Goal: Task Accomplishment & Management: Use online tool/utility

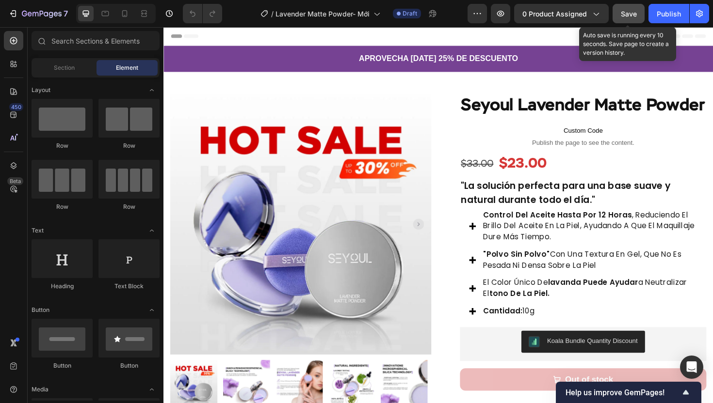
click at [624, 12] on span "Save" at bounding box center [629, 14] width 16 height 8
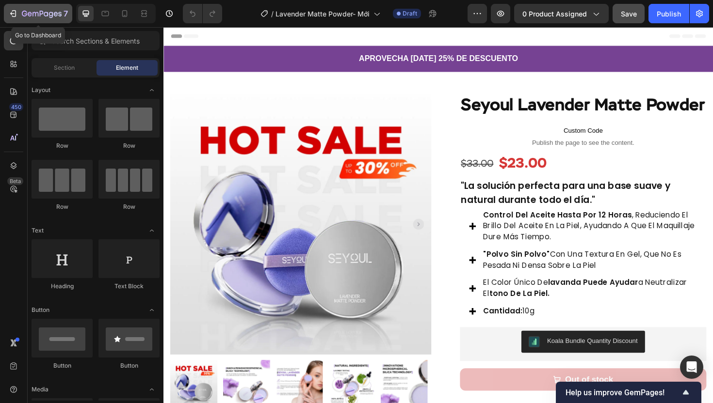
click at [23, 14] on icon "button" at bounding box center [24, 14] width 5 height 6
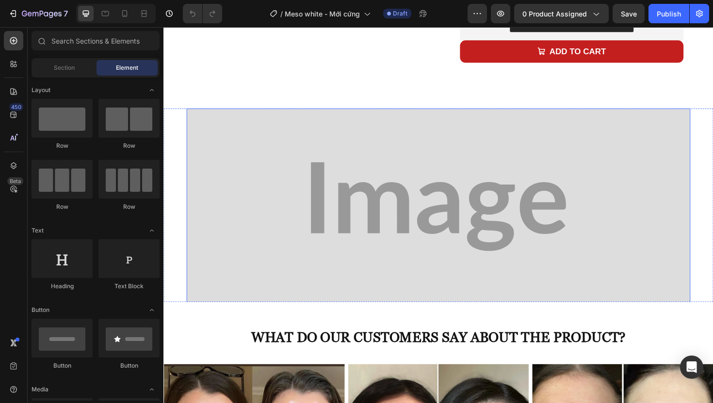
scroll to position [388, 0]
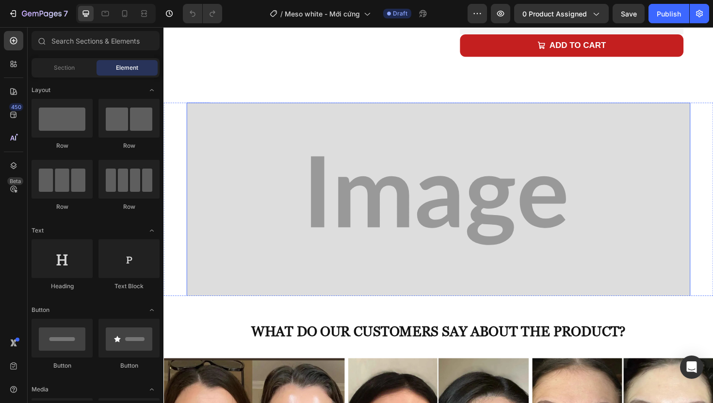
click at [320, 170] on img at bounding box center [454, 211] width 533 height 208
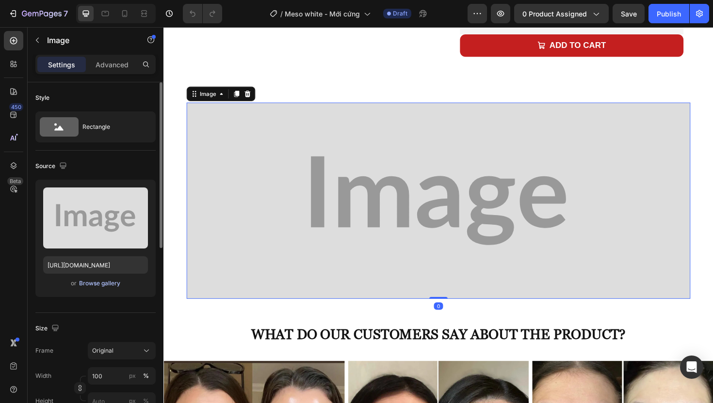
click at [104, 285] on div "Browse gallery" at bounding box center [99, 283] width 41 height 9
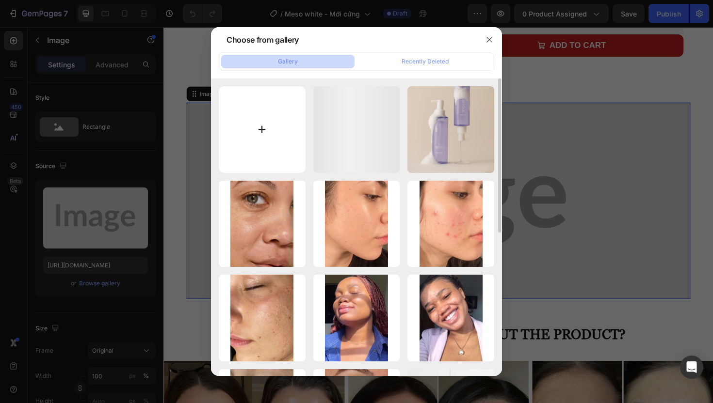
click at [271, 139] on input "file" at bounding box center [262, 129] width 87 height 87
type input "C:\fakepath\banner-(desktop)_11zon.webp"
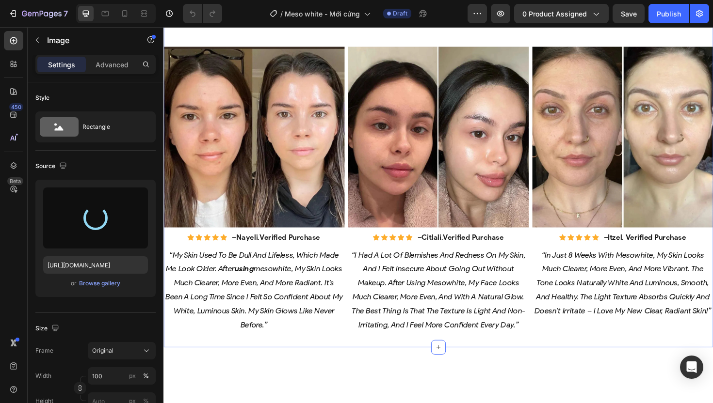
type input "https://cdn.shopify.com/s/files/1/0674/3284/1263/files/gempages_558085796976919…"
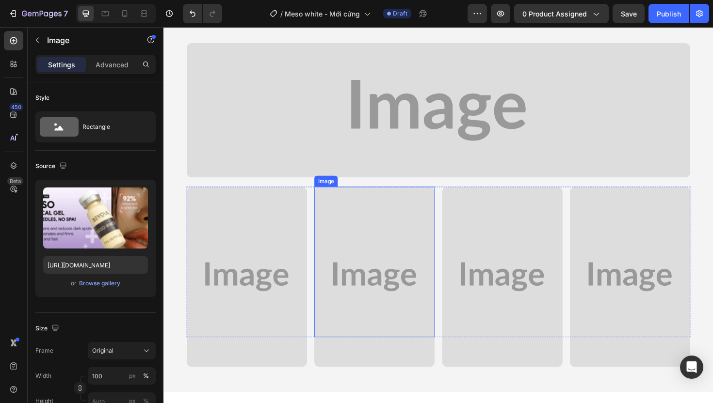
scroll to position [1622, 0]
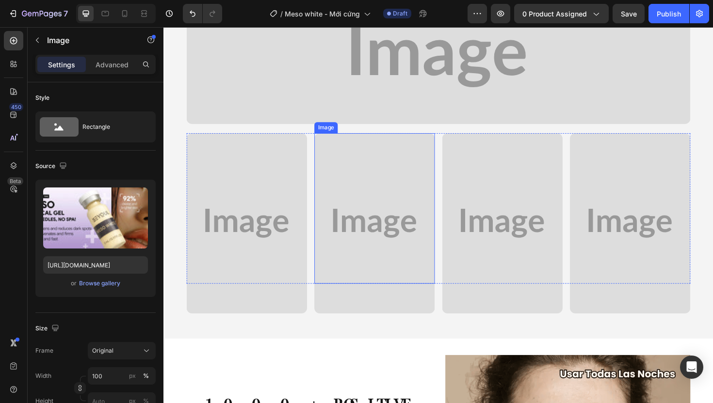
click at [400, 129] on img at bounding box center [454, 58] width 533 height 142
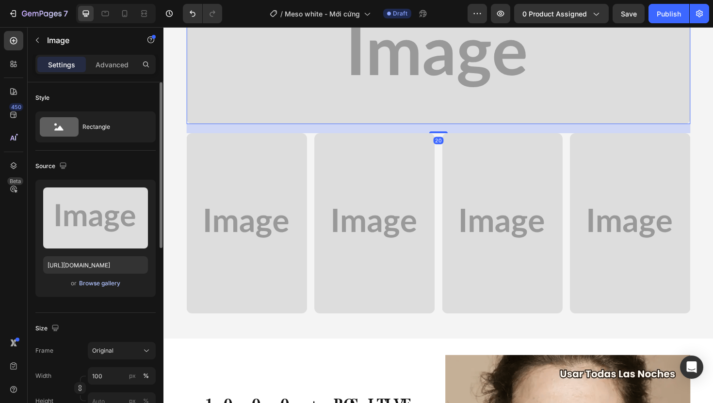
click at [102, 285] on div "Browse gallery" at bounding box center [99, 283] width 41 height 9
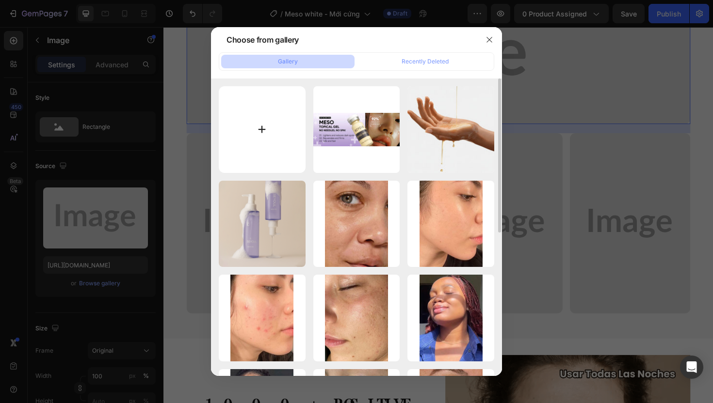
click at [242, 135] on input "file" at bounding box center [262, 129] width 87 height 87
type input "C:\fakepath\sections-1_11zon.webp"
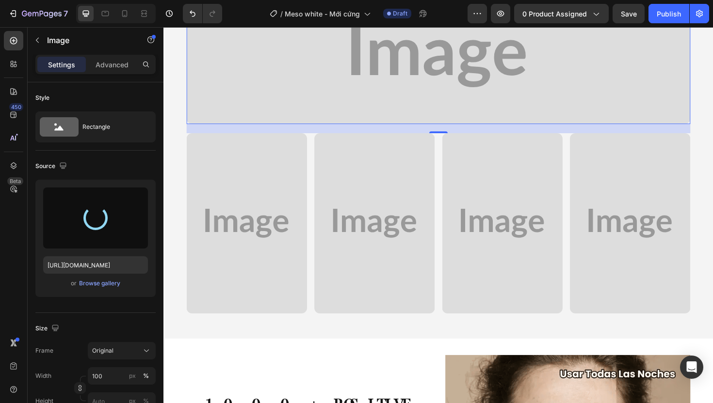
type input "https://cdn.shopify.com/s/files/1/0674/3284/1263/files/gempages_558085796976919…"
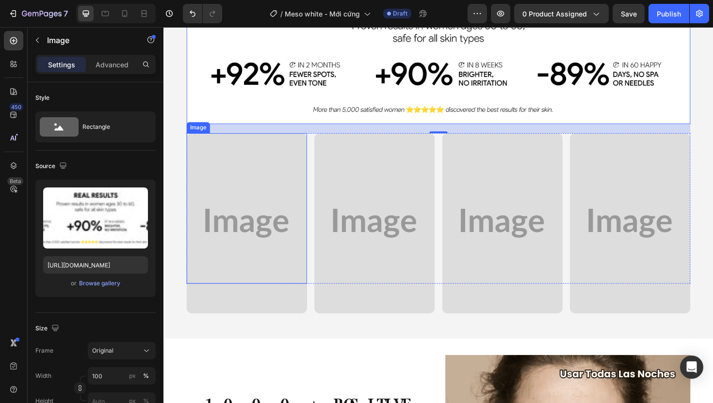
click at [254, 269] on img at bounding box center [251, 235] width 127 height 191
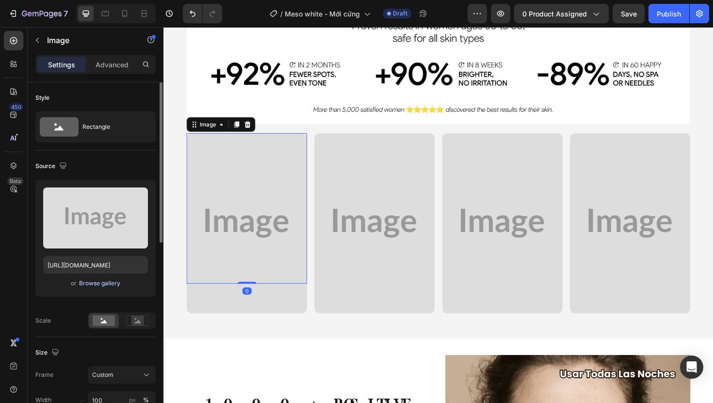
click at [109, 285] on div "Browse gallery" at bounding box center [99, 283] width 41 height 9
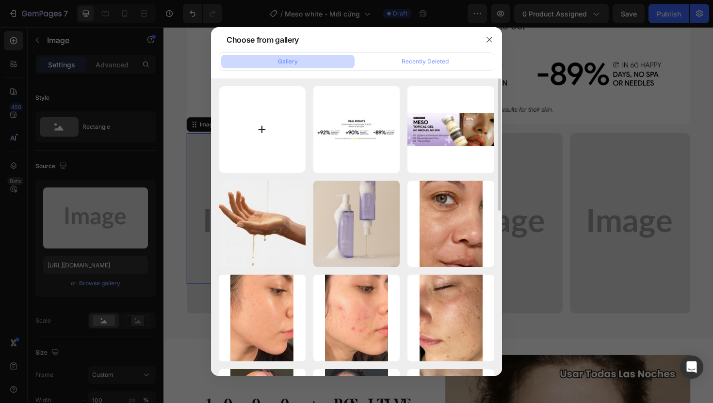
click at [281, 150] on input "file" at bounding box center [262, 129] width 87 height 87
type input "C:\fakepath\5_11zon.webp"
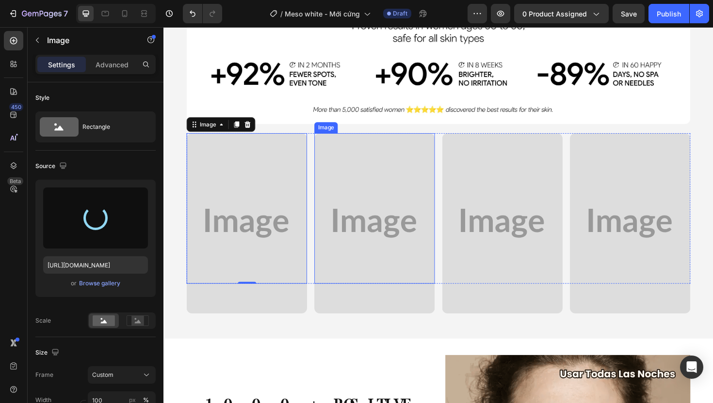
click at [367, 331] on img at bounding box center [386, 235] width 127 height 191
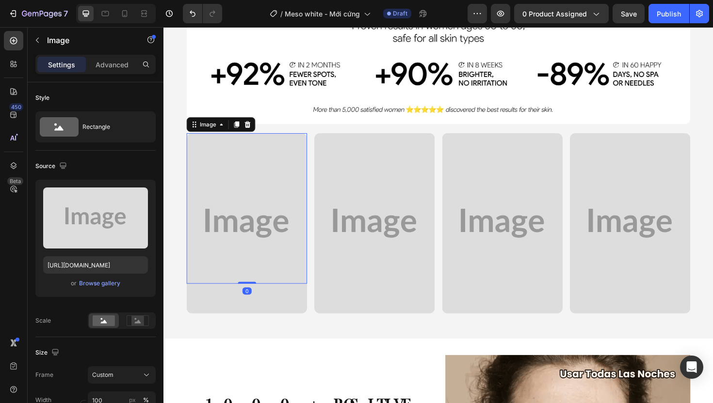
click at [233, 262] on img at bounding box center [251, 235] width 127 height 191
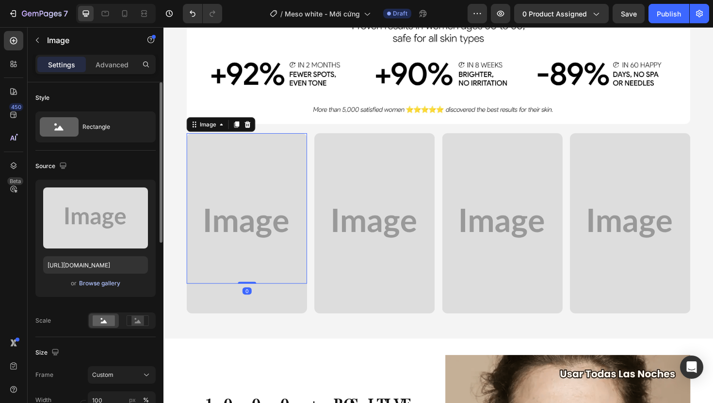
click at [102, 285] on div "Browse gallery" at bounding box center [99, 283] width 41 height 9
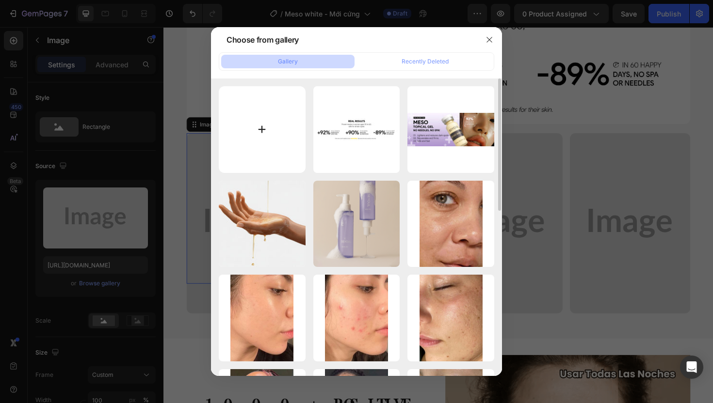
click at [258, 135] on input "file" at bounding box center [262, 129] width 87 height 87
type input "C:\fakepath\5_11zon.webp"
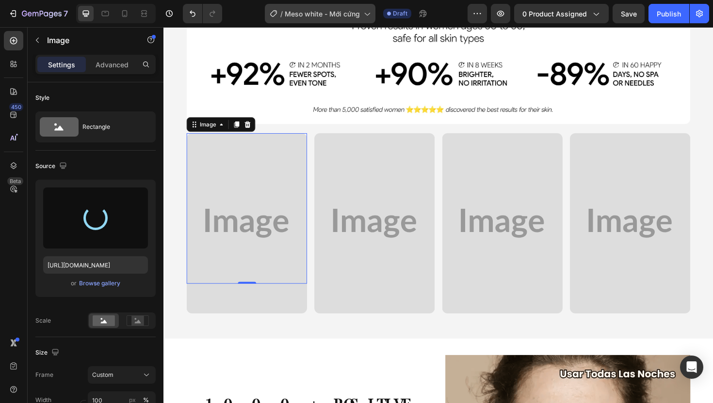
type input "https://cdn.shopify.com/s/files/1/0674/3284/1263/files/gempages_558085796976919…"
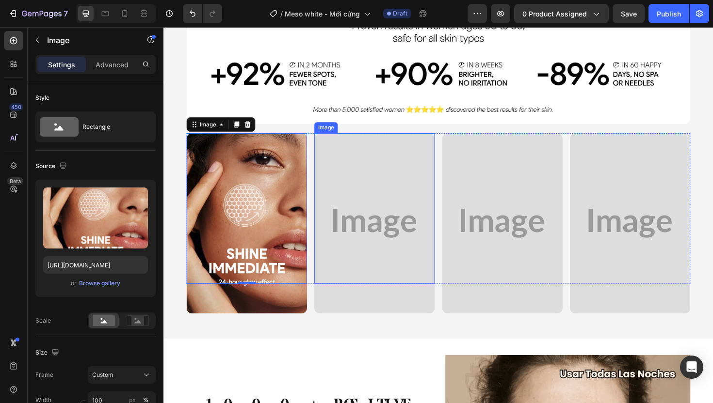
click at [360, 331] on img at bounding box center [386, 235] width 127 height 191
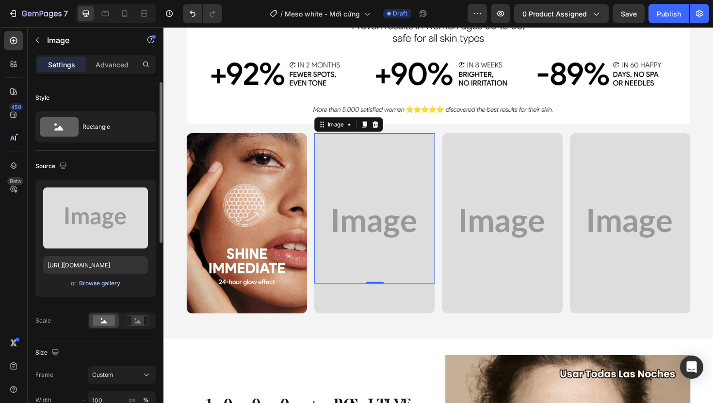
click at [103, 287] on div "Browse gallery" at bounding box center [99, 283] width 41 height 9
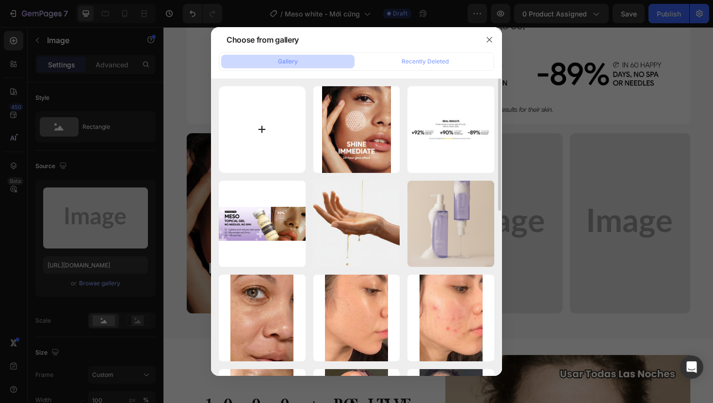
click at [259, 137] on input "file" at bounding box center [262, 129] width 87 height 87
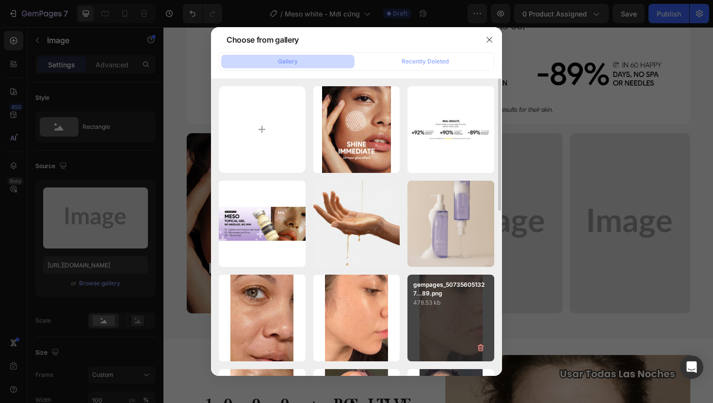
type input "C:\fakepath\6_11zon.webp"
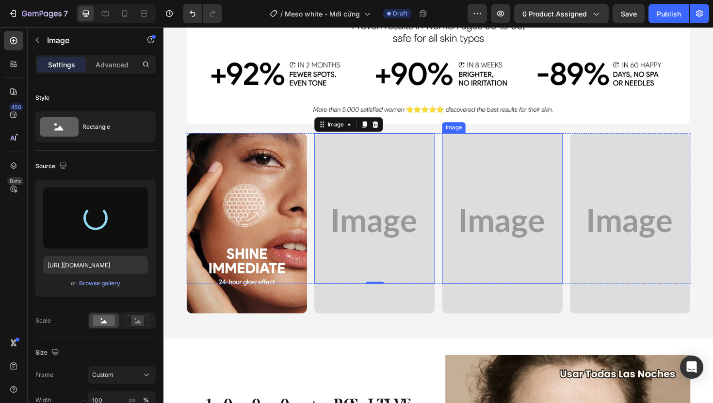
type input "https://cdn.shopify.com/s/files/1/0674/3284/1263/files/gempages_558085796976919…"
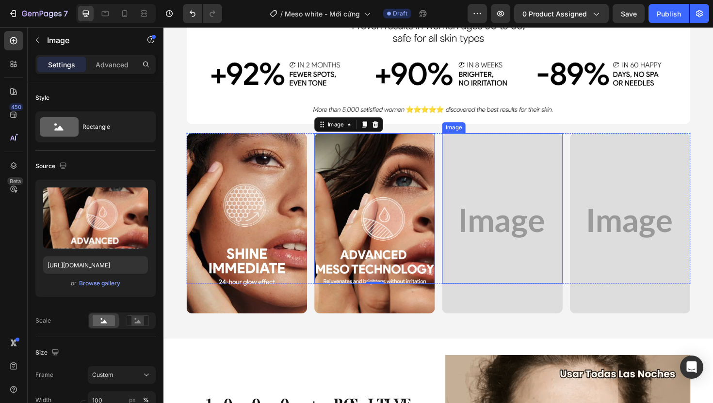
click at [521, 274] on img at bounding box center [521, 235] width 127 height 191
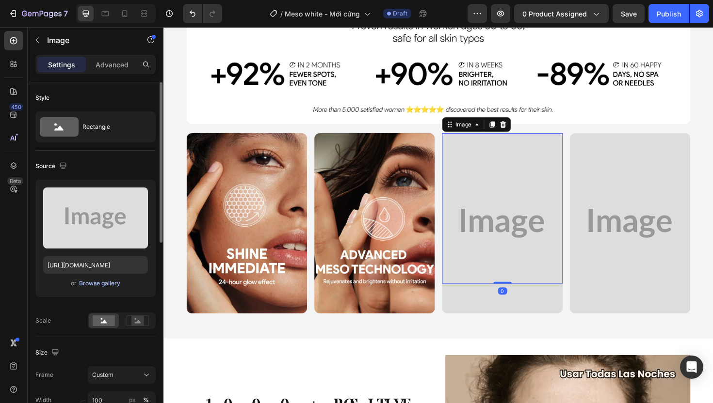
click at [107, 283] on div "Browse gallery" at bounding box center [99, 283] width 41 height 9
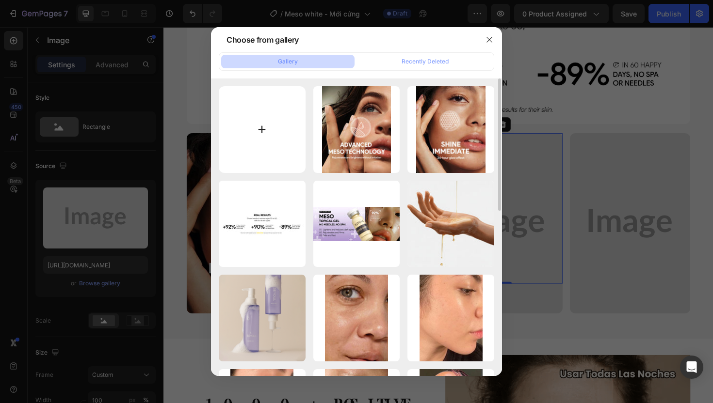
click at [251, 122] on input "file" at bounding box center [262, 129] width 87 height 87
type input "C:\fakepath\8_11zon.webp"
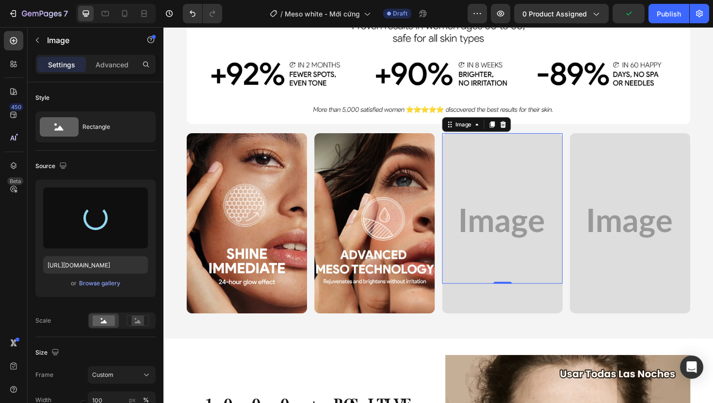
type input "https://cdn.shopify.com/s/files/1/0674/3284/1263/files/gempages_558085796976919…"
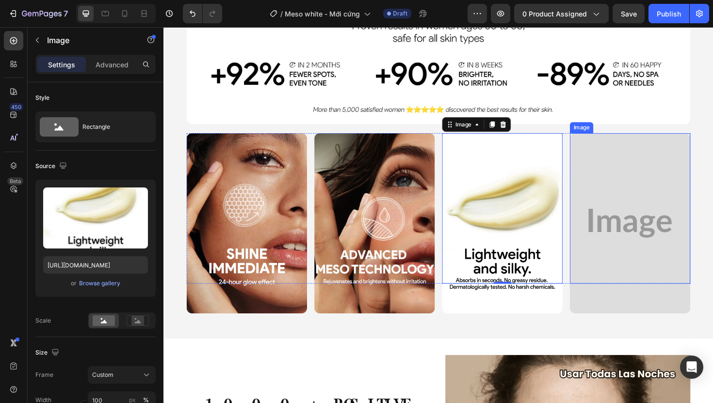
click at [652, 331] on img at bounding box center [656, 235] width 127 height 191
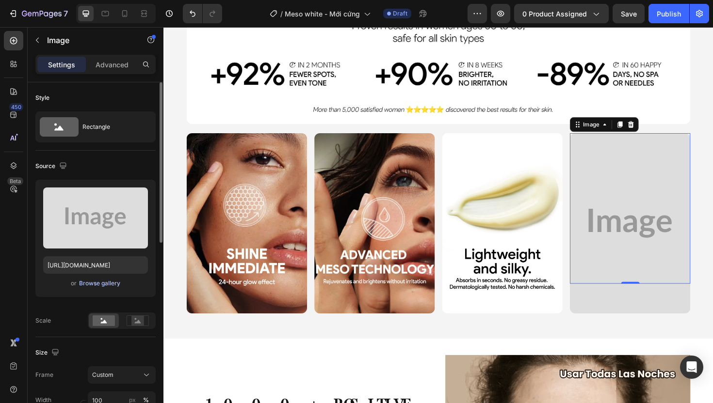
click at [95, 282] on div "Browse gallery" at bounding box center [99, 283] width 41 height 9
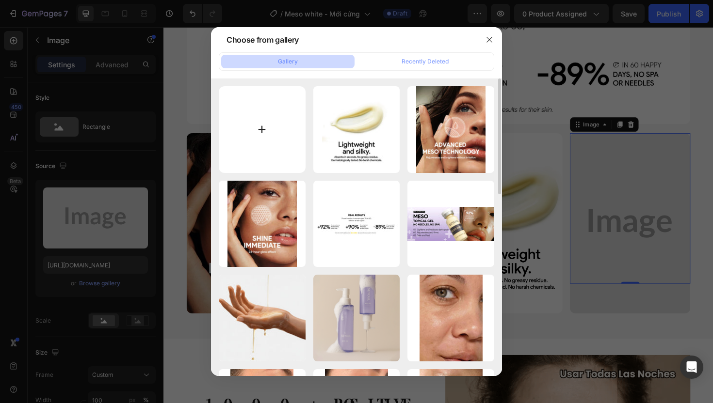
click at [282, 127] on input "file" at bounding box center [262, 129] width 87 height 87
type input "C:\fakepath\7_11zon.webp"
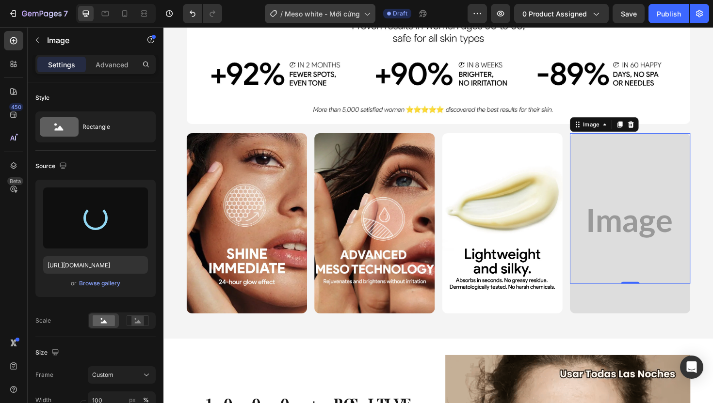
type input "https://cdn.shopify.com/s/files/1/0674/3284/1263/files/gempages_558085796976919…"
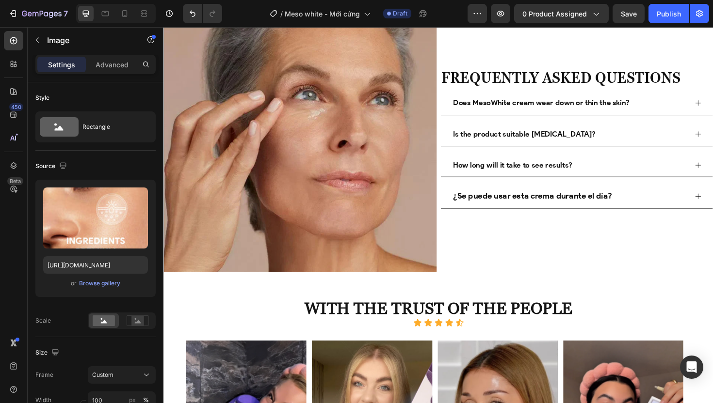
scroll to position [3196, 0]
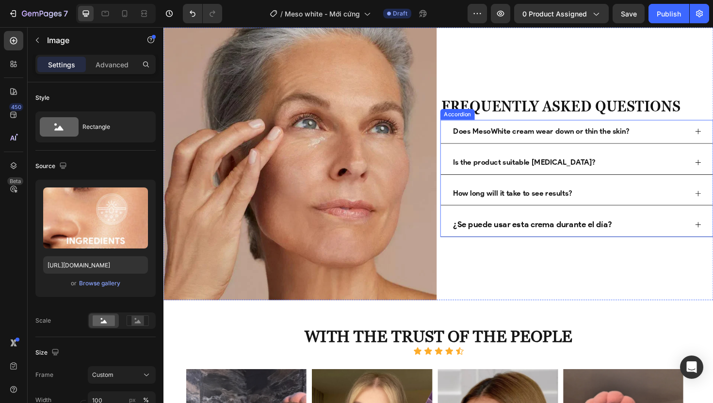
click at [497, 235] on strong "¿Se puede usar esta crema durante el día?" at bounding box center [554, 236] width 168 height 11
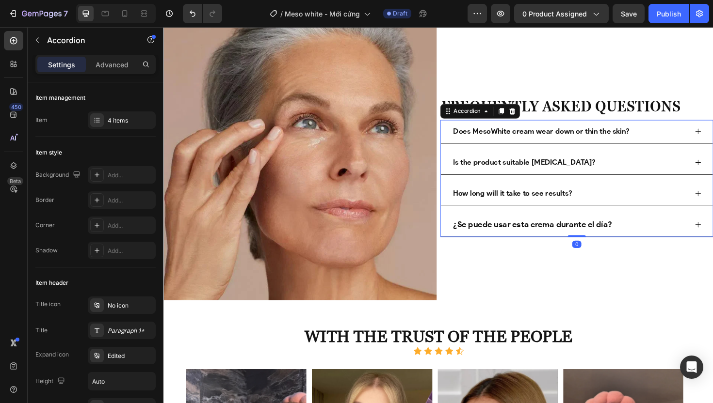
click at [497, 235] on strong "¿Se puede usar esta crema durante el día?" at bounding box center [554, 236] width 168 height 11
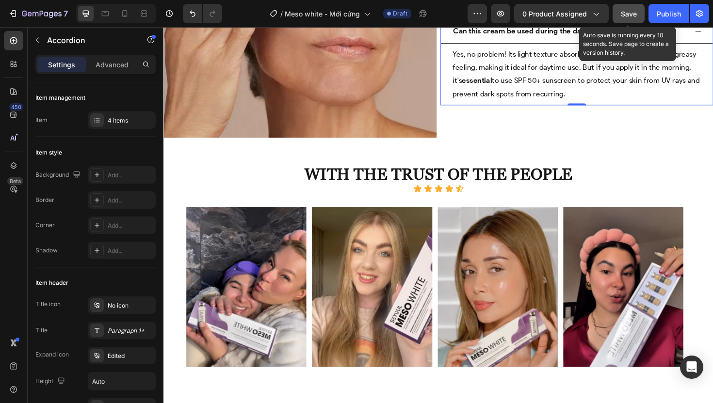
drag, startPoint x: 621, startPoint y: 20, endPoint x: 459, endPoint y: 7, distance: 161.9
click at [621, 20] on button "Save" at bounding box center [628, 13] width 32 height 19
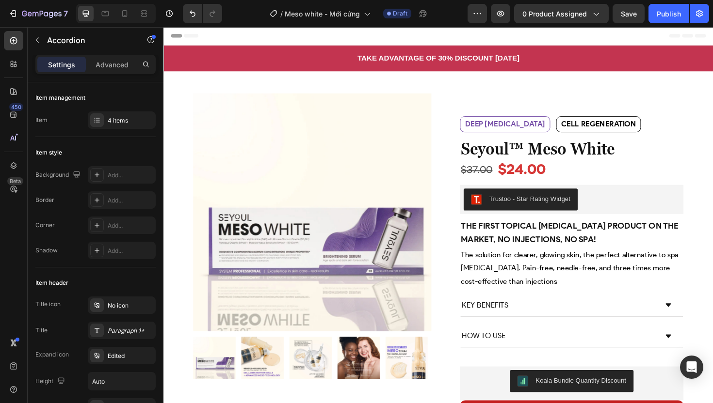
scroll to position [0, 0]
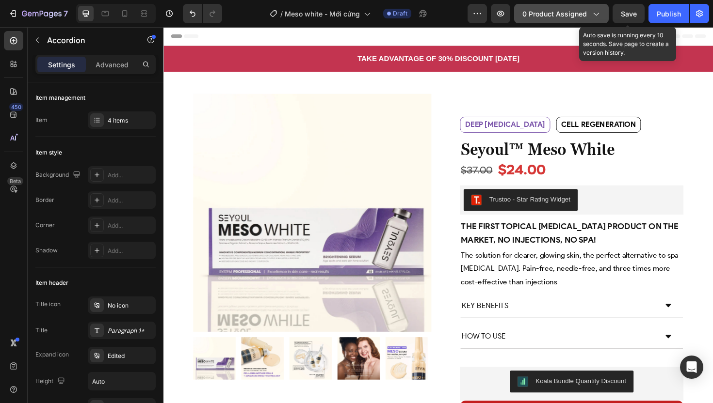
click at [630, 12] on span "Save" at bounding box center [629, 14] width 16 height 8
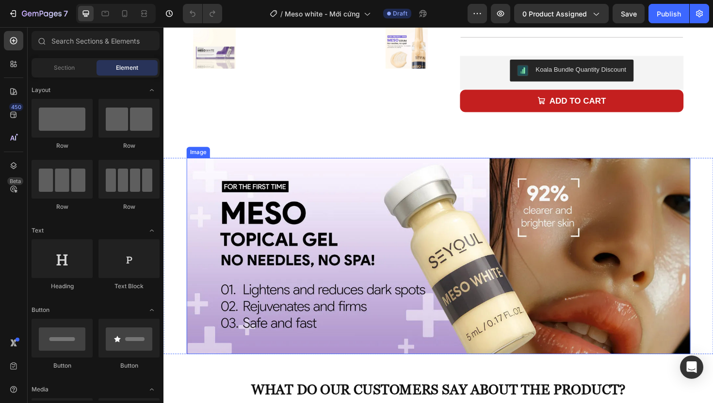
scroll to position [413, 0]
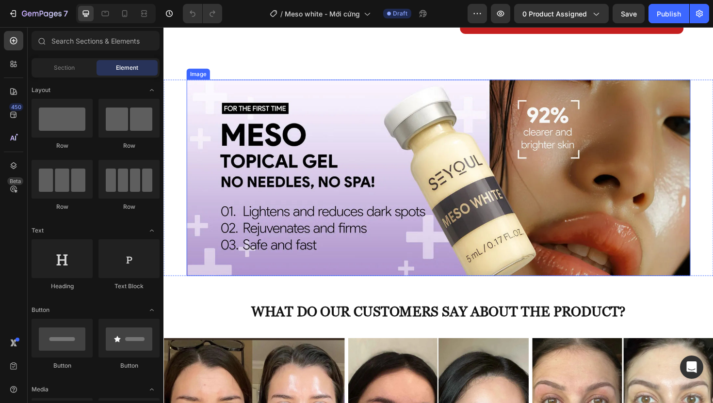
click at [180, 117] on div "Image Image Section 3" at bounding box center [454, 187] width 582 height 208
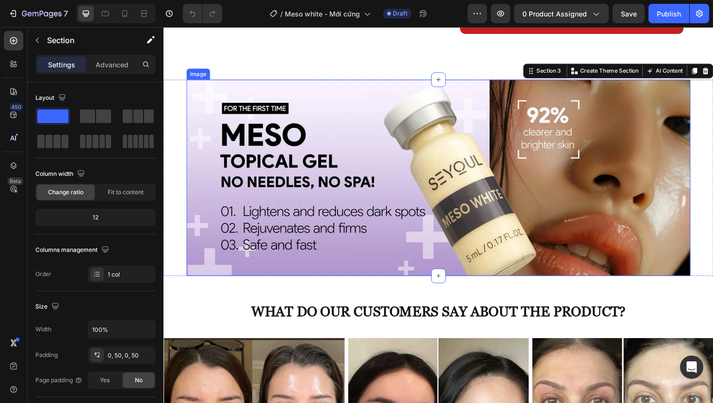
click at [207, 114] on img at bounding box center [454, 187] width 533 height 208
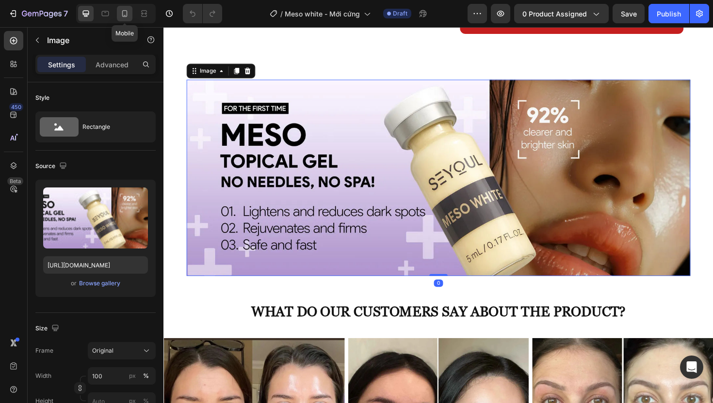
click at [123, 11] on icon at bounding box center [125, 14] width 10 height 10
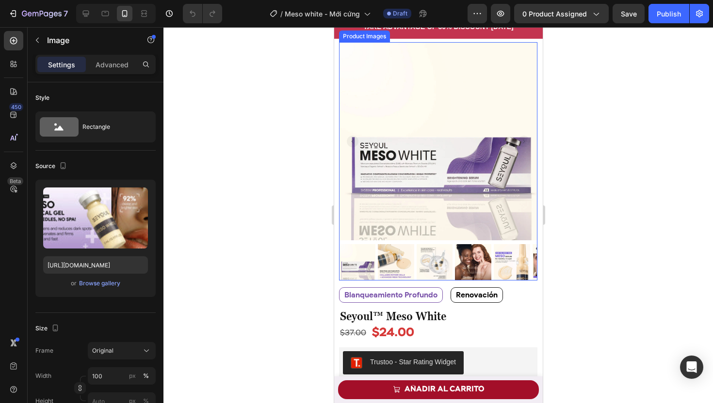
scroll to position [87, 0]
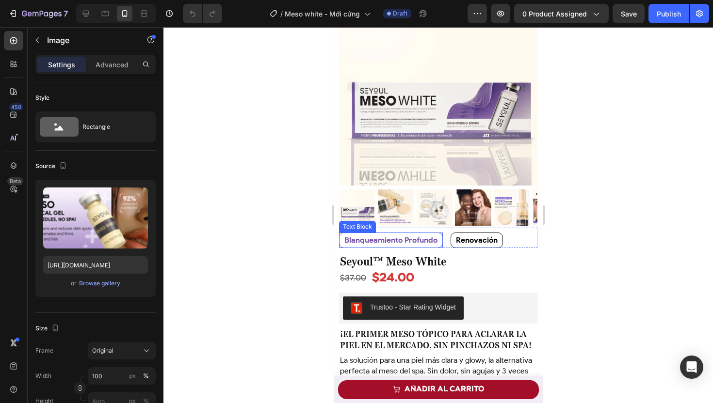
click at [390, 236] on strong "blanqueamiento profundo" at bounding box center [390, 240] width 93 height 9
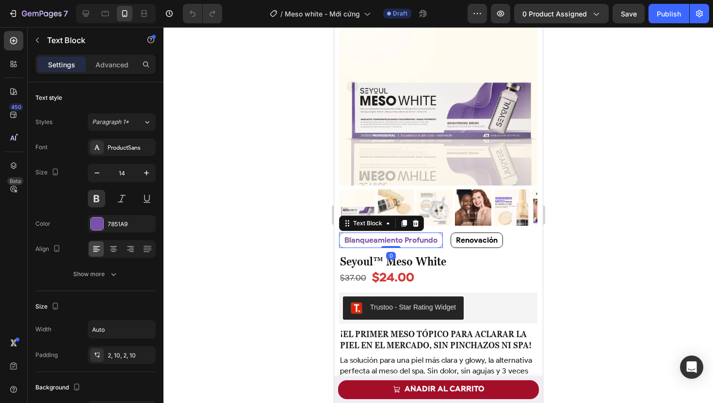
click at [390, 236] on strong "blanqueamiento profundo" at bounding box center [390, 240] width 93 height 9
click at [406, 236] on strong "blanqueamiento profundo" at bounding box center [390, 240] width 93 height 9
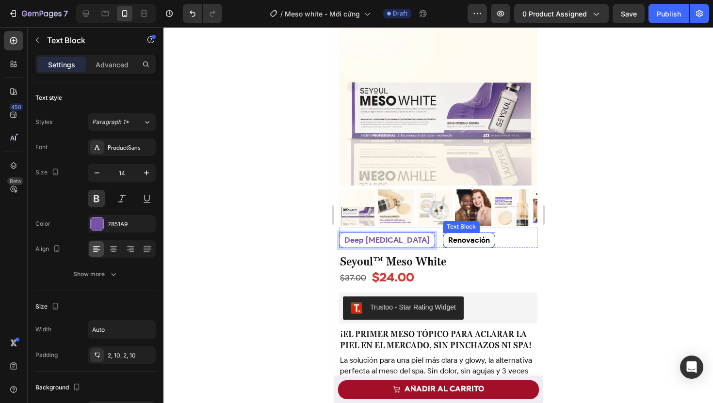
click at [447, 236] on strong "renovación" at bounding box center [468, 240] width 42 height 9
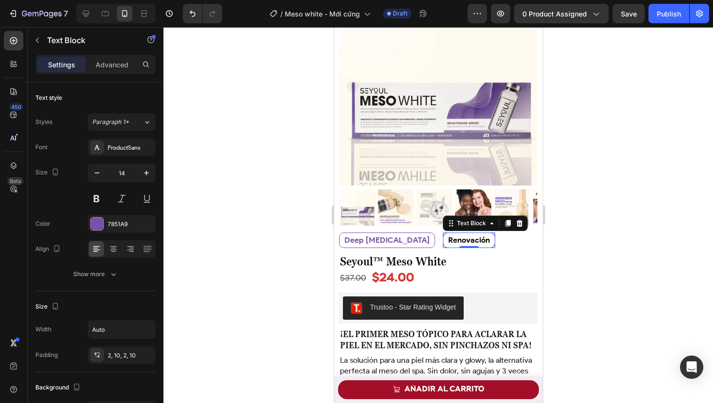
click at [447, 236] on strong "renovación" at bounding box center [468, 240] width 42 height 9
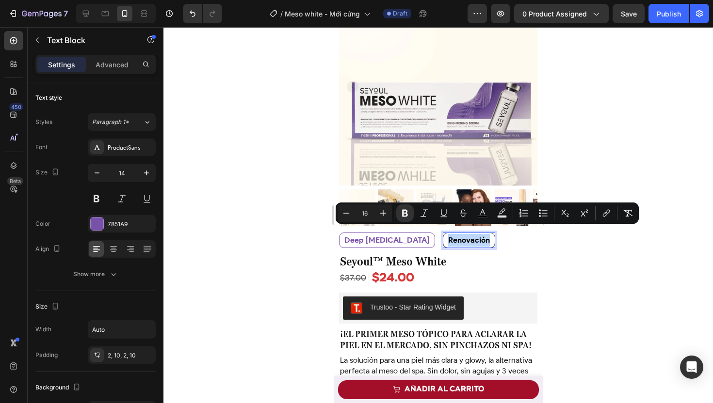
copy strong "renovación"
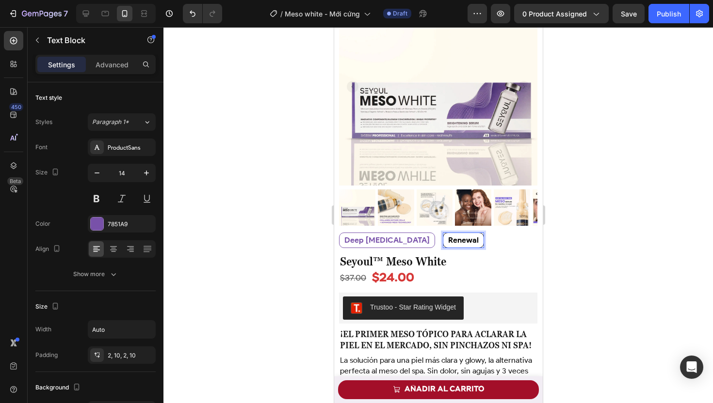
click at [313, 316] on div at bounding box center [437, 215] width 549 height 376
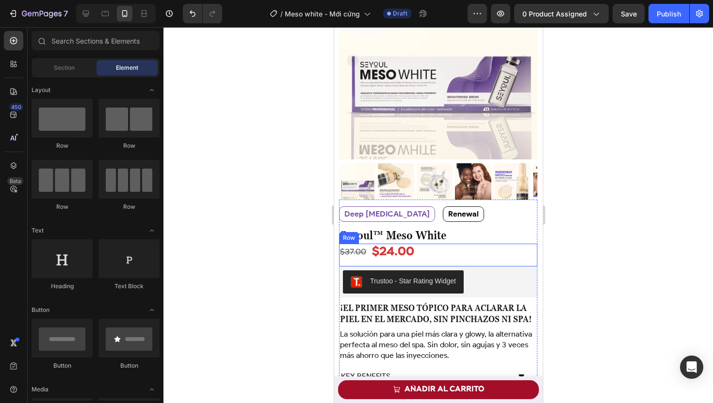
scroll to position [166, 0]
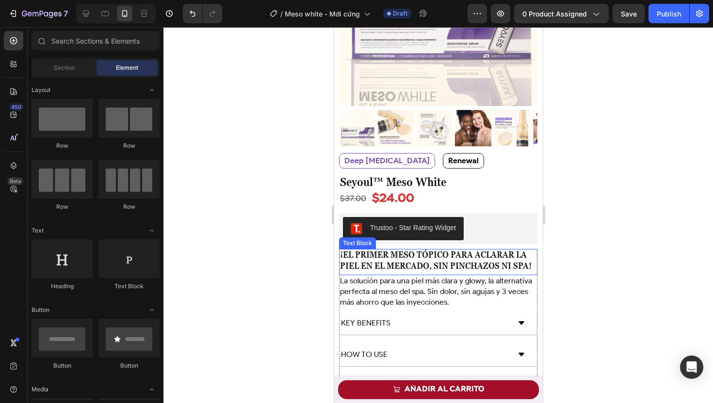
click at [414, 255] on span "¡El primer meso tópico para aclarar la piel en el mercado, sin pinchazos ni spa!" at bounding box center [434, 260] width 191 height 21
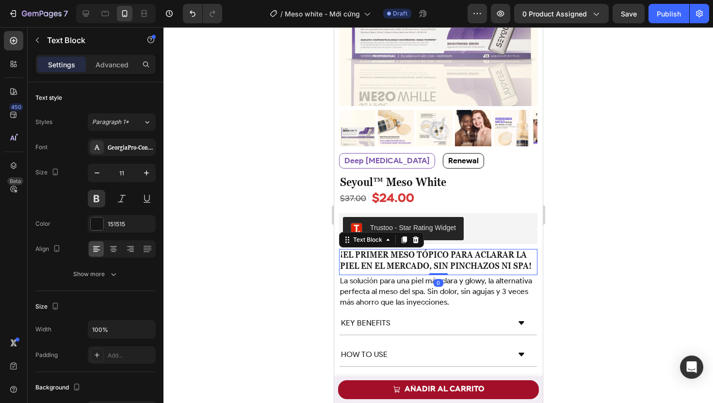
click at [414, 255] on span "¡El primer meso tópico para aclarar la piel en el mercado, sin pinchazos ni spa!" at bounding box center [434, 260] width 191 height 21
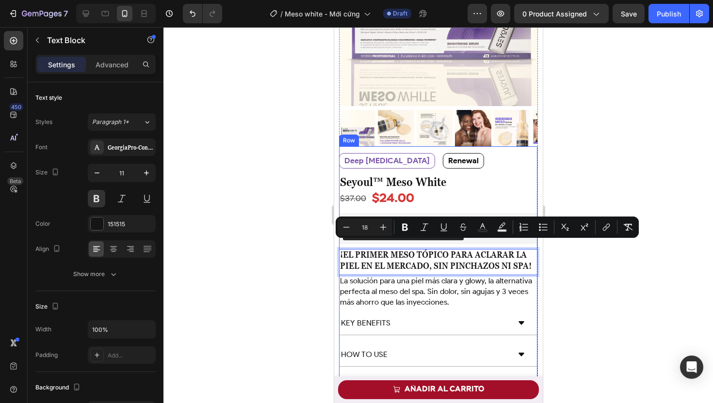
type input "11"
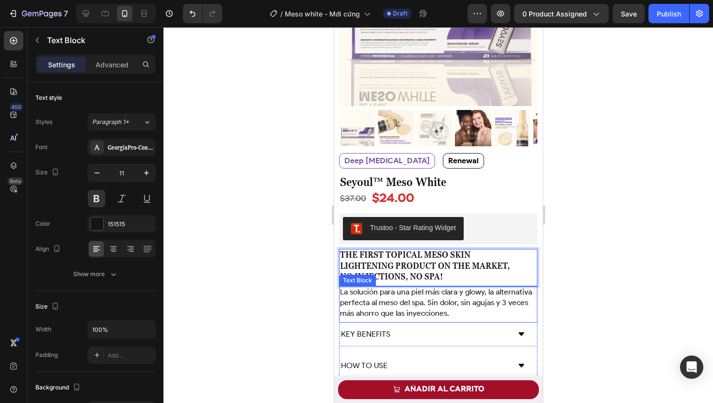
click at [395, 291] on span "La solución para una piel más clara y glowy, la alternativa perfecta al meso de…" at bounding box center [435, 302] width 192 height 31
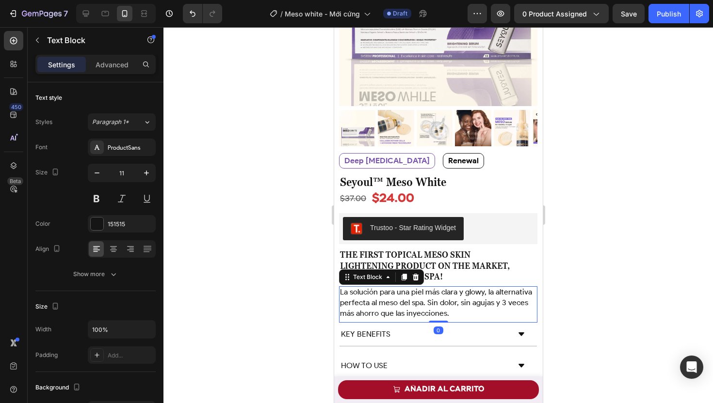
click at [395, 291] on span "La solución para una piel más clara y glowy, la alternativa perfecta al meso de…" at bounding box center [435, 302] width 192 height 31
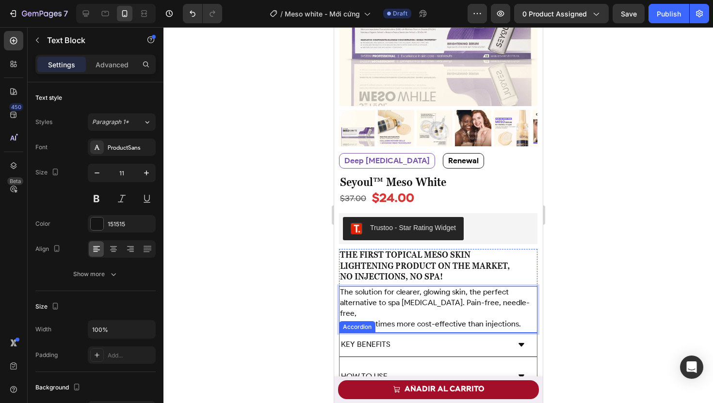
click at [518, 343] on icon at bounding box center [521, 344] width 6 height 3
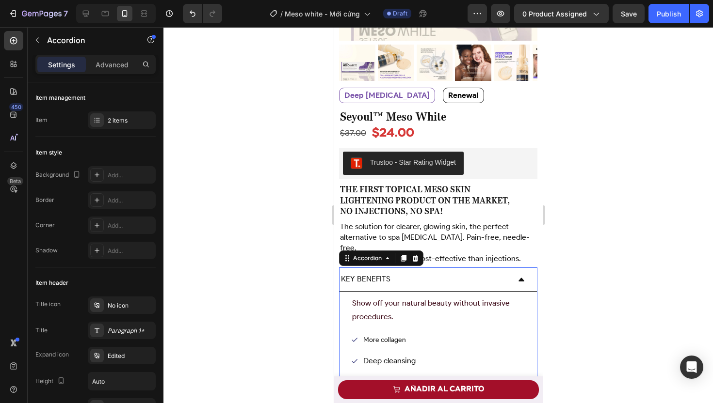
scroll to position [251, 0]
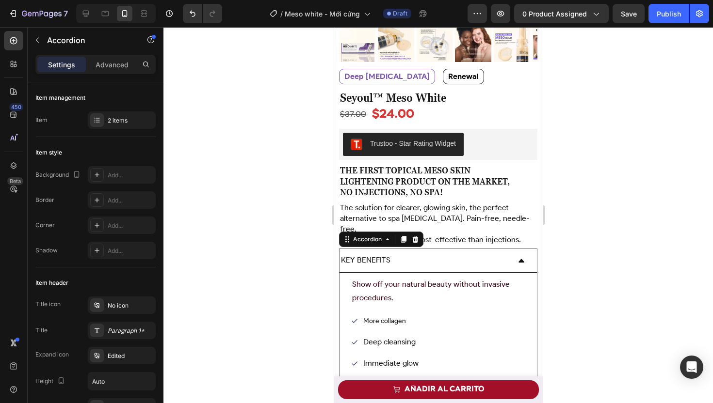
click at [512, 249] on div "KEY BENEFITS" at bounding box center [437, 261] width 197 height 24
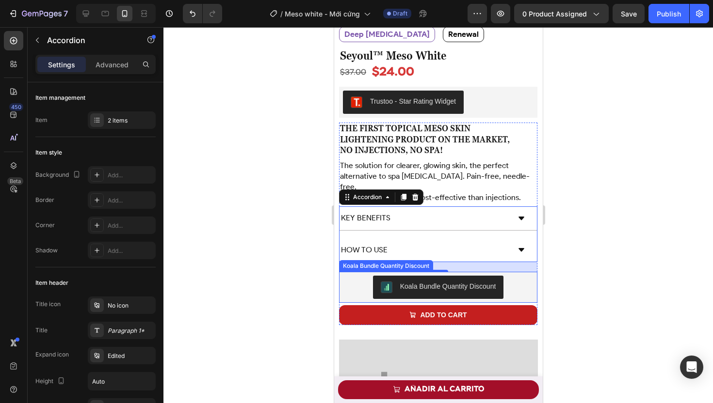
scroll to position [318, 0]
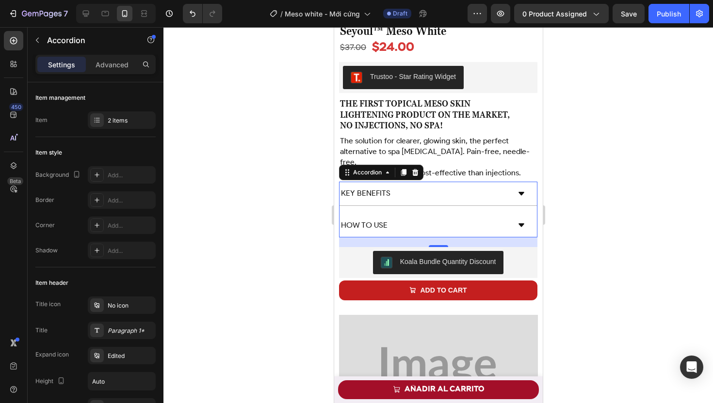
click at [517, 222] on icon at bounding box center [521, 226] width 8 height 8
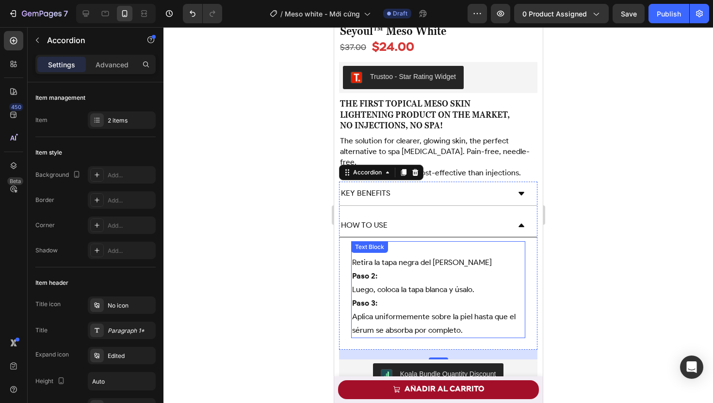
click at [415, 270] on p "Paso 2: Luego, coloca la tapa blanca y úsalo." at bounding box center [437, 283] width 172 height 27
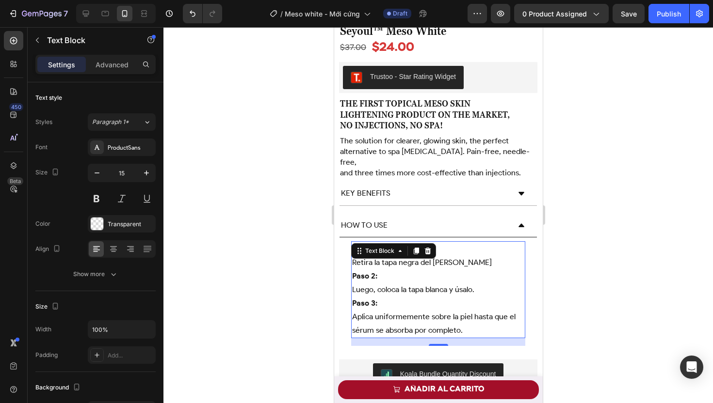
click at [411, 285] on span "Luego, coloca la tapa blanca y úsalo." at bounding box center [412, 289] width 122 height 9
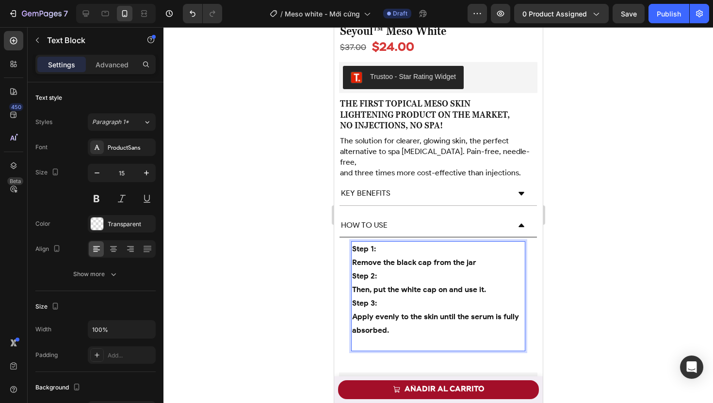
drag, startPoint x: 353, startPoint y: 241, endPoint x: 480, endPoint y: 241, distance: 127.0
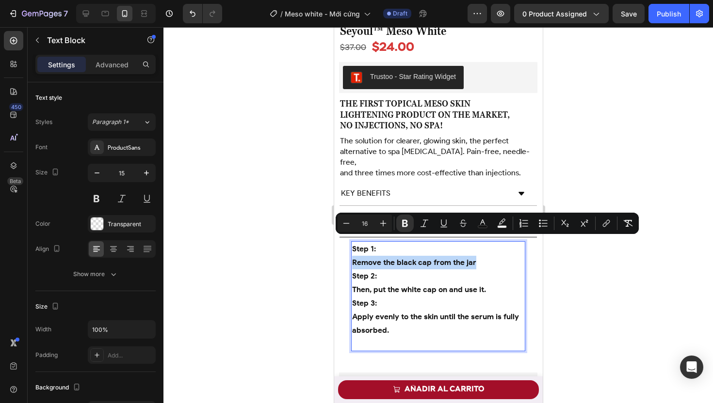
drag, startPoint x: 478, startPoint y: 241, endPoint x: 352, endPoint y: 240, distance: 126.5
click at [352, 242] on p "Step 1: Remove the black cap from the jar Step 2: Then, put the white cap on an…" at bounding box center [437, 296] width 172 height 108
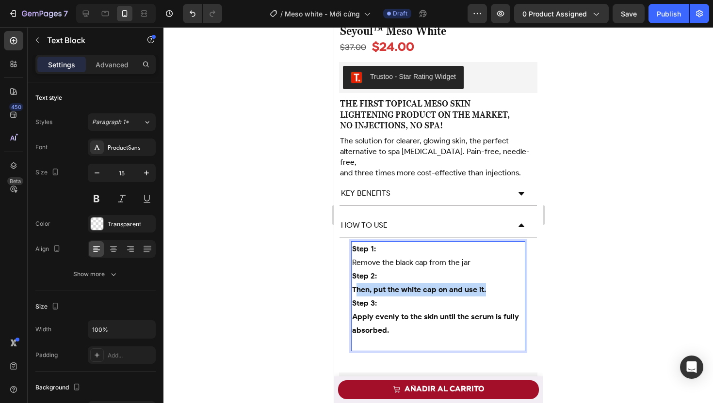
drag, startPoint x: 353, startPoint y: 268, endPoint x: 491, endPoint y: 271, distance: 137.7
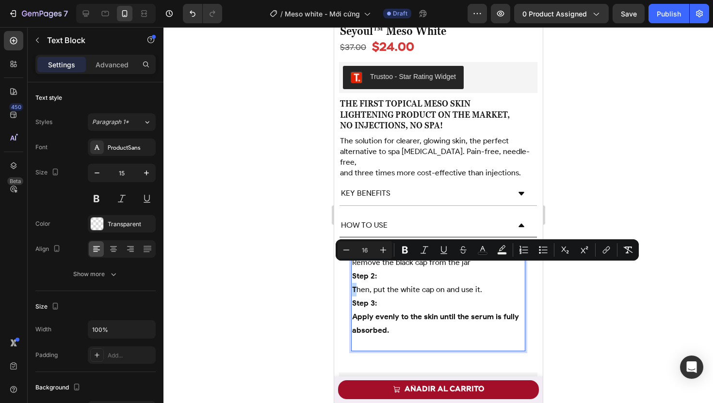
click at [354, 285] on strong "T" at bounding box center [353, 289] width 4 height 9
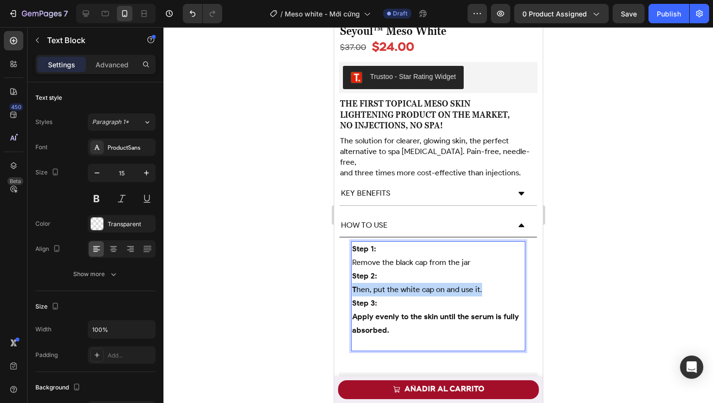
drag, startPoint x: 352, startPoint y: 269, endPoint x: 481, endPoint y: 270, distance: 128.5
drag, startPoint x: 354, startPoint y: 293, endPoint x: 405, endPoint y: 309, distance: 53.4
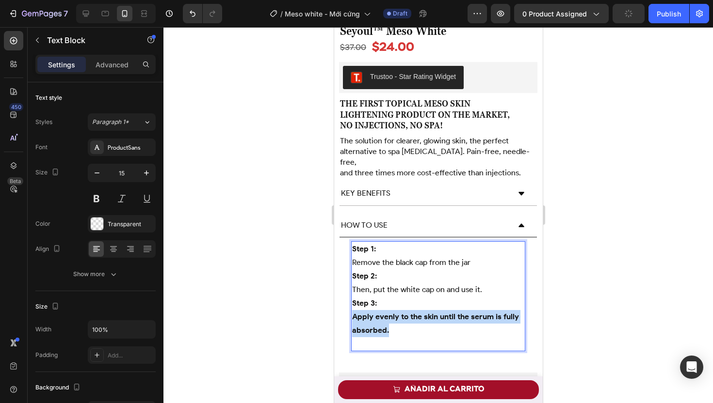
drag, startPoint x: 352, startPoint y: 295, endPoint x: 398, endPoint y: 307, distance: 46.7
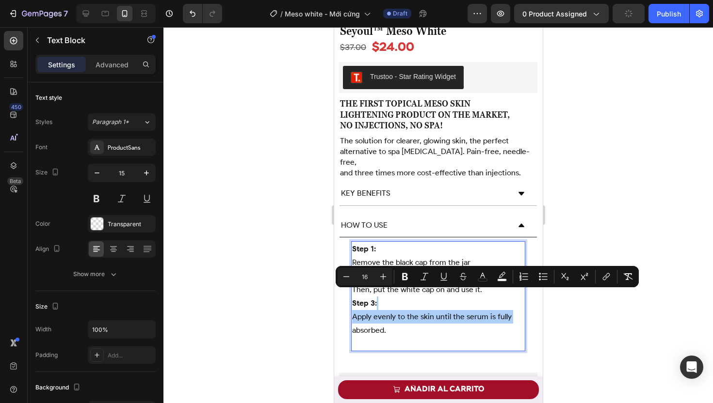
click at [281, 299] on div at bounding box center [437, 215] width 549 height 376
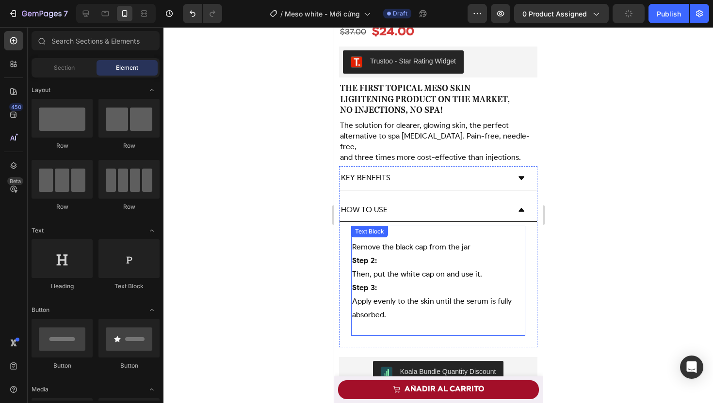
scroll to position [347, 0]
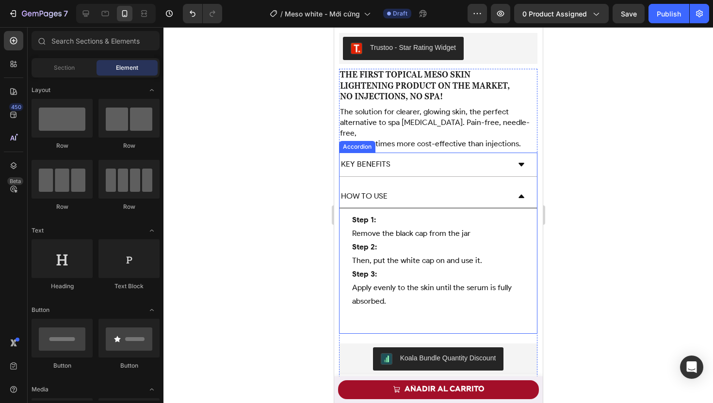
click at [517, 192] on icon at bounding box center [521, 196] width 8 height 8
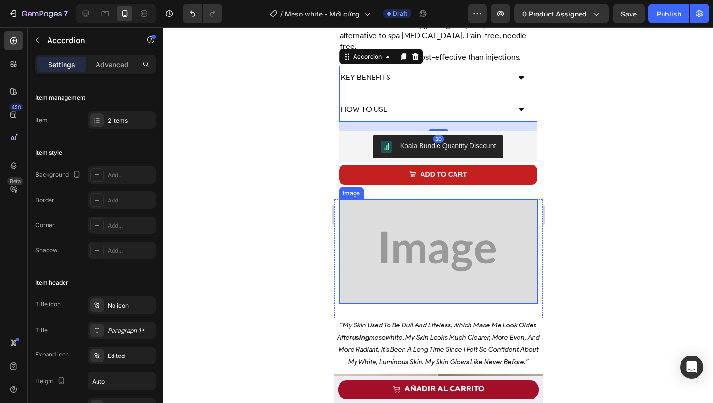
scroll to position [456, 0]
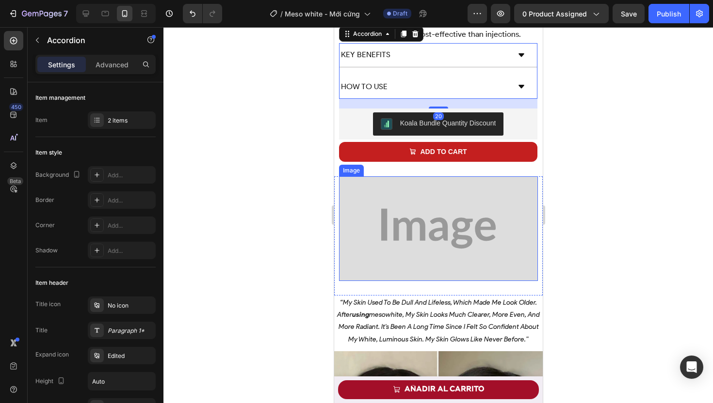
click at [392, 184] on img at bounding box center [437, 228] width 199 height 105
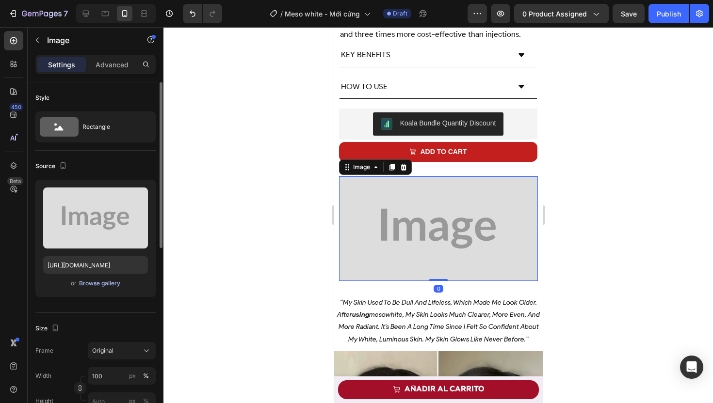
click at [91, 283] on div "Browse gallery" at bounding box center [99, 283] width 41 height 9
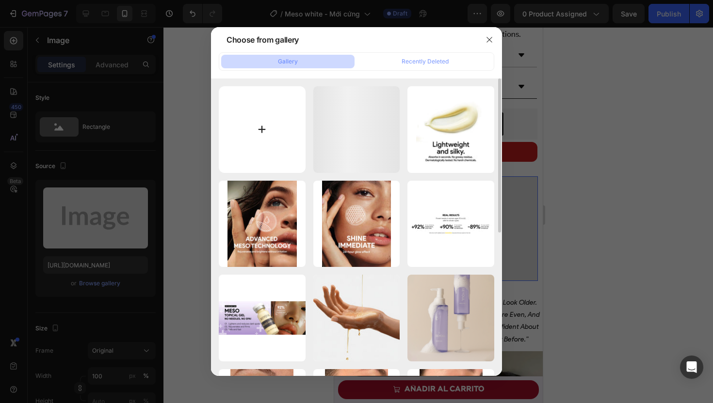
click at [252, 140] on input "file" at bounding box center [262, 129] width 87 height 87
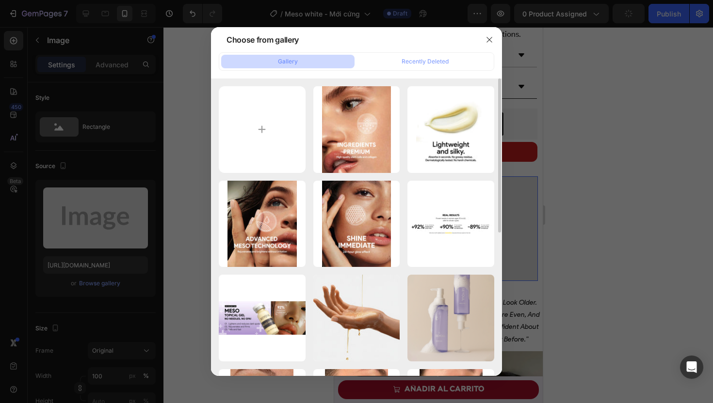
type input "C:\fakepath\banner-(mobile)_11zon.webp"
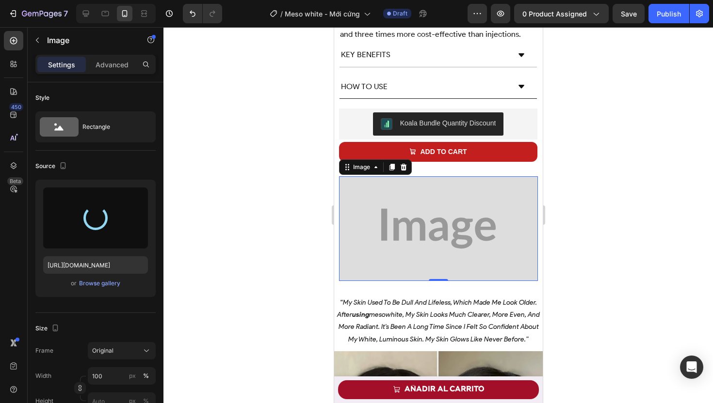
type input "[URL][DOMAIN_NAME]"
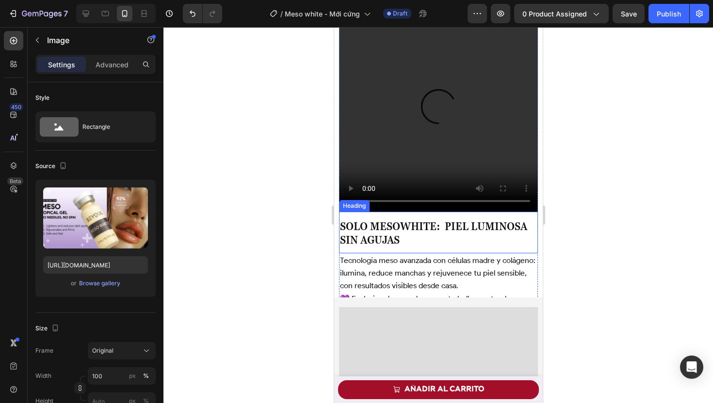
scroll to position [1847, 0]
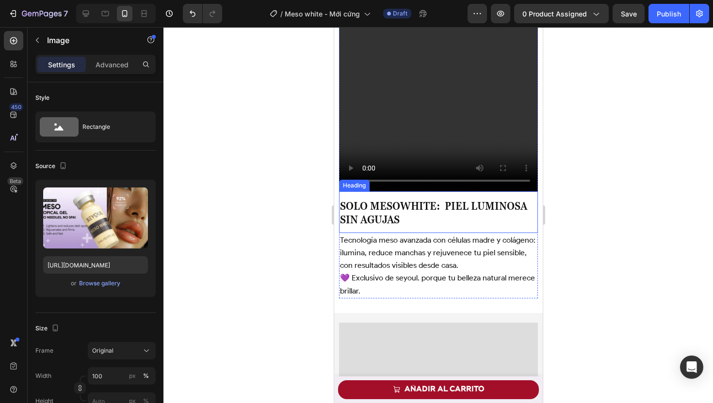
click at [383, 211] on strong "Solo Mesowhite: piel luminosa sin Agujas" at bounding box center [432, 213] width 187 height 27
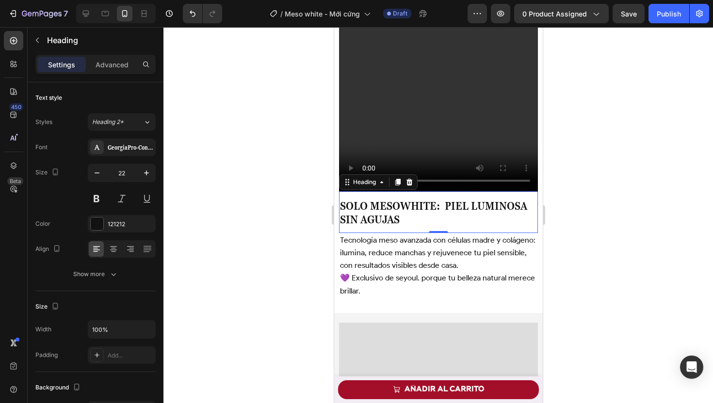
click at [398, 206] on h2 "Solo Mesowhite: piel luminosa sin Agujas" at bounding box center [437, 214] width 199 height 30
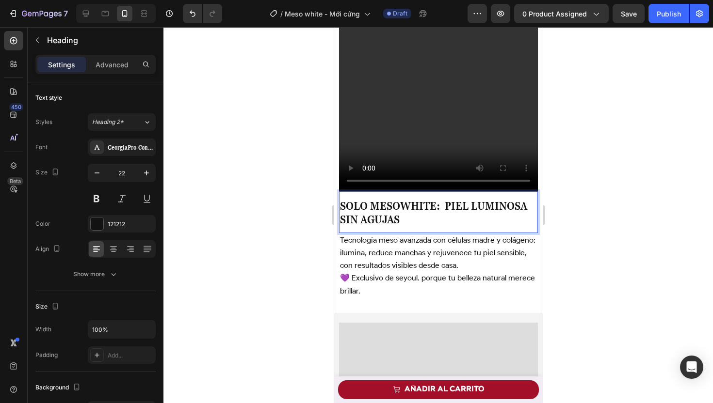
click at [399, 206] on p "Solo Mesowhite: piel luminosa sin Agujas" at bounding box center [437, 214] width 197 height 28
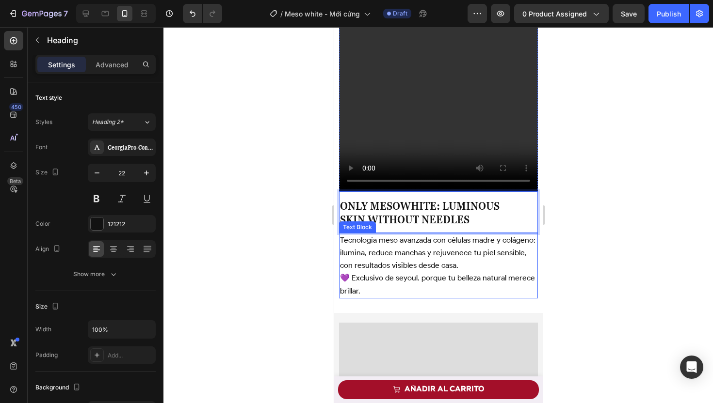
click at [413, 273] on span "💜 Exclusivo de seyoul. porque tu belleza natural merece brillar." at bounding box center [436, 284] width 195 height 22
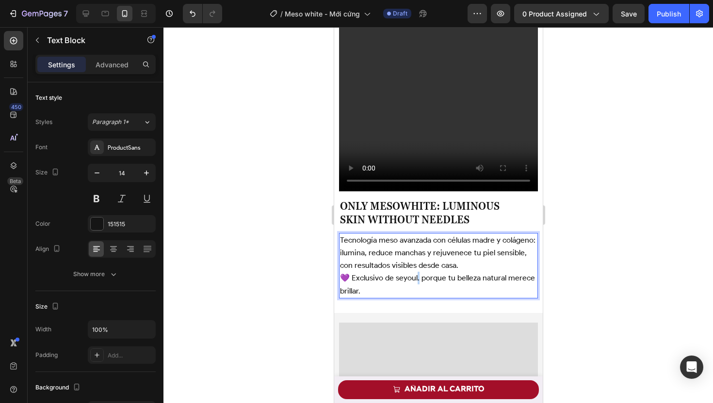
click at [413, 273] on span "💜 Exclusivo de seyoul. porque tu belleza natural merece brillar." at bounding box center [436, 284] width 195 height 22
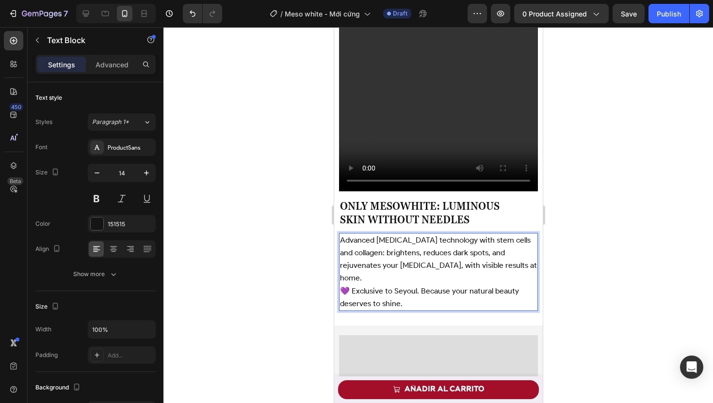
click at [293, 255] on div at bounding box center [437, 215] width 549 height 376
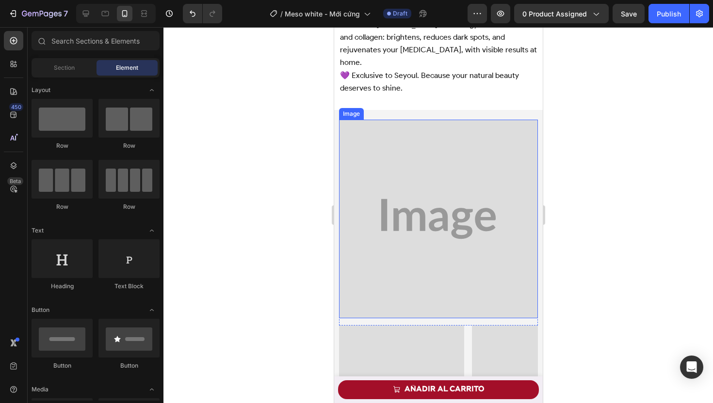
scroll to position [2064, 0]
click at [417, 199] on img at bounding box center [437, 218] width 199 height 199
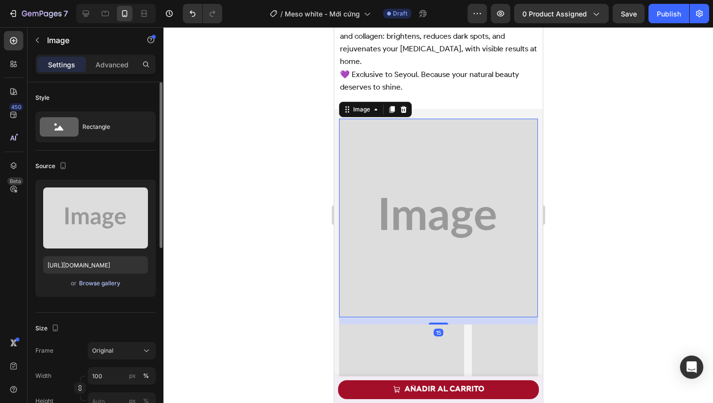
click at [93, 283] on div "Browse gallery" at bounding box center [99, 283] width 41 height 9
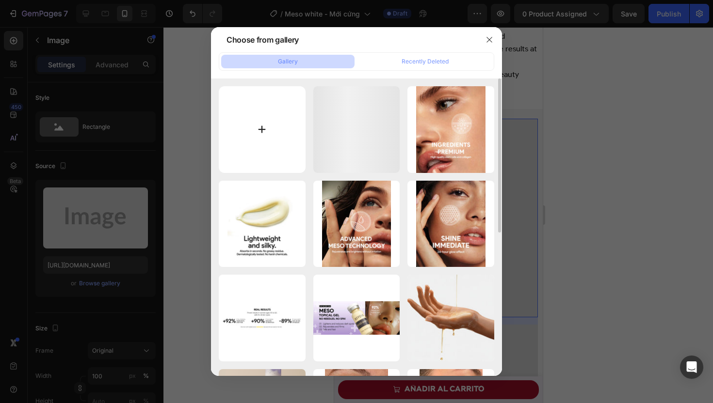
click at [256, 136] on input "file" at bounding box center [262, 129] width 87 height 87
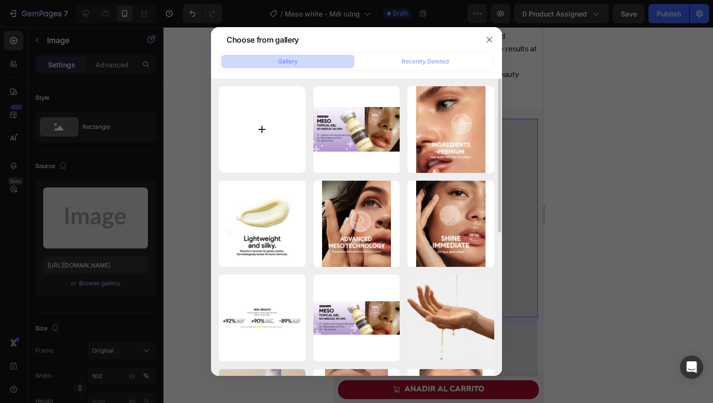
type input "C:\fakepath\sections-2_11zon.webp"
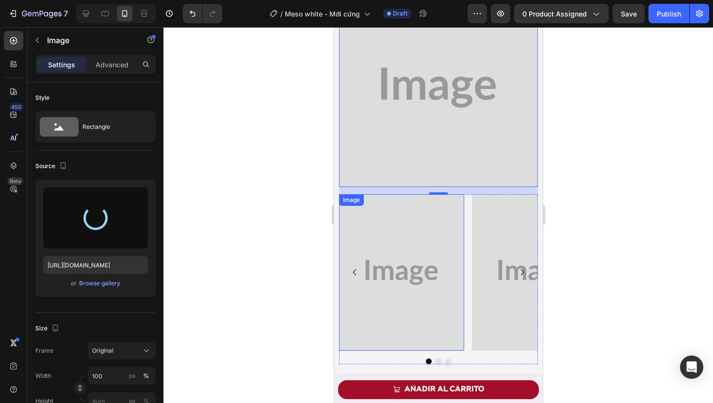
scroll to position [2195, 0]
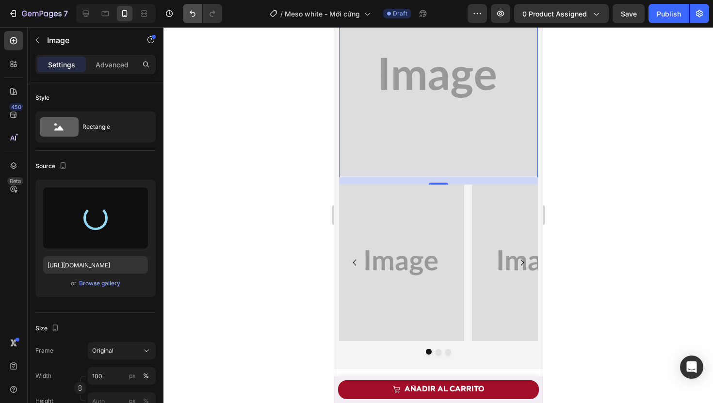
type input "https://cdn.shopify.com/s/files/1/0674/3284/1263/files/gempages_558085796976919…"
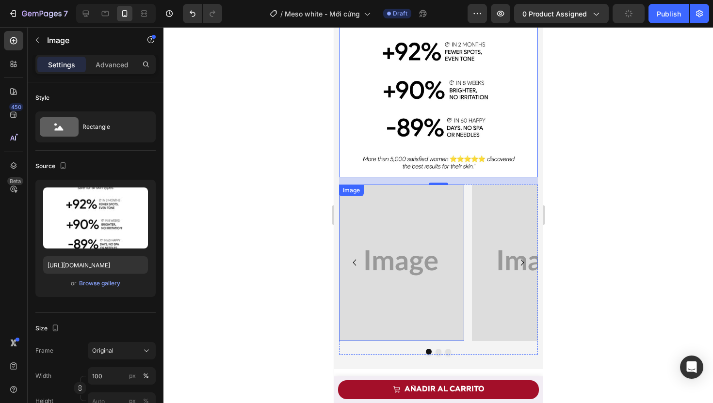
click at [374, 227] on img at bounding box center [400, 263] width 125 height 157
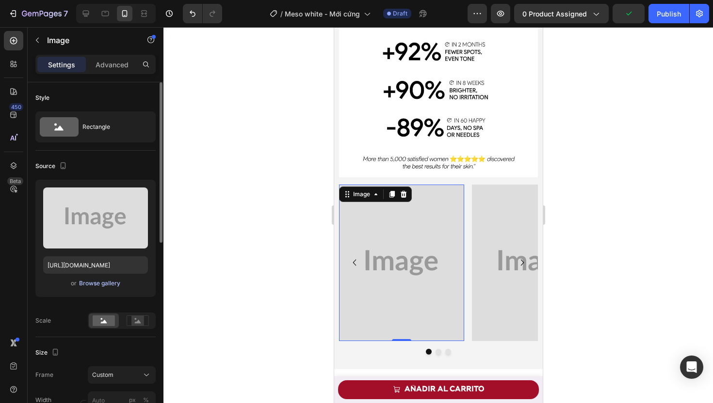
click at [107, 285] on div "Browse gallery" at bounding box center [99, 283] width 41 height 9
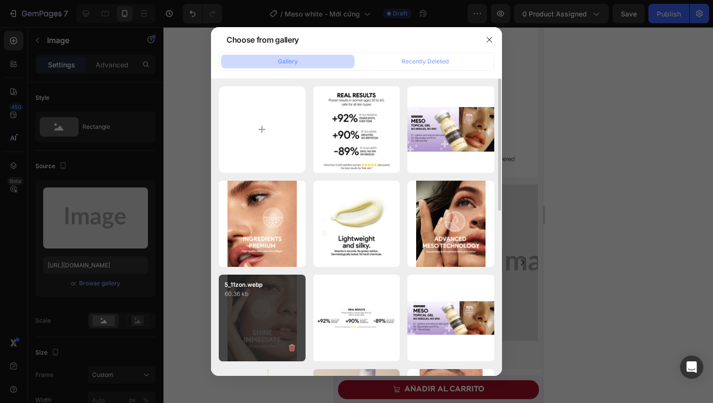
click at [255, 313] on div "5_11zon.webp 60.36 kb" at bounding box center [262, 318] width 87 height 87
type input "[URL][DOMAIN_NAME]"
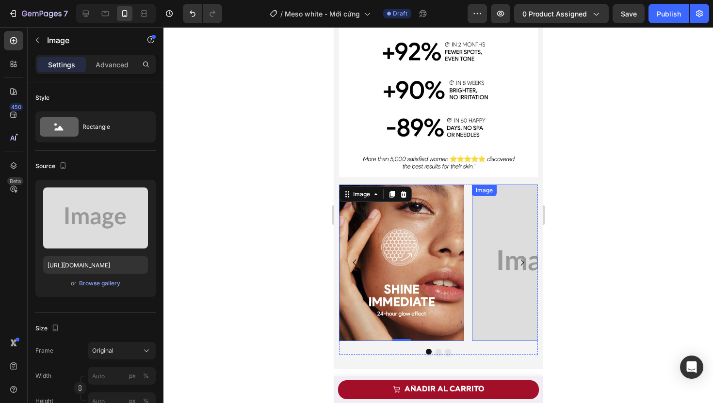
click at [493, 239] on img at bounding box center [533, 263] width 125 height 157
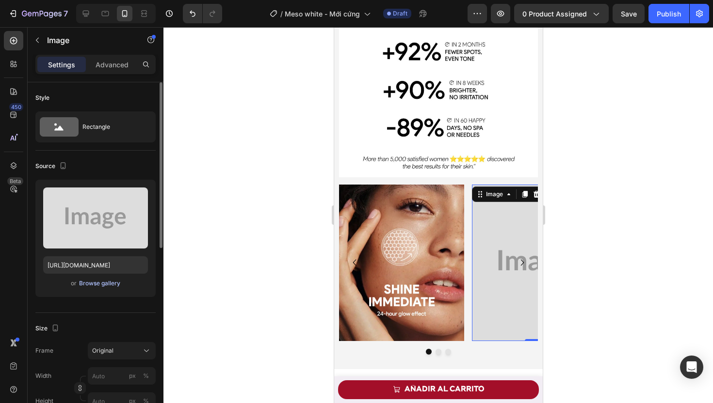
click at [101, 285] on div "Browse gallery" at bounding box center [99, 283] width 41 height 9
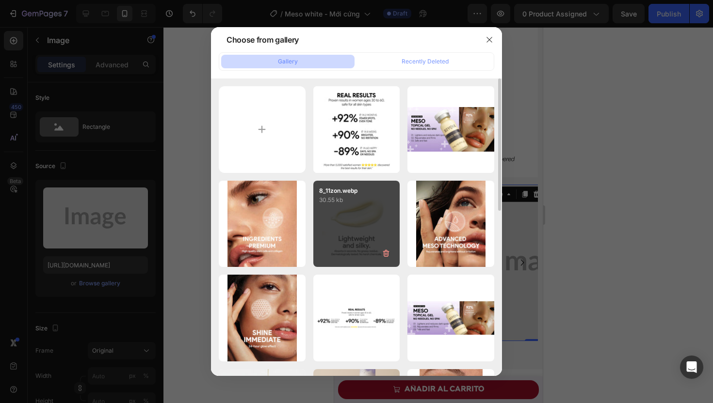
click at [334, 215] on div "8_11zon.webp 30.55 kb" at bounding box center [356, 224] width 87 height 87
type input "https://cdn.shopify.com/s/files/1/0674/3284/1263/files/gempages_558085796976919…"
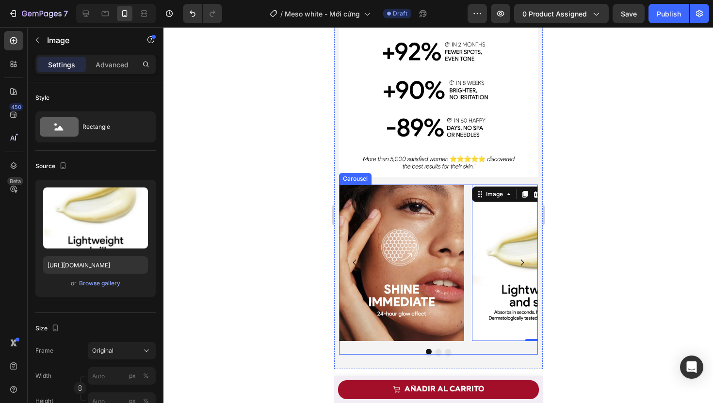
click at [515, 256] on icon "Carousel Next Arrow" at bounding box center [521, 262] width 13 height 13
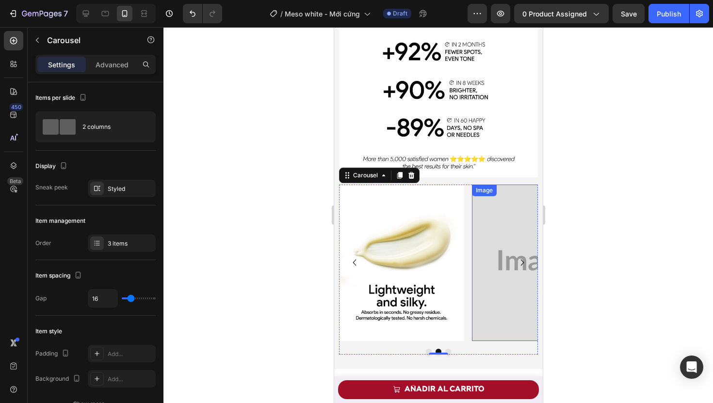
click at [502, 267] on img at bounding box center [533, 263] width 125 height 157
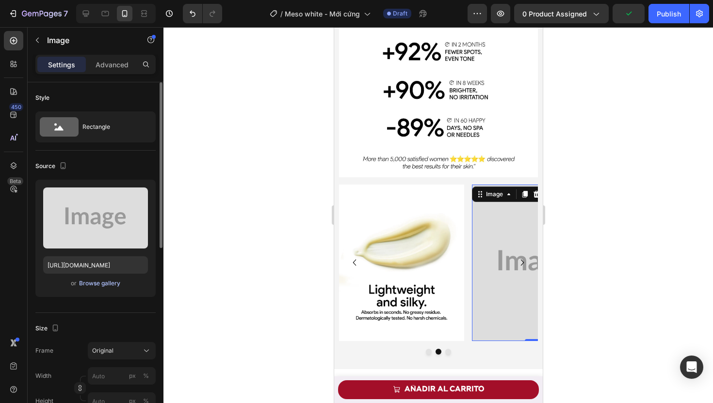
click at [99, 282] on div "Browse gallery" at bounding box center [99, 283] width 41 height 9
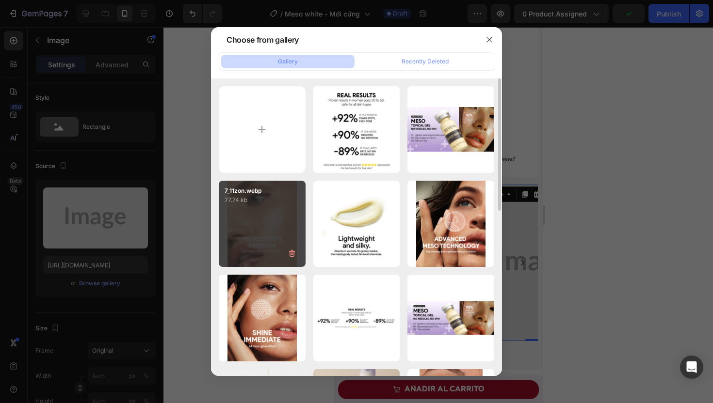
click at [244, 223] on div "7_11zon.webp 77.74 kb" at bounding box center [262, 224] width 87 height 87
type input "https://cdn.shopify.com/s/files/1/0674/3284/1263/files/gempages_558085796976919…"
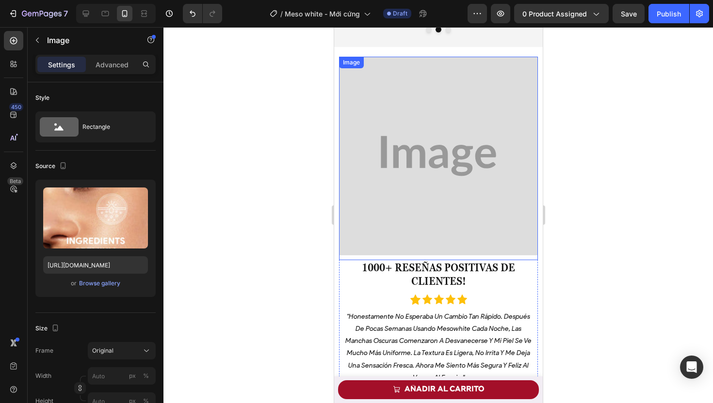
scroll to position [2509, 0]
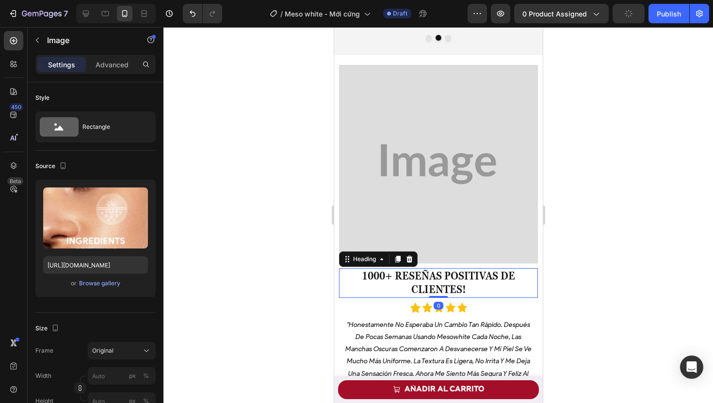
click at [436, 270] on span "1000+ RESEÑAS POSITIVAS DE CLIENTES!" at bounding box center [437, 283] width 153 height 27
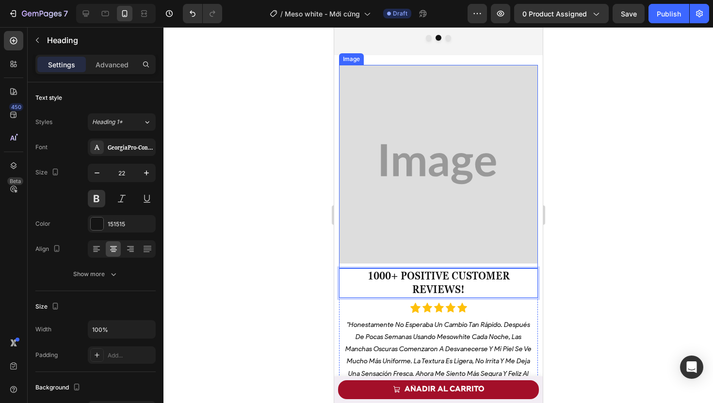
click at [376, 175] on img at bounding box center [437, 164] width 199 height 199
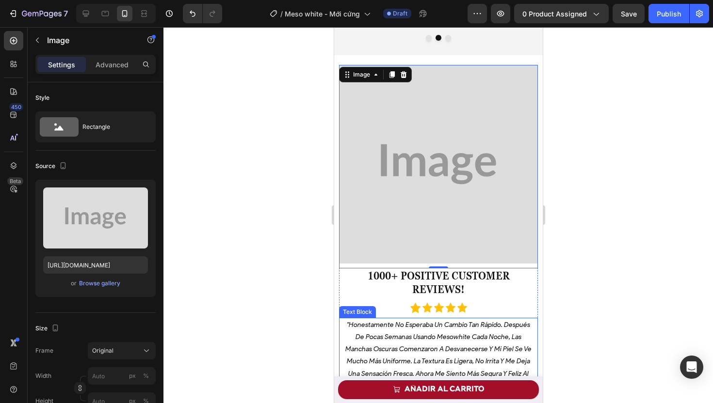
click at [409, 330] on p ""honestamente no esperaba un cambio tan rápido. después de pocas semanas usando…" at bounding box center [437, 355] width 187 height 73
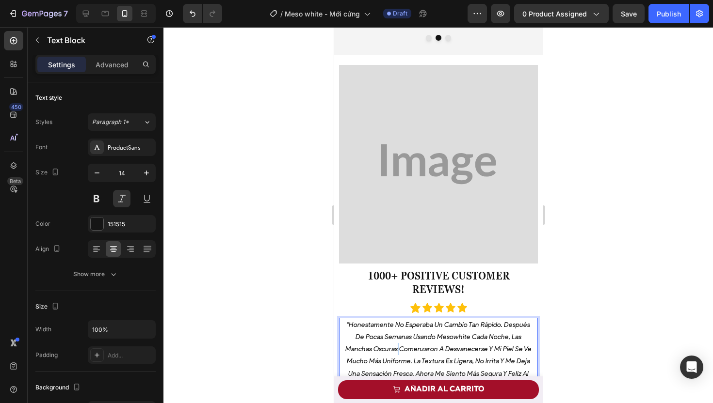
click at [409, 330] on p ""honestamente no esperaba un cambio tan rápido. después de pocas semanas usando…" at bounding box center [437, 355] width 187 height 73
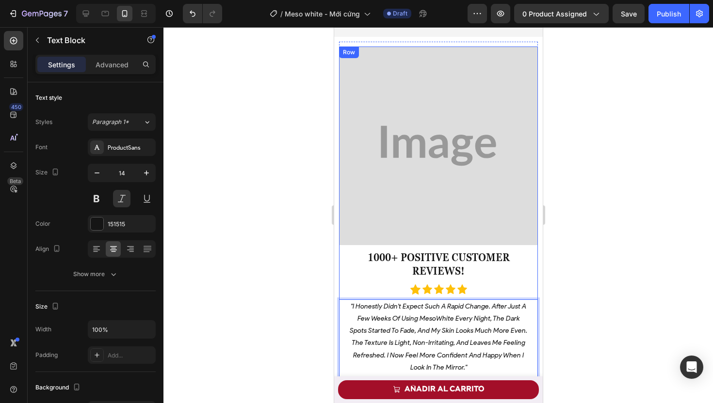
scroll to position [2784, 0]
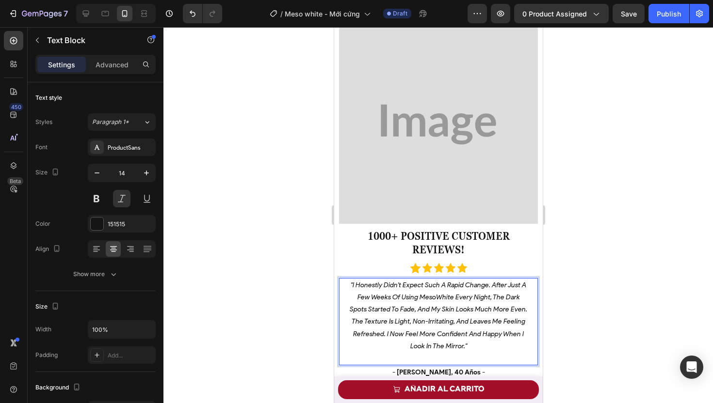
click at [278, 262] on div at bounding box center [437, 215] width 549 height 376
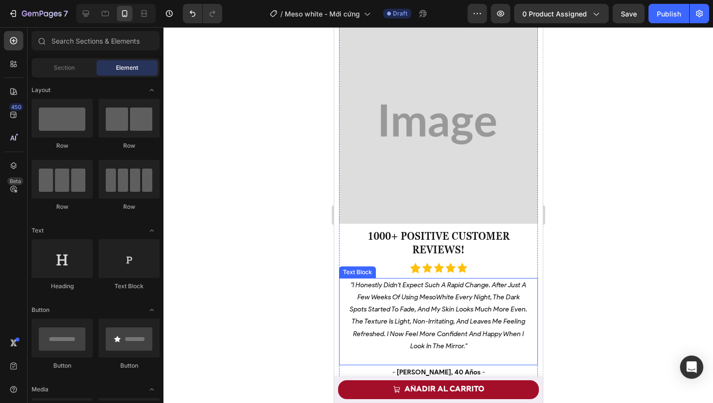
click at [434, 339] on p ""I Honestly Didn't Expect Such A Rapid Change. After Just A Few Weeks Of Using …" at bounding box center [437, 321] width 187 height 85
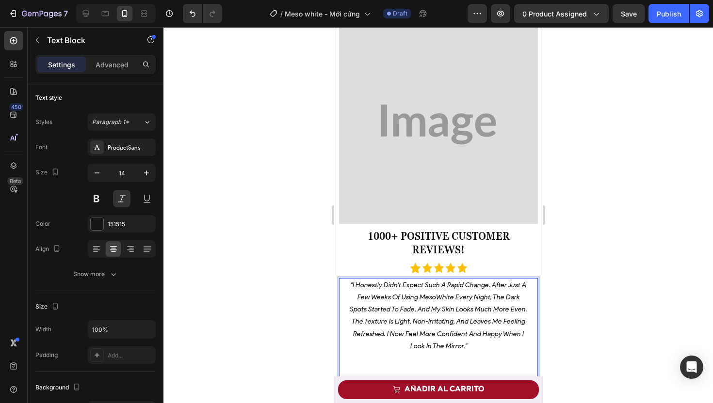
click at [437, 350] on p ""I Honestly Didn't Expect Such A Rapid Change. After Just A Few Weeks Of Using …" at bounding box center [437, 328] width 187 height 98
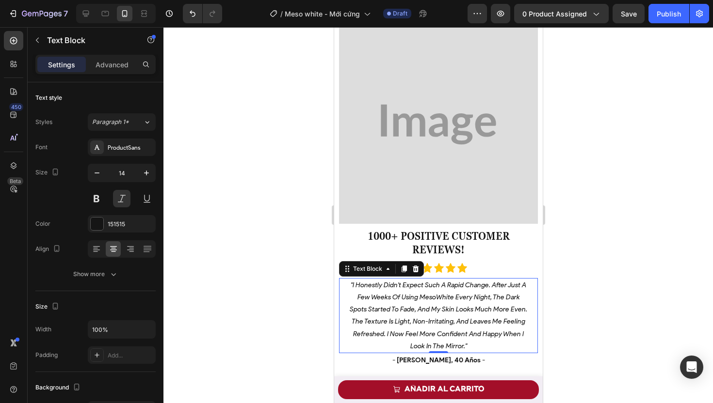
click at [234, 288] on div at bounding box center [437, 215] width 549 height 376
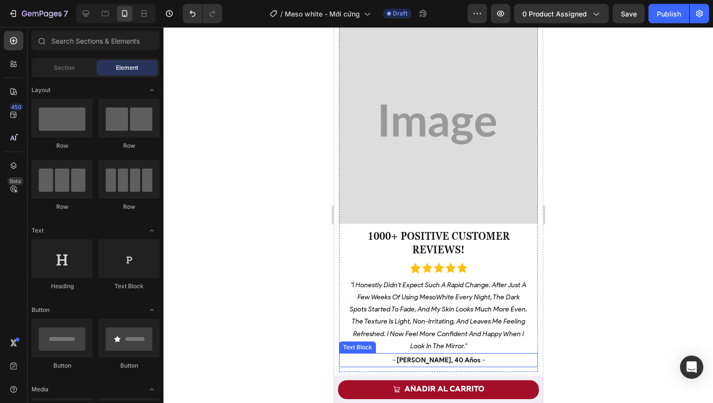
click at [418, 356] on strong "- verónica sánchez, 40 años -" at bounding box center [438, 360] width 93 height 8
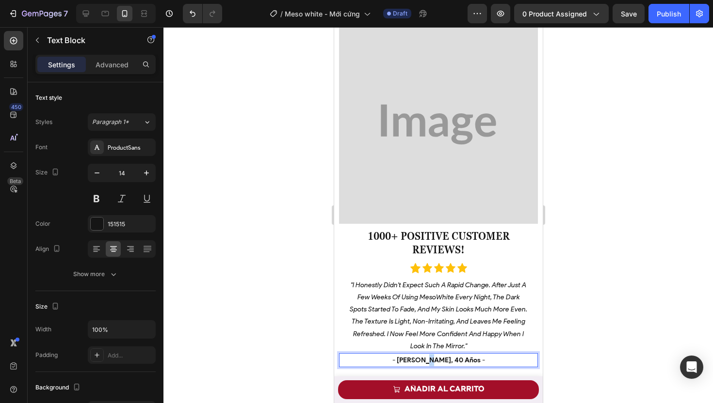
click at [418, 356] on strong "- verónica sánchez, 40 años -" at bounding box center [438, 360] width 93 height 8
click at [294, 284] on div at bounding box center [437, 215] width 549 height 376
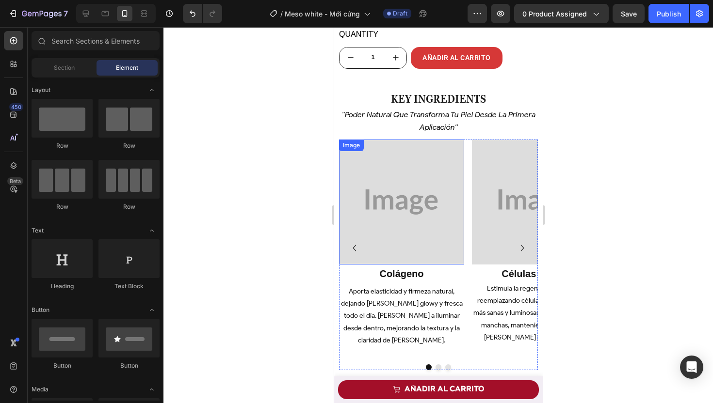
scroll to position [4007, 0]
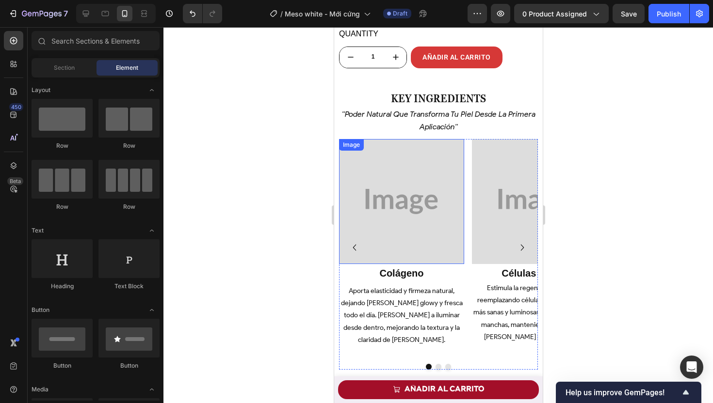
click at [402, 193] on img at bounding box center [400, 201] width 125 height 125
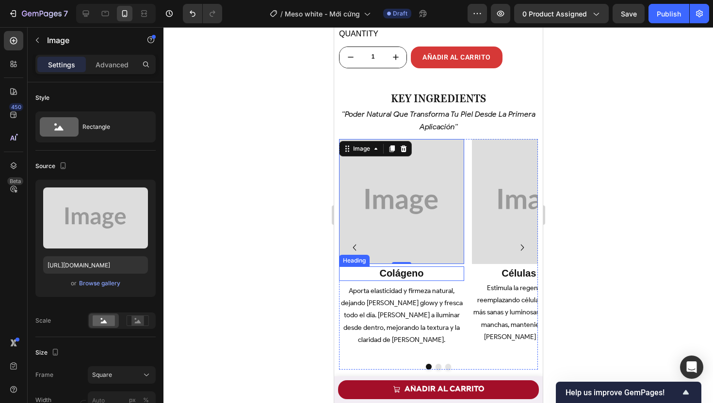
click at [411, 278] on strong "colágeno" at bounding box center [401, 273] width 44 height 11
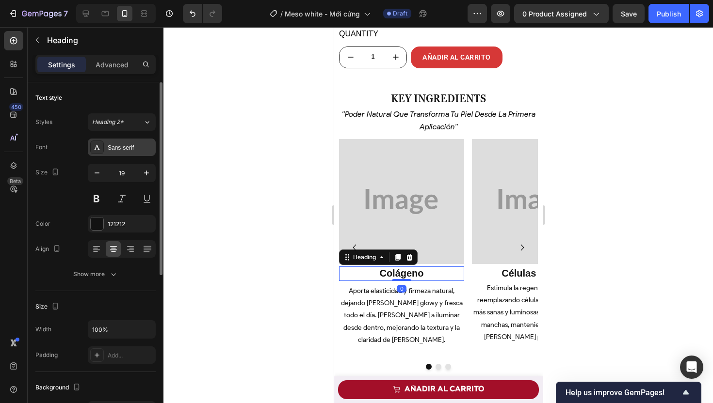
click at [127, 152] on div "Sans-serif" at bounding box center [122, 147] width 68 height 17
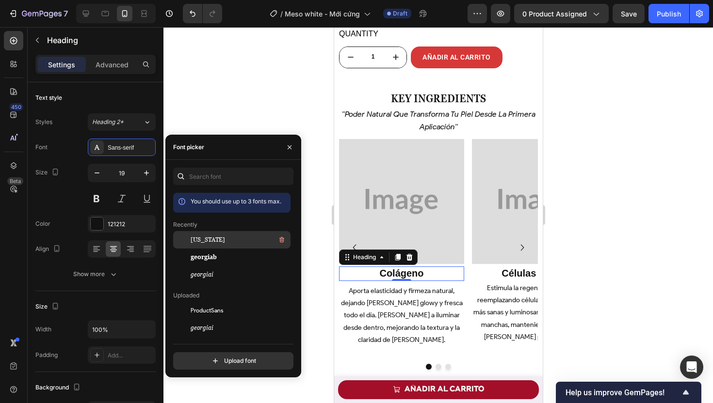
click at [223, 239] on div "georgia" at bounding box center [240, 240] width 98 height 12
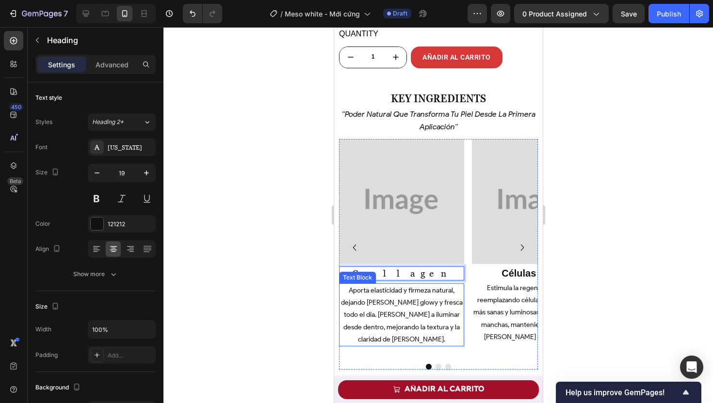
click at [409, 313] on p "Aporta elasticidad y firmeza natural, dejando la piel glowy y fresca todo el dí…" at bounding box center [400, 315] width 123 height 61
click at [438, 272] on p "Collagen" at bounding box center [400, 274] width 123 height 12
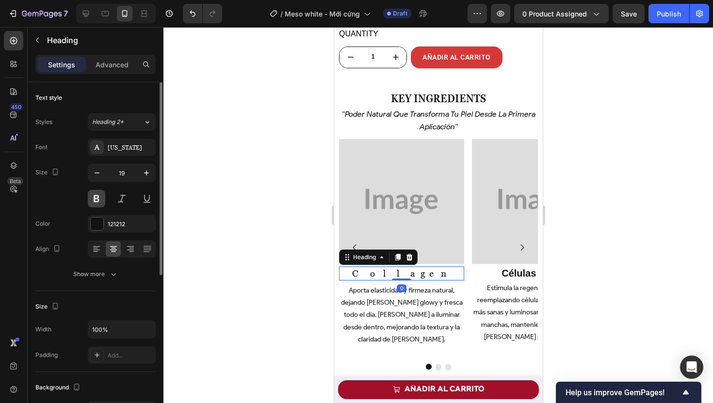
click at [96, 198] on button at bounding box center [96, 198] width 17 height 17
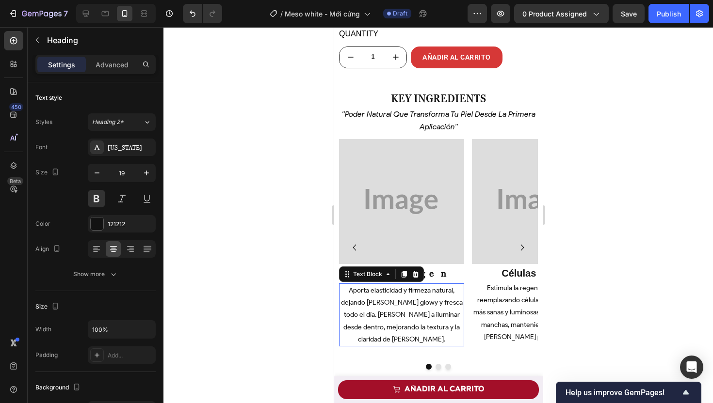
click at [359, 296] on span "Aporta elasticidad y firmeza natural, dejando la piel glowy y fresca todo el dí…" at bounding box center [401, 315] width 122 height 57
click at [401, 325] on p "Aporta elasticidad y firmeza natural, dejando la piel glowy y fresca todo el dí…" at bounding box center [400, 315] width 123 height 61
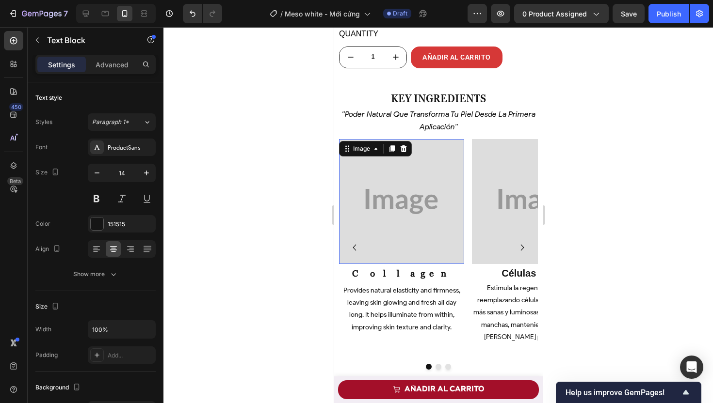
click at [402, 215] on img at bounding box center [400, 201] width 125 height 125
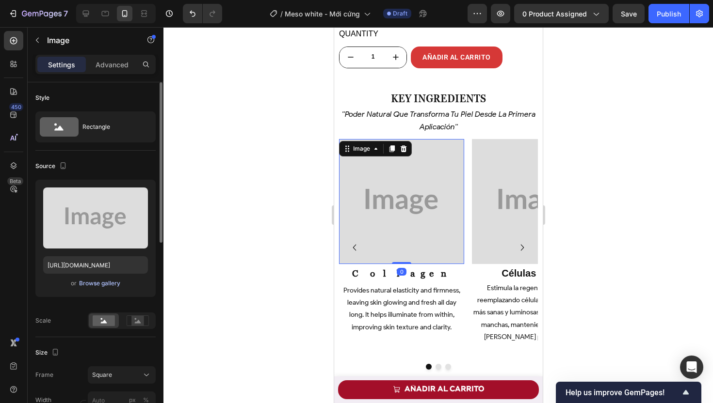
click at [99, 281] on div "Browse gallery" at bounding box center [99, 283] width 41 height 9
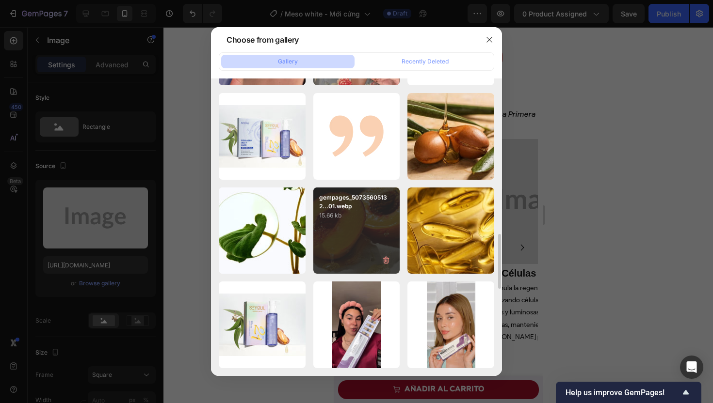
scroll to position [1170, 0]
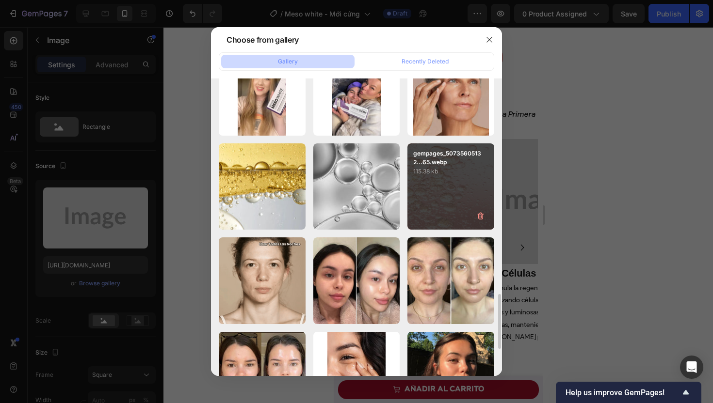
click at [447, 177] on div "gempages_50735605132...65.webp 115.38 kb" at bounding box center [450, 186] width 87 height 87
type input "https://cdn.shopify.com/s/files/1/0674/3284/1263/files/gempages_558085796976919…"
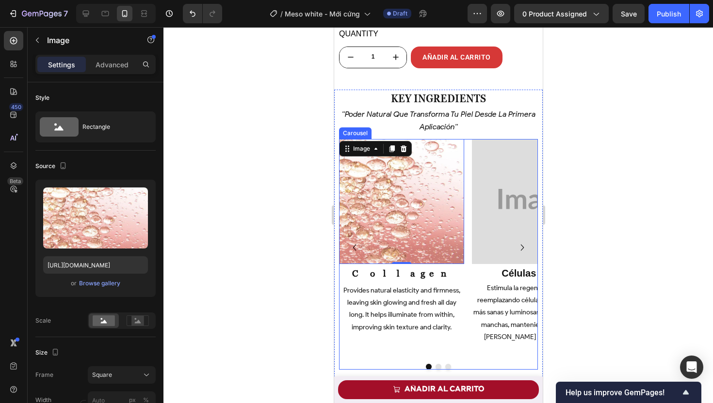
click at [515, 244] on icon "Carousel Next Arrow" at bounding box center [521, 247] width 13 height 13
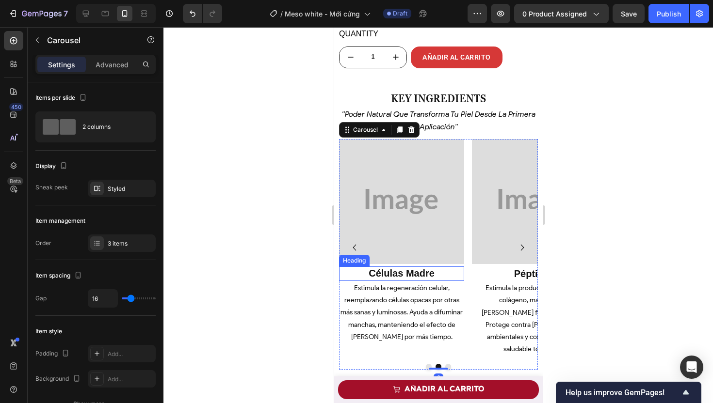
click at [396, 270] on div "Image células madre Heading Estimula la regeneración celular, reemplazando célu…" at bounding box center [400, 247] width 125 height 217
click at [401, 275] on strong "células madre" at bounding box center [401, 273] width 66 height 11
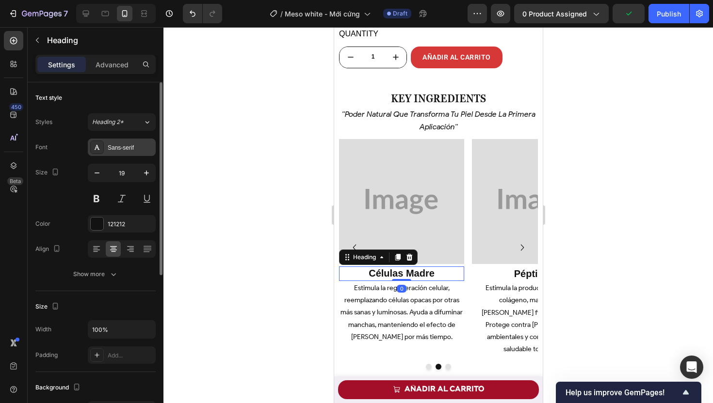
click at [119, 146] on div "Sans-serif" at bounding box center [131, 147] width 46 height 9
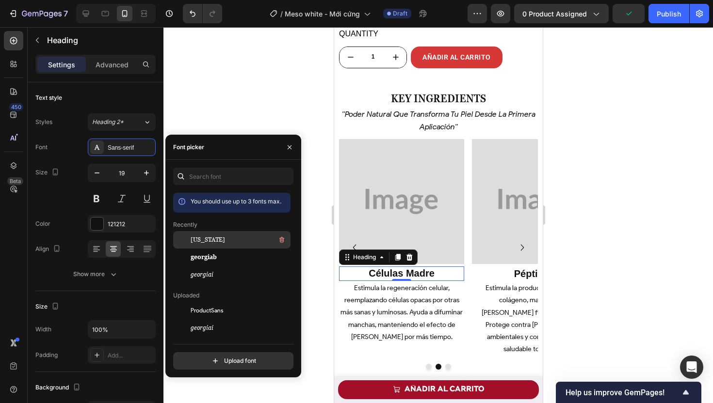
click at [211, 241] on div "georgia" at bounding box center [240, 240] width 98 height 12
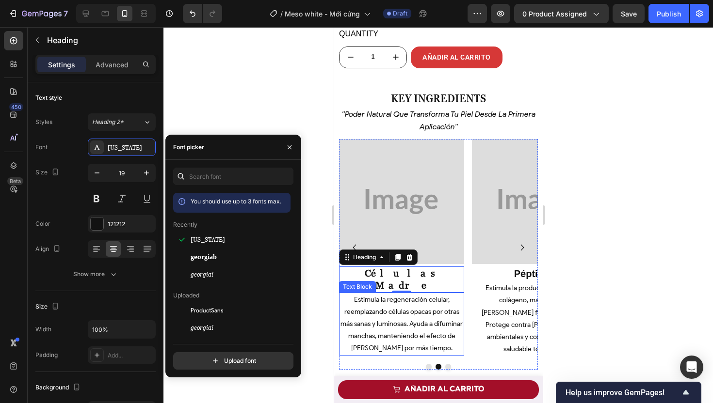
click at [413, 302] on p "Estimula la regeneración celular, reemplazando células opacas por otras más san…" at bounding box center [400, 324] width 123 height 61
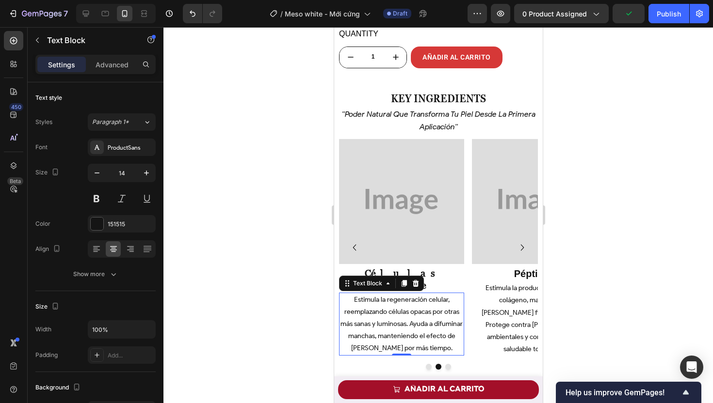
click at [419, 324] on p "Estimula la regeneración celular, reemplazando células opacas por otras más san…" at bounding box center [400, 324] width 123 height 61
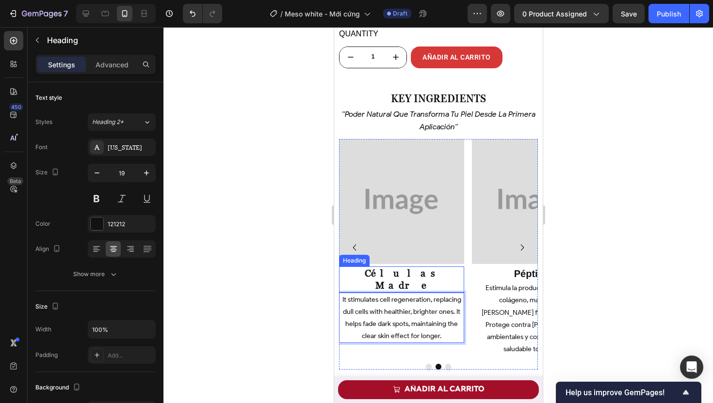
click at [395, 276] on strong "células madre" at bounding box center [401, 280] width 74 height 24
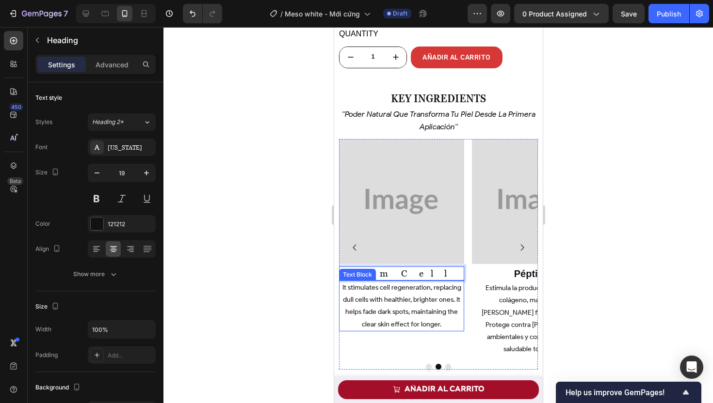
click at [311, 277] on div at bounding box center [437, 215] width 549 height 376
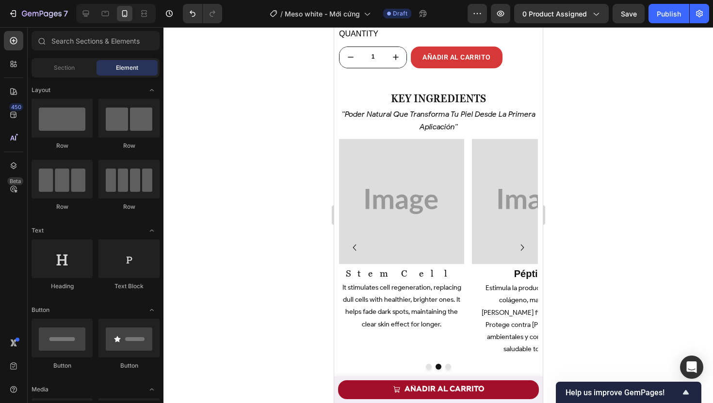
click at [400, 275] on p "Stem Cell" at bounding box center [400, 274] width 123 height 12
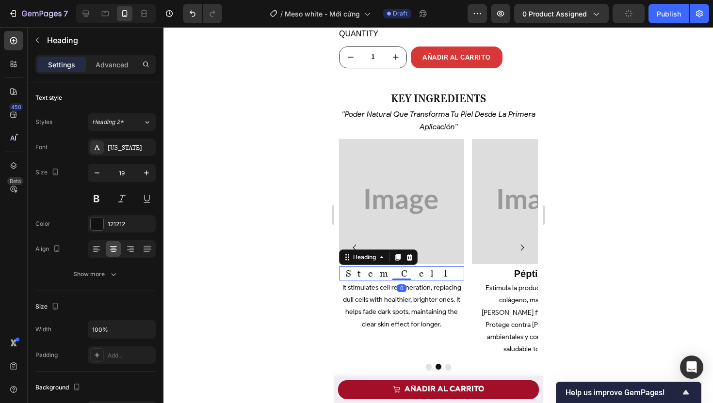
drag, startPoint x: 95, startPoint y: 197, endPoint x: 168, endPoint y: 224, distance: 77.9
click at [95, 197] on button at bounding box center [96, 198] width 17 height 17
click at [422, 219] on img at bounding box center [400, 201] width 125 height 125
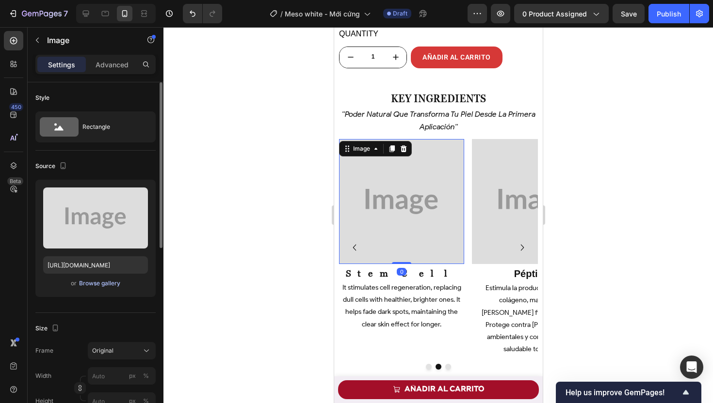
click at [117, 281] on div "Browse gallery" at bounding box center [99, 283] width 41 height 9
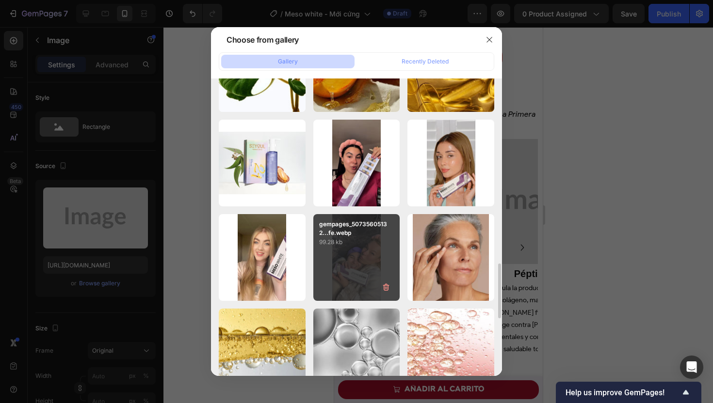
scroll to position [1189, 0]
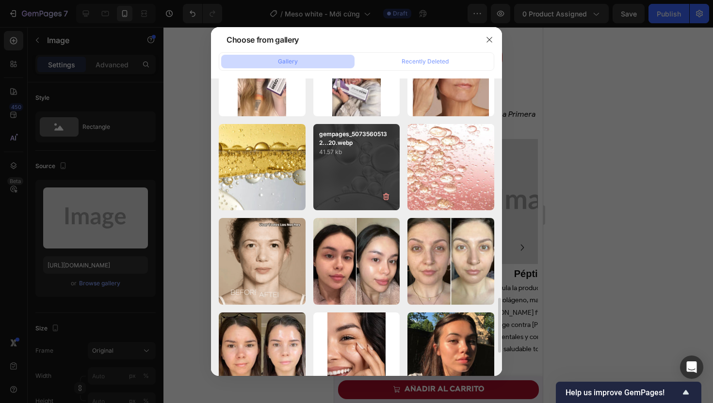
click at [359, 175] on div "gempages_50735605132...20.webp 41.57 kb" at bounding box center [356, 167] width 87 height 87
type input "https://cdn.shopify.com/s/files/1/0674/3284/1263/files/gempages_558085796976919…"
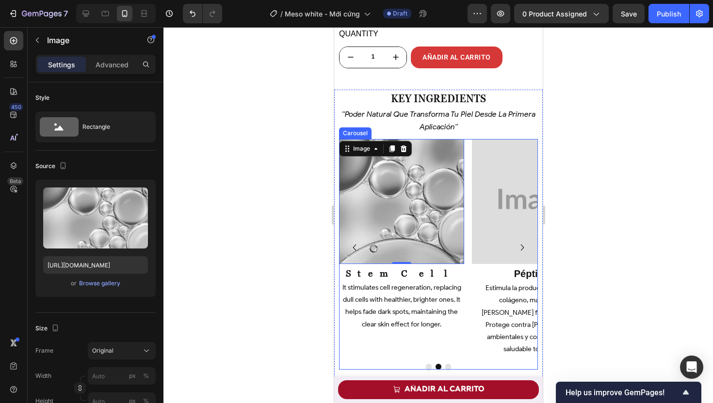
click at [515, 246] on icon "Carousel Next Arrow" at bounding box center [521, 247] width 13 height 13
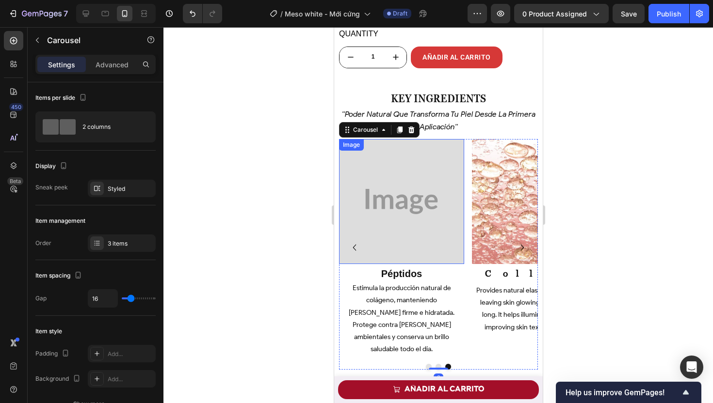
click at [433, 217] on img at bounding box center [400, 201] width 125 height 125
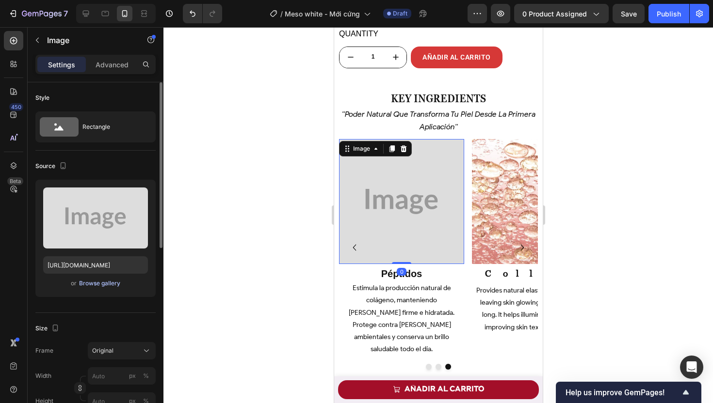
click at [95, 283] on div "Browse gallery" at bounding box center [99, 283] width 41 height 9
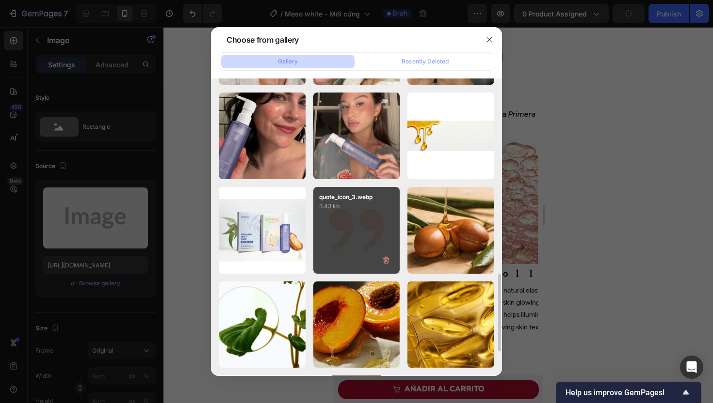
scroll to position [1049, 0]
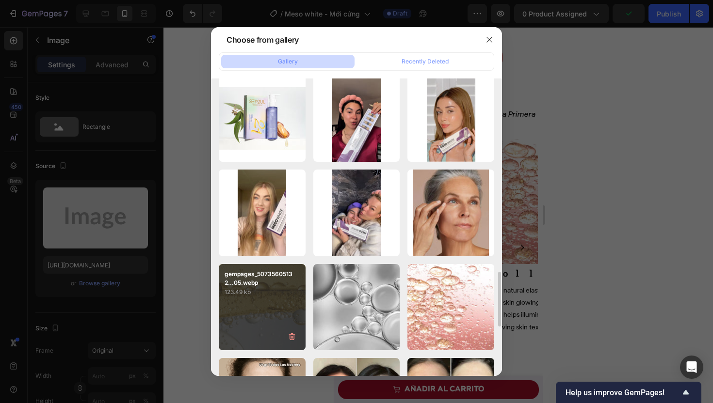
click at [258, 305] on div "gempages_50735605132...05.webp 123.49 kb" at bounding box center [262, 307] width 87 height 87
type input "https://cdn.shopify.com/s/files/1/0674/3284/1263/files/gempages_558085796976919…"
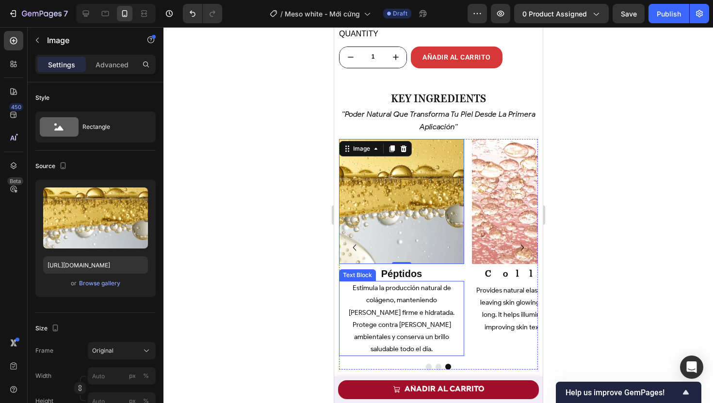
click at [388, 315] on span "Estimula la producción natural de colágeno, manteniendo la piel firme e hidrata…" at bounding box center [401, 318] width 106 height 69
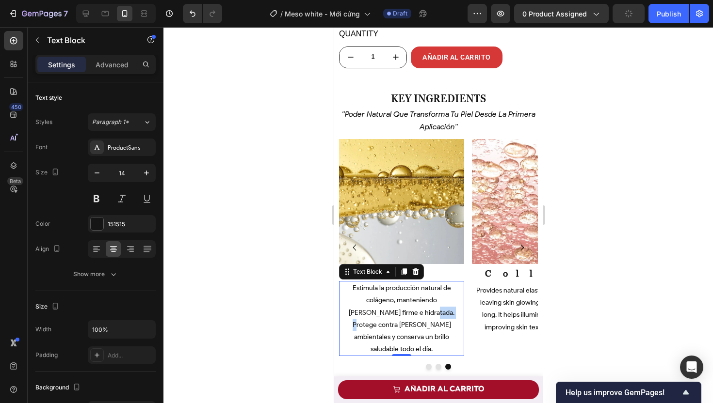
click at [388, 315] on span "Estimula la producción natural de colágeno, manteniendo la piel firme e hidrata…" at bounding box center [401, 318] width 106 height 69
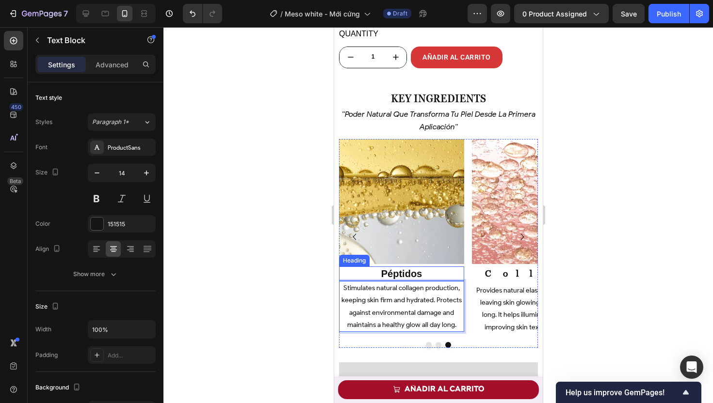
click at [404, 279] on strong "péptidos" at bounding box center [401, 274] width 41 height 11
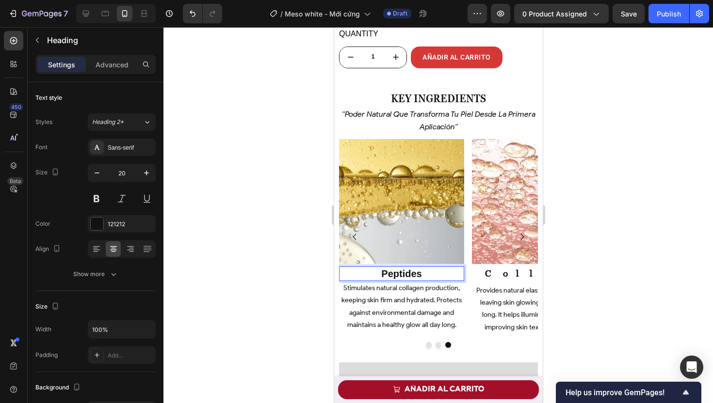
click at [277, 321] on div at bounding box center [437, 215] width 549 height 376
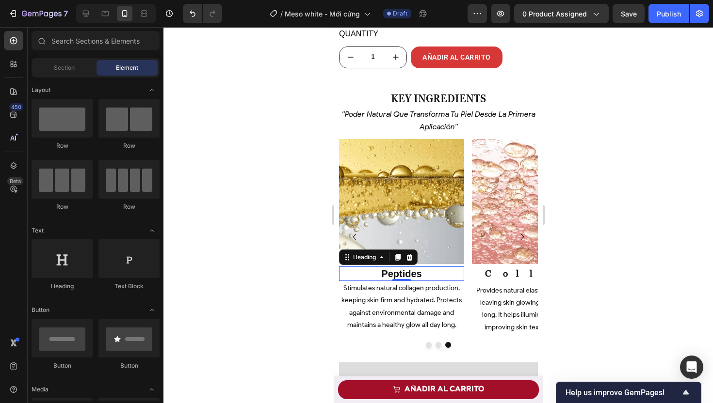
click at [386, 278] on strong "Peptides" at bounding box center [401, 274] width 40 height 11
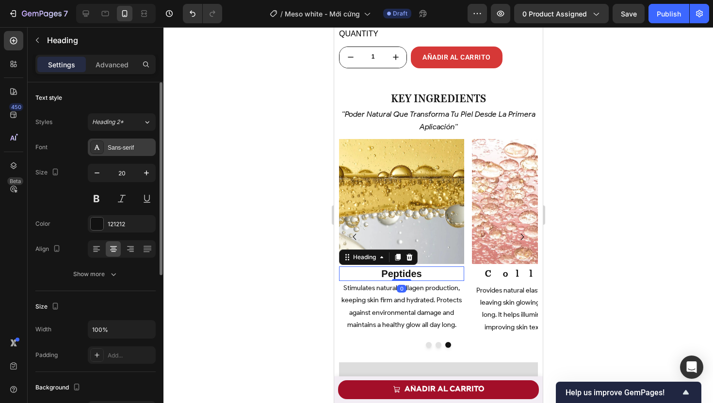
click at [125, 144] on div "Sans-serif" at bounding box center [131, 147] width 46 height 9
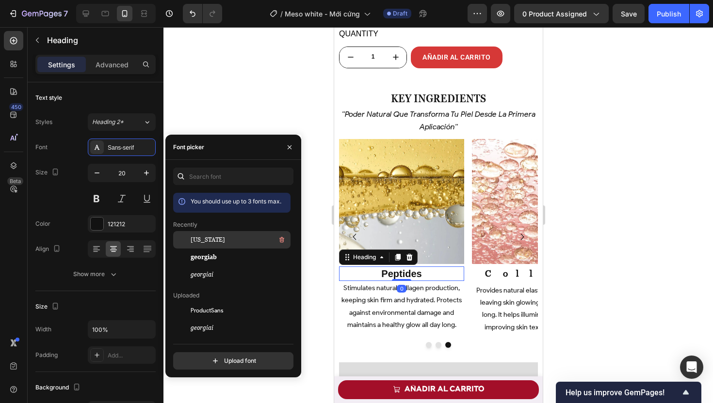
click at [210, 242] on div "georgia" at bounding box center [240, 240] width 98 height 12
click at [311, 311] on div at bounding box center [437, 215] width 549 height 376
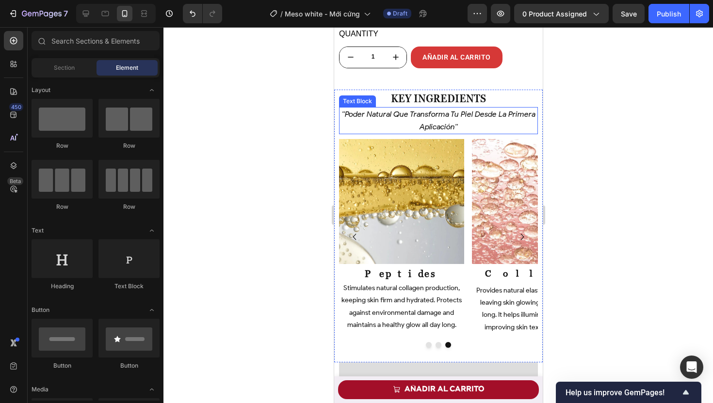
click at [431, 125] on p "''poder natural que transforma tu piel desde la primera aplicación''" at bounding box center [437, 120] width 197 height 25
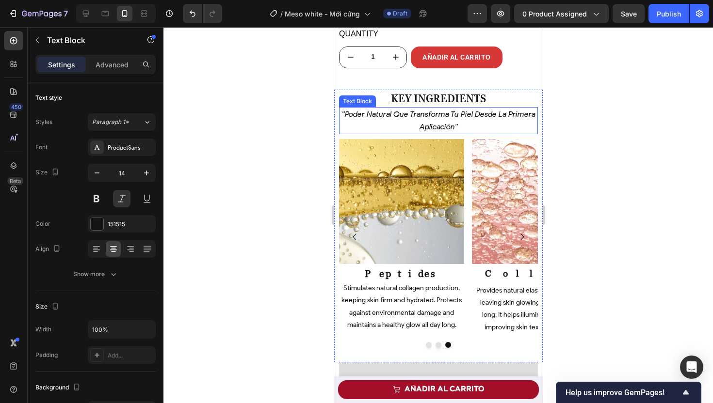
click at [431, 125] on p "''poder natural que transforma tu piel desde la primera aplicación''" at bounding box center [437, 120] width 197 height 25
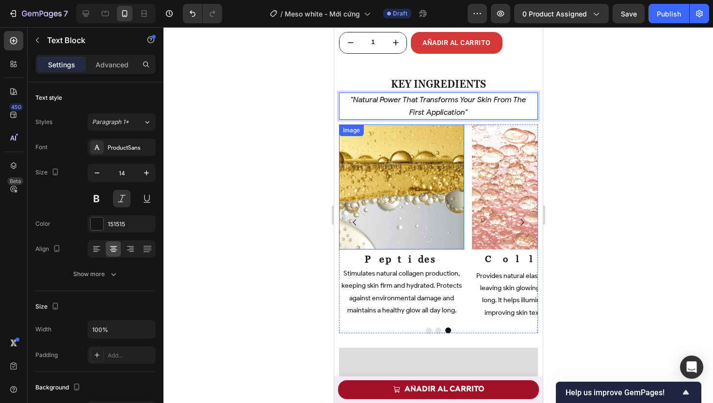
click at [281, 238] on div at bounding box center [437, 215] width 549 height 376
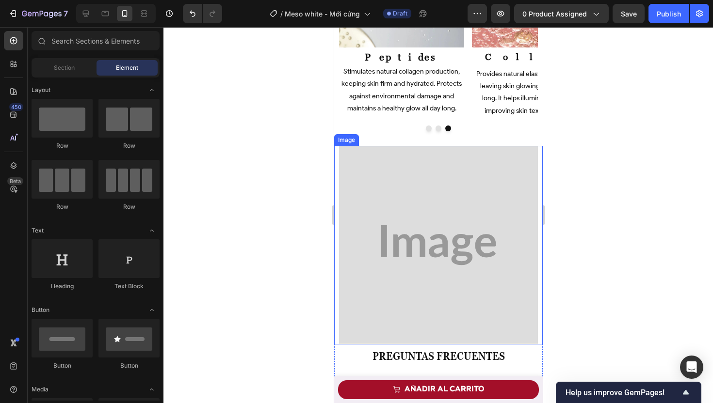
scroll to position [4285, 0]
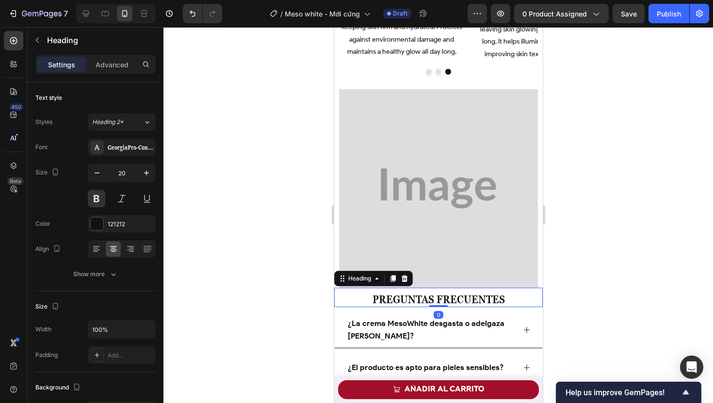
click at [438, 293] on span "Preguntas Frecuentes" at bounding box center [438, 299] width 132 height 13
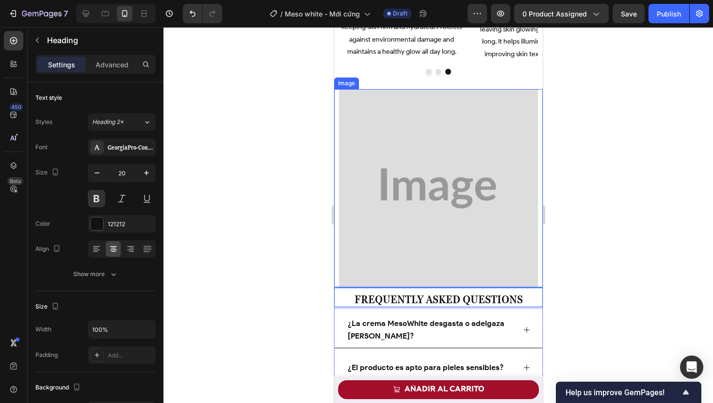
click at [381, 141] on img at bounding box center [437, 188] width 199 height 199
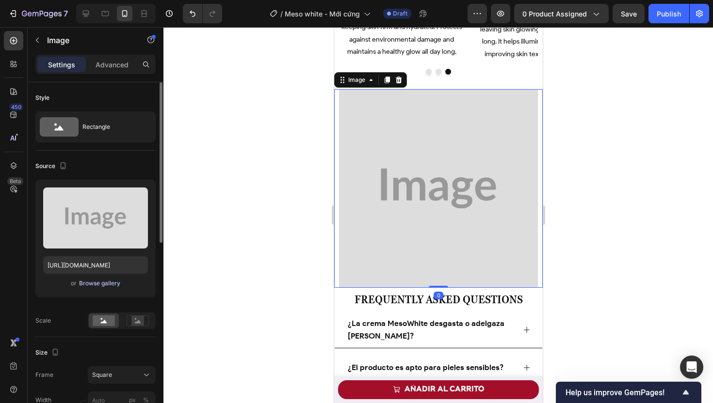
click at [103, 283] on div "Browse gallery" at bounding box center [99, 283] width 41 height 9
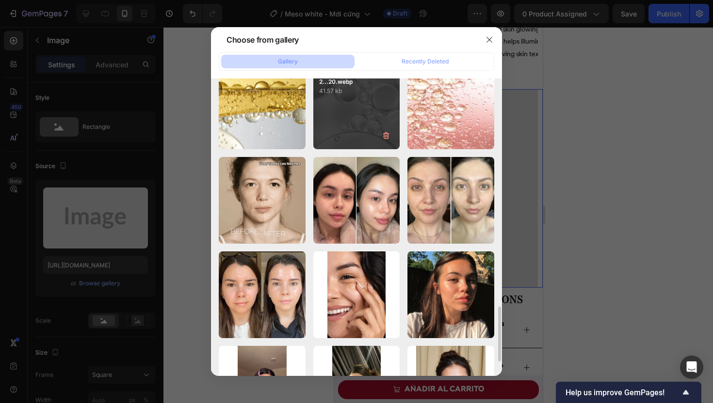
scroll to position [1157, 0]
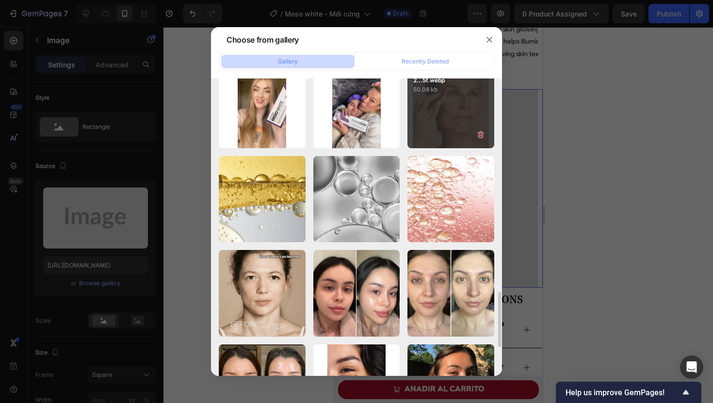
click at [452, 102] on div "gempages_50735605132...5f.webp 50.08 kb" at bounding box center [450, 105] width 87 height 87
type input "[URL][DOMAIN_NAME]"
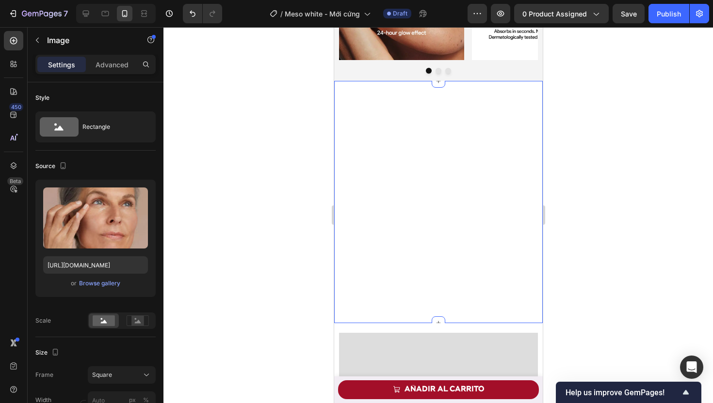
scroll to position [2655, 0]
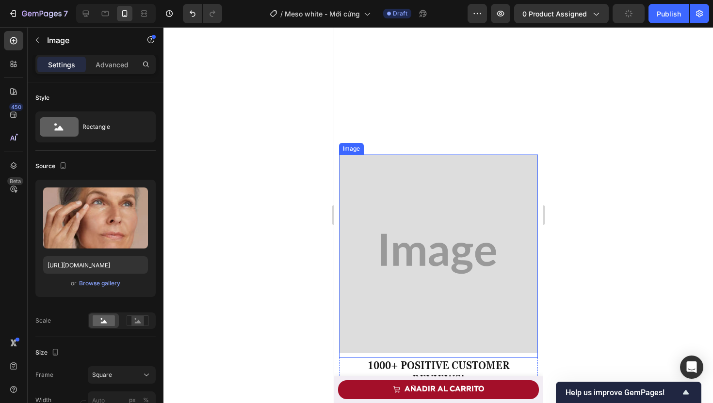
click at [432, 240] on img at bounding box center [437, 254] width 199 height 199
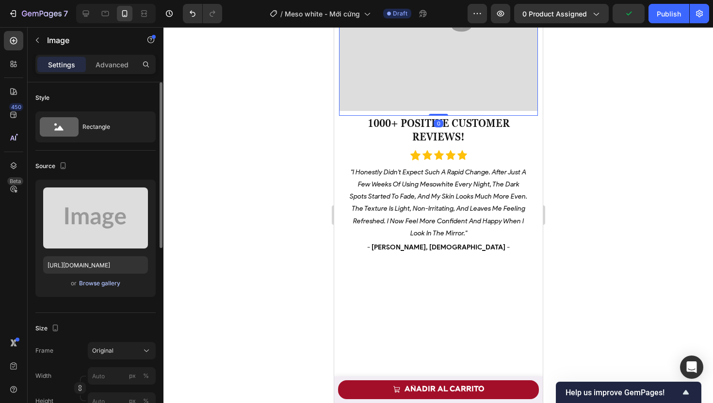
click at [101, 282] on div "Browse gallery" at bounding box center [99, 283] width 41 height 9
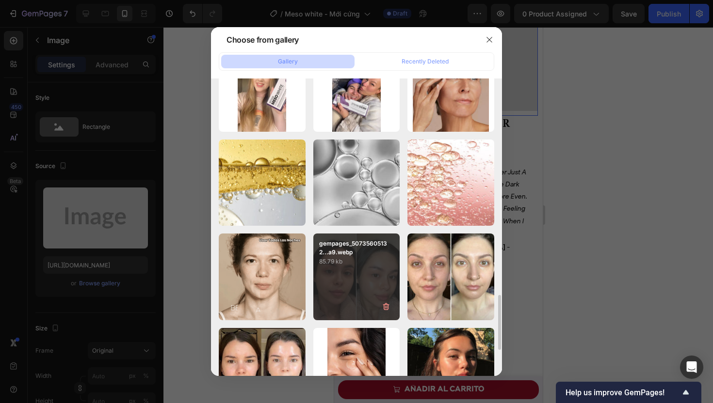
scroll to position [1187, 0]
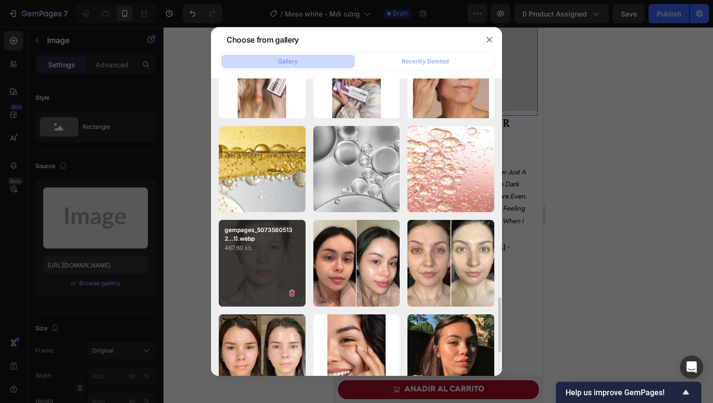
click at [269, 261] on div "gempages_50735605132...1).webp 467.60 kb" at bounding box center [262, 263] width 87 height 87
type input "https://cdn.shopify.com/s/files/1/0674/3284/1263/files/gempages_558085796976919…"
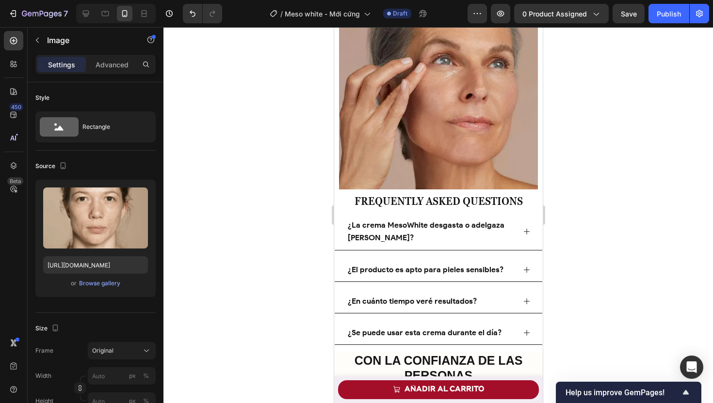
scroll to position [4473, 0]
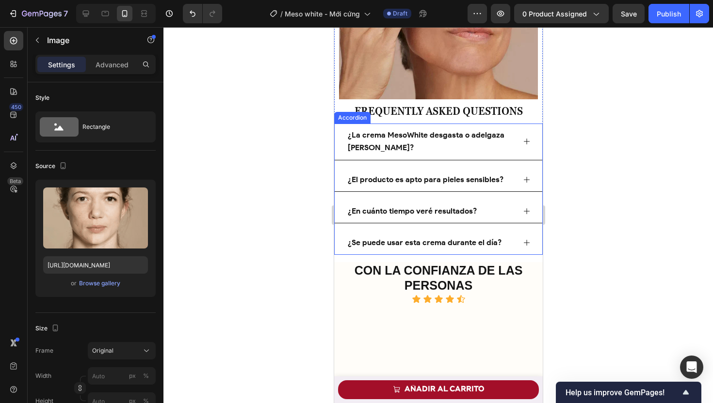
click at [397, 131] on strong "¿La crema MesoWhite desgasta o adelgaza la piel?" at bounding box center [425, 141] width 157 height 22
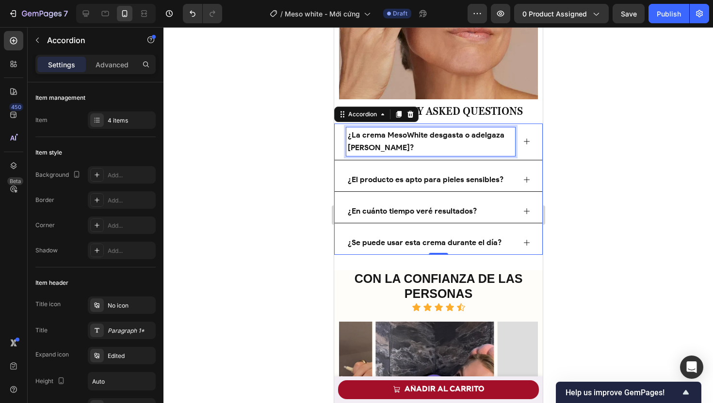
click at [413, 137] on p "¿La crema MesoWhite desgasta o adelgaza la piel?" at bounding box center [430, 141] width 166 height 25
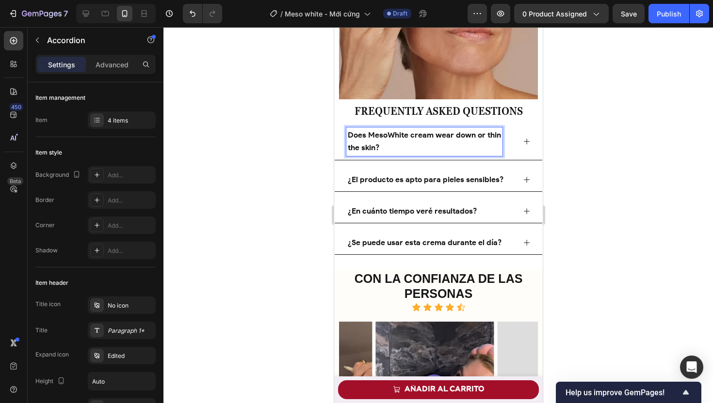
click at [397, 174] on p "¿El producto es apto para pieles sensibles?" at bounding box center [425, 180] width 156 height 13
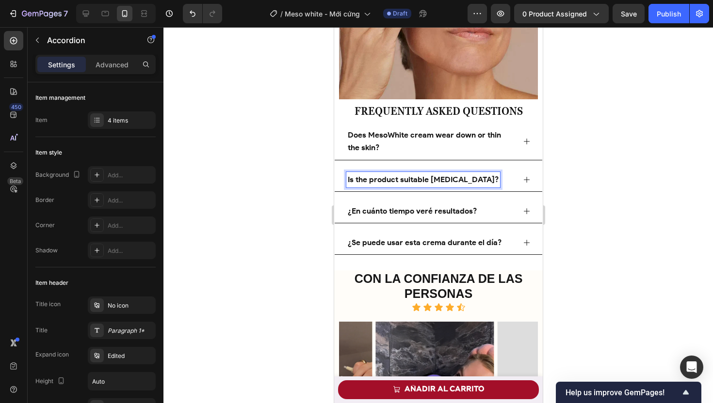
click at [413, 207] on strong "¿En cuánto tiempo veré resultados?" at bounding box center [411, 211] width 129 height 9
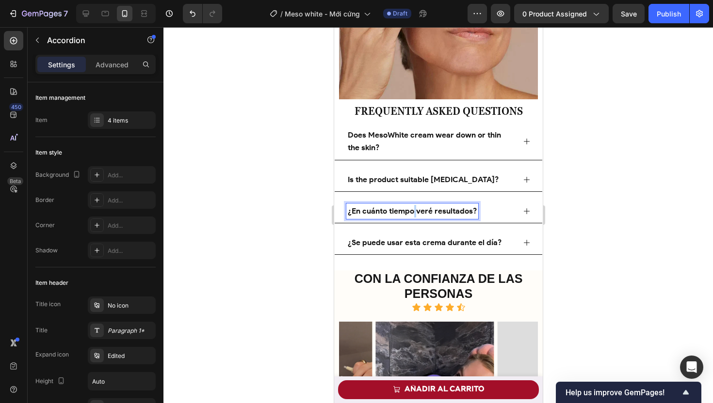
click at [413, 207] on strong "¿En cuánto tiempo veré resultados?" at bounding box center [411, 211] width 129 height 9
click at [413, 238] on strong "¿Se puede usar esta crema durante el día?" at bounding box center [424, 242] width 154 height 9
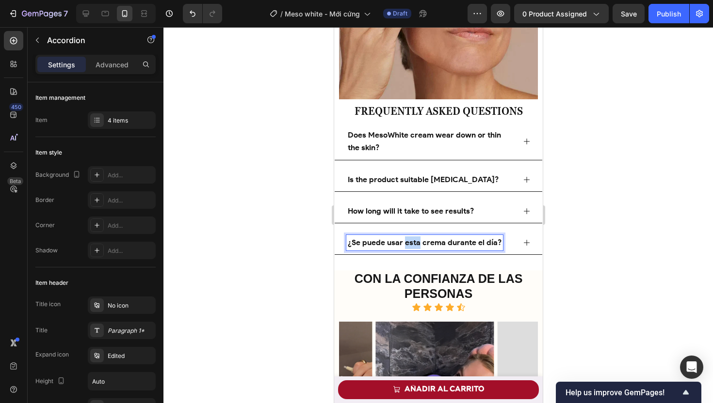
click at [413, 238] on strong "¿Se puede usar esta crema durante el día?" at bounding box center [424, 242] width 154 height 9
click at [281, 253] on div at bounding box center [437, 215] width 549 height 376
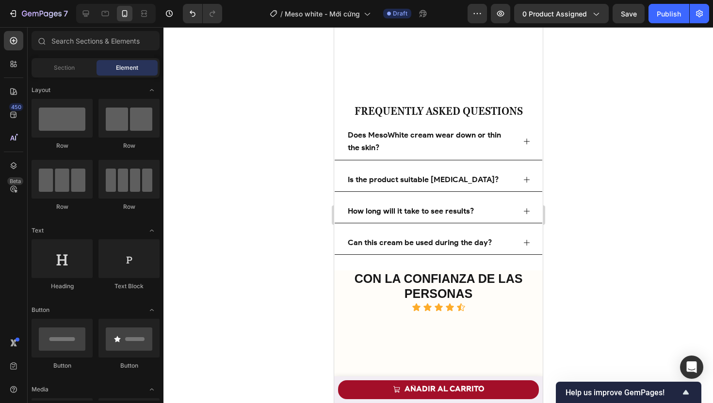
scroll to position [4473, 0]
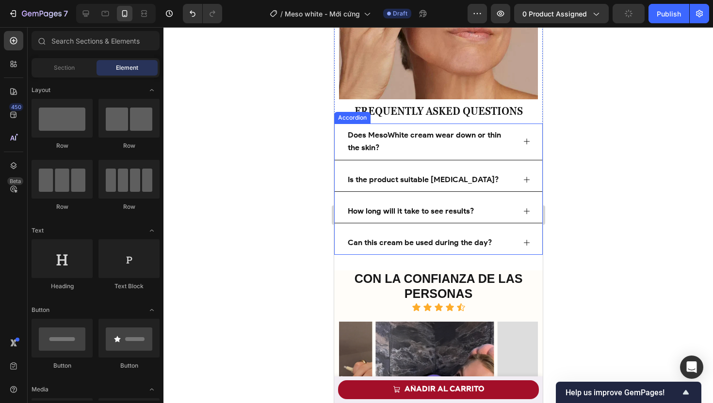
click at [523, 139] on icon at bounding box center [526, 142] width 6 height 6
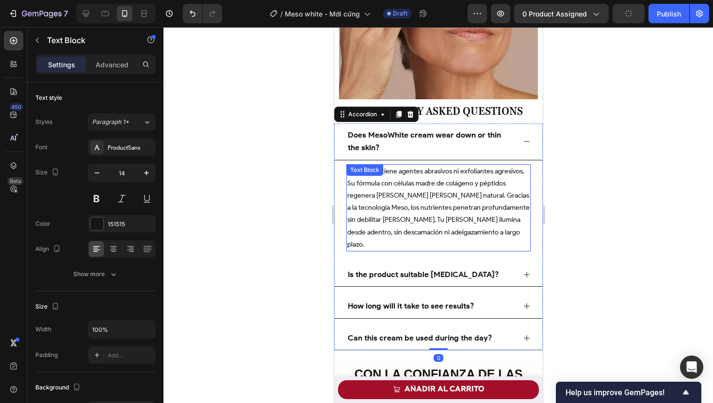
click at [421, 188] on span "¡No! No contiene agentes abrasivos ni exfoliantes agresivos. Su fórmula con cél…" at bounding box center [438, 207] width 182 height 81
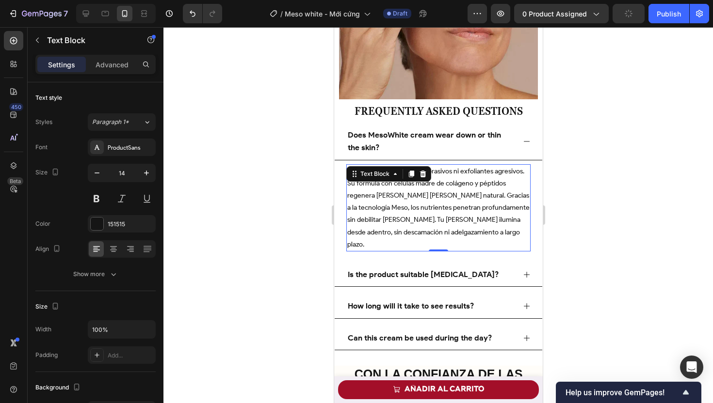
click at [421, 188] on span "¡No! No contiene agentes abrasivos ni exfoliantes agresivos. Su fórmula con cél…" at bounding box center [438, 207] width 182 height 81
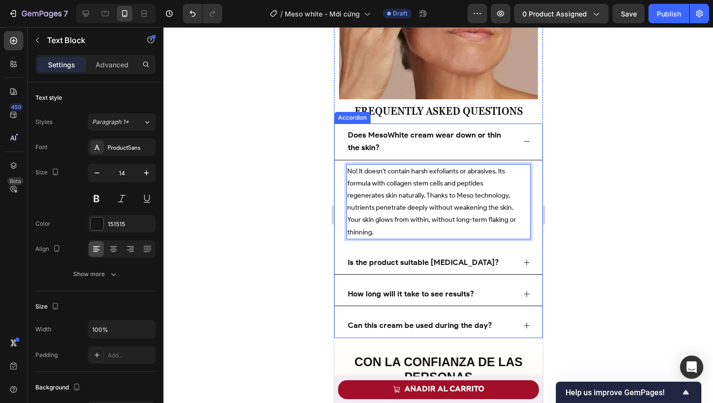
click at [522, 259] on icon at bounding box center [526, 263] width 8 height 8
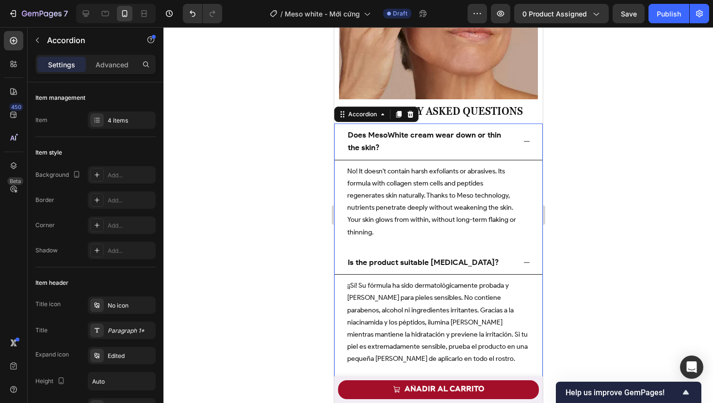
click at [523, 142] on icon at bounding box center [526, 142] width 6 height 0
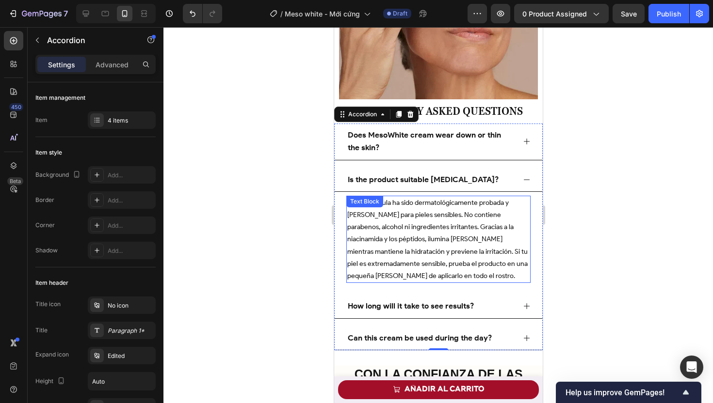
click at [415, 254] on p "¡¡Sí! Su fórmula ha sido dermatológicamente probada y es segura para pieles sen…" at bounding box center [438, 239] width 182 height 85
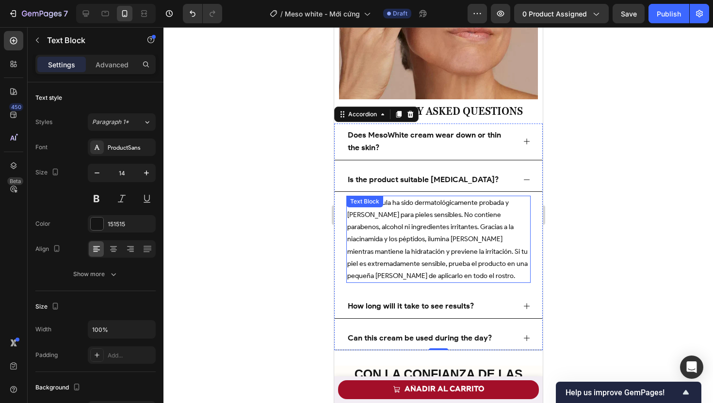
click at [415, 254] on p "¡¡Sí! Su fórmula ha sido dermatológicamente probada y es segura para pieles sen…" at bounding box center [438, 239] width 182 height 85
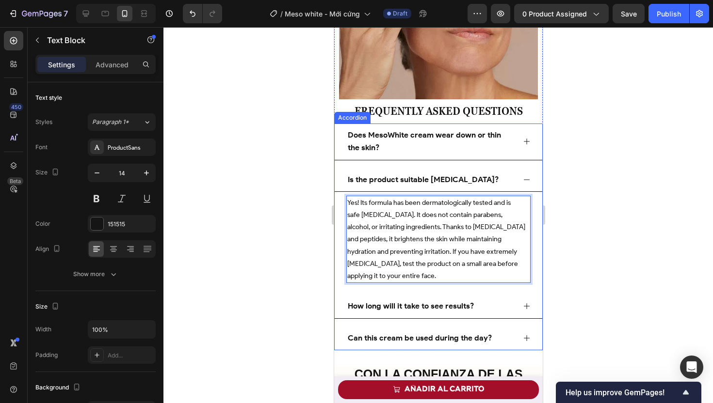
click at [522, 176] on icon at bounding box center [526, 180] width 8 height 8
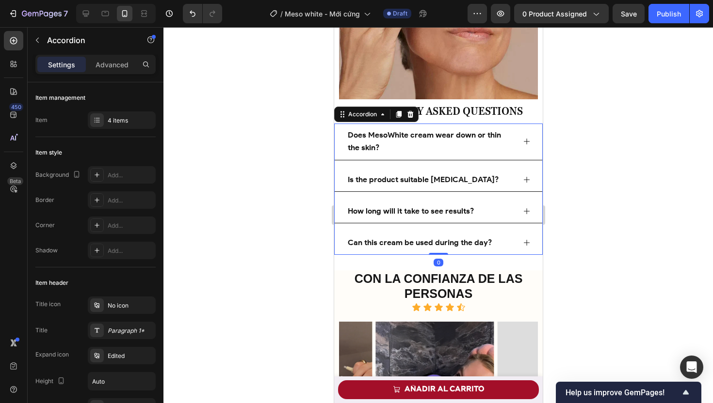
click at [523, 208] on icon at bounding box center [526, 211] width 6 height 6
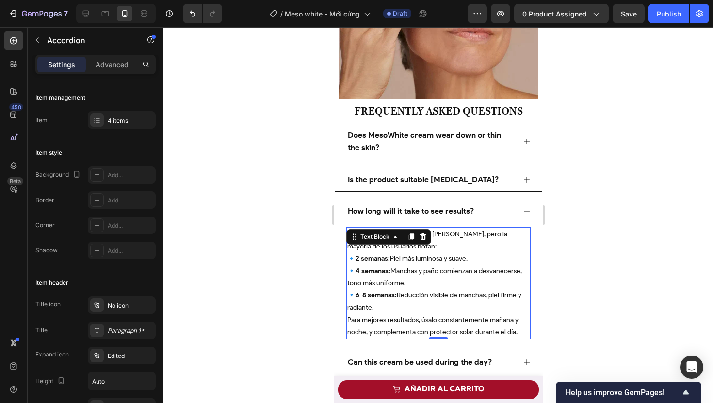
click at [400, 267] on p "🔹 2 semanas: Piel más luminosa y suave. 🔹 4 semanas: Manchas y paño comienzan a…" at bounding box center [438, 283] width 182 height 61
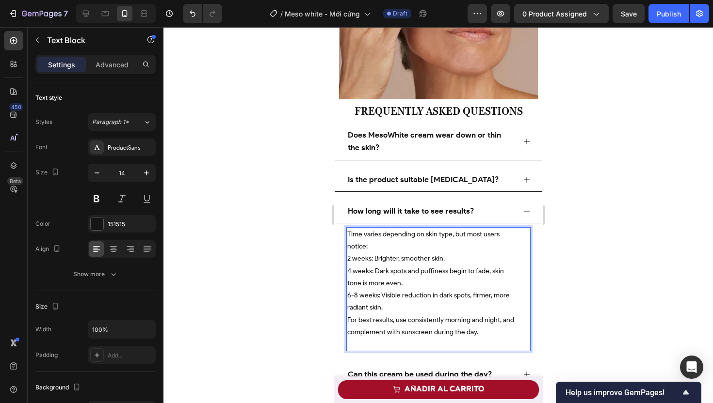
click at [347, 250] on p "Time varies depending on skin type, but most users notice: 2 weeks: Brighter, s…" at bounding box center [438, 289] width 182 height 122
click at [349, 250] on p "Time varies depending on skin type, but most users notice: 🔹 2 weeks: Brighter,…" at bounding box center [438, 289] width 182 height 122
copy p "🔹"
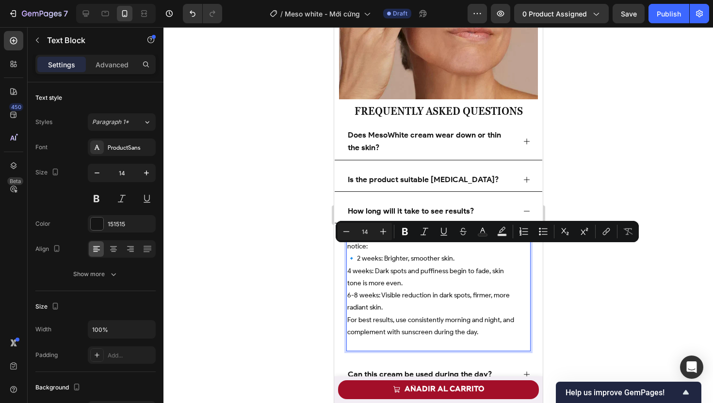
click at [348, 263] on p "Time varies depending on skin type, but most users notice: 🔹 2 weeks: Brighter,…" at bounding box center [438, 289] width 182 height 122
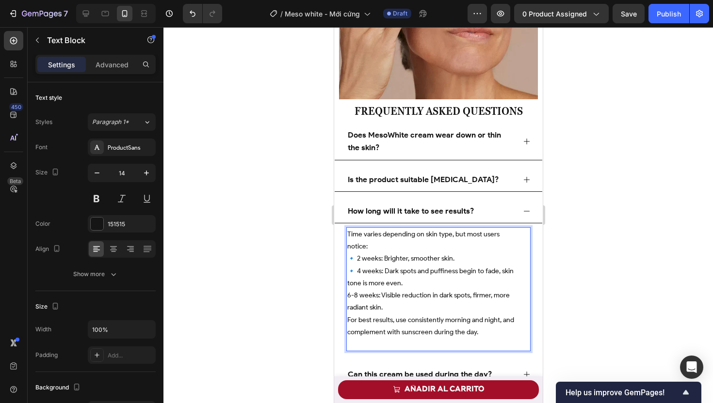
click at [347, 288] on p "Time varies depending on skin type, but most users notice: 🔹 2 weeks: Brighter,…" at bounding box center [438, 289] width 182 height 122
click at [285, 264] on div at bounding box center [437, 215] width 549 height 376
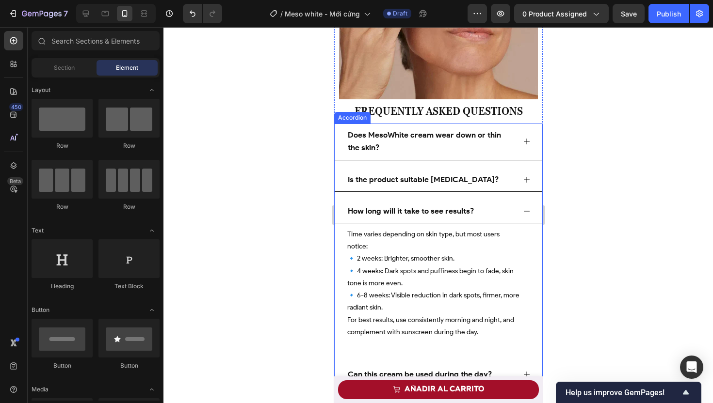
click at [522, 207] on icon at bounding box center [526, 211] width 8 height 8
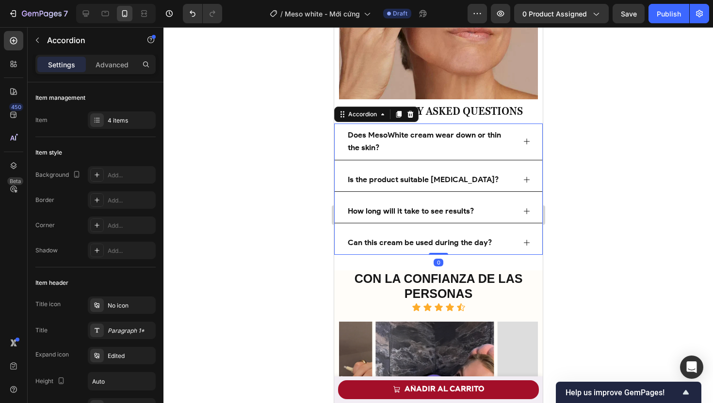
click at [522, 239] on icon at bounding box center [526, 243] width 8 height 8
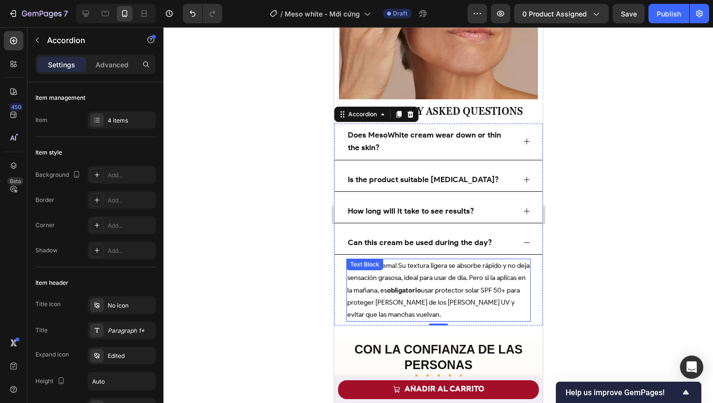
click at [436, 268] on p "¡Sí, sin problema! Su textura ligera se absorbe rápido y no deja sensación gras…" at bounding box center [438, 290] width 182 height 61
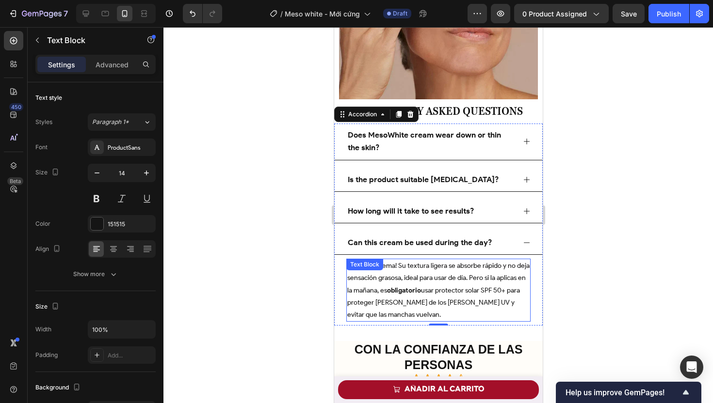
click at [436, 268] on p "¡Sí, sin problema! Su textura ligera se absorbe rápido y no deja sensación gras…" at bounding box center [438, 290] width 182 height 61
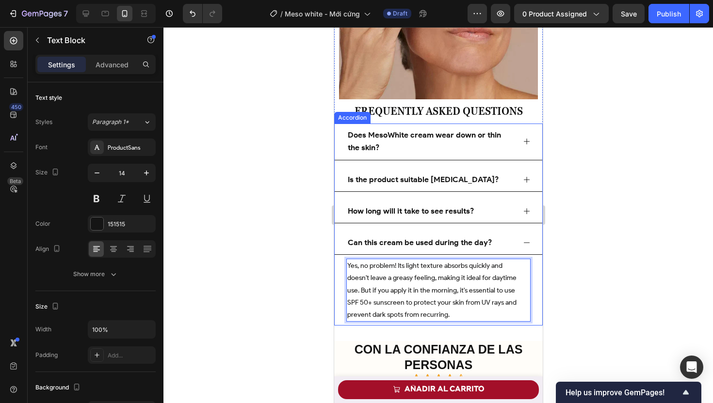
click at [522, 239] on icon at bounding box center [526, 243] width 8 height 8
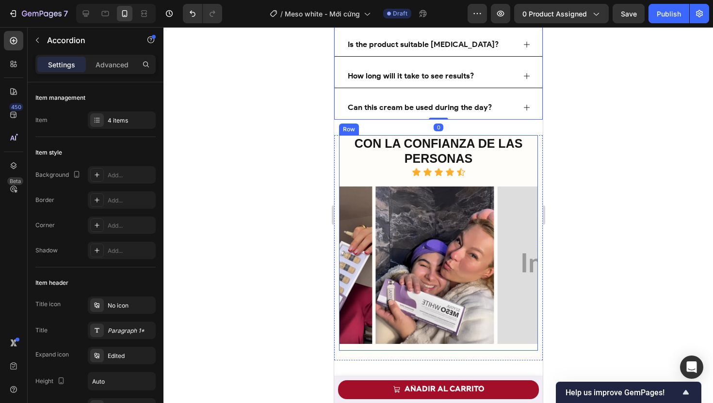
scroll to position [4608, 0]
click at [429, 138] on strong "Con la confianza de las personas" at bounding box center [438, 150] width 168 height 29
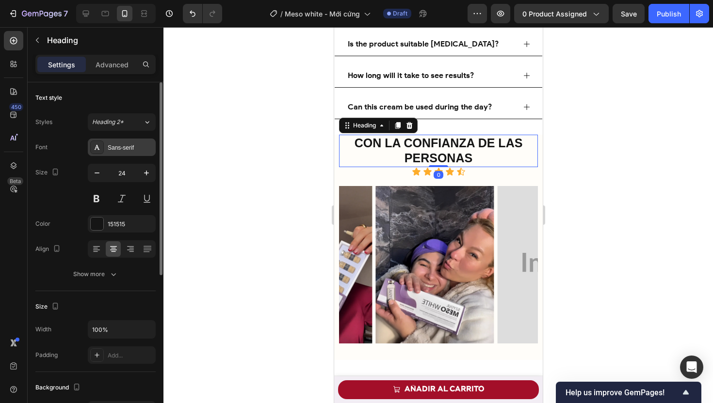
click at [126, 146] on div "Sans-serif" at bounding box center [131, 147] width 46 height 9
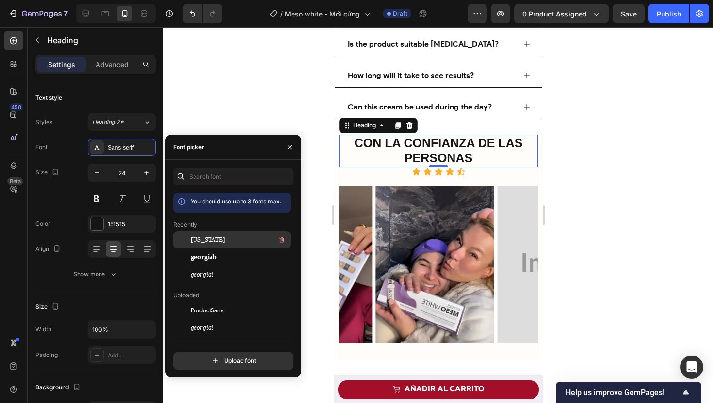
click at [220, 243] on div "georgia" at bounding box center [240, 240] width 98 height 12
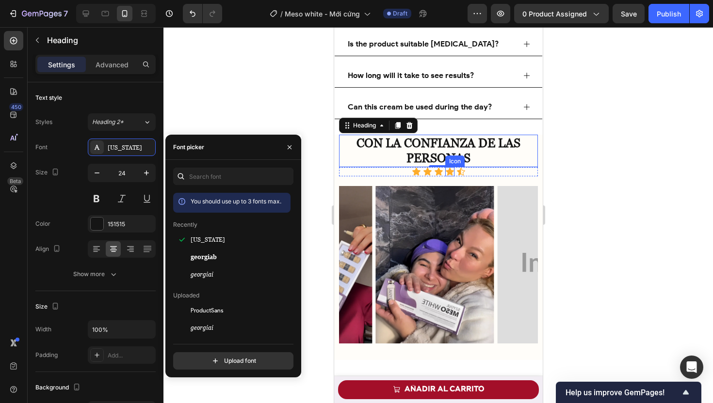
click at [450, 161] on div "Icon" at bounding box center [454, 161] width 16 height 0
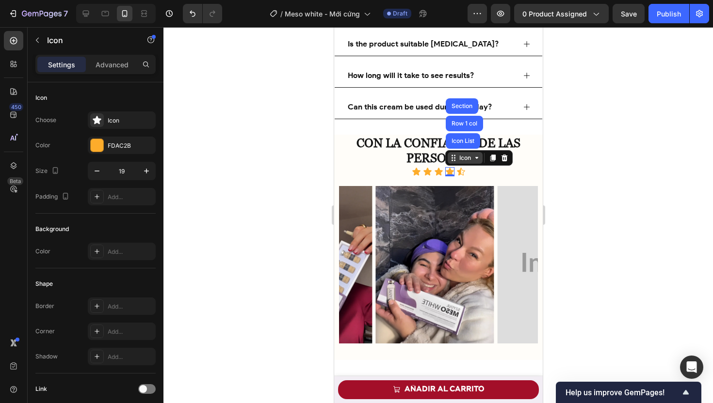
click at [453, 157] on icon at bounding box center [453, 157] width 1 height 1
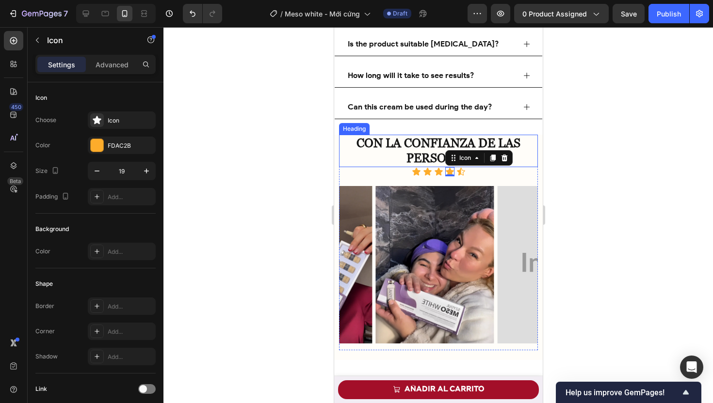
click at [410, 150] on strong "Con la confianza de las personas" at bounding box center [438, 151] width 164 height 30
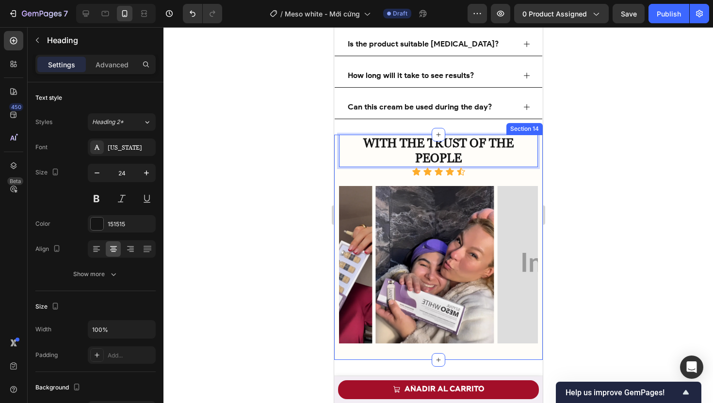
click at [292, 183] on div at bounding box center [437, 215] width 549 height 376
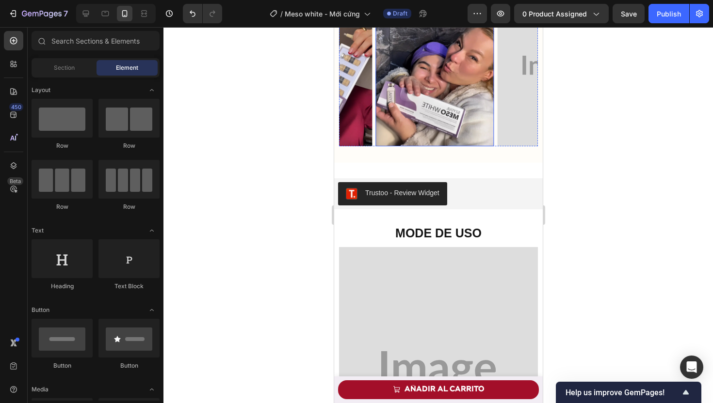
scroll to position [4728, 0]
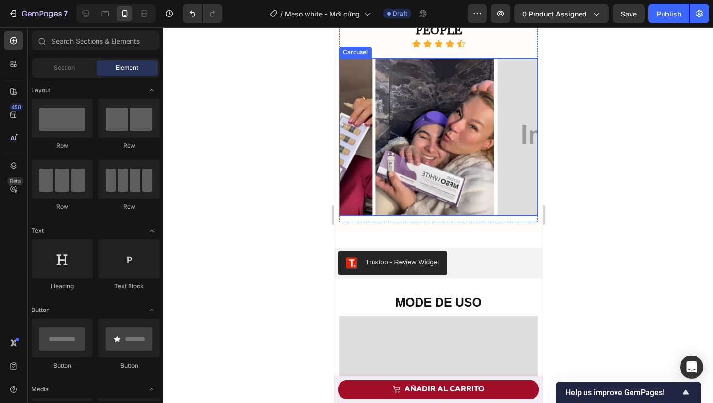
click at [516, 140] on rect "Carousel Next Arrow" at bounding box center [521, 137] width 14 height 14
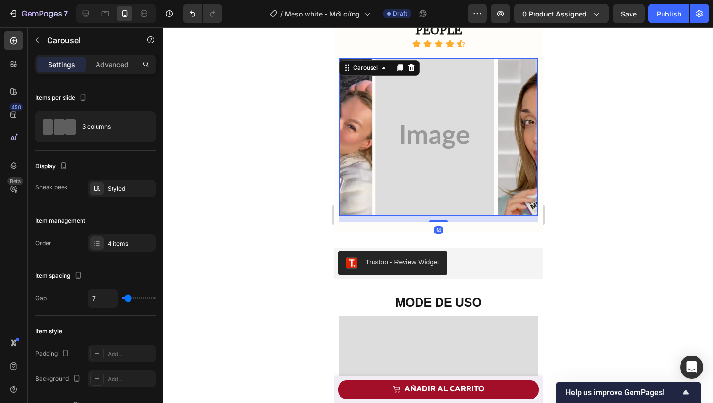
click at [352, 137] on rect "Carousel Back Arrow" at bounding box center [355, 137] width 14 height 14
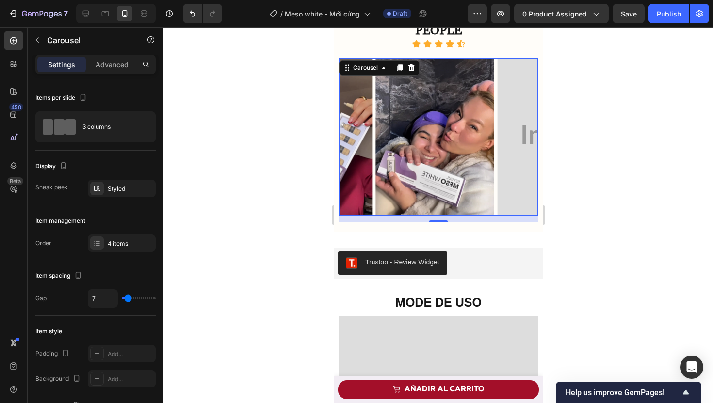
click at [351, 137] on rect "Carousel Back Arrow" at bounding box center [355, 137] width 14 height 14
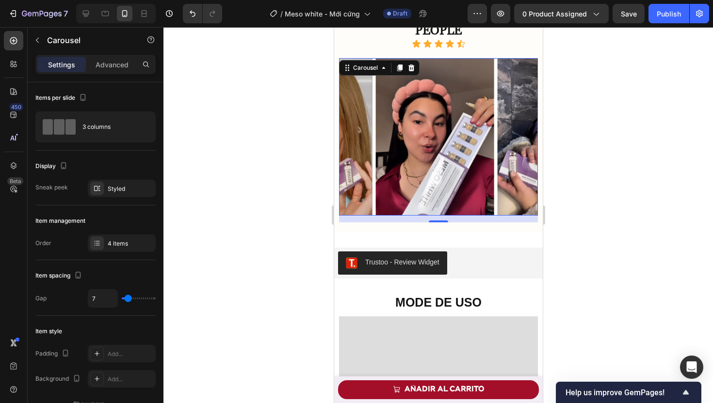
click at [351, 137] on rect "Carousel Back Arrow" at bounding box center [355, 137] width 14 height 14
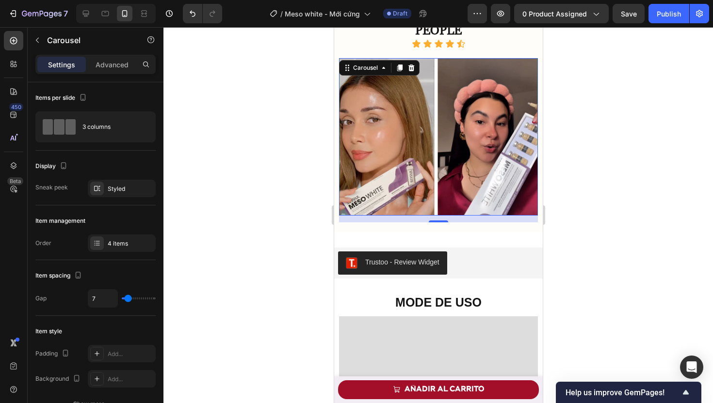
click at [351, 137] on rect "Carousel Back Arrow" at bounding box center [355, 137] width 14 height 14
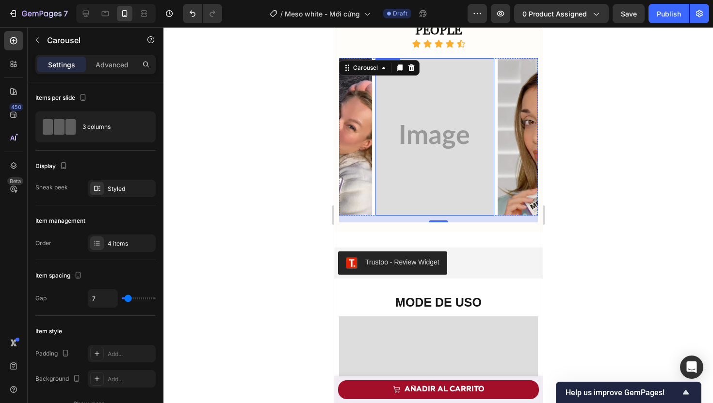
click at [431, 162] on img at bounding box center [434, 137] width 118 height 158
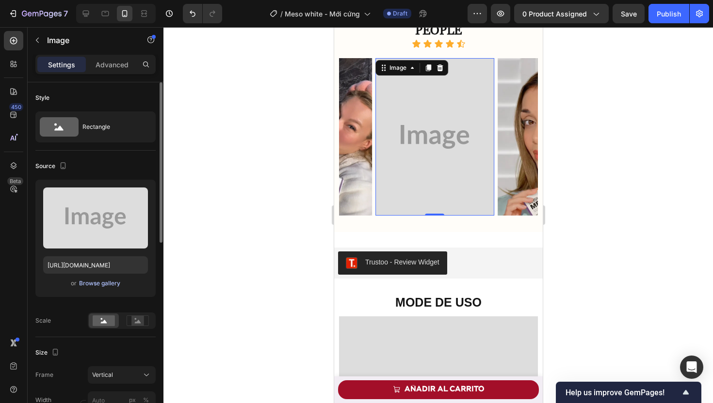
click at [92, 283] on div "Browse gallery" at bounding box center [99, 283] width 41 height 9
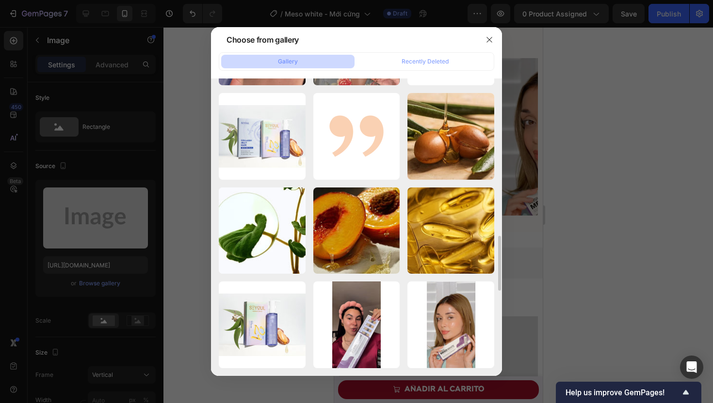
scroll to position [1030, 0]
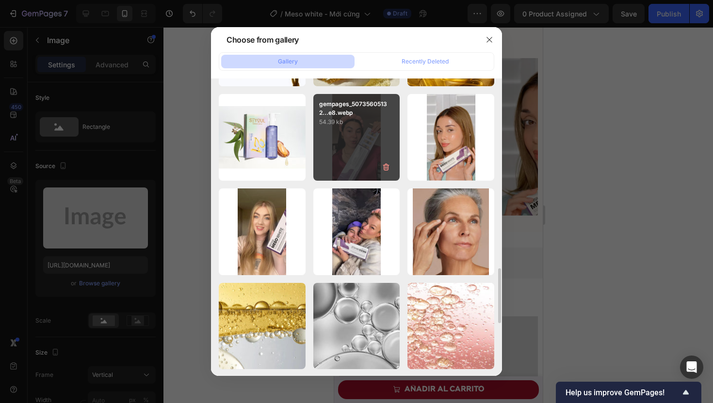
click at [366, 156] on div "gempages_50735605132...e8.webp 54.39 kb" at bounding box center [356, 137] width 87 height 87
type input "https://cdn.shopify.com/s/files/1/0674/3284/1263/files/gempages_558085796976919…"
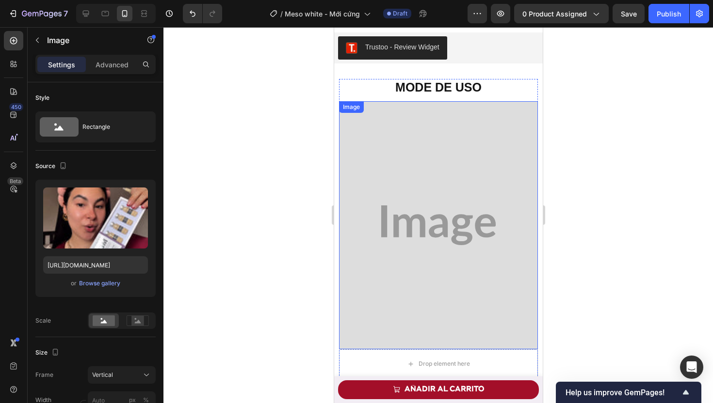
scroll to position [4936, 0]
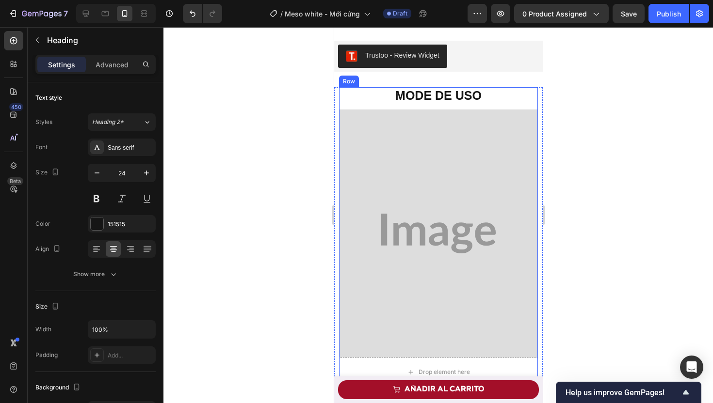
click at [447, 96] on strong "MODE DE USO" at bounding box center [438, 96] width 86 height 14
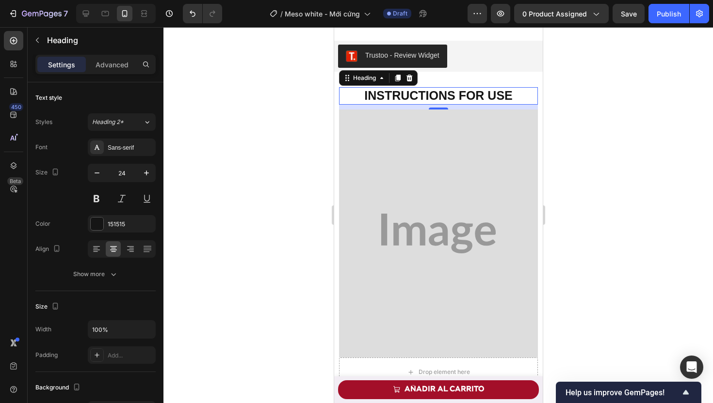
drag, startPoint x: 281, startPoint y: 157, endPoint x: 314, endPoint y: 136, distance: 38.7
click at [281, 157] on div at bounding box center [437, 215] width 549 height 376
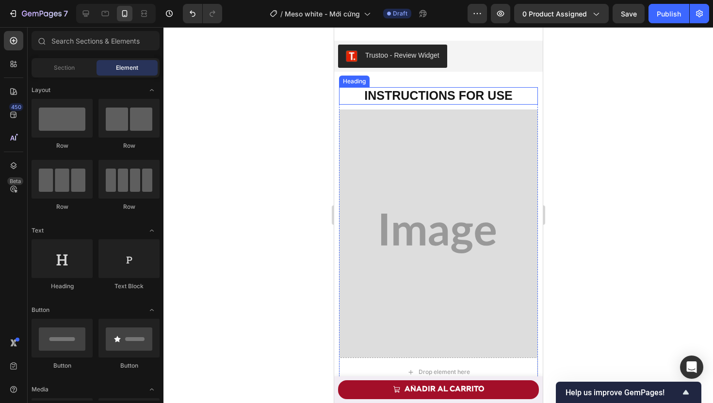
click at [393, 100] on strong "INSTRUCTIONS FOR USE" at bounding box center [438, 96] width 148 height 14
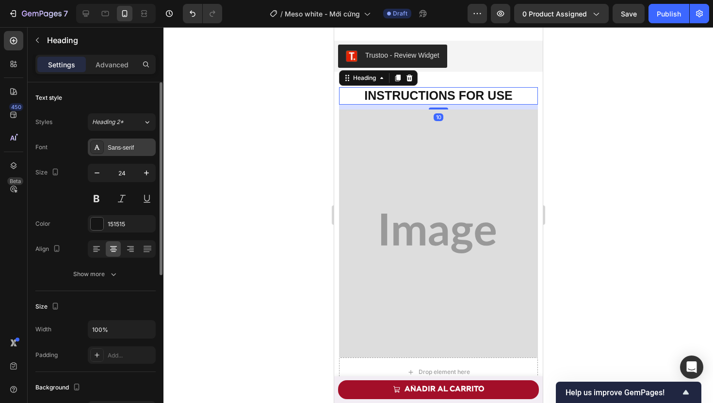
click at [130, 148] on div "Sans-serif" at bounding box center [131, 147] width 46 height 9
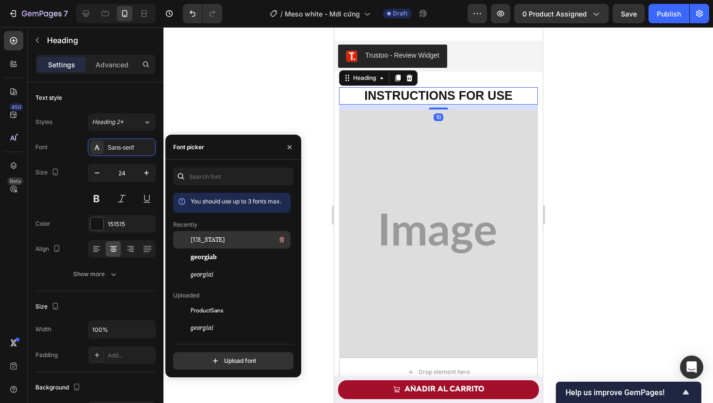
click at [208, 234] on div "georgia" at bounding box center [240, 240] width 98 height 12
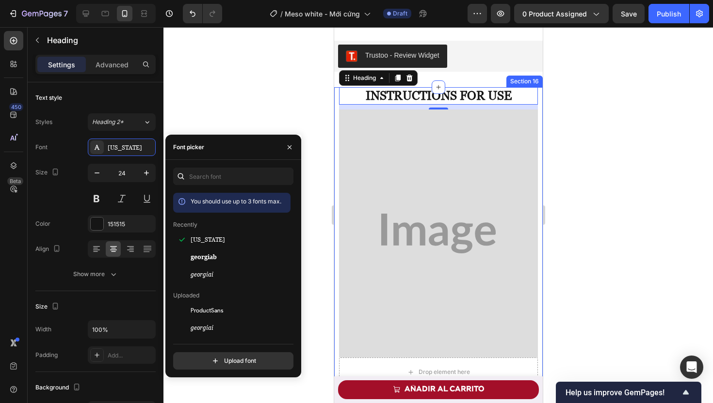
click at [305, 105] on div at bounding box center [437, 215] width 549 height 376
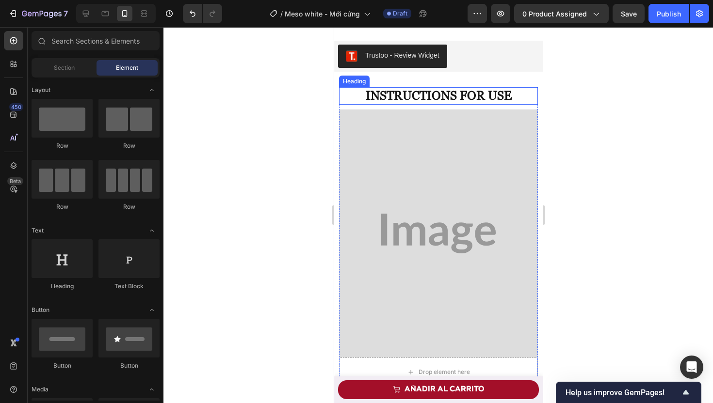
click at [408, 104] on h2 "⁠⁠⁠⁠⁠⁠⁠ INSTRUCTIONS FOR USE" at bounding box center [437, 95] width 199 height 17
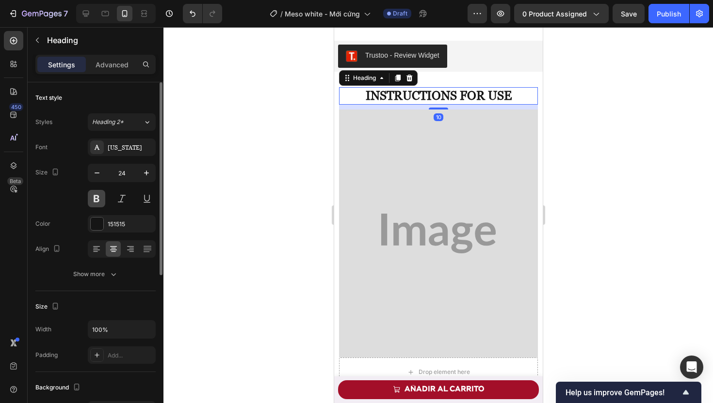
click at [96, 199] on button at bounding box center [96, 198] width 17 height 17
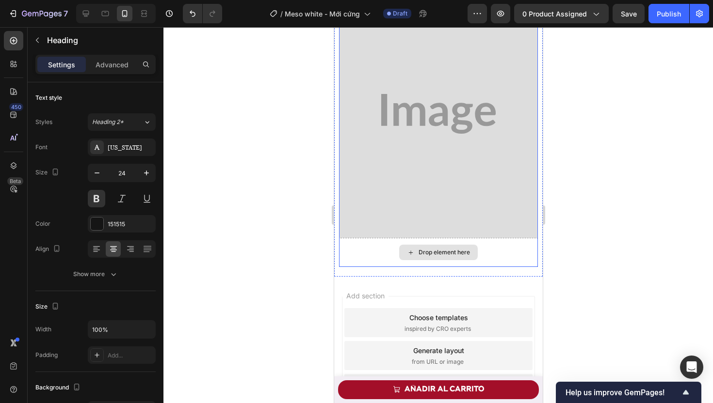
scroll to position [5023, 0]
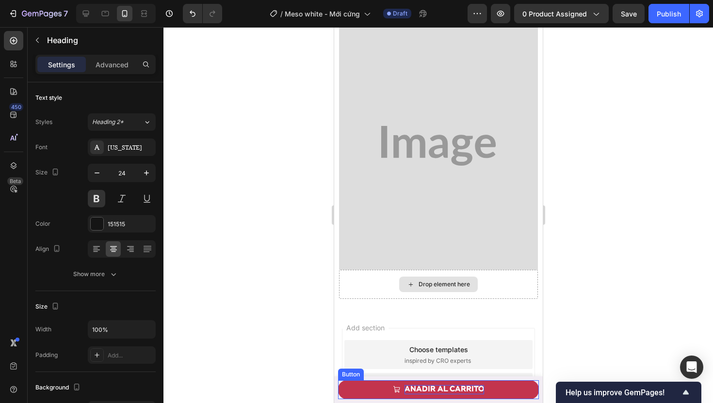
click at [449, 387] on strong "AÑADIR AL CARRITO" at bounding box center [444, 390] width 80 height 8
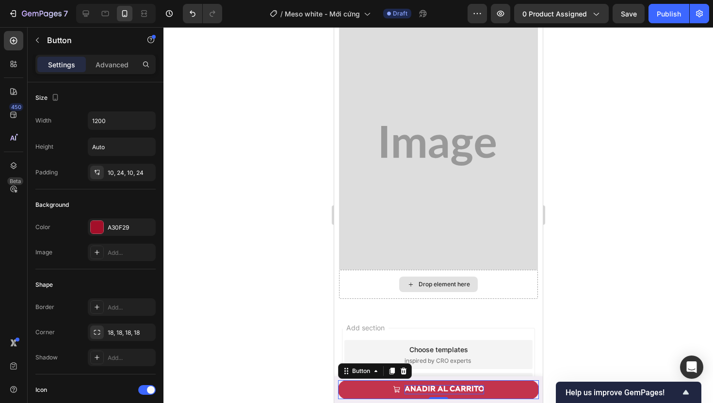
click at [449, 386] on strong "AÑADIR AL CARRITO" at bounding box center [444, 390] width 80 height 8
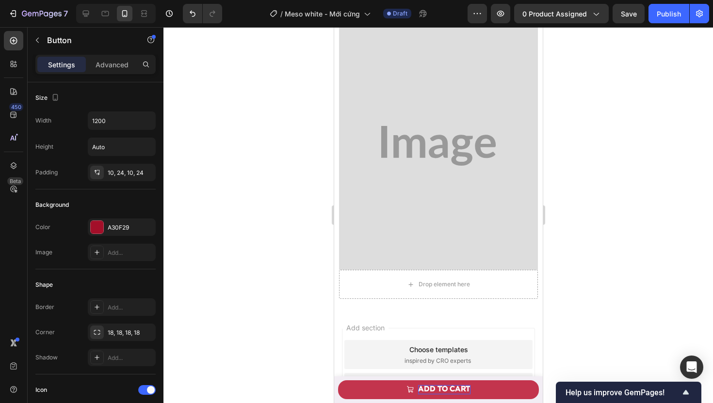
click at [232, 175] on div at bounding box center [437, 215] width 549 height 376
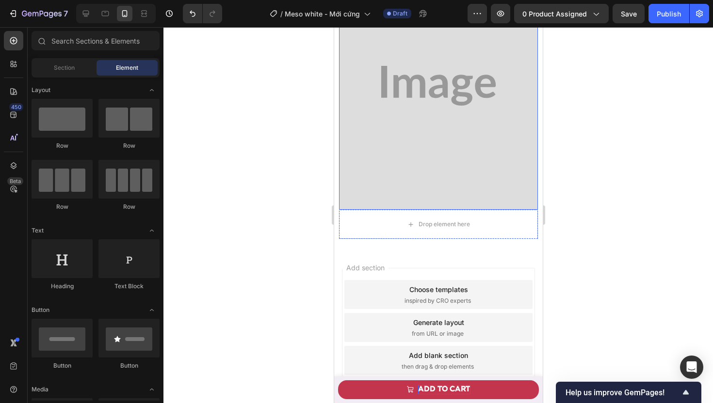
scroll to position [5102, 0]
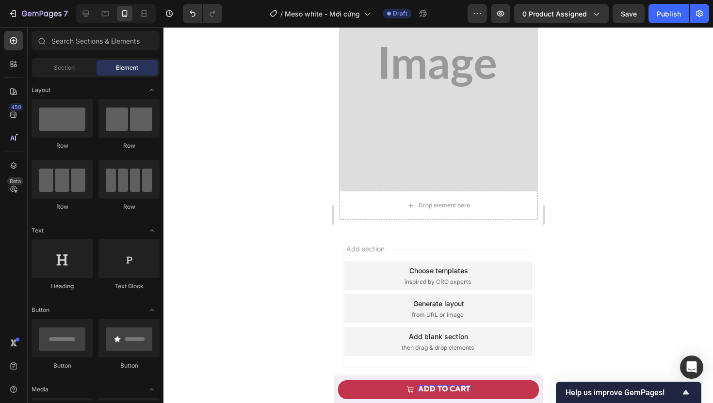
click at [441, 266] on div "Choose templates" at bounding box center [438, 271] width 59 height 10
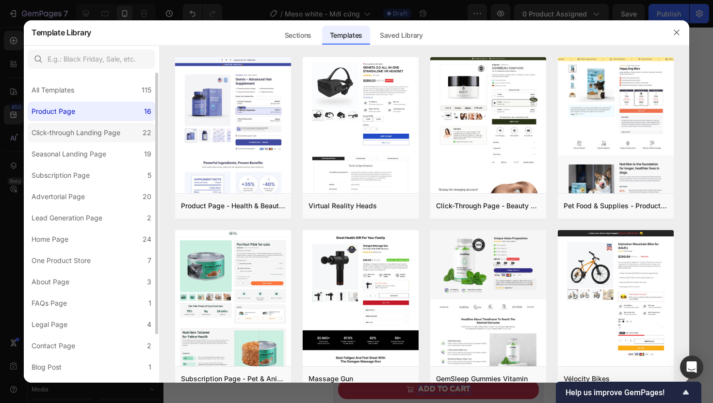
click at [74, 136] on div "Click-through Landing Page" at bounding box center [76, 133] width 89 height 12
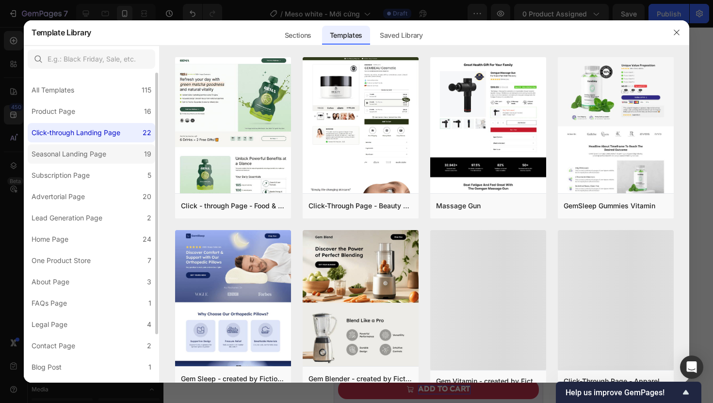
click at [75, 157] on div "Seasonal Landing Page" at bounding box center [69, 154] width 75 height 12
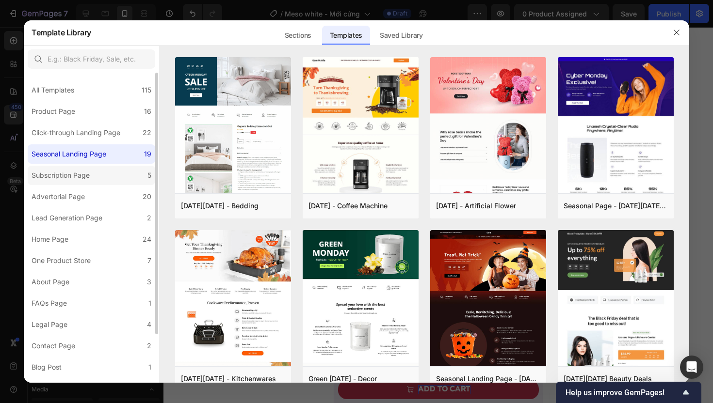
click at [71, 181] on label "Subscription Page 5" at bounding box center [91, 175] width 127 height 19
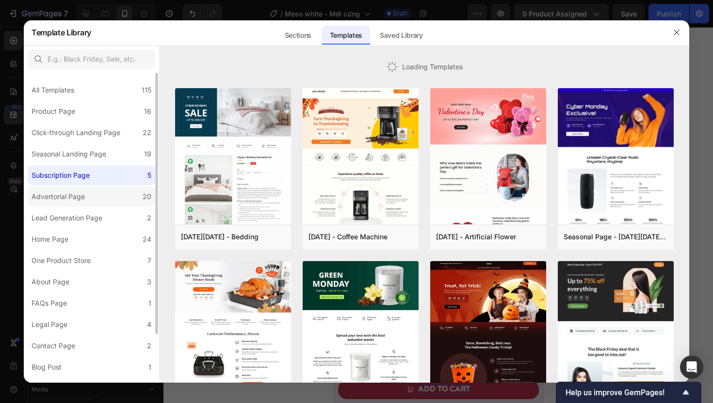
click at [67, 197] on div "Advertorial Page" at bounding box center [58, 197] width 53 height 12
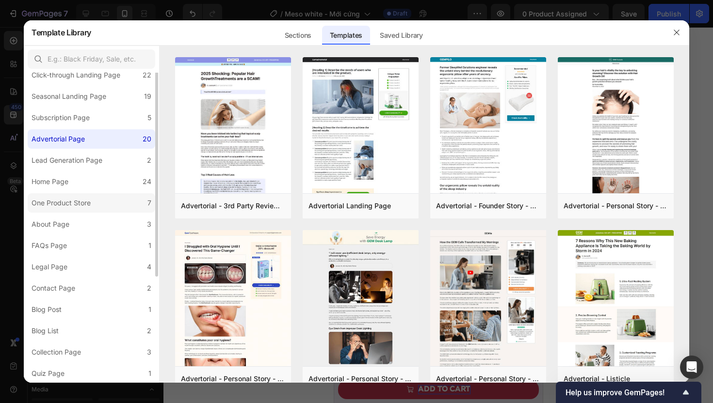
scroll to position [0, 0]
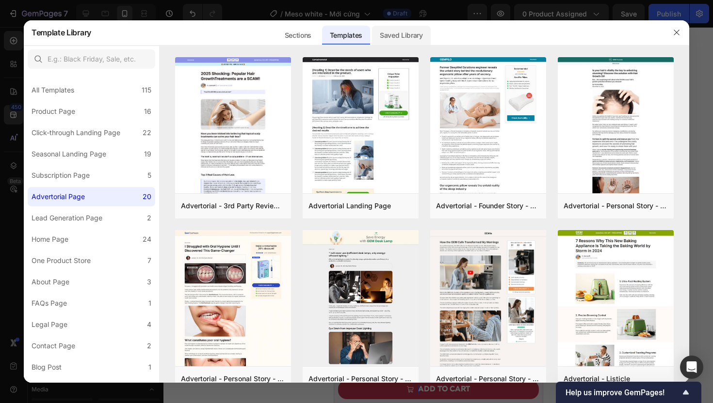
click at [402, 38] on div "Saved Library" at bounding box center [401, 35] width 59 height 19
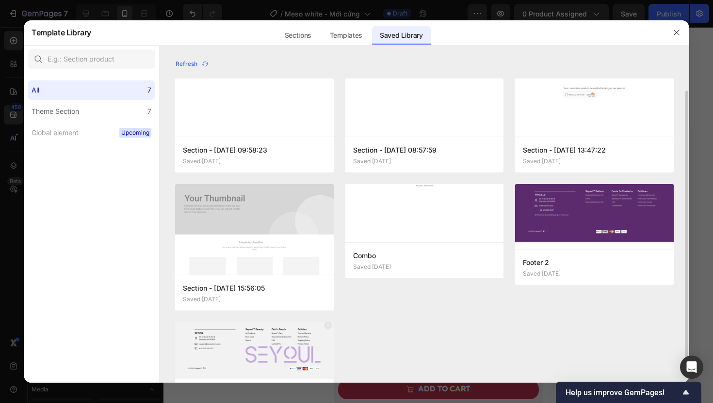
scroll to position [50, 0]
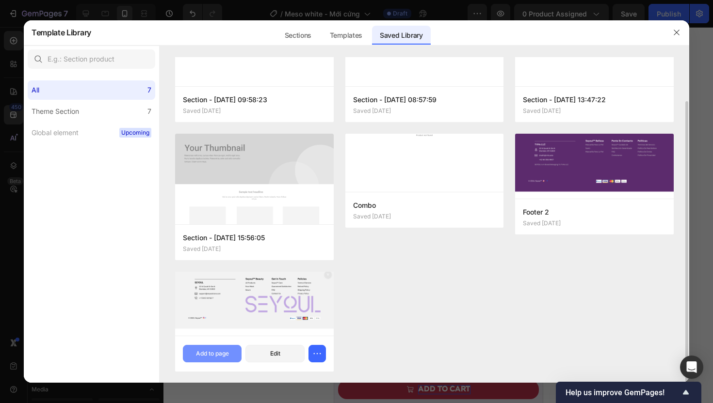
click at [218, 352] on div "Add to page" at bounding box center [212, 354] width 33 height 9
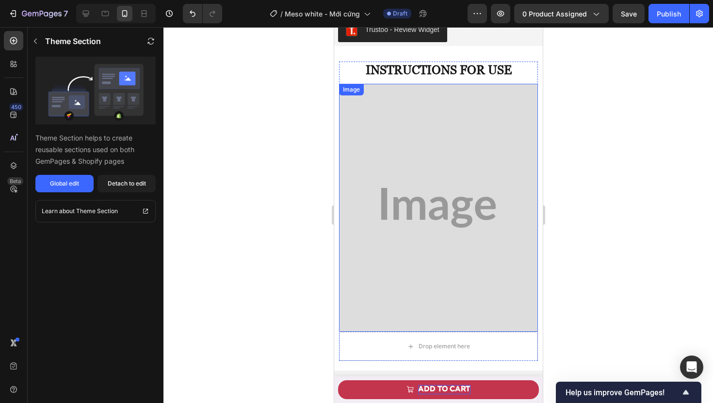
scroll to position [4961, 0]
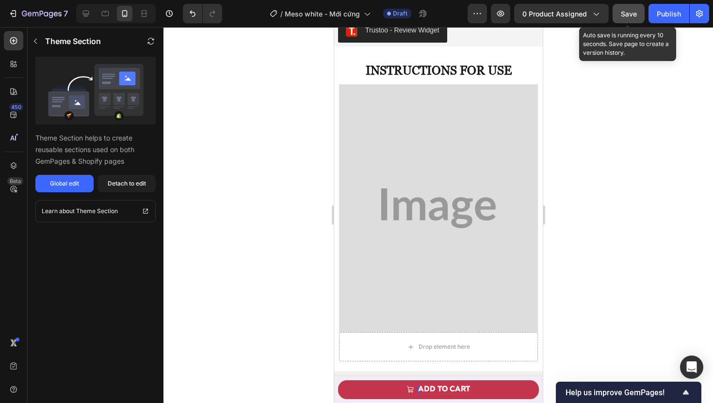
click at [629, 12] on span "Save" at bounding box center [629, 14] width 16 height 8
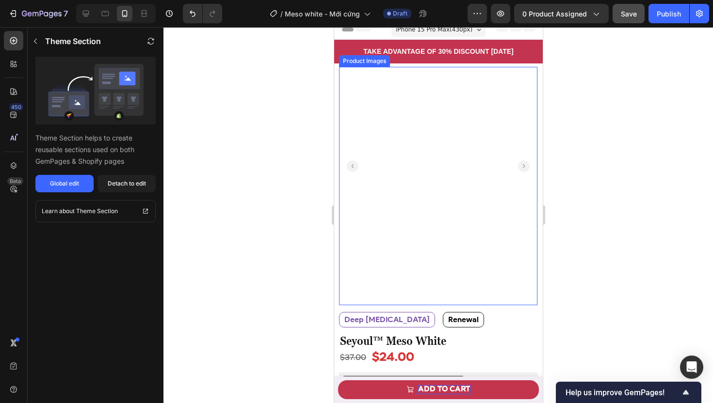
scroll to position [8, 0]
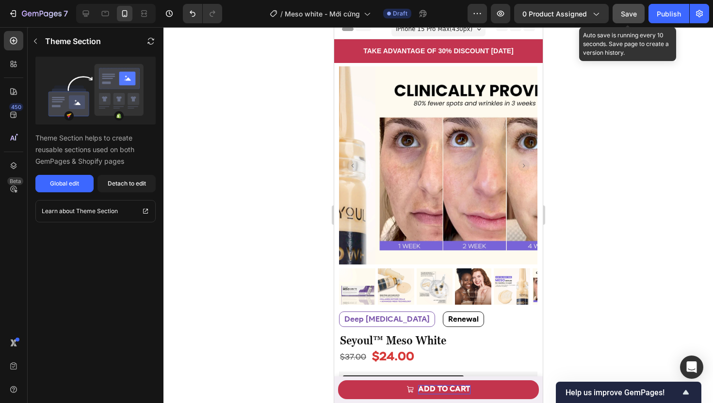
click at [623, 11] on span "Save" at bounding box center [629, 14] width 16 height 8
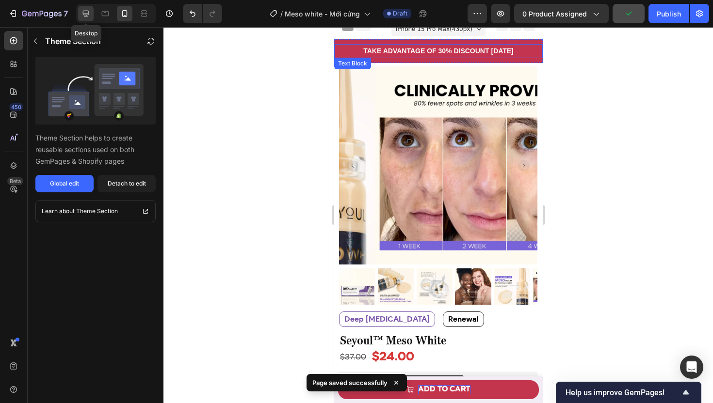
click at [88, 11] on icon at bounding box center [86, 14] width 6 height 6
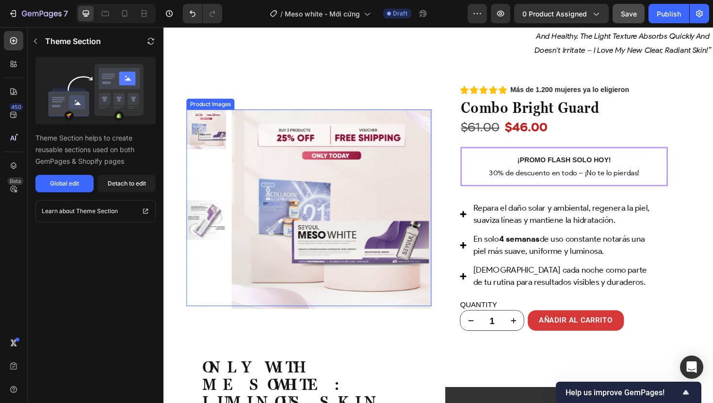
scroll to position [901, 0]
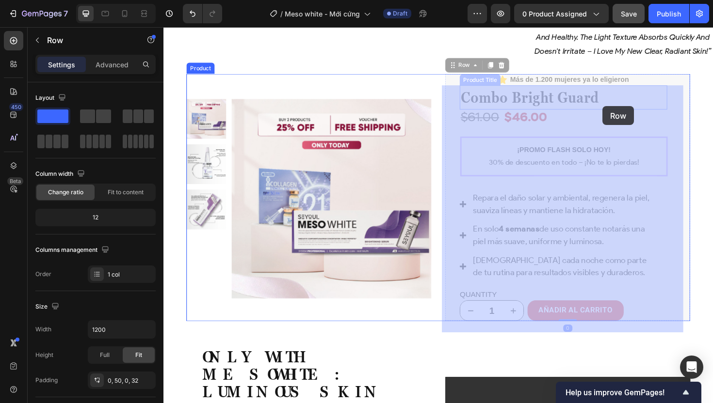
drag, startPoint x: 534, startPoint y: 112, endPoint x: 622, endPoint y: 113, distance: 87.8
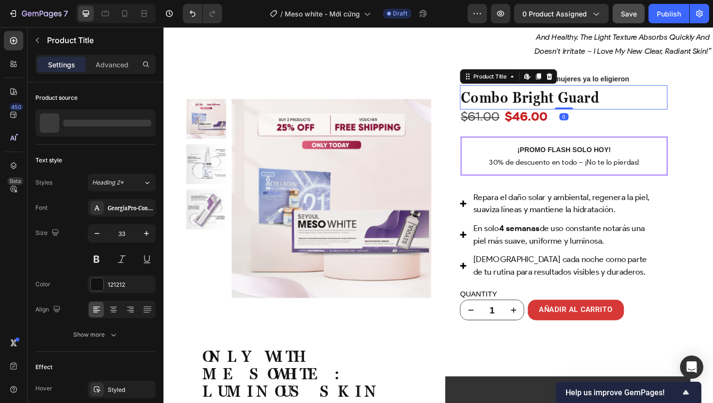
click at [607, 115] on h1 "Combo Bright Guard" at bounding box center [587, 102] width 220 height 26
click at [617, 110] on h1 "Combo Bright Guard" at bounding box center [587, 102] width 220 height 26
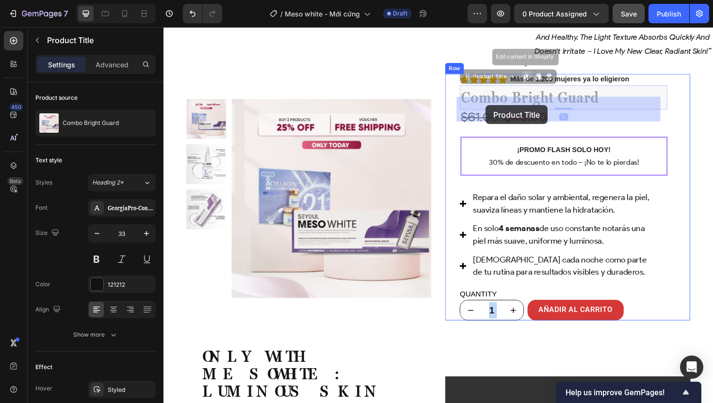
drag, startPoint x: 620, startPoint y: 111, endPoint x: 530, endPoint y: 111, distance: 89.7
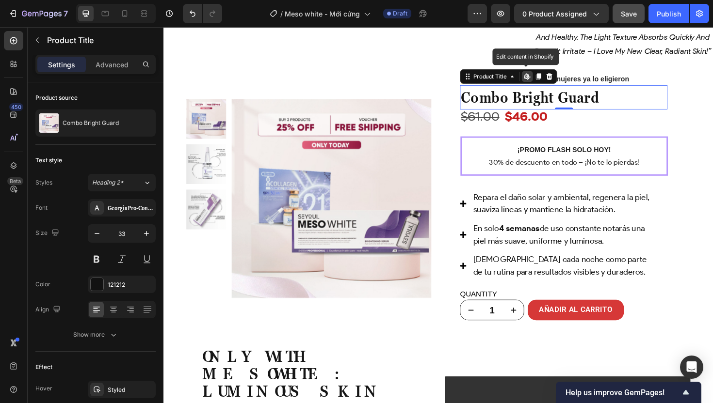
click at [502, 113] on h1 "Combo Bright Guard" at bounding box center [587, 102] width 220 height 26
click at [496, 115] on h1 "Combo Bright Guard" at bounding box center [587, 102] width 220 height 26
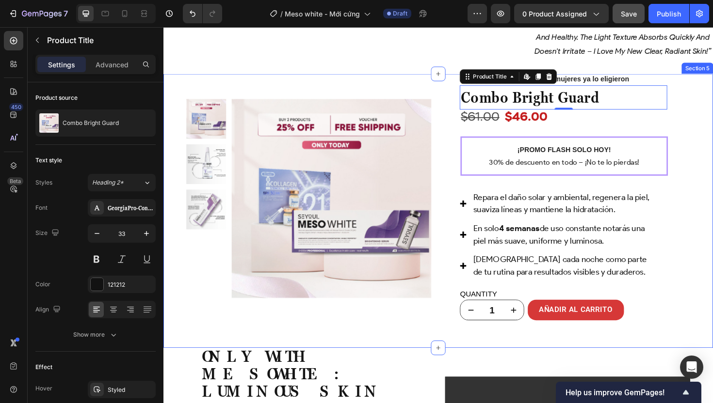
click at [282, 367] on div "Product Images Row Icon Icon Icon Icon Icon Icon List Más de 1.200 mujeres ya l…" at bounding box center [454, 222] width 582 height 290
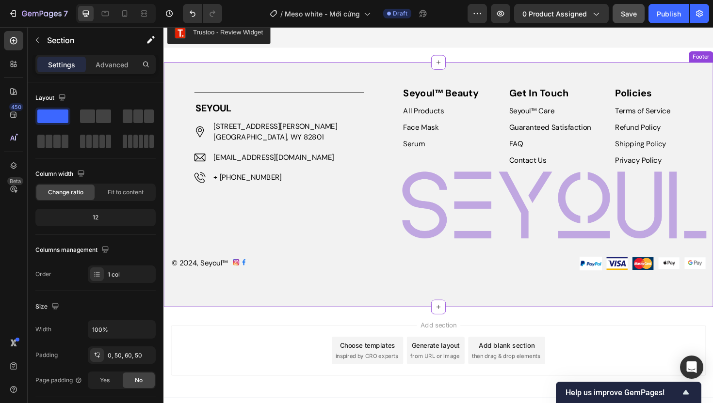
scroll to position [3681, 0]
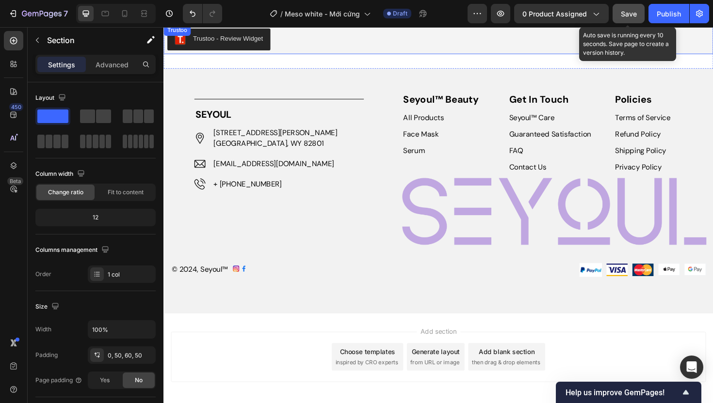
click at [623, 12] on span "Save" at bounding box center [629, 14] width 16 height 8
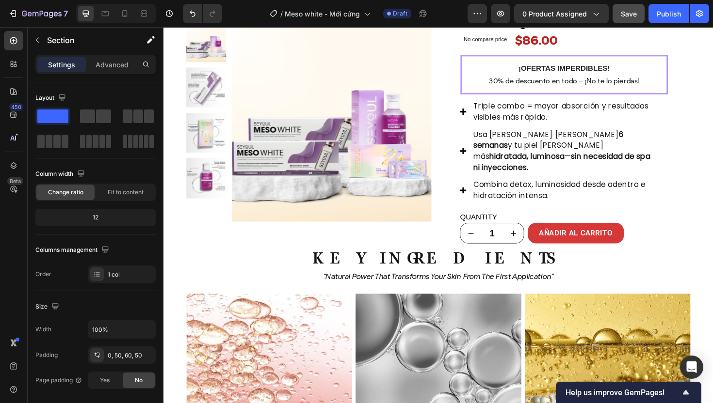
scroll to position [2115, 0]
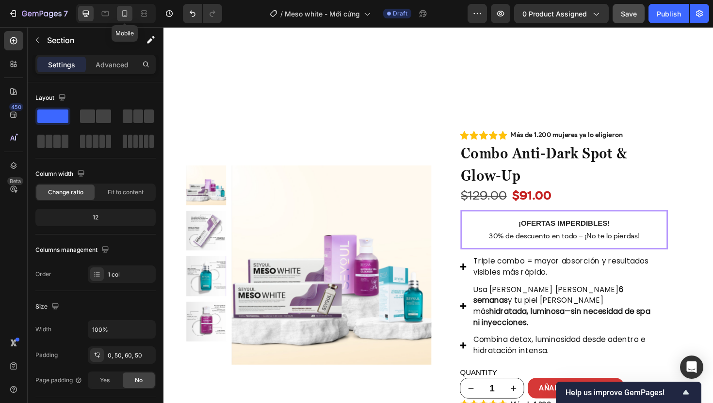
click at [123, 13] on icon at bounding box center [125, 14] width 10 height 10
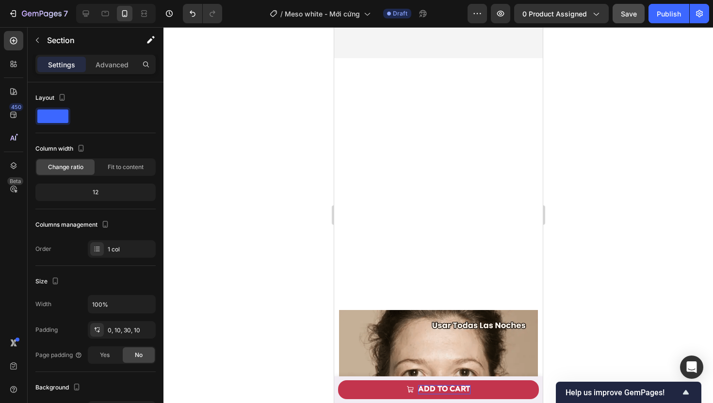
scroll to position [2032, 0]
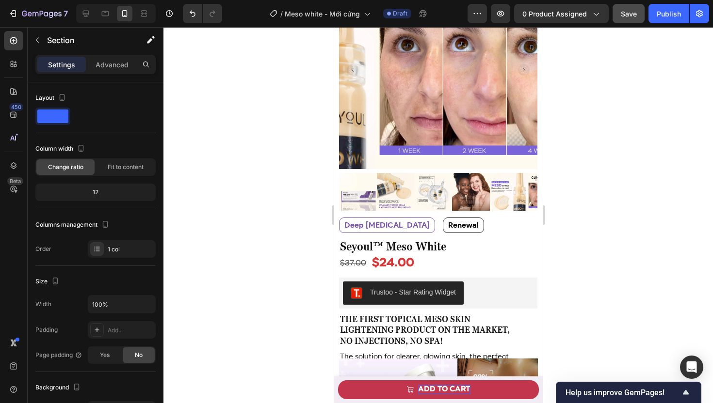
scroll to position [0, 0]
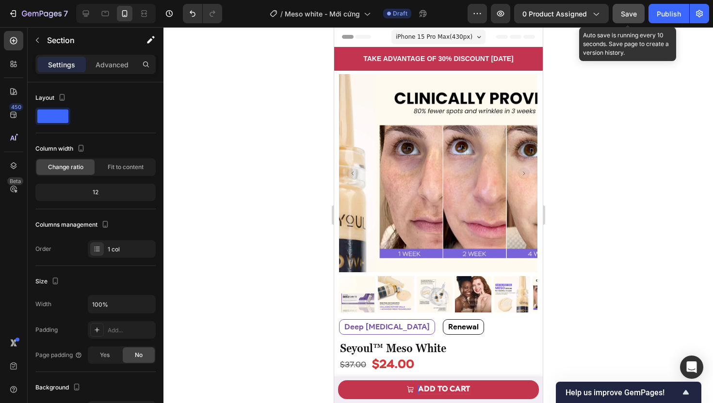
click at [628, 15] on span "Save" at bounding box center [629, 14] width 16 height 8
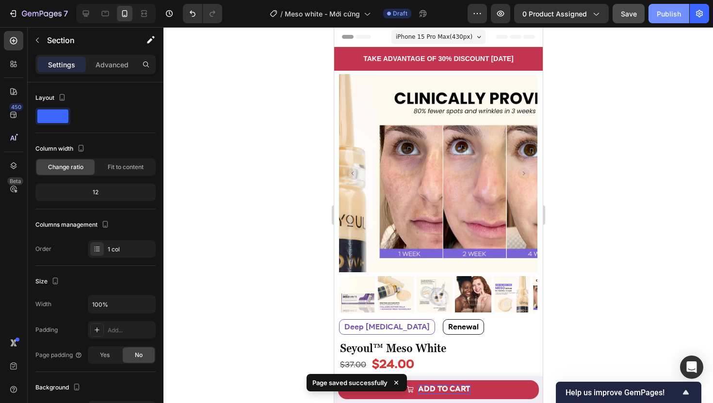
click at [663, 14] on div "Publish" at bounding box center [668, 14] width 24 height 10
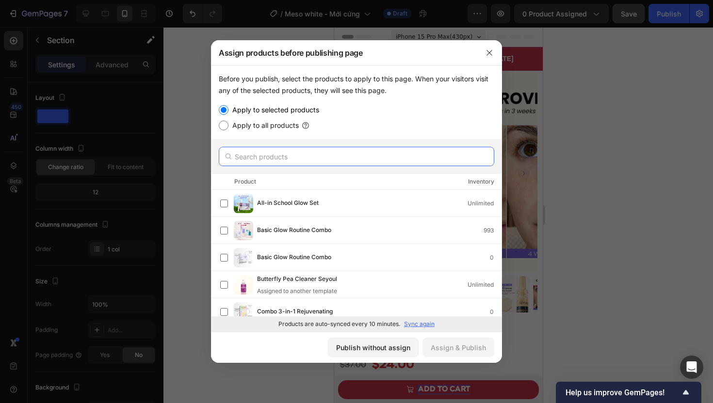
click at [325, 160] on input "text" at bounding box center [356, 156] width 275 height 19
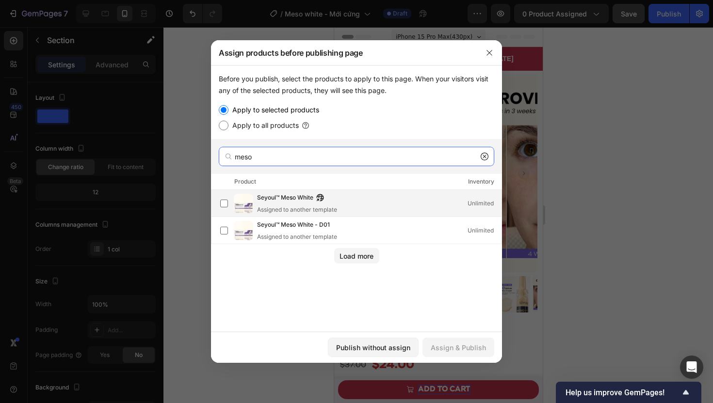
type input "meso"
click at [362, 201] on div "Seyoul™ Meso White Assigned to another template Unlimited" at bounding box center [379, 203] width 244 height 21
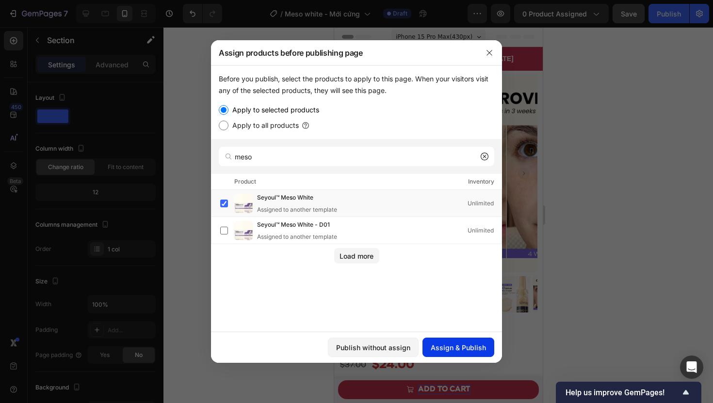
click at [458, 346] on div "Assign & Publish" at bounding box center [457, 348] width 55 height 10
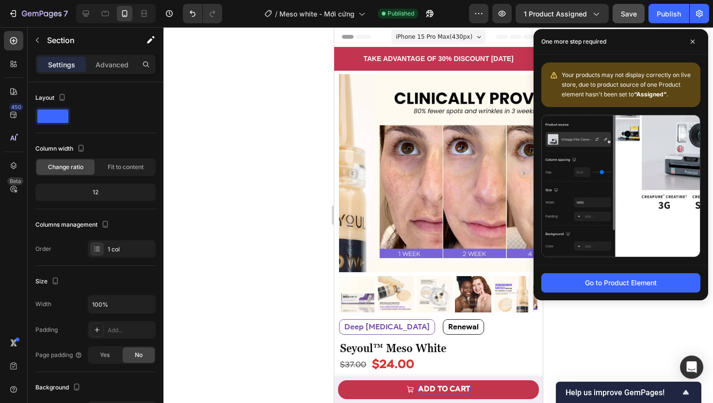
drag, startPoint x: 564, startPoint y: 75, endPoint x: 672, endPoint y: 98, distance: 110.2
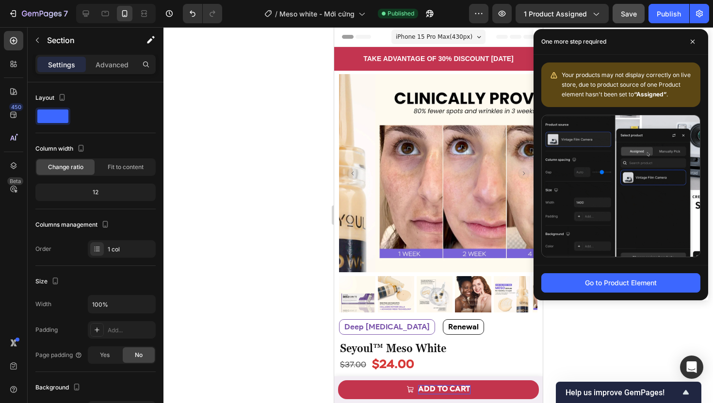
click at [672, 98] on div "Your products may not display correctly on live store, due to product source of…" at bounding box center [626, 84] width 131 height 29
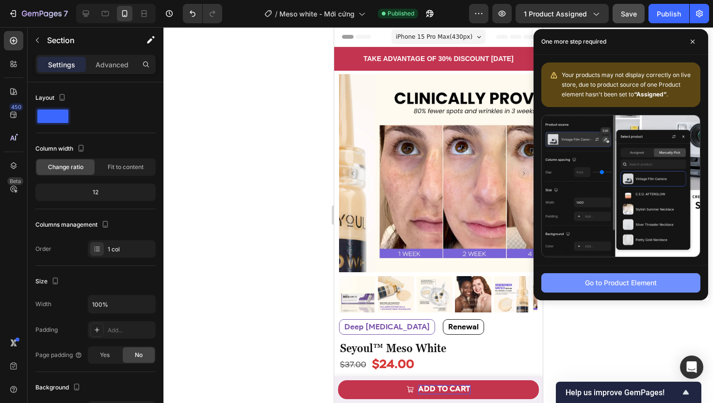
click at [611, 282] on div "Go to Product Element" at bounding box center [621, 283] width 72 height 10
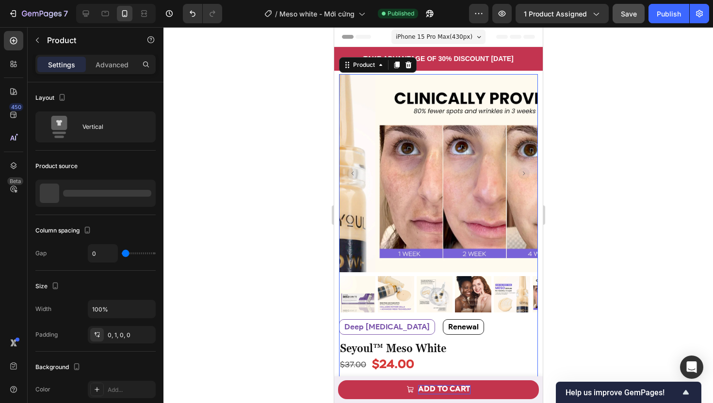
scroll to position [13, 0]
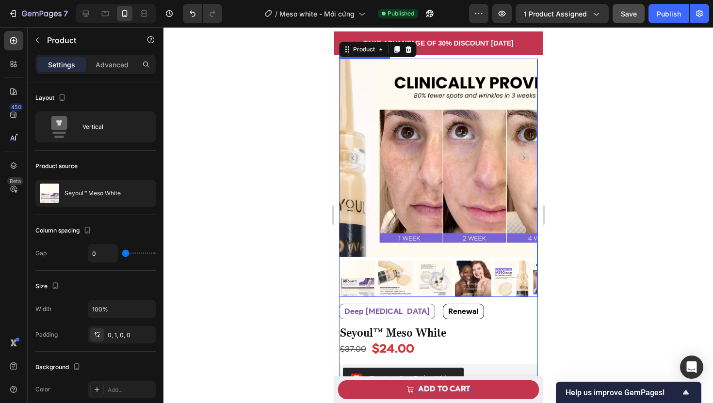
click at [405, 170] on img at bounding box center [474, 158] width 198 height 198
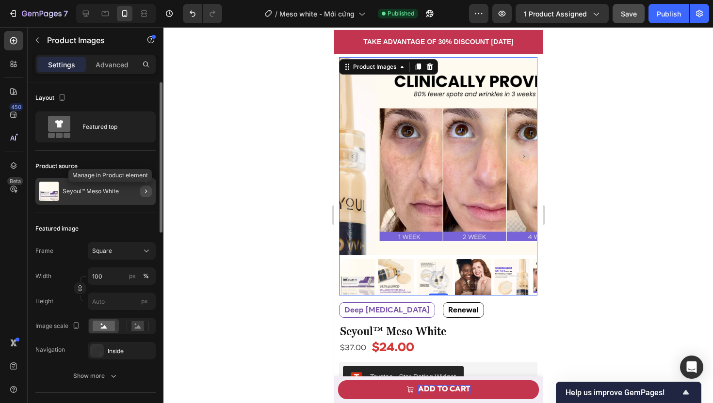
click at [143, 189] on icon "button" at bounding box center [146, 192] width 8 height 8
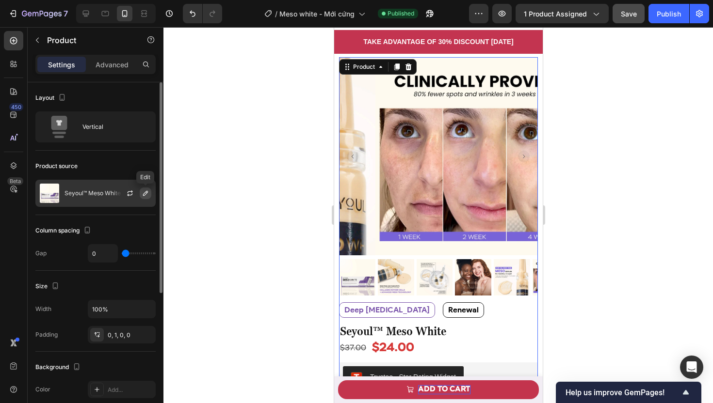
click at [143, 194] on icon "button" at bounding box center [146, 194] width 8 height 8
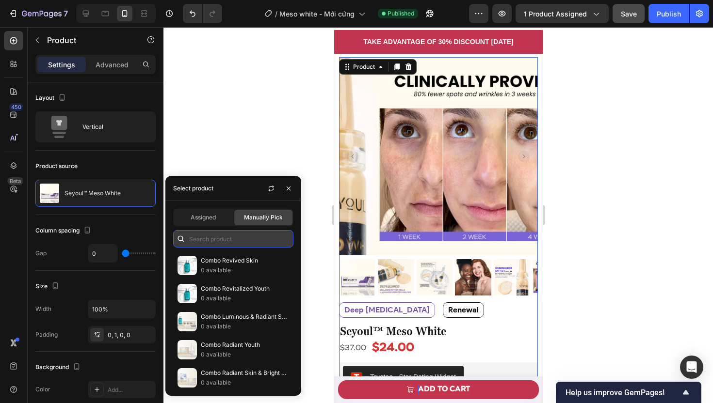
click at [239, 241] on input "text" at bounding box center [233, 238] width 120 height 17
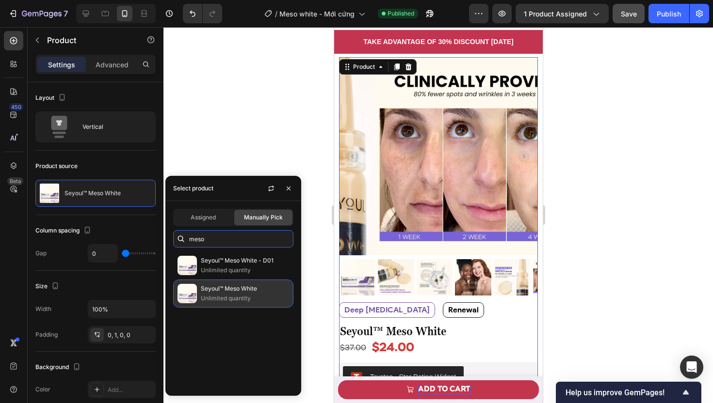
type input "meso"
click at [270, 292] on p "Seyoul™ Meso White" at bounding box center [245, 289] width 88 height 10
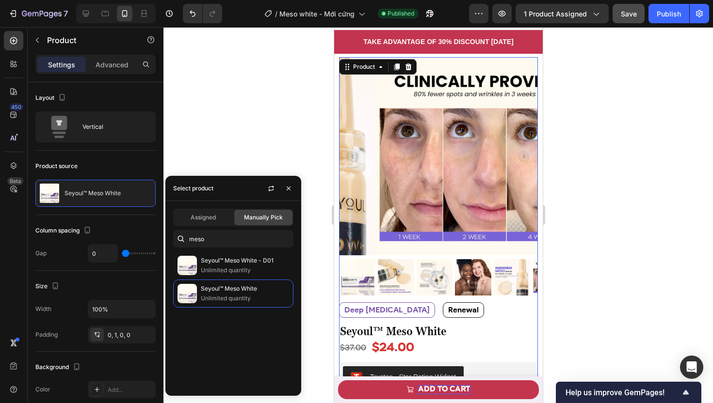
click at [275, 161] on div at bounding box center [437, 215] width 549 height 376
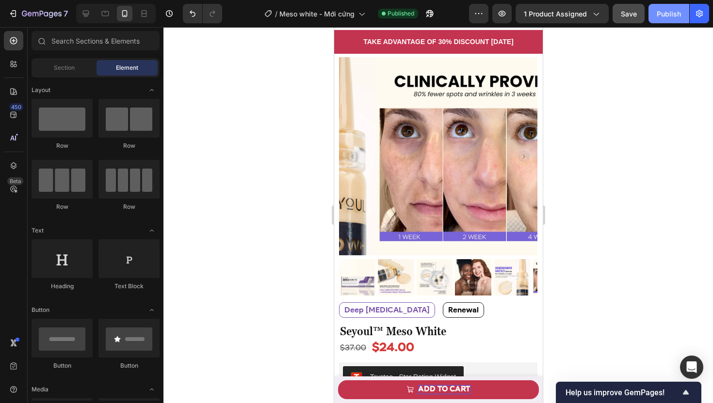
click at [667, 15] on div "Publish" at bounding box center [668, 14] width 24 height 10
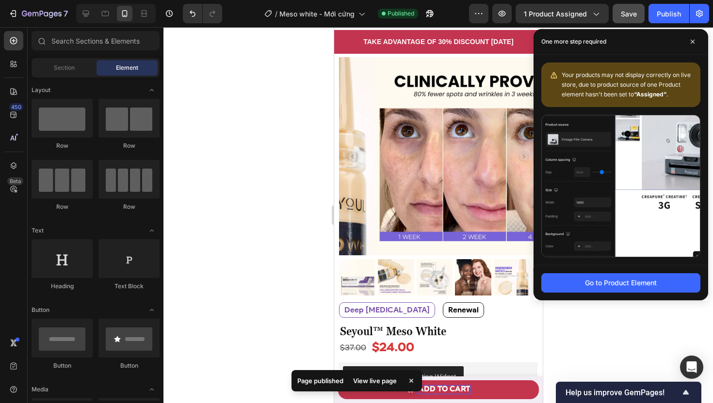
click at [380, 382] on div "View live page" at bounding box center [374, 381] width 55 height 14
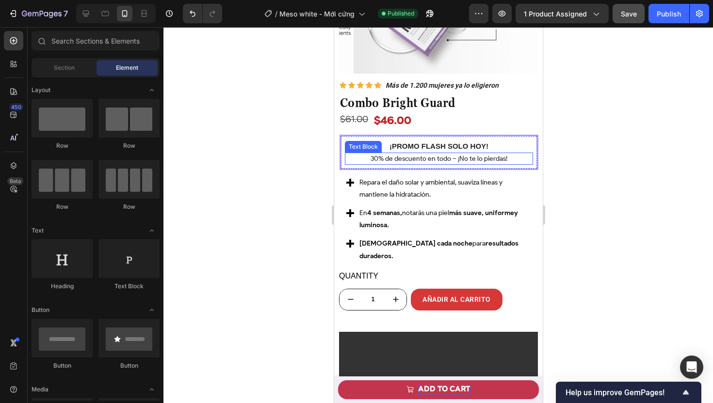
scroll to position [1528, 0]
click at [430, 142] on strong "¡PROMO FLASH SOLO HOY!" at bounding box center [438, 146] width 99 height 8
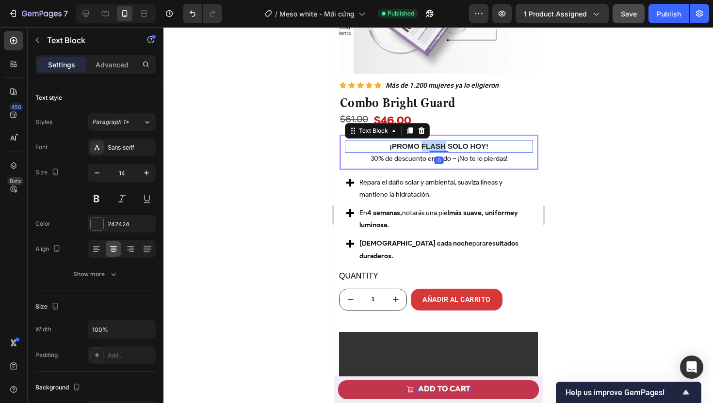
click at [430, 142] on strong "¡PROMO FLASH SOLO HOY!" at bounding box center [438, 146] width 99 height 8
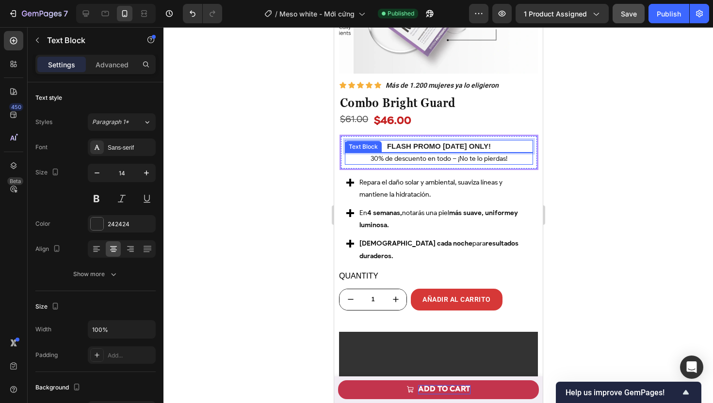
click at [395, 154] on p "30% de descuento en todo – ¡No te lo pierdas!" at bounding box center [438, 159] width 186 height 10
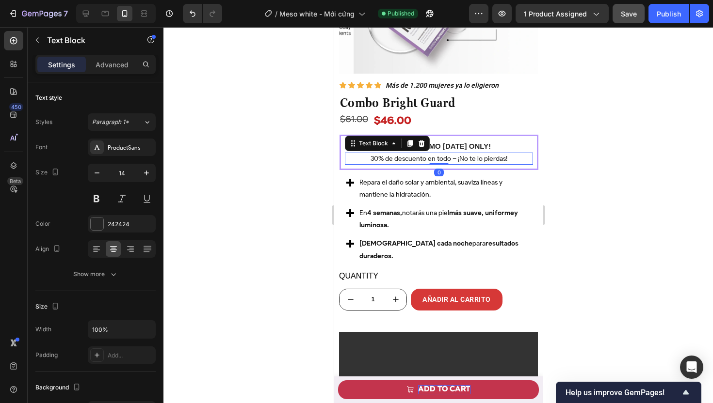
click at [395, 154] on p "30% de descuento en todo – ¡No te lo pierdas!" at bounding box center [438, 159] width 186 height 10
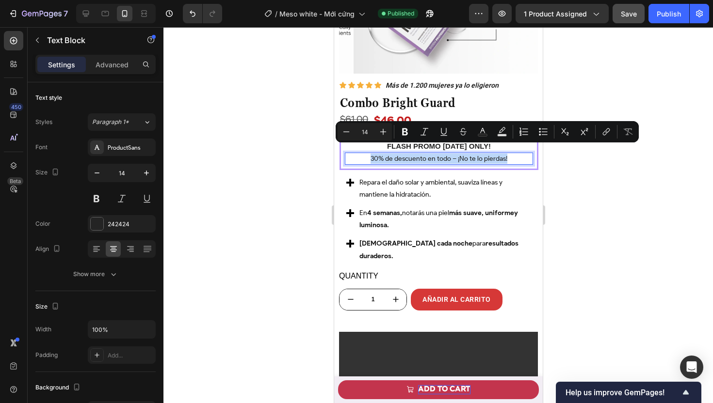
copy p "30% de descuento en todo – ¡No te lo pierdas!"
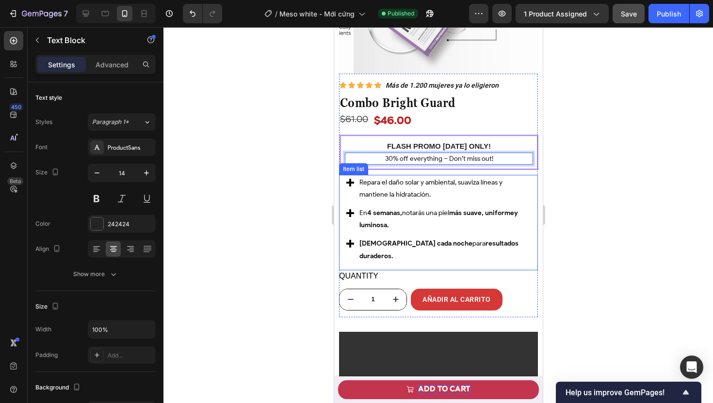
click at [397, 176] on p "Repara el daño solar y ambiental, suaviza líneas y mantiene la hidratación." at bounding box center [444, 188] width 170 height 24
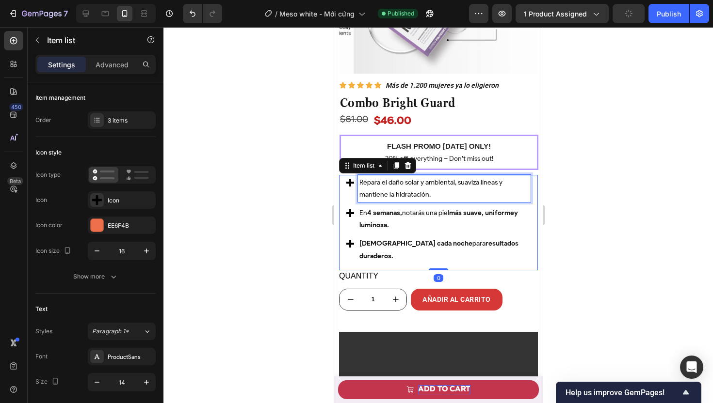
click at [397, 176] on p "Repara el daño solar y ambiental, suaviza líneas y mantiene la hidratación." at bounding box center [444, 188] width 170 height 24
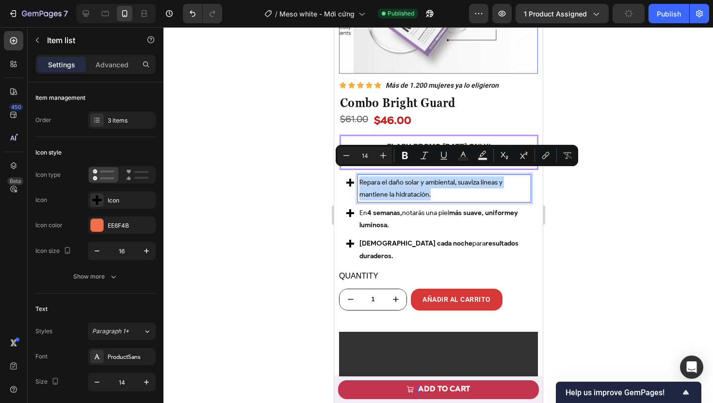
copy p "Repara el daño solar y ambiental, suaviza líneas y mantiene la hidratación."
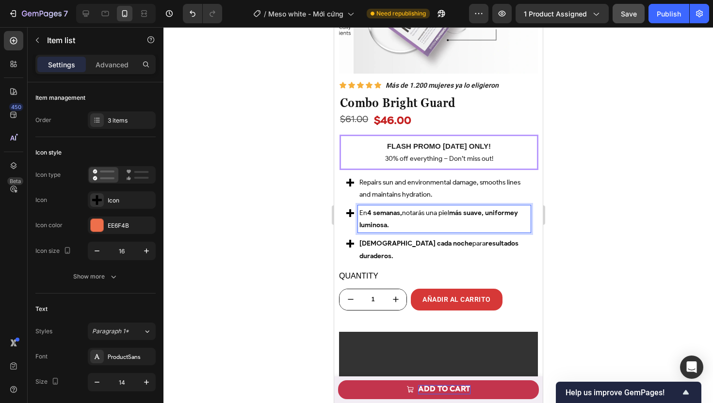
click at [390, 210] on p "En 4 semanas, notarás una piel más suave, uniformey luminosa." at bounding box center [444, 219] width 170 height 24
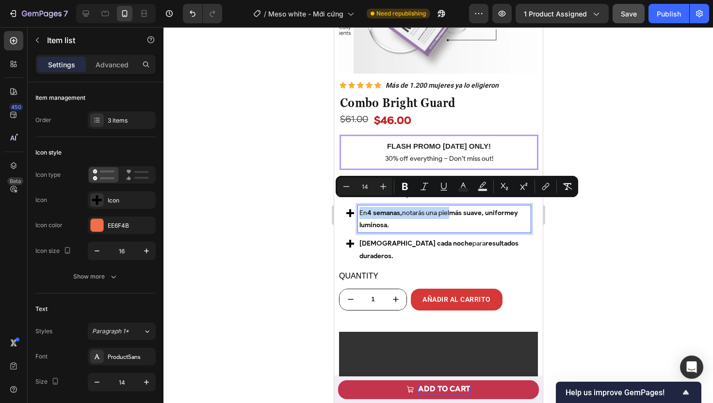
copy p "En 4 semanas, notarás una piel"
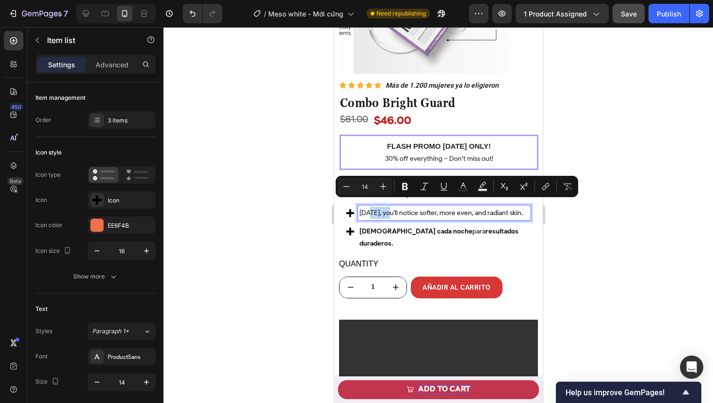
drag, startPoint x: 366, startPoint y: 203, endPoint x: 388, endPoint y: 204, distance: 22.3
click at [388, 207] on p "In 4 weeks, you'll notice softer, more even, and radiant skin." at bounding box center [444, 213] width 170 height 12
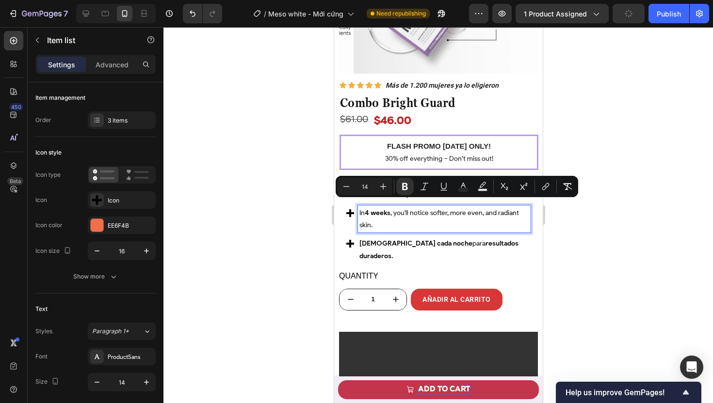
click at [425, 212] on p "In 4 weeks , you'll notice softer, more even, and radiant skin." at bounding box center [444, 219] width 170 height 24
drag, startPoint x: 468, startPoint y: 205, endPoint x: 515, endPoint y: 215, distance: 48.2
click at [515, 215] on p "In 4 weeks , you'll notice softer, more even, and radiant skin." at bounding box center [444, 219] width 170 height 24
click at [398, 239] on strong "Úsalo cada noche" at bounding box center [415, 243] width 113 height 8
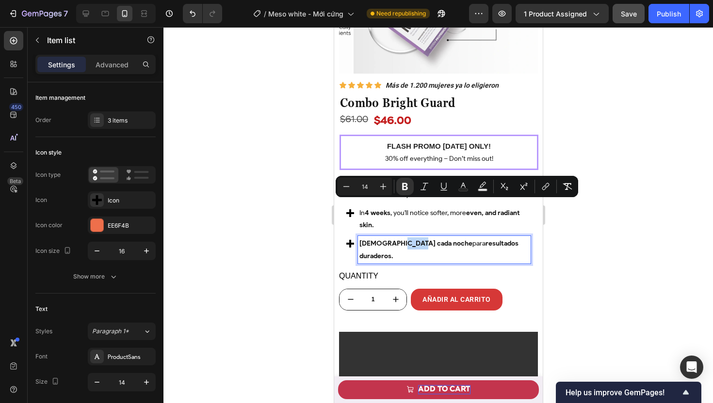
click at [399, 239] on strong "Úsalo cada noche" at bounding box center [415, 243] width 113 height 8
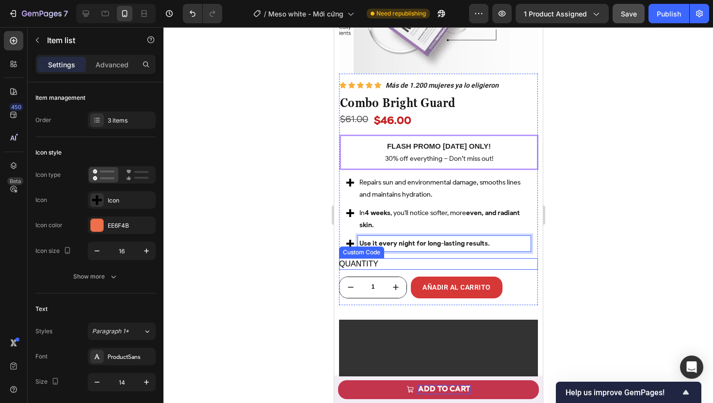
click at [276, 263] on div at bounding box center [437, 215] width 549 height 376
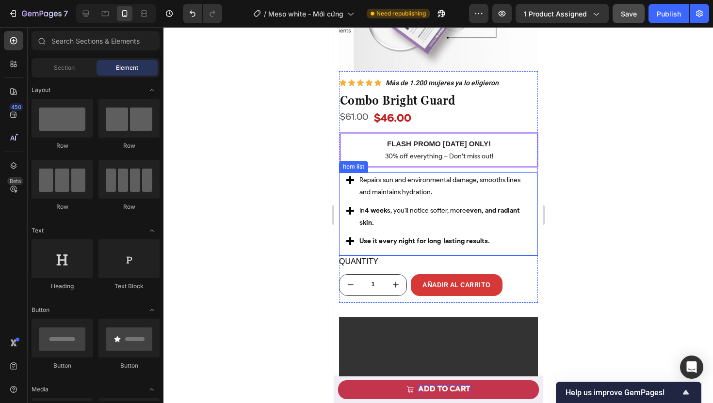
scroll to position [1531, 0]
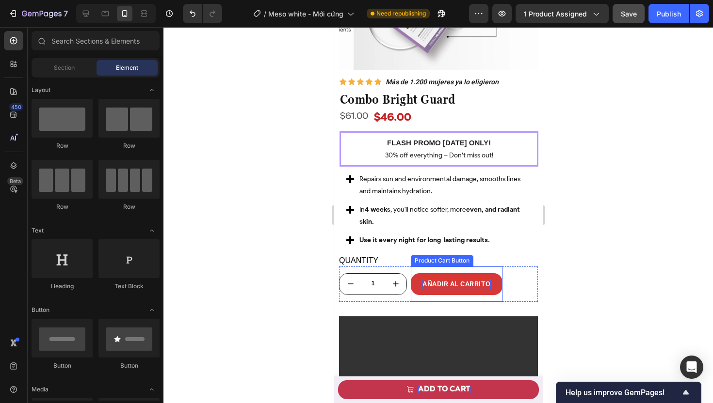
click at [455, 279] on div "AÑADIR AL CARRITO" at bounding box center [456, 284] width 68 height 10
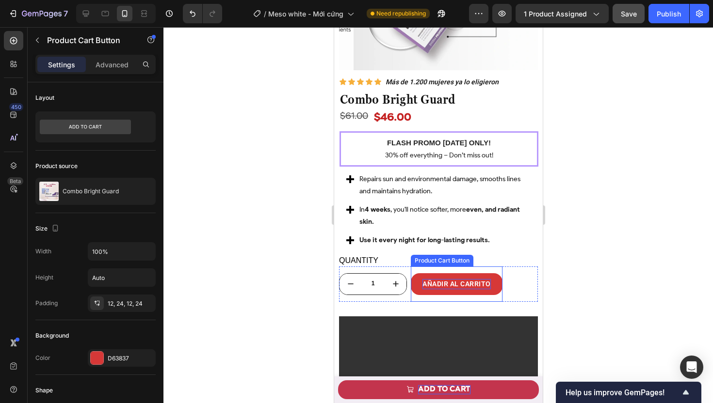
click at [455, 279] on div "AÑADIR AL CARRITO" at bounding box center [456, 284] width 68 height 10
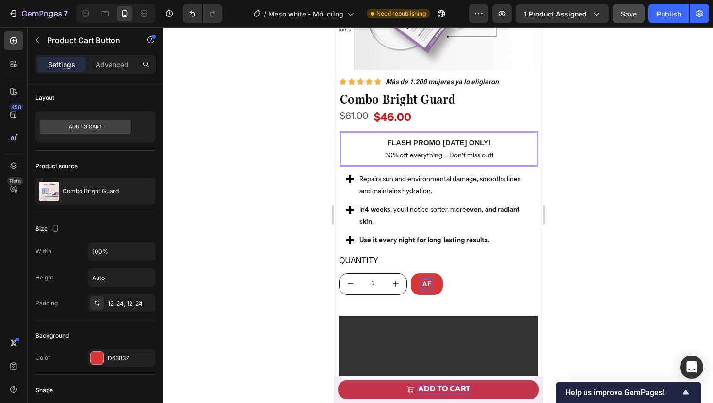
click at [410, 273] on button "AF" at bounding box center [426, 284] width 32 height 22
click at [410, 273] on button "GET" at bounding box center [428, 284] width 37 height 22
click at [410, 273] on button "GET YOURS" at bounding box center [441, 284] width 63 height 22
click at [410, 273] on button "GET YOURS NOW" at bounding box center [450, 284] width 80 height 22
click at [267, 269] on div at bounding box center [437, 215] width 549 height 376
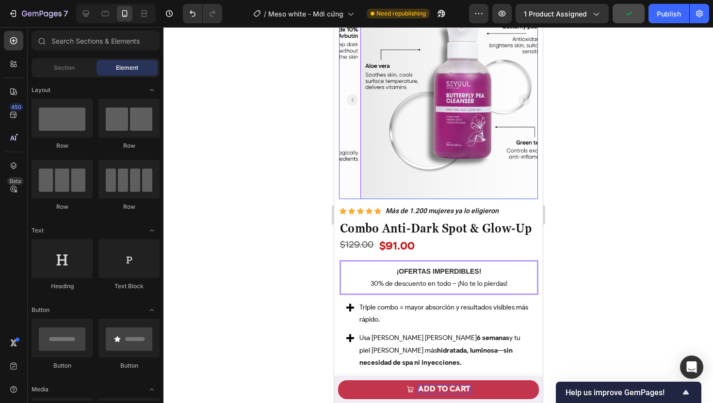
scroll to position [3242, 0]
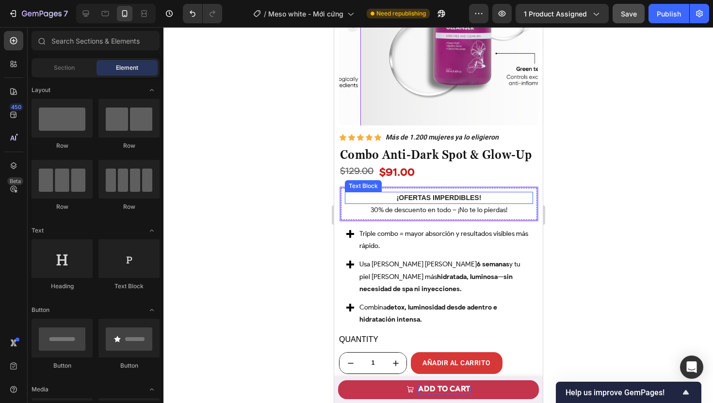
click at [424, 202] on strong "¡OFERTAS IMPERDIBLES!" at bounding box center [438, 198] width 85 height 8
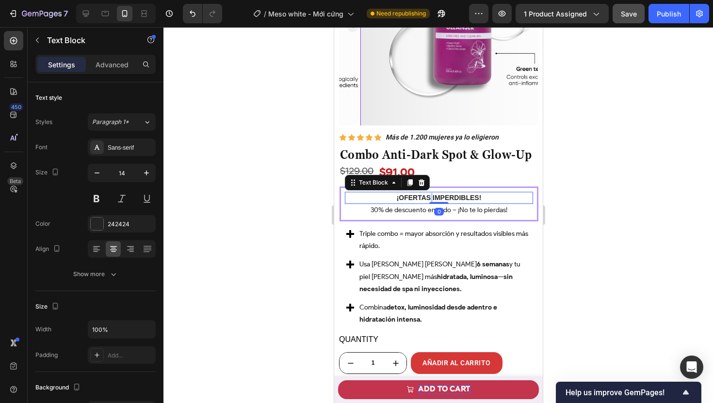
click at [424, 202] on strong "¡OFERTAS IMPERDIBLES!" at bounding box center [438, 198] width 85 height 8
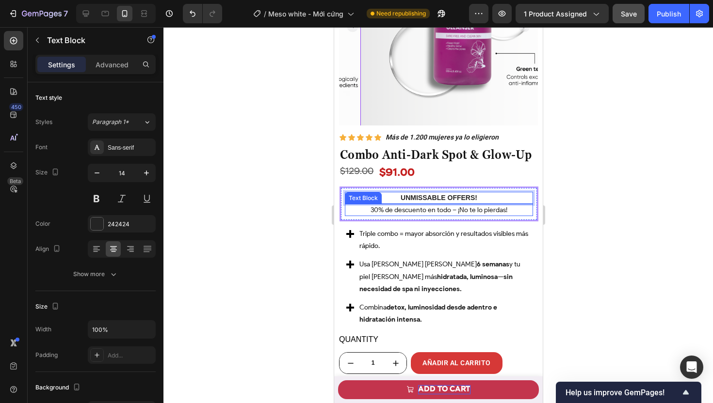
click at [412, 215] on p "30% de descuento en todo – ¡No te lo pierdas!" at bounding box center [438, 210] width 186 height 10
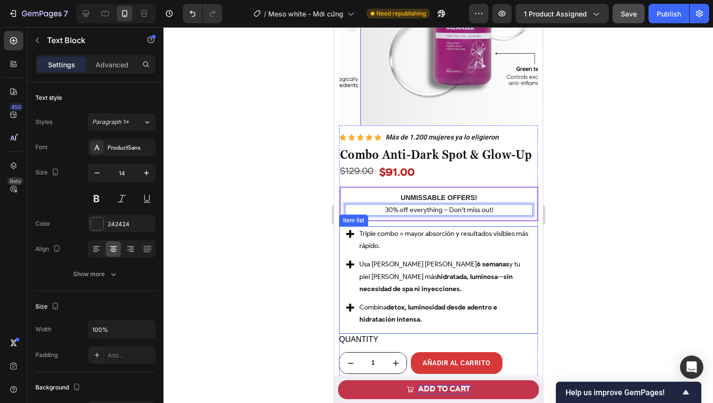
click at [406, 247] on p "Triple combo = mayor absorción y resultados visibles más rápido." at bounding box center [444, 240] width 170 height 24
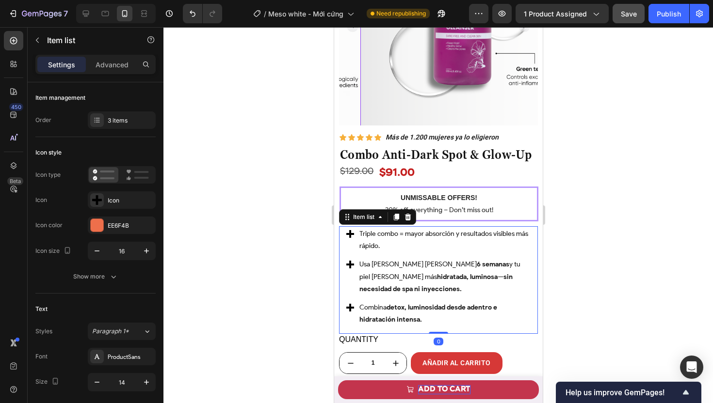
click at [405, 249] on p "Triple combo = mayor absorción y resultados visibles más rápido." at bounding box center [444, 240] width 170 height 24
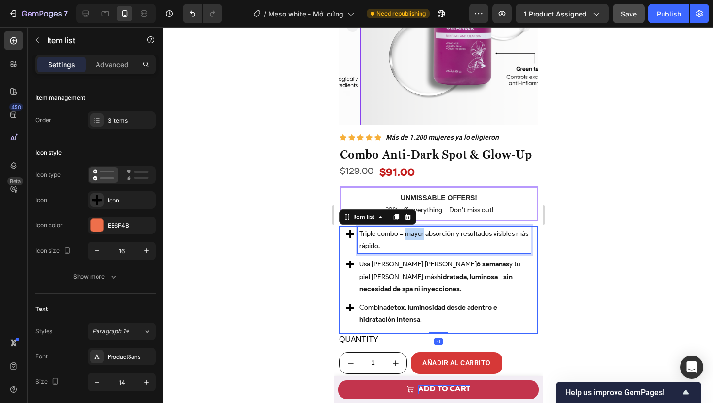
click at [405, 249] on p "Triple combo = mayor absorción y resultados visibles más rápido." at bounding box center [444, 240] width 170 height 24
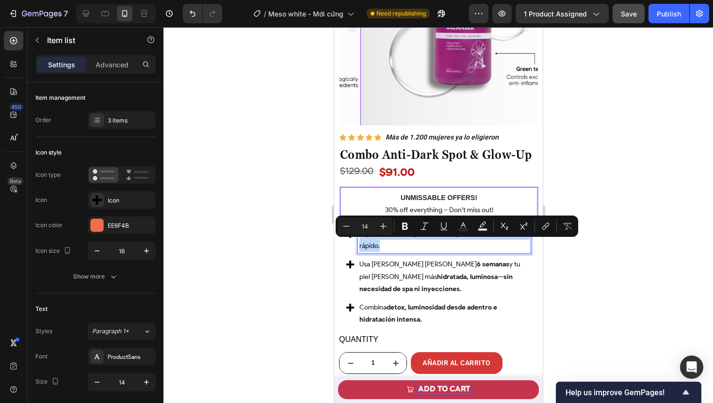
copy p "Triple combo = mayor absorción y resultados visibles más rápido."
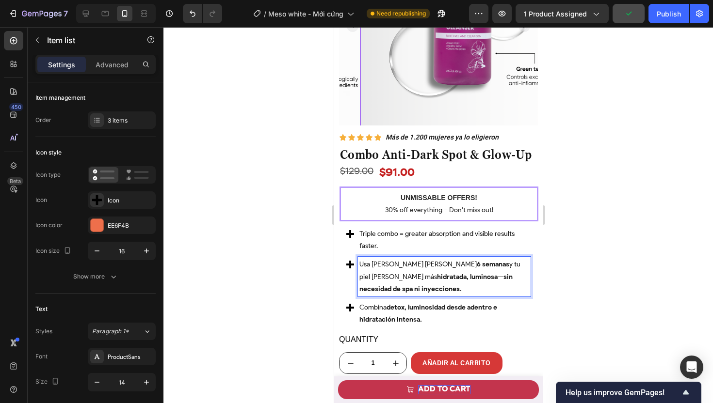
click at [436, 281] on strong "hidratada, luminosa" at bounding box center [466, 277] width 61 height 8
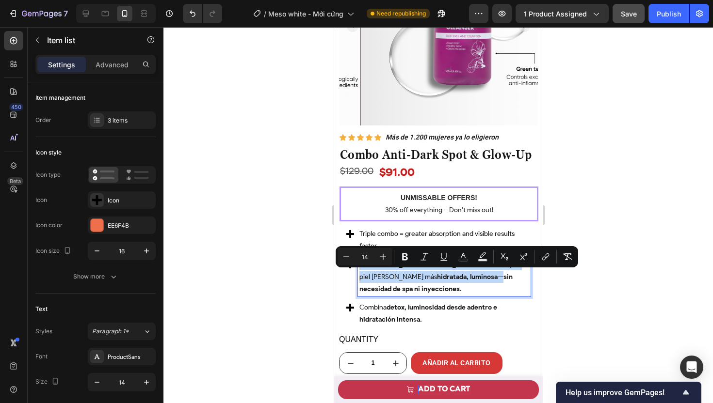
copy p "Usa [PERSON_NAME] [PERSON_NAME] 6 semanas y tu piel [PERSON_NAME] más hidratada…"
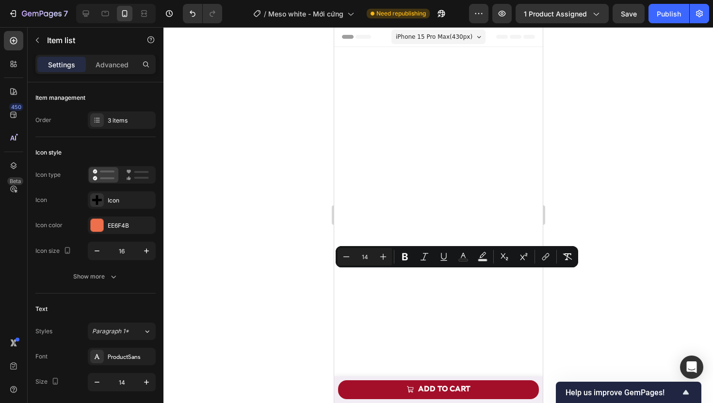
scroll to position [3242, 0]
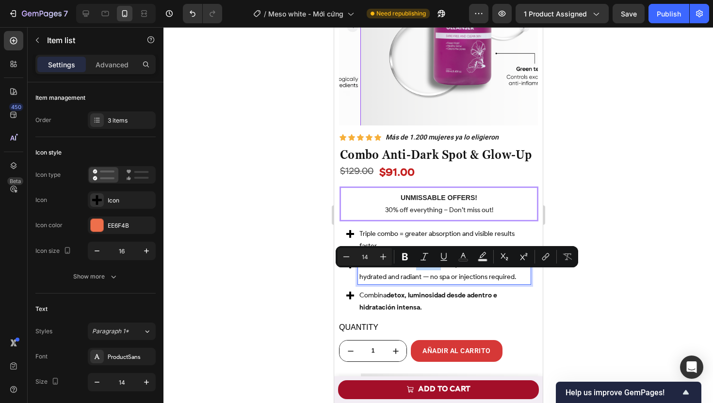
drag, startPoint x: 414, startPoint y: 275, endPoint x: 438, endPoint y: 276, distance: 23.3
click at [438, 276] on p "Use the combo for 6 weeks and your skin will look more hydrated and radiant — n…" at bounding box center [444, 270] width 170 height 24
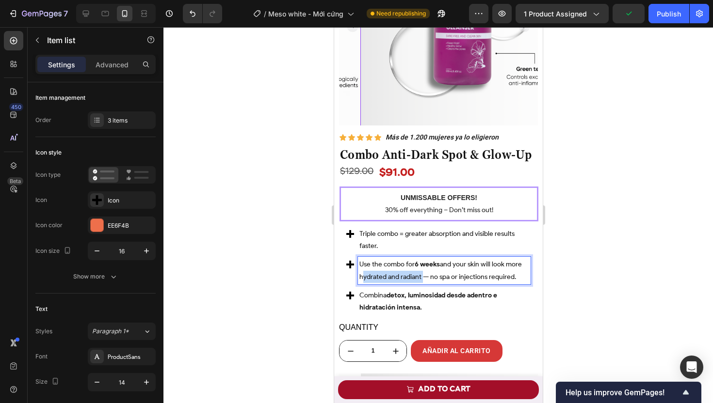
drag, startPoint x: 391, startPoint y: 288, endPoint x: 437, endPoint y: 290, distance: 46.1
click at [437, 283] on p "Use the combo for 6 weeks and your skin will look more hydrated and radiant — n…" at bounding box center [444, 270] width 170 height 24
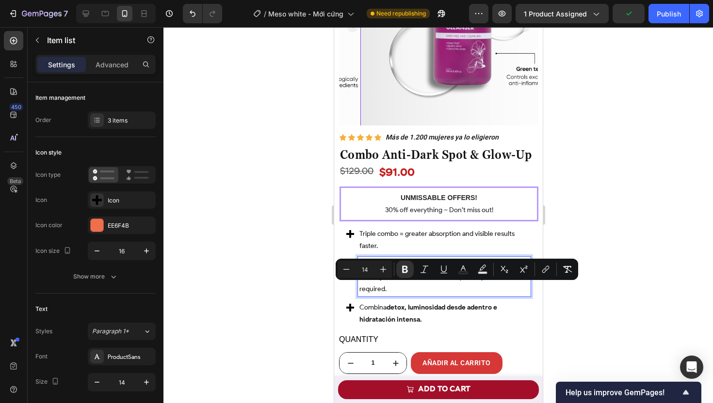
click at [465, 292] on p "Use the combo for 6 weeks and your skin will look more hydrated and radiant — n…" at bounding box center [444, 276] width 170 height 37
drag, startPoint x: 449, startPoint y: 287, endPoint x: 508, endPoint y: 289, distance: 59.2
click at [508, 289] on p "Use the combo for 6 weeks and your skin will look more hydrated and radiant — n…" at bounding box center [444, 276] width 170 height 37
click at [402, 323] on strong "detox, luminosidad desde adentro e hidratación intensa." at bounding box center [428, 313] width 138 height 20
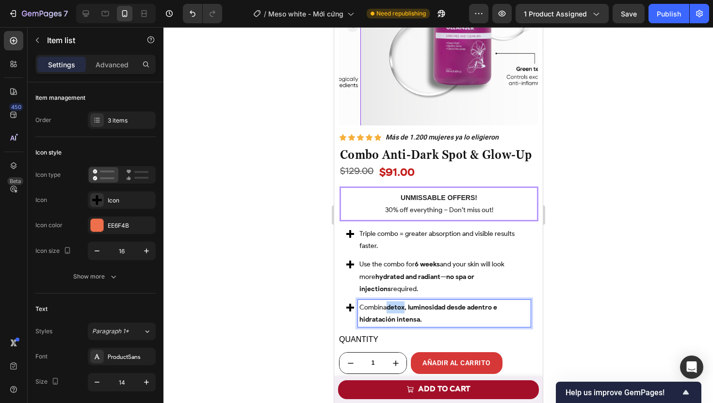
click at [402, 323] on strong "detox, luminosidad desde adentro e hidratación intensa." at bounding box center [428, 313] width 138 height 20
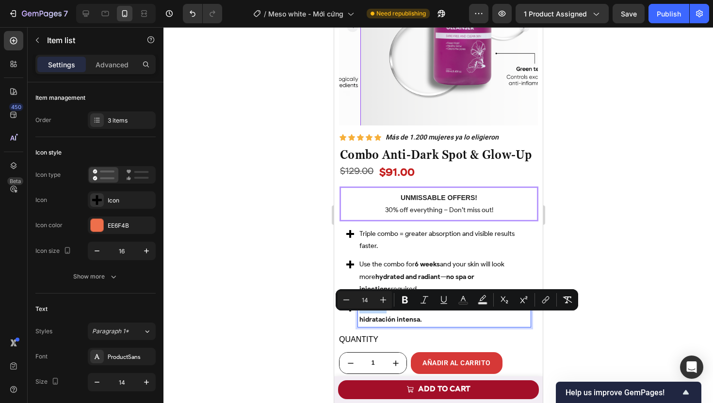
copy p "Combina"
drag, startPoint x: 391, startPoint y: 318, endPoint x: 441, endPoint y: 321, distance: 50.0
click at [441, 321] on p "Combines detox, luminosity from within and intense hydration." at bounding box center [444, 314] width 170 height 24
click at [464, 323] on p "Combines detox, luminosity from within and intense hydration." at bounding box center [444, 314] width 170 height 24
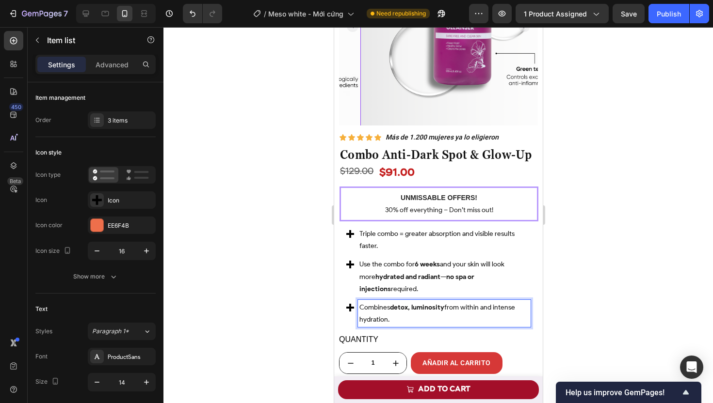
drag, startPoint x: 505, startPoint y: 321, endPoint x: 509, endPoint y: 330, distance: 9.1
click at [509, 326] on p "Combines detox, luminosity from within and intense hydration." at bounding box center [444, 314] width 170 height 24
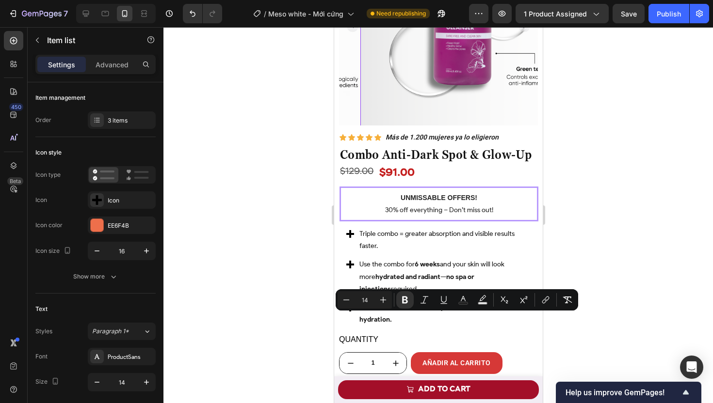
click at [295, 313] on div at bounding box center [437, 215] width 549 height 376
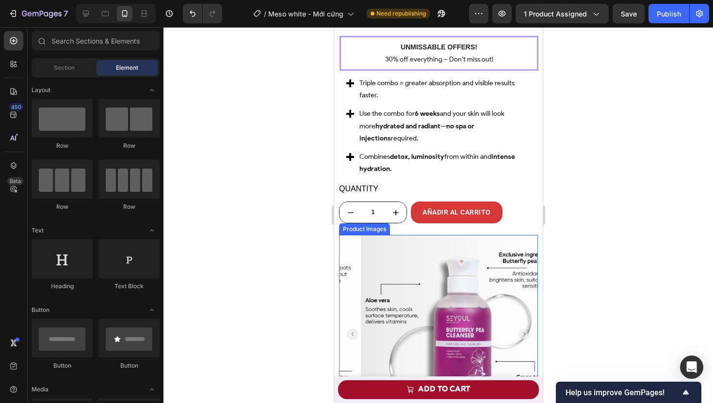
scroll to position [3396, 0]
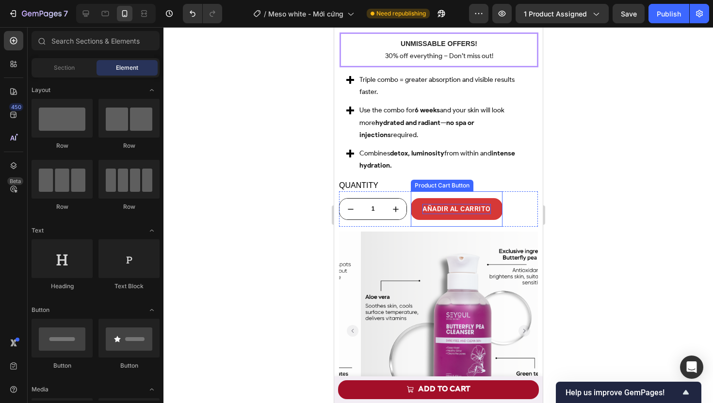
click at [462, 214] on div "AÑADIR AL CARRITO" at bounding box center [456, 209] width 68 height 10
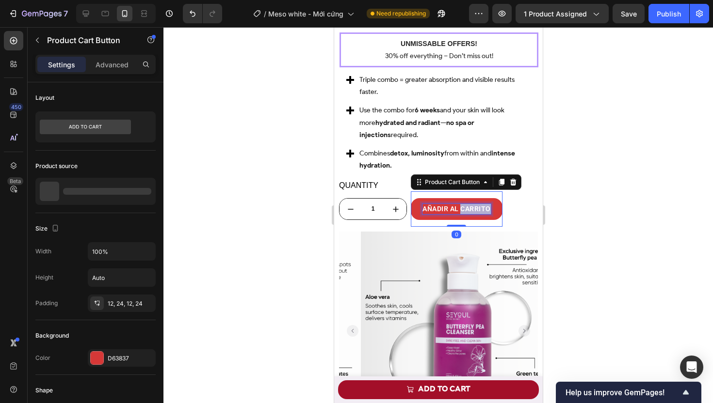
click at [462, 214] on div "AÑADIR AL CARRITO" at bounding box center [456, 209] width 68 height 10
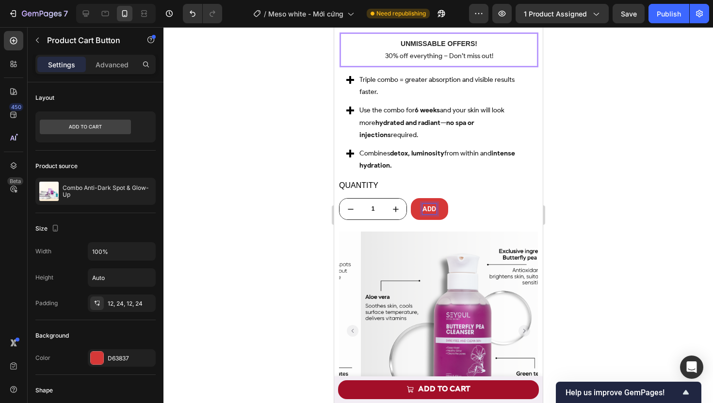
click at [410, 198] on button "ADD" at bounding box center [428, 209] width 37 height 22
click at [410, 198] on button "TOADD" at bounding box center [433, 209] width 47 height 22
click at [410, 198] on button "ADD TO CAR" at bounding box center [442, 209] width 64 height 22
click at [410, 198] on button "T ADD TO CAR" at bounding box center [445, 209] width 70 height 22
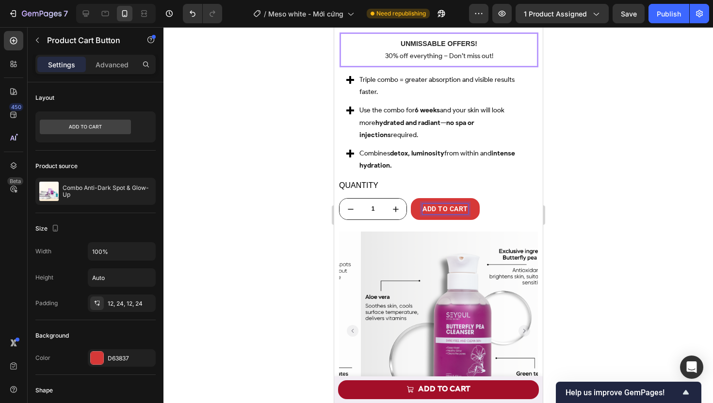
click at [410, 198] on button "ADD TO CART" at bounding box center [444, 209] width 69 height 22
drag, startPoint x: 280, startPoint y: 269, endPoint x: 282, endPoint y: 274, distance: 5.5
click at [280, 269] on div at bounding box center [437, 215] width 549 height 376
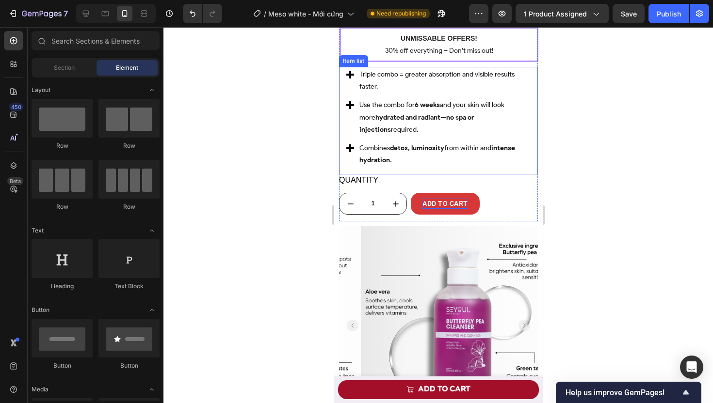
scroll to position [3353, 0]
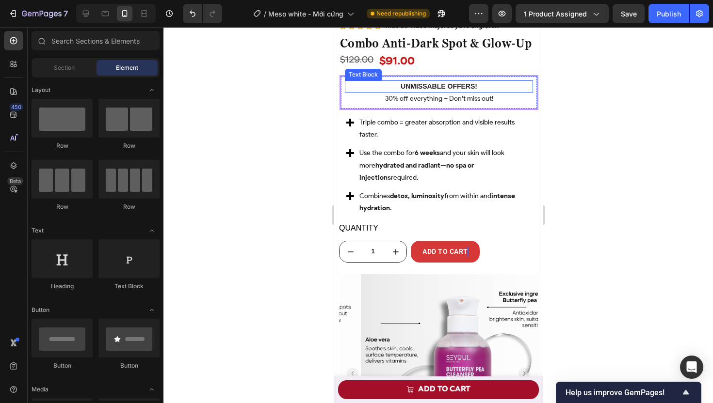
click at [418, 90] on strong "UNMISSABLE OFFERS!" at bounding box center [438, 86] width 77 height 8
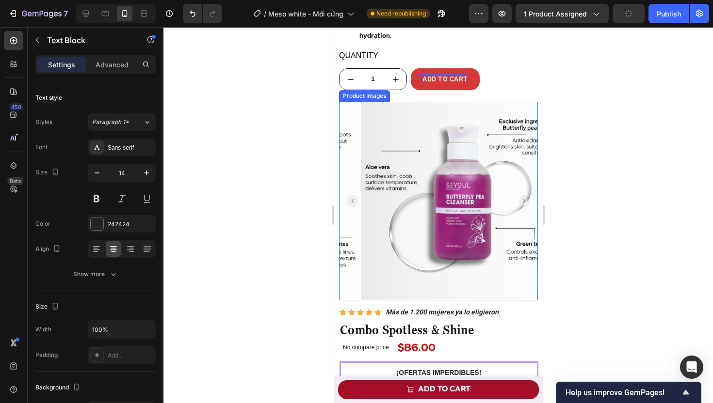
scroll to position [3603, 0]
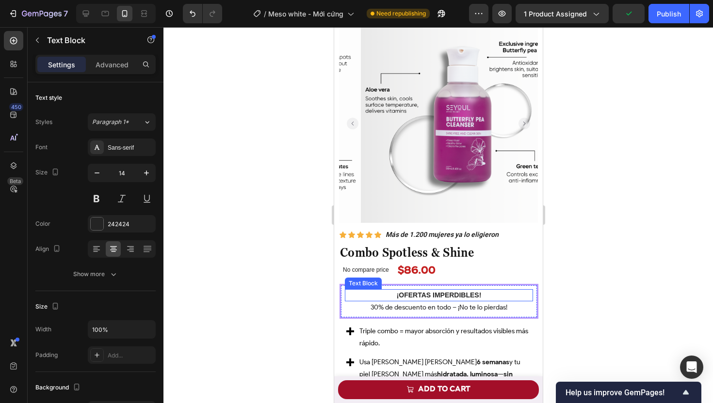
click at [429, 297] on strong "¡OFERTAS IMPERDIBLES!" at bounding box center [438, 295] width 85 height 8
click at [429, 298] on strong "¡OFERTAS IMPERDIBLES!" at bounding box center [438, 295] width 85 height 8
click at [311, 220] on div at bounding box center [437, 215] width 549 height 376
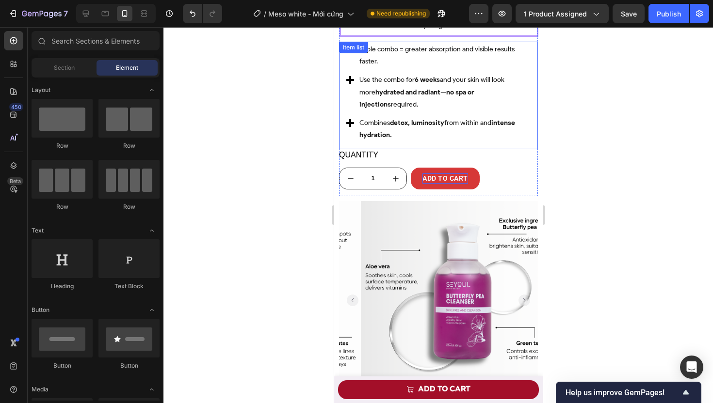
scroll to position [3420, 0]
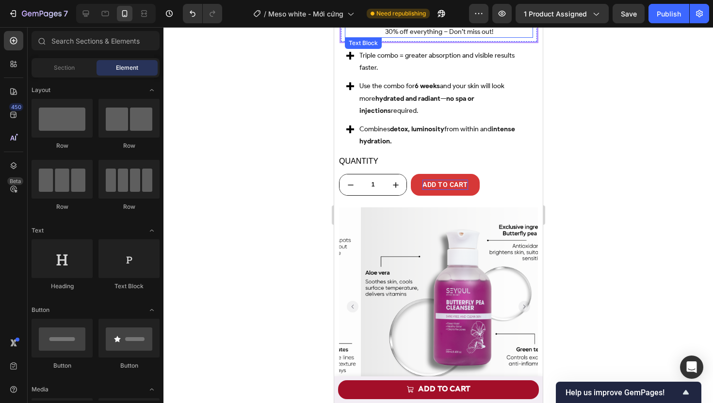
click at [414, 37] on p "30% off everything – Don’t miss out!" at bounding box center [438, 32] width 186 height 10
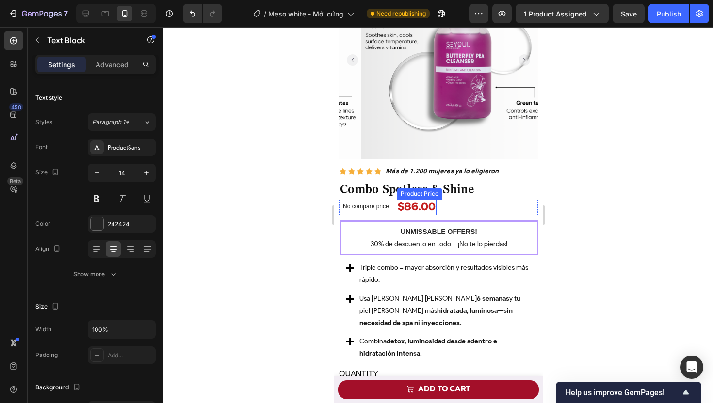
scroll to position [3703, 0]
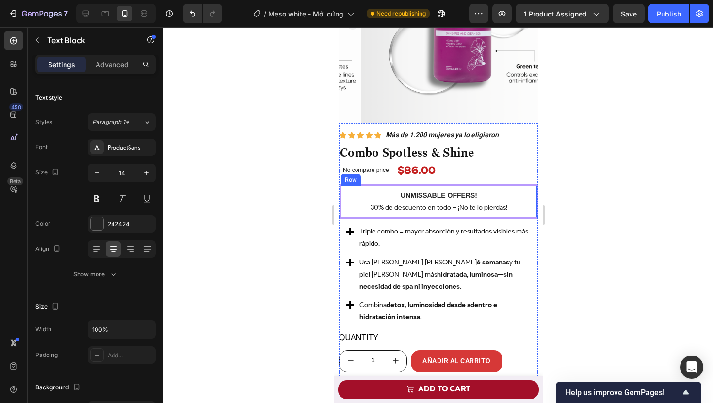
click at [413, 213] on p "30% de descuento en todo – ¡No te lo pierdas!" at bounding box center [438, 208] width 186 height 10
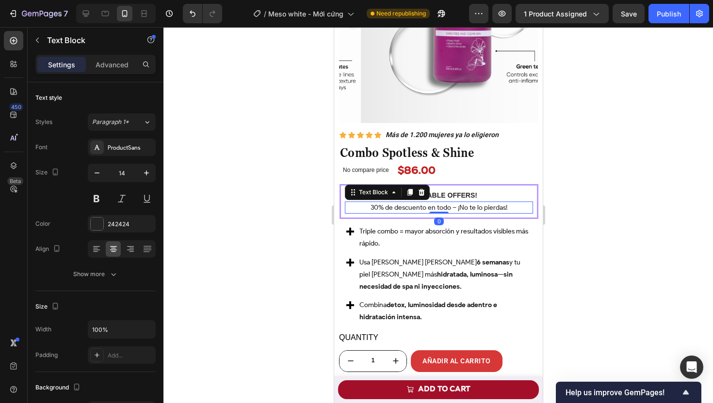
click at [413, 213] on p "30% de descuento en todo – ¡No te lo pierdas!" at bounding box center [438, 208] width 186 height 10
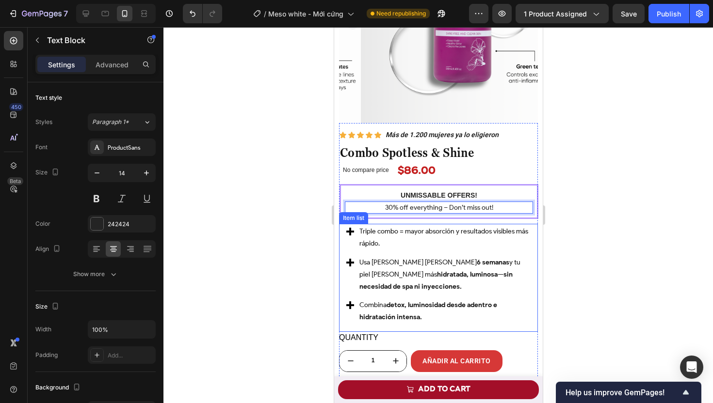
click at [408, 241] on p "Triple combo = mayor absorción y resultados visibles más rápido." at bounding box center [444, 237] width 170 height 24
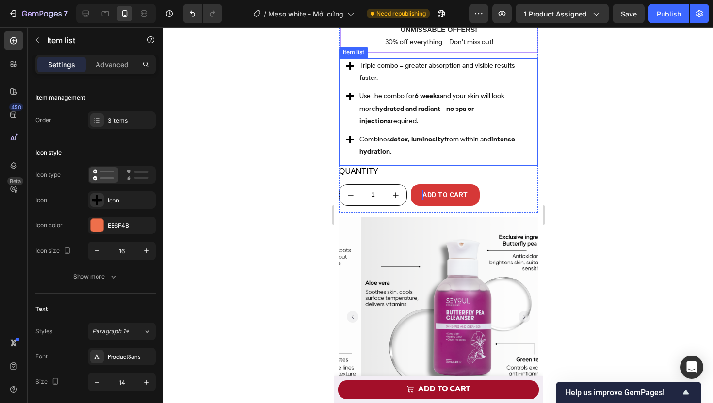
scroll to position [3407, 0]
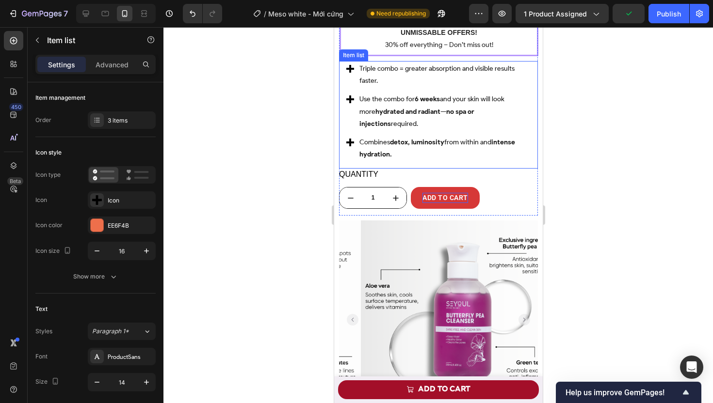
click at [362, 85] on p "Triple combo = greater absorption and visible results faster." at bounding box center [444, 75] width 170 height 24
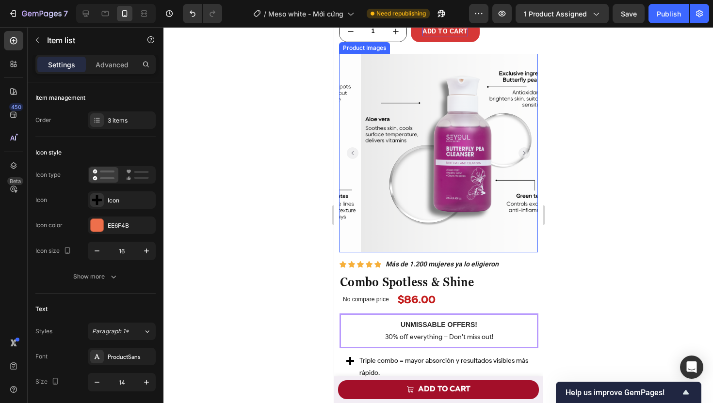
scroll to position [3622, 0]
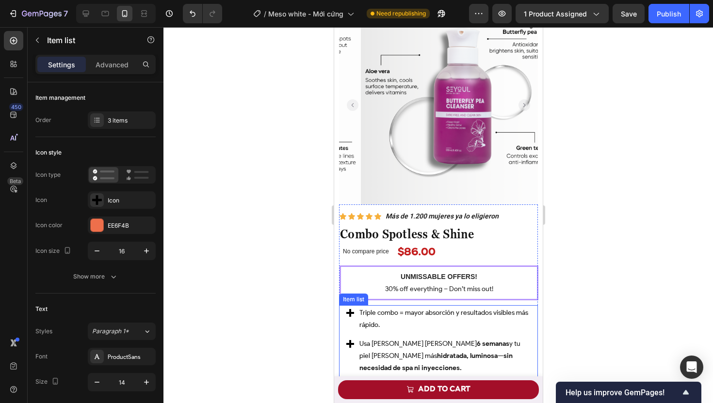
click at [402, 322] on p "Triple combo = mayor absorción y resultados visibles más rápido." at bounding box center [444, 319] width 170 height 24
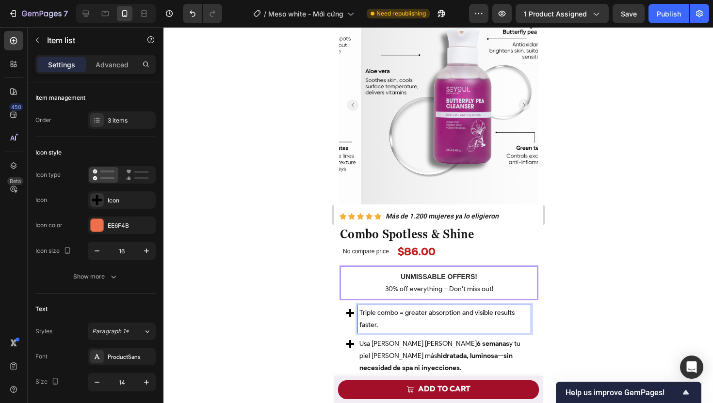
click at [281, 299] on div at bounding box center [437, 215] width 549 height 376
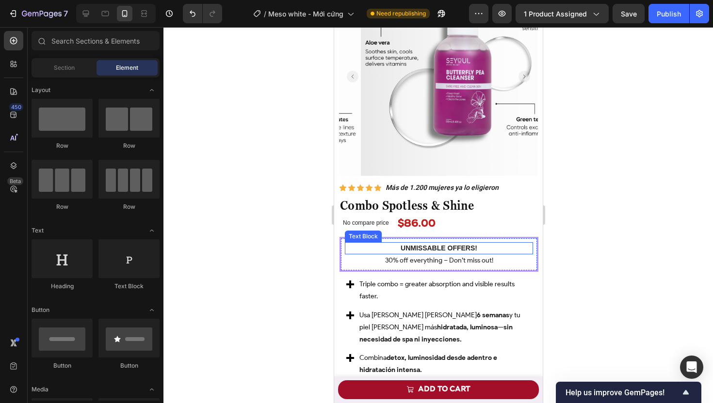
scroll to position [3702, 0]
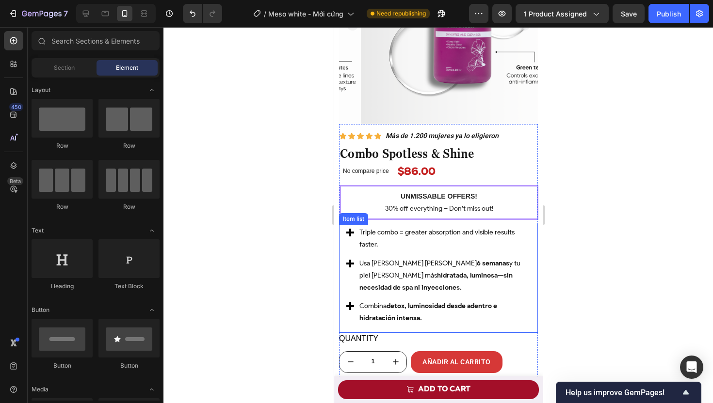
click at [394, 274] on p "Usa [PERSON_NAME] [PERSON_NAME] 6 semanas y tu piel [PERSON_NAME] más hidratada…" at bounding box center [444, 275] width 170 height 37
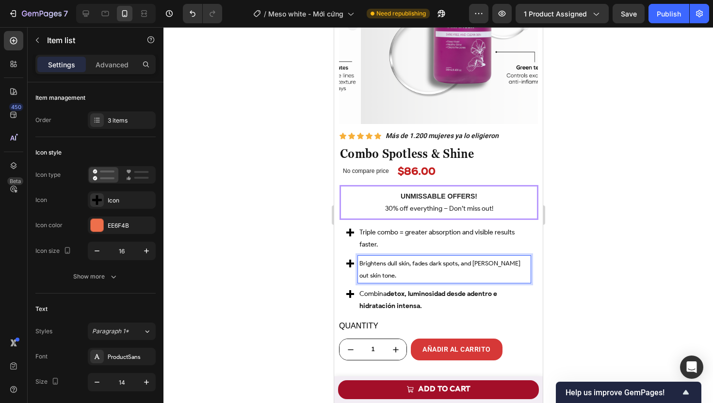
click at [275, 291] on div at bounding box center [437, 215] width 549 height 376
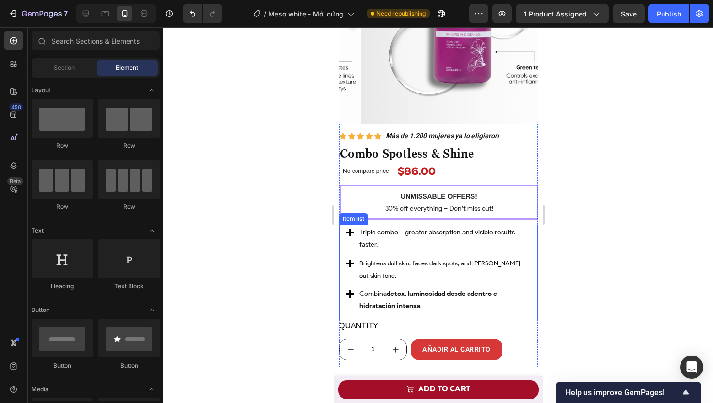
click at [393, 305] on p "Combina detox, luminosidad desde adentro e hidratación intensa." at bounding box center [444, 300] width 170 height 24
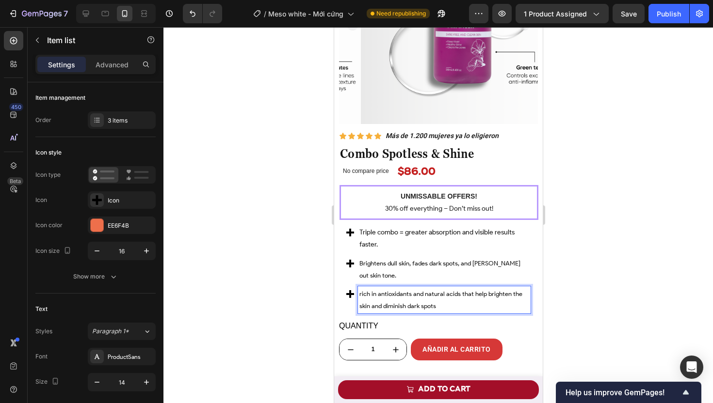
click at [361, 299] on span "rich in antioxidants and natural acids that help brighten the skin and diminish…" at bounding box center [440, 299] width 163 height 19
click at [379, 296] on span "ich in antioxidants and natural acids that help brighten the skin and diminish …" at bounding box center [439, 299] width 160 height 19
click at [403, 303] on p "Rich in antioxidants and natural acids that help brighten the skin and diminish…" at bounding box center [444, 300] width 170 height 24
drag, startPoint x: 393, startPoint y: 298, endPoint x: 411, endPoint y: 298, distance: 18.4
click at [411, 298] on span "Rich in antioxidants and natural acids that help brighten the skin and diminish…" at bounding box center [441, 299] width 164 height 19
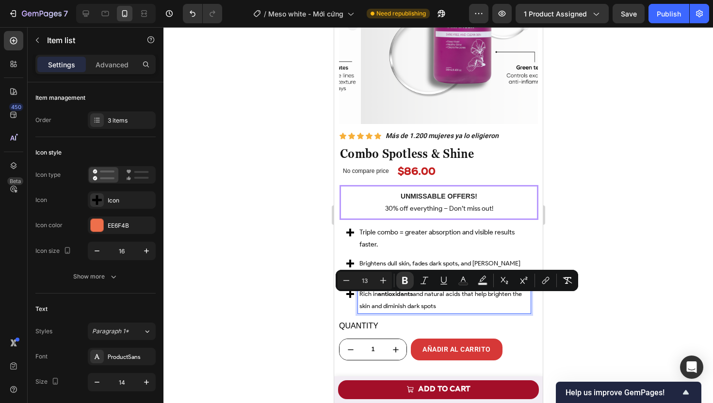
click at [450, 303] on span "Rich in antioxidants and natural acids that help brighten the skin and diminish…" at bounding box center [440, 299] width 162 height 19
drag, startPoint x: 493, startPoint y: 299, endPoint x: 381, endPoint y: 310, distance: 113.0
click at [381, 310] on span "Rich in antioxidants and natural acids that help brighten the skin and diminish…" at bounding box center [440, 299] width 162 height 19
click at [405, 310] on span "Rich in antioxidants and natural acids that help brighten the skin and diminish…" at bounding box center [440, 299] width 162 height 19
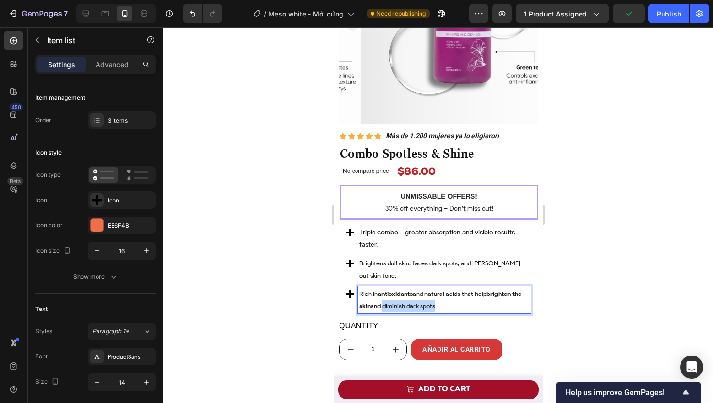
drag, startPoint x: 395, startPoint y: 312, endPoint x: 448, endPoint y: 312, distance: 53.3
click at [448, 312] on p "Rich in antioxidants and natural acids that help brighten the skin and diminish…" at bounding box center [444, 300] width 170 height 24
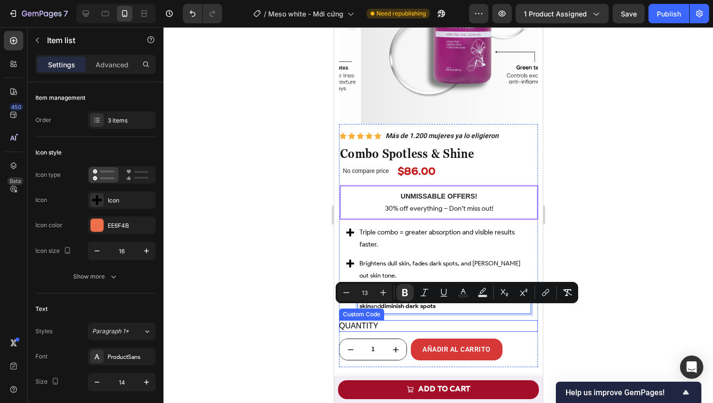
click at [282, 320] on div at bounding box center [437, 215] width 549 height 376
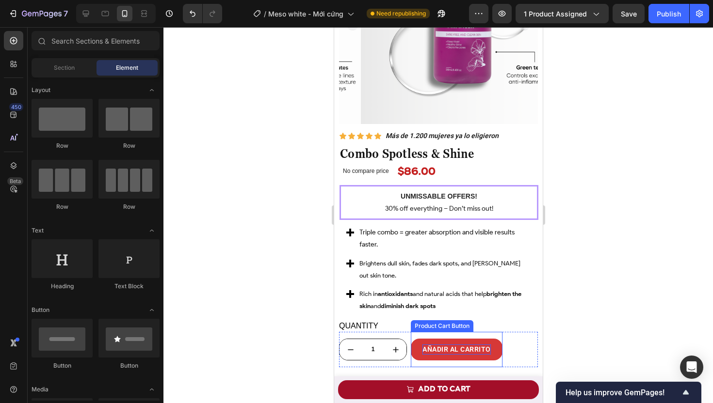
click at [459, 355] on div "AÑADIR AL CARRITO" at bounding box center [456, 350] width 68 height 10
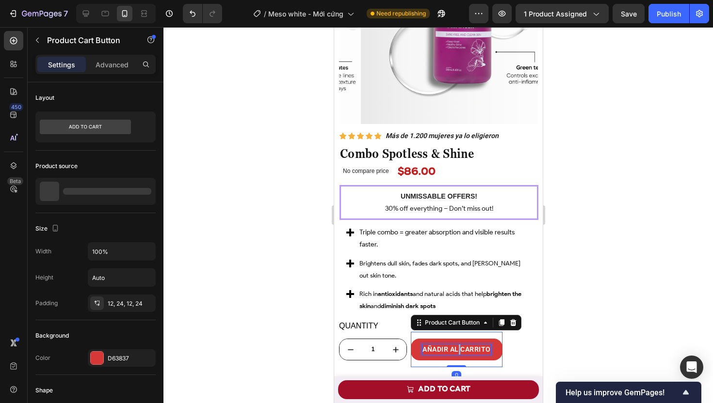
click at [459, 355] on div "AÑADIR AL CARRITO" at bounding box center [456, 350] width 68 height 10
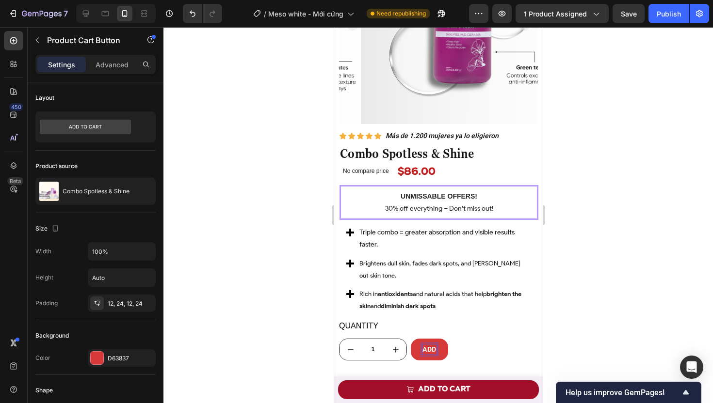
click at [410, 339] on button "ADD" at bounding box center [428, 350] width 37 height 22
click at [410, 339] on button "ADD TO" at bounding box center [434, 350] width 48 height 22
click at [410, 339] on button "ADD TO CART" at bounding box center [444, 350] width 69 height 22
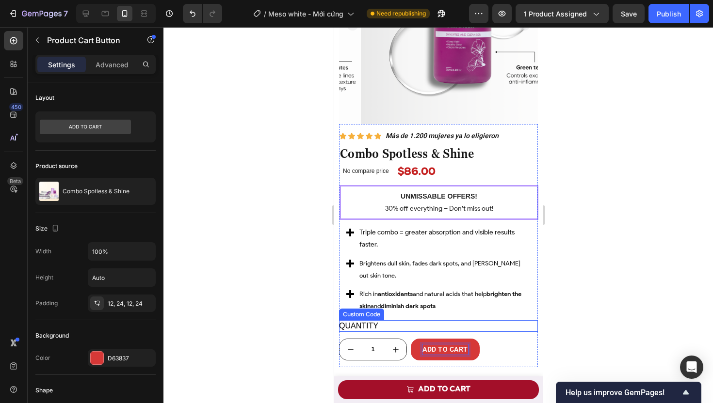
click at [274, 299] on div at bounding box center [437, 215] width 549 height 376
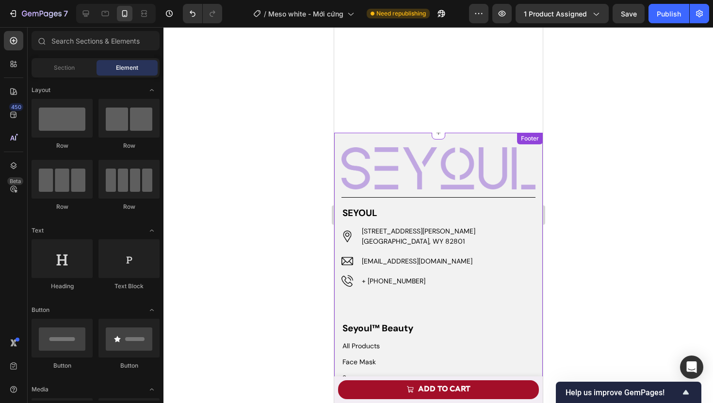
scroll to position [5282, 0]
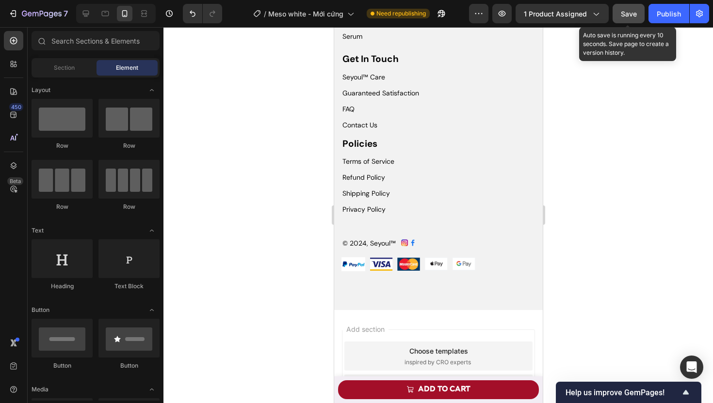
click at [632, 18] on div "Save" at bounding box center [629, 14] width 16 height 10
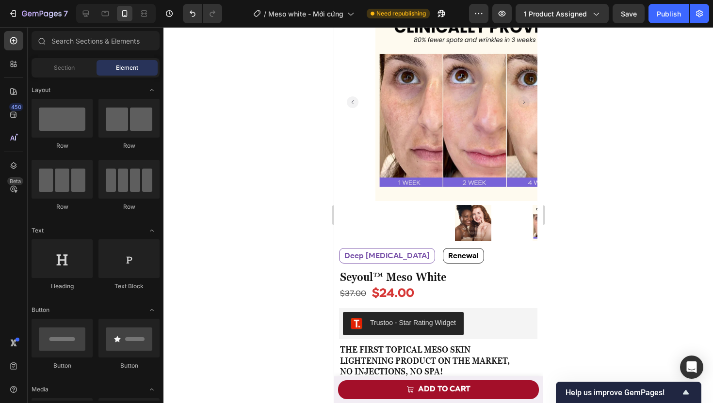
scroll to position [0, 0]
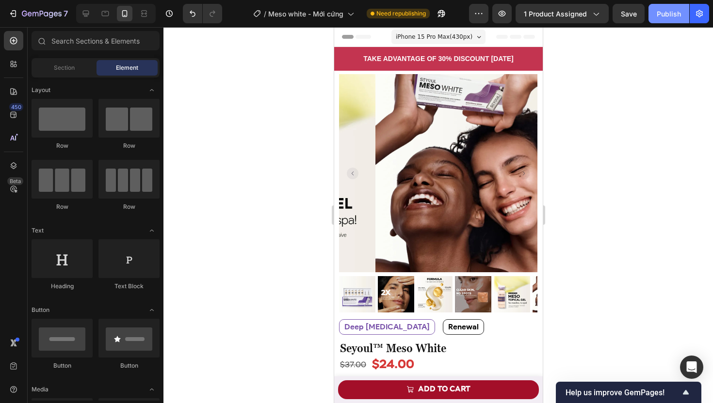
click at [661, 9] on div "Publish" at bounding box center [668, 14] width 24 height 10
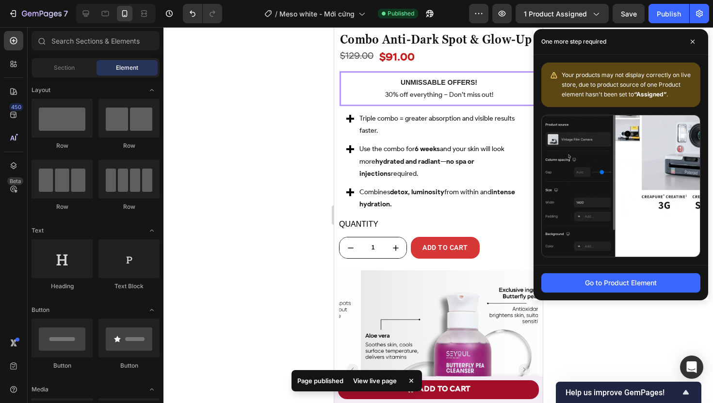
scroll to position [3355, 0]
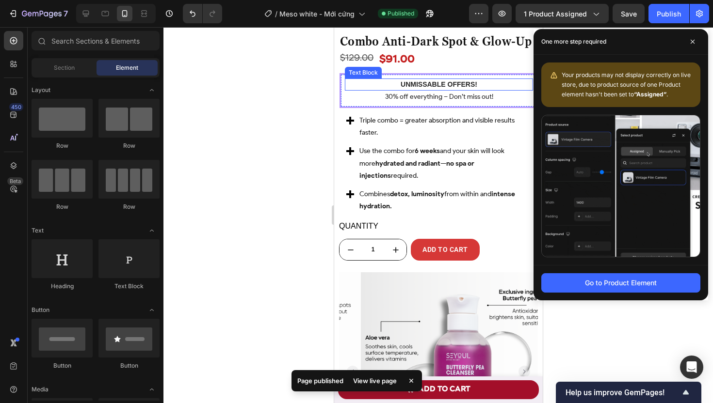
click at [445, 88] on strong "UNMISSABLE OFFERS!" at bounding box center [438, 84] width 77 height 8
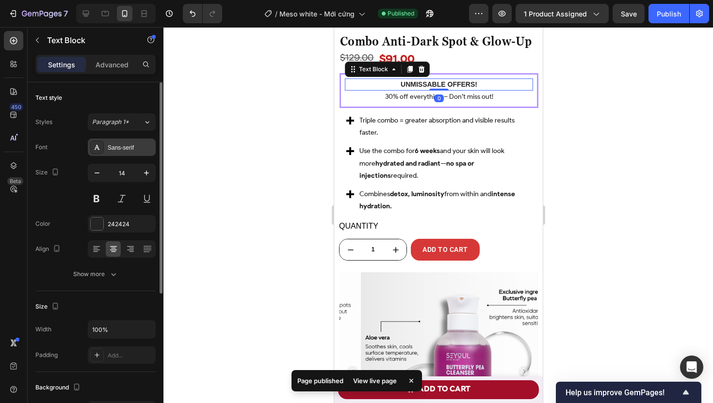
click at [116, 147] on div "Sans-serif" at bounding box center [131, 147] width 46 height 9
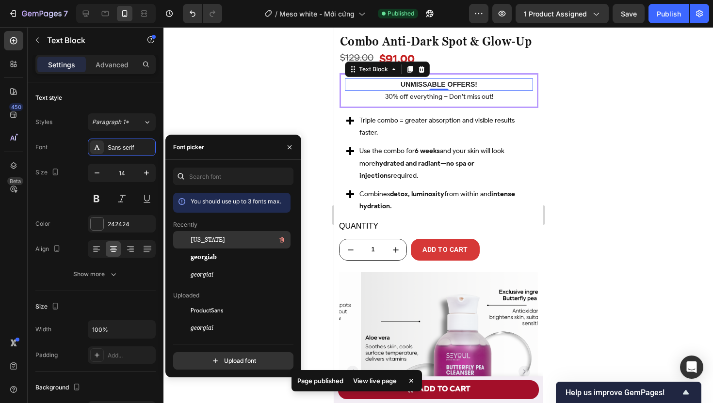
click at [218, 240] on div "georgia" at bounding box center [240, 240] width 98 height 12
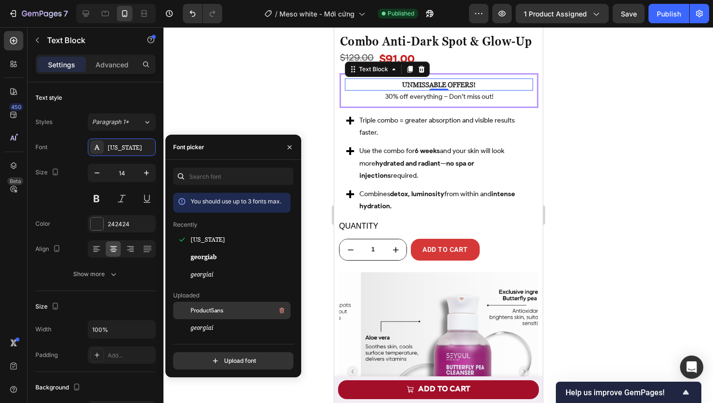
click at [227, 312] on div "ProductSans" at bounding box center [240, 311] width 98 height 12
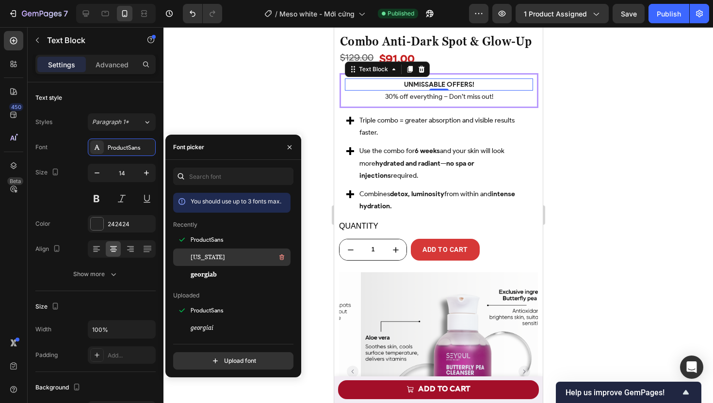
click at [222, 258] on div "georgia" at bounding box center [240, 258] width 98 height 12
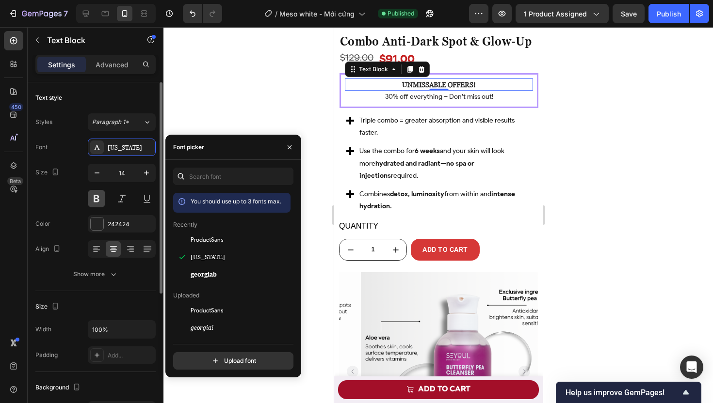
click at [98, 195] on button at bounding box center [96, 198] width 17 height 17
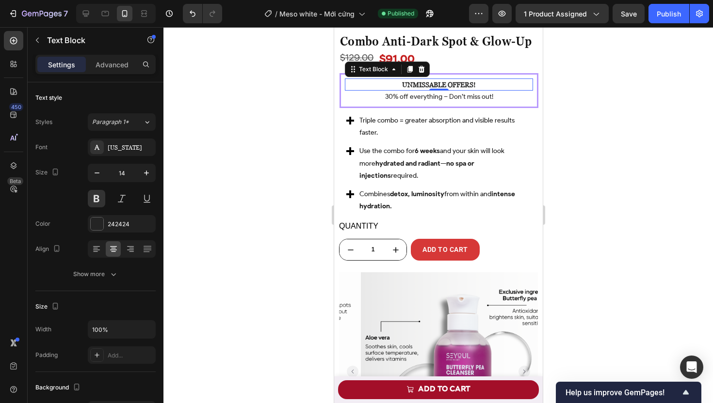
click at [241, 129] on div at bounding box center [437, 215] width 549 height 376
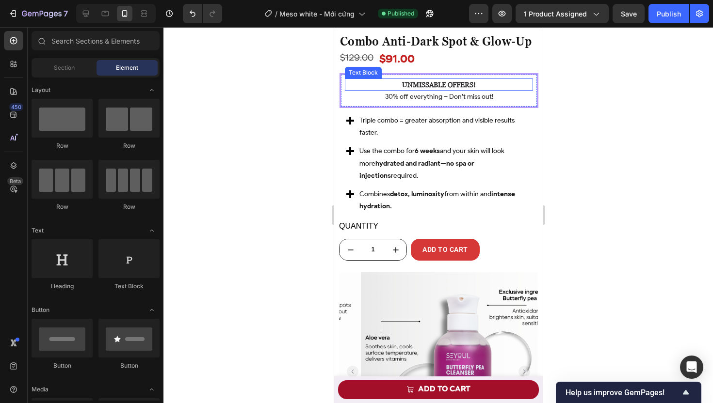
click at [433, 89] on strong "UNMISSABLE OFFERS!" at bounding box center [438, 84] width 74 height 8
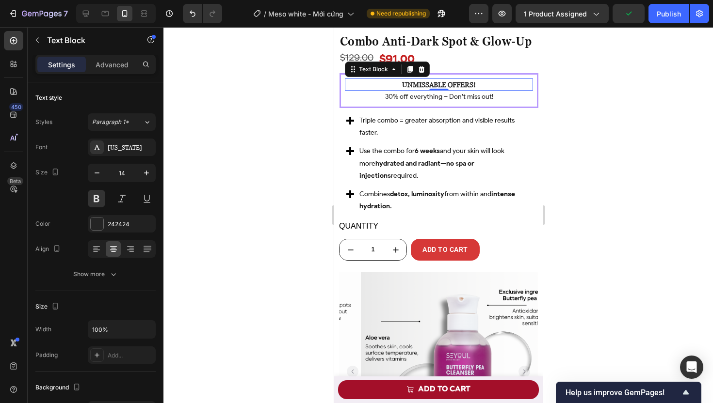
click at [262, 143] on div at bounding box center [437, 215] width 549 height 376
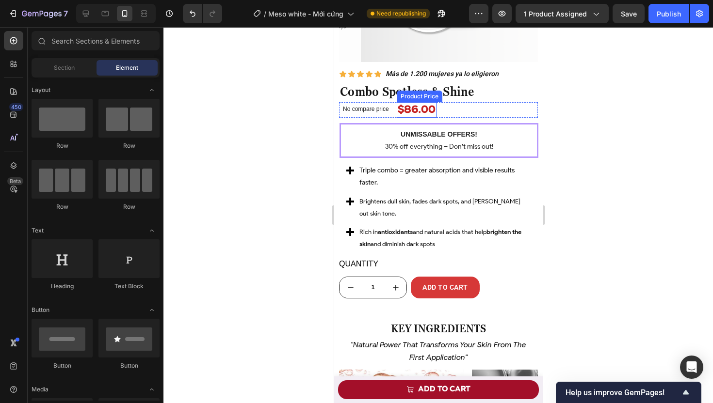
scroll to position [3764, 0]
click at [416, 137] on strong "UNMISSABLE OFFERS!" at bounding box center [438, 134] width 77 height 8
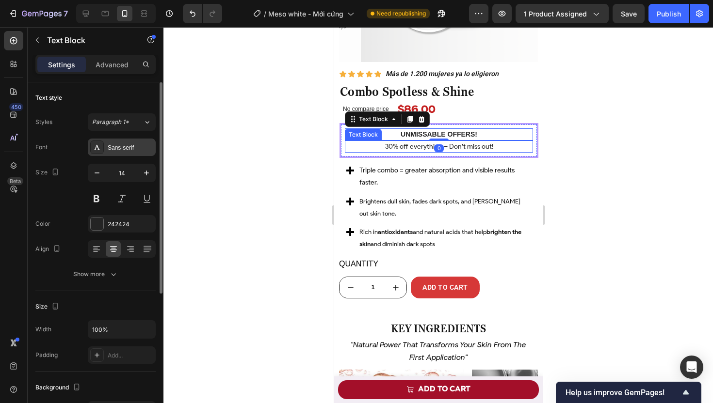
click at [122, 151] on div "Sans-serif" at bounding box center [131, 147] width 46 height 9
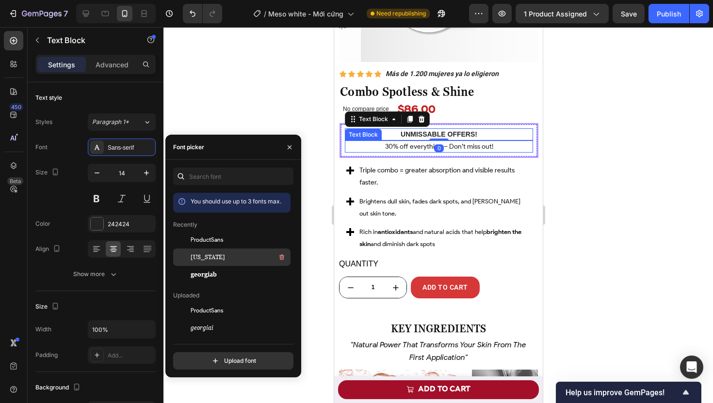
click at [216, 262] on div "georgia" at bounding box center [240, 258] width 98 height 12
click at [292, 97] on div at bounding box center [437, 215] width 549 height 376
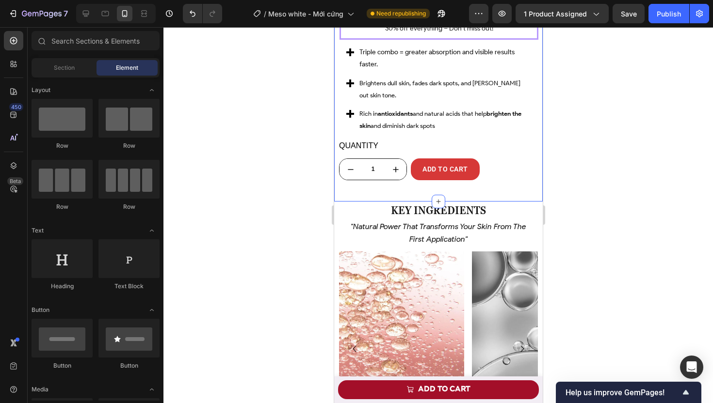
scroll to position [3913, 0]
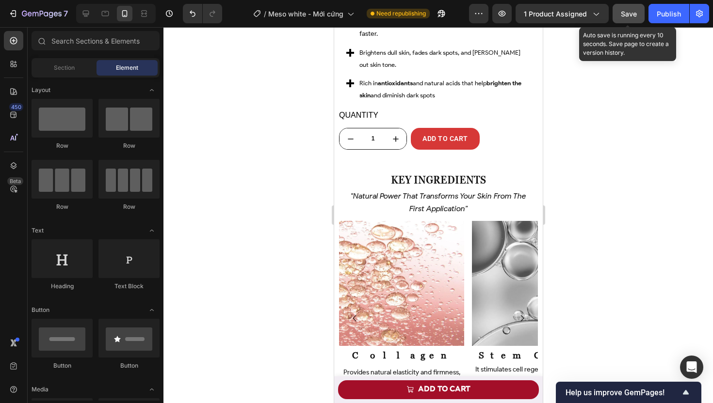
click at [621, 11] on span "Save" at bounding box center [629, 14] width 16 height 8
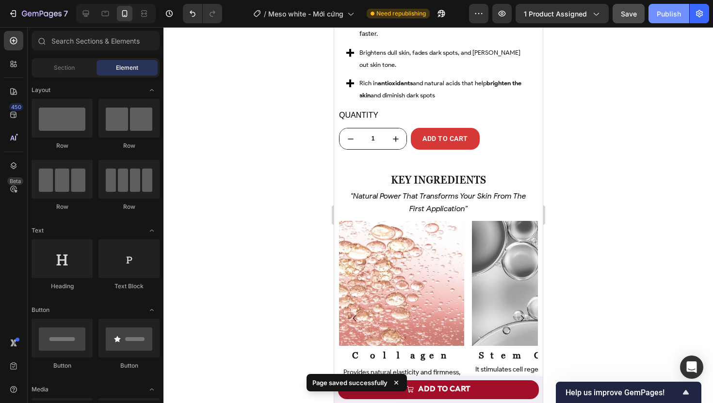
click at [668, 17] on div "Publish" at bounding box center [668, 14] width 24 height 10
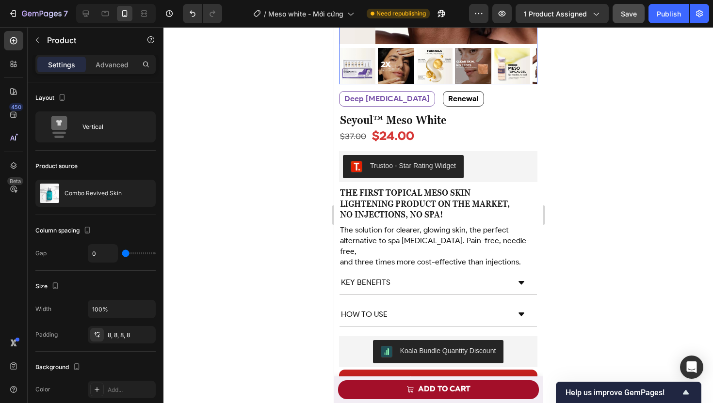
scroll to position [236, 0]
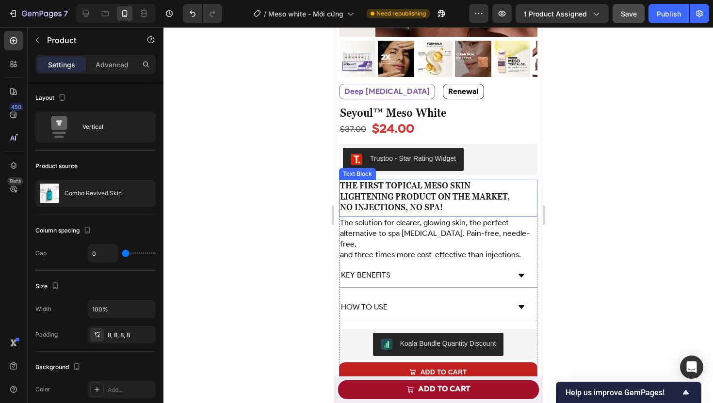
click at [429, 182] on span "THE FIRST TOPICAL MESO SKIN" at bounding box center [404, 185] width 130 height 10
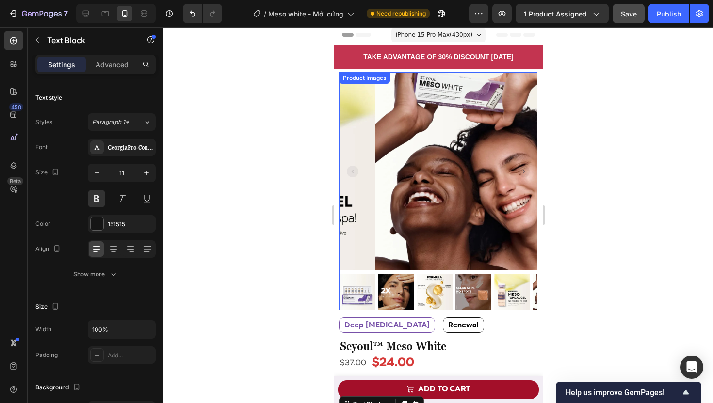
scroll to position [0, 0]
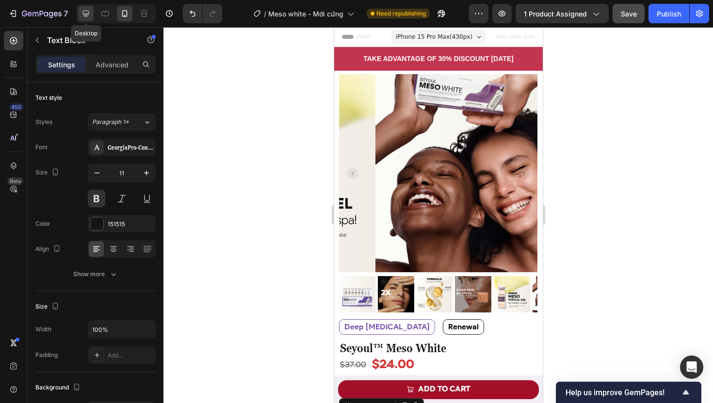
click at [84, 15] on icon at bounding box center [86, 14] width 6 height 6
type input "16"
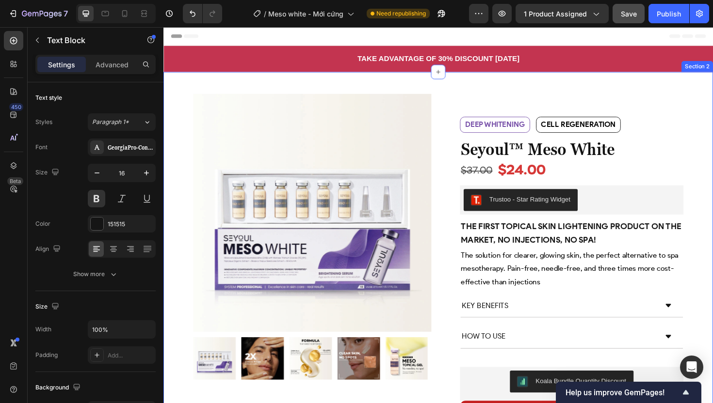
click at [712, 91] on div "Product Images Row Deep whitening Text Block Cell regeneration Text Block Row d…" at bounding box center [454, 271] width 582 height 392
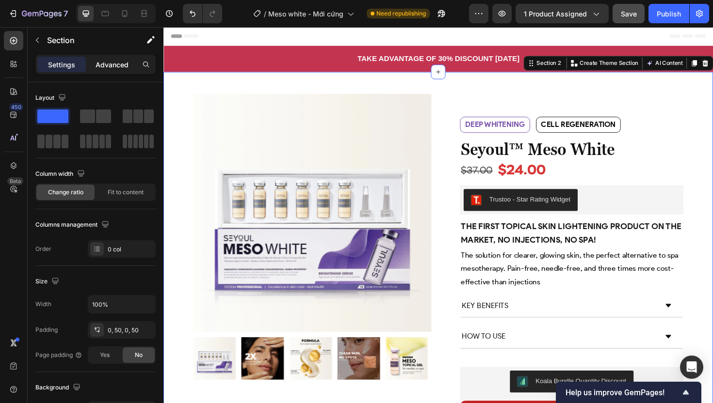
click at [123, 58] on div "Advanced" at bounding box center [112, 65] width 48 height 16
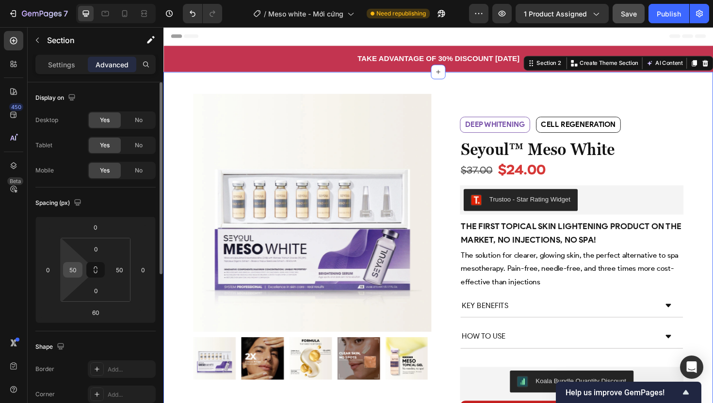
click at [77, 266] on input "50" at bounding box center [72, 270] width 15 height 15
type input "0"
click at [116, 272] on input "50" at bounding box center [119, 270] width 15 height 15
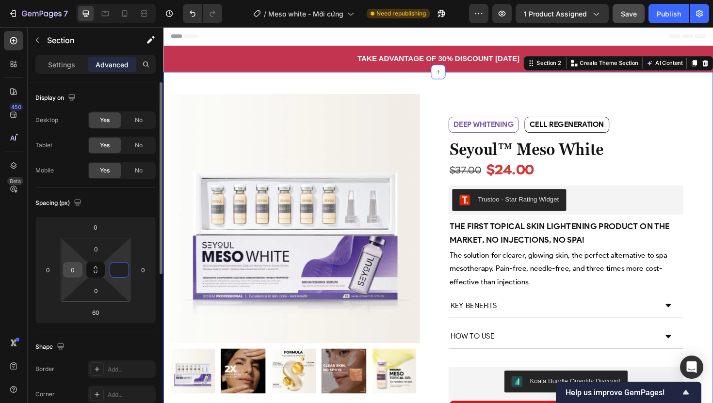
type input "0"
click at [79, 270] on input "0" at bounding box center [72, 270] width 15 height 15
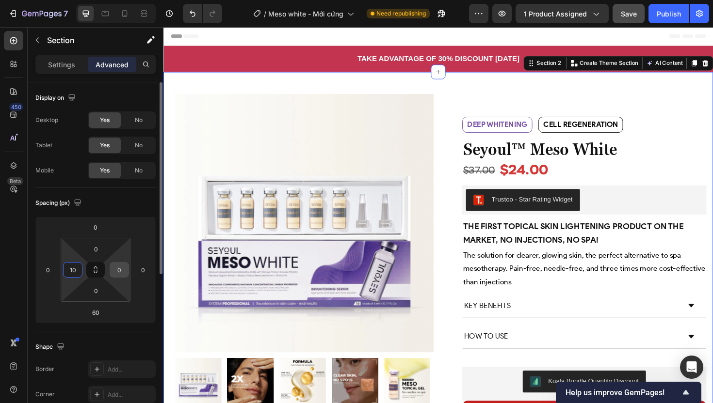
type input "10"
click at [118, 272] on input "0" at bounding box center [119, 270] width 15 height 15
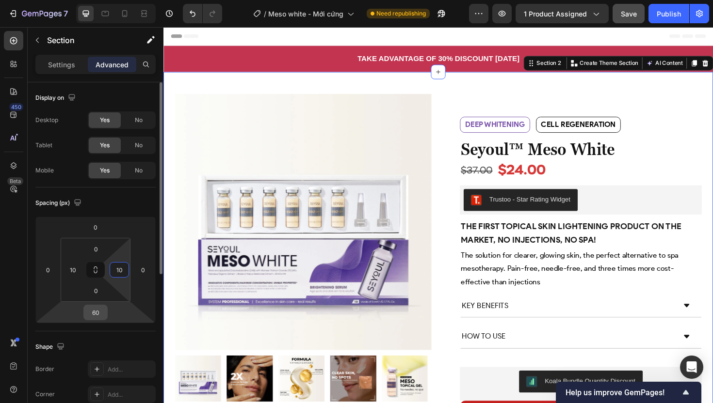
type input "10"
click at [100, 308] on input "60" at bounding box center [95, 312] width 19 height 15
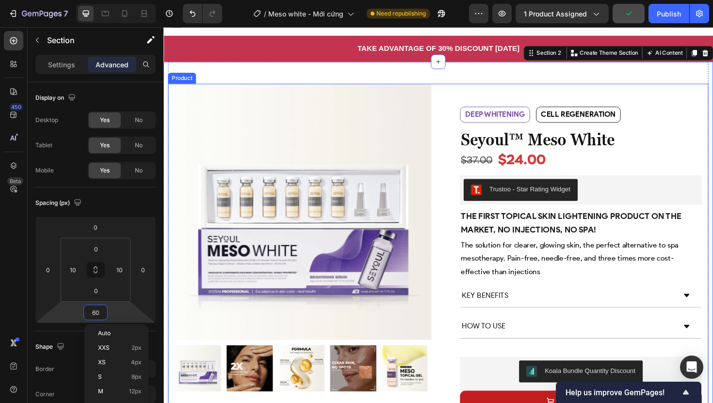
scroll to position [13, 0]
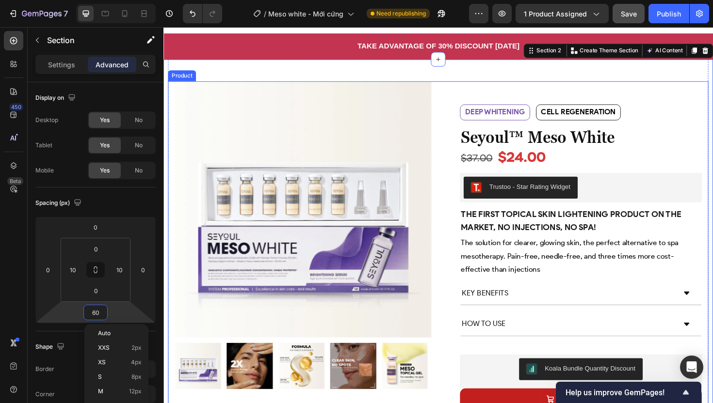
click at [454, 330] on div "Product Images Row Deep whitening Text Block Cell regeneration Text Block Row d…" at bounding box center [454, 259] width 572 height 349
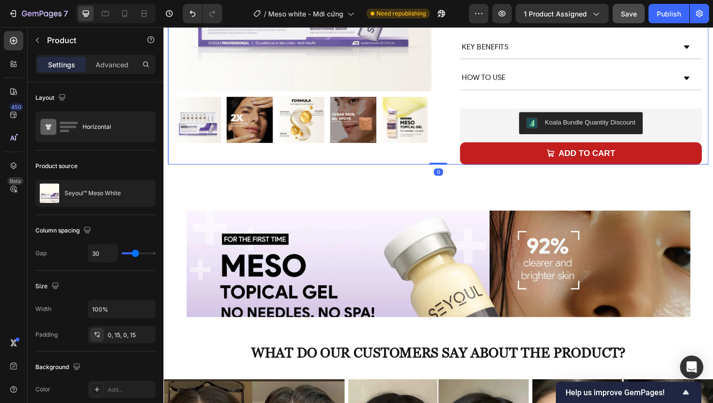
scroll to position [280, 0]
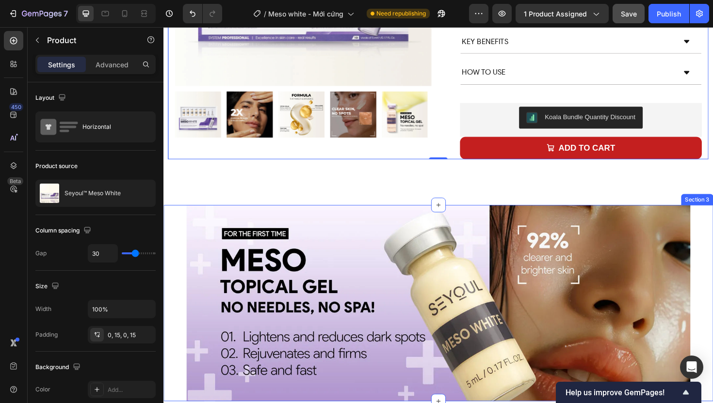
click at [185, 240] on div "Image Image Section 3" at bounding box center [454, 320] width 582 height 208
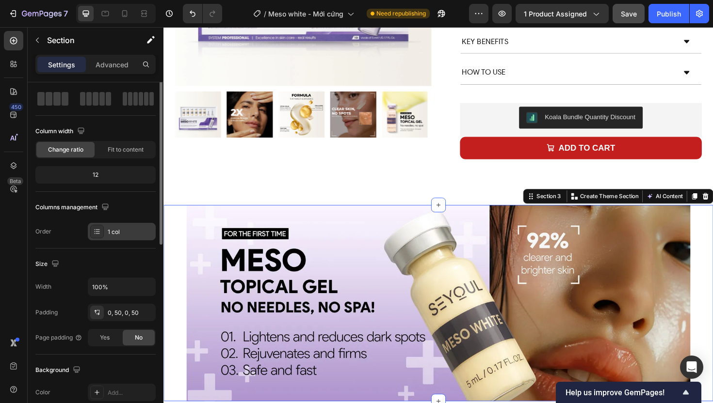
scroll to position [0, 0]
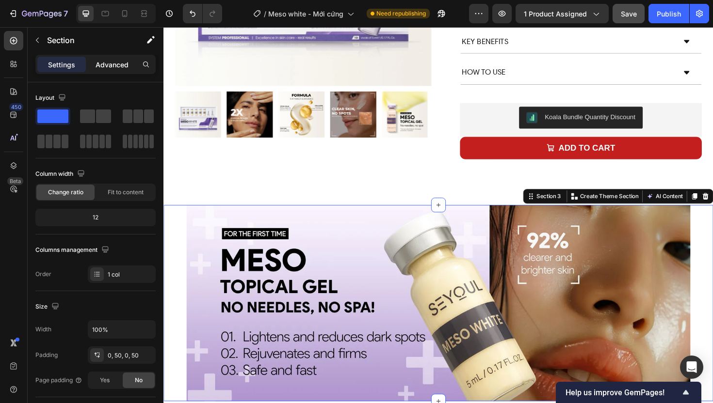
click at [125, 70] on div "Advanced" at bounding box center [112, 65] width 48 height 16
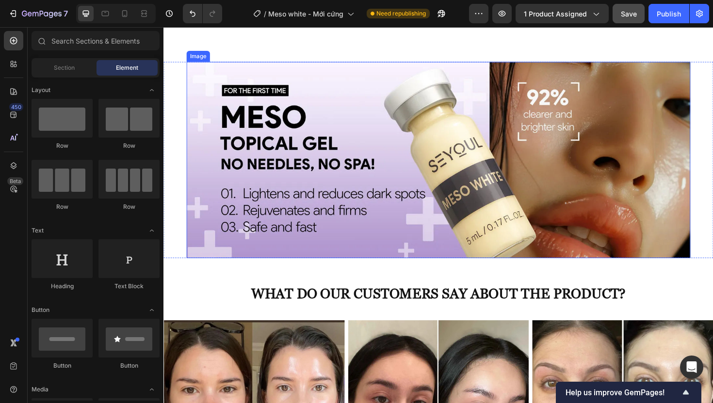
scroll to position [432, 0]
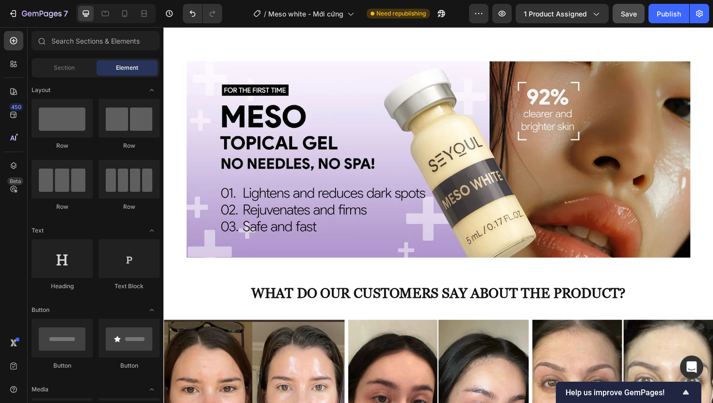
drag, startPoint x: 170, startPoint y: 280, endPoint x: 168, endPoint y: 290, distance: 10.5
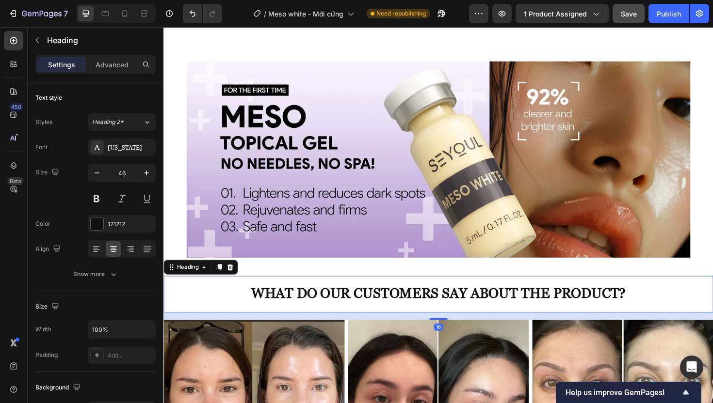
click at [186, 316] on h2 "What do our customers say about the product?" at bounding box center [454, 308] width 582 height 34
click at [185, 284] on div "Heading" at bounding box center [189, 282] width 46 height 12
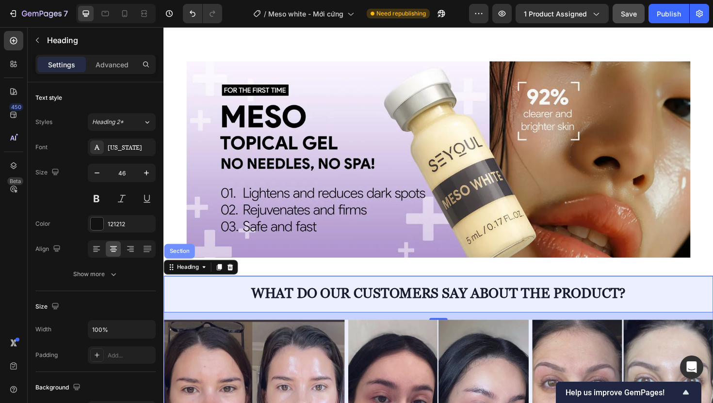
click at [182, 267] on div "Section" at bounding box center [180, 265] width 32 height 16
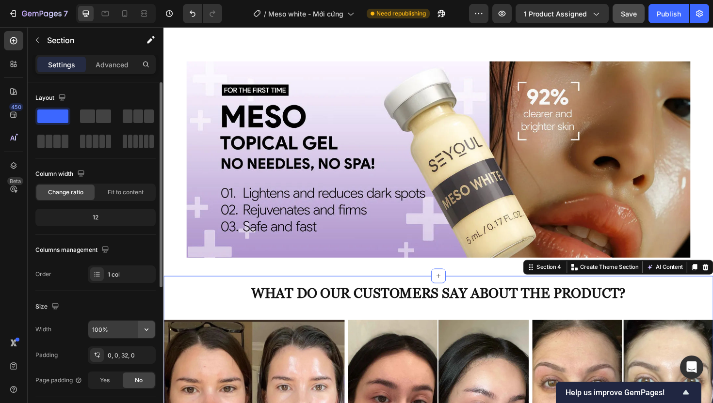
click at [142, 328] on icon "button" at bounding box center [147, 330] width 10 height 10
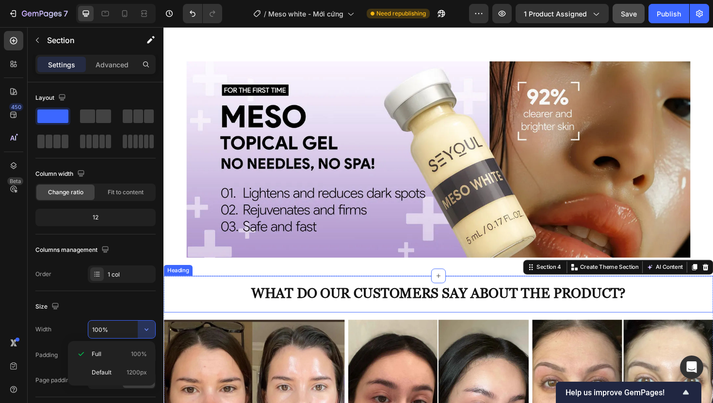
click at [256, 310] on strong "What do our customers say about the product?" at bounding box center [454, 309] width 396 height 17
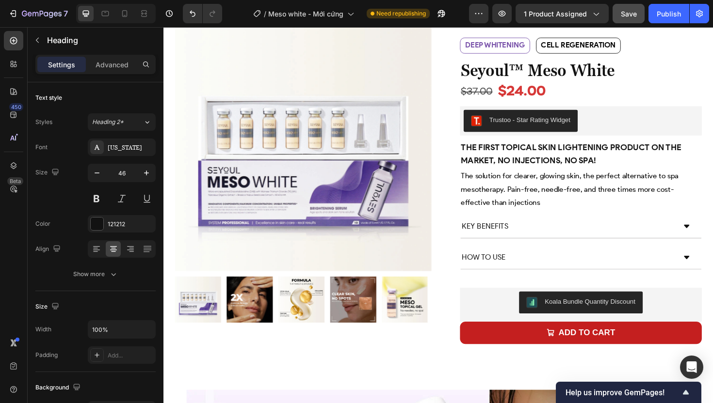
scroll to position [77, 0]
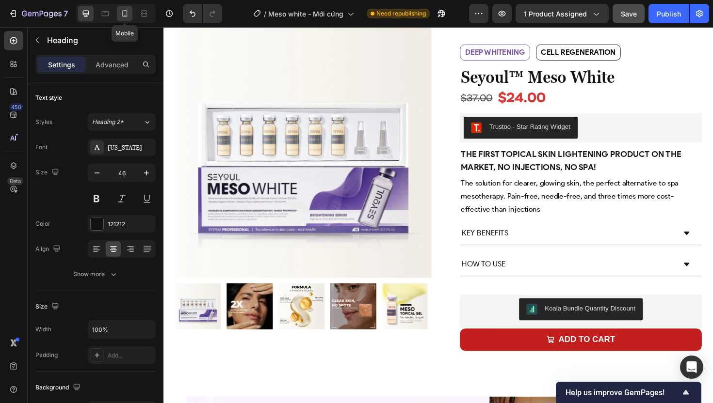
click at [122, 16] on icon at bounding box center [125, 14] width 10 height 10
type input "22"
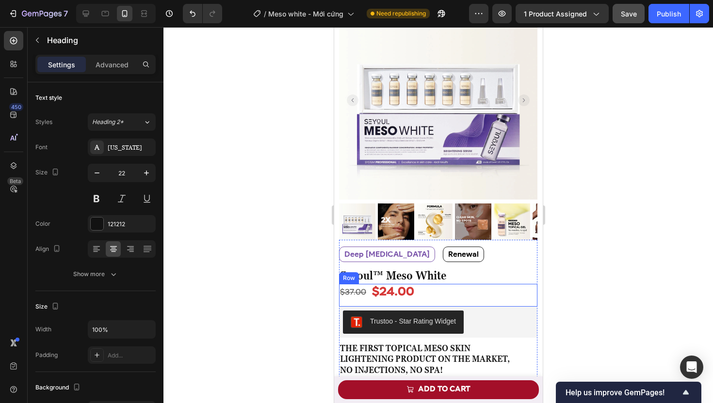
click at [474, 275] on h1 "Seyoul™ Meso White" at bounding box center [437, 275] width 198 height 17
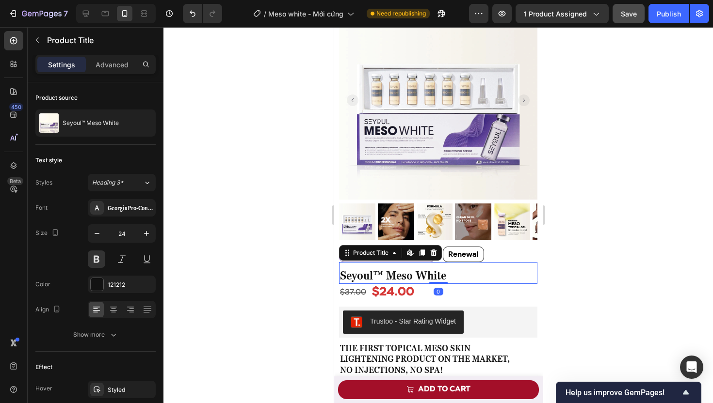
click at [473, 271] on h1 "Seyoul™ Meso White" at bounding box center [437, 275] width 198 height 17
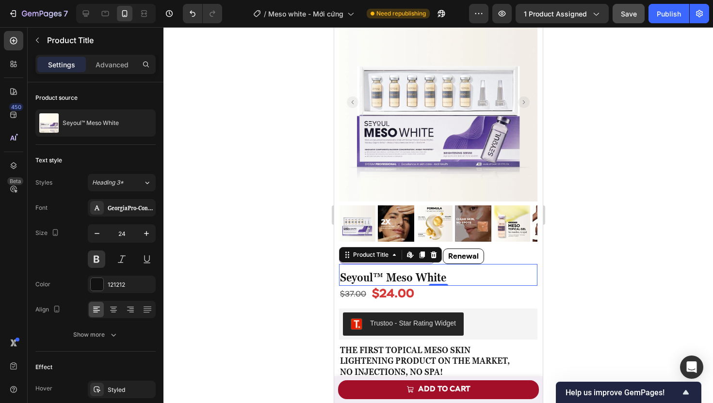
click at [469, 271] on h1 "Seyoul™ Meso White" at bounding box center [437, 277] width 198 height 17
click at [378, 269] on h1 "Seyoul™ Meso White" at bounding box center [437, 277] width 198 height 17
click at [422, 345] on span "THE FIRST TOPICAL MESO SKIN" at bounding box center [404, 350] width 130 height 10
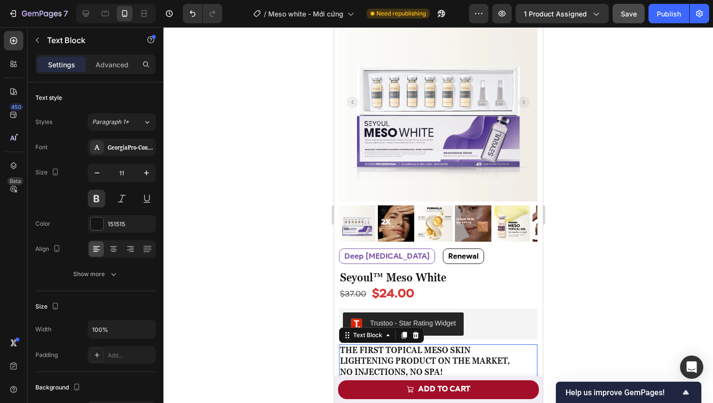
click at [422, 345] on span "THE FIRST TOPICAL MESO SKIN" at bounding box center [404, 350] width 130 height 10
click at [417, 345] on span "THE FIRST TOPICAL MESO SKIN" at bounding box center [404, 350] width 130 height 10
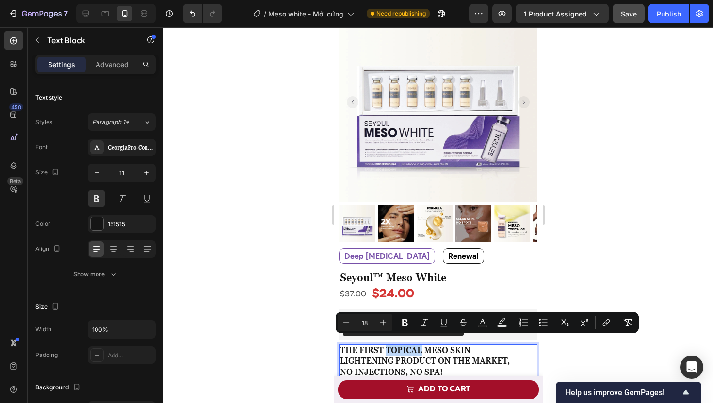
click at [417, 345] on span "THE FIRST TOPICAL MESO SKIN" at bounding box center [404, 350] width 130 height 10
click at [419, 357] on span "LIGHTENING PRODUCT ON THE MARKET," at bounding box center [424, 361] width 170 height 10
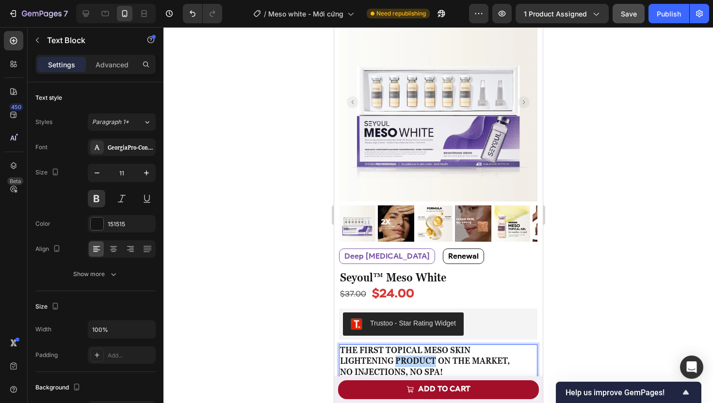
click at [419, 357] on span "LIGHTENING PRODUCT ON THE MARKET," at bounding box center [424, 361] width 170 height 10
click at [141, 175] on button "button" at bounding box center [146, 172] width 17 height 17
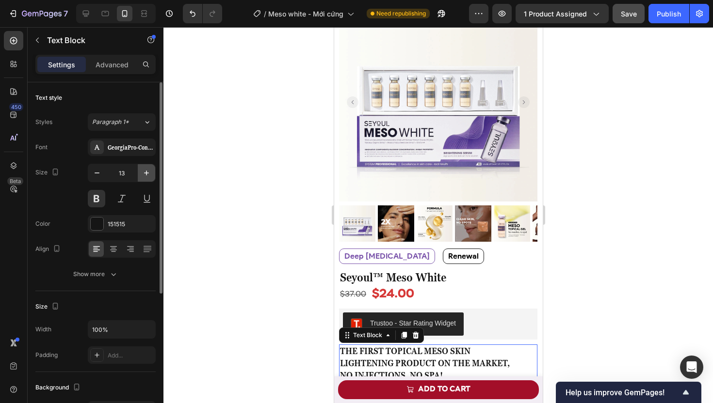
click at [141, 175] on button "button" at bounding box center [146, 172] width 17 height 17
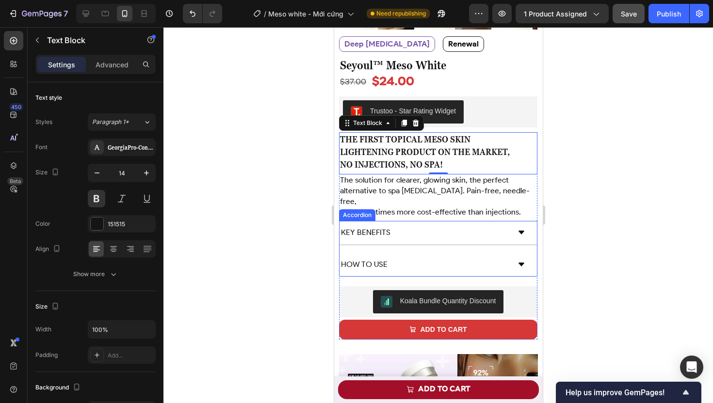
scroll to position [300, 0]
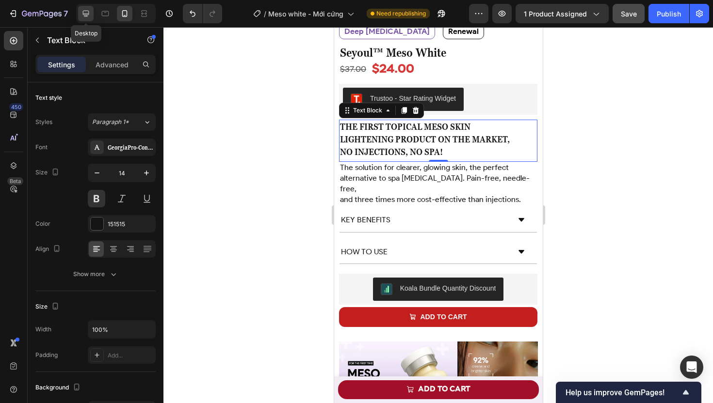
click at [88, 11] on icon at bounding box center [86, 14] width 6 height 6
type input "16"
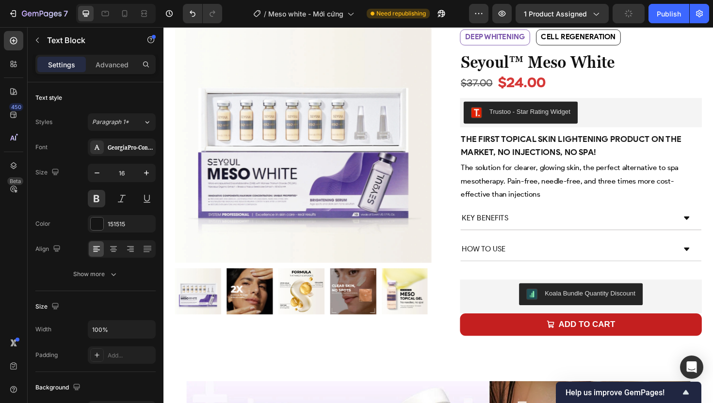
scroll to position [92, 0]
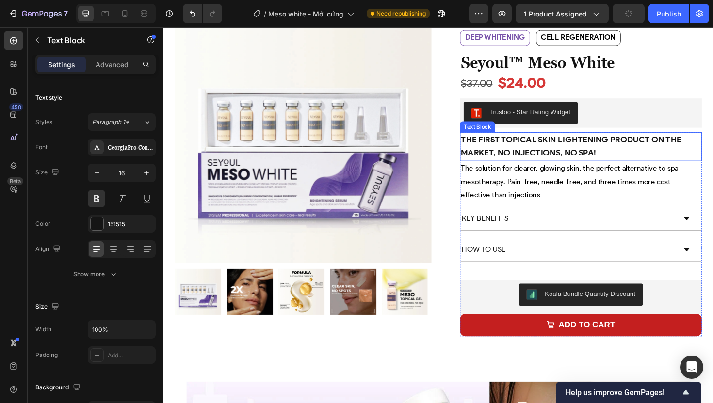
click at [506, 152] on p "The first topical skin lightening product on the market, no injections, no spa!" at bounding box center [605, 154] width 254 height 29
click at [545, 152] on p "The first topical skin lightening product on the market, no injections, no spa!" at bounding box center [605, 154] width 254 height 29
click at [546, 151] on p "The first topical skin lightening product on the market, no injections, no spa!" at bounding box center [605, 154] width 254 height 29
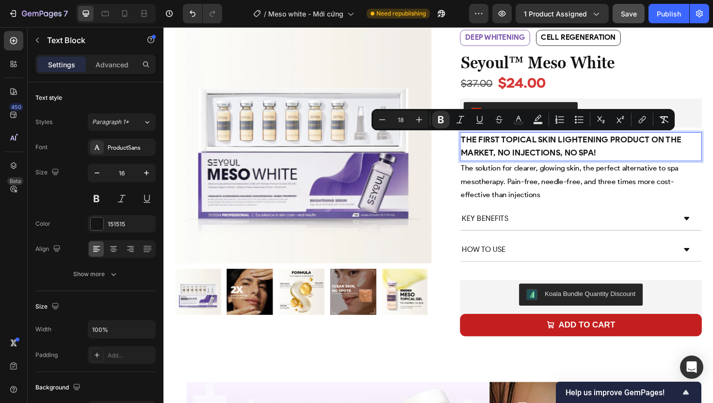
click at [599, 150] on strong "The first topical skin lightening product on the market, no injections, no spa!" at bounding box center [594, 153] width 233 height 25
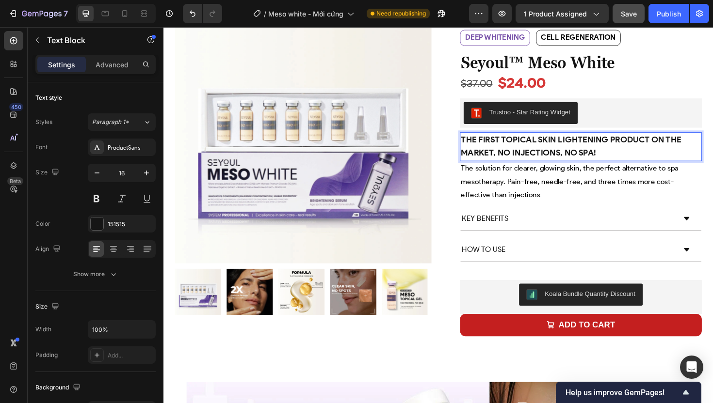
click at [625, 154] on p "The first topical skin lightening product on the market, no injections, no spa!" at bounding box center [605, 154] width 254 height 29
click at [595, 206] on p "The solution for clearer, glowing skin, the perfect alternative to spa mesother…" at bounding box center [605, 191] width 254 height 42
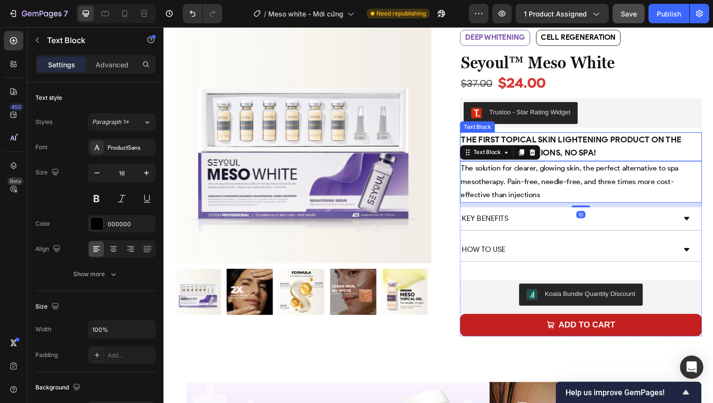
click at [624, 151] on p "The first topical skin lightening product on the market, no injections, no spa!" at bounding box center [605, 154] width 254 height 29
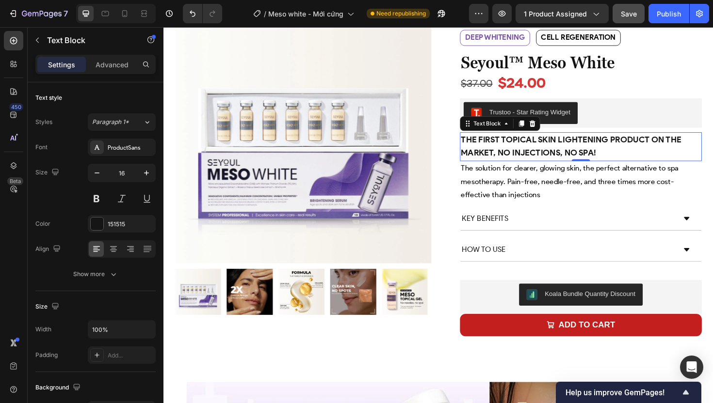
click at [518, 156] on strong "The first topical skin lightening product on the market, no injections, no spa!" at bounding box center [594, 153] width 233 height 25
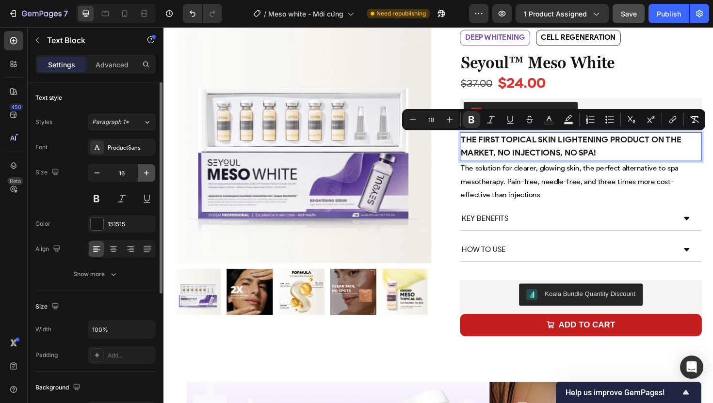
click at [146, 173] on icon "button" at bounding box center [146, 173] width 5 height 5
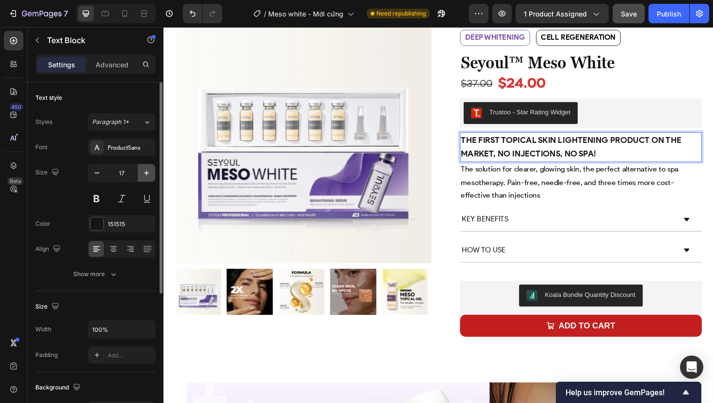
type input "18"
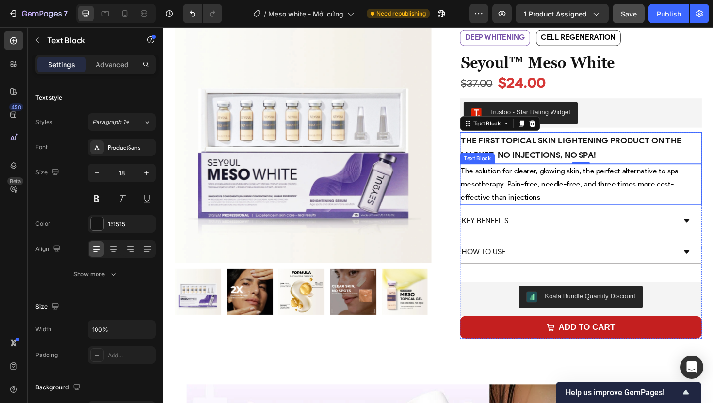
click at [546, 192] on p "The solution for clearer, glowing skin, the perfect alternative to spa mesother…" at bounding box center [605, 194] width 254 height 42
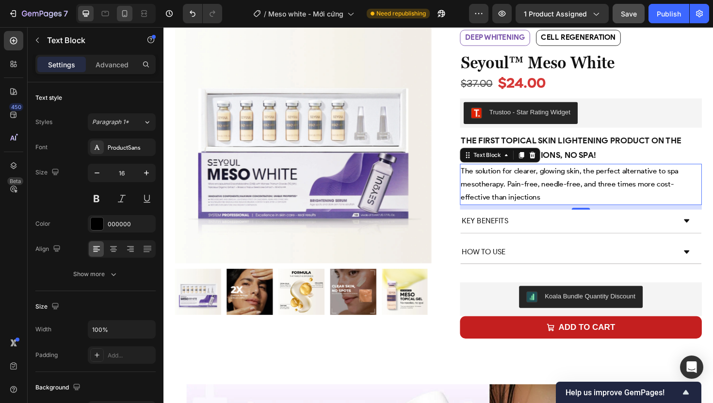
click at [124, 14] on icon at bounding box center [125, 14] width 10 height 10
type input "15"
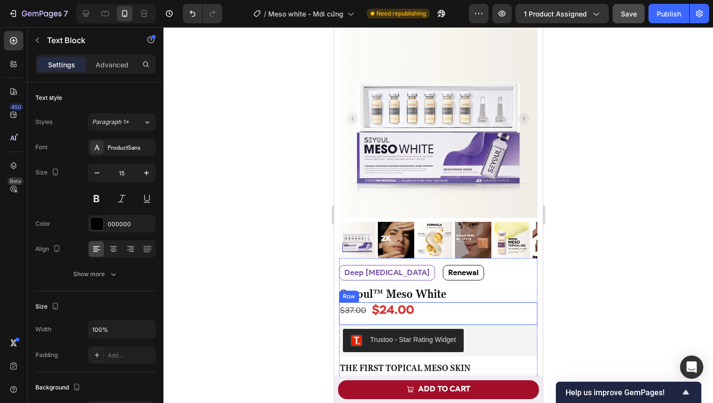
scroll to position [274, 0]
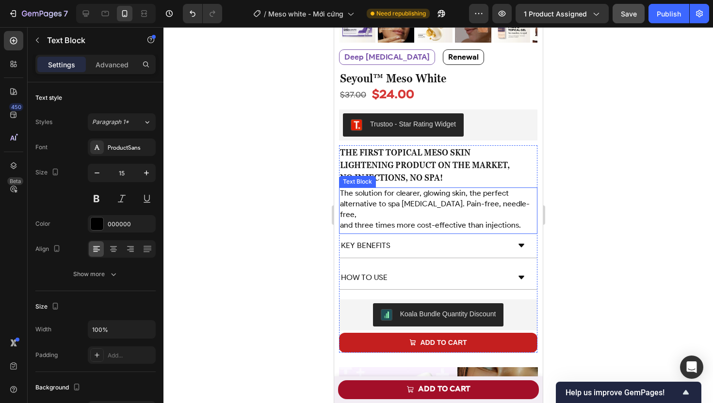
click at [433, 221] on span "and three times more cost-effective than injections." at bounding box center [429, 225] width 181 height 9
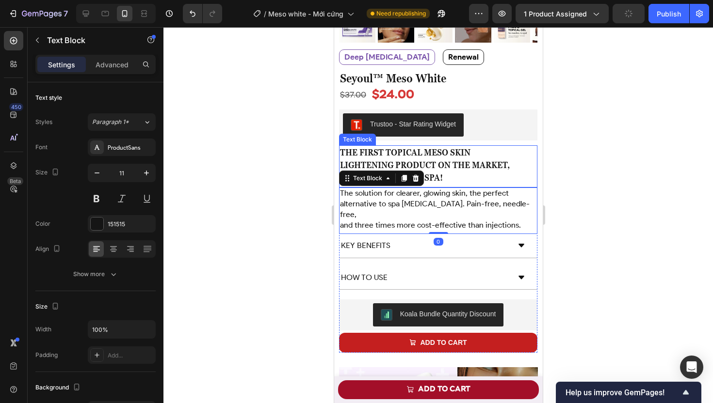
click at [449, 160] on span "LIGHTENING PRODUCT ON THE MARKET," at bounding box center [424, 165] width 170 height 10
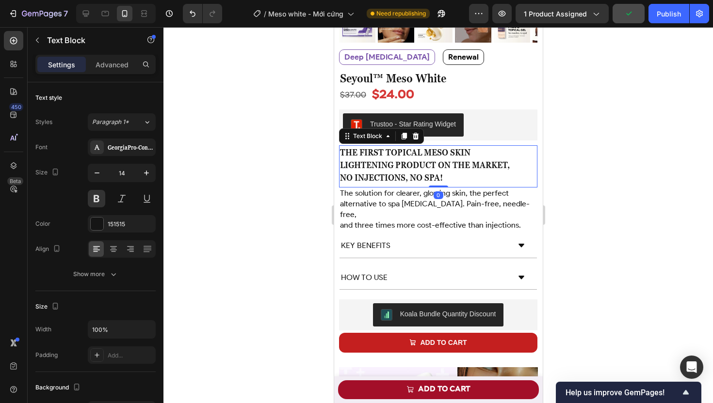
click at [446, 161] on span "LIGHTENING PRODUCT ON THE MARKET," at bounding box center [424, 165] width 170 height 10
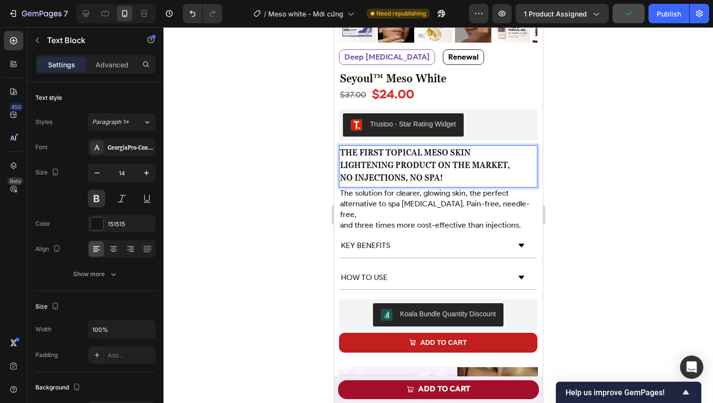
click at [433, 163] on p "THE FIRST TOPICAL MESO SKIN LIGHTENING PRODUCT ON THE MARKET, NO INJECTIONS, NO…" at bounding box center [437, 165] width 196 height 38
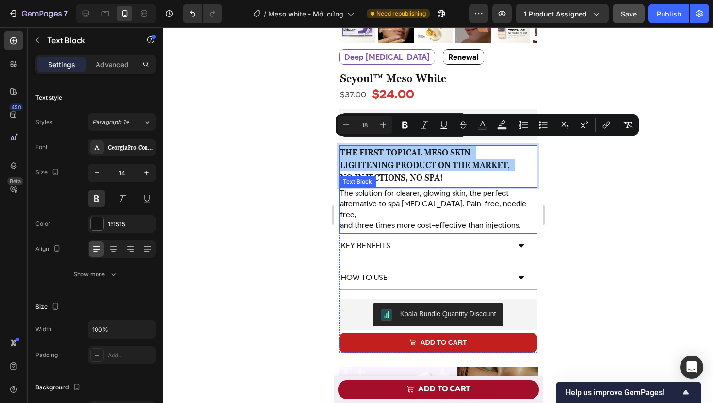
click at [429, 189] on span "The solution for clearer, glowing skin, the perfect" at bounding box center [423, 193] width 169 height 9
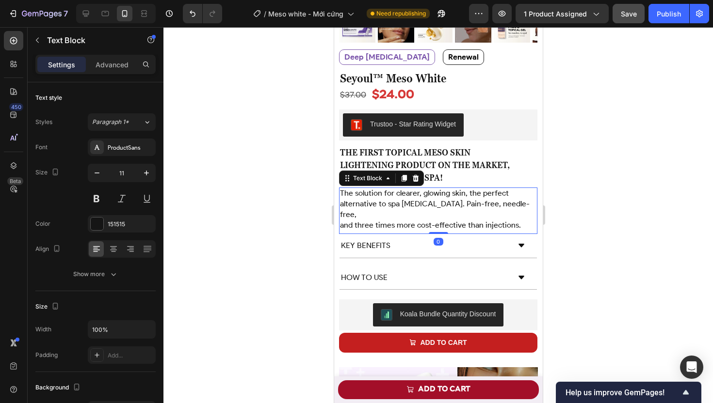
click at [417, 199] on span "alternative to spa [MEDICAL_DATA]. Pain-free, needle-free," at bounding box center [434, 209] width 190 height 20
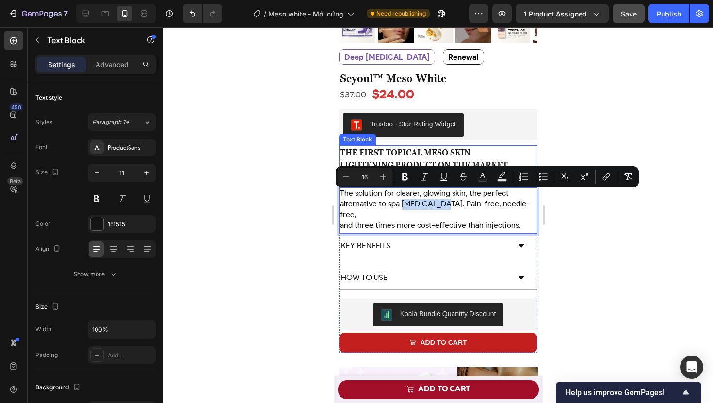
click at [380, 148] on span "THE FIRST TOPICAL MESO SKIN" at bounding box center [404, 152] width 130 height 10
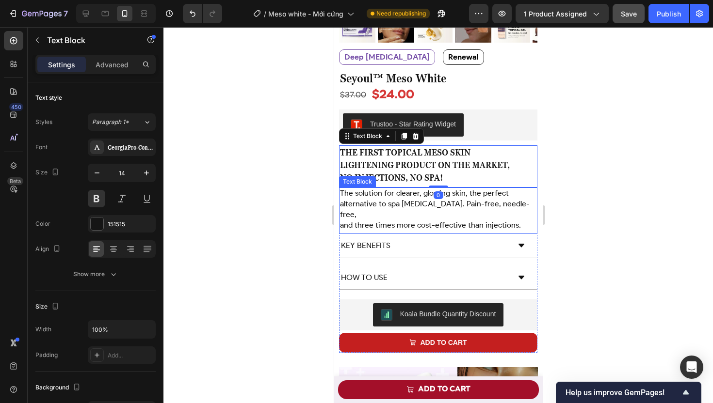
click at [373, 199] on span "alternative to spa [MEDICAL_DATA]. Pain-free, needle-free," at bounding box center [434, 209] width 190 height 20
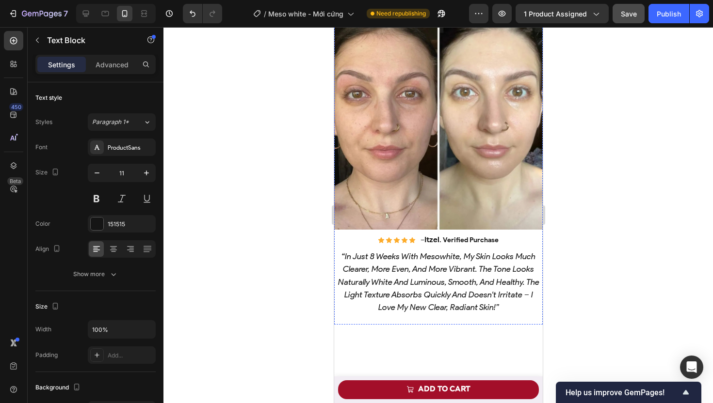
scroll to position [882, 0]
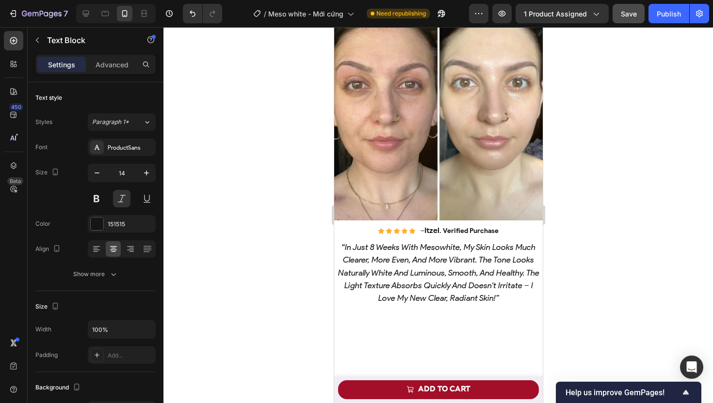
click at [269, 182] on div at bounding box center [437, 215] width 549 height 376
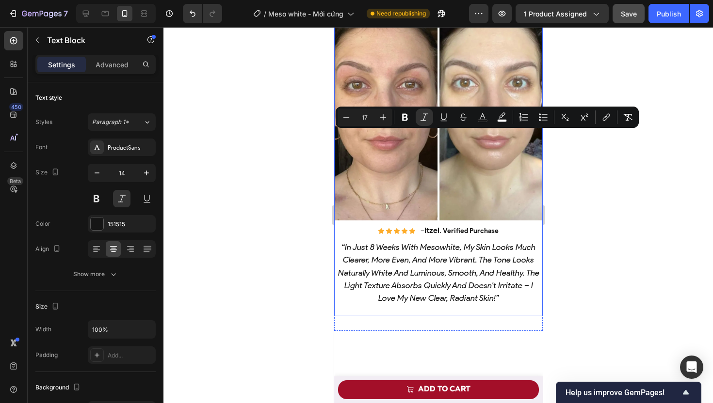
click at [584, 227] on div at bounding box center [437, 215] width 549 height 376
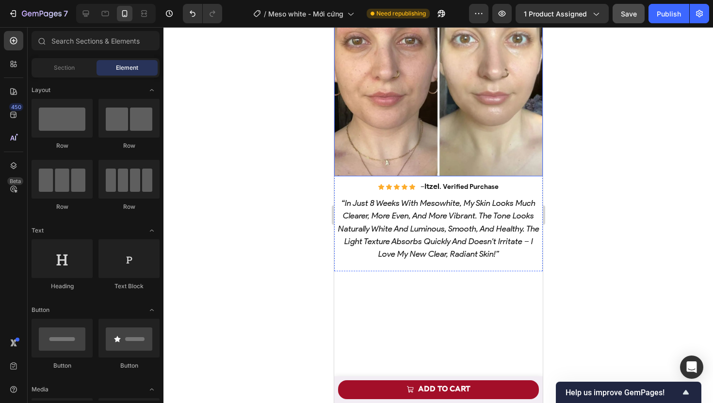
scroll to position [927, 0]
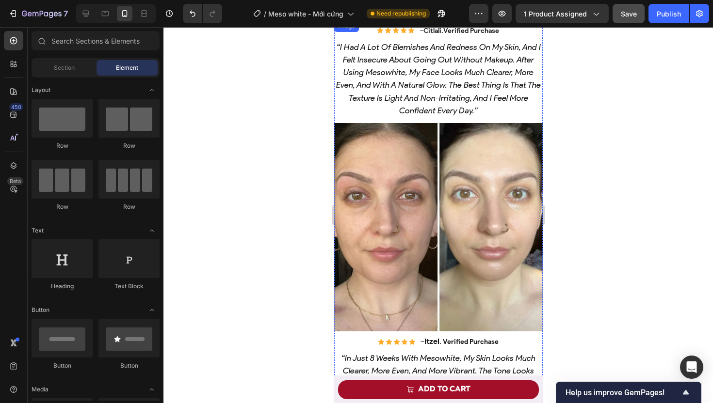
click at [373, 20] on img at bounding box center [438, 20] width 208 height 0
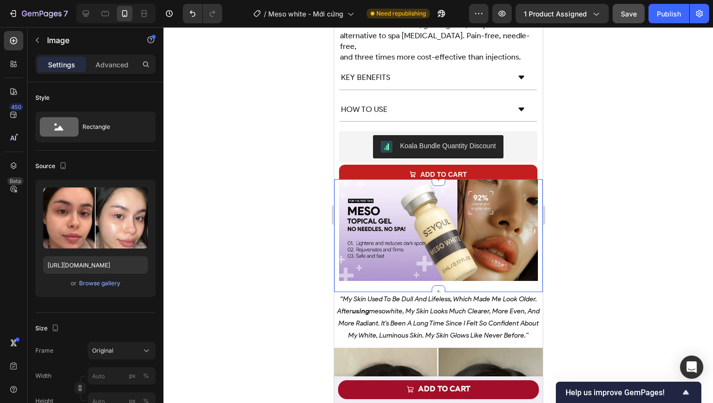
scroll to position [0, 0]
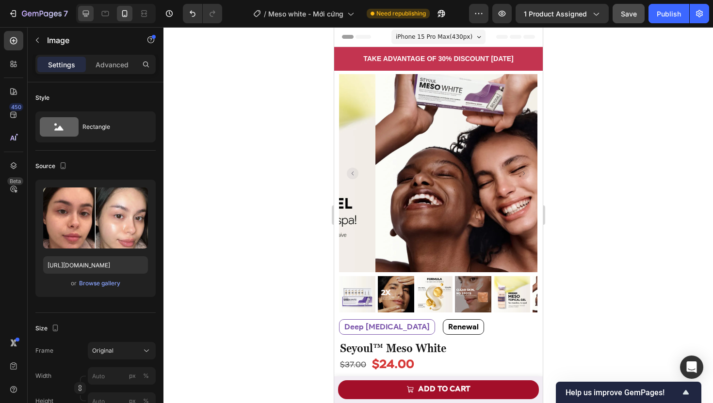
click at [83, 11] on icon at bounding box center [86, 14] width 6 height 6
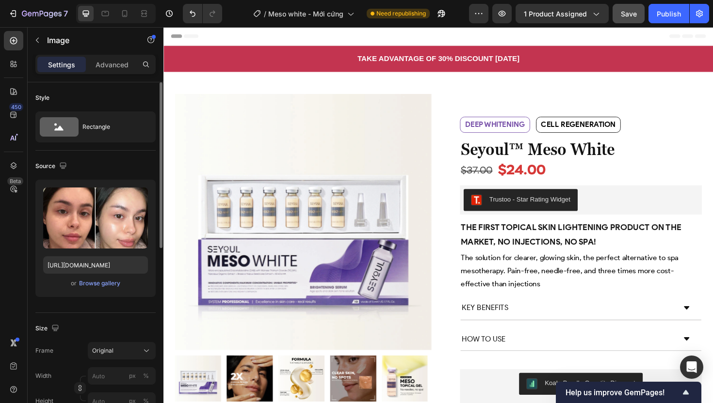
scroll to position [2, 0]
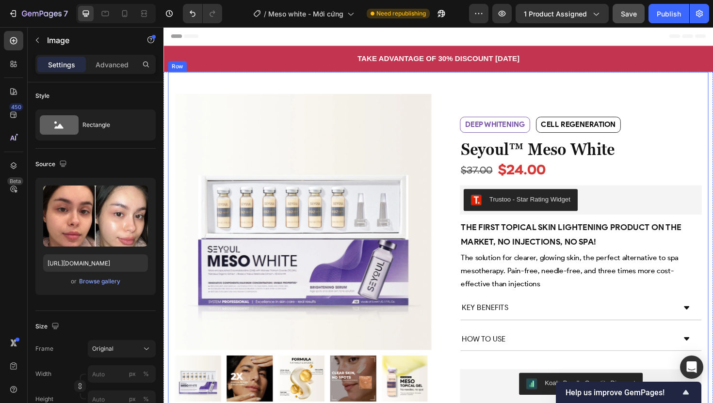
click at [284, 90] on div "Product Images Row Deep [MEDICAL_DATA] Text Block Cell regeneration Text Block …" at bounding box center [454, 262] width 572 height 375
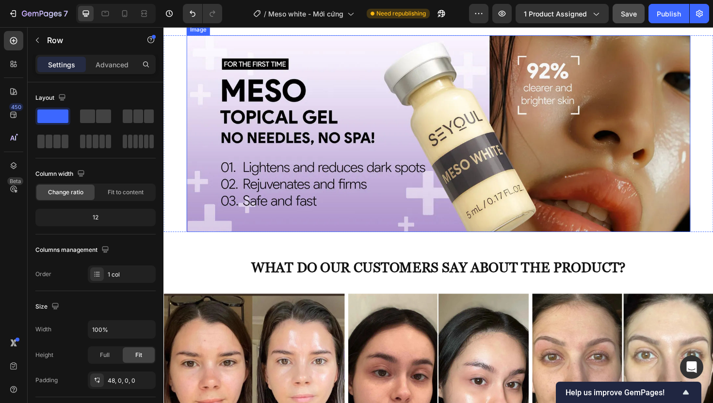
scroll to position [528, 0]
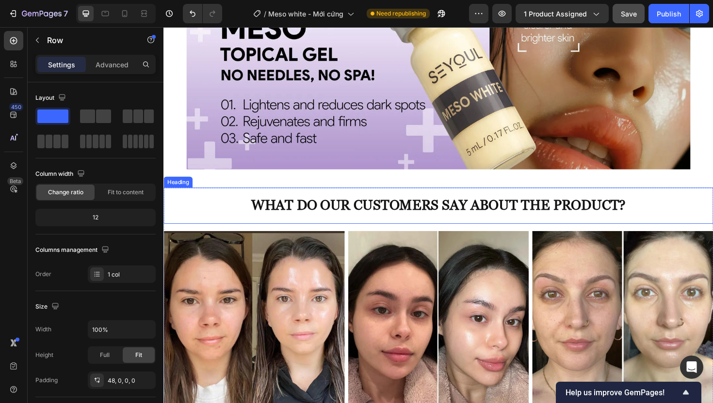
click at [355, 213] on strong "What do our customers say about the product?" at bounding box center [454, 215] width 396 height 17
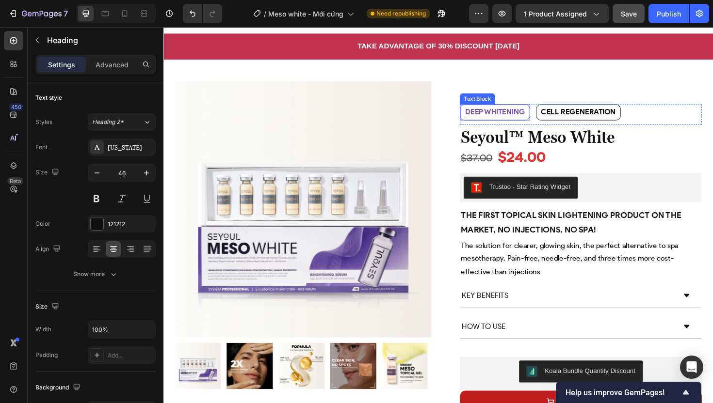
scroll to position [0, 0]
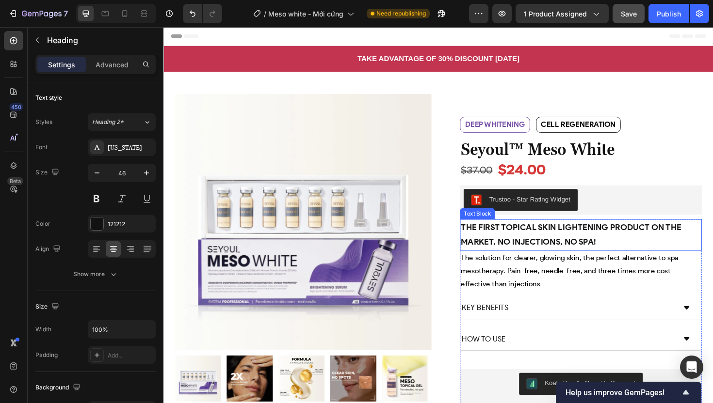
click at [522, 247] on p "The first topical skin lightening product on the market, no injections, no spa!" at bounding box center [605, 248] width 254 height 32
click at [530, 292] on p "The solution for clearer, glowing skin, the perfect alternative to spa mesother…" at bounding box center [605, 286] width 254 height 42
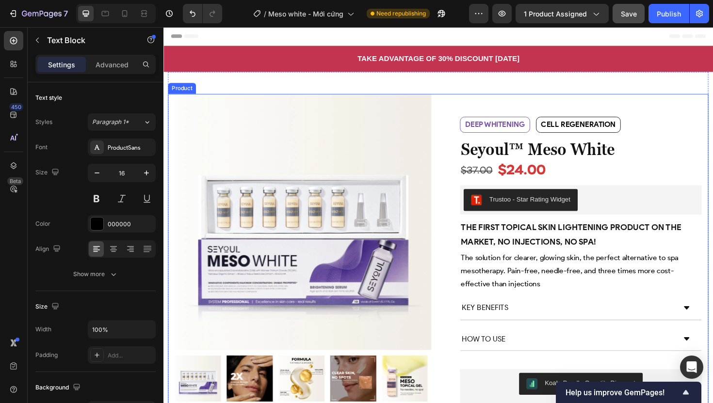
click at [454, 103] on div "Product Images Row Deep [MEDICAL_DATA] Text Block Cell regeneration Text Block …" at bounding box center [454, 273] width 572 height 351
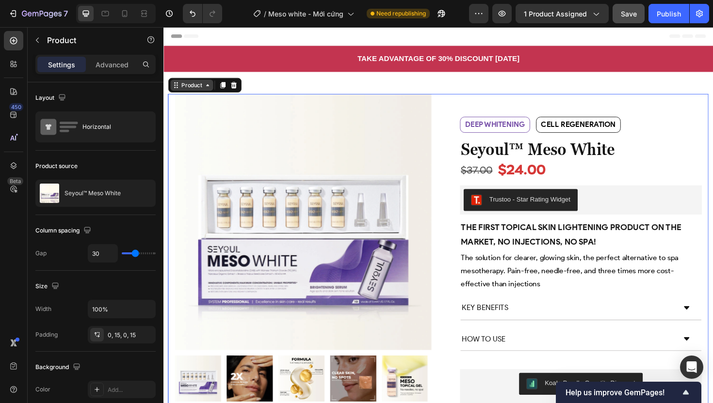
click at [187, 88] on div "Product" at bounding box center [193, 88] width 26 height 9
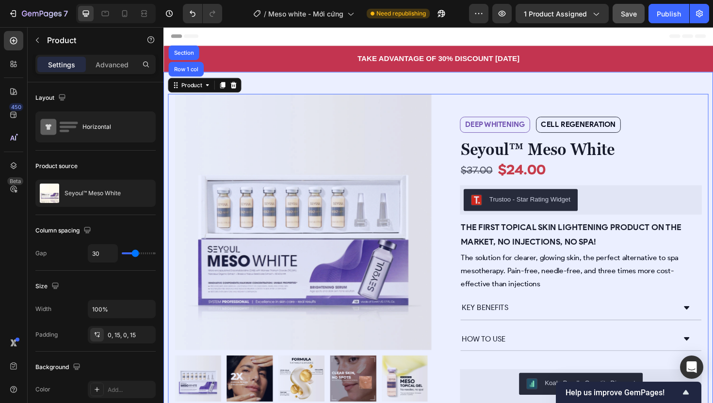
click at [189, 54] on div "Section" at bounding box center [185, 54] width 25 height 6
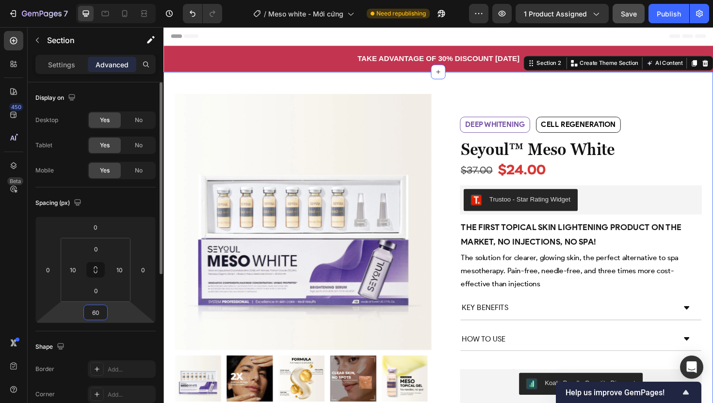
drag, startPoint x: 100, startPoint y: 314, endPoint x: 86, endPoint y: 315, distance: 14.1
click at [84, 315] on div "60" at bounding box center [95, 313] width 24 height 16
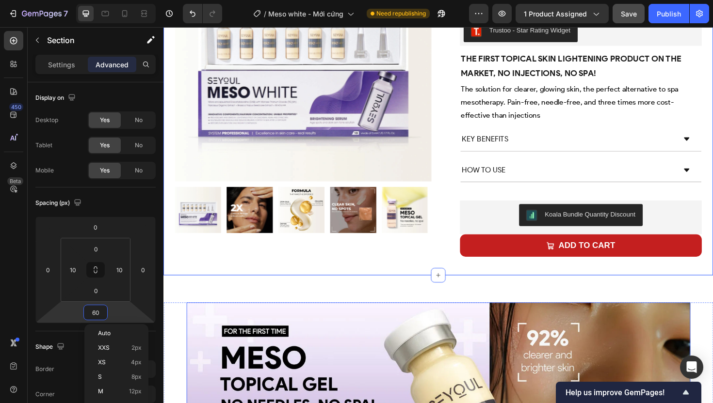
scroll to position [229, 0]
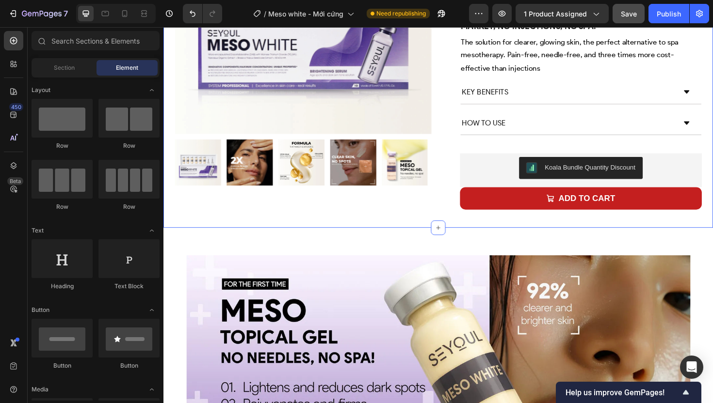
click at [332, 223] on div "Product Images Row Deep [MEDICAL_DATA] Text Block Cell regeneration Text Block …" at bounding box center [454, 43] width 582 height 394
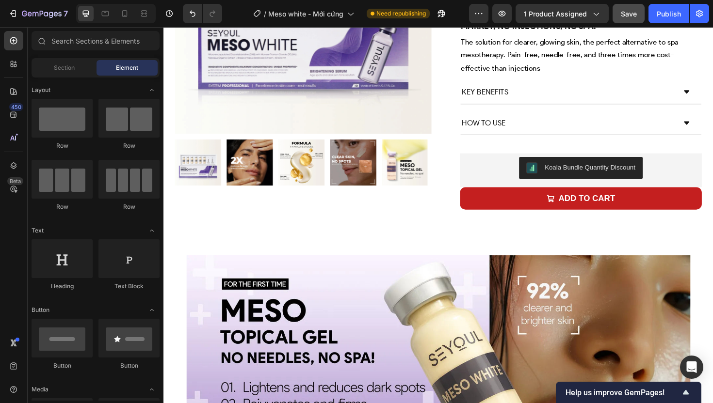
click at [54, 68] on span "Section" at bounding box center [64, 68] width 21 height 9
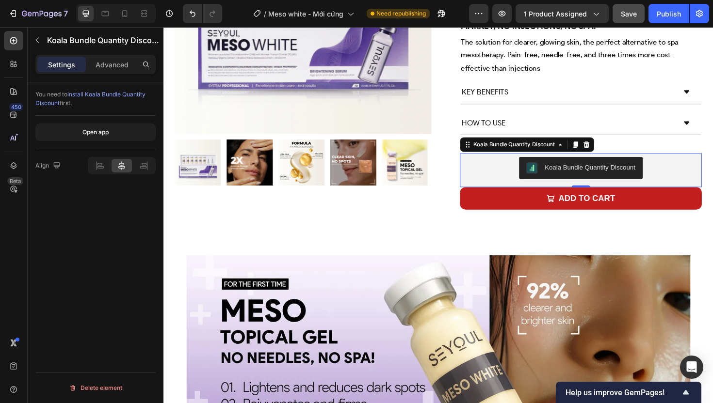
click at [485, 190] on div "Koala Bundle Quantity Discount" at bounding box center [605, 176] width 256 height 31
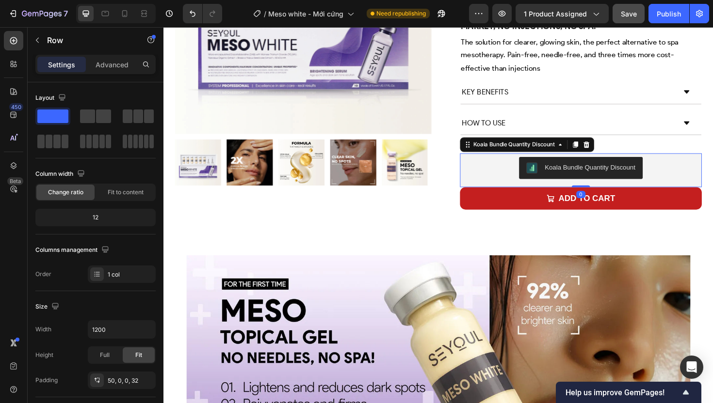
click at [462, 173] on div "Deep whitening Text Block Cell regeneration Text Block Row deep whitening Text …" at bounding box center [597, 44] width 271 height 351
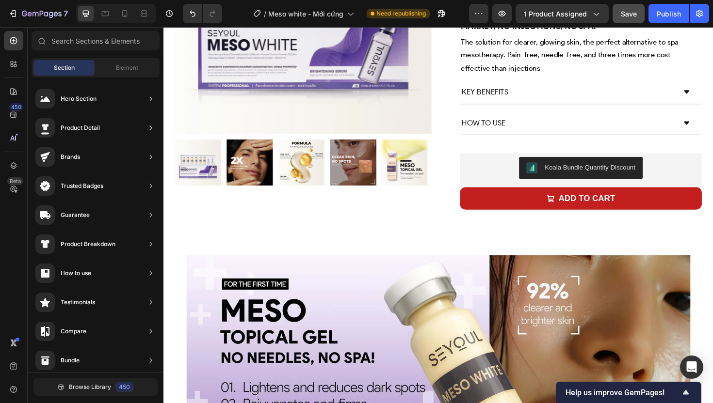
click at [472, 168] on div "Deep [MEDICAL_DATA] Text Block Cell regeneration Text Block Row deep [MEDICAL_D…" at bounding box center [597, 44] width 271 height 351
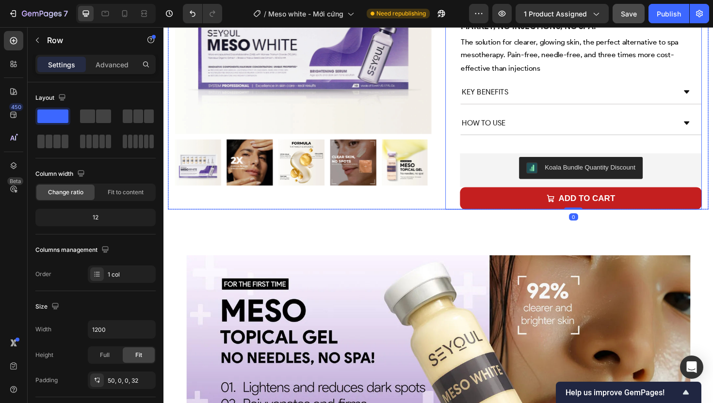
click at [451, 203] on div "Product Images Row Deep [MEDICAL_DATA] Text Block Cell regeneration Text Block …" at bounding box center [454, 44] width 572 height 351
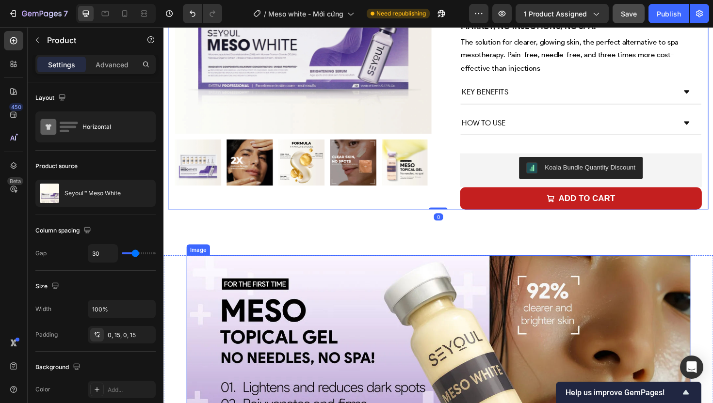
click at [334, 284] on img at bounding box center [454, 373] width 533 height 208
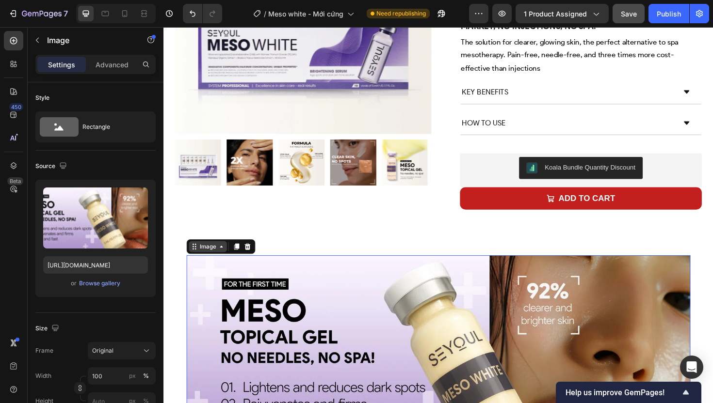
click at [209, 262] on div "Image" at bounding box center [210, 259] width 21 height 9
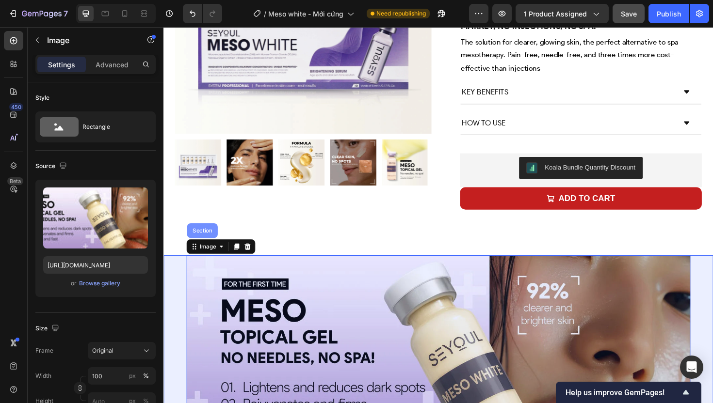
click at [205, 243] on div "Section" at bounding box center [204, 243] width 25 height 6
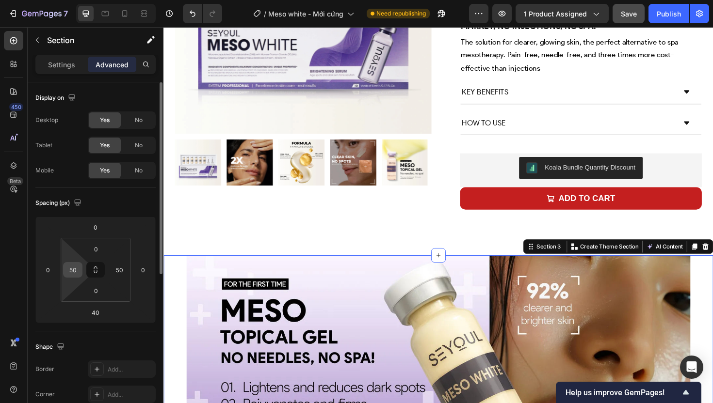
click at [65, 271] on div "50" at bounding box center [72, 270] width 19 height 16
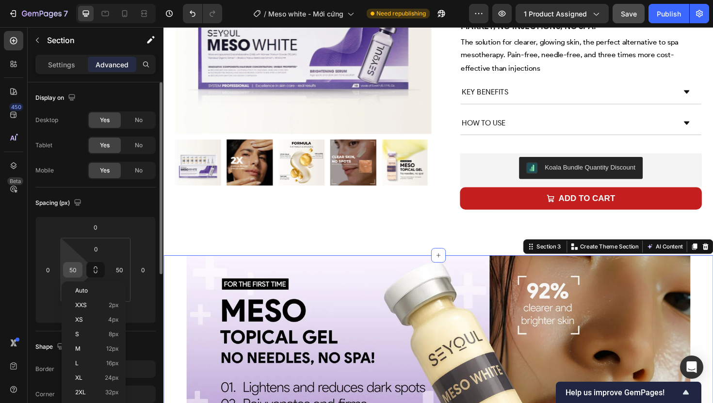
click at [71, 270] on input "50" at bounding box center [72, 270] width 15 height 15
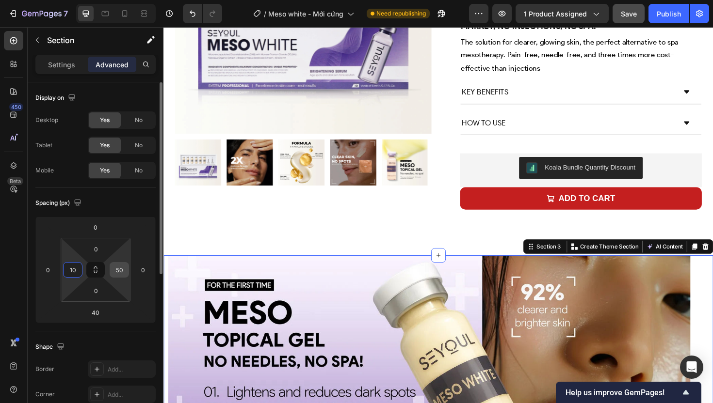
type input "10"
click at [117, 270] on input "50" at bounding box center [119, 270] width 15 height 15
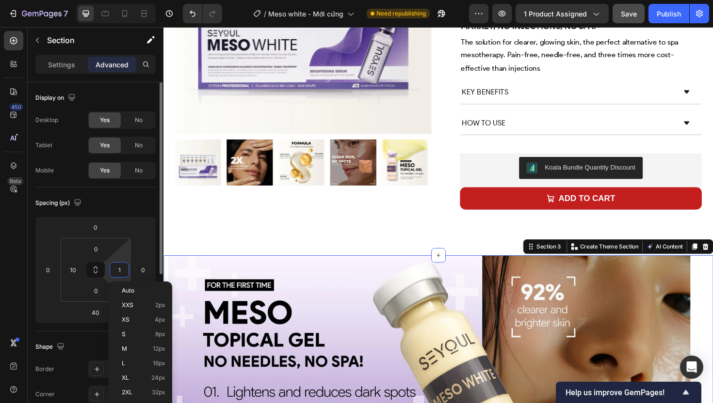
type input "10"
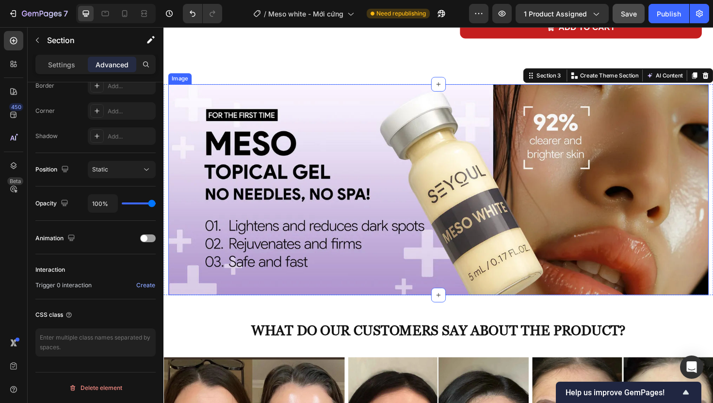
scroll to position [407, 0]
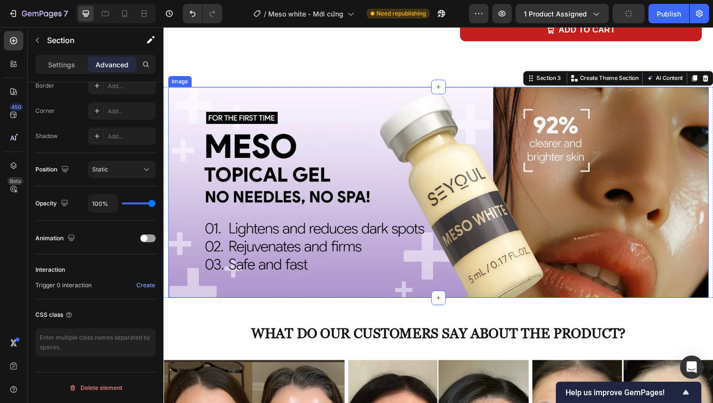
click at [206, 96] on img at bounding box center [454, 202] width 572 height 223
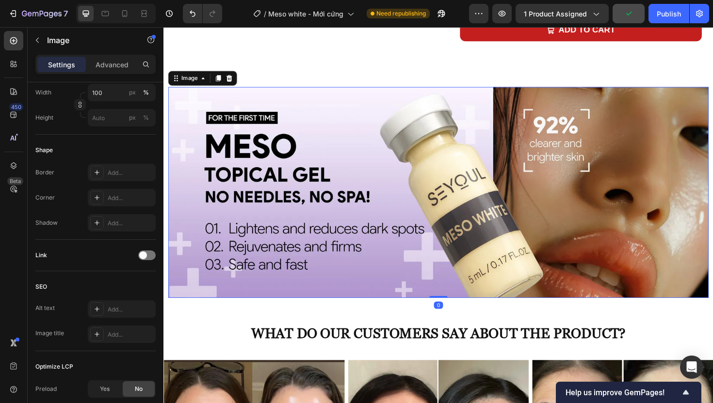
scroll to position [0, 0]
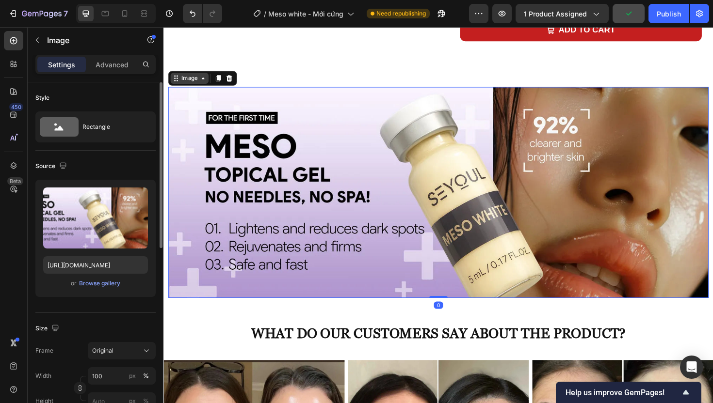
click at [189, 82] on div "Image" at bounding box center [190, 81] width 21 height 9
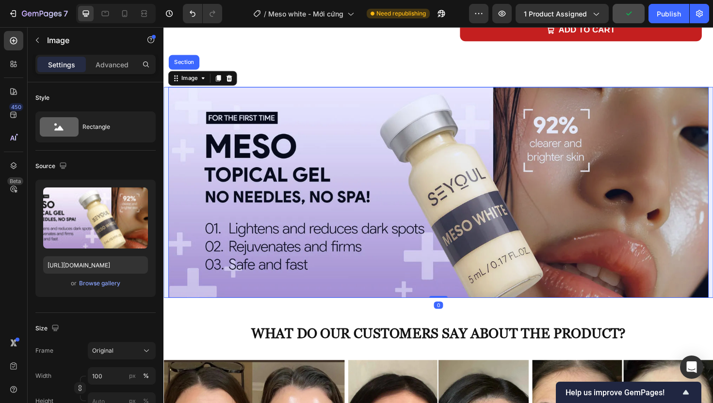
click at [191, 63] on div "Section" at bounding box center [185, 65] width 25 height 6
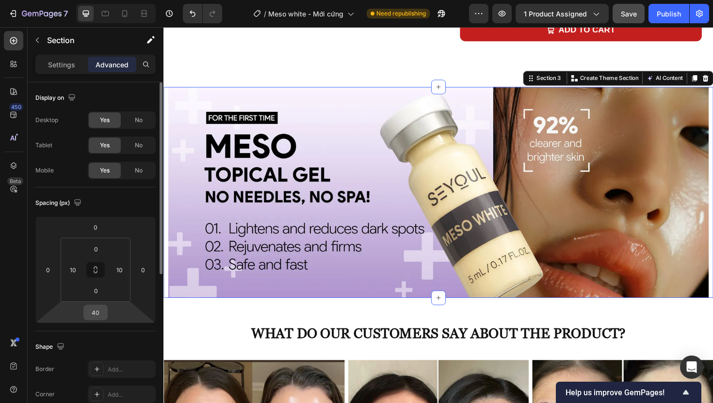
click at [106, 313] on div "40" at bounding box center [95, 313] width 24 height 16
drag, startPoint x: 101, startPoint y: 312, endPoint x: 92, endPoint y: 311, distance: 9.7
click at [92, 311] on input "40" at bounding box center [95, 312] width 19 height 15
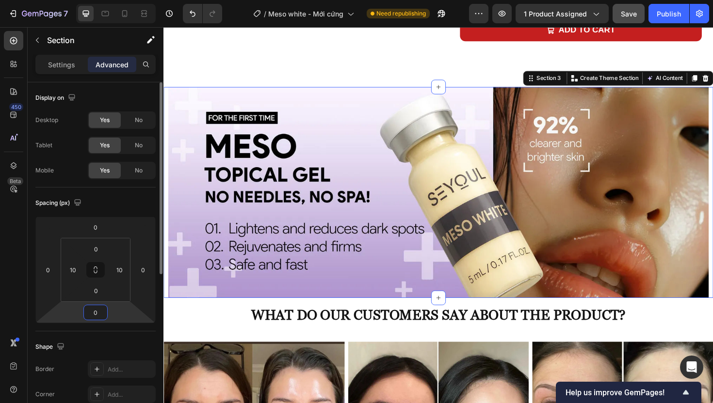
type input "60"
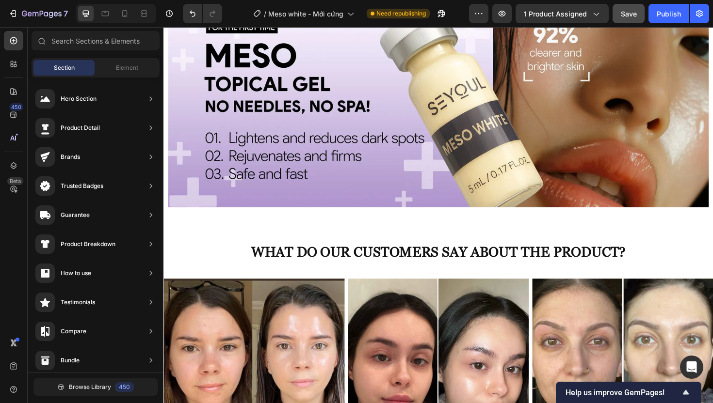
scroll to position [509, 0]
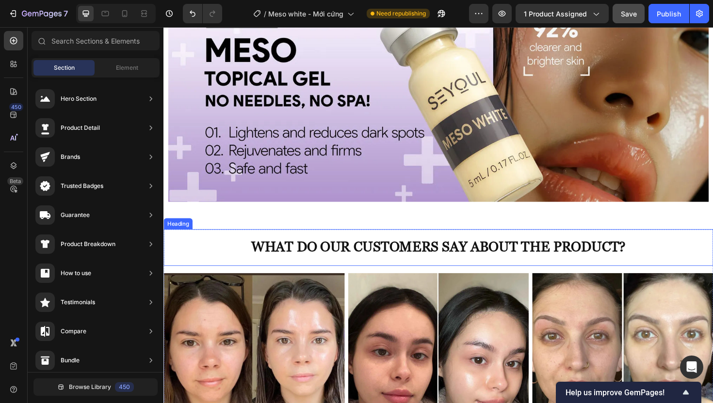
click at [352, 254] on strong "What do our customers say about the product?" at bounding box center [454, 259] width 396 height 17
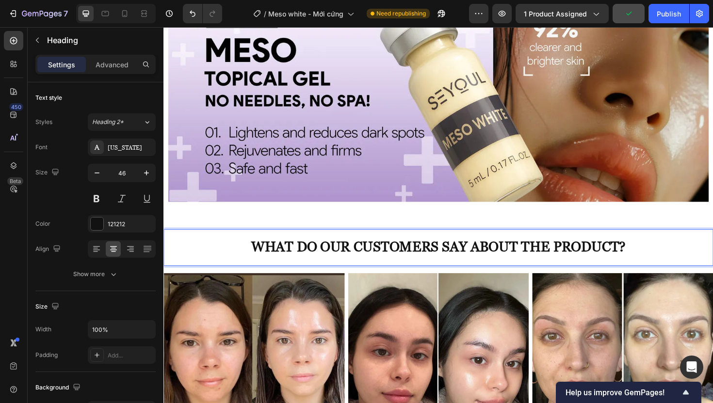
click at [352, 253] on strong "What do our customers say about the product?" at bounding box center [454, 259] width 396 height 17
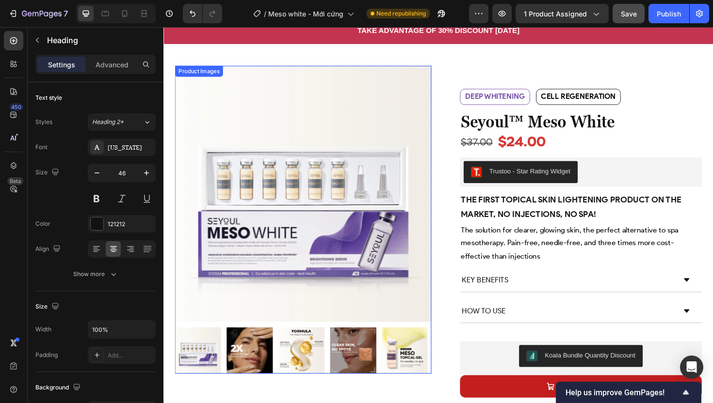
scroll to position [28, 0]
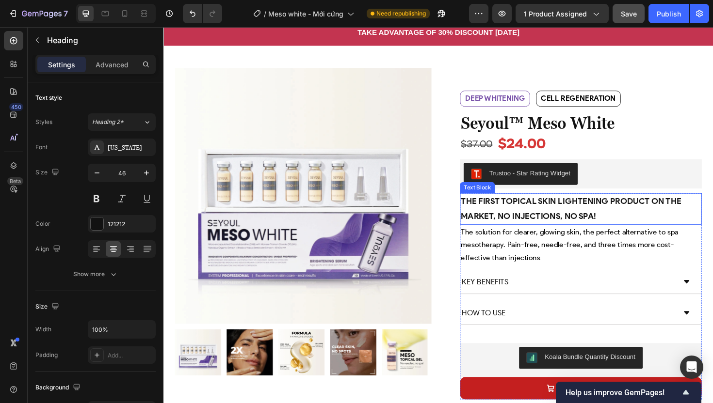
click at [540, 216] on strong "The first topical skin lightening product on the market, no injections, no spa!" at bounding box center [594, 220] width 233 height 26
click at [510, 216] on strong "The first topical skin lightening product on the market, no injections, no spa!" at bounding box center [594, 220] width 233 height 26
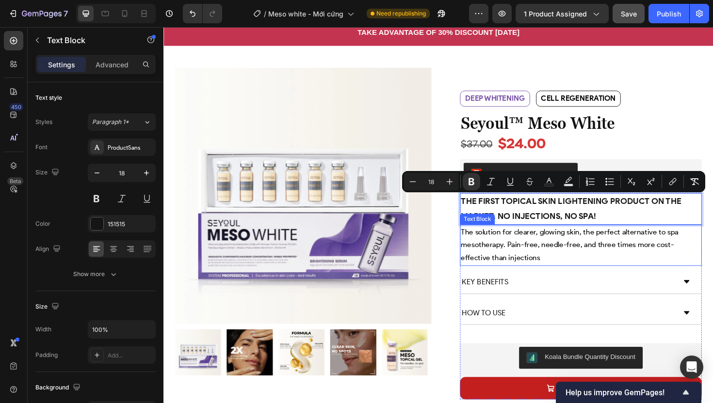
click at [534, 250] on p "The solution for clearer, glowing skin, the perfect alternative to spa mesother…" at bounding box center [605, 259] width 254 height 42
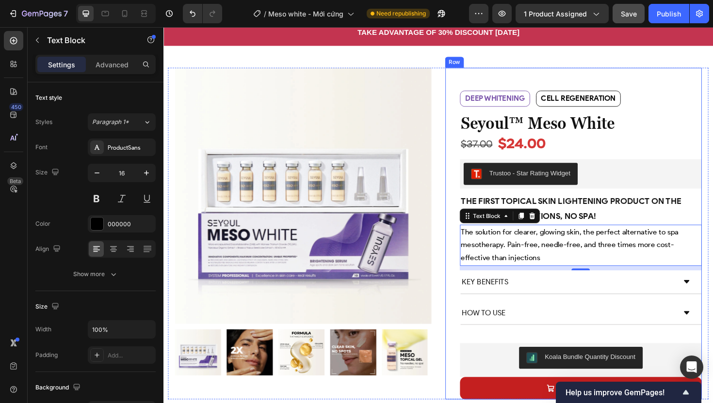
click at [467, 206] on div "Deep whitening Text Block Cell regeneration Text Block Row deep whitening Text …" at bounding box center [597, 245] width 271 height 351
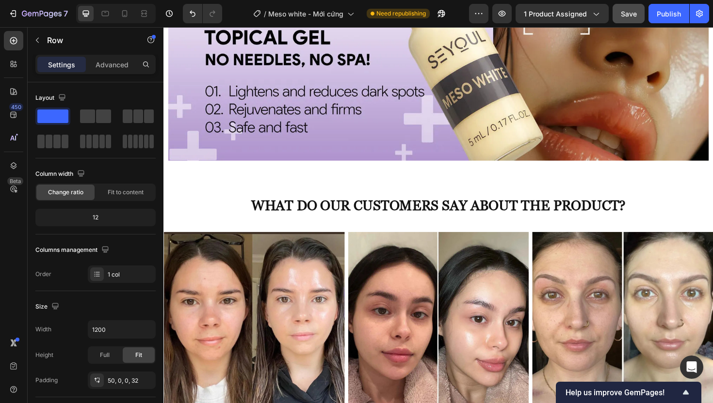
scroll to position [553, 0]
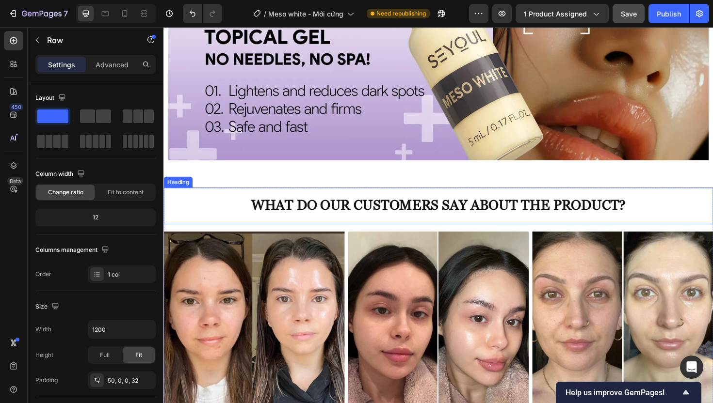
click at [327, 209] on strong "What do our customers say about the product?" at bounding box center [454, 215] width 396 height 17
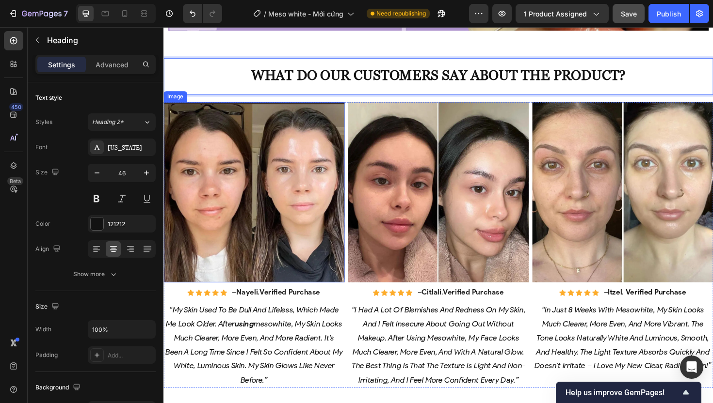
scroll to position [691, 0]
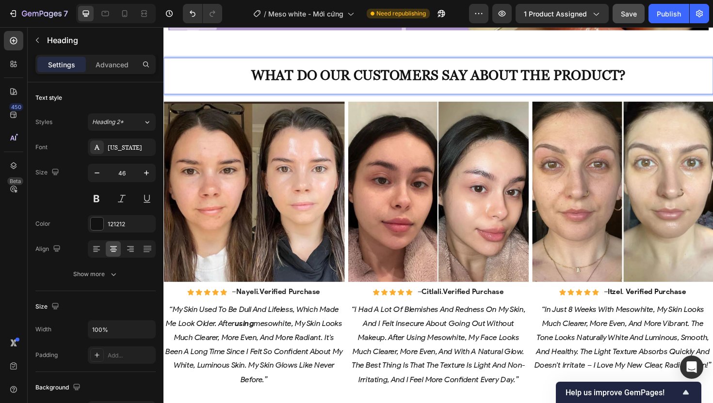
click at [235, 71] on p "What do our customers say about the product?" at bounding box center [454, 77] width 580 height 32
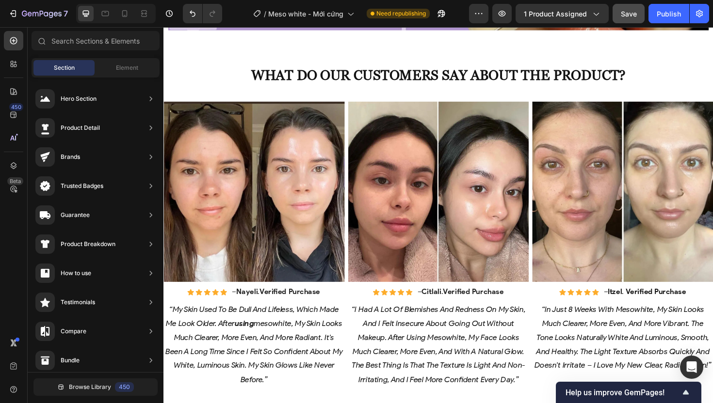
click at [223, 72] on p "⁠⁠⁠⁠⁠⁠⁠ What do our customers say about the product?" at bounding box center [454, 77] width 580 height 32
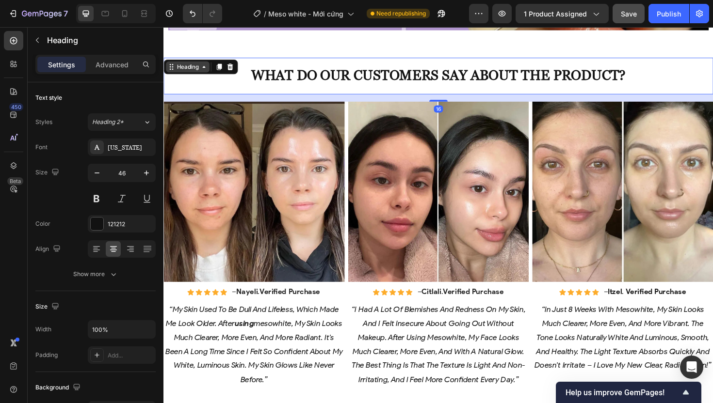
click at [196, 69] on div "Heading" at bounding box center [188, 69] width 27 height 9
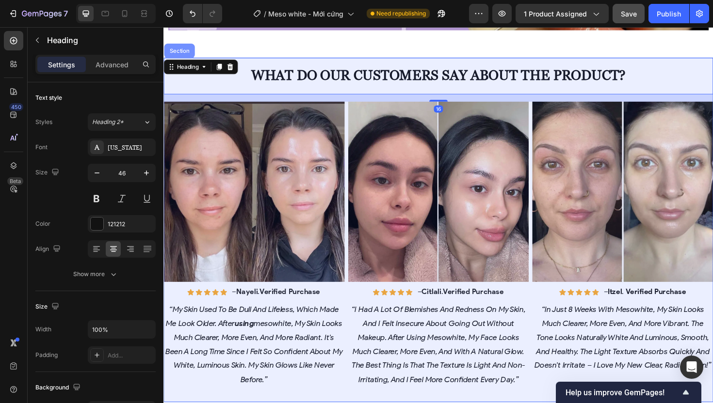
click at [183, 51] on div "Section" at bounding box center [180, 52] width 25 height 6
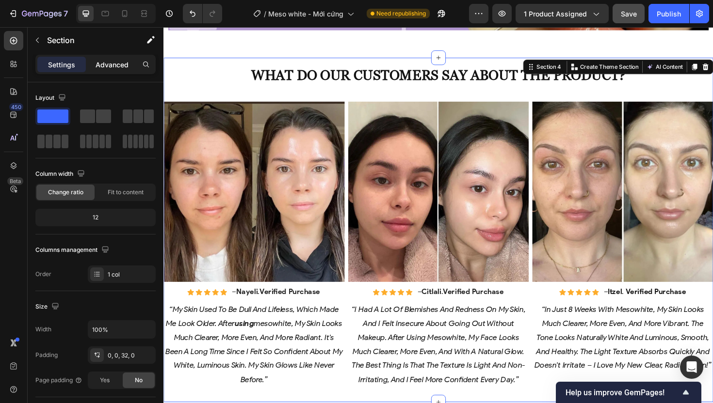
click at [105, 64] on p "Advanced" at bounding box center [112, 65] width 33 height 10
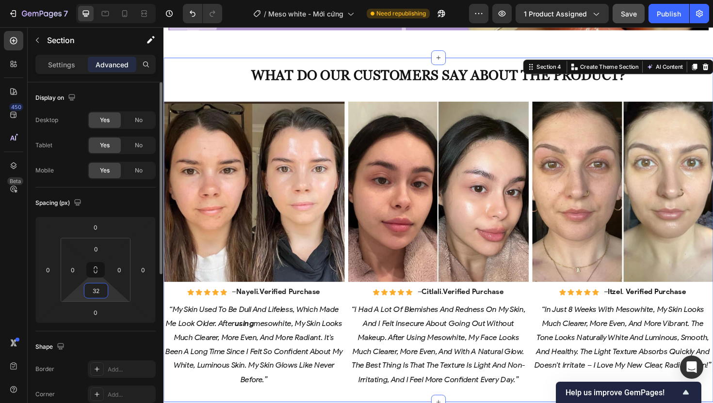
drag, startPoint x: 98, startPoint y: 291, endPoint x: 92, endPoint y: 290, distance: 6.4
click at [92, 290] on input "32" at bounding box center [95, 291] width 19 height 15
drag, startPoint x: 99, startPoint y: 291, endPoint x: 90, endPoint y: 291, distance: 9.7
click at [90, 291] on input "32" at bounding box center [95, 291] width 19 height 15
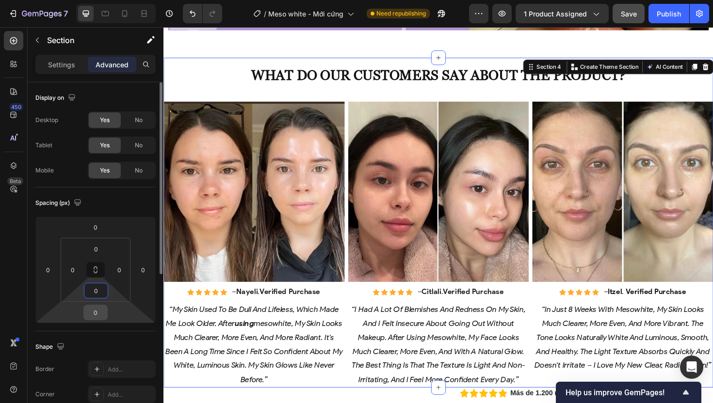
type input "0"
click at [94, 308] on input "0" at bounding box center [95, 312] width 19 height 15
type input "60"
click at [70, 271] on input "0" at bounding box center [72, 270] width 15 height 15
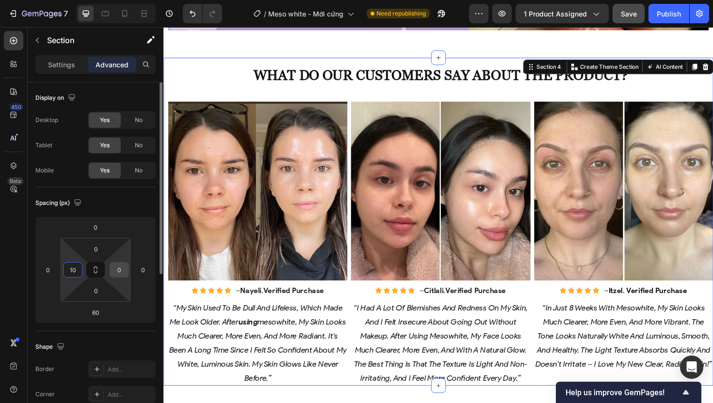
type input "10"
click at [117, 268] on input "0" at bounding box center [119, 270] width 15 height 15
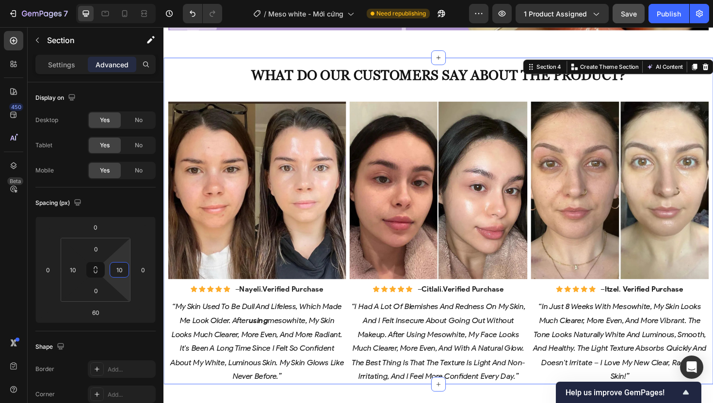
type input "10"
click at [166, 306] on div "⁠⁠⁠⁠⁠⁠⁠ What do our customers say about the product? Heading Image Icon Icon Ic…" at bounding box center [454, 233] width 582 height 346
click at [255, 355] on p "“my skin used to be dull and lifeless, which made me look older. after using me…" at bounding box center [262, 360] width 186 height 89
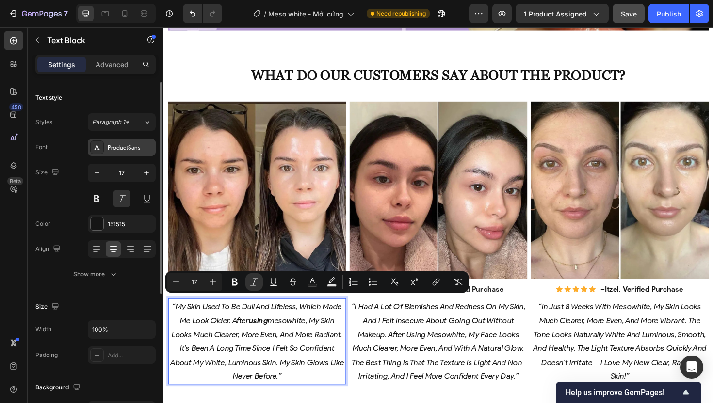
click at [120, 144] on div "ProductSans" at bounding box center [131, 147] width 46 height 9
click at [253, 284] on icon "Editor contextual toolbar" at bounding box center [254, 281] width 8 height 7
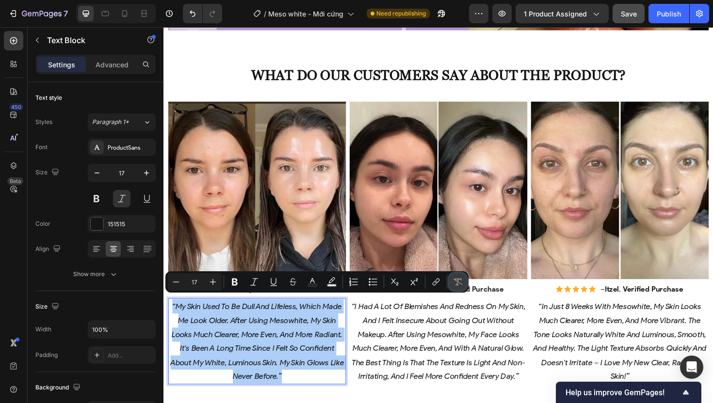
click at [455, 281] on icon "Editor contextual toolbar" at bounding box center [458, 282] width 10 height 10
click at [458, 281] on icon "Editor contextual toolbar" at bounding box center [457, 282] width 9 height 7
click at [458, 282] on icon "Editor contextual toolbar" at bounding box center [457, 282] width 9 height 7
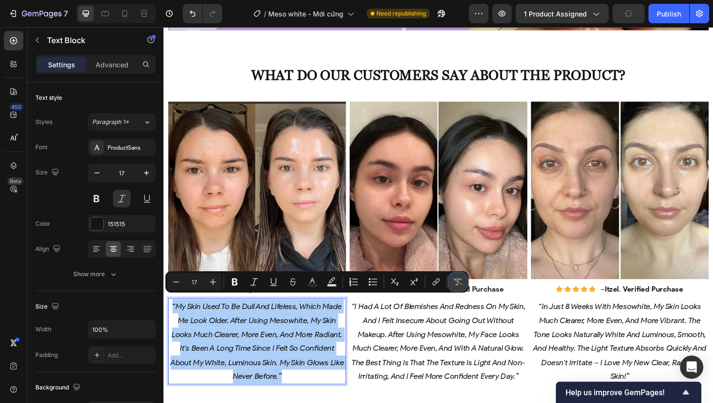
click at [458, 282] on icon "Editor contextual toolbar" at bounding box center [457, 282] width 9 height 7
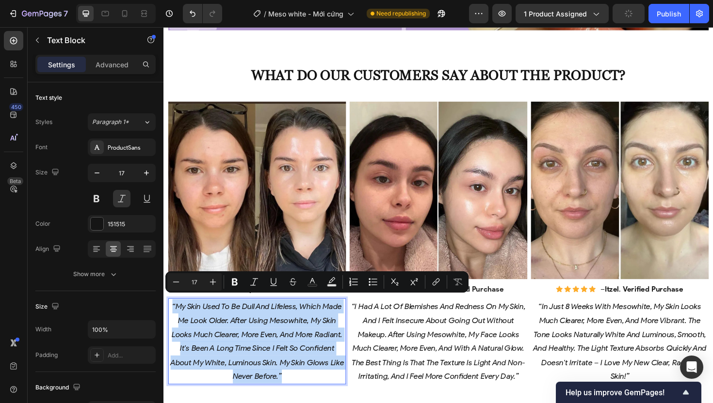
click at [266, 381] on p "“my skin used to be dull and lifeless, which made me look older. after using me…" at bounding box center [262, 360] width 186 height 89
click at [266, 375] on p "“my skin used to be dull and lifeless, which made me look older. after using me…" at bounding box center [262, 360] width 186 height 89
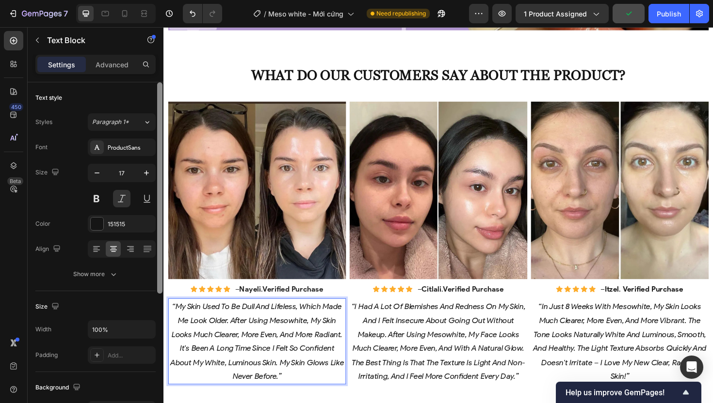
click at [159, 323] on div at bounding box center [159, 256] width 7 height 349
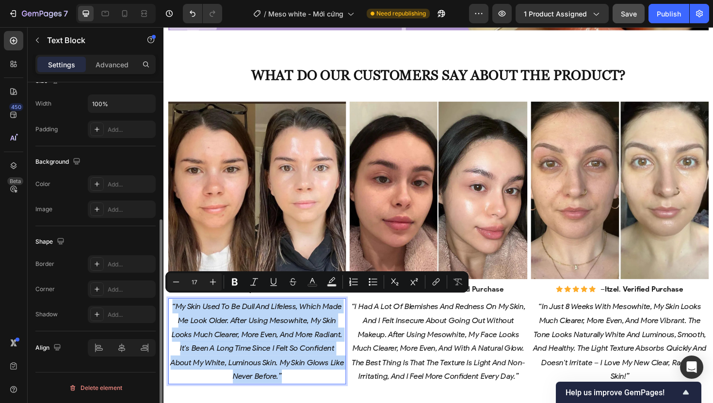
scroll to position [0, 0]
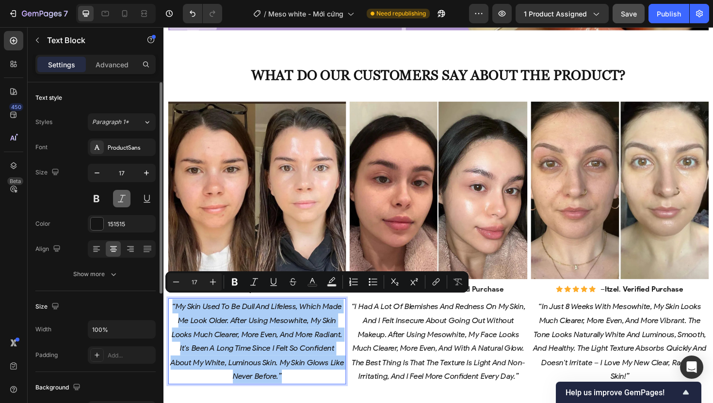
click at [122, 203] on button at bounding box center [121, 198] width 17 height 17
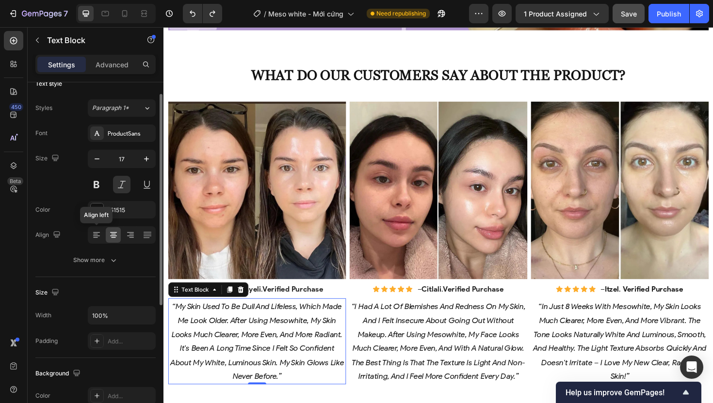
scroll to position [16, 0]
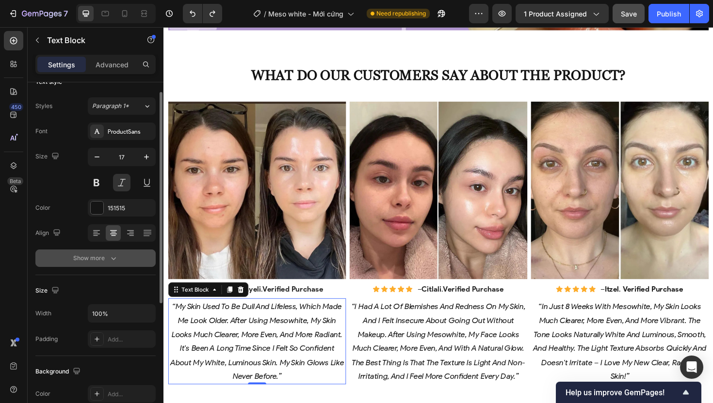
click at [104, 257] on div "Show more" at bounding box center [95, 259] width 45 height 10
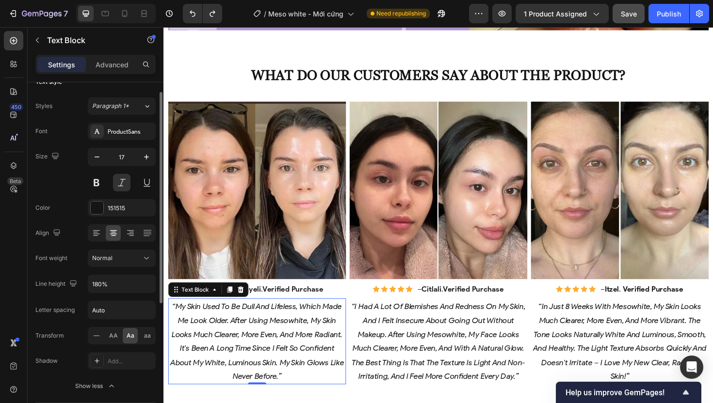
scroll to position [18, 0]
click at [145, 335] on span "aa" at bounding box center [147, 334] width 7 height 9
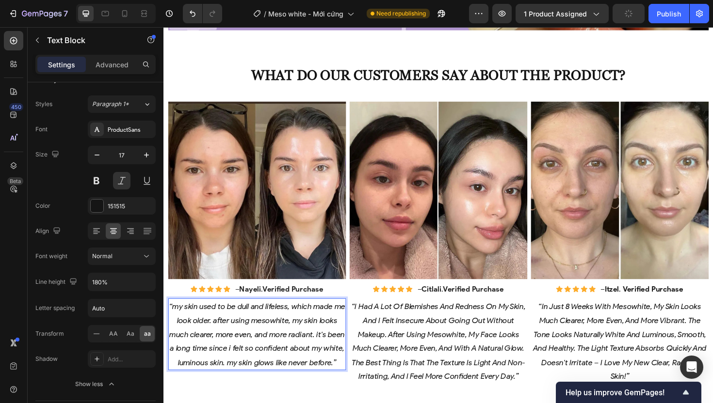
click at [188, 323] on p "“my skin used to be dull and lifeless, which made me look older. after using me…" at bounding box center [262, 353] width 186 height 74
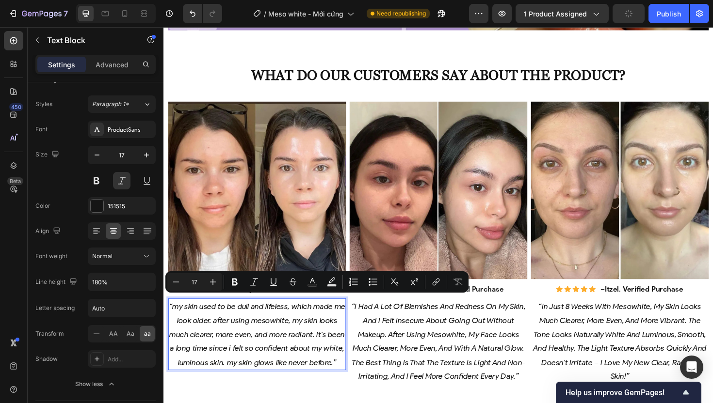
click at [183, 318] on p "“my skin used to be dull and lifeless, which made me look older. after using me…" at bounding box center [262, 353] width 186 height 74
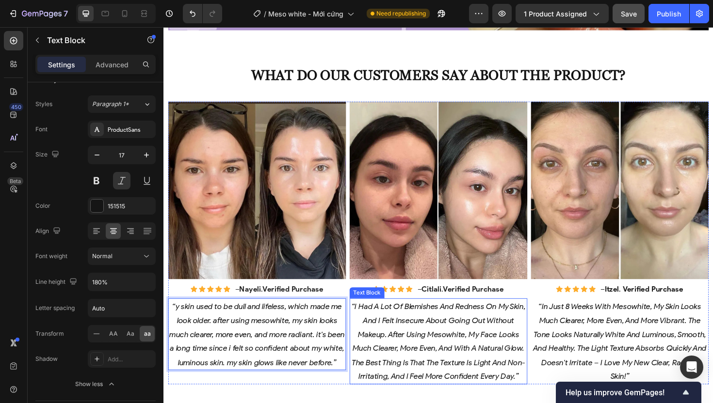
click at [403, 346] on icon "“i had a lot of blemishes and redness on my skin, and i felt insecure about goi…" at bounding box center [454, 360] width 184 height 84
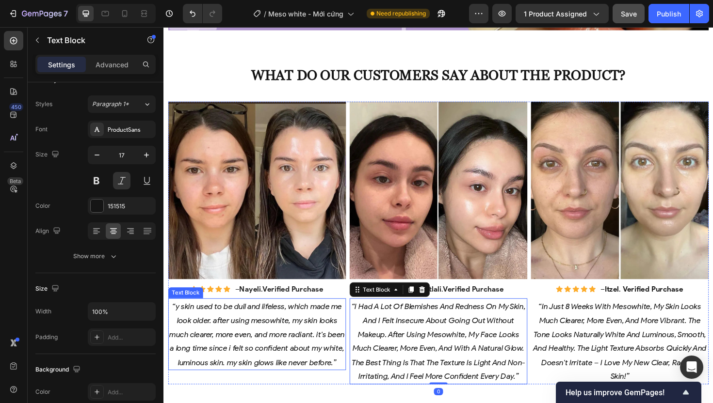
click at [192, 316] on p "“y skin used to be dull and lifeless, which made me look older. after using mes…" at bounding box center [262, 353] width 186 height 74
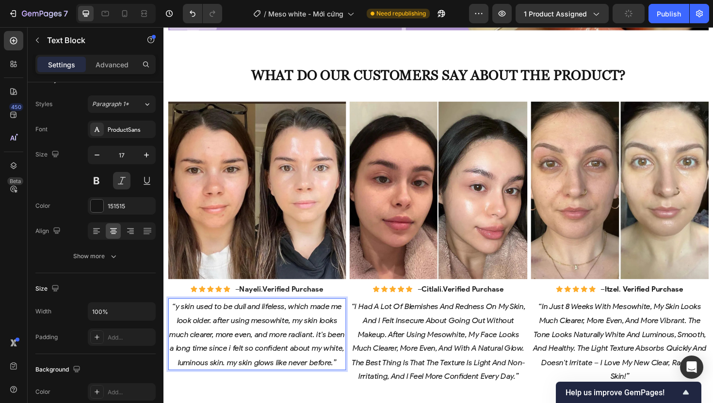
click at [175, 317] on p "“y skin used to be dull and lifeless, which made me look older. after using mes…" at bounding box center [262, 353] width 186 height 74
click at [209, 327] on p "“My skin used to be dull and lifeless, which made me look older. after using me…" at bounding box center [262, 353] width 186 height 74
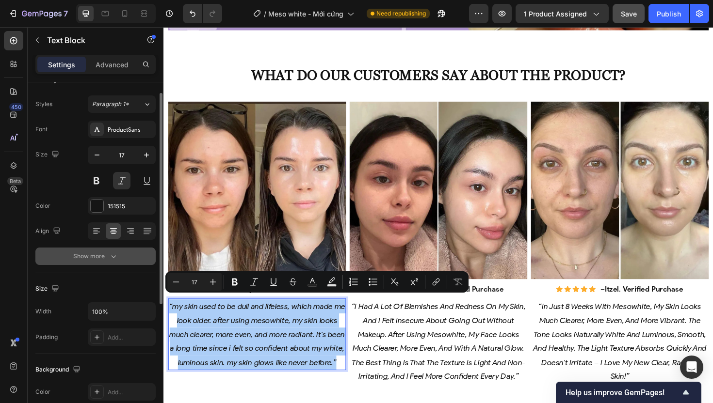
click at [112, 254] on icon "button" at bounding box center [114, 257] width 10 height 10
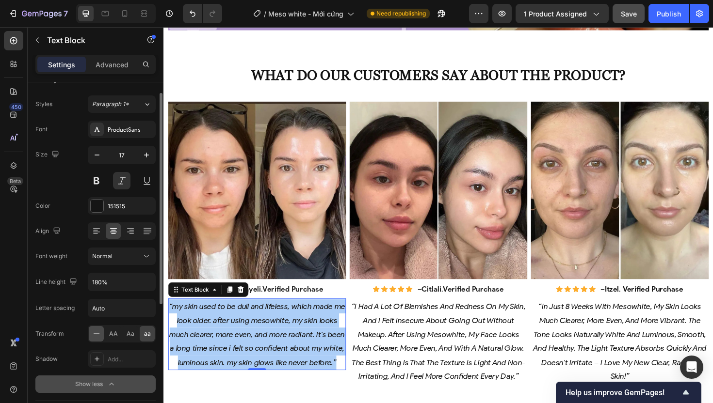
click at [94, 335] on icon at bounding box center [97, 334] width 10 height 10
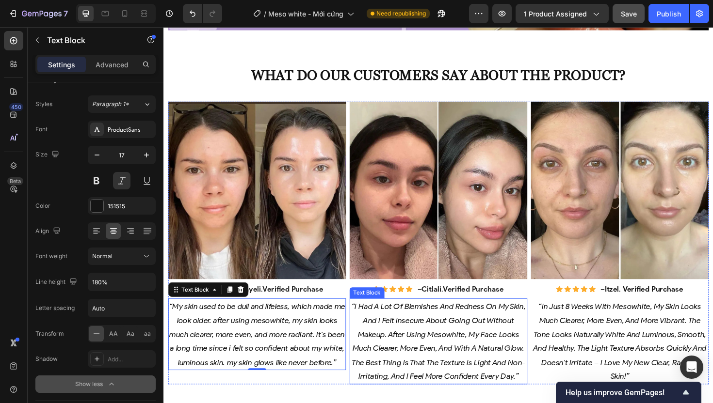
click at [420, 356] on p "“i had a lot of blemishes and redness on my skin, and i felt insecure about goi…" at bounding box center [454, 360] width 186 height 89
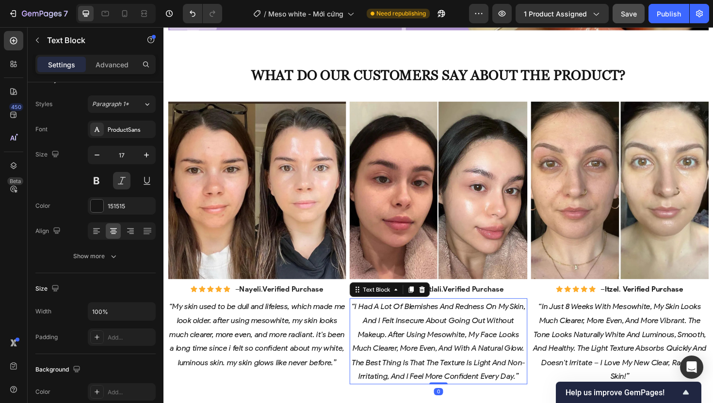
click at [379, 347] on icon "“i had a lot of blemishes and redness on my skin, and i felt insecure about goi…" at bounding box center [454, 360] width 184 height 84
click at [393, 343] on icon "“i had a lot of blemishes and redness on my skin, and i felt insecure about goi…" at bounding box center [454, 360] width 184 height 84
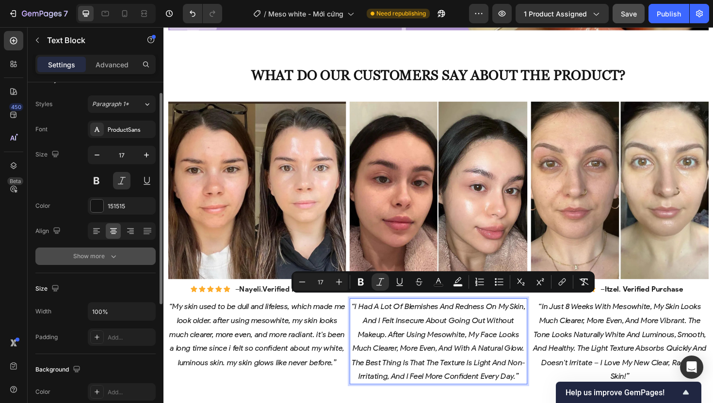
click at [116, 252] on icon "button" at bounding box center [114, 257] width 10 height 10
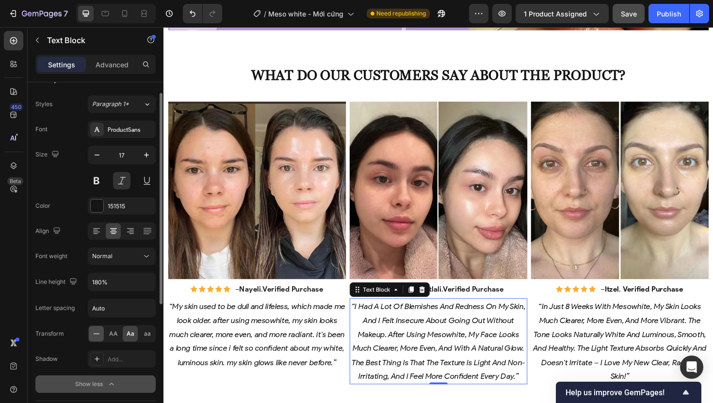
click at [94, 335] on icon at bounding box center [97, 334] width 10 height 10
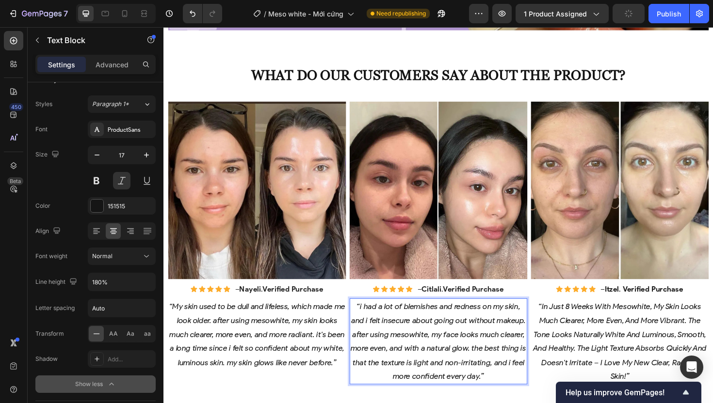
click at [372, 318] on icon "“i had a lot of blemishes and redness on my skin, and i felt insecure about goi…" at bounding box center [455, 360] width 186 height 84
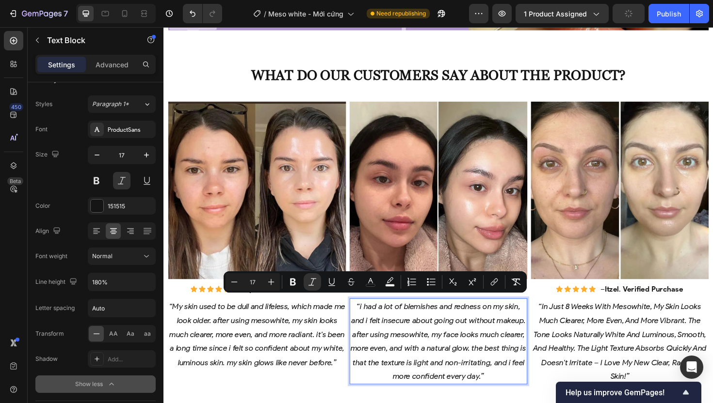
click at [370, 318] on icon "“i had a lot of blemishes and redness on my skin, and i felt insecure about goi…" at bounding box center [455, 360] width 186 height 84
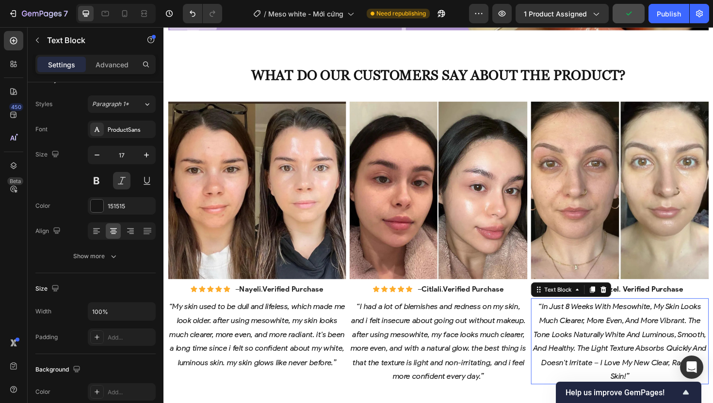
click at [655, 327] on p "“in just 8 weeks with mesowhite, my skin looks much clearer, more even, and mor…" at bounding box center [646, 360] width 186 height 89
click at [635, 333] on icon "“in just 8 weeks with mesowhite, my skin looks much clearer, more even, and mor…" at bounding box center [647, 360] width 184 height 84
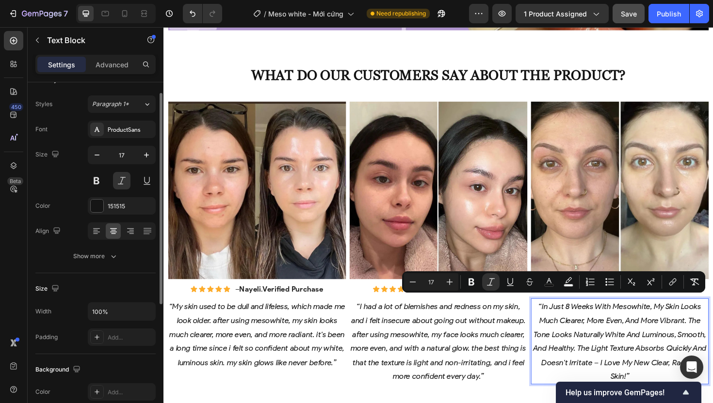
click at [96, 247] on div "Font ProductSans Size 17 Color 151515 Align Show more" at bounding box center [95, 193] width 120 height 144
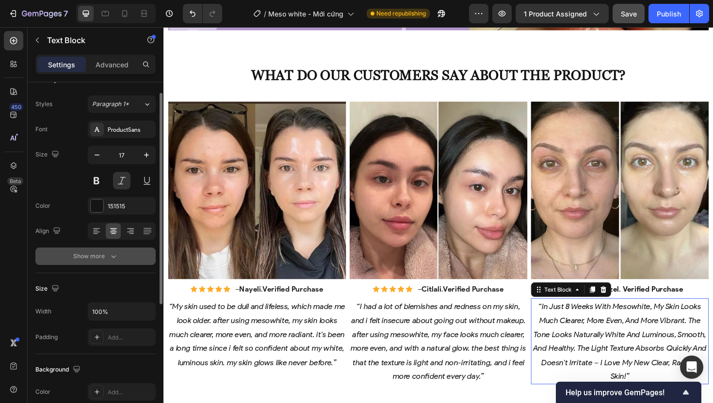
click at [98, 254] on div "Show more" at bounding box center [95, 257] width 45 height 10
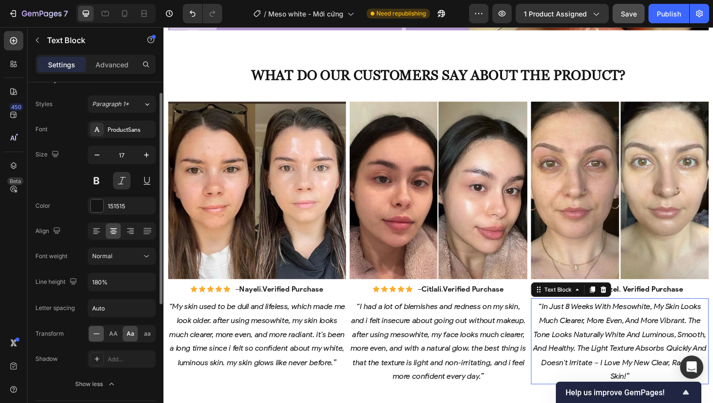
click at [97, 335] on icon at bounding box center [97, 334] width 10 height 10
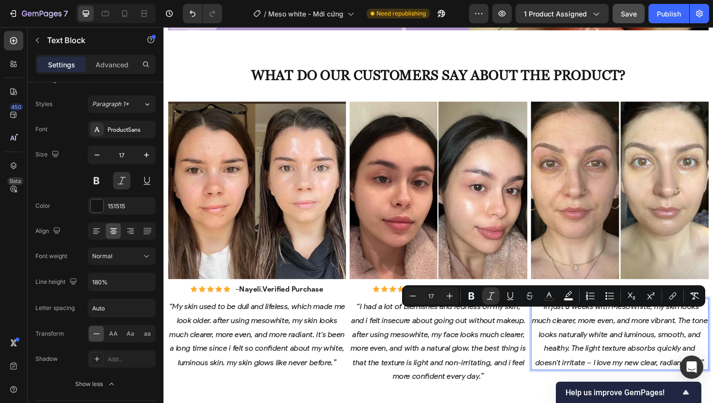
click at [566, 367] on icon "“In just 8 weeks with MesoWhite, my skin looks much clearer, more even, and mor…" at bounding box center [646, 352] width 186 height 69
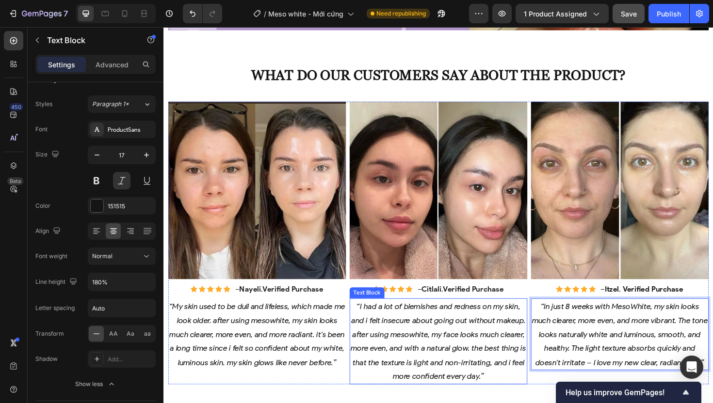
click at [412, 362] on icon "“I had a lot of blemishes and redness on my skin, and i felt insecure about goi…" at bounding box center [455, 360] width 186 height 84
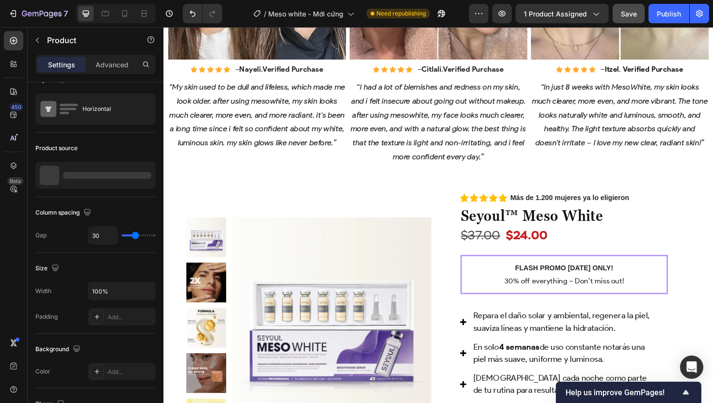
scroll to position [0, 0]
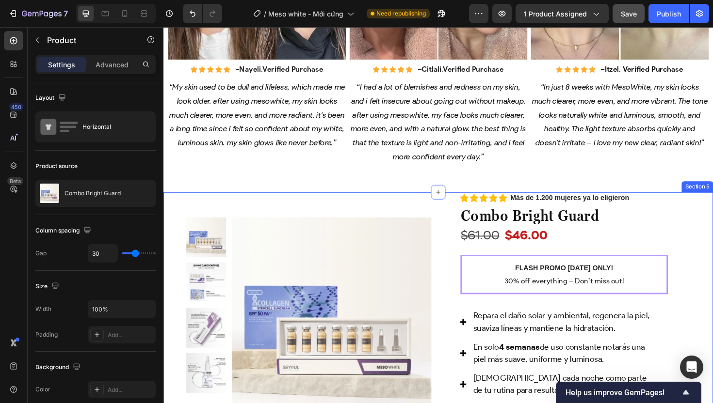
click at [172, 207] on div "Product Images Row Icon Icon Icon Icon Icon Icon List Más de 1.200 mujeres ya l…" at bounding box center [454, 347] width 582 height 290
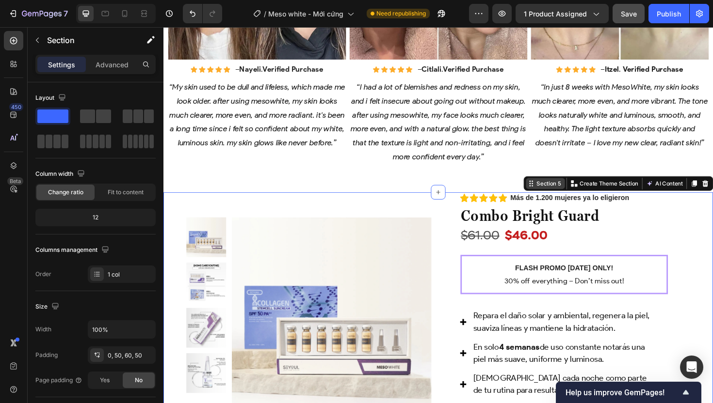
click at [549, 191] on icon at bounding box center [553, 193] width 8 height 8
click at [115, 68] on p "Advanced" at bounding box center [112, 65] width 33 height 10
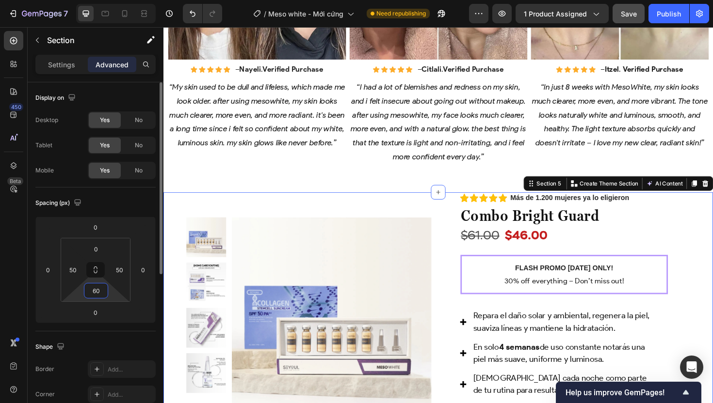
drag, startPoint x: 99, startPoint y: 291, endPoint x: 88, endPoint y: 291, distance: 11.2
click at [88, 291] on input "60" at bounding box center [95, 291] width 19 height 15
type input "6"
click at [82, 0] on html "7 Version history / Meso white - Mới cứng Need republishing Preview 1 product a…" at bounding box center [356, 0] width 713 height 0
type input "0"
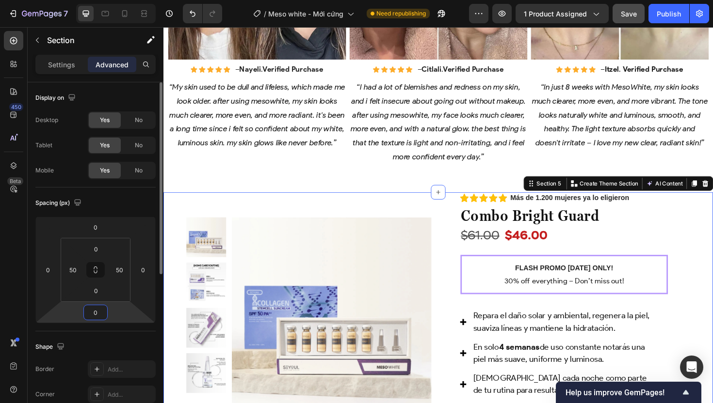
click at [95, 317] on input "0" at bounding box center [95, 312] width 19 height 15
type input "60"
click at [72, 271] on input "50" at bounding box center [72, 270] width 15 height 15
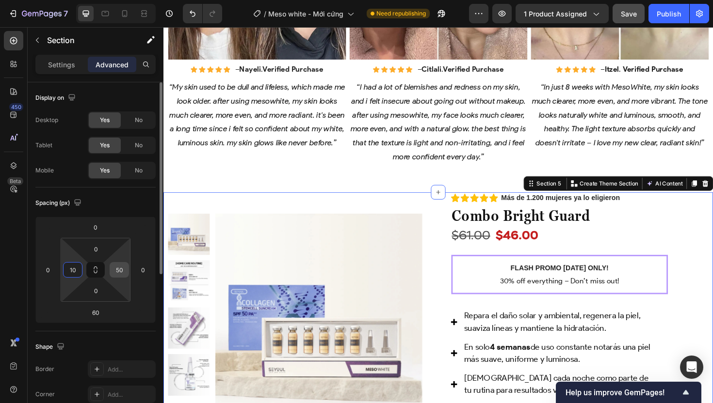
type input "10"
click at [122, 266] on input "50" at bounding box center [119, 270] width 15 height 15
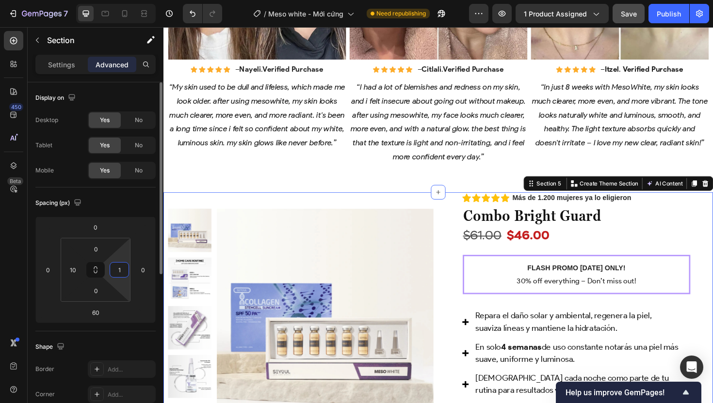
type input "10"
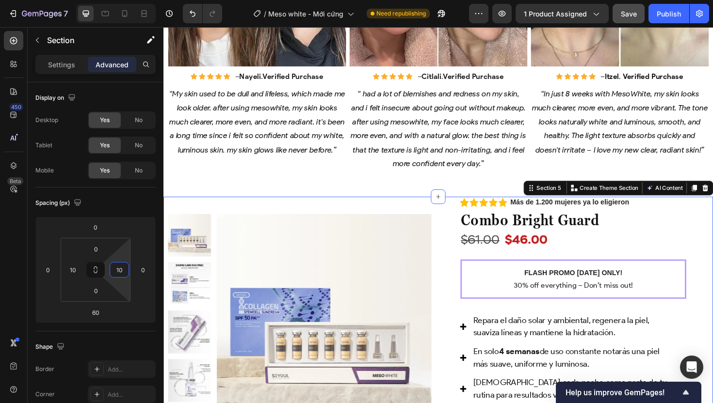
scroll to position [913, 0]
click at [349, 220] on div "Product Images Row" at bounding box center [307, 337] width 279 height 261
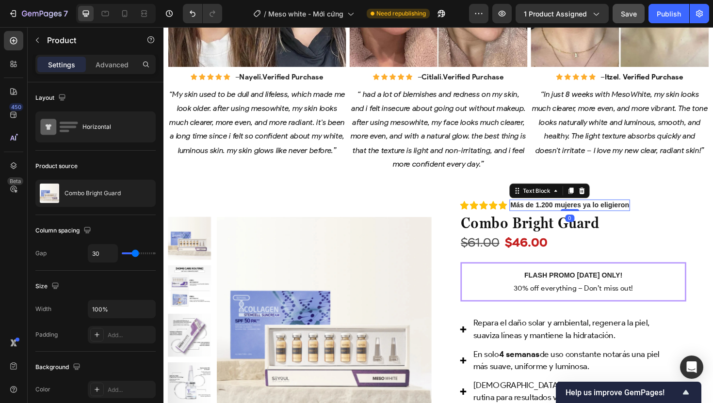
click at [599, 214] on strong "Más de 1.200 mujeres ya lo eligieron" at bounding box center [593, 215] width 126 height 8
click at [599, 213] on strong "Más de 1.200 mujeres ya lo eligieron" at bounding box center [593, 215] width 126 height 8
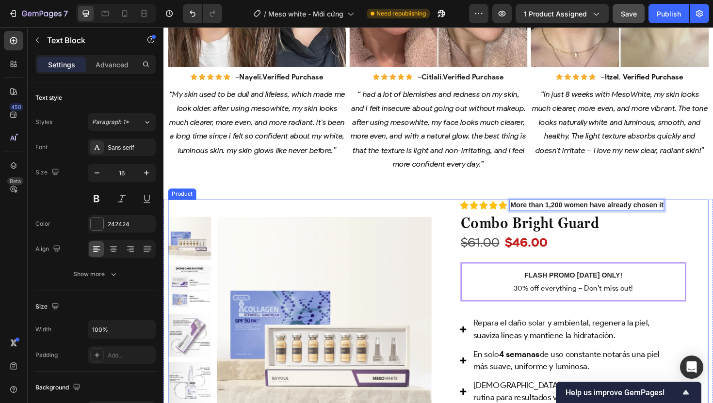
click at [457, 243] on div "Product Images Row Icon Icon Icon Icon Icon Icon List Más de 1.200 mujeres ya l…" at bounding box center [454, 340] width 572 height 261
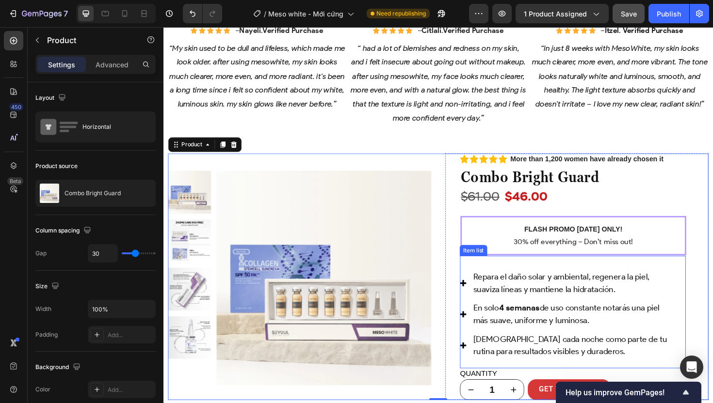
scroll to position [963, 0]
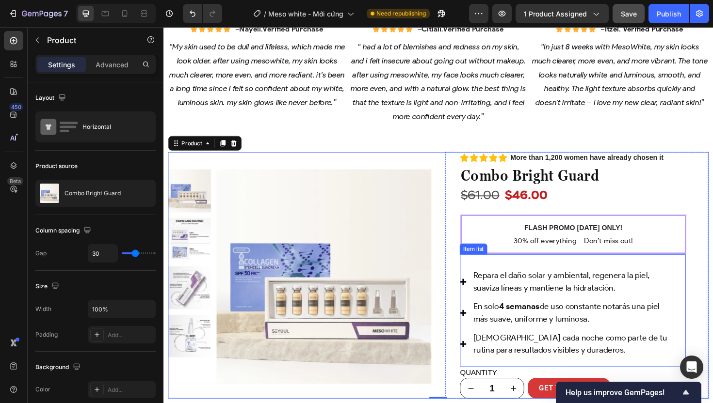
click at [516, 291] on span "Repara el daño solar y ambiental, regenera la piel, suaviza líneas y mantiene l…" at bounding box center [584, 297] width 187 height 24
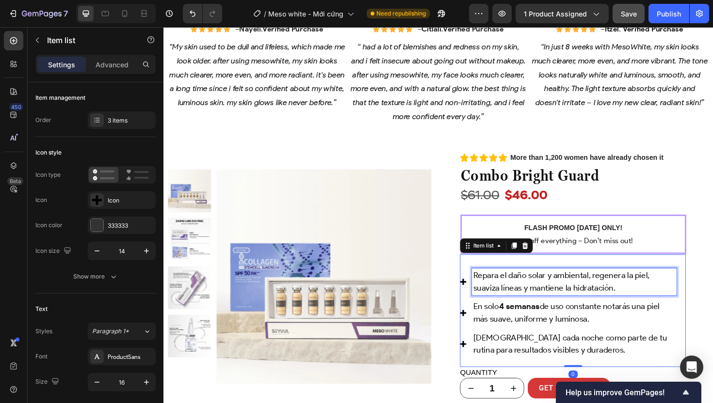
click at [512, 294] on p "Repara el daño solar y ambiental, regenera la piel, suaviza líneas y mantiene l…" at bounding box center [598, 297] width 214 height 26
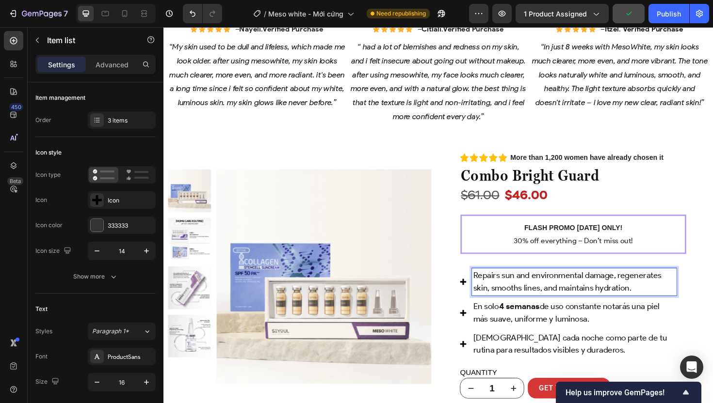
click at [534, 331] on span "En solo 4 semanas de uso constante notarás una piel más suave, uniforme y lumin…" at bounding box center [589, 330] width 197 height 24
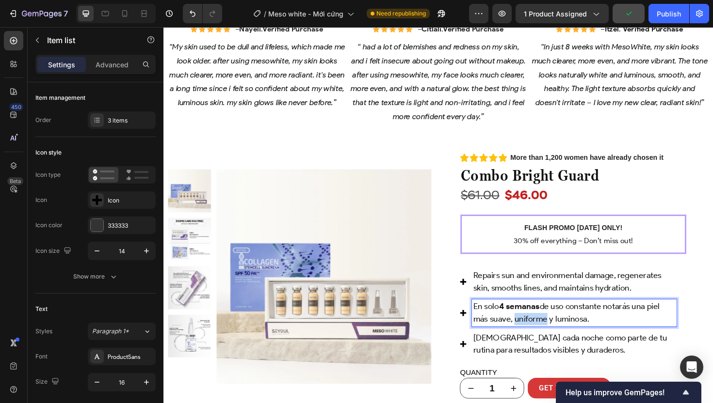
click at [534, 331] on span "En solo 4 semanas de uso constante notarás una piel más suave, uniforme y lumin…" at bounding box center [589, 330] width 197 height 24
drag, startPoint x: 512, startPoint y: 318, endPoint x: 542, endPoint y: 322, distance: 29.3
click at [542, 322] on span "In just 4 weeks of consistent use, you'll notice softer, more even, and brighte…" at bounding box center [590, 330] width 198 height 24
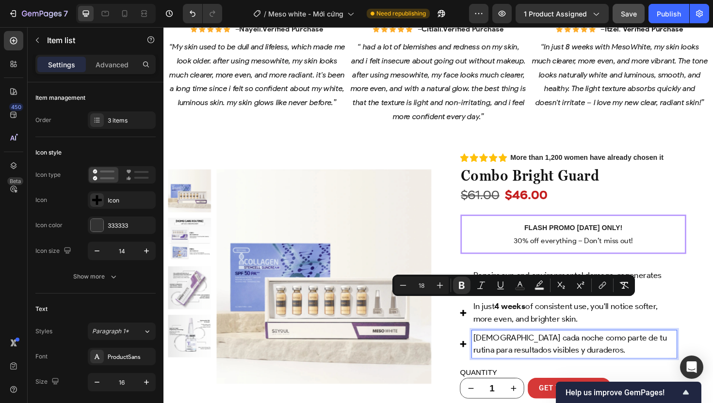
click at [595, 353] on span "Úsalo cada noche como parte de tu rutina para resultados visibles y duraderos." at bounding box center [593, 363] width 205 height 24
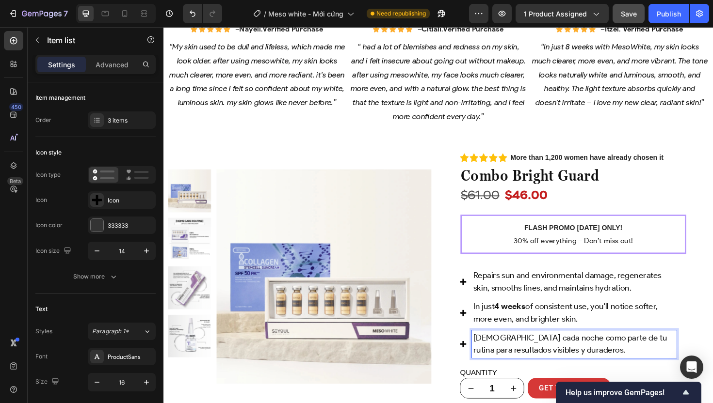
click at [556, 368] on span "Úsalo cada noche como parte de tu rutina para resultados visibles y duraderos." at bounding box center [593, 363] width 205 height 24
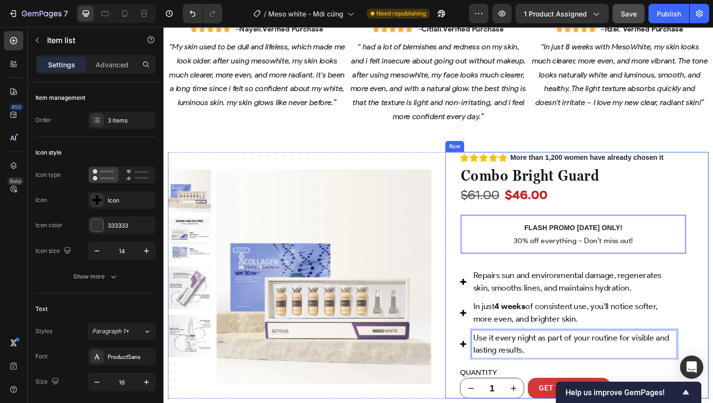
click at [712, 355] on div "Icon Icon Icon Icon Icon Icon List Más de 1.200 mujeres ya lo eligieron Text Bl…" at bounding box center [601, 289] width 279 height 261
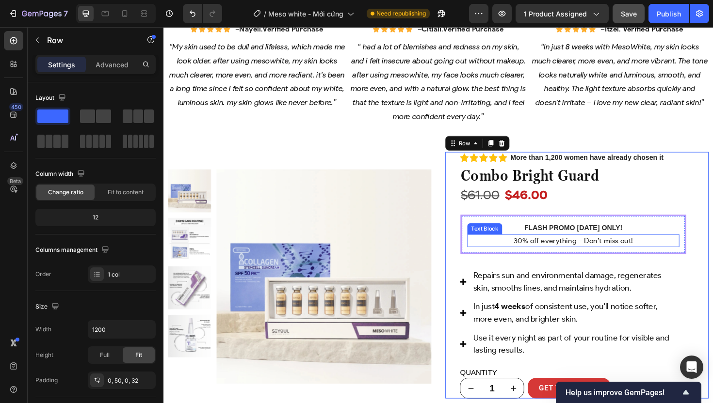
click at [593, 250] on p "30% off everything – Don’t miss out!" at bounding box center [597, 254] width 223 height 12
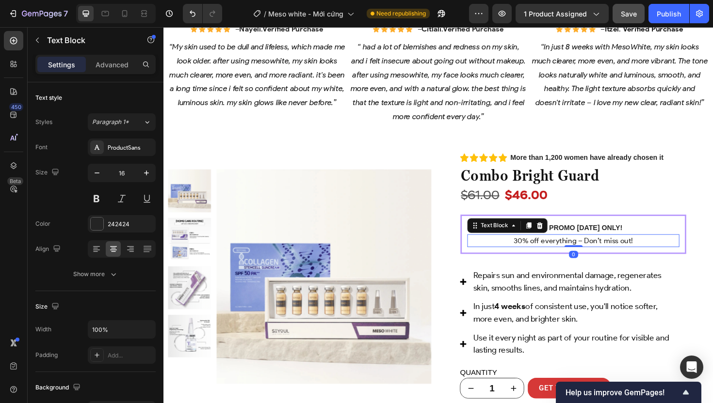
click at [593, 250] on p "30% off everything – Don’t miss out!" at bounding box center [597, 254] width 223 height 12
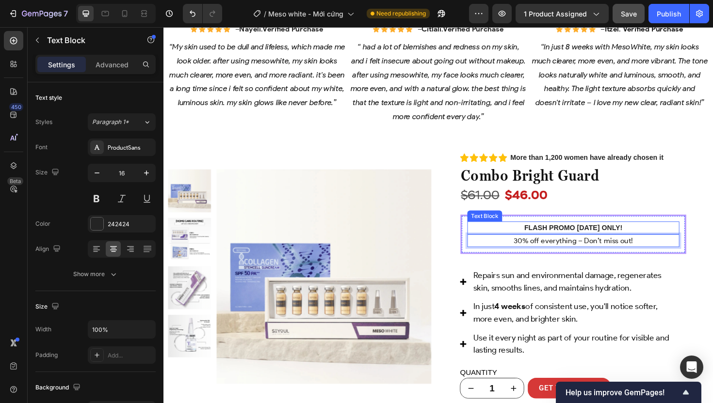
click at [549, 236] on strong "FLASH PROMO [DATE] ONLY!" at bounding box center [597, 240] width 104 height 8
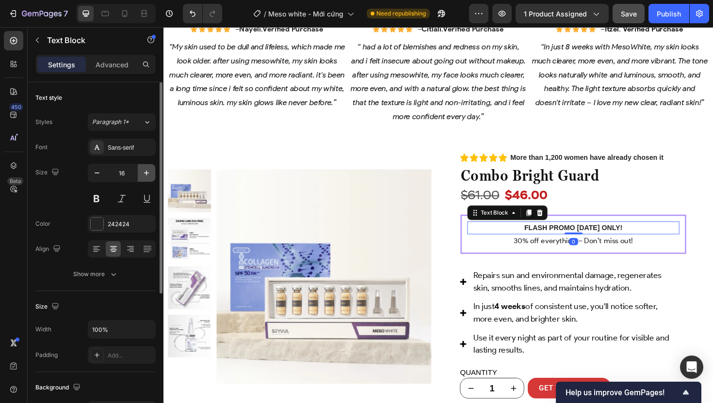
click at [144, 170] on icon "button" at bounding box center [147, 173] width 10 height 10
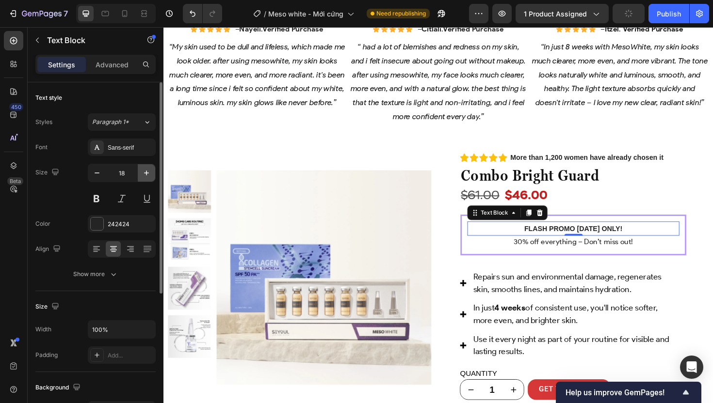
click at [144, 170] on icon "button" at bounding box center [147, 173] width 10 height 10
type input "19"
type input "18"
click at [538, 240] on p "FLASH PROMO [DATE] ONLY!" at bounding box center [597, 240] width 223 height 13
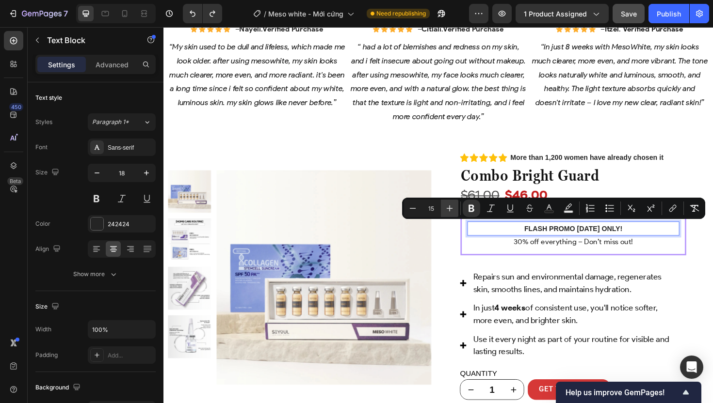
click at [449, 207] on icon "Editor contextual toolbar" at bounding box center [450, 209] width 10 height 10
type input "18"
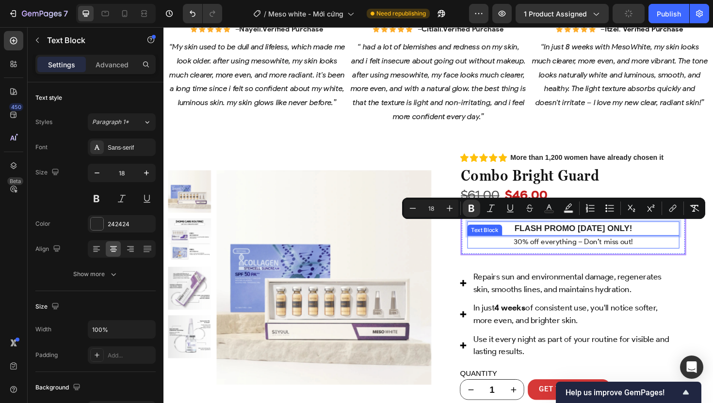
click at [578, 255] on p "30% off everything – Don’t miss out!" at bounding box center [597, 255] width 223 height 12
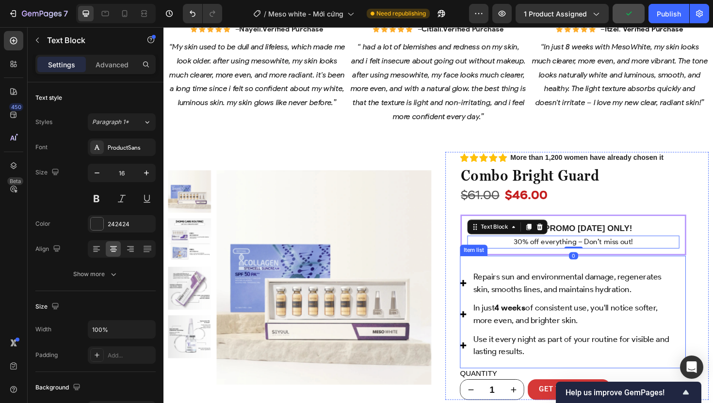
click at [524, 303] on span "Repairs sun and environmental damage, regenerates skin, smooths lines, and main…" at bounding box center [590, 299] width 199 height 24
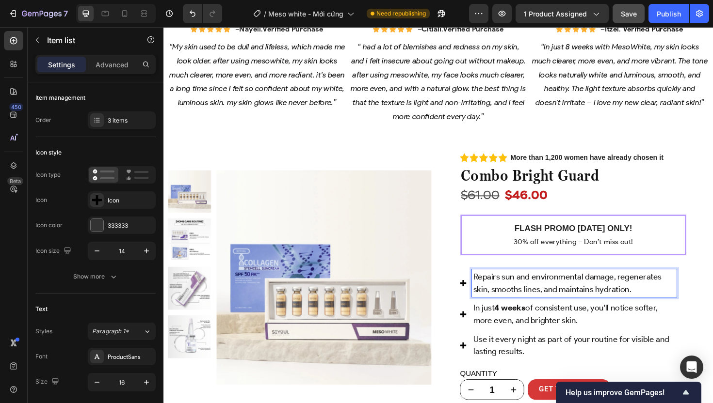
click at [536, 299] on span "Repairs sun and environmental damage, regenerates skin, smooths lines, and main…" at bounding box center [590, 299] width 199 height 24
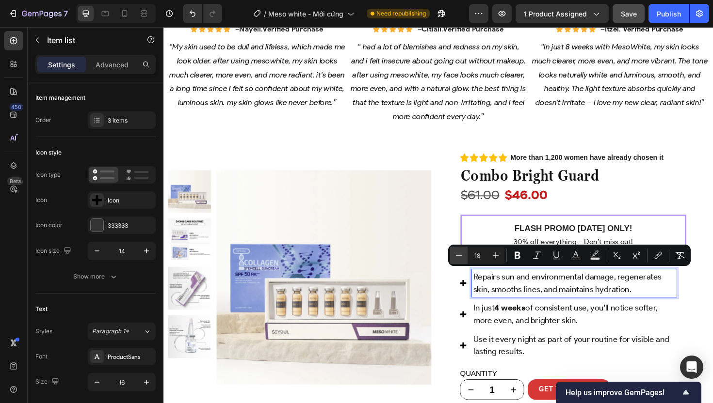
click at [462, 256] on icon "Editor contextual toolbar" at bounding box center [459, 256] width 10 height 10
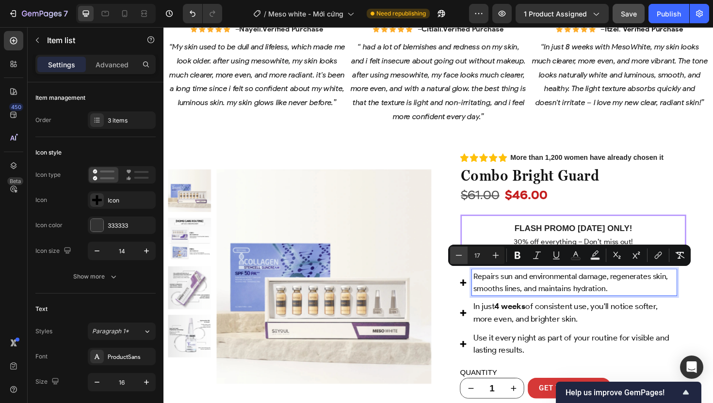
click at [462, 256] on icon "Editor contextual toolbar" at bounding box center [459, 256] width 10 height 10
type input "16"
click at [532, 328] on span "In just 4 weeks of consistent use, you'll notice softer, more even, and brighte…" at bounding box center [588, 329] width 195 height 24
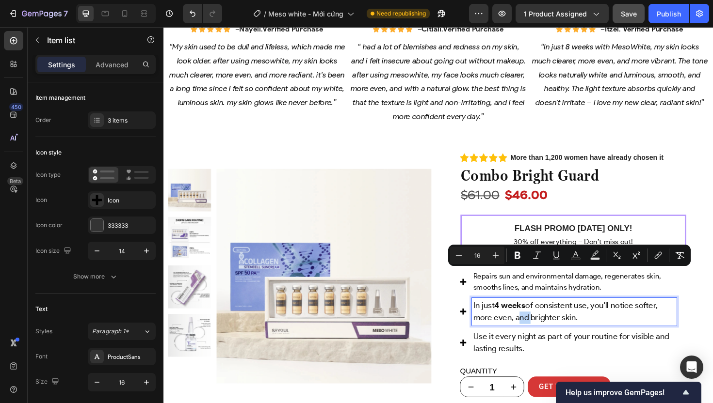
click at [532, 328] on span "In just 4 weeks of consistent use, you'll notice softer, more even, and brighte…" at bounding box center [588, 329] width 195 height 24
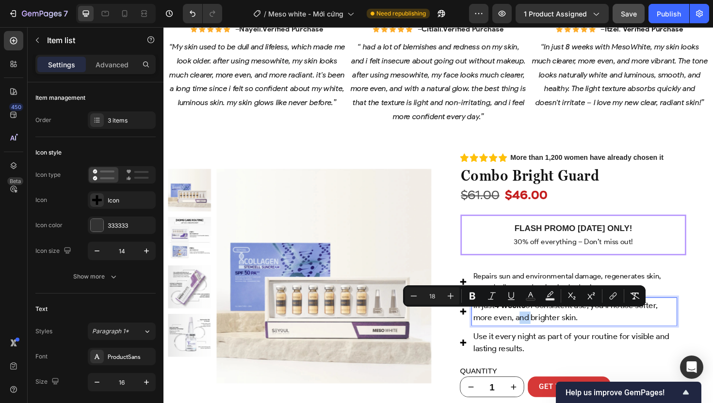
click at [699, 271] on div "Repairs sun and environmental damage, regenerates skin, smooths lines, and main…" at bounding box center [596, 328] width 239 height 116
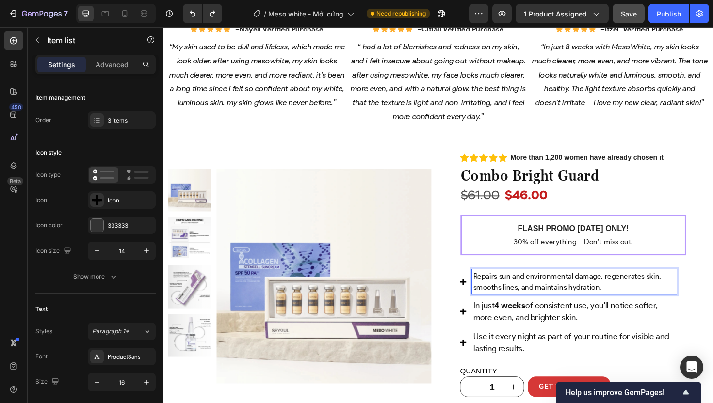
click at [558, 289] on span "Repairs sun and environmental damage, regenerates skin, smooths lines, and main…" at bounding box center [590, 297] width 199 height 21
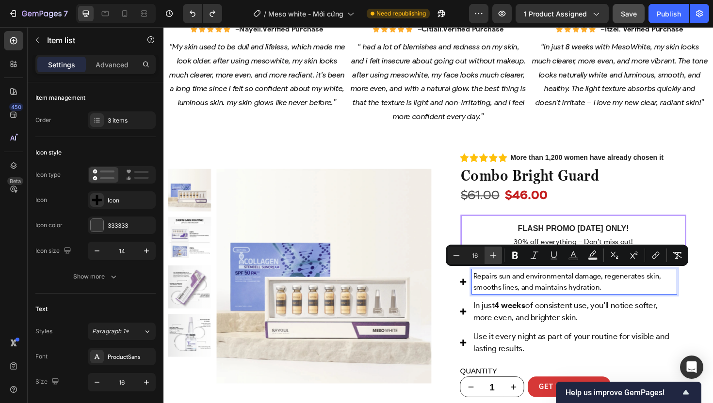
click at [486, 252] on button "Plus" at bounding box center [492, 255] width 17 height 17
click at [491, 253] on icon "Editor contextual toolbar" at bounding box center [493, 256] width 10 height 10
type input "18"
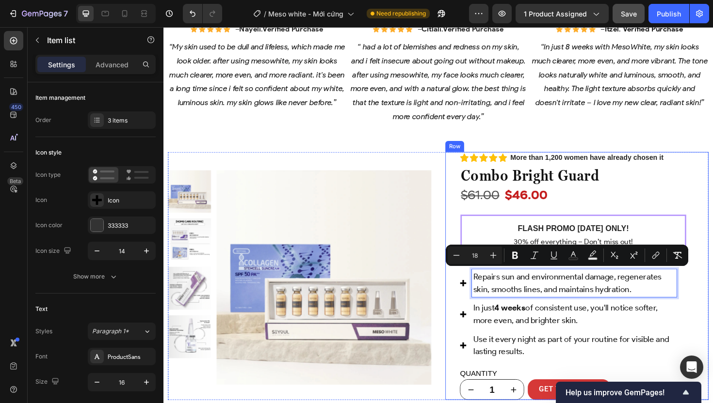
click at [712, 312] on div "Icon Icon Icon Icon Icon Icon List Más de 1.200 mujeres ya lo eligieron Text Bl…" at bounding box center [601, 290] width 279 height 263
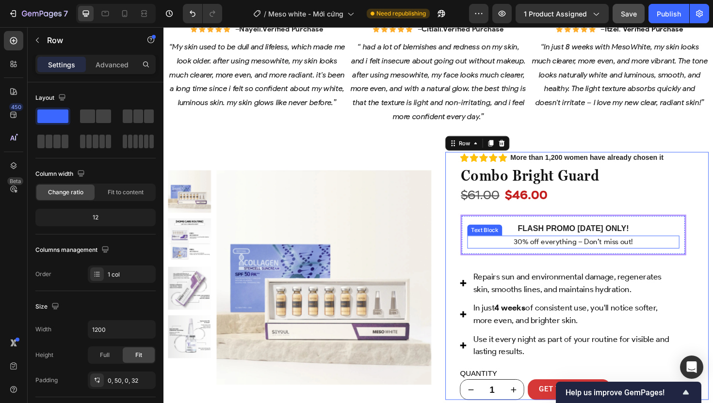
click at [588, 249] on p "30% off everything – Don’t miss out!" at bounding box center [597, 255] width 223 height 12
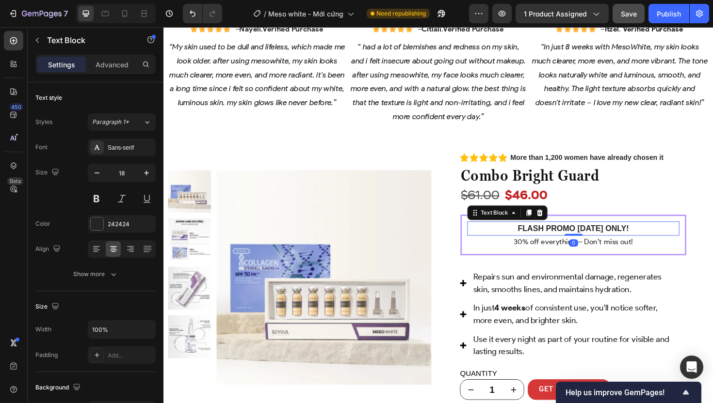
click at [600, 238] on strong "FLASH PROMO [DATE] ONLY!" at bounding box center [597, 240] width 118 height 9
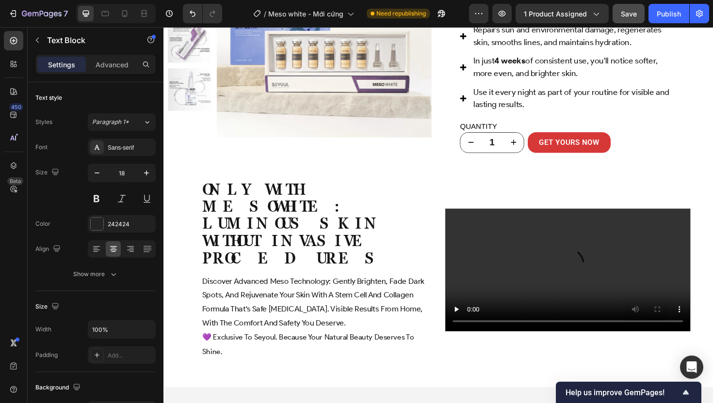
scroll to position [1277, 0]
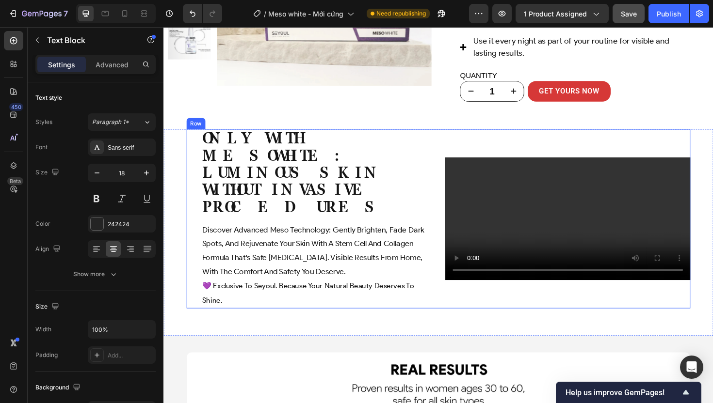
click at [180, 143] on div "Video ONLY MESOWHITE: LUMINOUS SKIN WITHOUT NEEDLES Heading Advanced mesotherap…" at bounding box center [454, 245] width 582 height 220
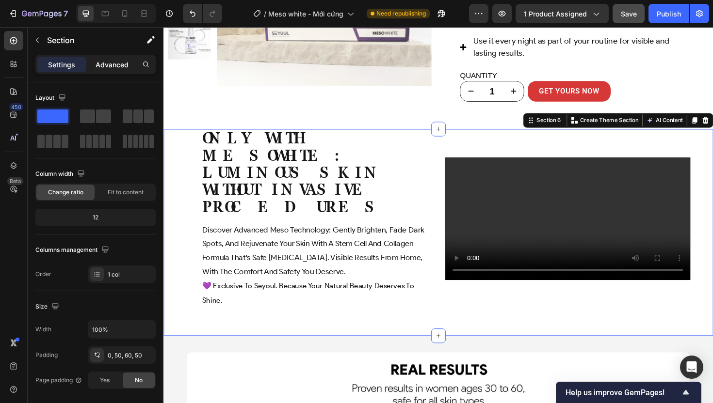
click at [112, 63] on p "Advanced" at bounding box center [112, 65] width 33 height 10
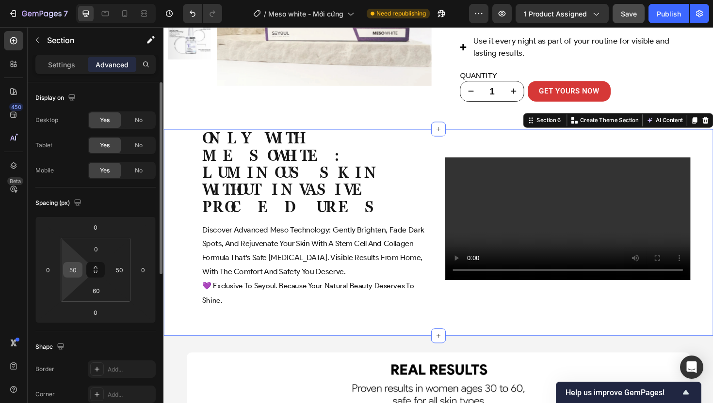
click at [77, 275] on input "50" at bounding box center [72, 270] width 15 height 15
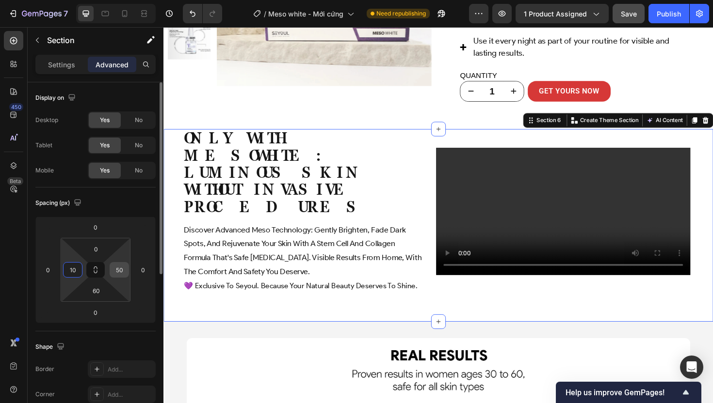
type input "10"
click at [122, 269] on input "50" at bounding box center [119, 270] width 15 height 15
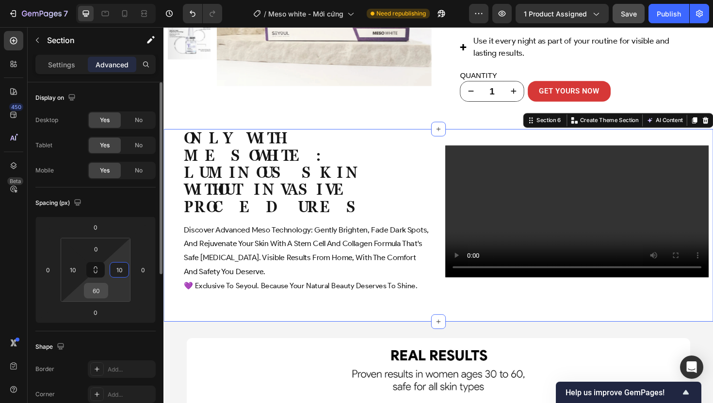
type input "10"
click at [102, 293] on input "60" at bounding box center [95, 291] width 19 height 15
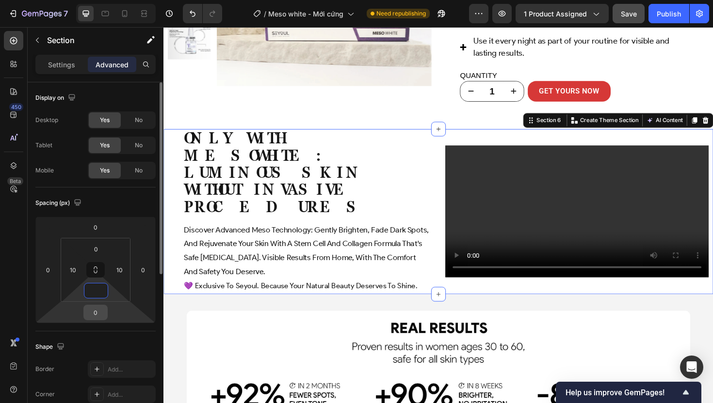
type input "0"
click at [99, 309] on input "0" at bounding box center [95, 312] width 19 height 15
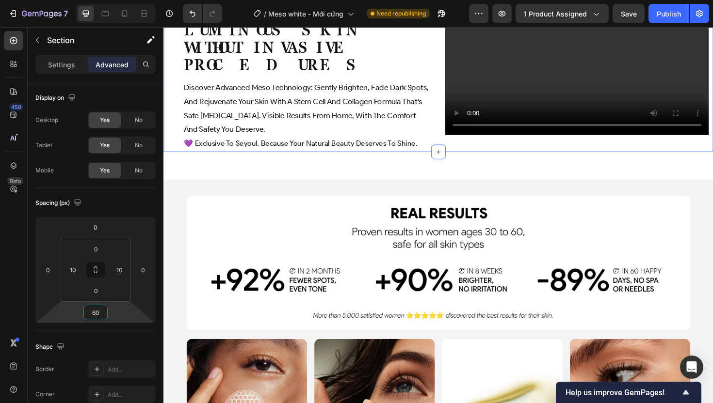
scroll to position [1428, 0]
click at [179, 297] on div "Image Row Image Image Image Image Image Row Row Image Image Image Carousel Sect…" at bounding box center [454, 382] width 582 height 387
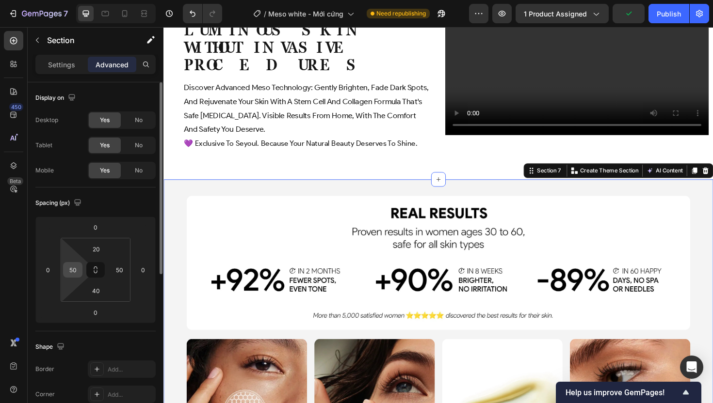
click at [71, 271] on input "50" at bounding box center [72, 270] width 15 height 15
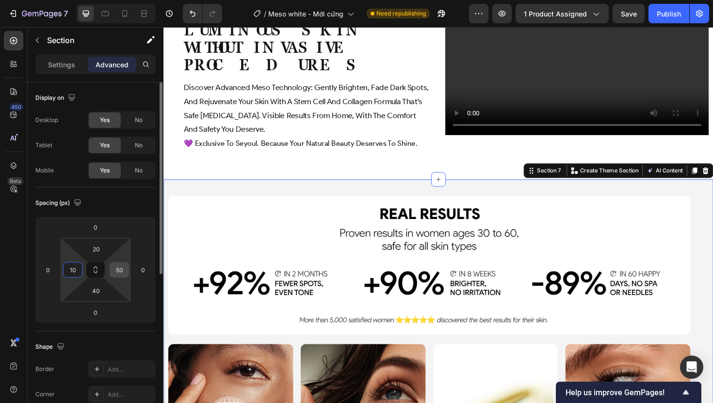
type input "10"
click at [120, 276] on input "50" at bounding box center [119, 270] width 15 height 15
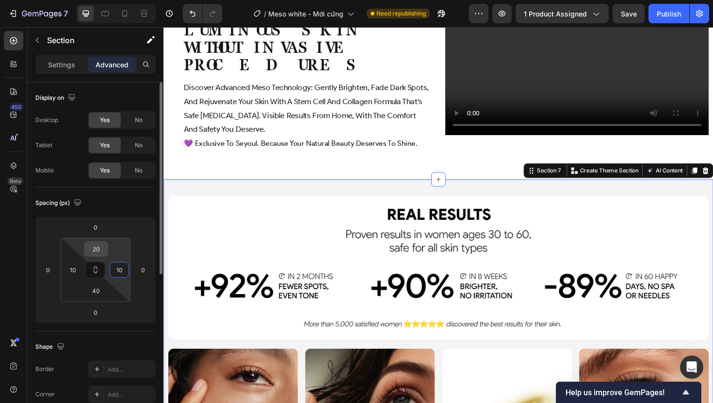
type input "10"
click at [102, 252] on input "20" at bounding box center [95, 249] width 19 height 15
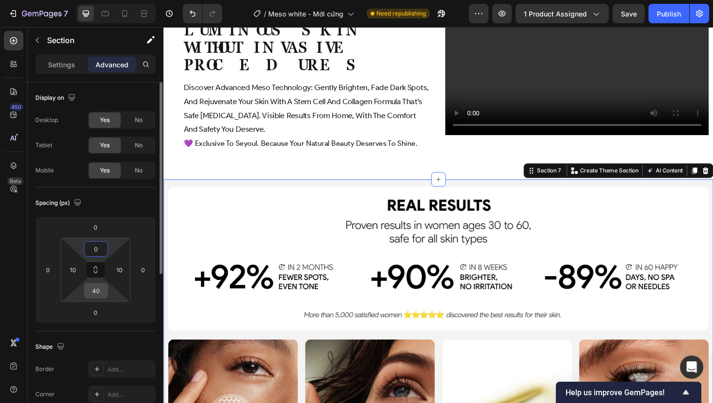
type input "0"
click at [97, 289] on input "40" at bounding box center [95, 291] width 19 height 15
type input "0"
click at [95, 314] on input "0" at bounding box center [95, 312] width 19 height 15
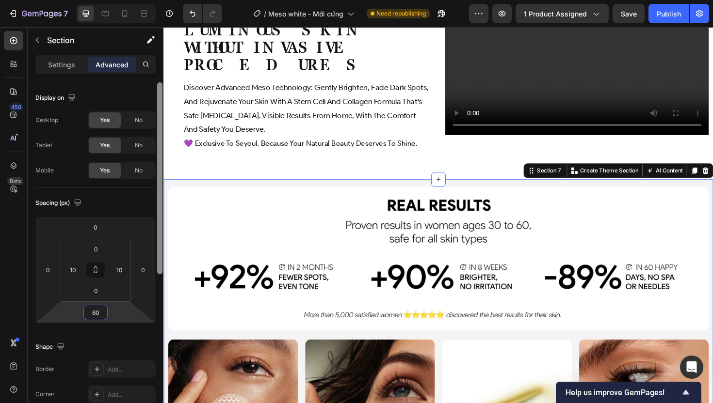
type input "60"
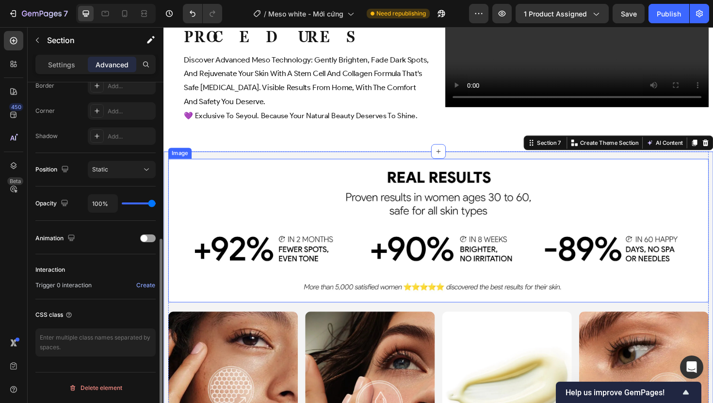
scroll to position [1505, 0]
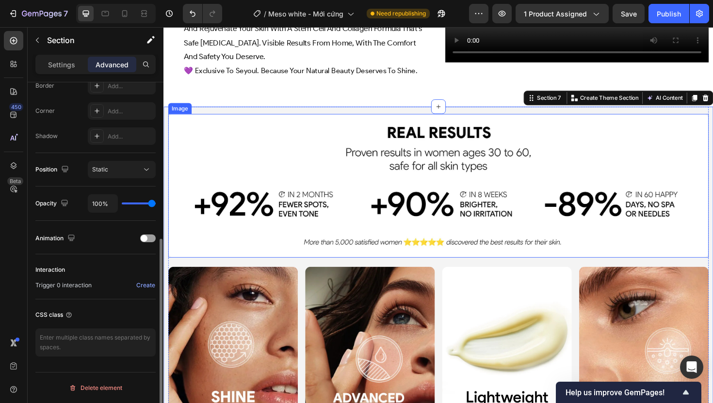
click at [218, 254] on img at bounding box center [454, 195] width 572 height 153
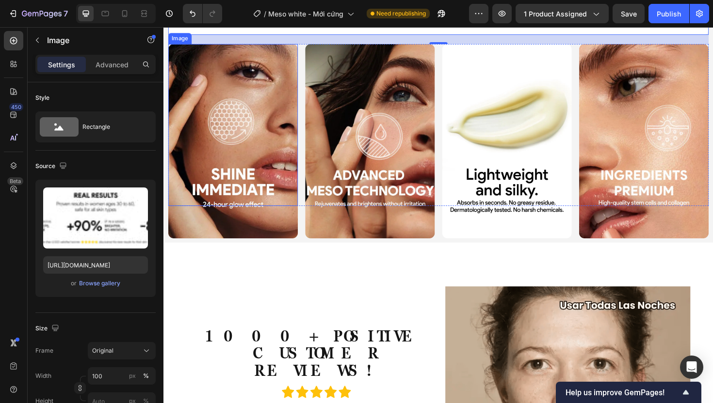
scroll to position [1863, 0]
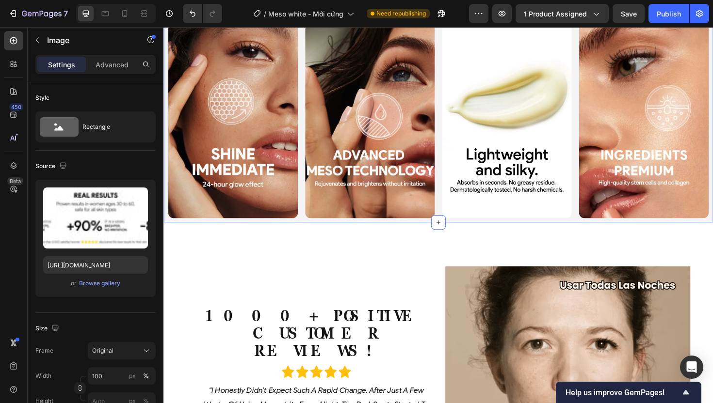
click at [166, 222] on div "Image Row Image Image Image Image Image Row Row Image Image Image Carousel Sect…" at bounding box center [454, 44] width 582 height 381
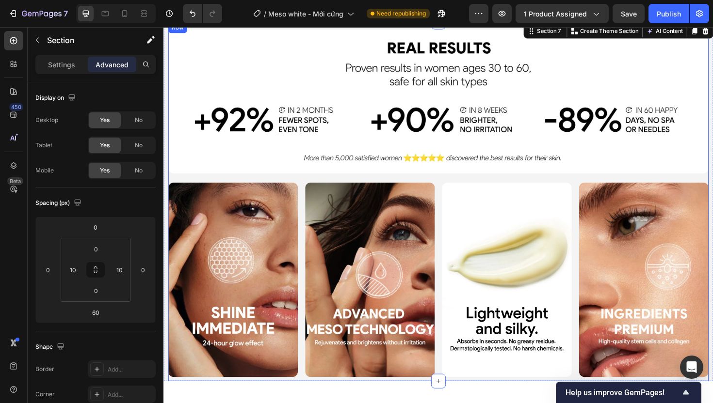
scroll to position [1694, 0]
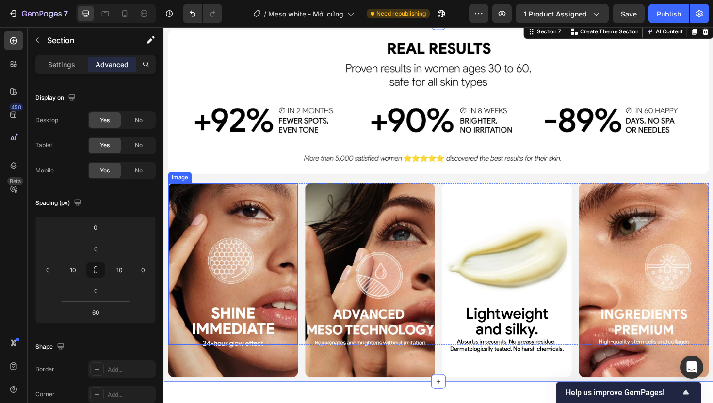
click at [178, 195] on img at bounding box center [236, 295] width 137 height 206
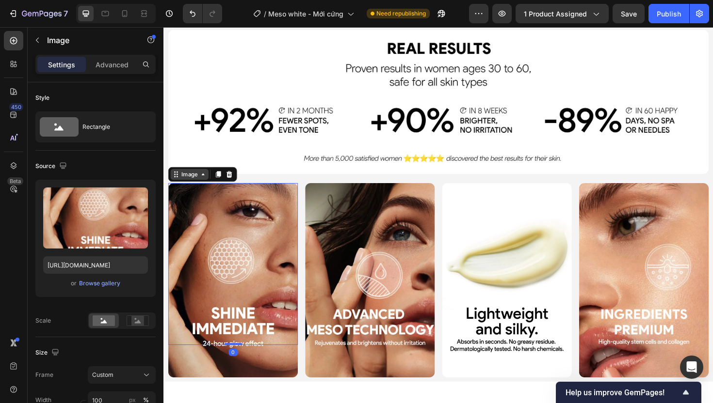
click at [185, 181] on div "Image" at bounding box center [190, 183] width 21 height 9
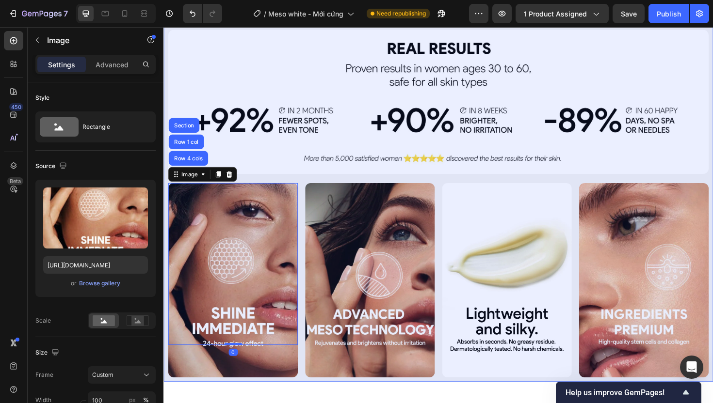
click at [186, 132] on div "Section" at bounding box center [185, 131] width 25 height 6
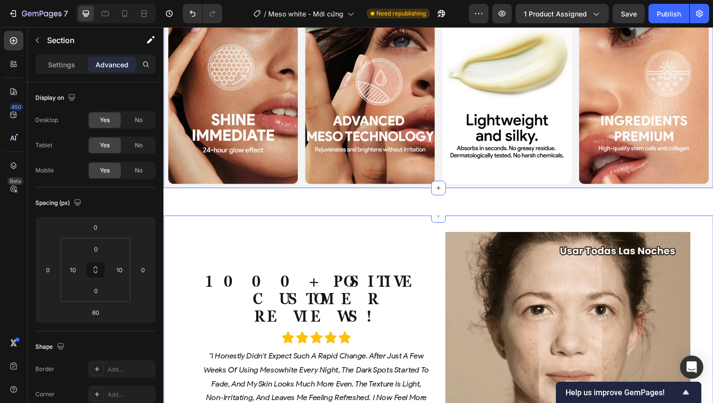
scroll to position [1908, 0]
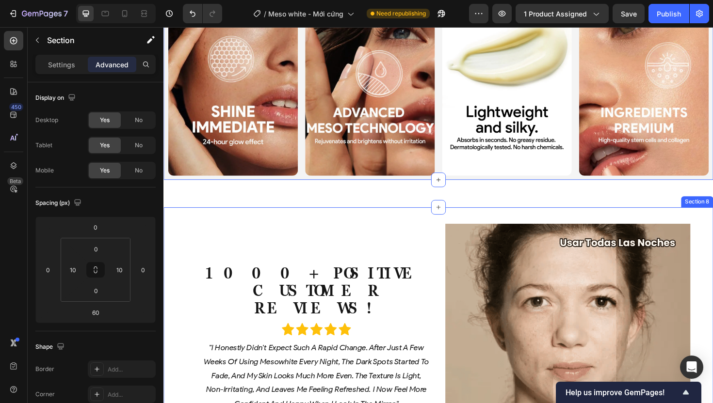
click at [201, 221] on div "1000+ POSITIVE CUSTOMER REVIEWS! Heading Icon Icon Icon Icon Icon Icon List "i …" at bounding box center [454, 371] width 582 height 306
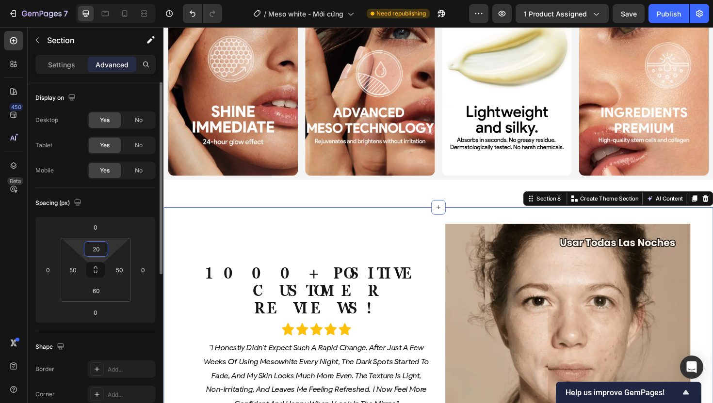
click at [96, 252] on input "20" at bounding box center [95, 249] width 19 height 15
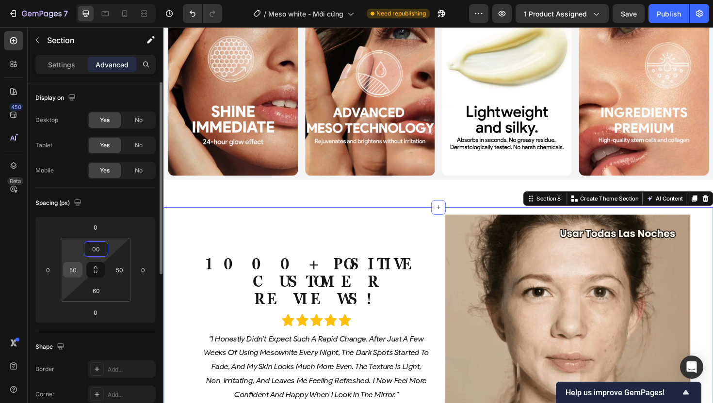
type input "0"
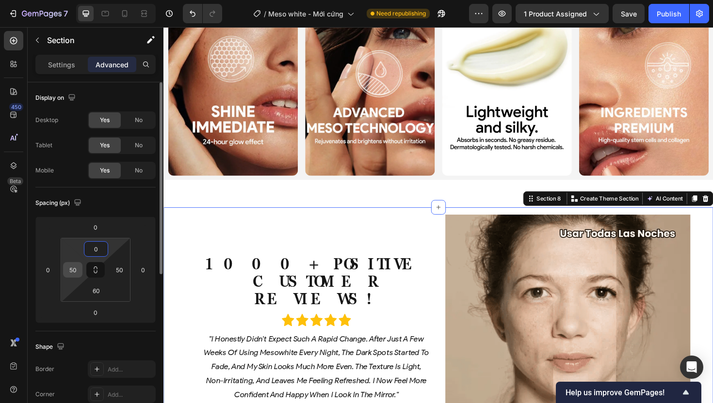
click at [74, 270] on input "50" at bounding box center [72, 270] width 15 height 15
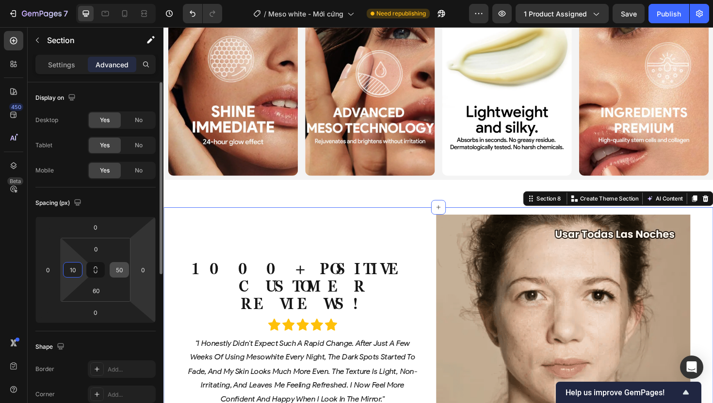
type input "10"
click at [116, 266] on input "50" at bounding box center [119, 270] width 15 height 15
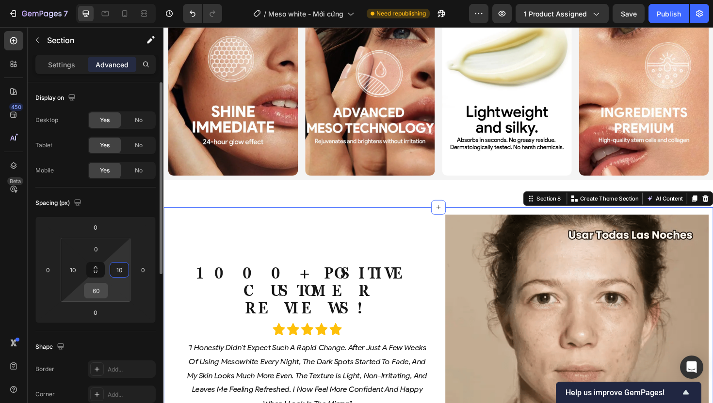
type input "10"
click at [103, 291] on input "60" at bounding box center [95, 291] width 19 height 15
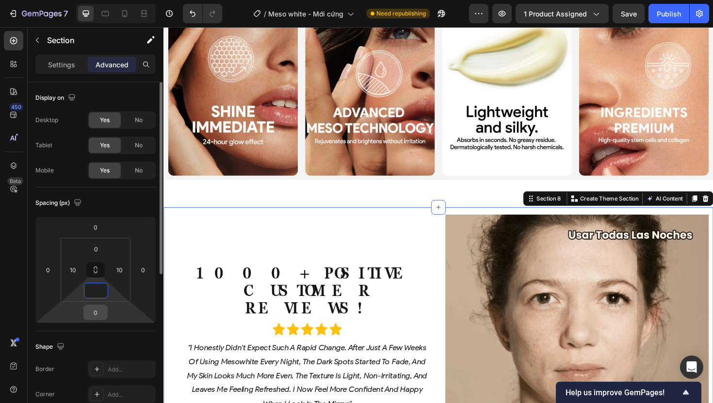
type input "0"
click at [97, 308] on input "0" at bounding box center [95, 312] width 19 height 15
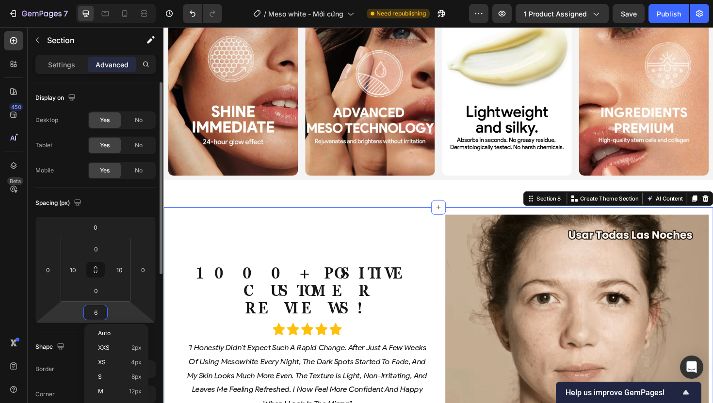
type input "60"
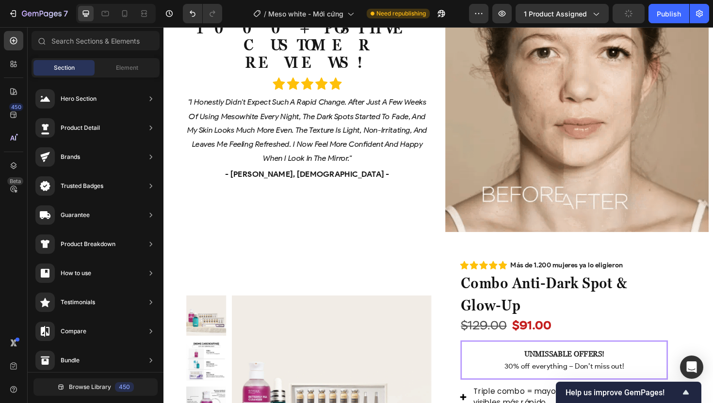
scroll to position [2093, 0]
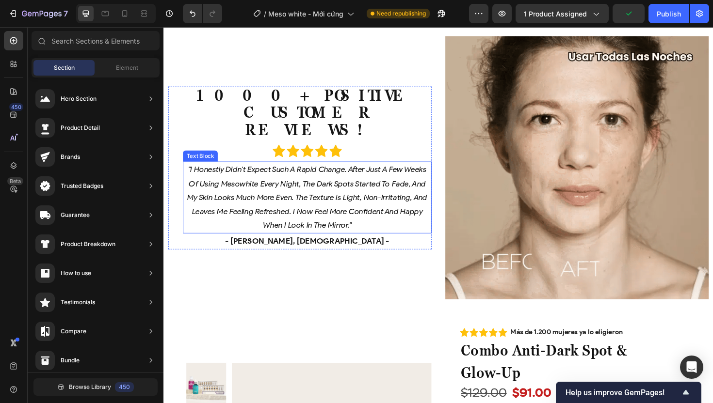
click at [287, 212] on icon ""i honestly didn't expect such a rapid change. after just a few weeks of using …" at bounding box center [316, 207] width 254 height 69
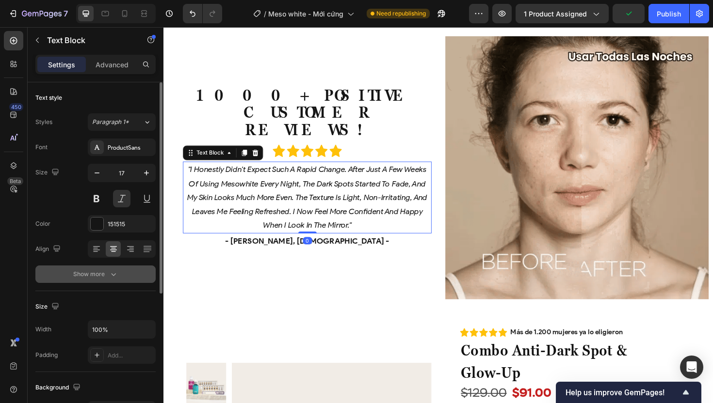
click at [106, 270] on div "Show more" at bounding box center [95, 275] width 45 height 10
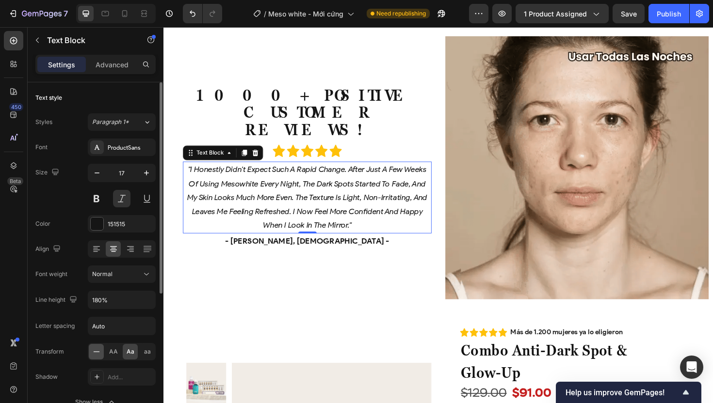
click at [96, 352] on icon at bounding box center [97, 352] width 10 height 10
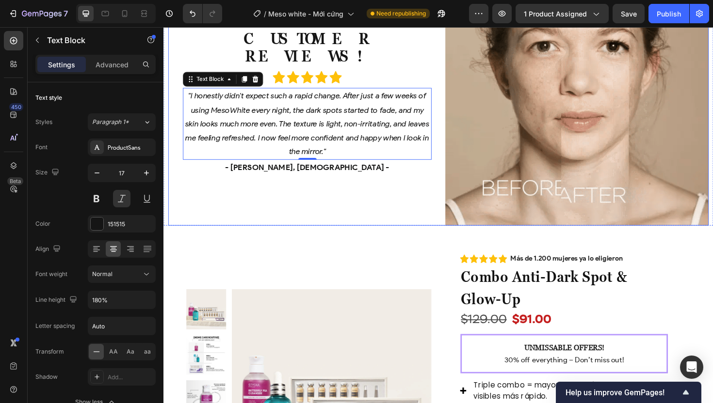
scroll to position [2173, 0]
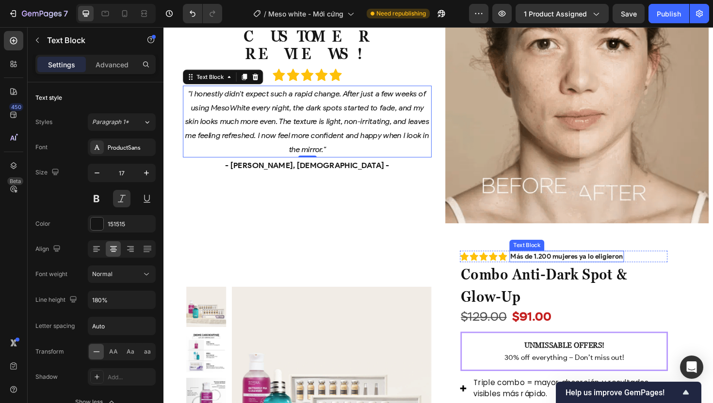
click at [561, 267] on strong "Más de 1.200 mujeres ya lo eligieron" at bounding box center [589, 270] width 119 height 9
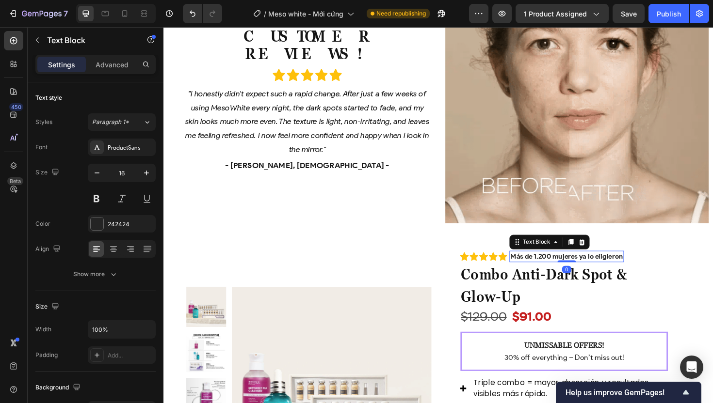
click at [561, 267] on strong "Más de 1.200 mujeres ya lo eligieron" at bounding box center [589, 270] width 119 height 9
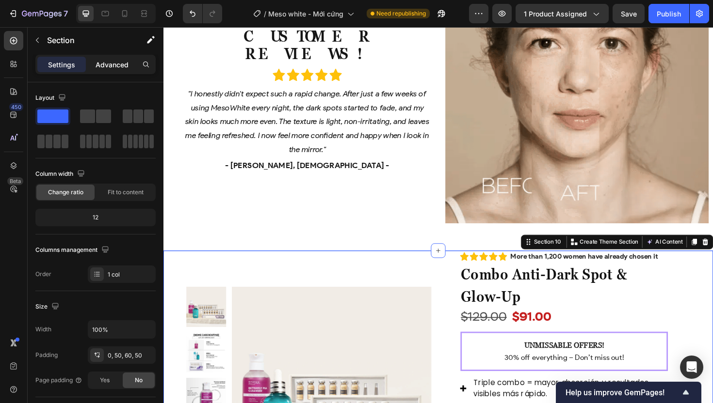
click at [90, 65] on div "Advanced" at bounding box center [112, 65] width 48 height 16
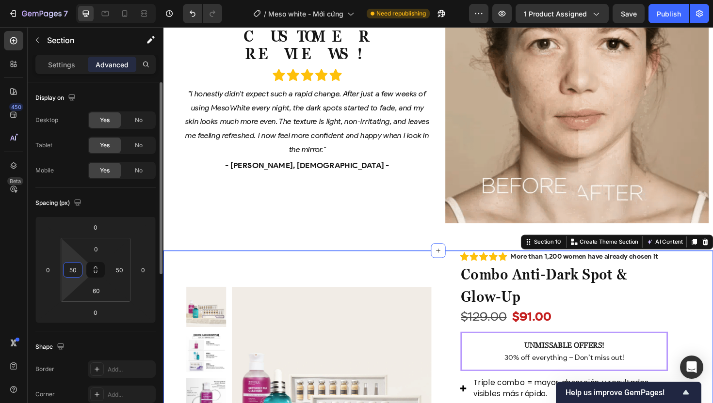
click at [80, 269] on input "50" at bounding box center [72, 270] width 15 height 15
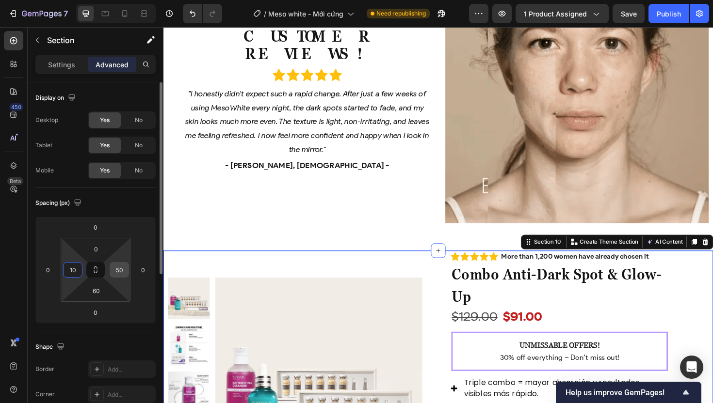
type input "10"
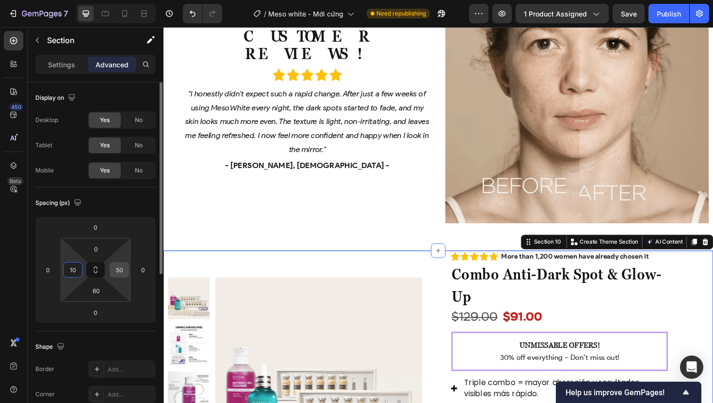
click at [117, 269] on input "50" at bounding box center [119, 270] width 15 height 15
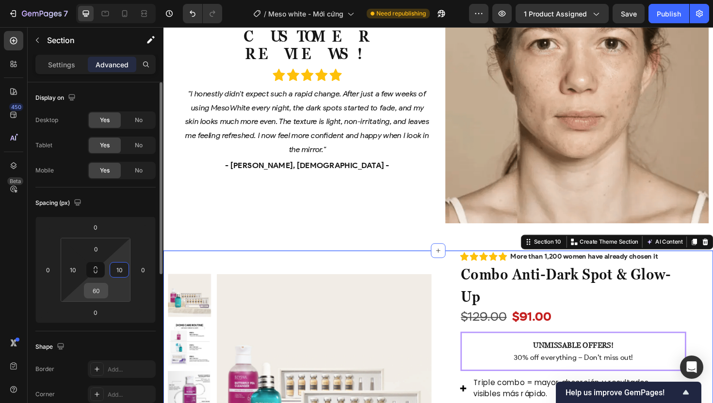
type input "10"
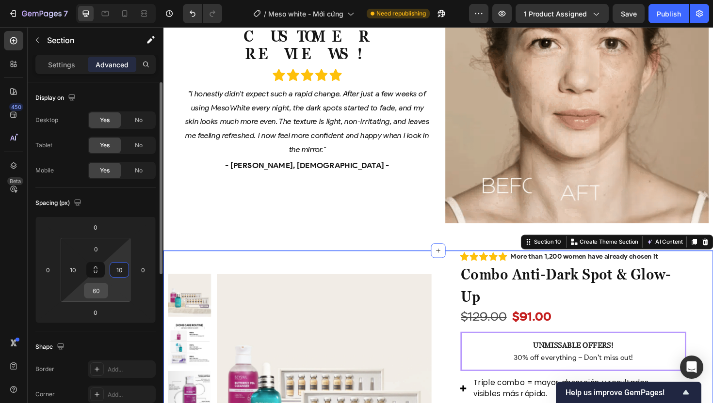
click at [103, 288] on input "60" at bounding box center [95, 291] width 19 height 15
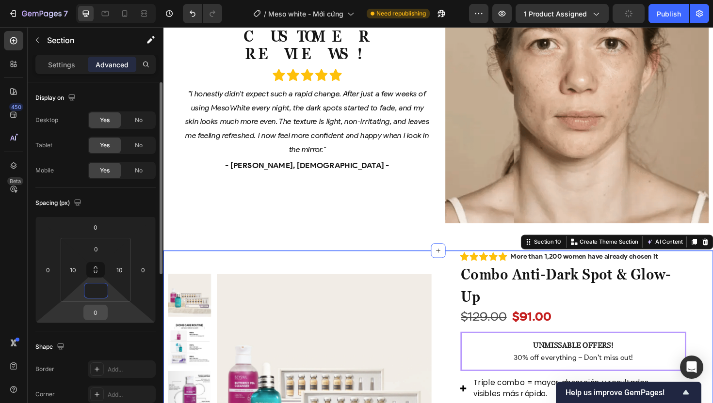
type input "0"
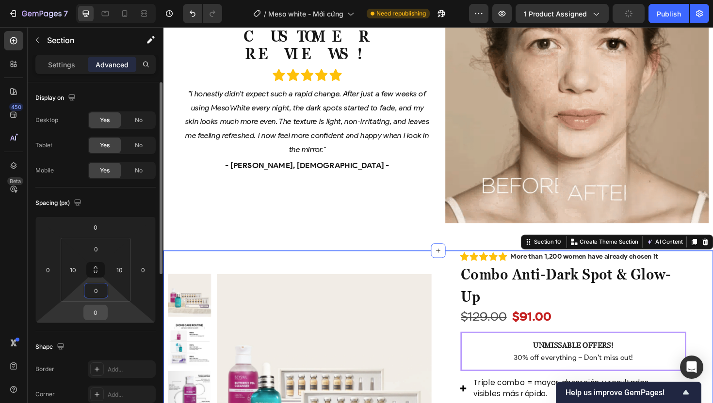
click at [97, 317] on input "0" at bounding box center [95, 312] width 19 height 15
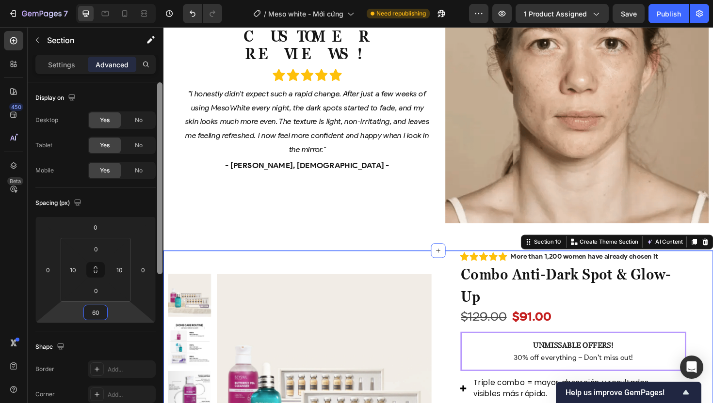
type input "60"
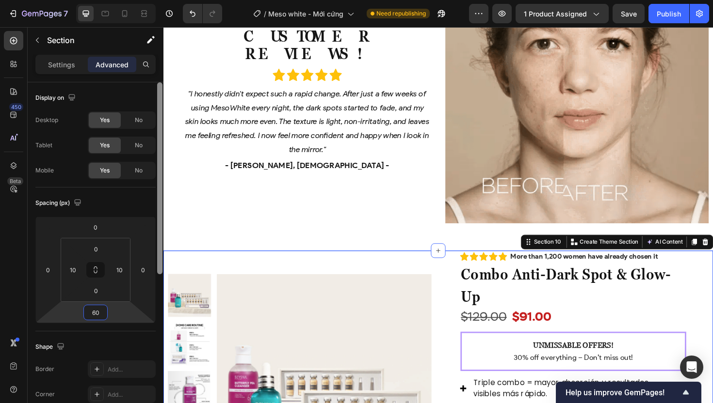
click at [159, 290] on div at bounding box center [159, 256] width 7 height 349
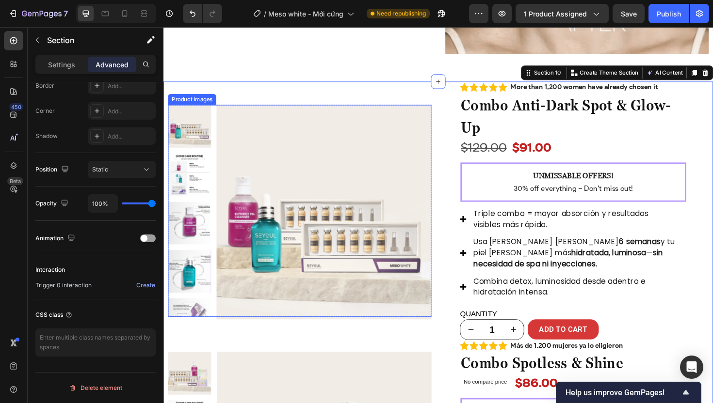
scroll to position [2353, 0]
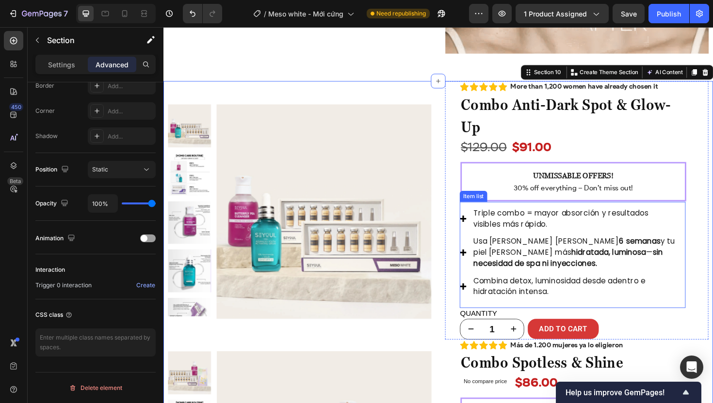
click at [550, 230] on p "Triple combo = mayor absorción y resultados visibles más rápido." at bounding box center [598, 230] width 214 height 23
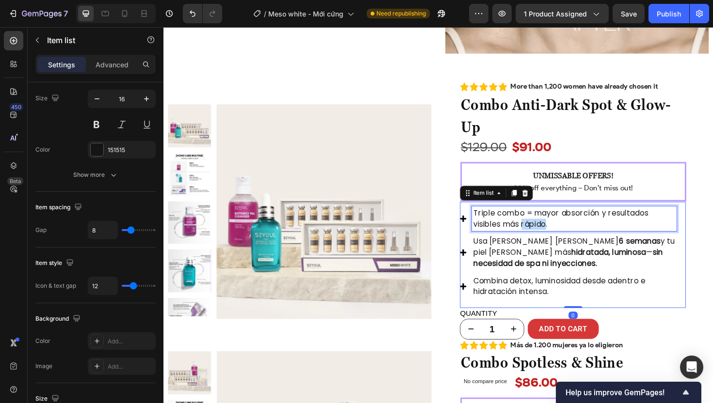
click at [550, 230] on p "Triple combo = mayor absorción y resultados visibles más rápido." at bounding box center [598, 230] width 214 height 23
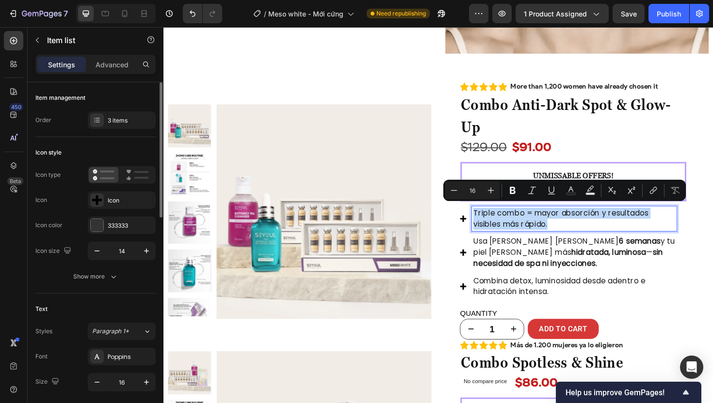
copy p "Triple combo = mayor absorción y resultados visibles más rápido."
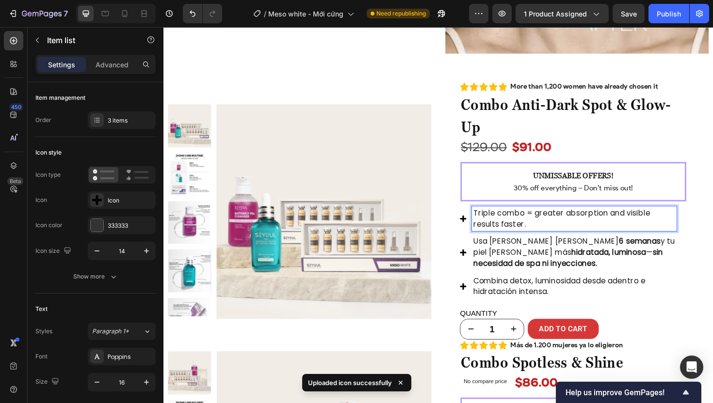
click at [595, 261] on strong "hidratada, luminosa" at bounding box center [635, 265] width 80 height 11
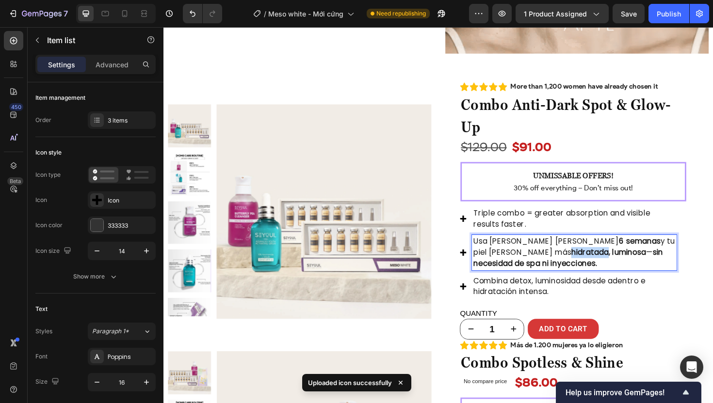
click at [595, 261] on strong "hidratada, luminosa" at bounding box center [635, 265] width 80 height 11
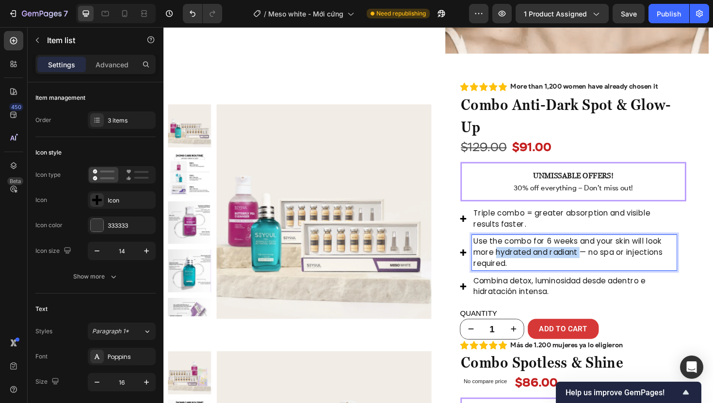
drag, startPoint x: 557, startPoint y: 262, endPoint x: 601, endPoint y: 265, distance: 44.2
click at [601, 265] on p "Use the combo for 6 weeks and your skin will look more hydrated and radiant — n…" at bounding box center [598, 266] width 214 height 35
drag, startPoint x: 612, startPoint y: 262, endPoint x: 690, endPoint y: 264, distance: 78.6
click at [690, 264] on p "Use the combo for 6 weeks and your skin will look more hydrated and radiant — n…" at bounding box center [598, 266] width 214 height 35
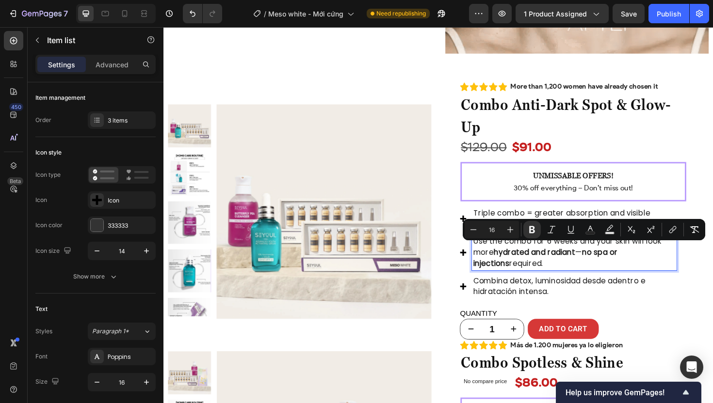
click at [634, 256] on p "Use the combo for 6 weeks and your skin will look more hydrated and radiant — n…" at bounding box center [598, 266] width 214 height 35
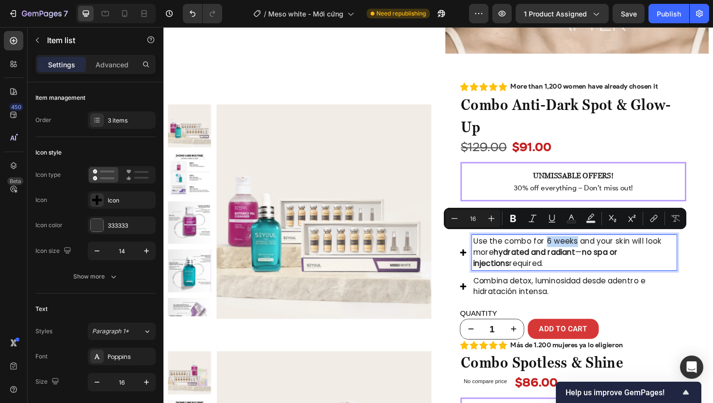
drag, startPoint x: 565, startPoint y: 249, endPoint x: 596, endPoint y: 251, distance: 30.6
click at [596, 251] on p "Use the combo for 6 weeks and your skin will look more hydrated and radiant — n…" at bounding box center [598, 266] width 214 height 35
click at [550, 301] on p "Combina detox, luminosidad desde adentro e hidratación intensa." at bounding box center [598, 301] width 214 height 23
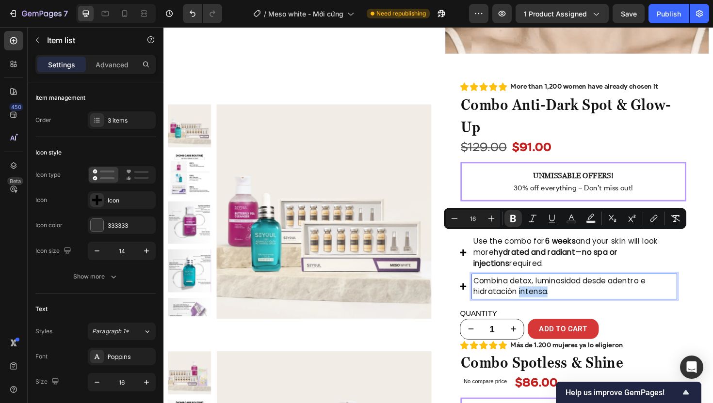
click at [550, 301] on p "Combina detox, luminosidad desde adentro e hidratación intensa." at bounding box center [598, 301] width 214 height 23
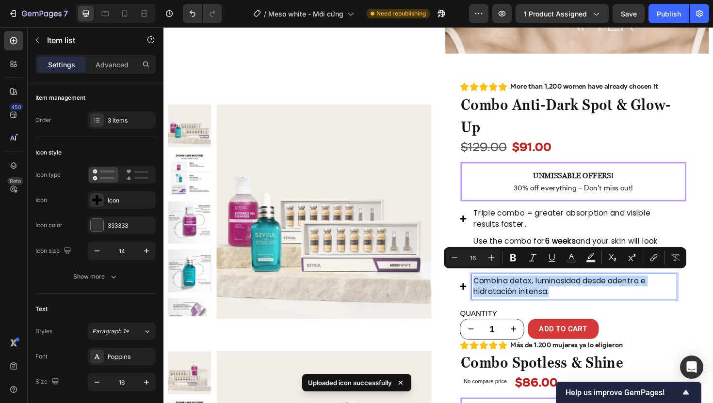
copy p "Combina detox, luminosidad desde adentro e hidratación intensa."
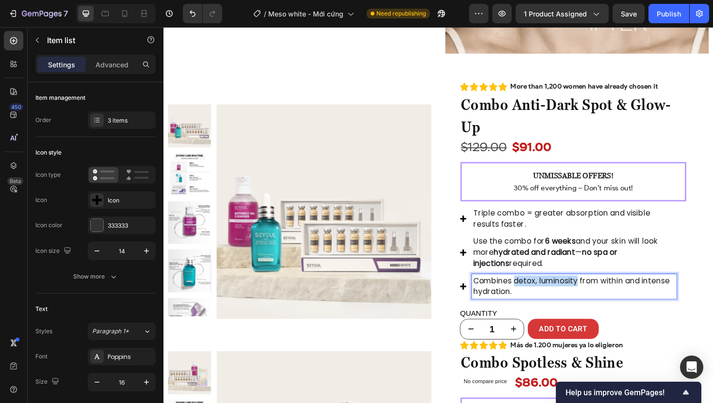
drag, startPoint x: 530, startPoint y: 291, endPoint x: 599, endPoint y: 291, distance: 68.4
click at [599, 291] on p "Combines detox, luminosity from within and intense hydration." at bounding box center [598, 301] width 214 height 23
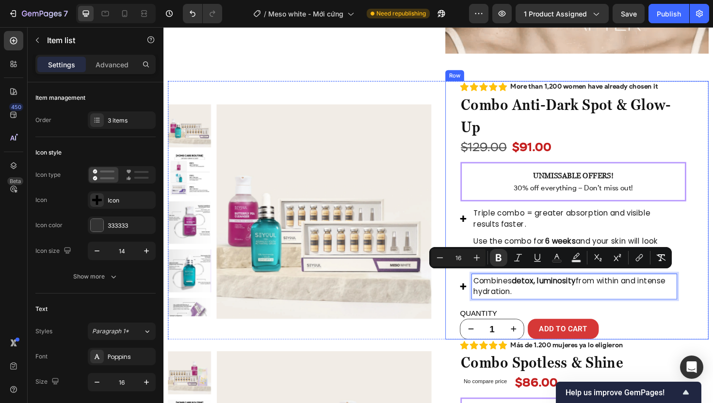
click at [712, 314] on div "Icon Icon Icon Icon Icon Icon List Más de 1.200 mujeres ya lo eligieron Text Bl…" at bounding box center [601, 221] width 279 height 274
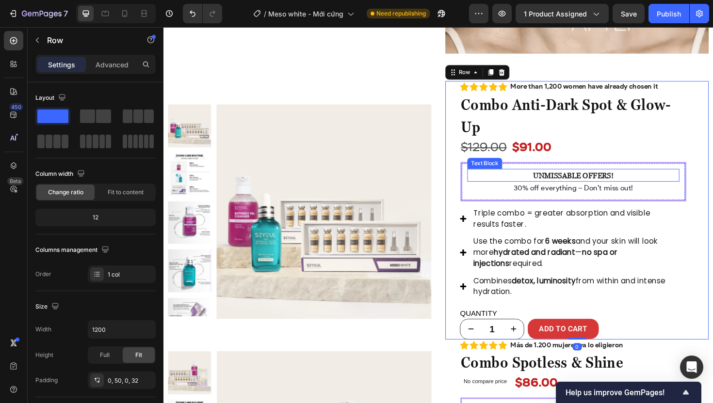
click at [567, 180] on strong "UNMISSABLE OFFERS!" at bounding box center [597, 184] width 85 height 9
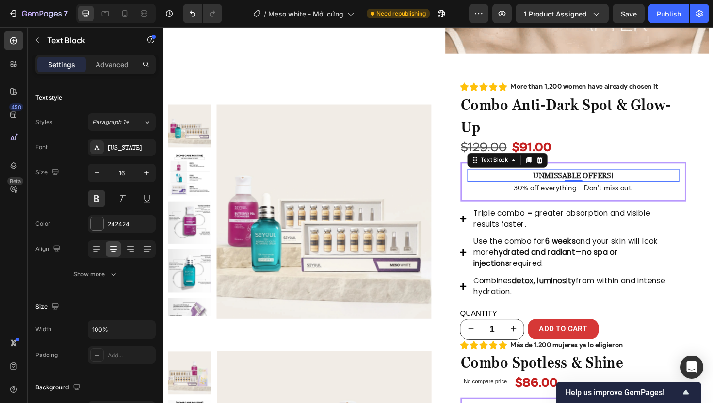
click at [604, 177] on div "UNMISSABLE OFFERS!" at bounding box center [597, 184] width 224 height 14
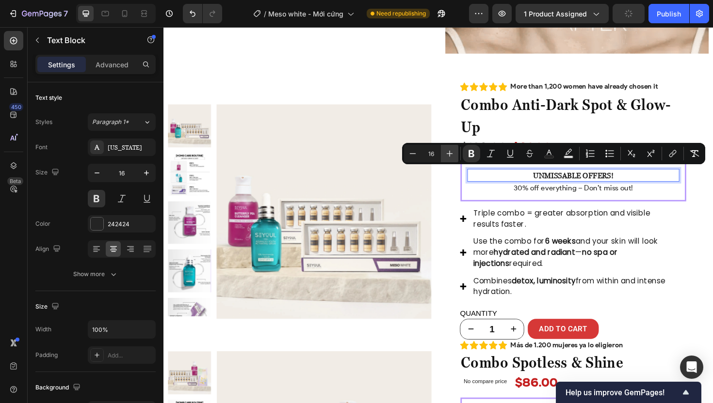
click at [452, 153] on icon "Editor contextual toolbar" at bounding box center [450, 154] width 10 height 10
type input "18"
click at [584, 196] on p "30% off everything – Don’t miss out!" at bounding box center [597, 198] width 223 height 12
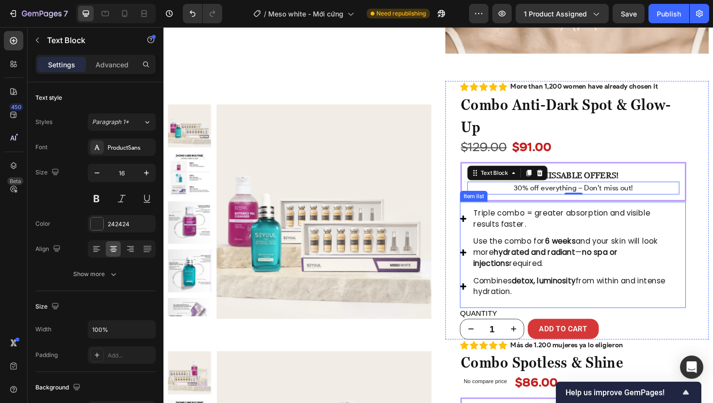
click at [576, 223] on p "Triple combo = greater absorption and visible results faster." at bounding box center [598, 230] width 214 height 23
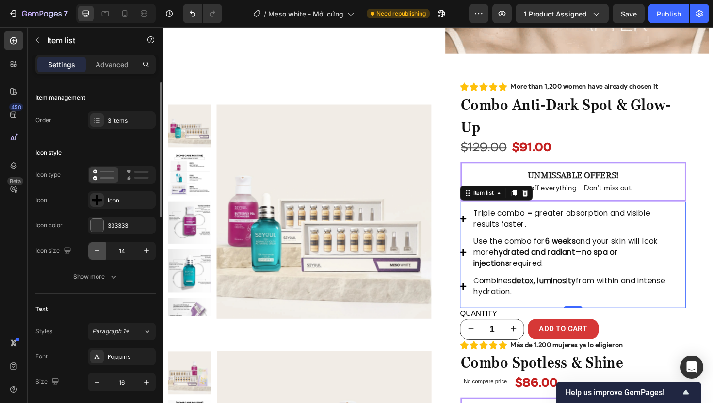
click at [95, 249] on icon "button" at bounding box center [97, 251] width 10 height 10
click at [96, 249] on icon "button" at bounding box center [97, 251] width 10 height 10
click at [96, 250] on icon "button" at bounding box center [97, 251] width 10 height 10
type input "10"
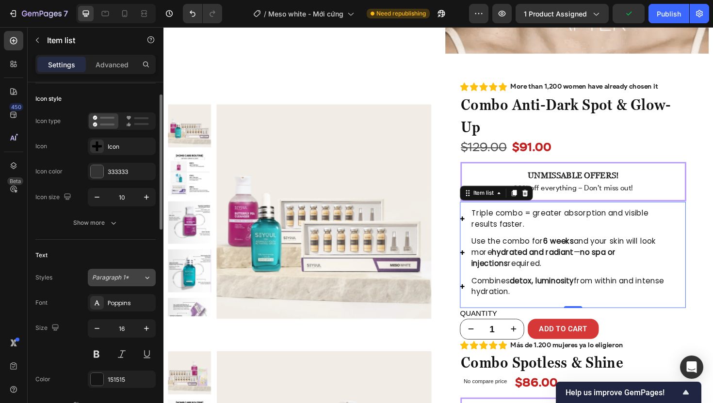
scroll to position [57, 0]
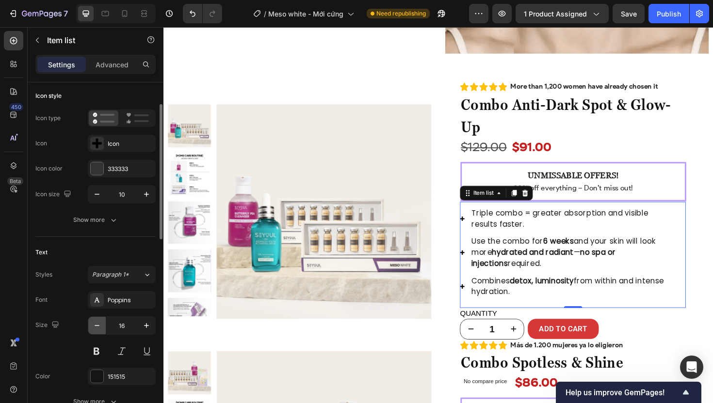
click at [97, 327] on icon "button" at bounding box center [97, 326] width 10 height 10
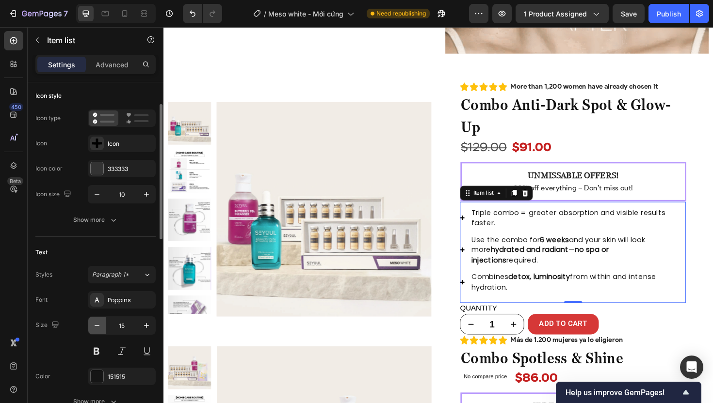
click at [97, 326] on icon "button" at bounding box center [97, 326] width 10 height 10
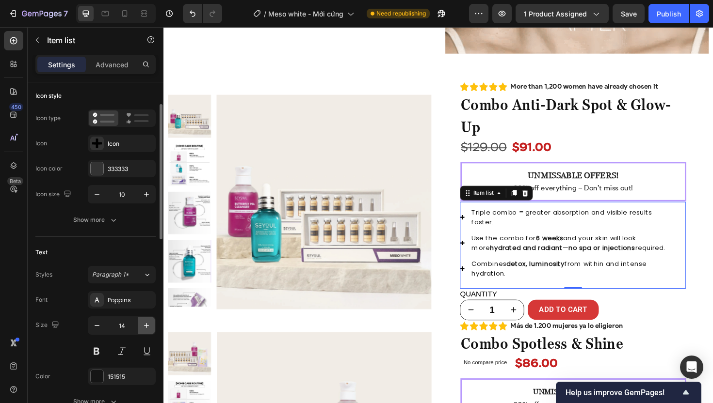
click at [143, 324] on icon "button" at bounding box center [147, 326] width 10 height 10
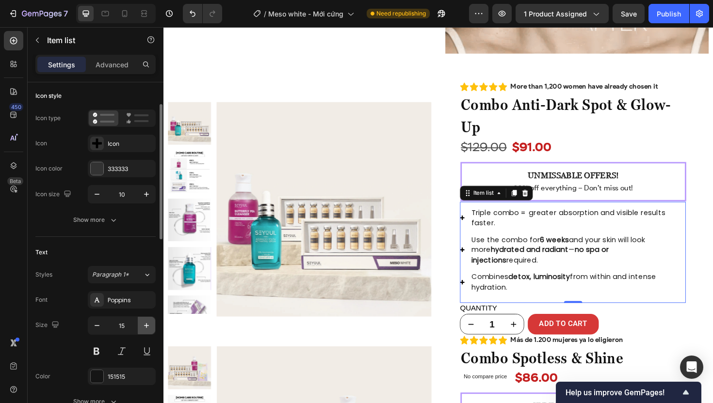
click at [143, 324] on icon "button" at bounding box center [147, 326] width 10 height 10
type input "16"
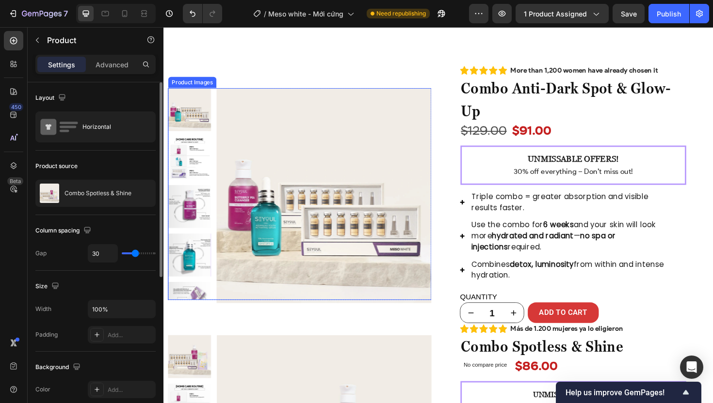
scroll to position [2387, 0]
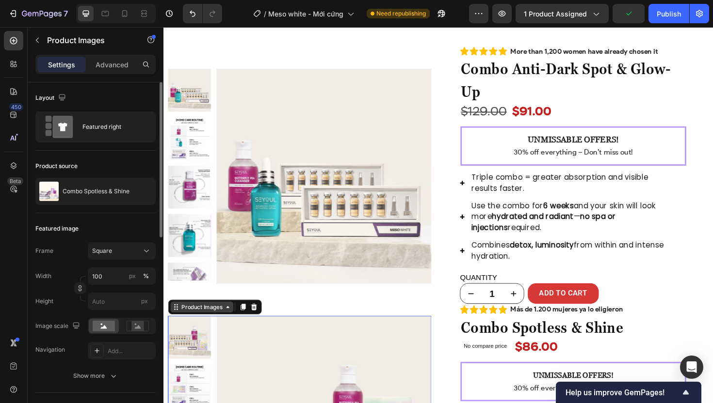
click at [205, 328] on div "Product Images" at bounding box center [203, 323] width 47 height 9
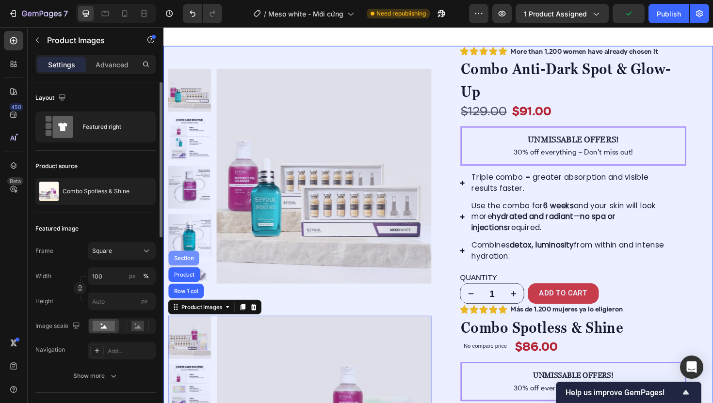
click at [189, 266] on div "Section" at bounding box center [185, 272] width 32 height 16
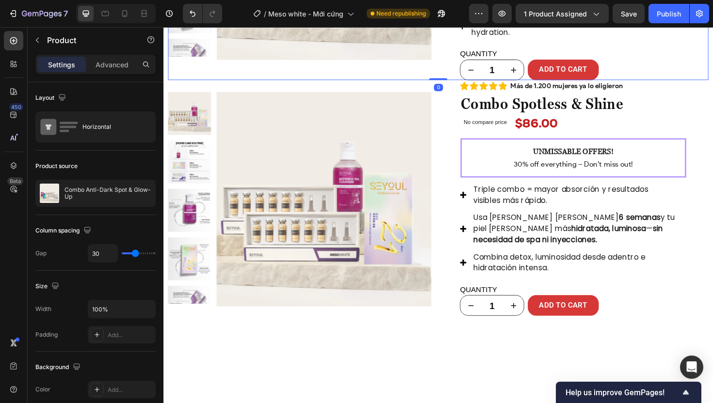
scroll to position [2374, 0]
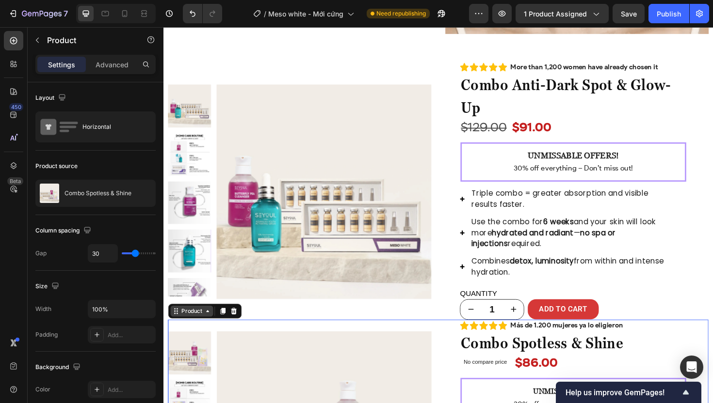
click at [208, 325] on icon at bounding box center [210, 328] width 8 height 8
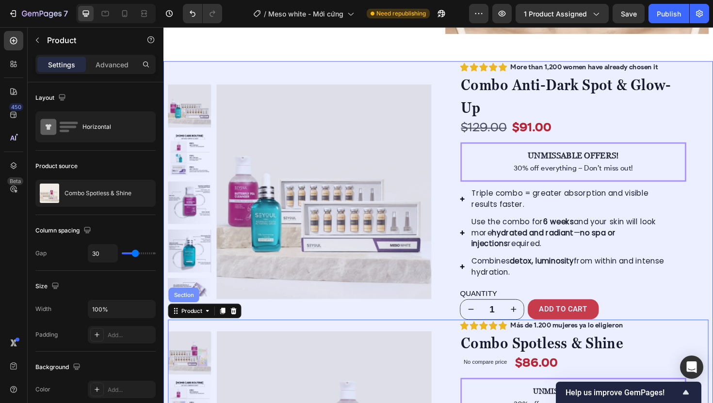
click at [180, 308] on div "Section" at bounding box center [185, 311] width 25 height 6
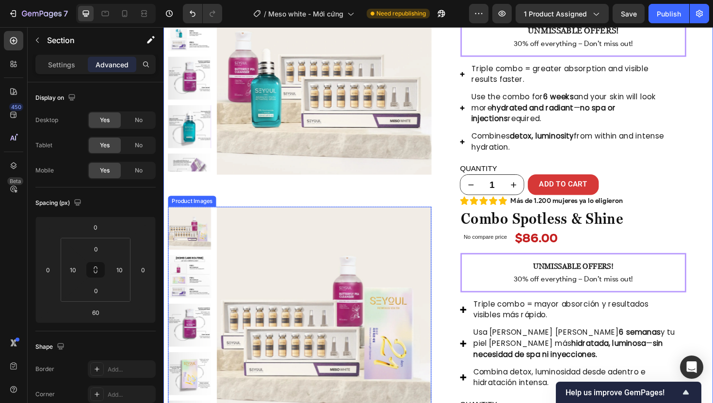
scroll to position [2518, 0]
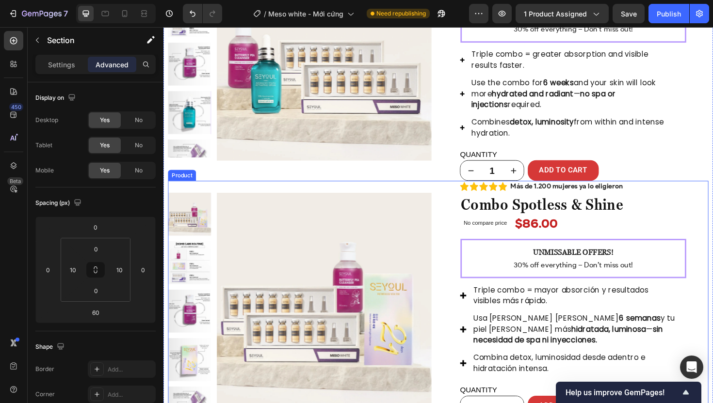
click at [415, 181] on div "Product Images Row" at bounding box center [307, 54] width 279 height 274
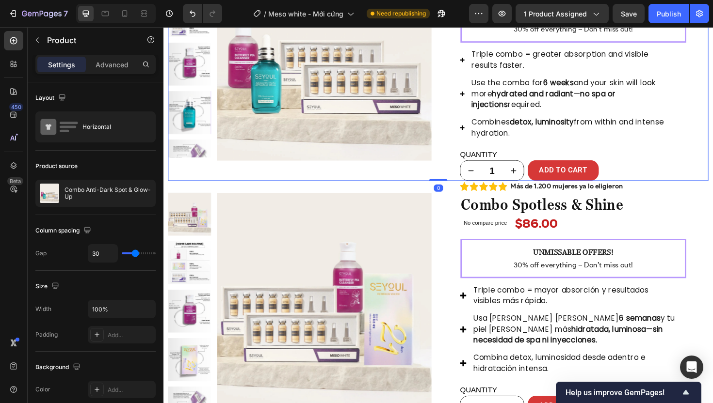
click at [450, 184] on div "Product Images Row Icon Icon Icon Icon Icon Icon List Más de 1.200 mujeres ya l…" at bounding box center [454, 54] width 572 height 274
click at [403, 182] on div "Product Images Row" at bounding box center [307, 54] width 279 height 274
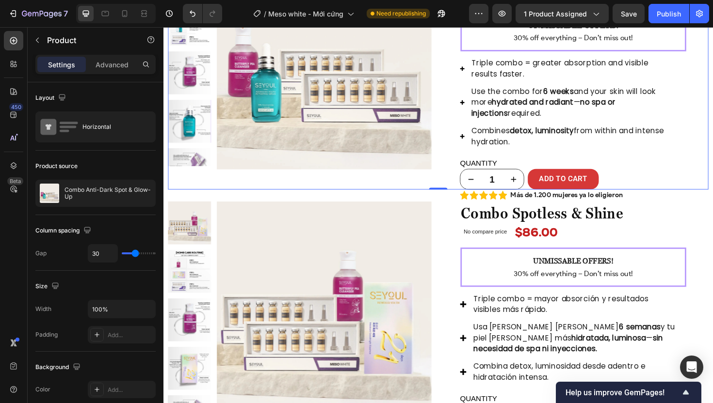
scroll to position [2503, 0]
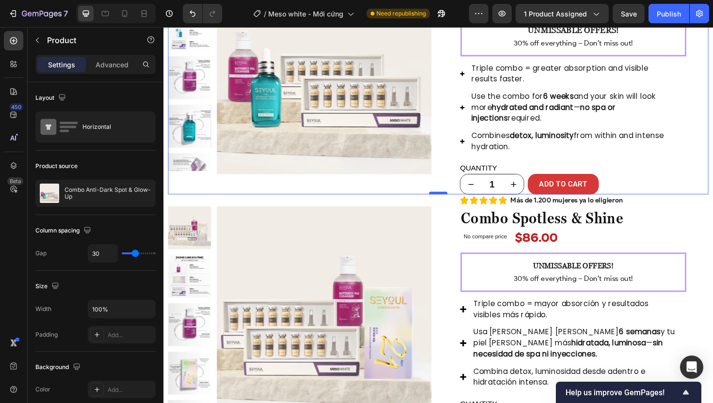
click at [453, 204] on div at bounding box center [454, 203] width 19 height 3
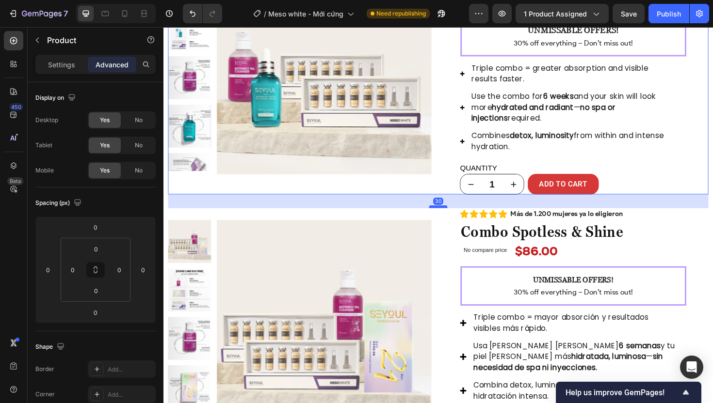
drag, startPoint x: 452, startPoint y: 204, endPoint x: 452, endPoint y: 218, distance: 14.6
click at [452, 218] on div at bounding box center [454, 217] width 19 height 3
type input "30"
click at [348, 190] on div "Product Images Row" at bounding box center [307, 68] width 279 height 274
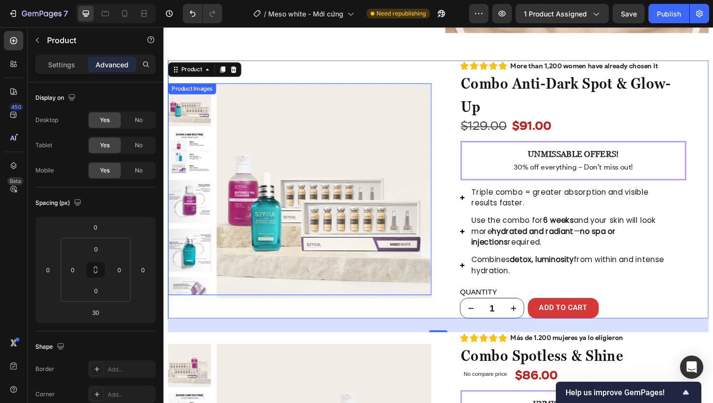
scroll to position [2357, 0]
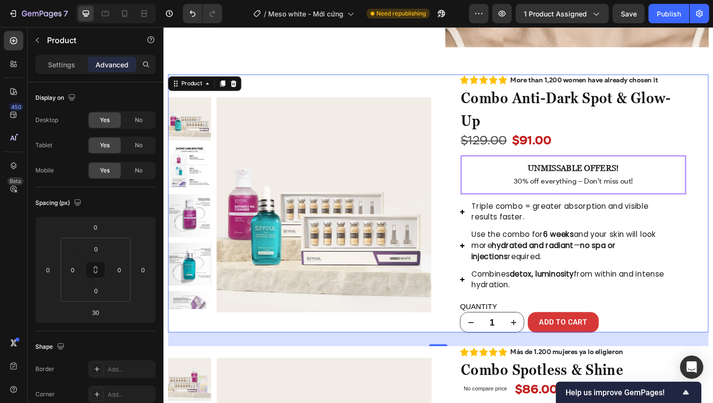
click at [289, 86] on div "Product Images Row" at bounding box center [307, 215] width 279 height 274
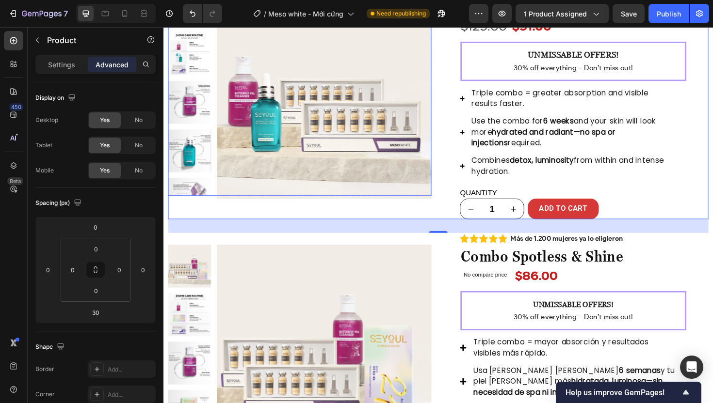
scroll to position [2483, 0]
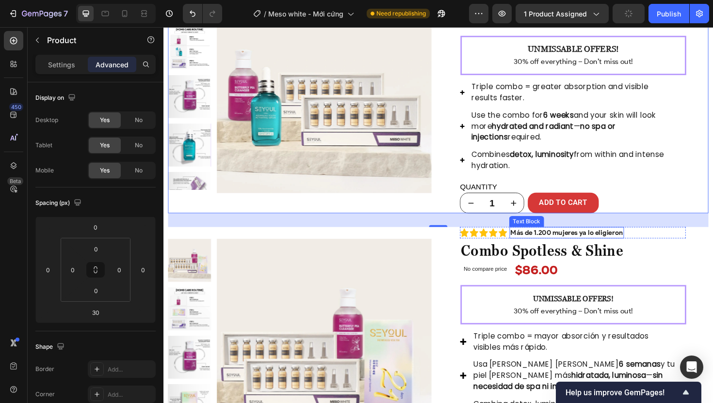
click at [585, 246] on strong "Más de 1.200 mujeres ya lo eligieron" at bounding box center [589, 244] width 119 height 9
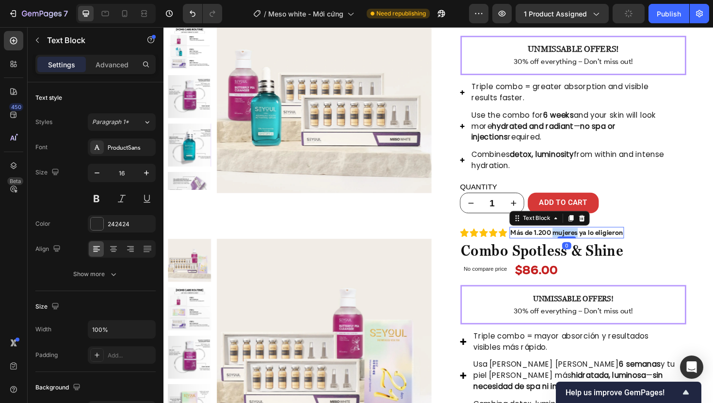
click at [585, 246] on strong "Más de 1.200 mujeres ya lo eligieron" at bounding box center [589, 244] width 119 height 9
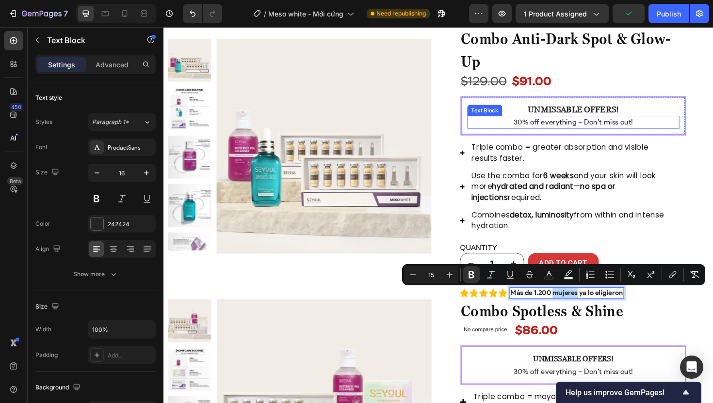
scroll to position [2331, 0]
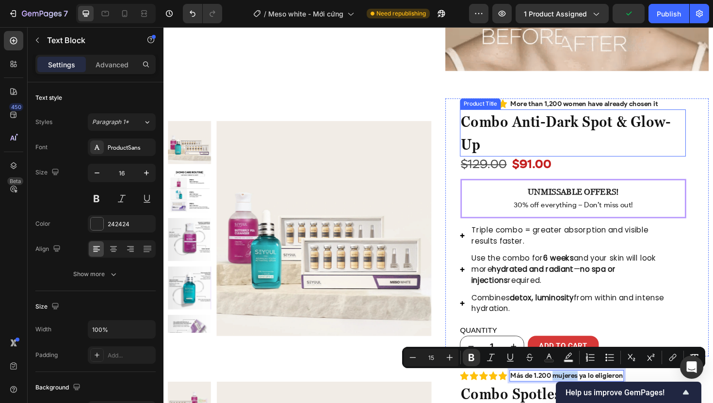
click at [580, 109] on strong "More than 1,200 women have already chosen it" at bounding box center [608, 108] width 156 height 9
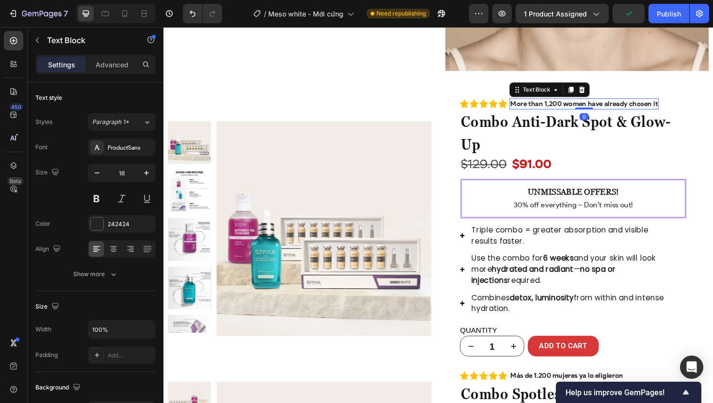
click at [580, 109] on strong "More than 1,200 women have already chosen it" at bounding box center [608, 108] width 156 height 9
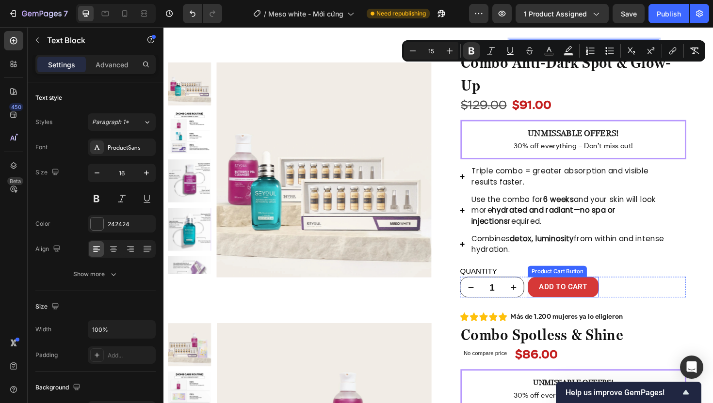
scroll to position [2522, 0]
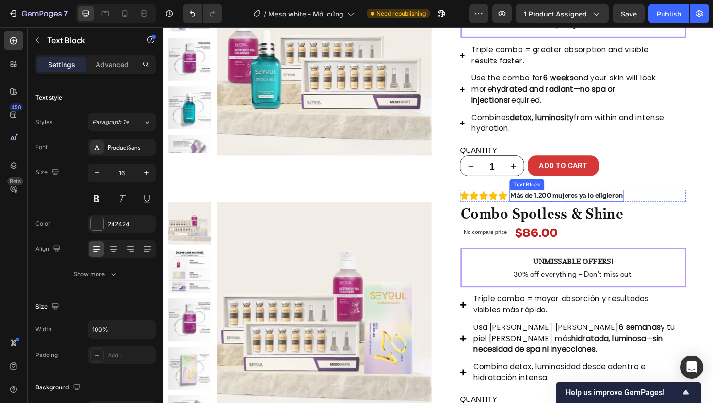
click at [578, 204] on strong "Más de 1.200 mujeres ya lo eligieron" at bounding box center [589, 205] width 119 height 9
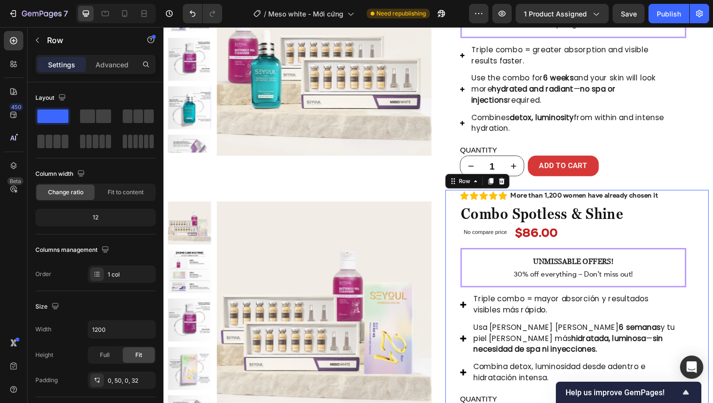
click at [467, 258] on div "Icon Icon Icon Icon Icon Icon List Más de 1.200 mujeres ya lo eligieron Text Bl…" at bounding box center [601, 325] width 279 height 250
click at [580, 279] on strong "UNMISSABLE OFFERS!" at bounding box center [597, 275] width 85 height 9
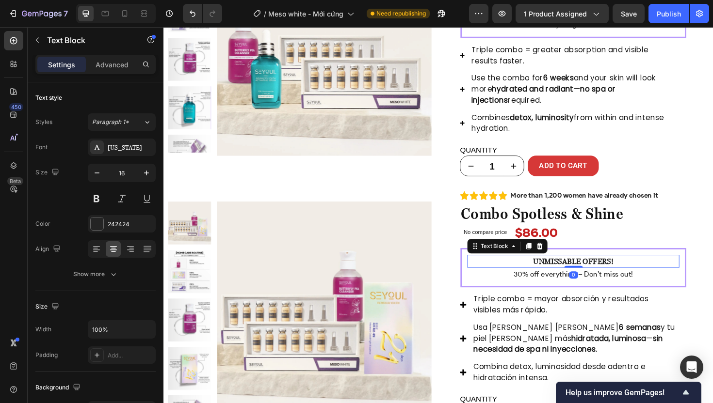
click at [534, 273] on p "UNMISSABLE OFFERS!" at bounding box center [597, 276] width 223 height 12
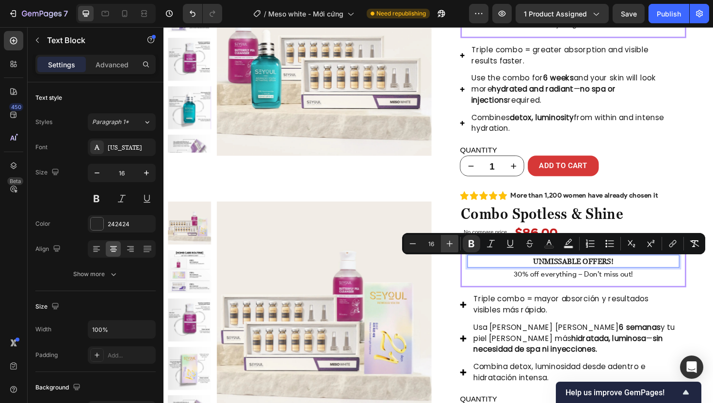
click at [452, 244] on icon "Editor contextual toolbar" at bounding box center [450, 244] width 10 height 10
type input "18"
click at [604, 294] on p "30% off everything – Don’t miss out!" at bounding box center [597, 289] width 223 height 12
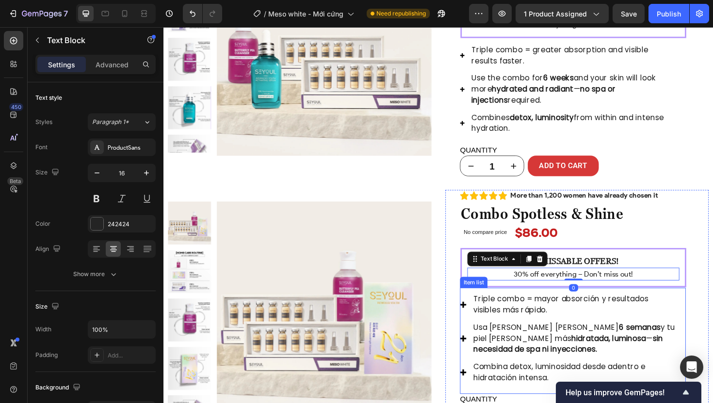
click at [634, 329] on p "Triple combo = mayor absorción y resultados visibles más rápido." at bounding box center [598, 321] width 214 height 23
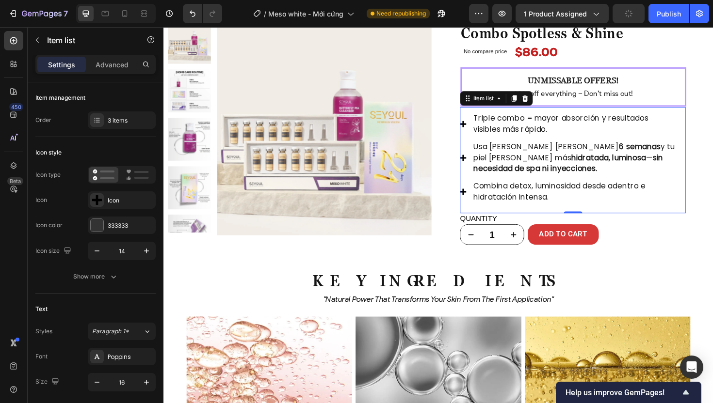
scroll to position [2740, 0]
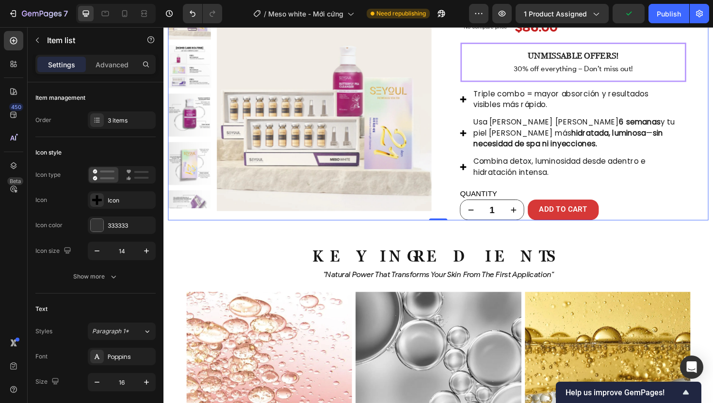
click at [406, 231] on div "Product Images Row" at bounding box center [307, 107] width 279 height 250
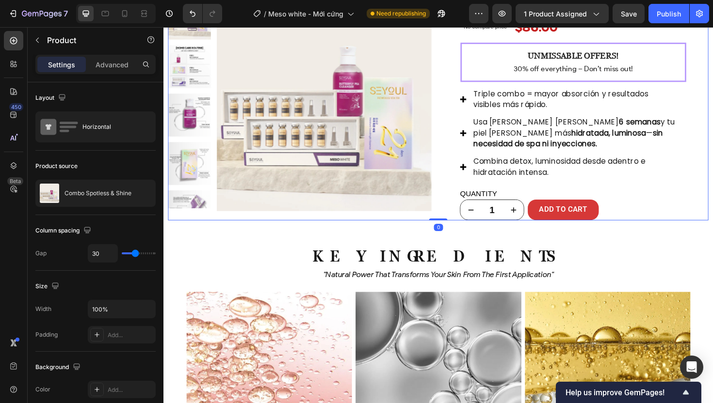
click at [451, 240] on div "0" at bounding box center [454, 240] width 10 height 8
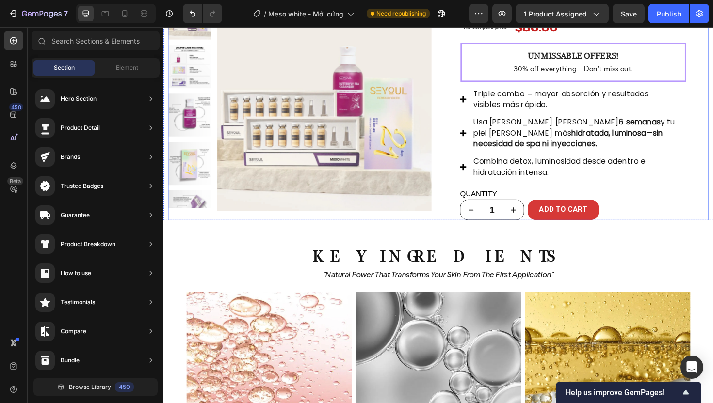
click at [455, 221] on div "Product Images Row Icon Icon Icon Icon Icon Icon List Más de 1.200 mujeres ya l…" at bounding box center [454, 107] width 572 height 250
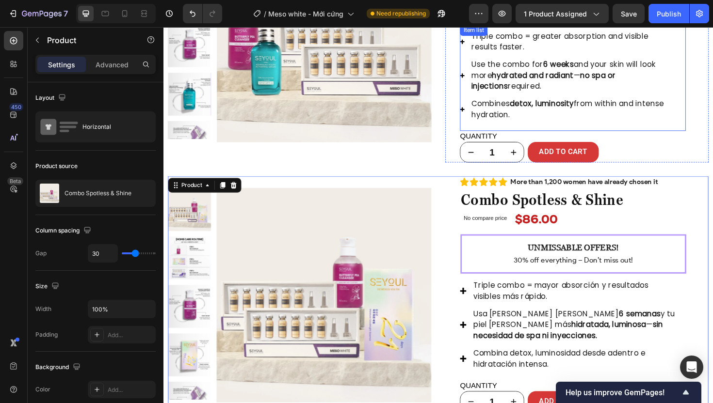
scroll to position [2527, 0]
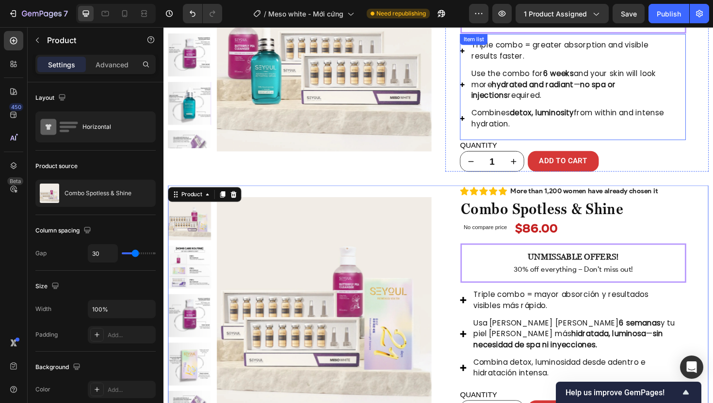
click at [526, 50] on p "Triple combo = greater absorption and visible results faster." at bounding box center [597, 52] width 216 height 23
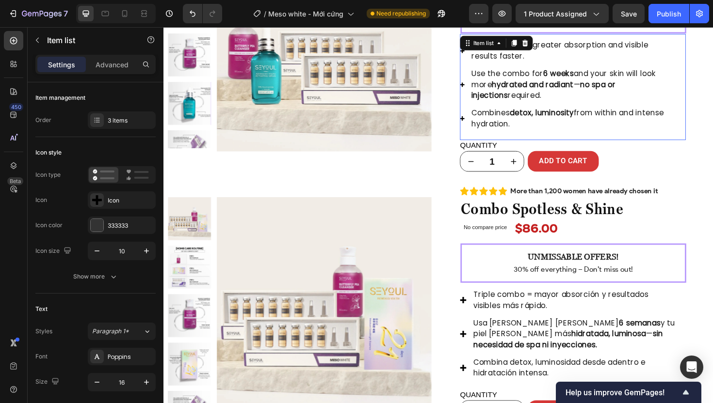
click at [526, 50] on div "Item list" at bounding box center [515, 44] width 77 height 16
click at [559, 59] on p "Triple combo = greater absorption and visible results faster." at bounding box center [597, 52] width 216 height 23
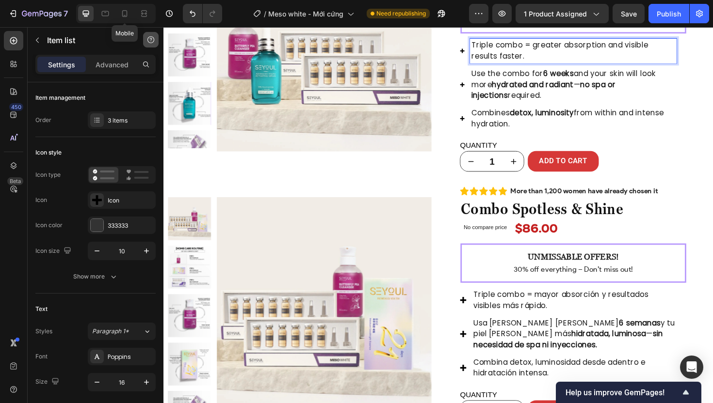
drag, startPoint x: 123, startPoint y: 14, endPoint x: 154, endPoint y: 42, distance: 42.2
click at [123, 14] on icon at bounding box center [125, 14] width 10 height 10
type input "16"
type input "14"
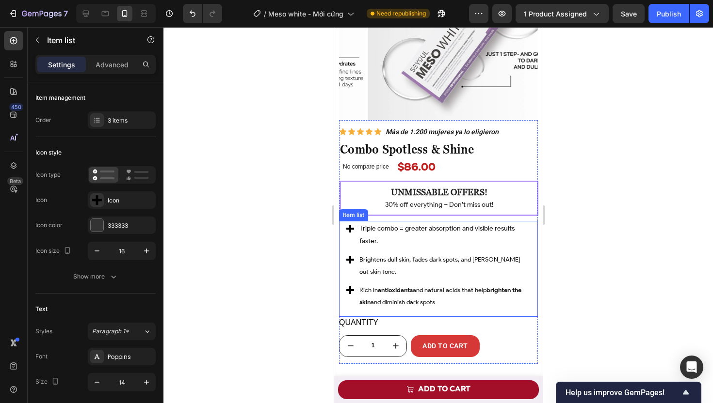
scroll to position [3281, 0]
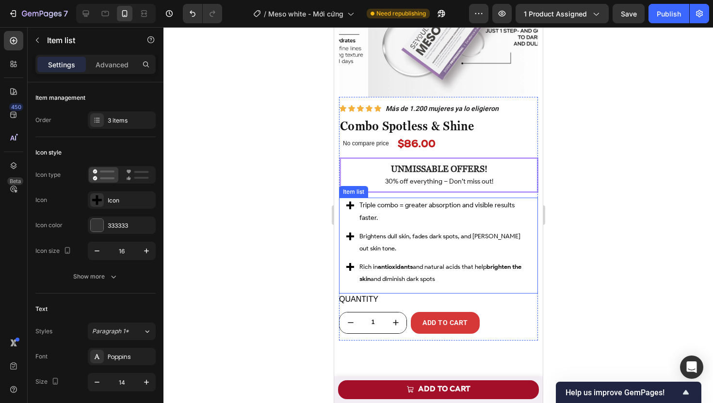
click at [383, 221] on p "Triple combo = greater absorption and visible results faster." at bounding box center [444, 211] width 170 height 24
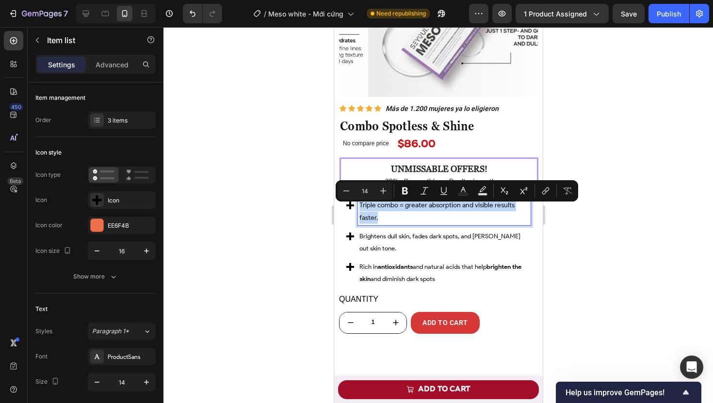
copy p "Triple combo = greater absorption and visible results faster."
type input "13"
click at [411, 248] on p "Brightens dull skin, fades dark spots, and [PERSON_NAME] out skin tone." at bounding box center [444, 242] width 170 height 24
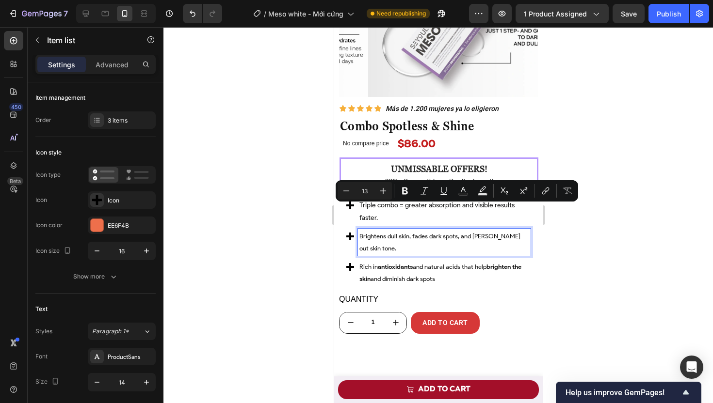
click at [411, 248] on p "Brightens dull skin, fades dark spots, and [PERSON_NAME] out skin tone." at bounding box center [444, 242] width 170 height 24
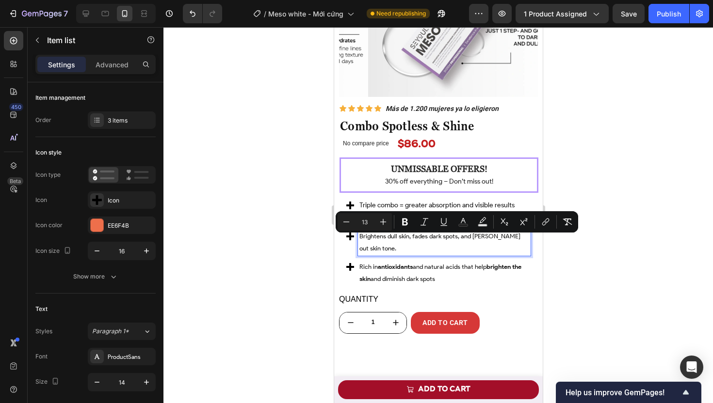
click at [447, 279] on p "Rich in antioxidants and natural acids that help brighten the skin and diminish…" at bounding box center [444, 273] width 170 height 24
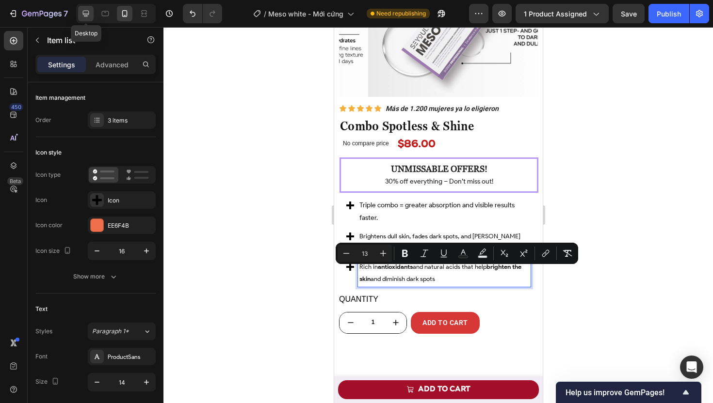
click at [88, 16] on icon at bounding box center [86, 14] width 10 height 10
type input "16"
type input "8"
type input "12"
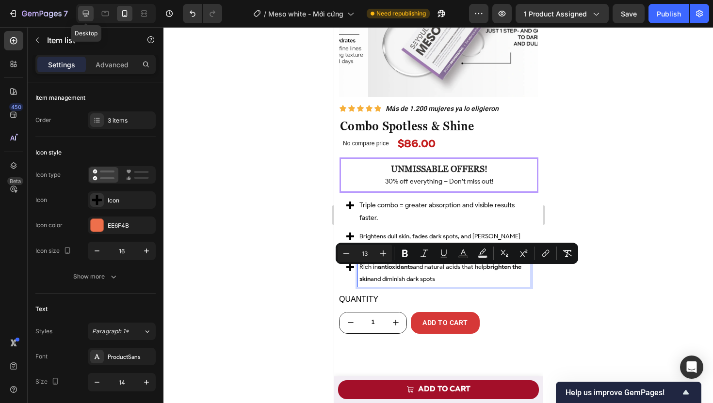
type input "12"
type input "24"
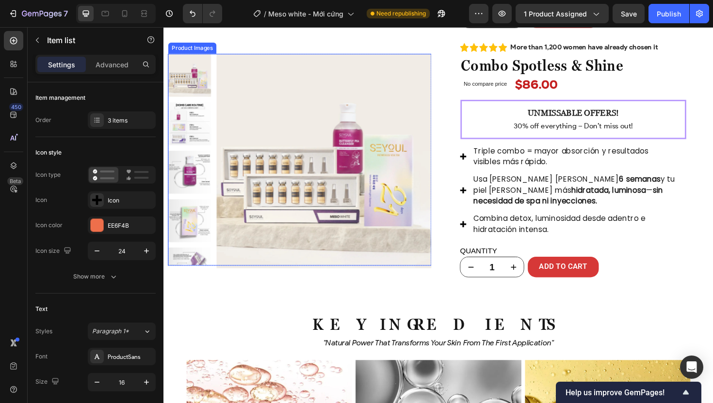
scroll to position [2679, 0]
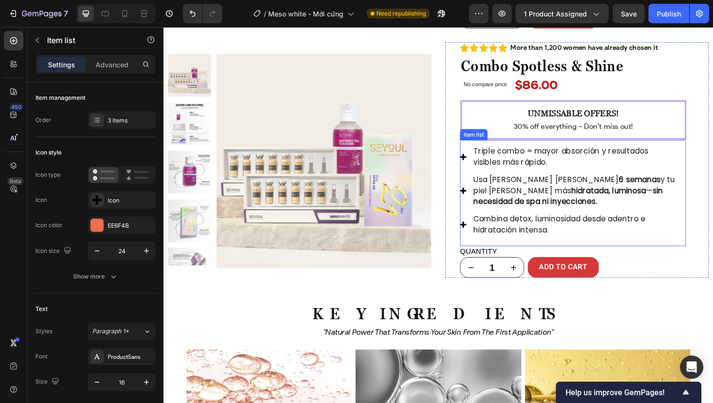
click at [595, 204] on strong "hidratada, luminosa" at bounding box center [635, 200] width 80 height 11
click at [514, 165] on p "Triple combo = mayor absorción y resultados visibles más rápido." at bounding box center [598, 164] width 214 height 23
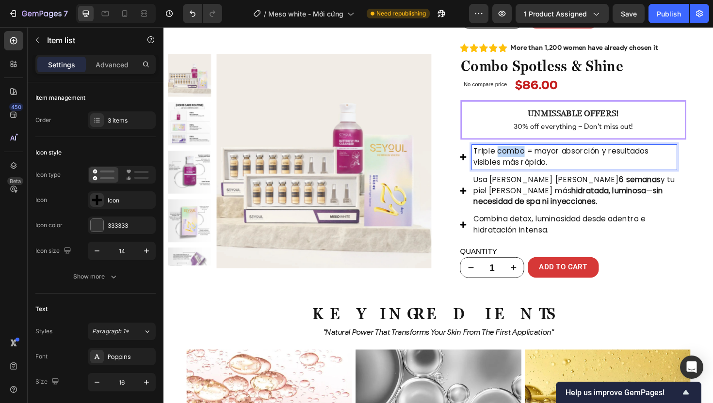
click at [514, 165] on p "Triple combo = mayor absorción y resultados visibles más rápido." at bounding box center [598, 164] width 214 height 23
click at [595, 197] on strong "hidratada, luminosa" at bounding box center [635, 200] width 80 height 11
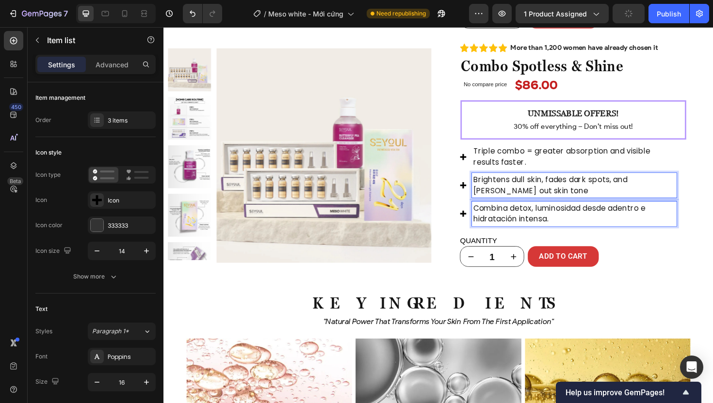
click at [536, 229] on p "Combina detox, luminosidad desde adentro e hidratación intensa." at bounding box center [598, 224] width 214 height 23
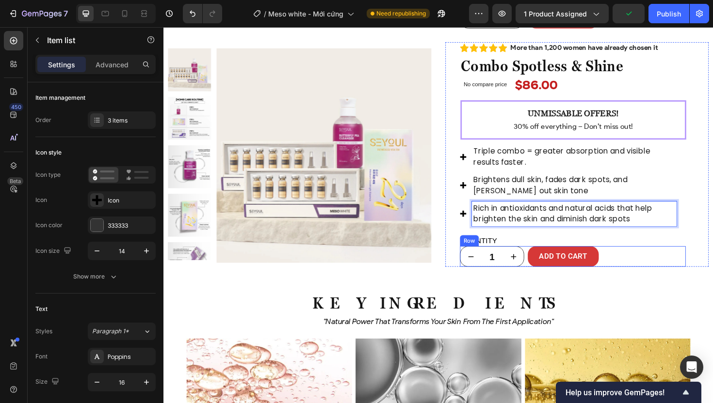
click at [672, 271] on div "1 Product Quantity ADD TO CART Product Cart Button Row" at bounding box center [596, 270] width 239 height 22
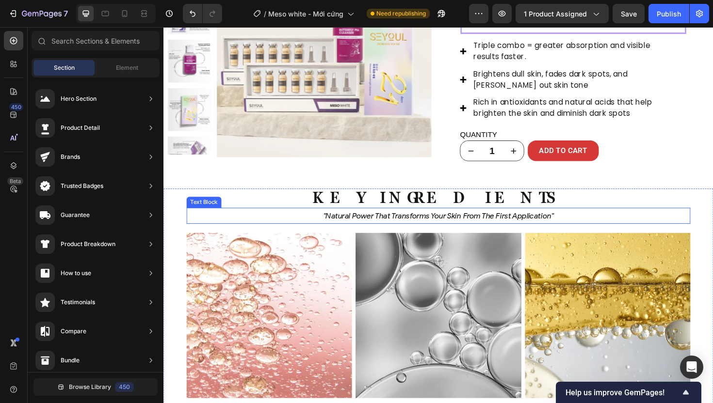
scroll to position [2845, 0]
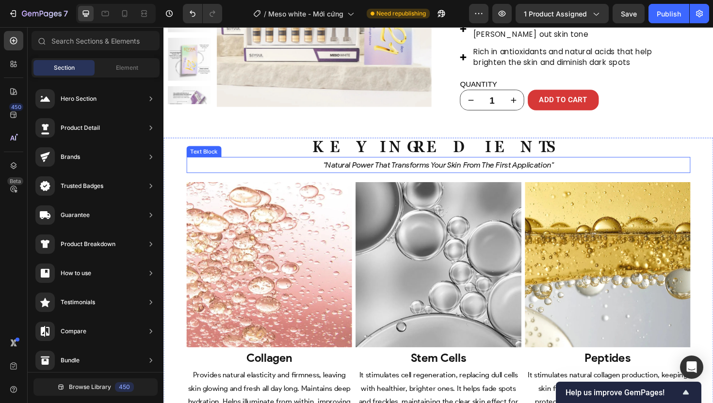
click at [405, 175] on icon ""natural power that transforms your skin from the first application"" at bounding box center [455, 173] width 244 height 10
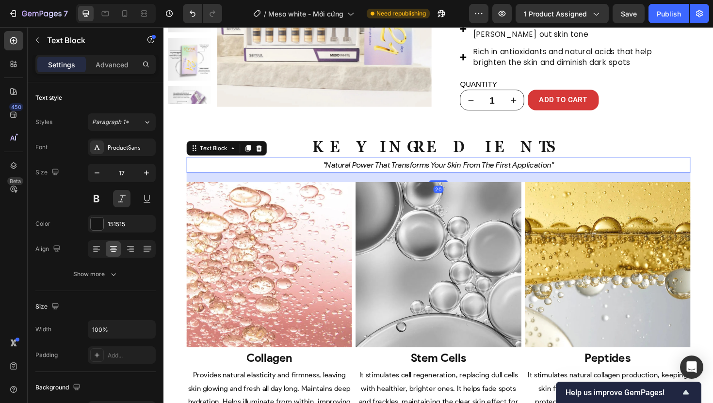
click at [398, 175] on icon ""natural power that transforms your skin from the first application"" at bounding box center [455, 173] width 244 height 10
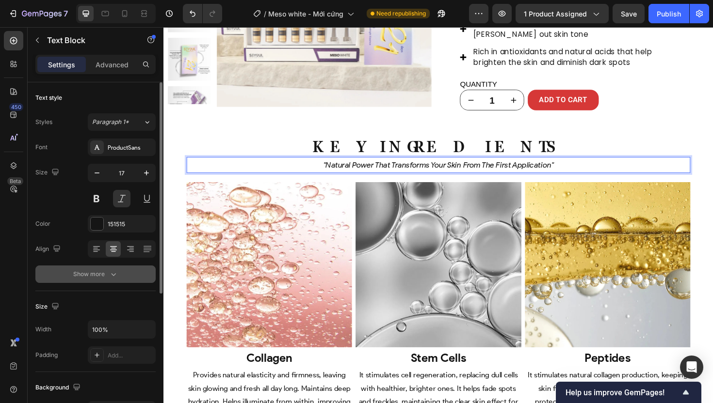
click at [108, 278] on div "Show more" at bounding box center [95, 275] width 45 height 10
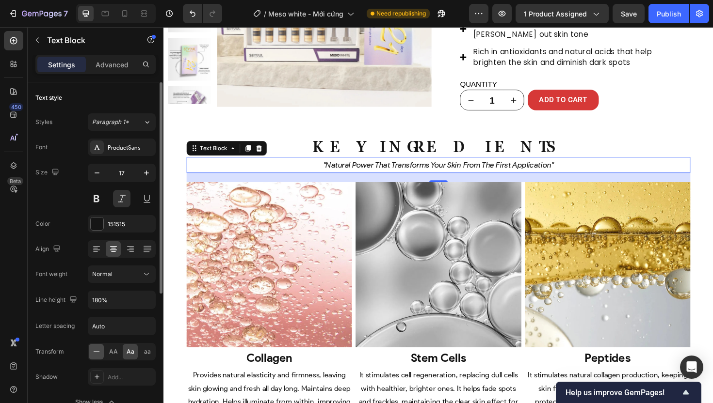
click at [96, 351] on icon at bounding box center [97, 352] width 10 height 10
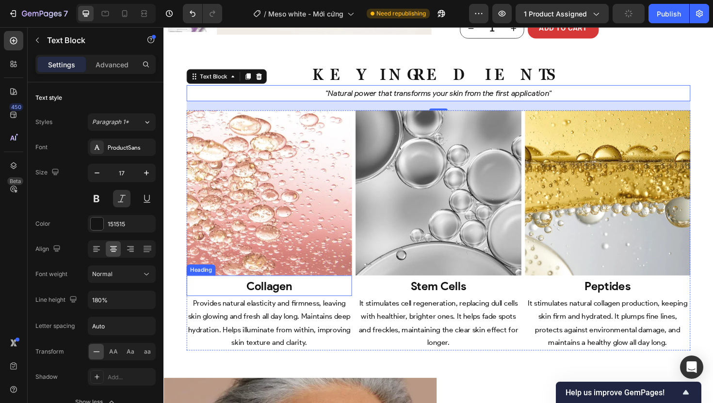
scroll to position [2921, 0]
click at [271, 301] on strong "collagen" at bounding box center [275, 301] width 48 height 15
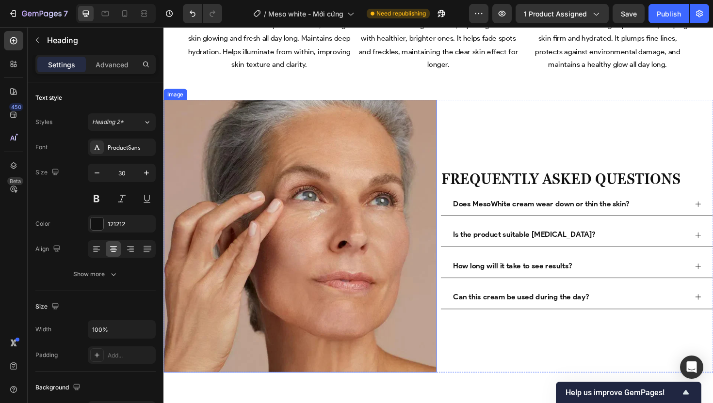
scroll to position [3219, 0]
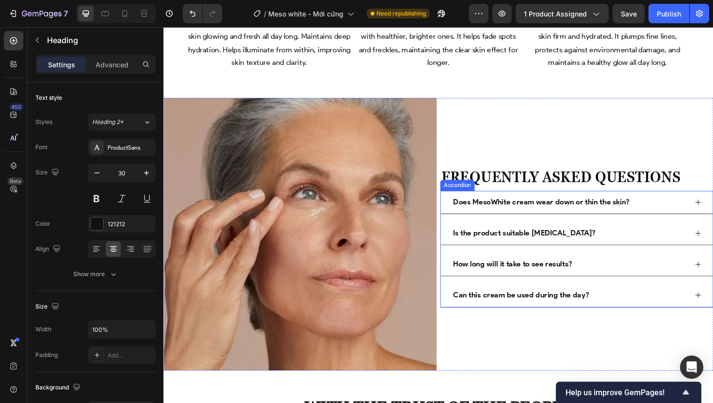
click at [533, 208] on strong "Does MesoWhite cream wear down or thin the skin?" at bounding box center [563, 212] width 187 height 9
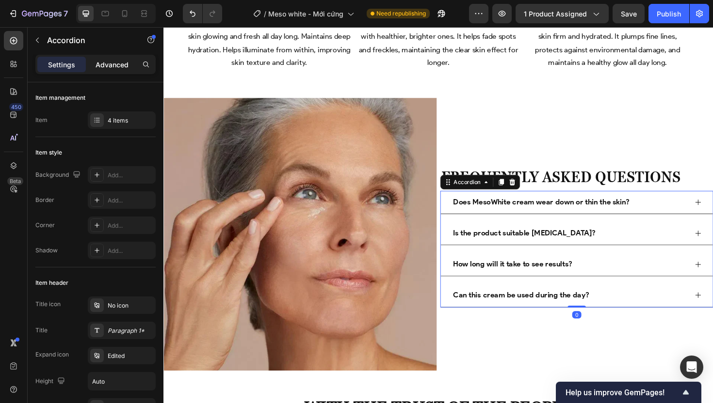
click at [111, 67] on p "Advanced" at bounding box center [112, 65] width 33 height 10
type input "100%"
type input "100"
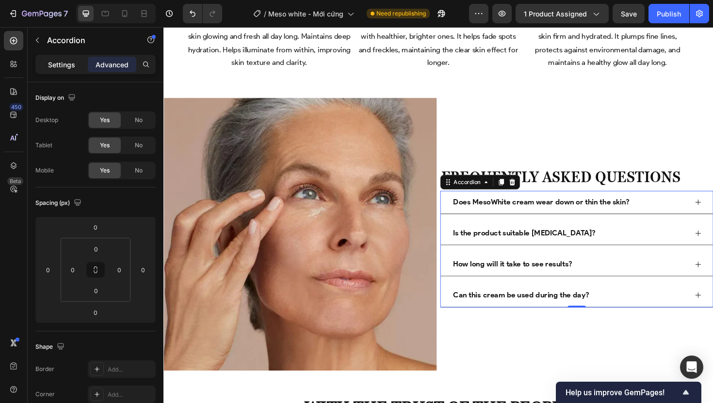
click at [51, 65] on p "Settings" at bounding box center [61, 65] width 27 height 10
type input "16"
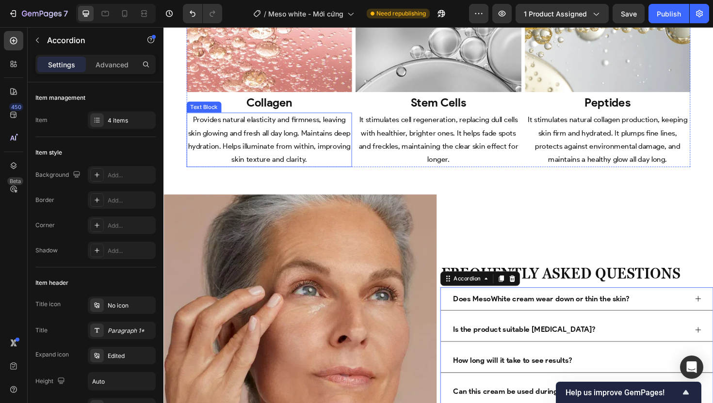
scroll to position [3010, 0]
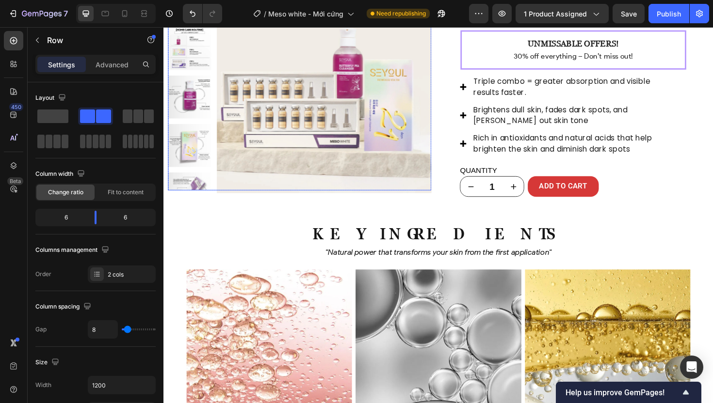
scroll to position [2721, 0]
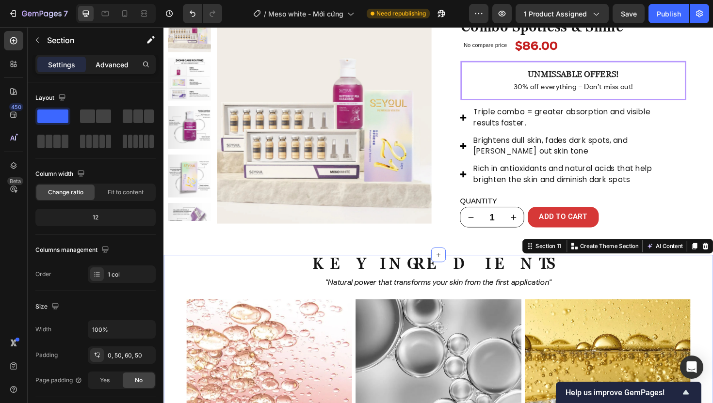
click at [118, 67] on p "Advanced" at bounding box center [112, 65] width 33 height 10
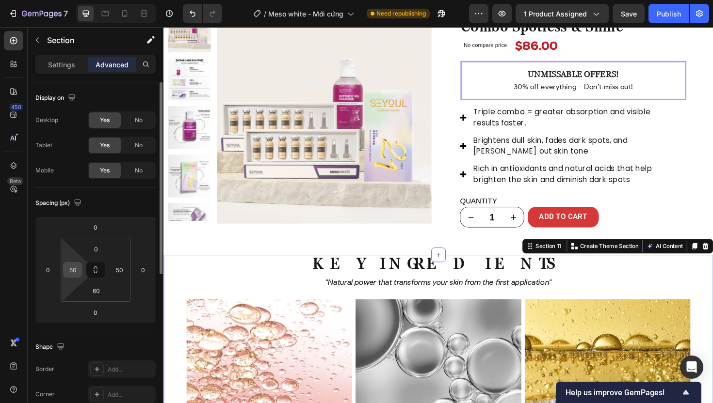
click at [78, 270] on input "50" at bounding box center [72, 270] width 15 height 15
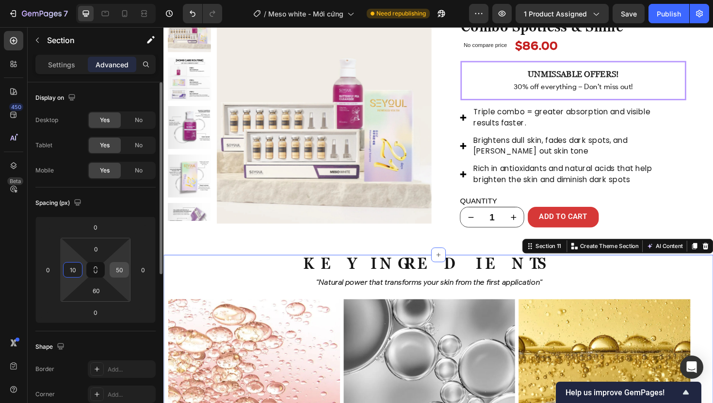
type input "10"
click at [121, 267] on input "50" at bounding box center [119, 270] width 15 height 15
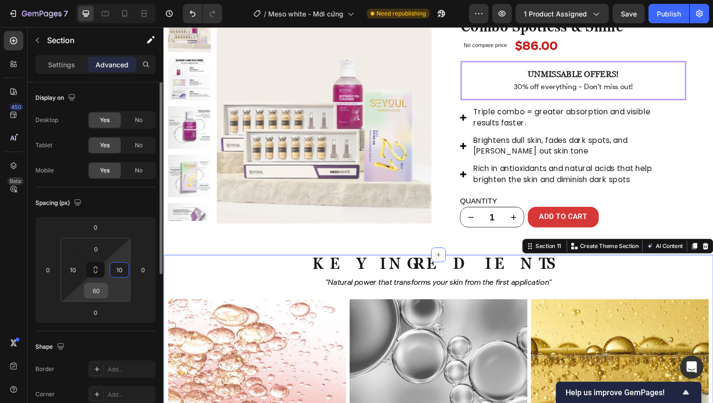
type input "10"
click at [105, 290] on input "60" at bounding box center [95, 291] width 19 height 15
type input "0"
click at [106, 310] on div "0" at bounding box center [95, 313] width 24 height 16
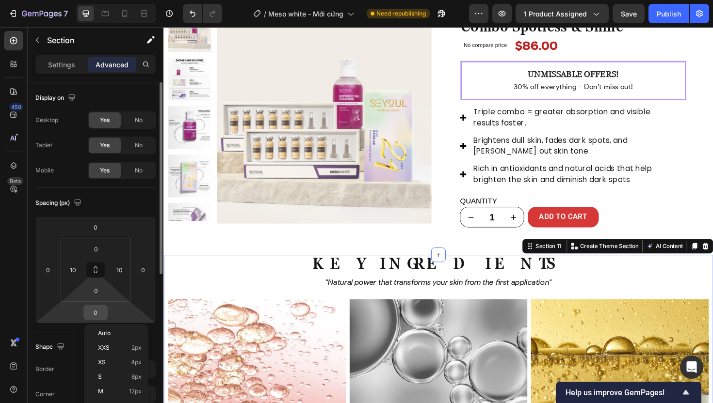
click at [102, 312] on input "0" at bounding box center [95, 312] width 19 height 15
type input "60"
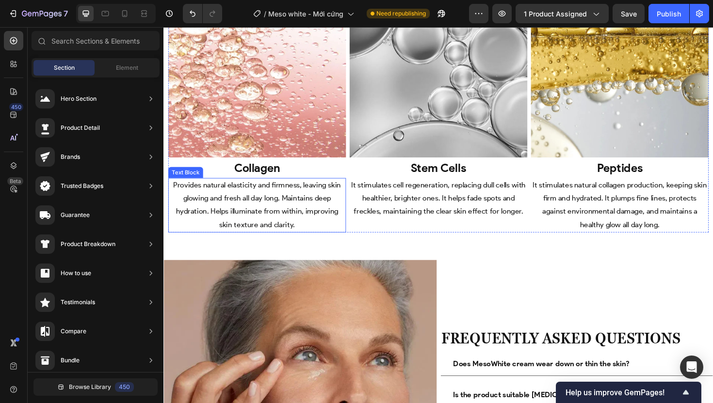
scroll to position [3105, 0]
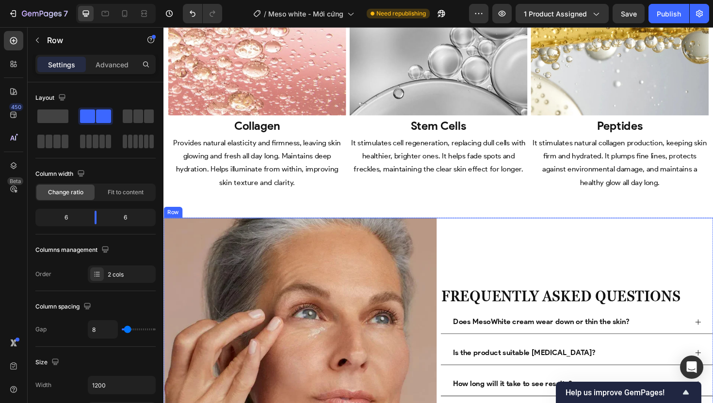
click at [517, 245] on div "Preguntas Frecuentes Heading Frequently Asked Questions Heading Does MesoWhite …" at bounding box center [600, 373] width 289 height 289
click at [184, 216] on div "Row" at bounding box center [183, 220] width 16 height 9
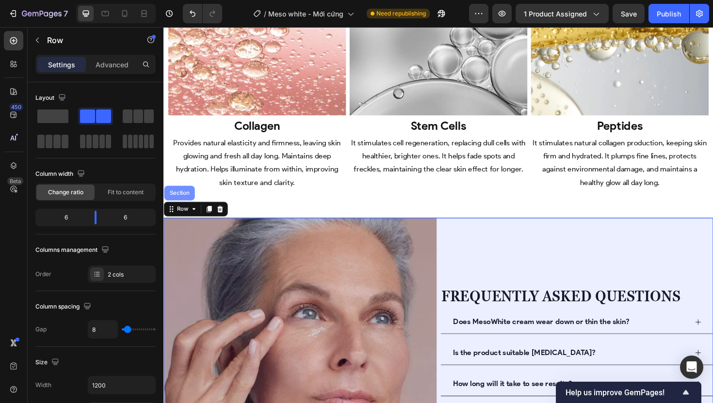
click at [181, 200] on div "Section" at bounding box center [180, 203] width 25 height 6
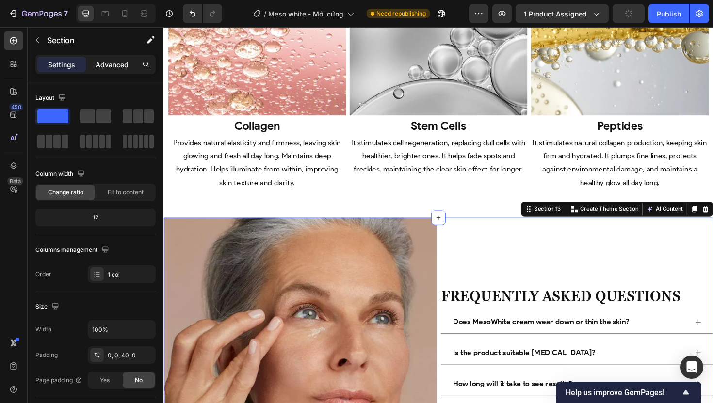
click at [104, 58] on div "Advanced" at bounding box center [112, 65] width 48 height 16
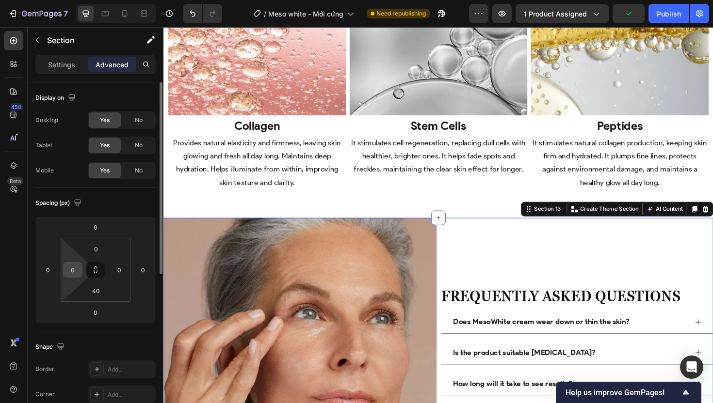
click at [80, 270] on div "0" at bounding box center [72, 270] width 19 height 16
click at [73, 266] on input "0" at bounding box center [72, 270] width 15 height 15
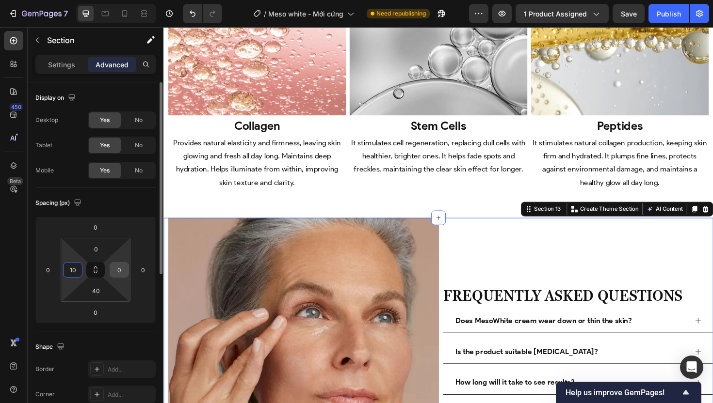
type input "10"
click at [118, 270] on input "0" at bounding box center [119, 270] width 15 height 15
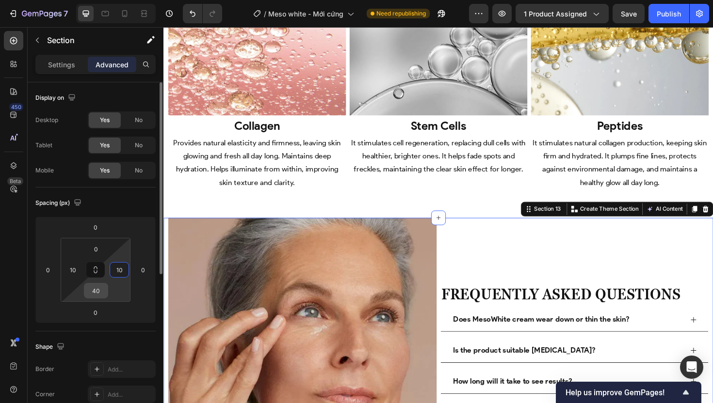
type input "10"
click at [102, 290] on input "40" at bounding box center [95, 291] width 19 height 15
type input "0"
click at [100, 311] on input "0" at bounding box center [95, 312] width 19 height 15
type input "60"
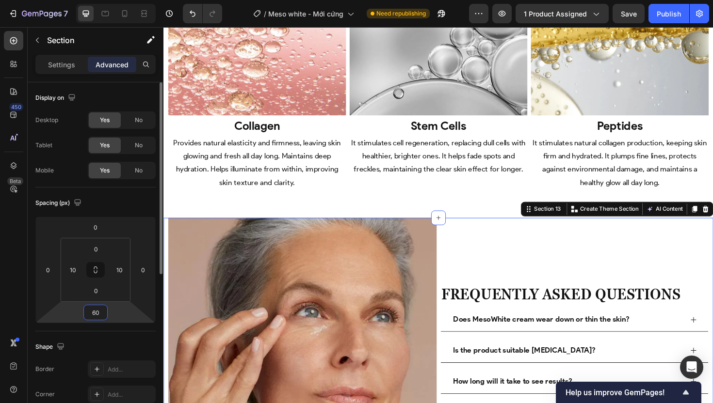
click at [140, 208] on div "Spacing (px)" at bounding box center [95, 203] width 120 height 16
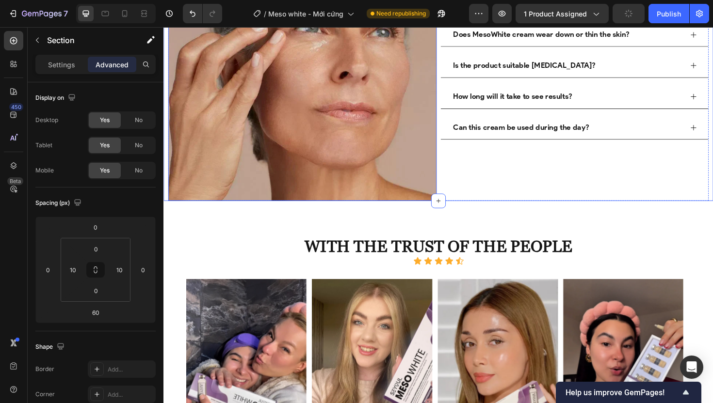
scroll to position [3425, 0]
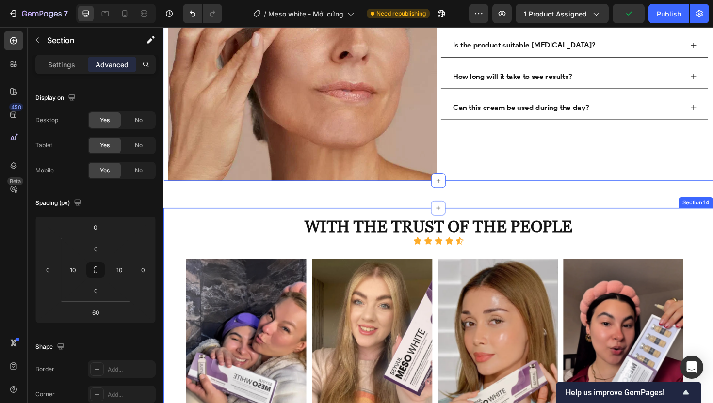
click at [174, 227] on div "With the trust of the people Heading WITH THE TRUST OF THE PEOPLE Heading Icon …" at bounding box center [454, 334] width 582 height 231
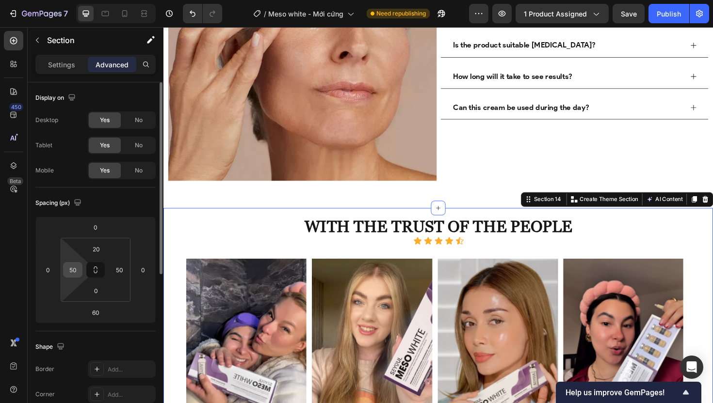
click at [75, 268] on input "50" at bounding box center [72, 270] width 15 height 15
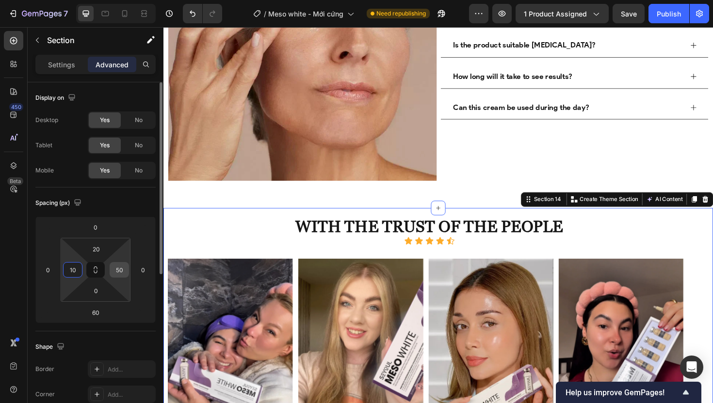
type input "10"
click at [122, 267] on input "50" at bounding box center [119, 270] width 15 height 15
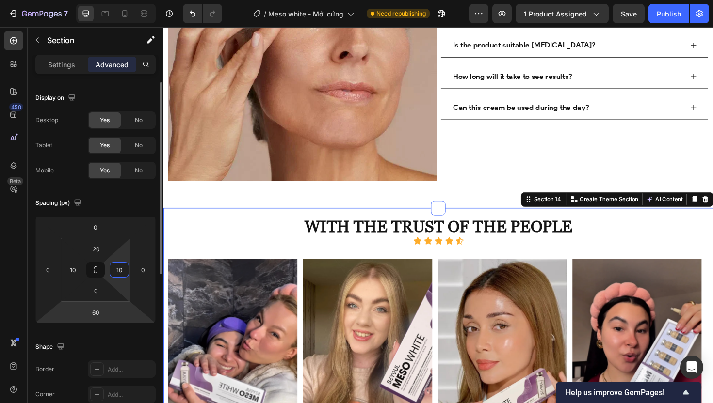
type input "10"
click at [96, 0] on html "7 Version history / Meso white - Mới cứng Need republishing Preview 1 product a…" at bounding box center [356, 0] width 713 height 0
click at [99, 250] on input "20" at bounding box center [95, 249] width 19 height 15
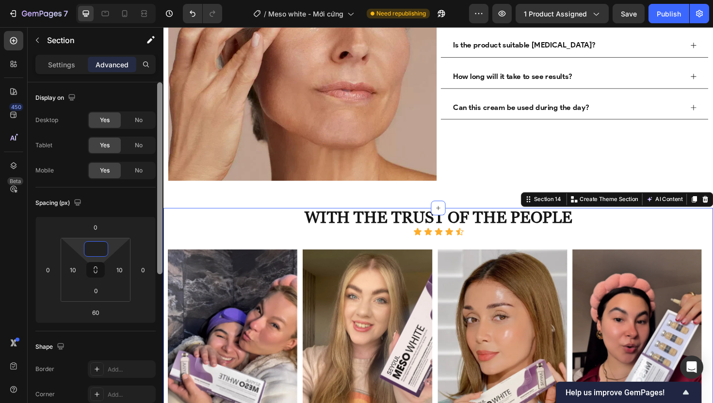
click at [159, 305] on div at bounding box center [159, 256] width 7 height 349
type input "0"
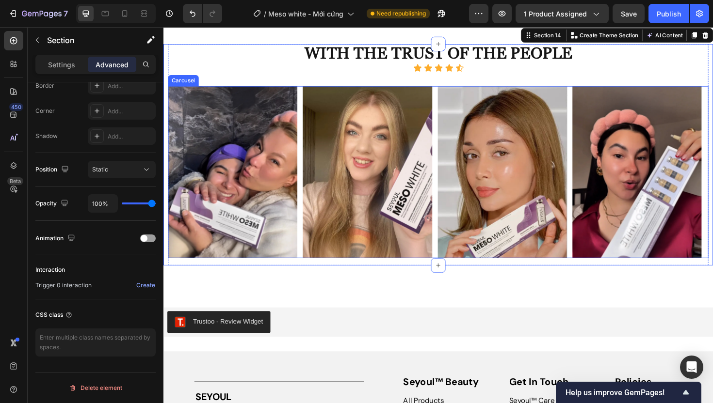
scroll to position [3714, 0]
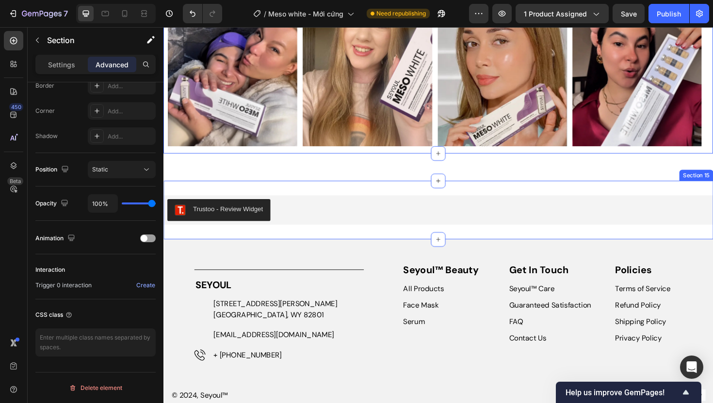
click at [335, 198] on div "Trustoo - Review Widget Trustoo Section 15" at bounding box center [454, 221] width 582 height 62
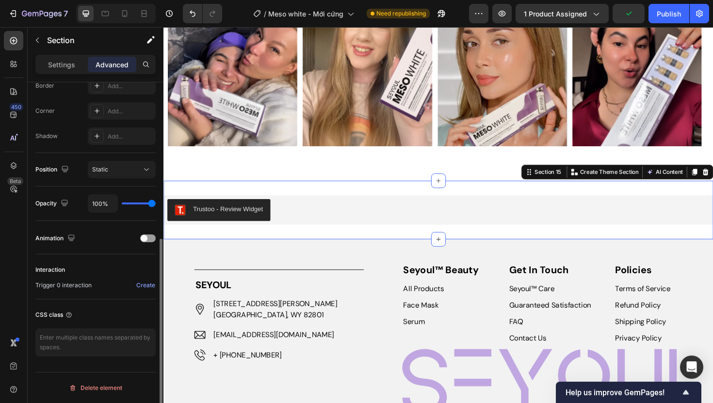
scroll to position [0, 0]
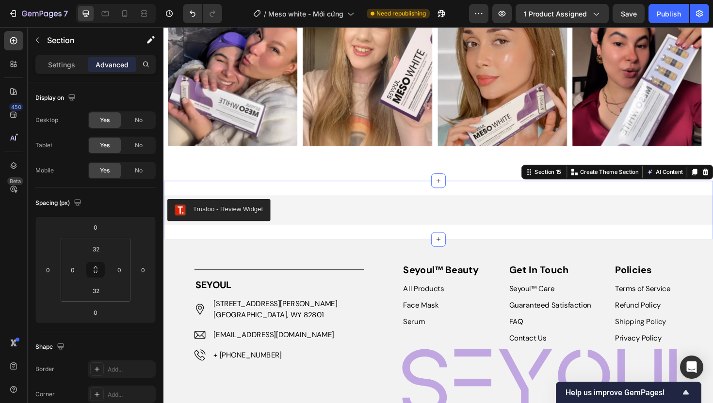
click at [275, 197] on div "Trustoo - Review Widget Trustoo Section 15 Create Theme Section AI Content Writ…" at bounding box center [454, 221] width 582 height 62
click at [98, 250] on input "32" at bounding box center [95, 249] width 19 height 15
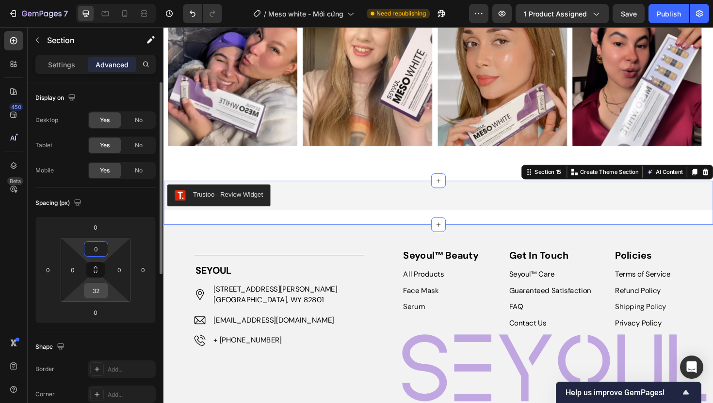
type input "0"
click at [98, 296] on input "32" at bounding box center [95, 291] width 19 height 15
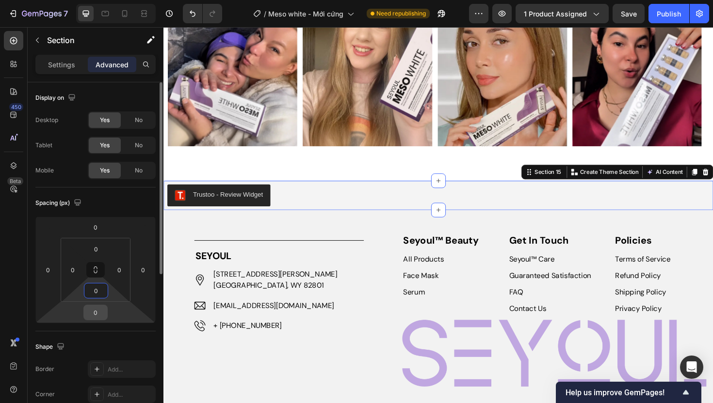
type input "0"
click at [96, 318] on input "0" at bounding box center [95, 312] width 19 height 15
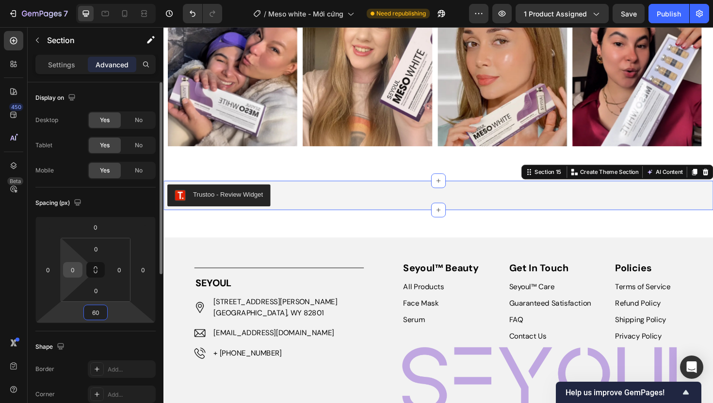
type input "60"
click at [71, 271] on input "0" at bounding box center [72, 270] width 15 height 15
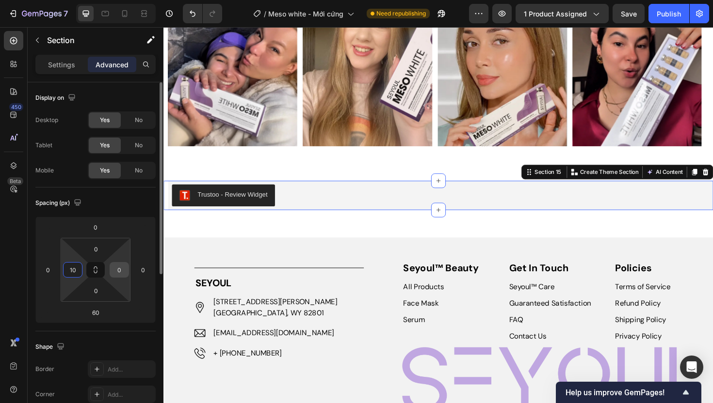
type input "10"
click at [118, 271] on input "0" at bounding box center [119, 270] width 15 height 15
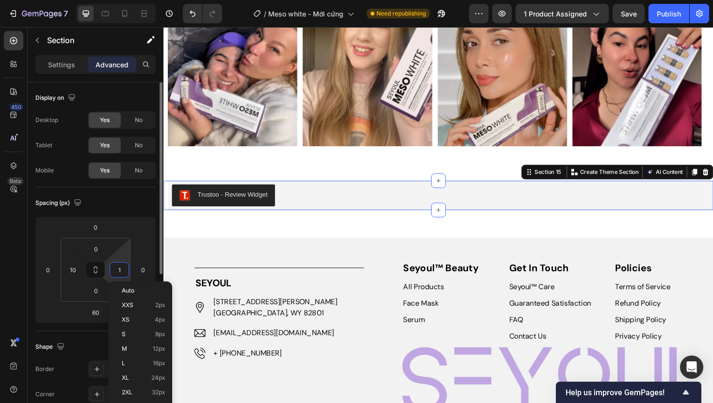
type input "10"
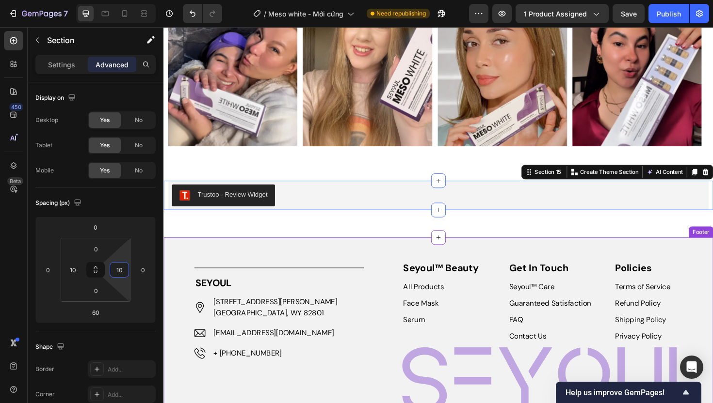
click at [260, 262] on div "Image Title Line SEYOUL Text block Image 30 N Gould St Ste N Sheridan, WY 82801…" at bounding box center [454, 379] width 582 height 259
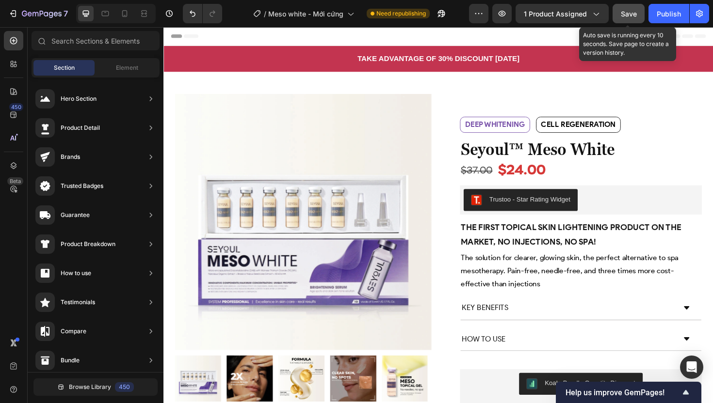
click at [622, 9] on div "Save" at bounding box center [629, 14] width 16 height 10
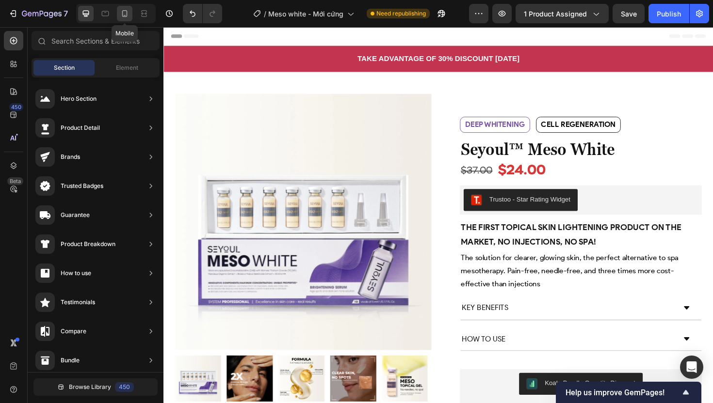
click at [120, 12] on icon at bounding box center [125, 14] width 10 height 10
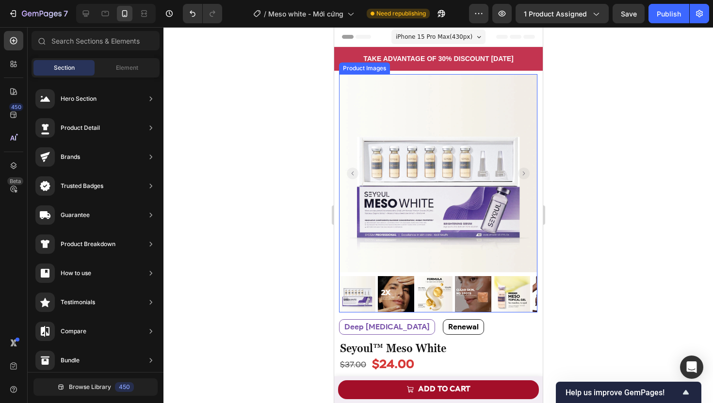
click at [344, 93] on img at bounding box center [437, 173] width 198 height 198
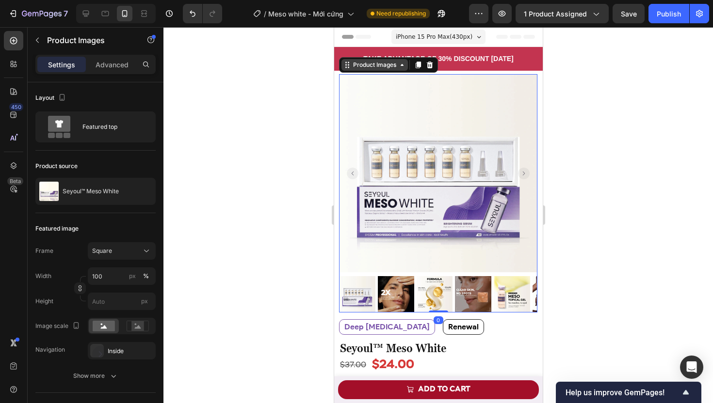
click at [356, 67] on div "Product Images" at bounding box center [374, 65] width 47 height 9
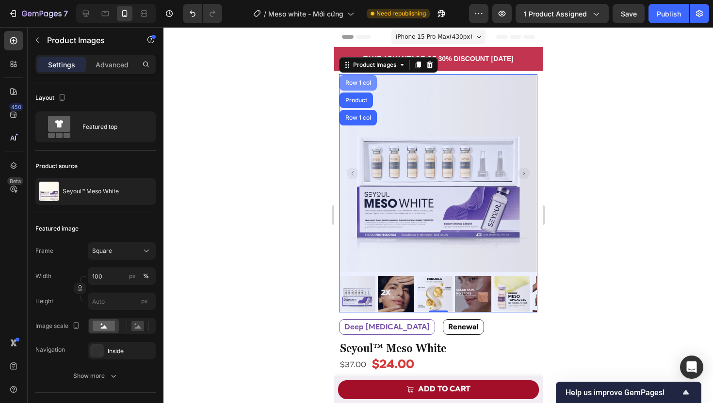
click at [354, 81] on div "Row 1 col" at bounding box center [358, 83] width 30 height 6
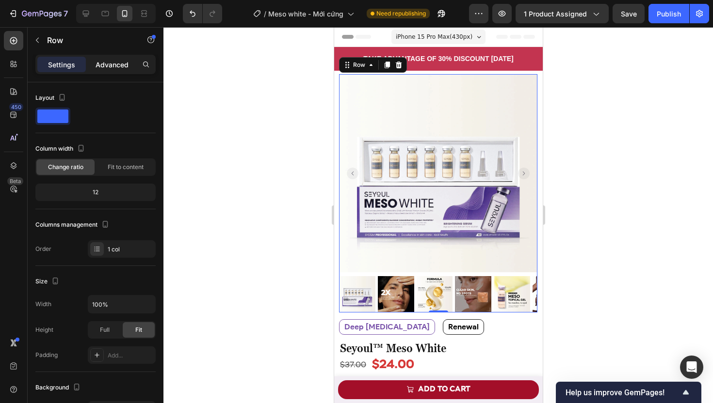
click at [96, 68] on p "Advanced" at bounding box center [112, 65] width 33 height 10
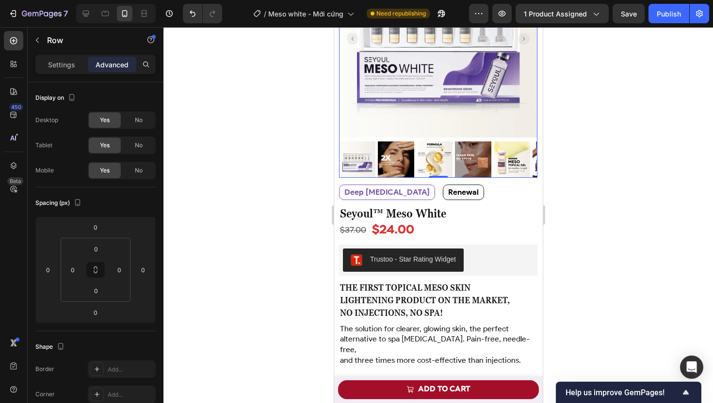
scroll to position [220, 0]
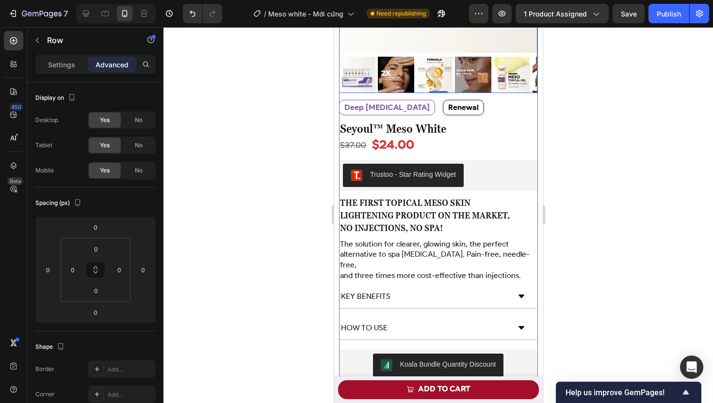
click at [529, 278] on div "Product Images Row 0 Deep whitening Text Block Cell regeneration Text Block Row…" at bounding box center [437, 129] width 199 height 549
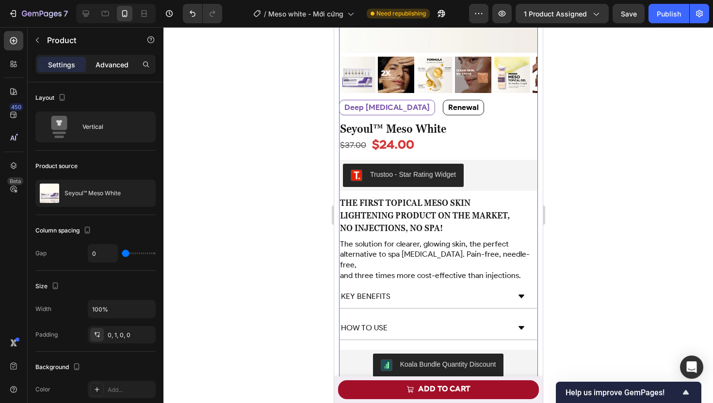
click at [110, 60] on p "Advanced" at bounding box center [112, 65] width 33 height 10
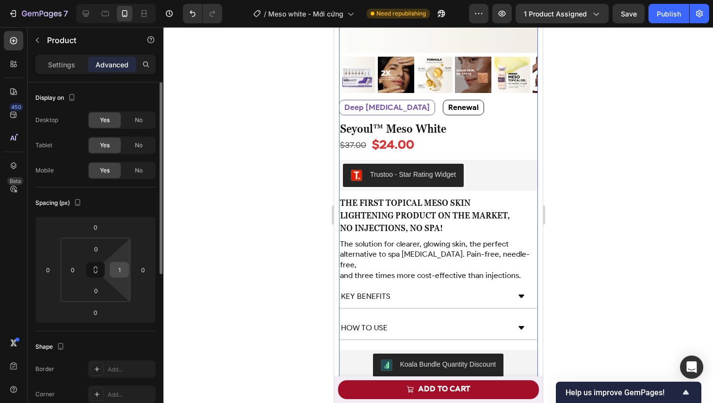
click at [121, 271] on input "1" at bounding box center [119, 270] width 15 height 15
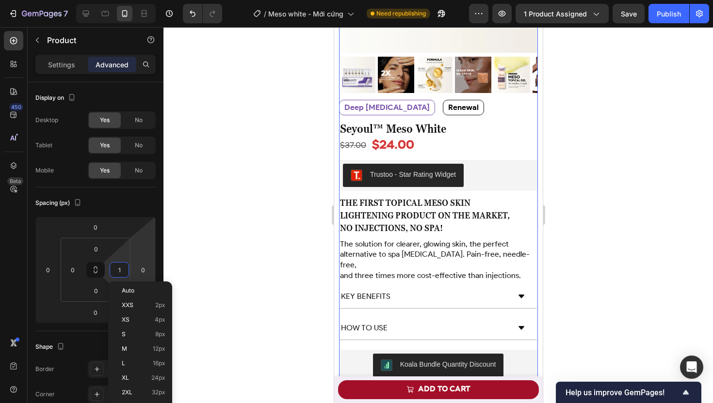
click at [267, 239] on div at bounding box center [437, 215] width 549 height 376
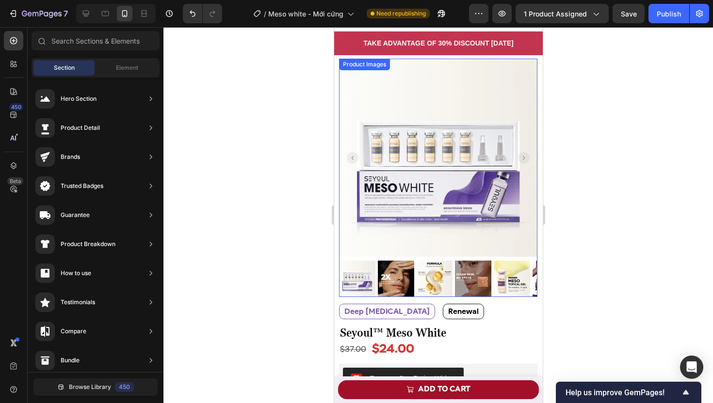
scroll to position [0, 0]
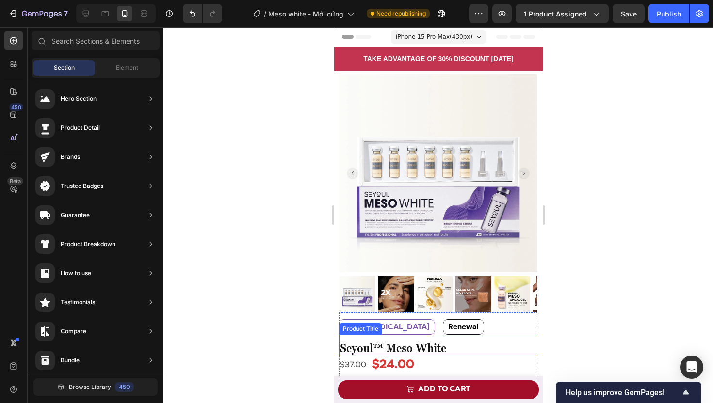
click at [484, 335] on div "Seyoul™ Meso White Product Title" at bounding box center [437, 346] width 198 height 22
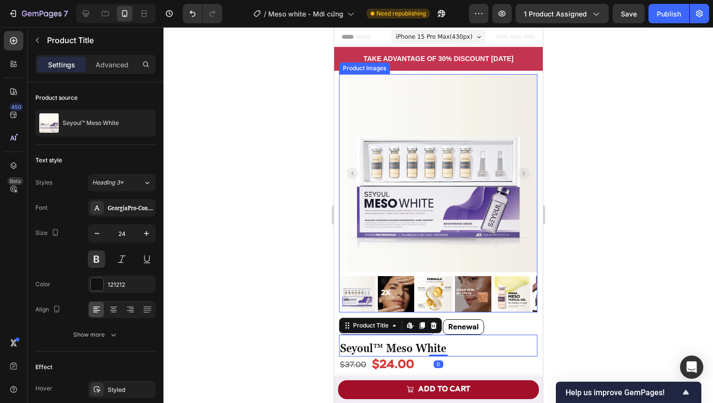
click at [343, 84] on img at bounding box center [437, 173] width 198 height 198
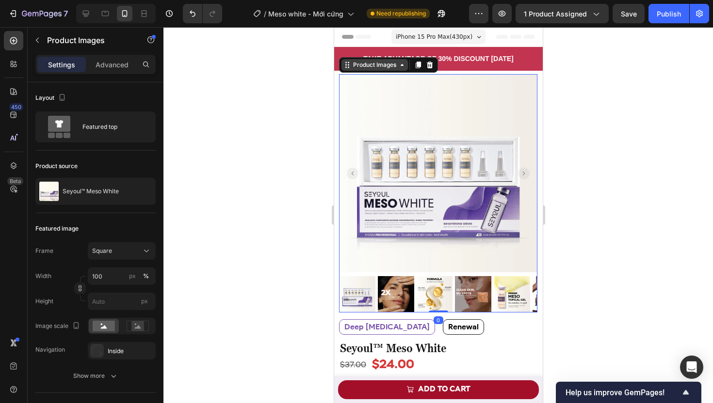
click at [356, 65] on div "Product Images" at bounding box center [374, 65] width 47 height 9
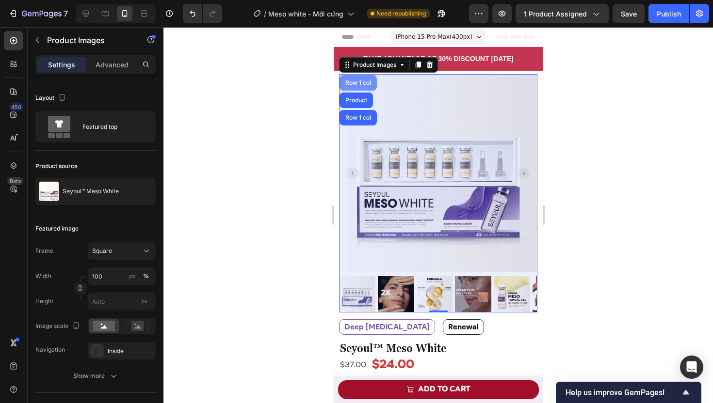
click at [351, 83] on div "Row 1 col" at bounding box center [358, 83] width 30 height 6
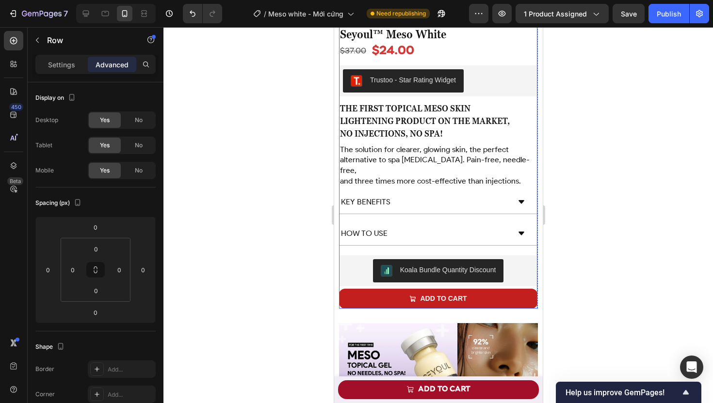
scroll to position [341, 0]
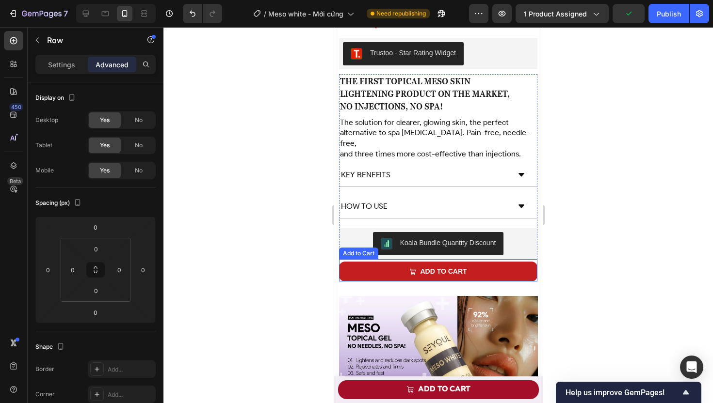
click at [340, 259] on div "ADD TO CART Add to Cart" at bounding box center [437, 270] width 198 height 22
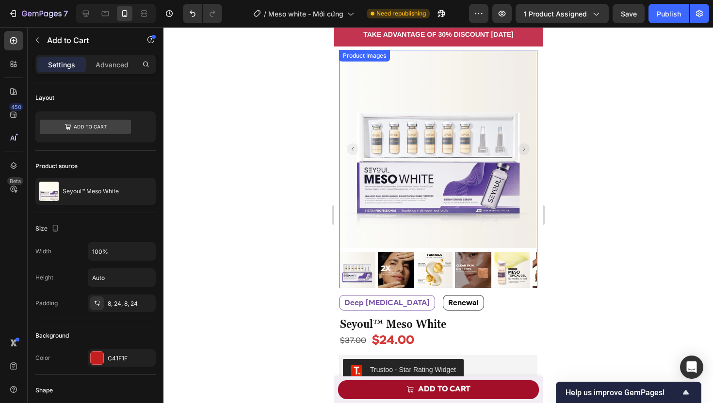
scroll to position [0, 0]
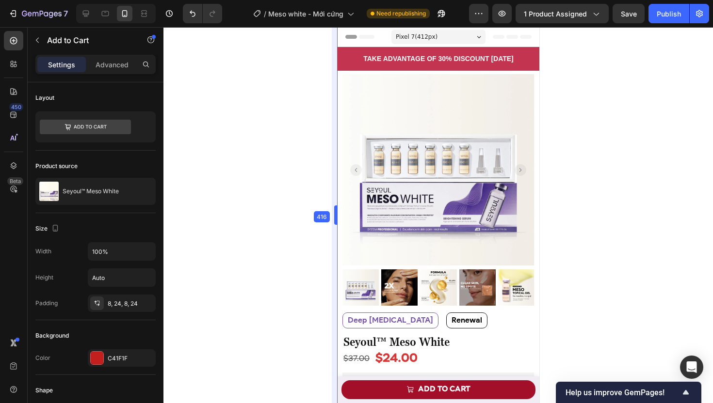
drag, startPoint x: 333, startPoint y: 84, endPoint x: 344, endPoint y: 159, distance: 75.6
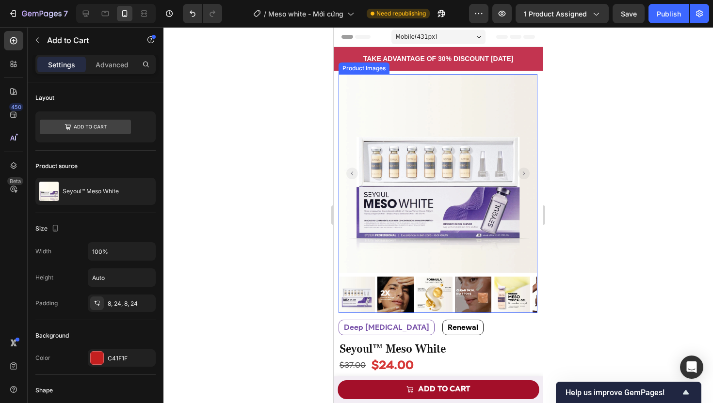
click at [354, 94] on img at bounding box center [437, 173] width 199 height 199
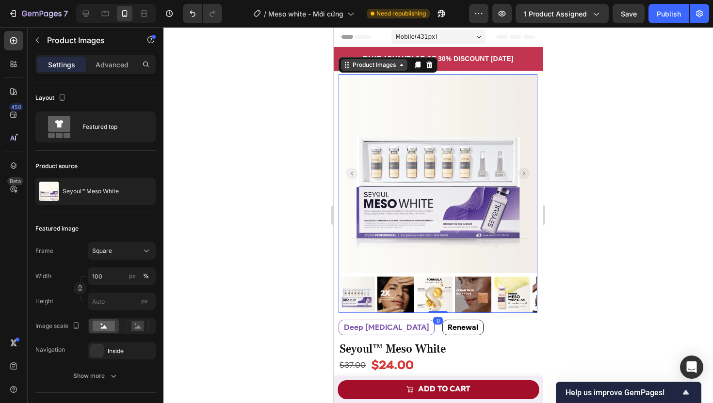
click at [398, 64] on icon at bounding box center [402, 65] width 8 height 8
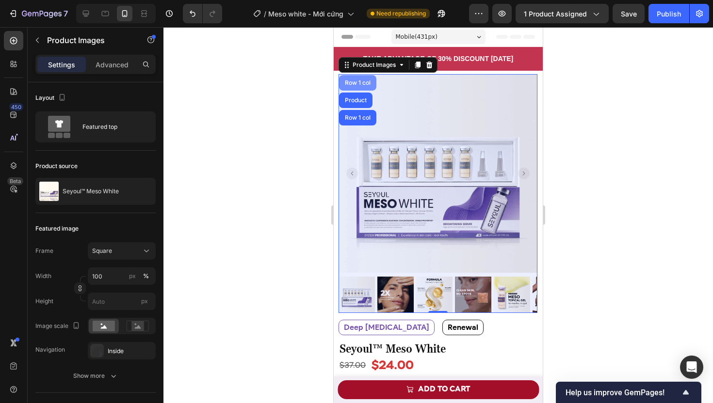
click at [345, 85] on div "Row 1 col" at bounding box center [358, 83] width 30 height 6
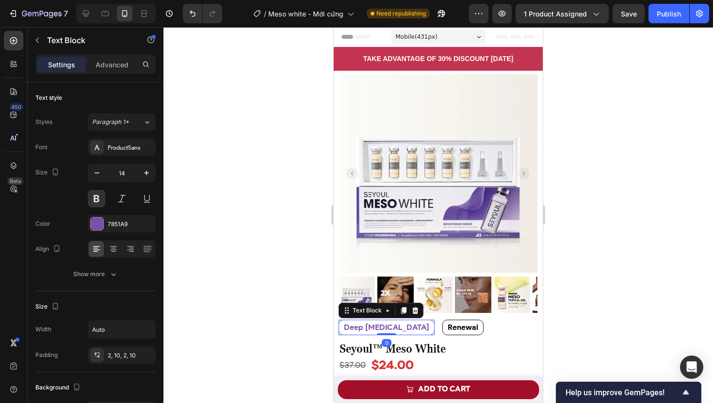
click at [343, 320] on div "deep whitening" at bounding box center [386, 328] width 96 height 16
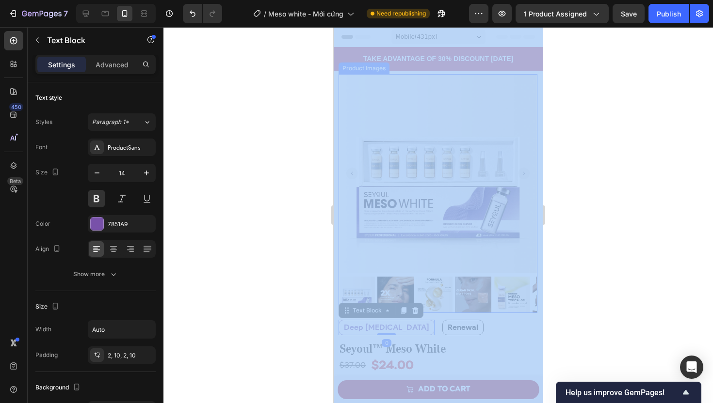
drag, startPoint x: 655, startPoint y: 171, endPoint x: 425, endPoint y: 181, distance: 231.0
click at [316, 170] on div at bounding box center [437, 215] width 549 height 376
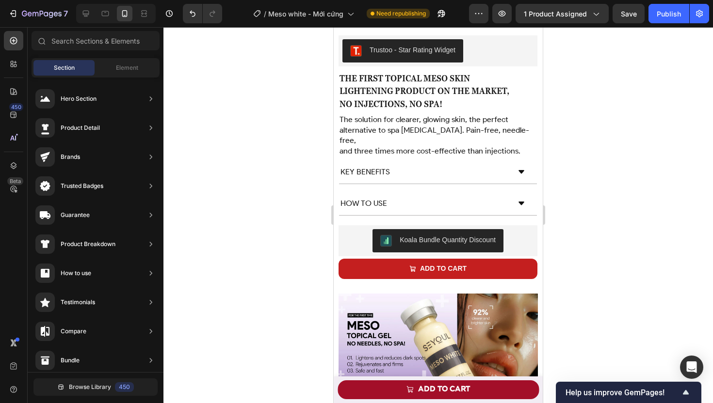
scroll to position [460, 0]
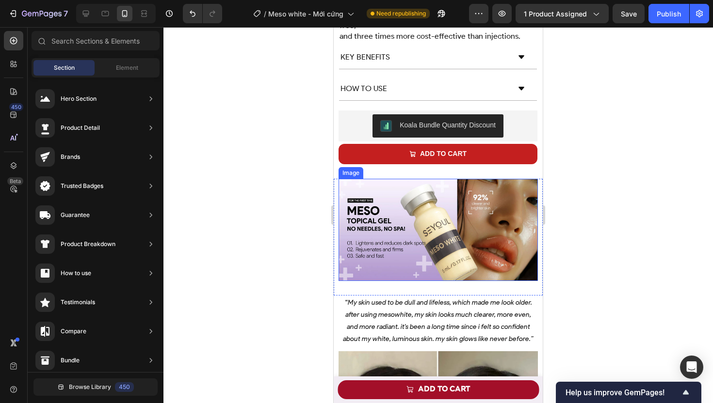
click at [342, 179] on img at bounding box center [437, 230] width 199 height 102
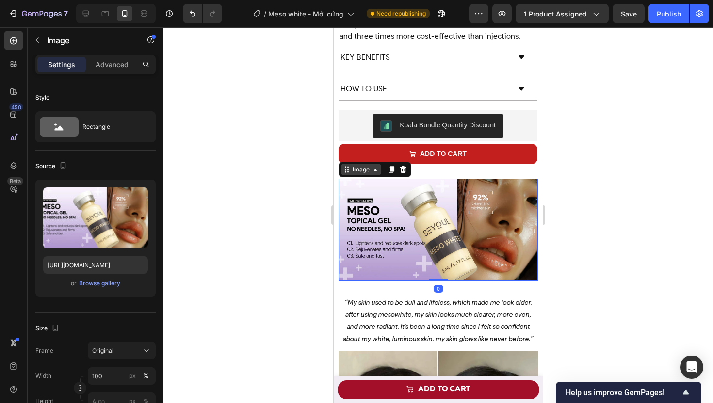
click at [354, 165] on div "Image" at bounding box center [361, 169] width 21 height 9
click at [357, 150] on div "Section" at bounding box center [355, 153] width 25 height 6
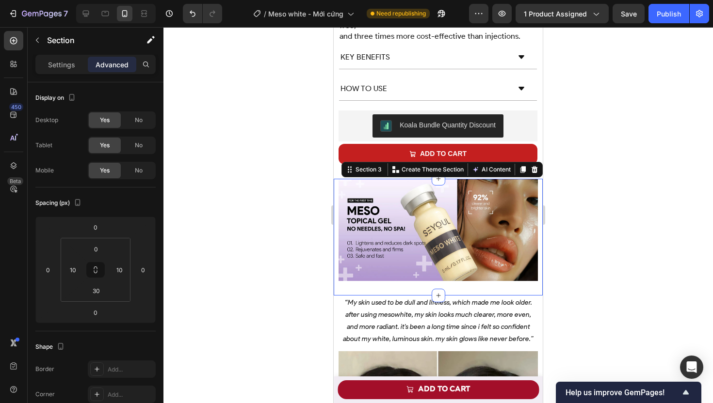
click at [115, 68] on p "Advanced" at bounding box center [112, 65] width 33 height 10
drag, startPoint x: 101, startPoint y: 292, endPoint x: 91, endPoint y: 291, distance: 10.2
click at [91, 291] on input "30" at bounding box center [95, 291] width 19 height 15
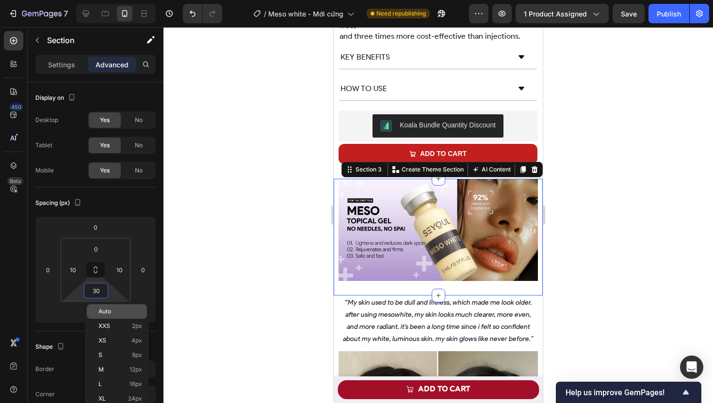
type input "3"
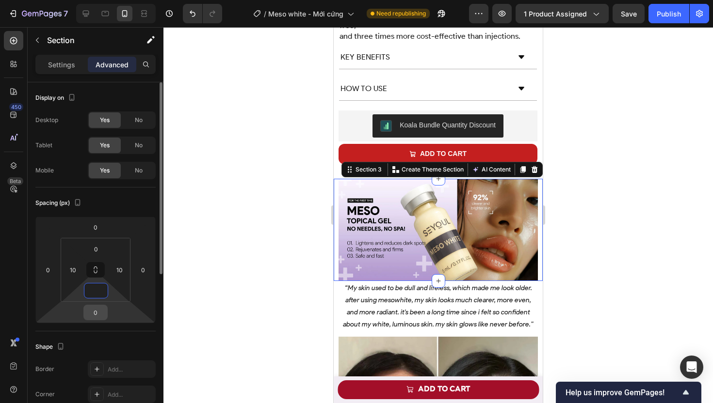
type input "0"
click at [98, 316] on input "0" at bounding box center [95, 312] width 19 height 15
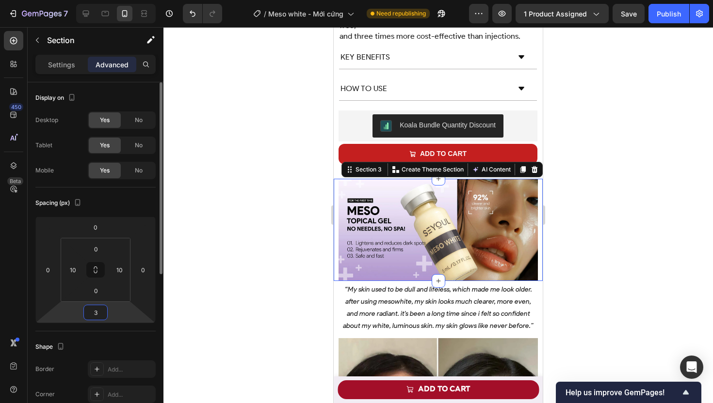
type input "30"
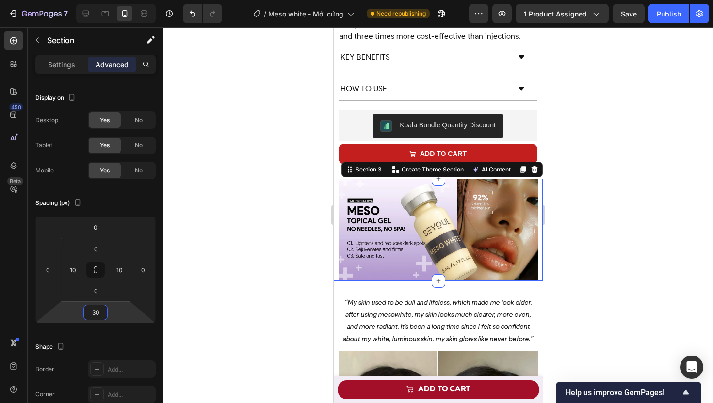
click at [248, 270] on div at bounding box center [437, 215] width 549 height 376
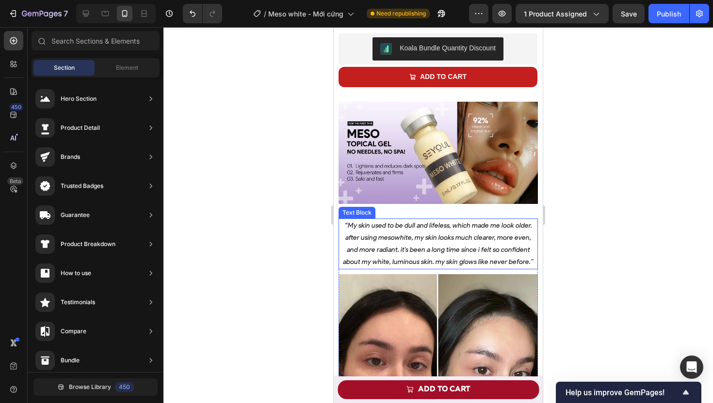
scroll to position [537, 0]
click at [347, 220] on p "“My skin used to be dull and lifeless, which made me look older. after using me…" at bounding box center [437, 244] width 197 height 49
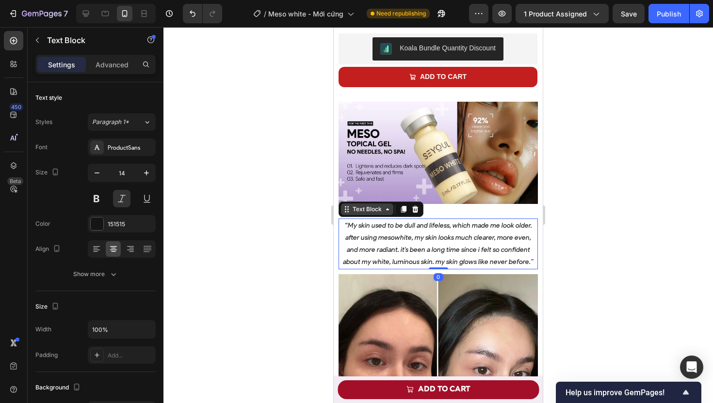
click at [351, 205] on div "Text Block" at bounding box center [367, 209] width 33 height 9
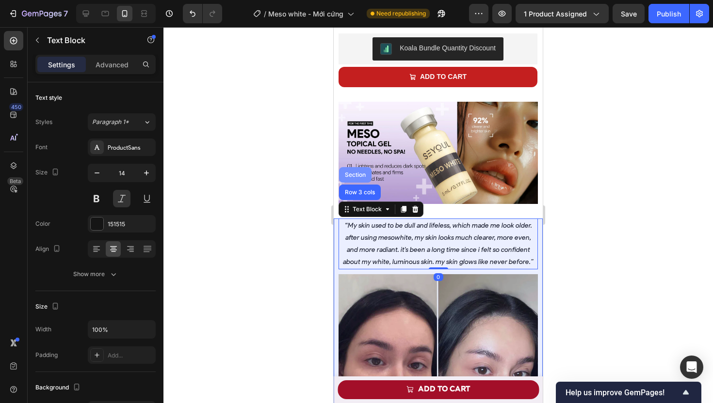
click at [362, 172] on div "Section" at bounding box center [355, 175] width 25 height 6
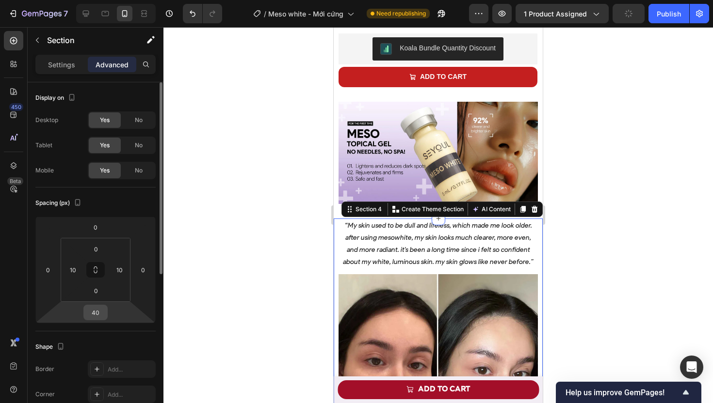
click at [99, 312] on input "40" at bounding box center [95, 312] width 19 height 15
type input "30"
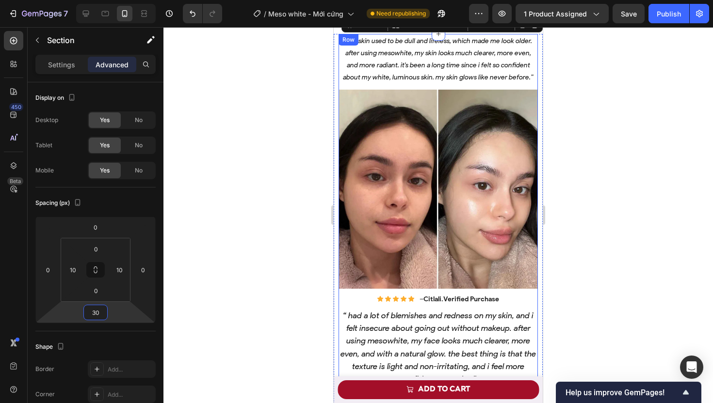
scroll to position [661, 0]
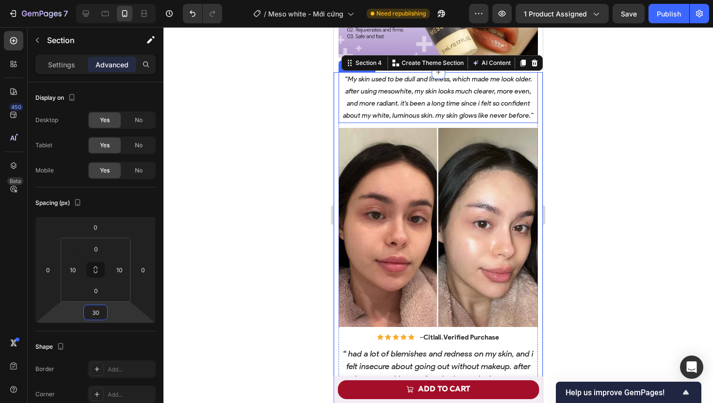
click at [394, 92] on p "“My skin used to be dull and lifeless, which made me look older. after using me…" at bounding box center [437, 97] width 197 height 49
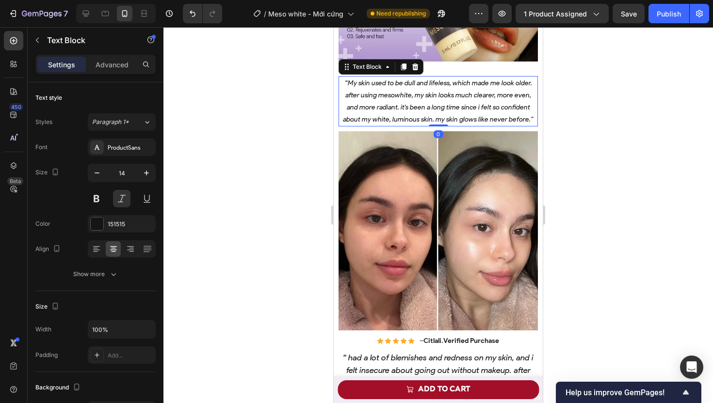
click at [393, 95] on p "“My skin used to be dull and lifeless, which made me look older. after using me…" at bounding box center [437, 101] width 197 height 49
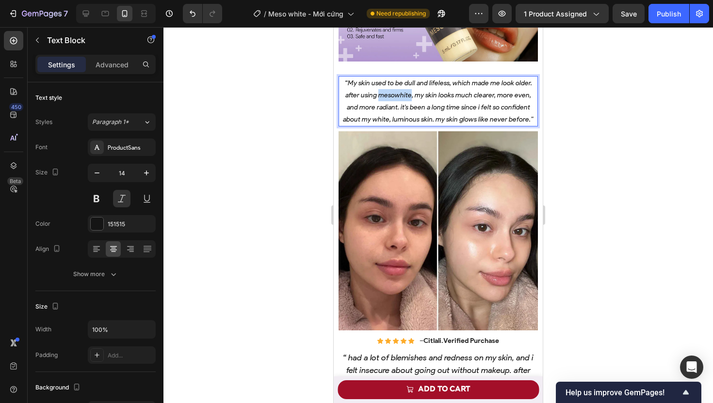
click at [393, 95] on p "“My skin used to be dull and lifeless, which made me look older. after using me…" at bounding box center [437, 101] width 197 height 49
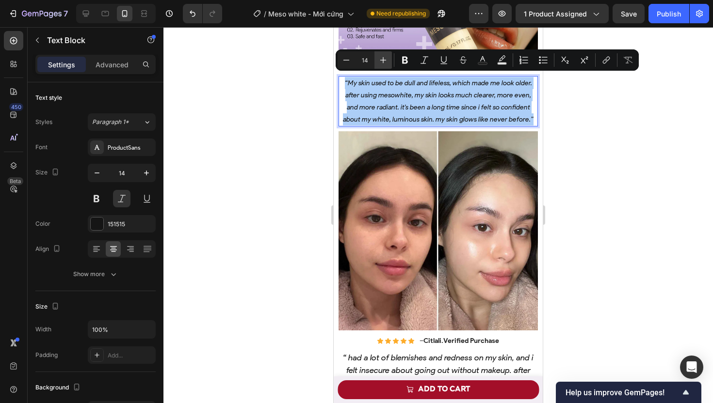
click at [383, 59] on icon "Editor contextual toolbar" at bounding box center [383, 60] width 10 height 10
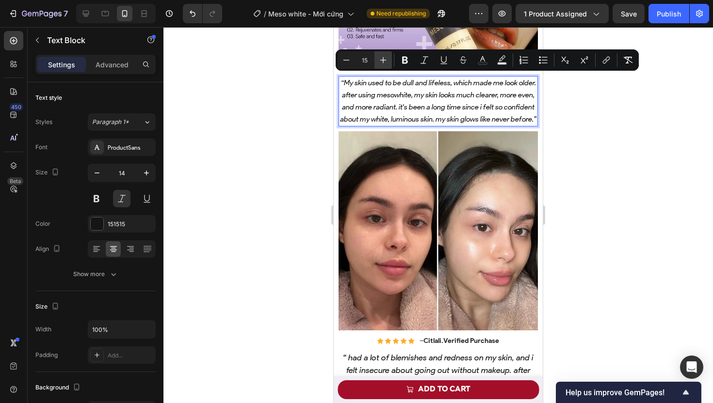
click at [383, 59] on icon "Editor contextual toolbar" at bounding box center [383, 60] width 10 height 10
type input "16"
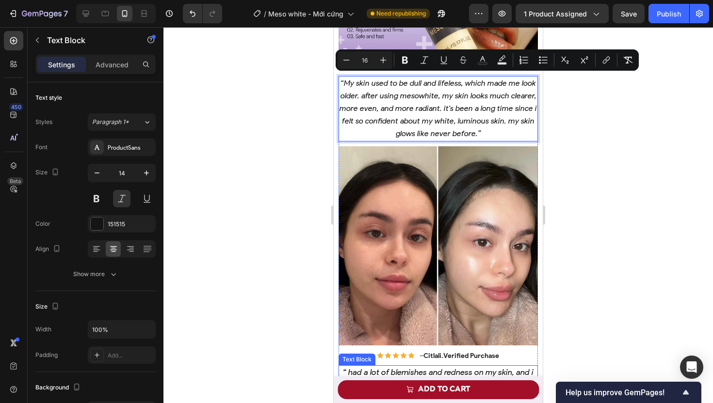
click at [394, 367] on icon "“ had a lot of blemishes and redness on my skin, and i felt insecure about goin…" at bounding box center [437, 403] width 195 height 73
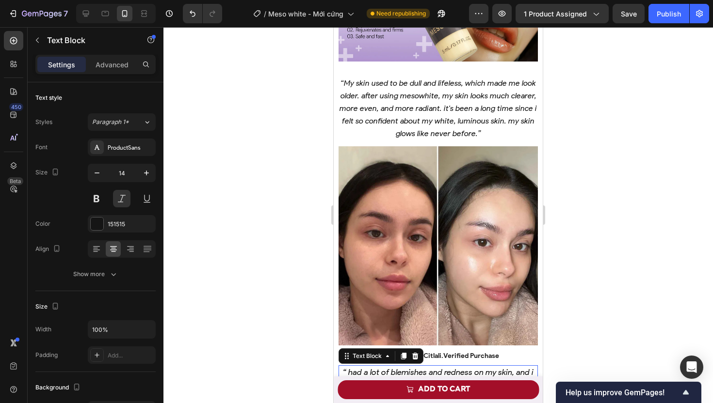
click at [352, 367] on icon "“ had a lot of blemishes and redness on my skin, and i felt insecure about goin…" at bounding box center [437, 403] width 195 height 73
click at [347, 367] on icon "“ had a lot of blemishes and redness on my skin, and i felt insecure about goin…" at bounding box center [437, 403] width 195 height 73
click at [311, 267] on div at bounding box center [437, 215] width 549 height 376
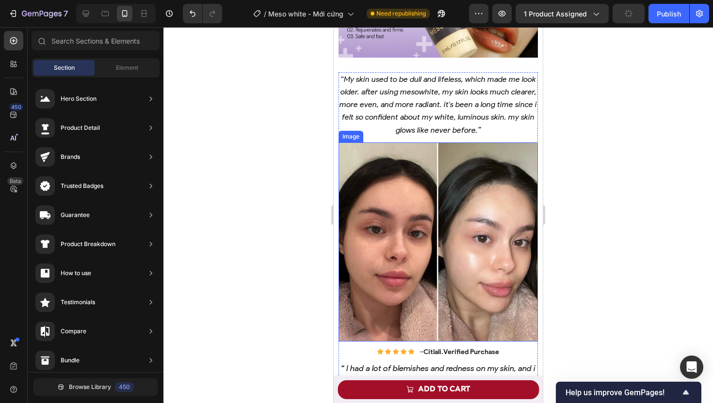
scroll to position [744, 0]
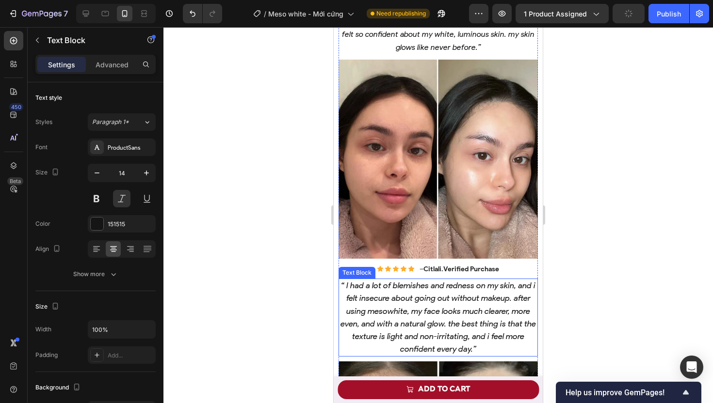
click at [390, 296] on p "“ I had a lot of blemishes and redness on my skin, and i felt insecure about go…" at bounding box center [437, 318] width 197 height 76
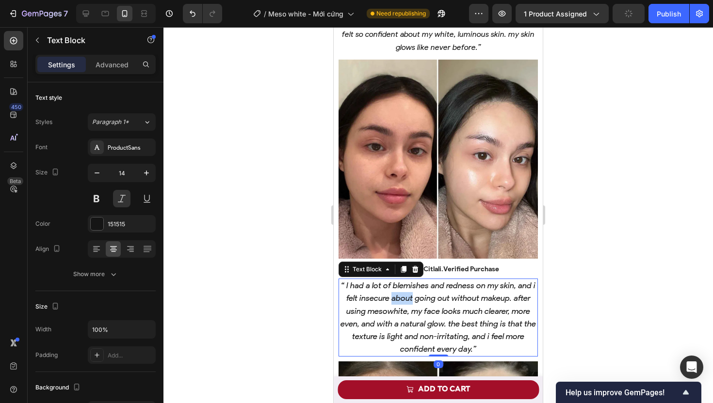
click at [390, 295] on p "“ I had a lot of blemishes and redness on my skin, and i felt insecure about go…" at bounding box center [437, 318] width 197 height 76
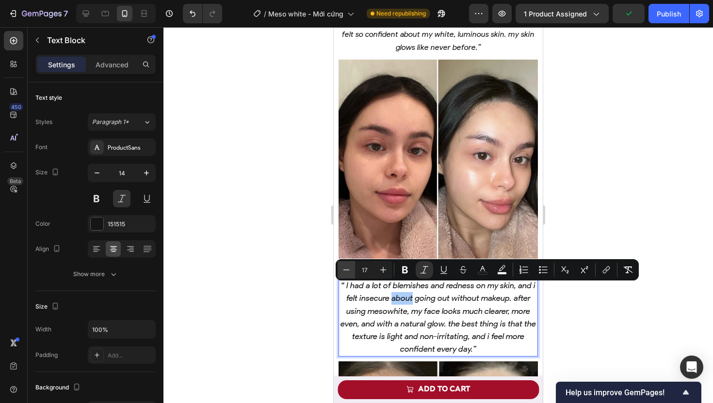
click at [346, 270] on icon "Editor contextual toolbar" at bounding box center [346, 270] width 10 height 10
type input "16"
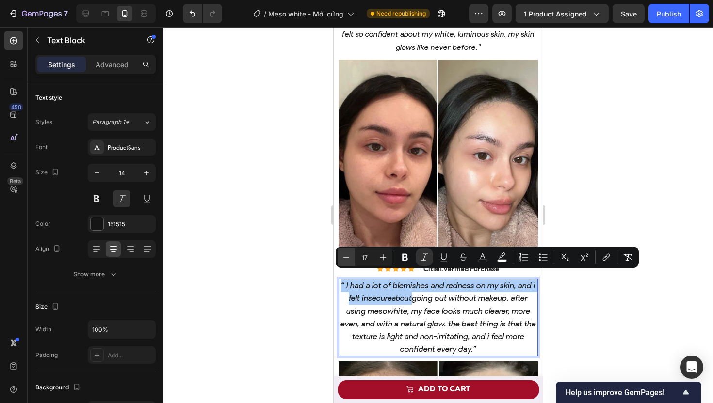
click at [347, 255] on icon "Editor contextual toolbar" at bounding box center [346, 258] width 10 height 10
type input "16"
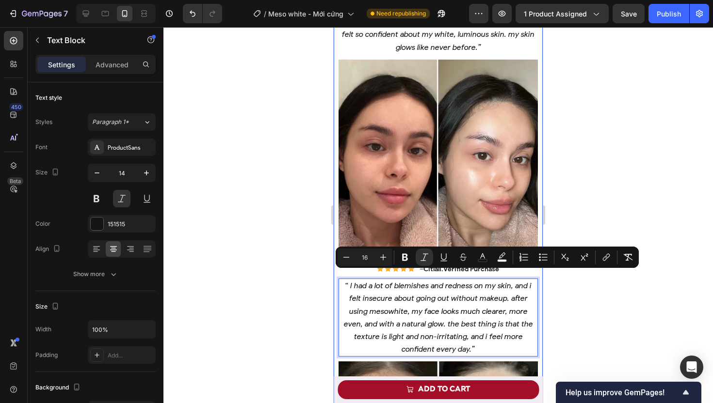
click at [294, 226] on div at bounding box center [437, 215] width 549 height 376
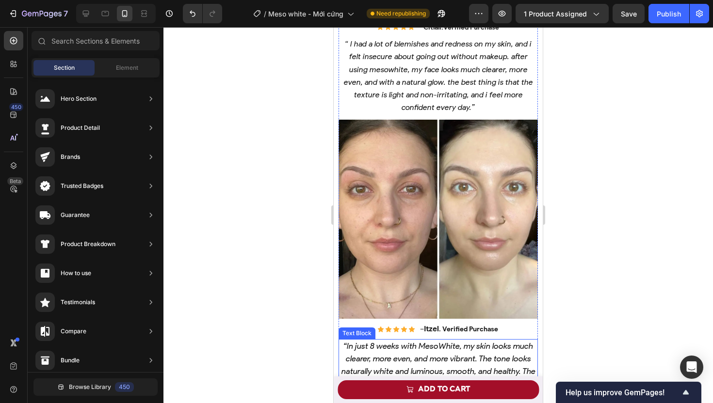
scroll to position [1000, 0]
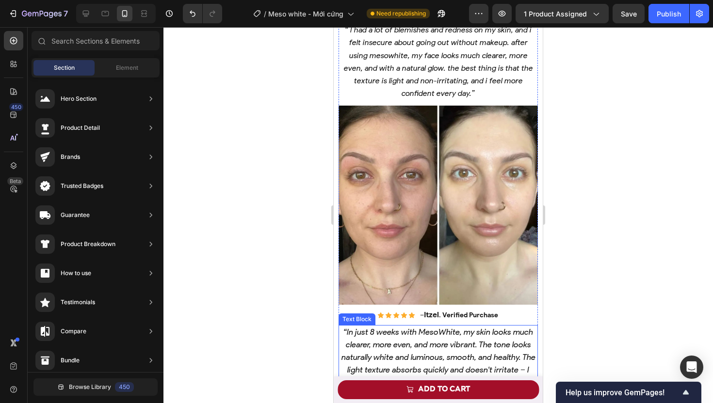
click at [398, 331] on icon "“In just 8 weeks with MesoWhite, my skin looks much clearer, more even, and mor…" at bounding box center [438, 357] width 194 height 61
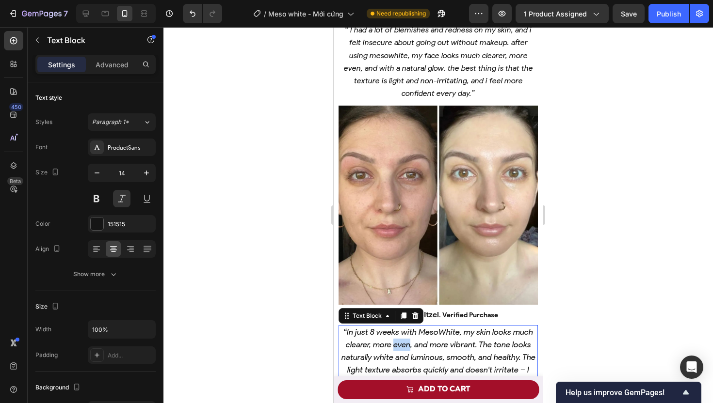
click at [398, 331] on icon "“In just 8 weeks with MesoWhite, my skin looks much clearer, more even, and mor…" at bounding box center [438, 357] width 194 height 61
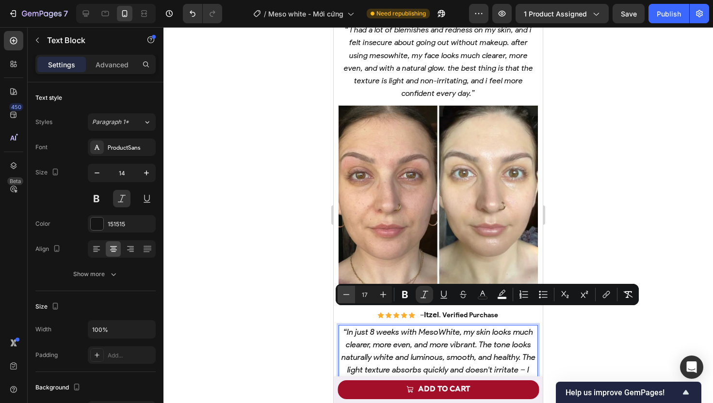
click at [347, 291] on icon "Editor contextual toolbar" at bounding box center [346, 295] width 10 height 10
type input "16"
click at [291, 182] on div at bounding box center [437, 215] width 549 height 376
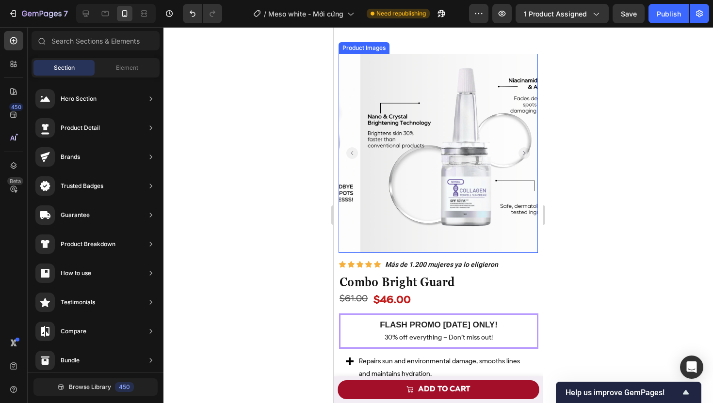
scroll to position [1359, 0]
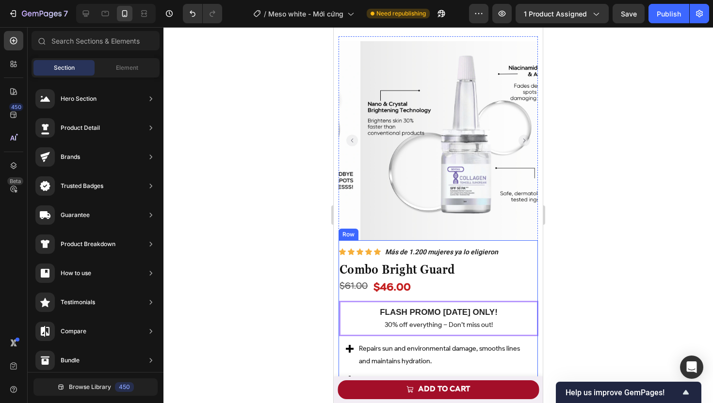
click at [340, 240] on div "Icon Icon Icon Icon Icon Icon List Más de 1.200 mujeres ya lo eligieron Text Bl…" at bounding box center [437, 356] width 199 height 232
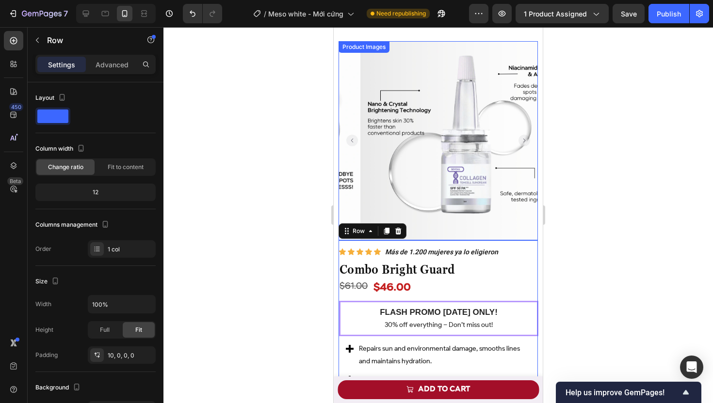
click at [374, 192] on img at bounding box center [459, 140] width 199 height 199
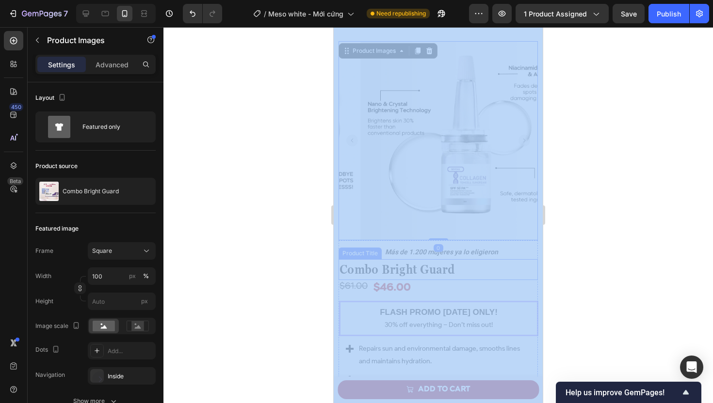
drag, startPoint x: 660, startPoint y: 228, endPoint x: 431, endPoint y: 271, distance: 232.9
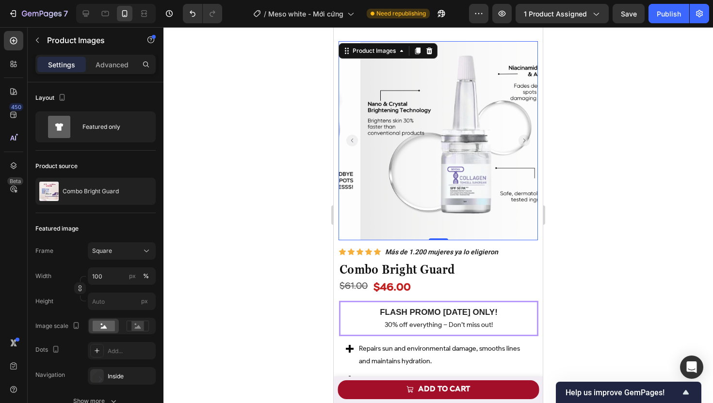
click at [324, 186] on div at bounding box center [437, 215] width 549 height 376
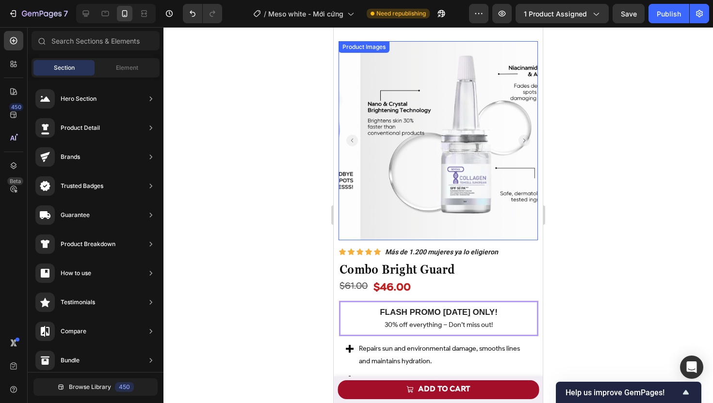
click at [483, 229] on img at bounding box center [459, 140] width 199 height 199
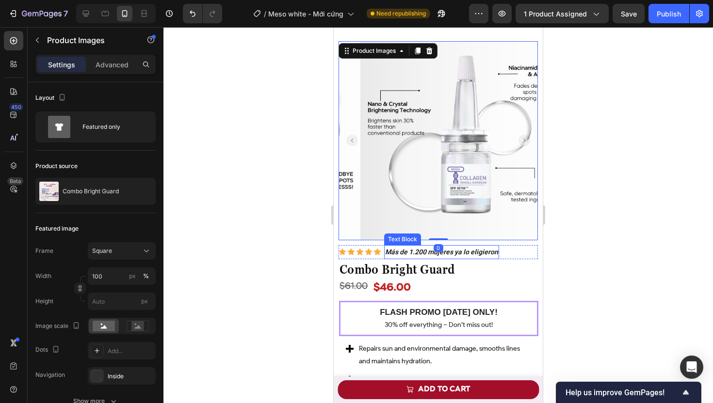
click at [500, 247] on div "Icon Icon Icon Icon Icon Icon List Más de 1.200 mujeres ya lo eligieron Text Bl…" at bounding box center [437, 252] width 199 height 14
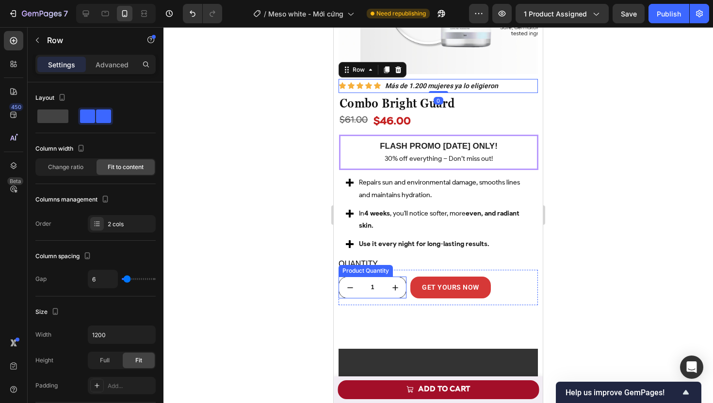
scroll to position [1700, 0]
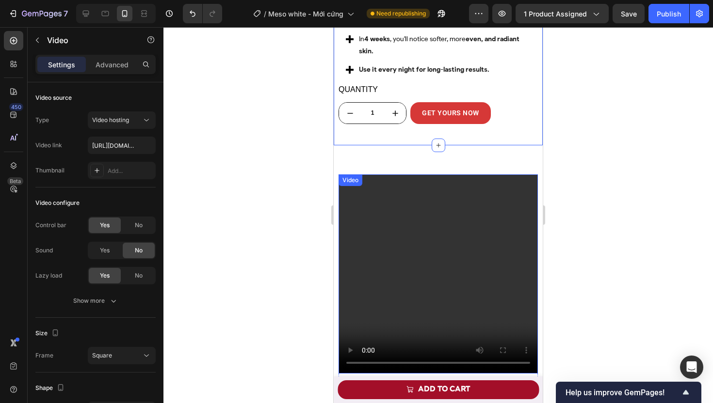
click at [380, 176] on div "Video" at bounding box center [437, 274] width 199 height 199
click at [362, 180] on div "Video" at bounding box center [361, 184] width 20 height 9
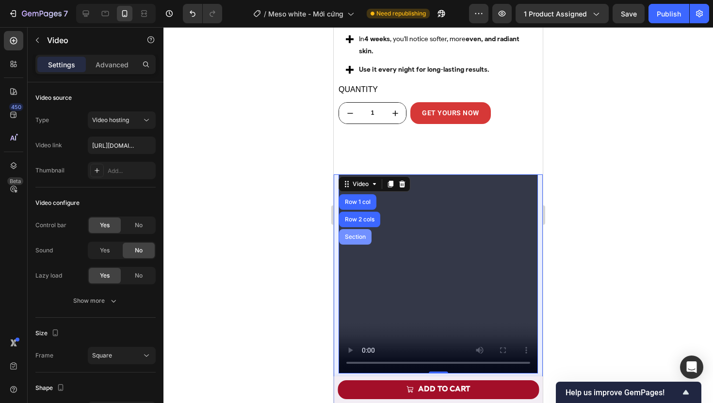
click at [355, 234] on div "Section" at bounding box center [355, 237] width 25 height 6
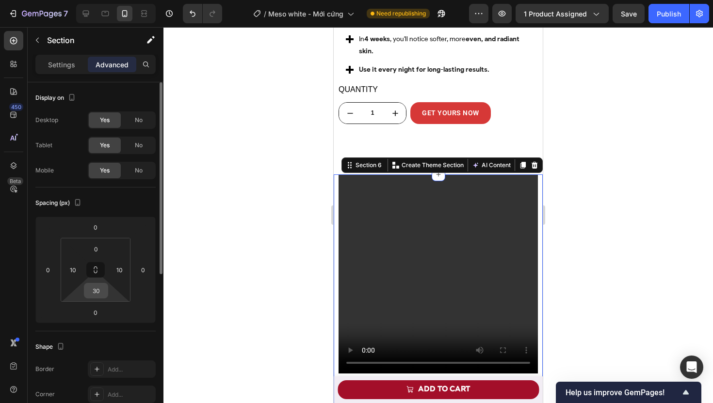
click at [99, 292] on input "30" at bounding box center [95, 291] width 19 height 15
type input "0"
click at [88, 314] on input "0" at bounding box center [95, 312] width 19 height 15
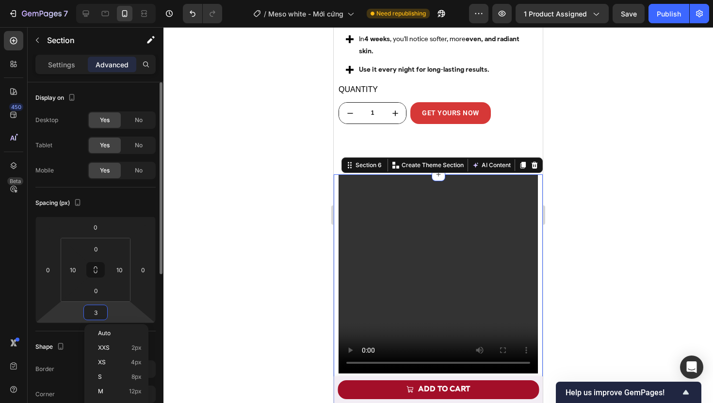
type input "30"
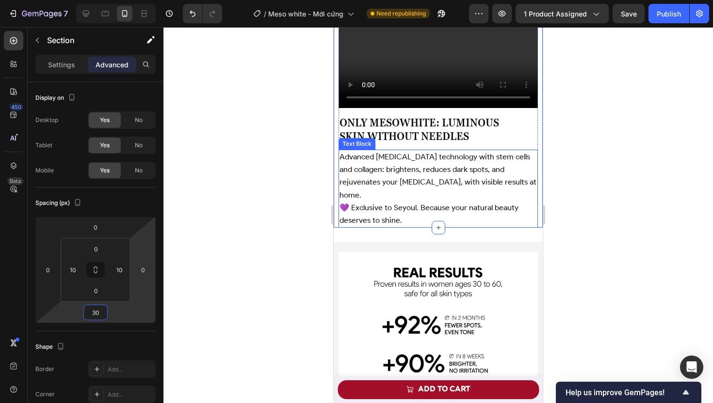
scroll to position [1991, 0]
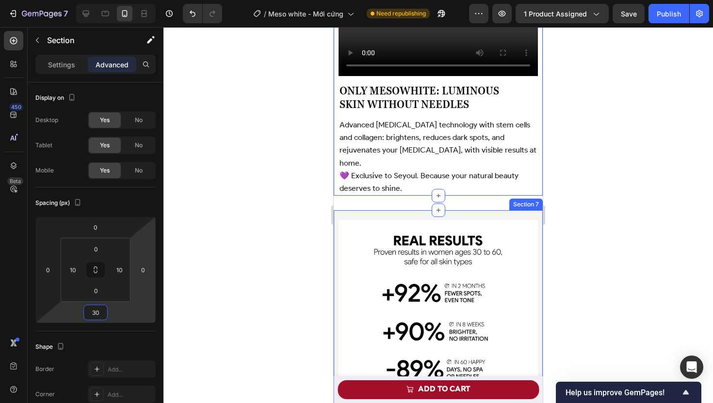
click at [378, 210] on div "Image Row Image Image Image Image Image Row Row Image Image Image Carousel Sect…" at bounding box center [438, 410] width 209 height 401
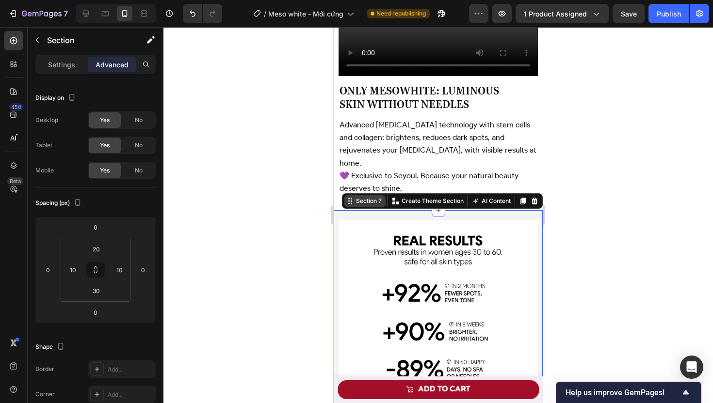
click at [363, 197] on div "Section 7" at bounding box center [369, 201] width 30 height 9
click at [100, 293] on input "30" at bounding box center [95, 291] width 19 height 15
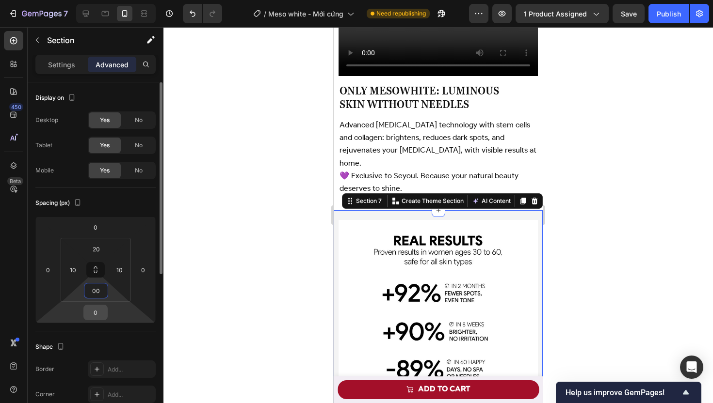
type input "0"
click at [94, 312] on input "0" at bounding box center [95, 312] width 19 height 15
type input "30"
click at [92, 248] on input "20" at bounding box center [95, 249] width 19 height 15
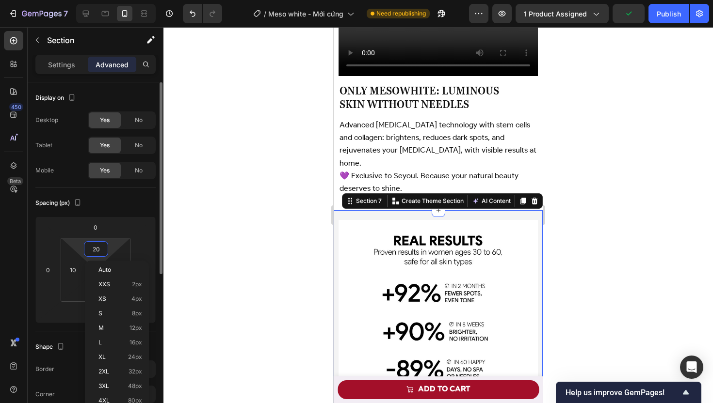
type input "2"
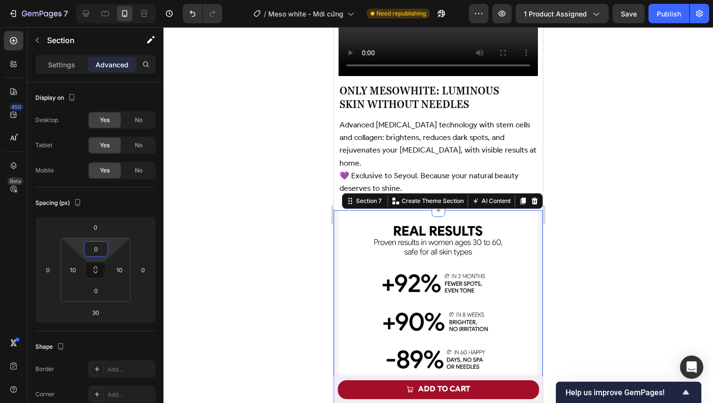
click at [236, 305] on div at bounding box center [437, 215] width 549 height 376
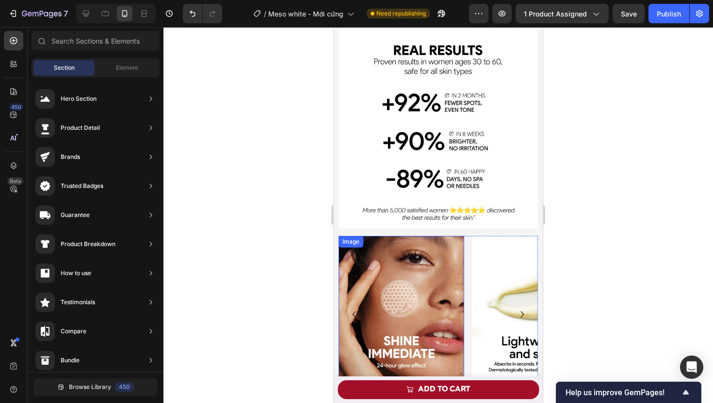
scroll to position [2215, 0]
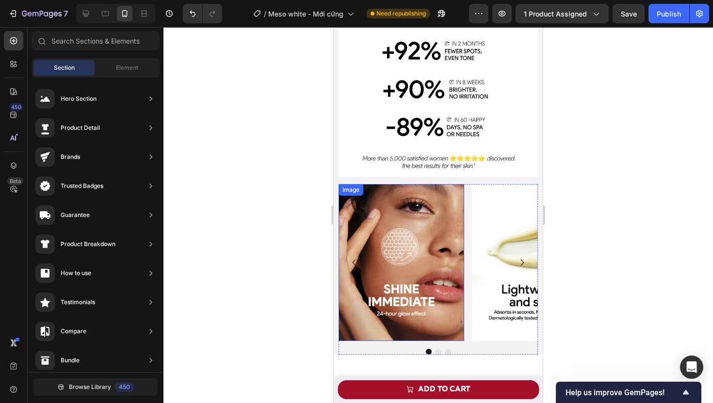
click at [365, 200] on img at bounding box center [401, 262] width 126 height 157
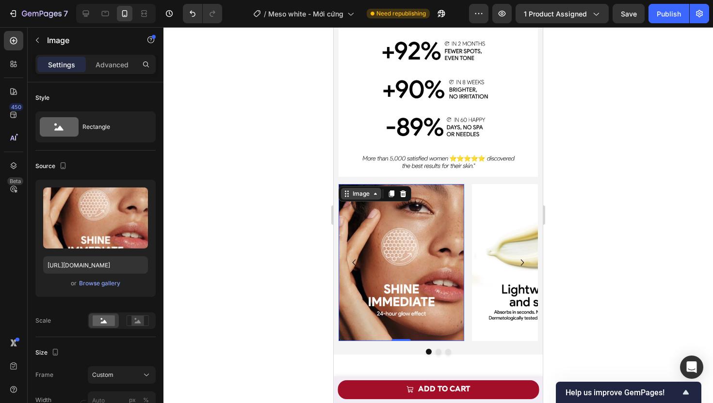
click at [361, 190] on div "Image" at bounding box center [361, 194] width 21 height 9
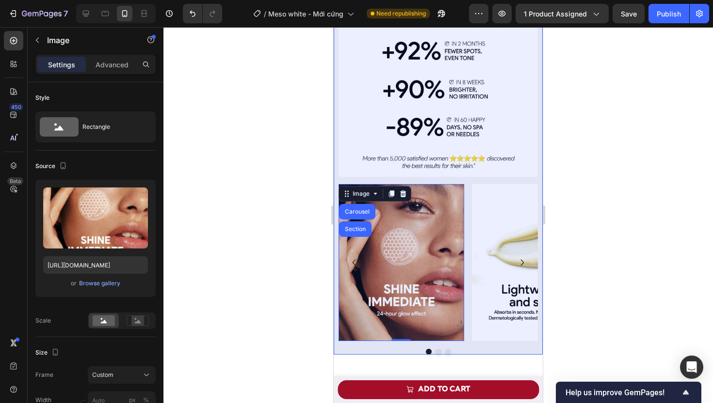
click at [355, 226] on div "Section" at bounding box center [355, 229] width 25 height 6
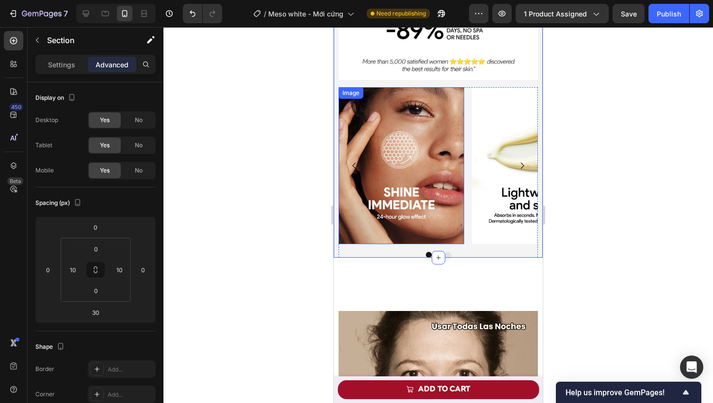
scroll to position [2361, 0]
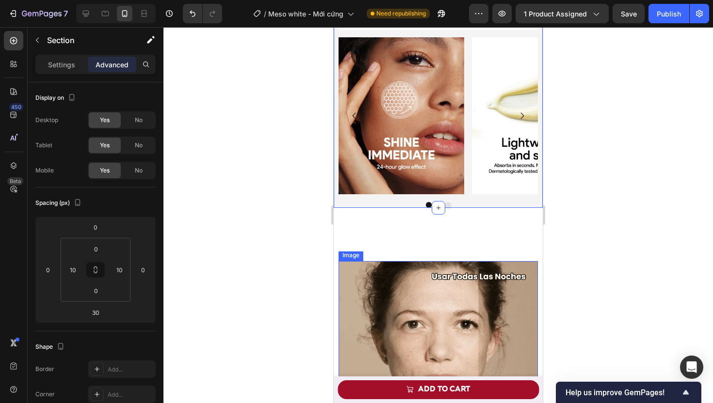
click at [351, 272] on img at bounding box center [437, 360] width 199 height 199
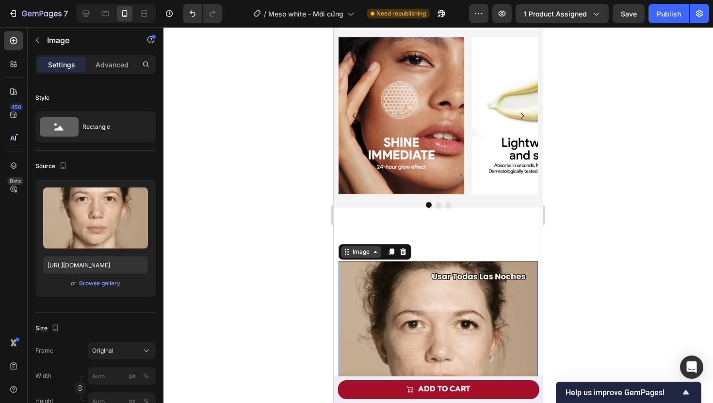
click at [358, 248] on div "Image" at bounding box center [361, 252] width 21 height 9
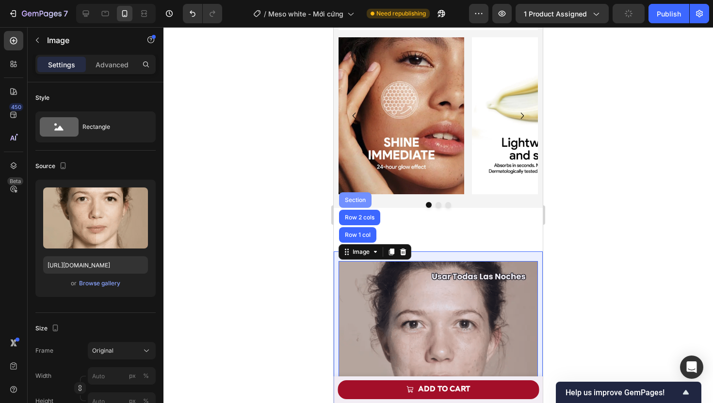
click at [352, 197] on div "Section" at bounding box center [355, 200] width 25 height 6
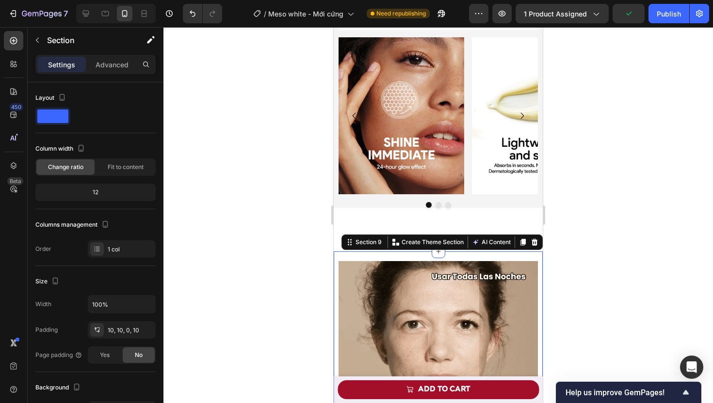
click at [115, 55] on div "Settings Advanced" at bounding box center [95, 64] width 120 height 19
click at [113, 60] on p "Advanced" at bounding box center [112, 65] width 33 height 10
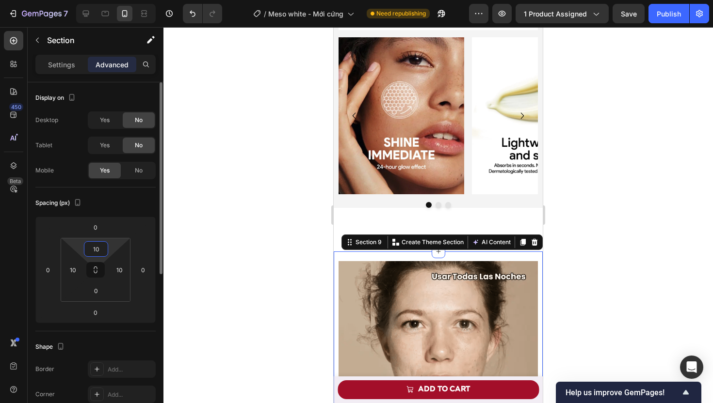
click at [98, 248] on input "10" at bounding box center [95, 249] width 19 height 15
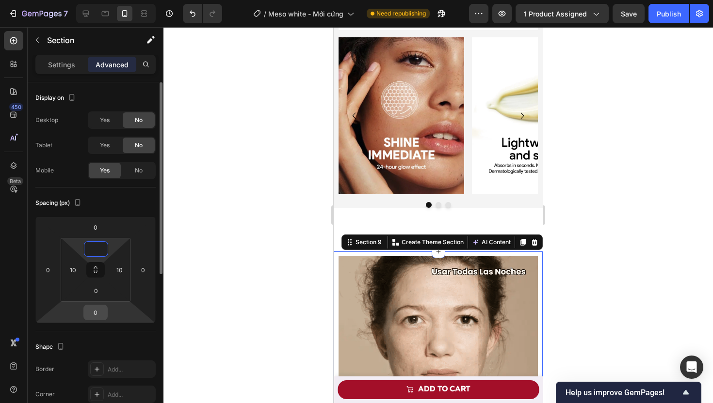
type input "0"
click at [96, 309] on input "0" at bounding box center [95, 312] width 19 height 15
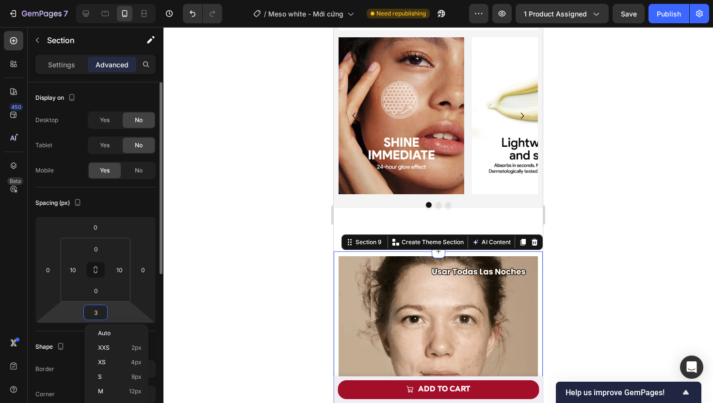
type input "30"
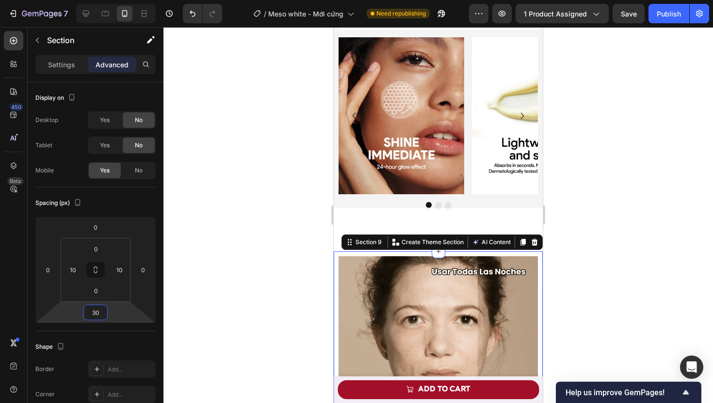
click at [220, 302] on div at bounding box center [437, 215] width 549 height 376
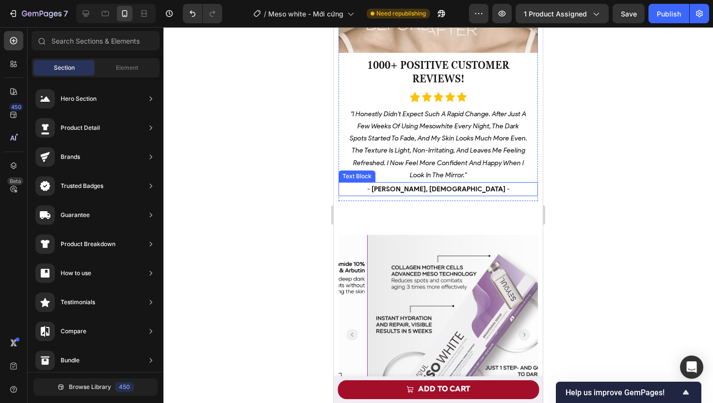
scroll to position [3018, 0]
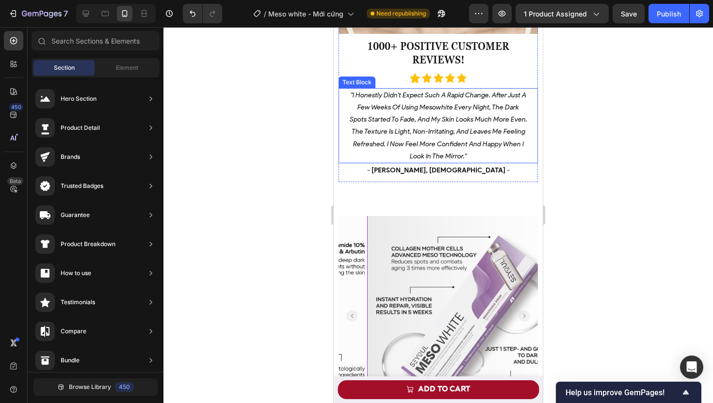
click at [404, 107] on p ""i honestly didn't expect such a rapid change. after just a few weeks of using …" at bounding box center [438, 125] width 188 height 73
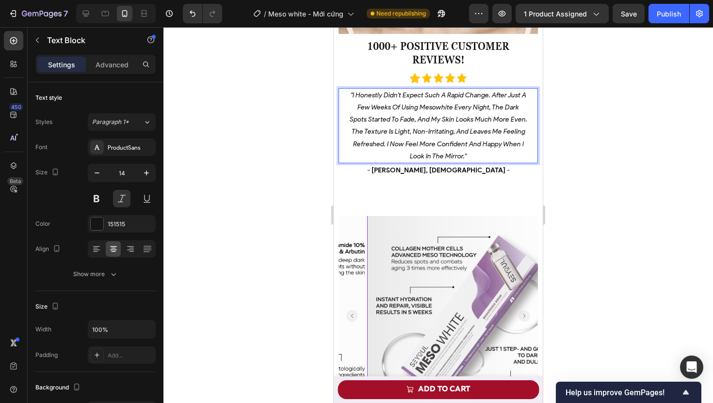
click at [398, 111] on p ""i honestly didn't expect such a rapid change. after just a few weeks of using …" at bounding box center [438, 125] width 188 height 73
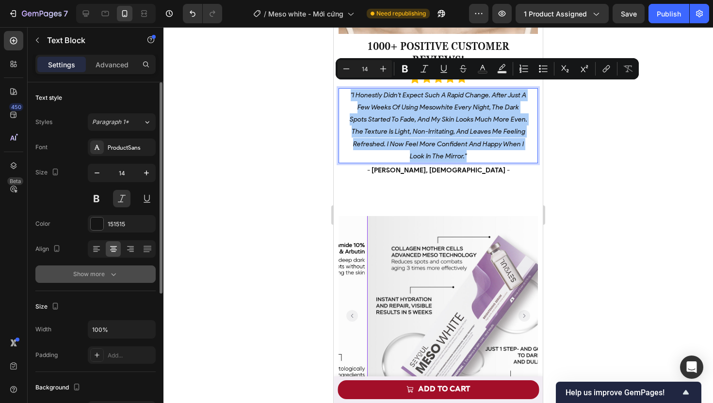
click at [96, 271] on div "Show more" at bounding box center [95, 275] width 45 height 10
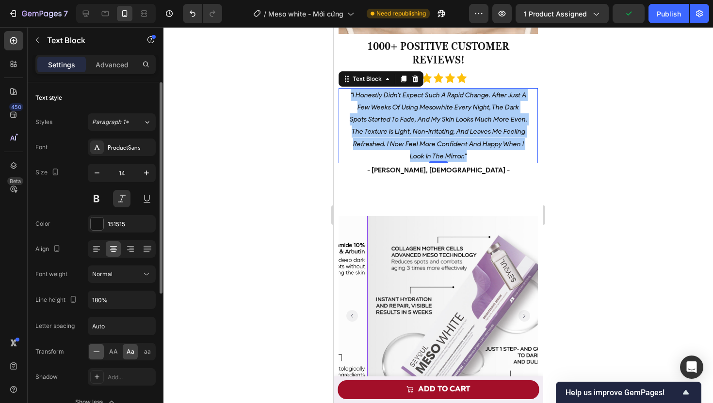
click at [98, 351] on icon at bounding box center [97, 352] width 10 height 10
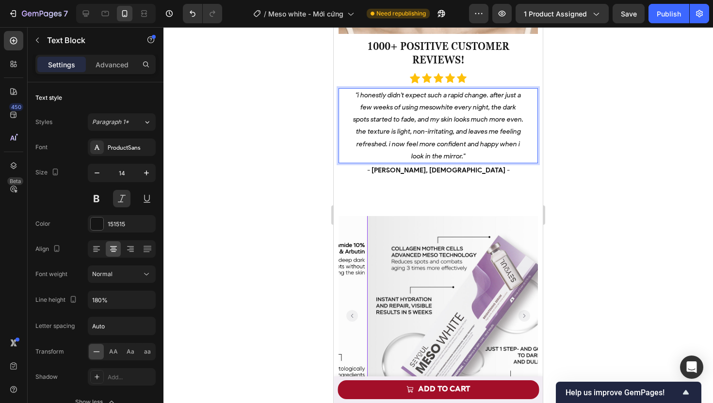
click at [425, 128] on p ""i honestly didn't expect such a rapid change. after just a few weeks of using …" at bounding box center [438, 125] width 188 height 73
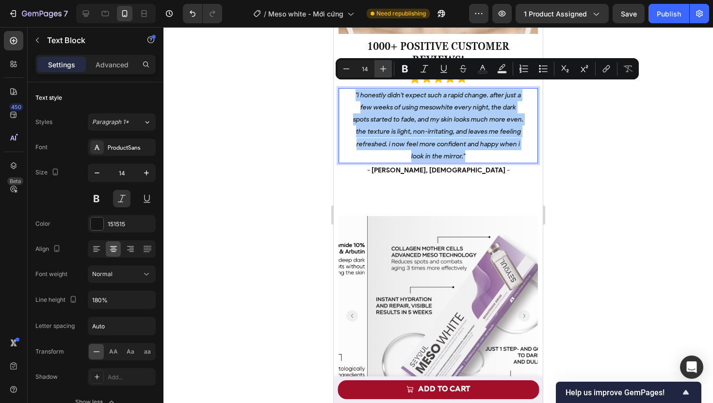
click at [383, 67] on icon "Editor contextual toolbar" at bounding box center [383, 69] width 10 height 10
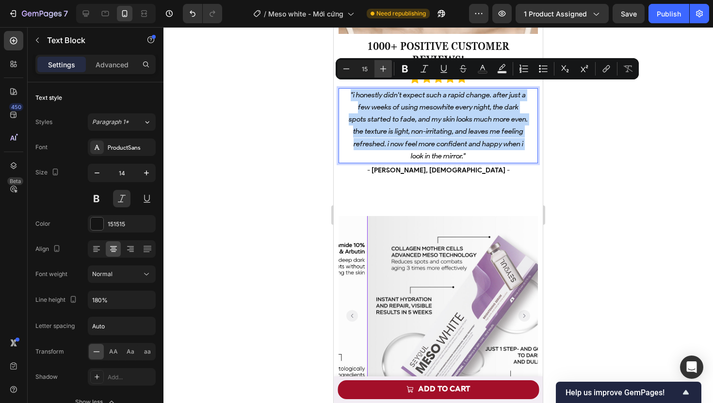
type input "16"
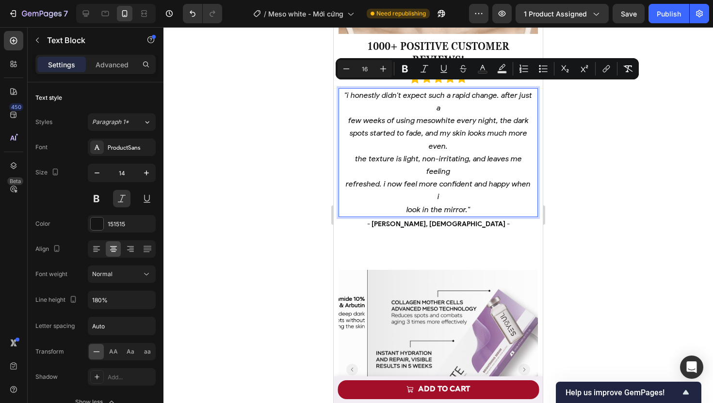
click at [402, 128] on span "spots started to fade, and my skin looks much more even." at bounding box center [438, 139] width 177 height 22
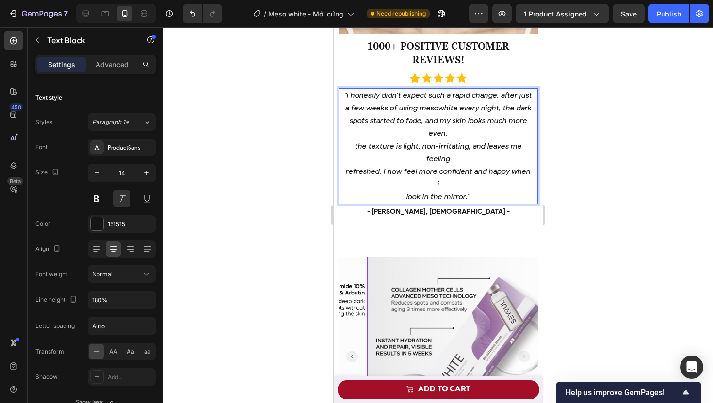
click at [353, 137] on p ""i honestly didn't expect such a rapid change. after just a few weeks of using …" at bounding box center [438, 146] width 188 height 114
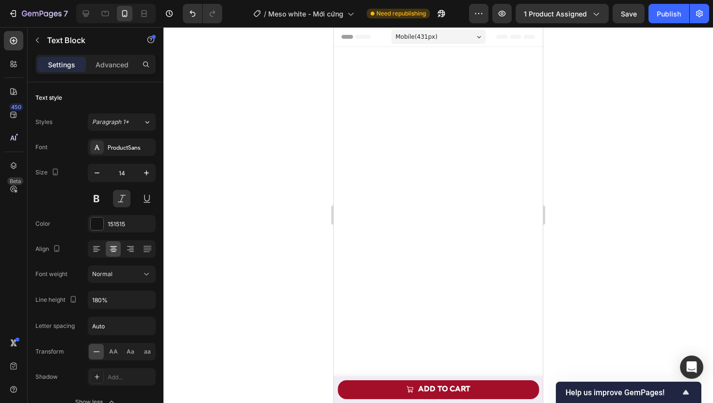
scroll to position [3018, 0]
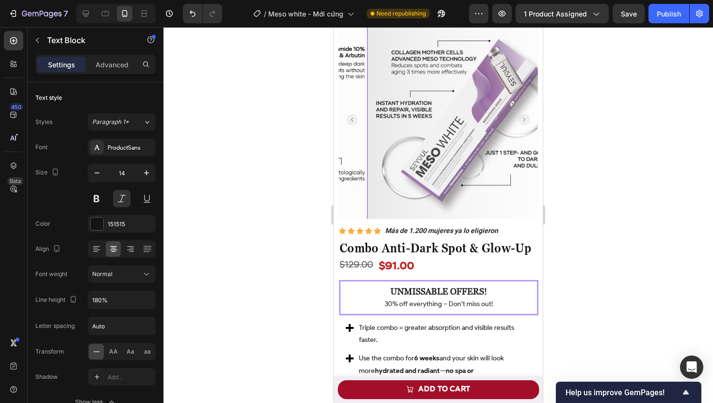
click at [274, 194] on div at bounding box center [437, 215] width 549 height 376
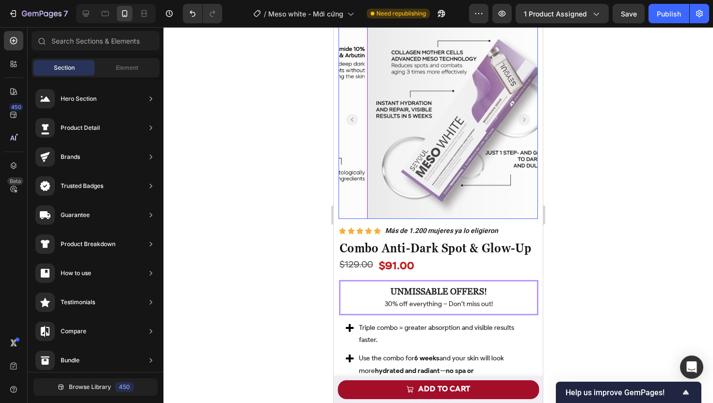
click at [374, 215] on img at bounding box center [466, 119] width 199 height 199
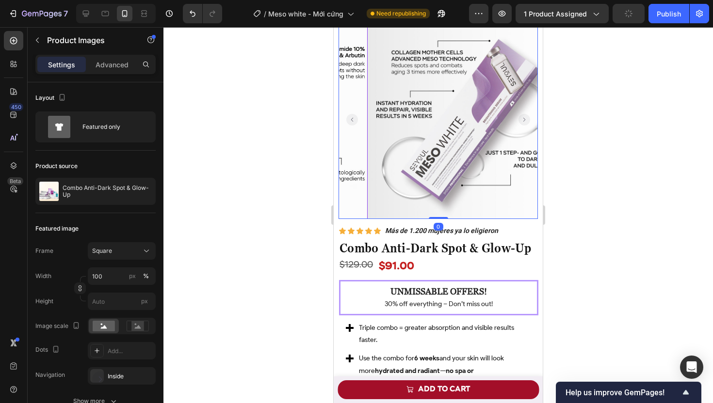
click at [370, 15] on div "Product Images" at bounding box center [374, 10] width 47 height 9
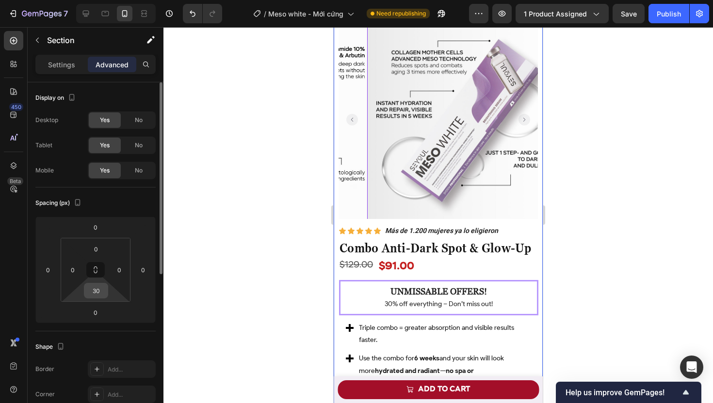
click at [99, 291] on input "30" at bounding box center [95, 291] width 19 height 15
type input "0"
click at [101, 314] on input "0" at bounding box center [95, 312] width 19 height 15
type input "30"
click at [269, 286] on div at bounding box center [437, 215] width 549 height 376
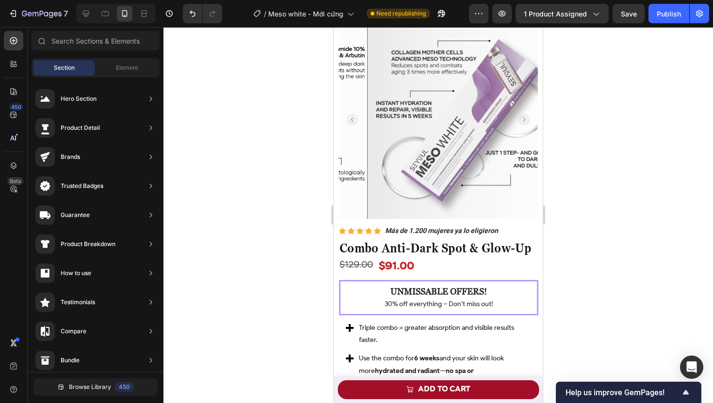
click at [375, 218] on img at bounding box center [466, 119] width 199 height 199
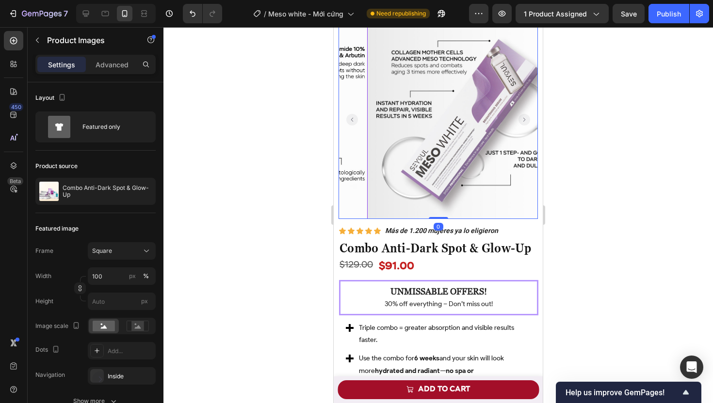
click at [375, 15] on div "Product Images" at bounding box center [374, 10] width 47 height 9
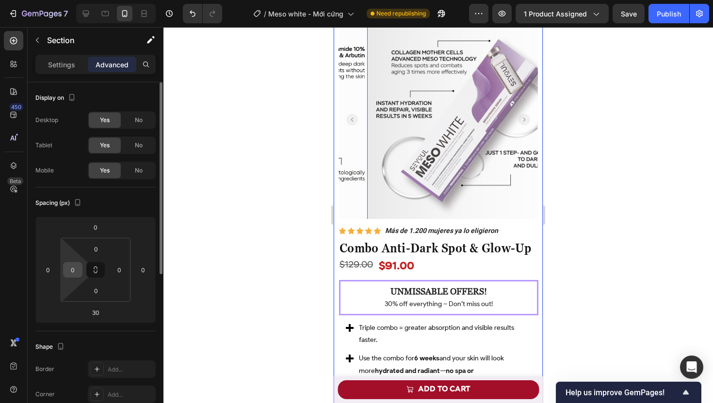
click at [74, 269] on input "0" at bounding box center [72, 270] width 15 height 15
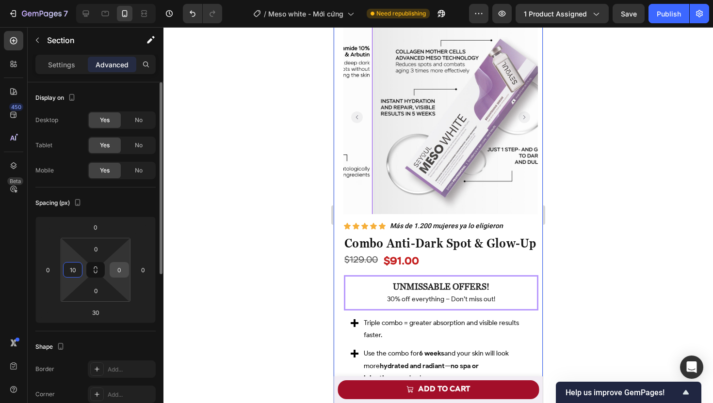
type input "10"
click at [127, 268] on div "0" at bounding box center [119, 270] width 19 height 16
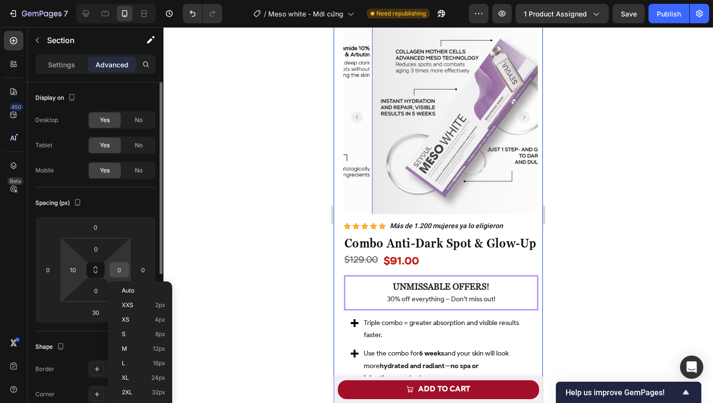
click at [121, 271] on input "0" at bounding box center [119, 270] width 15 height 15
type input "10"
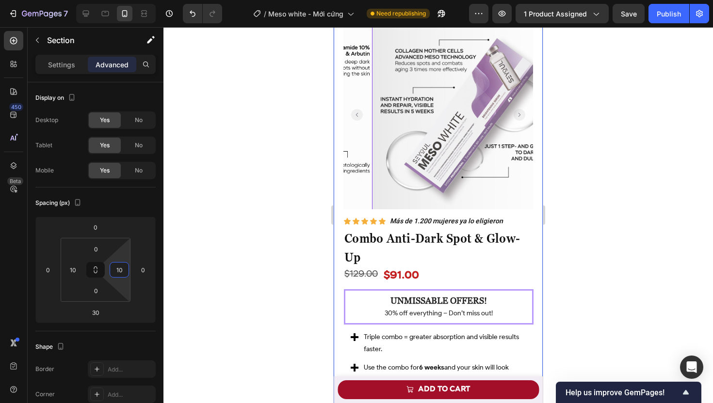
click at [242, 197] on div at bounding box center [437, 215] width 549 height 376
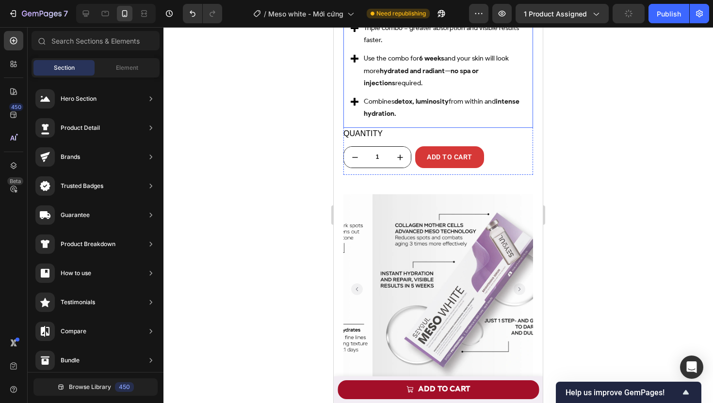
scroll to position [3561, 0]
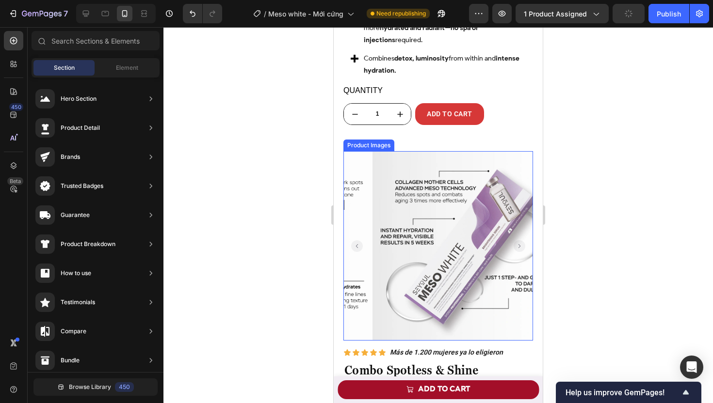
click at [372, 156] on img at bounding box center [467, 246] width 190 height 190
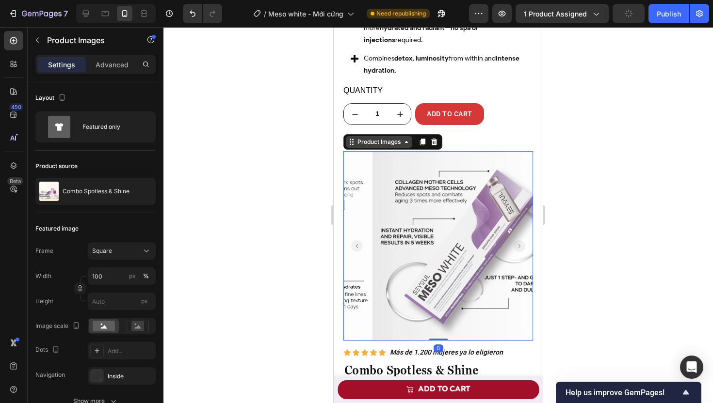
click at [368, 138] on div "Product Images" at bounding box center [378, 142] width 47 height 9
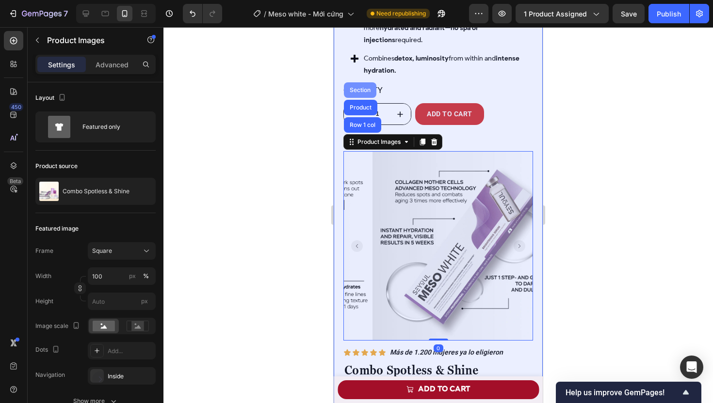
click at [363, 87] on div "Section" at bounding box center [360, 90] width 25 height 6
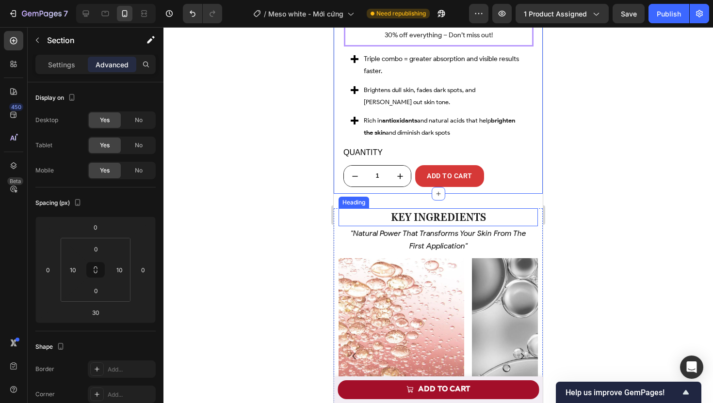
scroll to position [3953, 0]
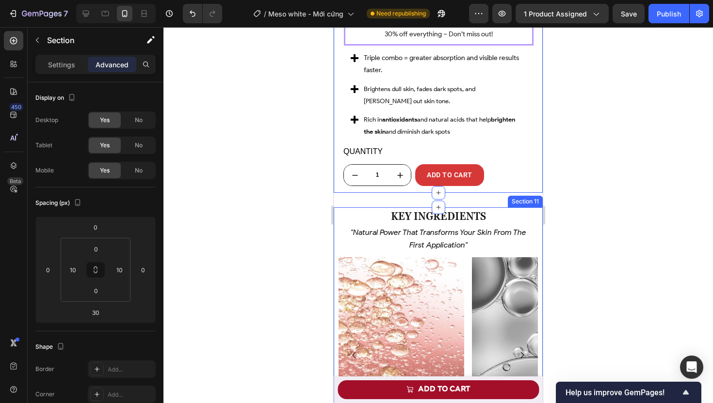
click at [335, 207] on div "Key Ingredients Heading Key Ingredients Heading "Natural power that transforms …" at bounding box center [438, 343] width 209 height 273
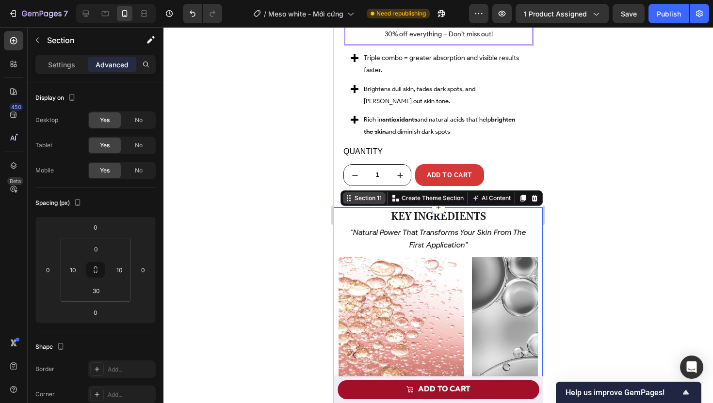
click at [352, 194] on div "Section 11" at bounding box center [367, 198] width 31 height 9
click at [97, 290] on input "30" at bounding box center [95, 291] width 19 height 15
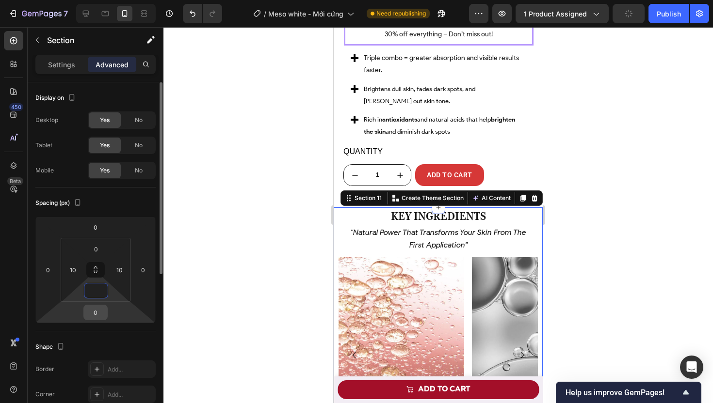
type input "0"
click at [98, 315] on input "0" at bounding box center [95, 312] width 19 height 15
type input "30"
click at [249, 261] on div at bounding box center [437, 215] width 549 height 376
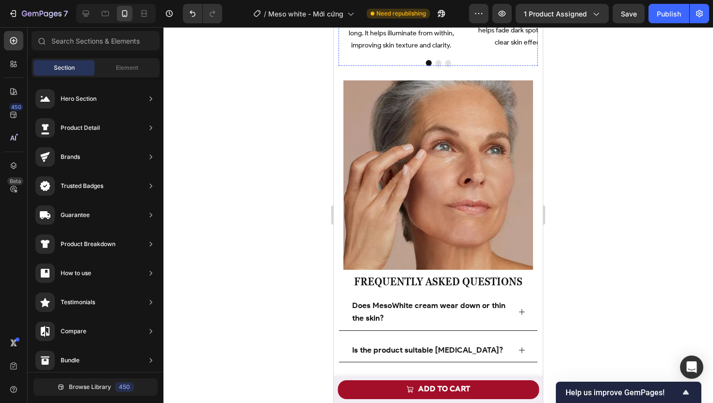
scroll to position [4352, 0]
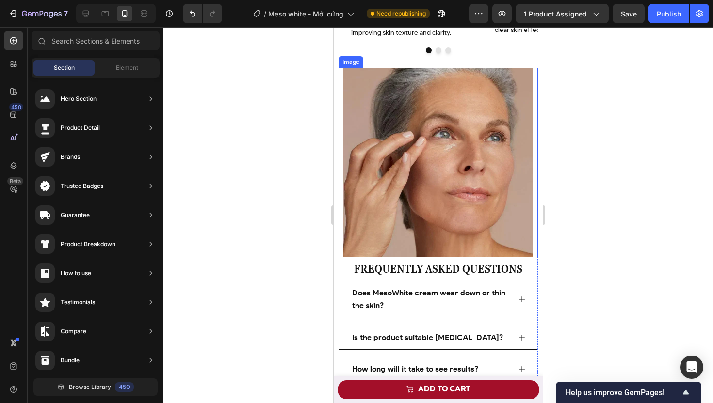
click at [367, 137] on img at bounding box center [438, 163] width 190 height 190
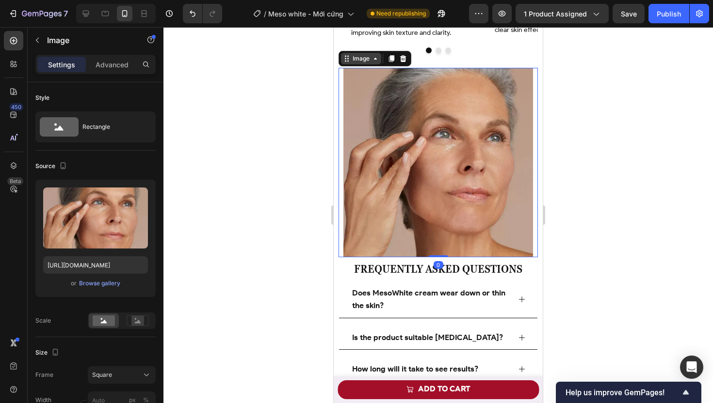
click at [350, 56] on icon at bounding box center [347, 59] width 8 height 8
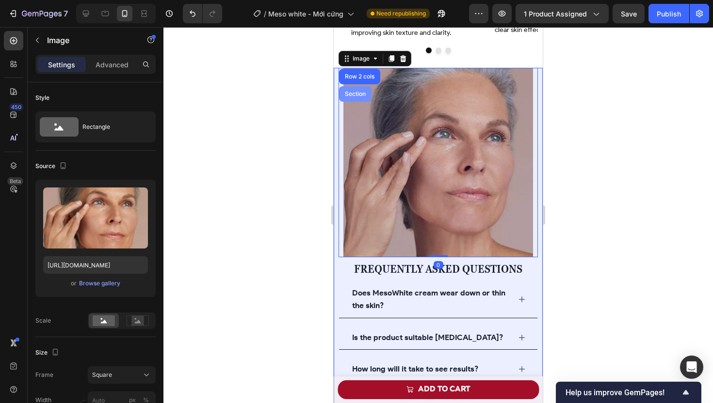
click at [353, 91] on div "Section" at bounding box center [355, 94] width 25 height 6
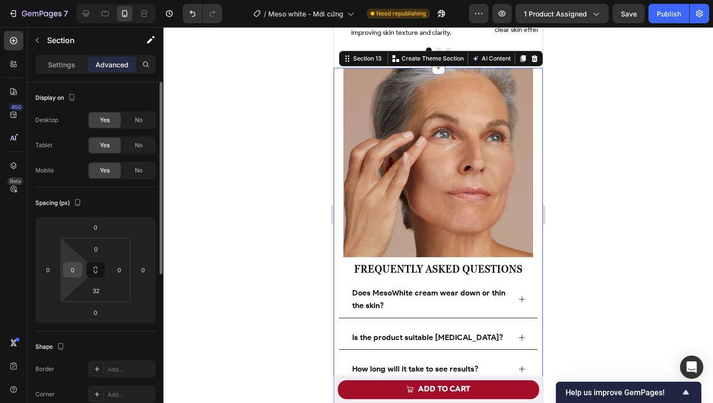
click at [77, 273] on input "0" at bounding box center [72, 270] width 15 height 15
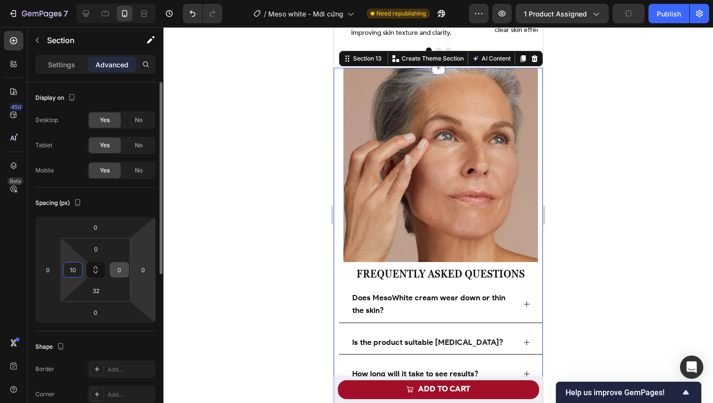
type input "10"
click at [122, 272] on input "0" at bounding box center [119, 270] width 15 height 15
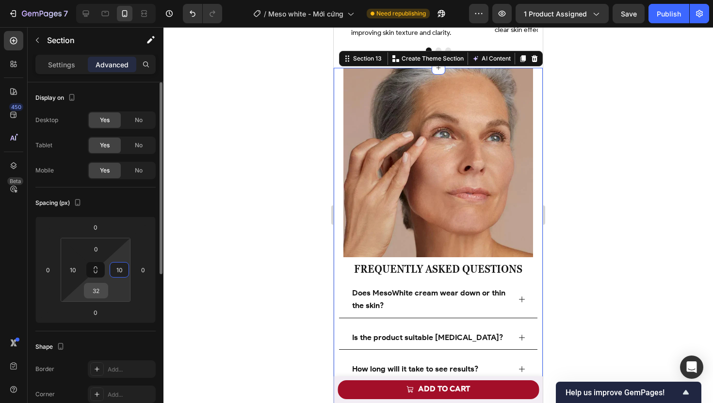
type input "10"
click at [105, 293] on input "32" at bounding box center [95, 291] width 19 height 15
type input "0"
click at [95, 312] on input "0" at bounding box center [95, 312] width 19 height 15
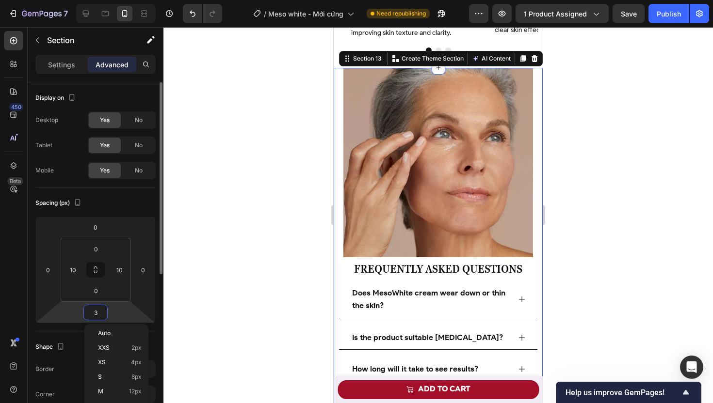
type input "30"
click at [263, 256] on div at bounding box center [437, 215] width 549 height 376
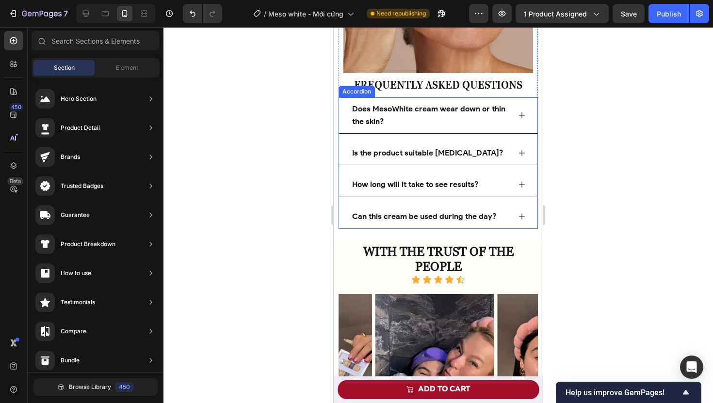
scroll to position [4609, 0]
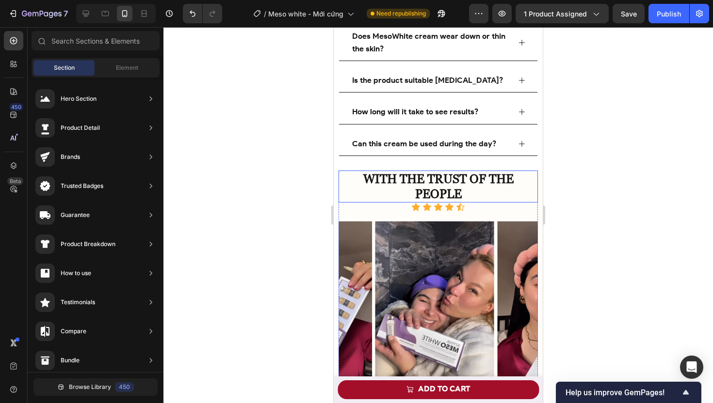
click at [340, 185] on h2 "WITH THE TRUST OF THE PEOPLE" at bounding box center [437, 187] width 199 height 32
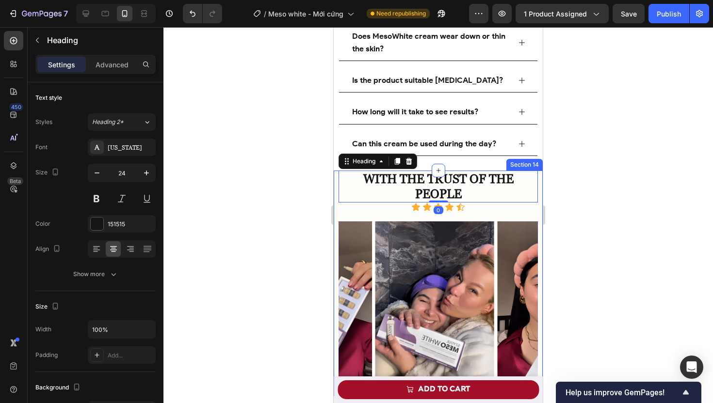
click at [336, 175] on div "With the trust of the people Heading WITH THE TRUST OF THE PEOPLE Heading 0 Ico…" at bounding box center [438, 284] width 209 height 226
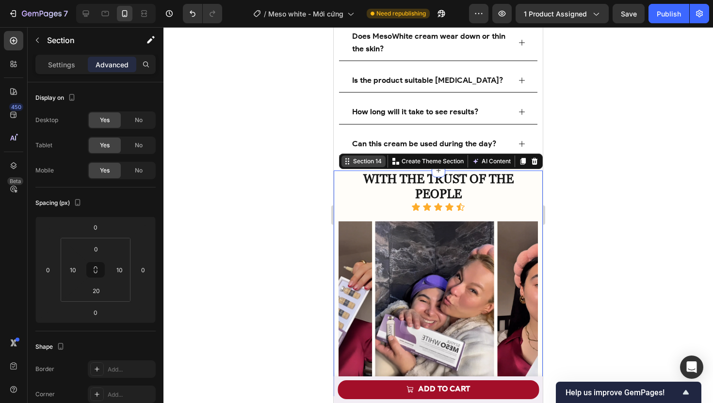
click at [351, 166] on div "Section 14" at bounding box center [367, 161] width 32 height 9
click at [99, 293] on input "20" at bounding box center [95, 291] width 19 height 15
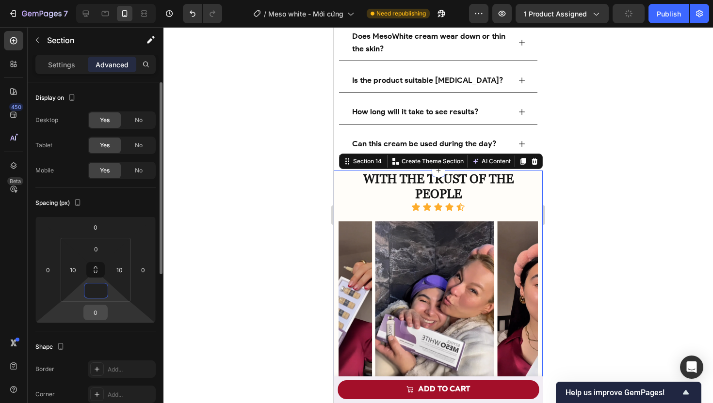
type input "0"
click at [96, 313] on input "0" at bounding box center [95, 312] width 19 height 15
type input "30"
click at [237, 295] on div at bounding box center [437, 215] width 549 height 376
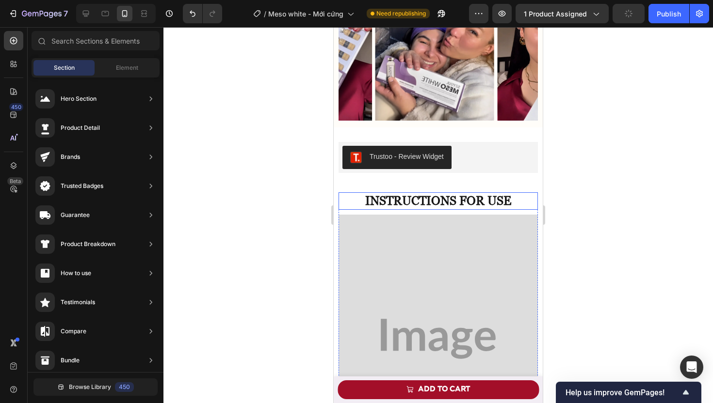
scroll to position [4873, 0]
click at [346, 205] on h2 "INSTRUCTIONS FOR USE" at bounding box center [437, 200] width 199 height 17
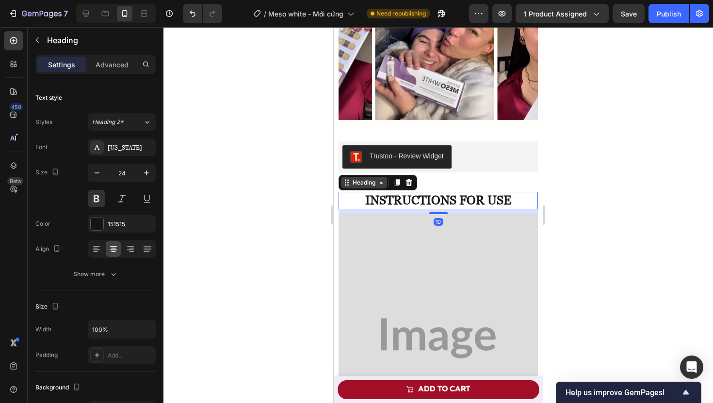
click at [356, 185] on div "Heading" at bounding box center [364, 182] width 27 height 9
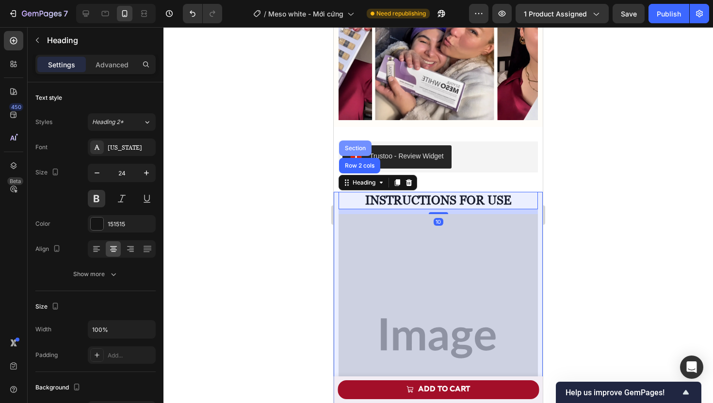
click at [354, 149] on div "Section" at bounding box center [355, 148] width 25 height 6
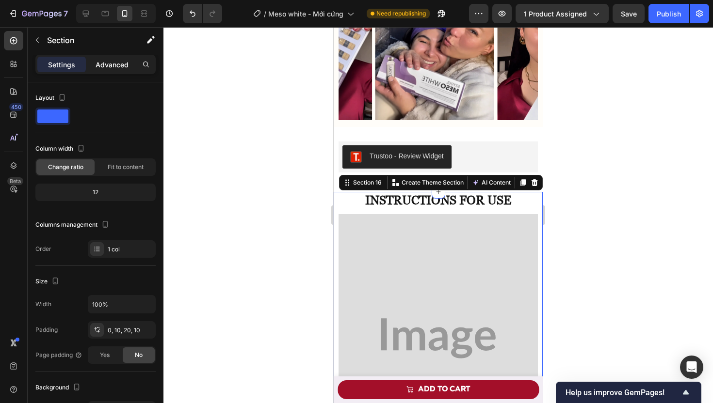
click at [97, 67] on p "Advanced" at bounding box center [112, 65] width 33 height 10
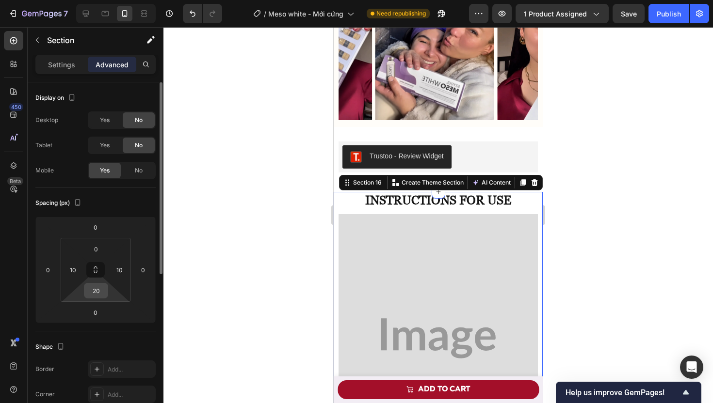
click at [98, 289] on input "20" at bounding box center [95, 291] width 19 height 15
type input "0"
click at [93, 314] on input "0" at bounding box center [95, 312] width 19 height 15
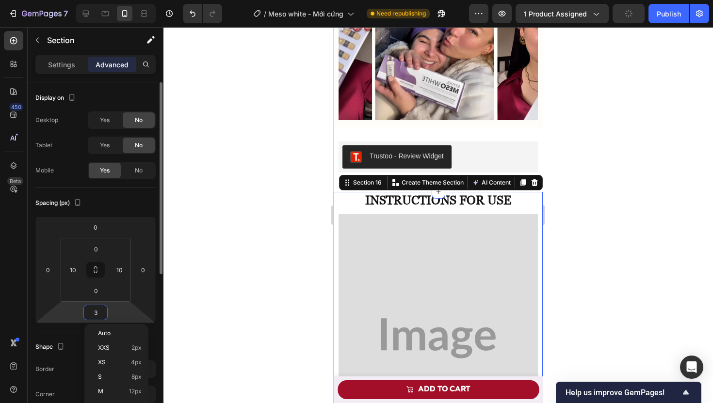
type input "30"
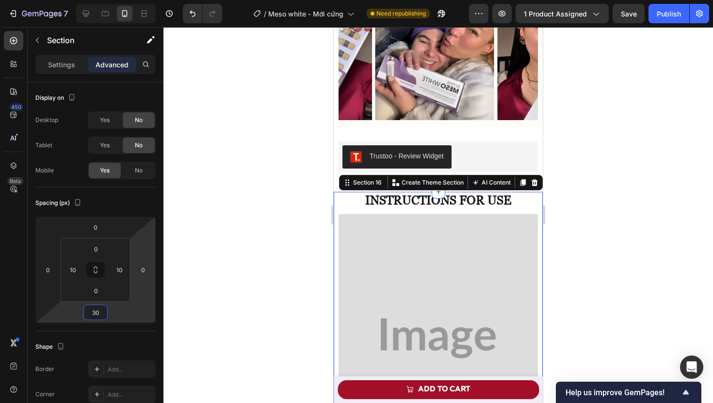
click at [228, 281] on div at bounding box center [437, 215] width 549 height 376
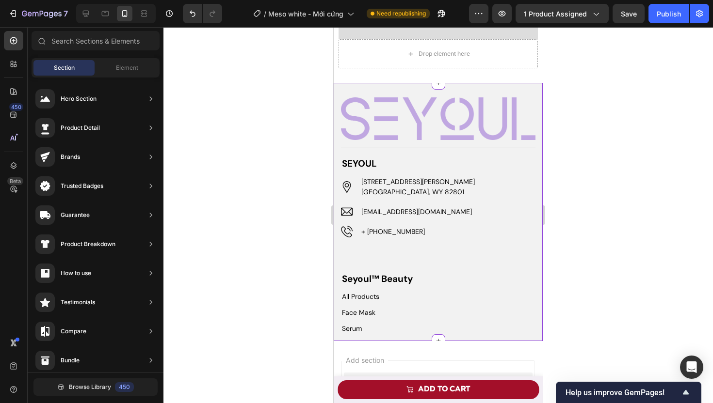
scroll to position [5408, 0]
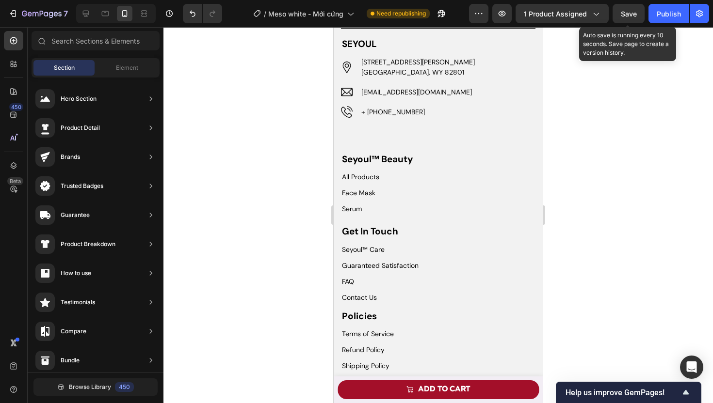
click at [628, 16] on span "Save" at bounding box center [629, 14] width 16 height 8
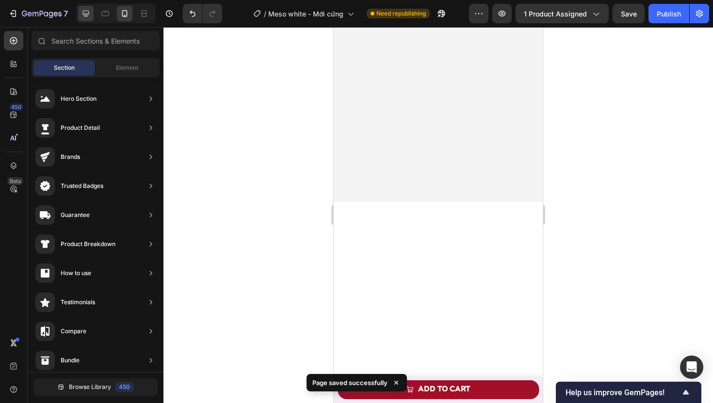
click at [85, 13] on icon at bounding box center [86, 14] width 6 height 6
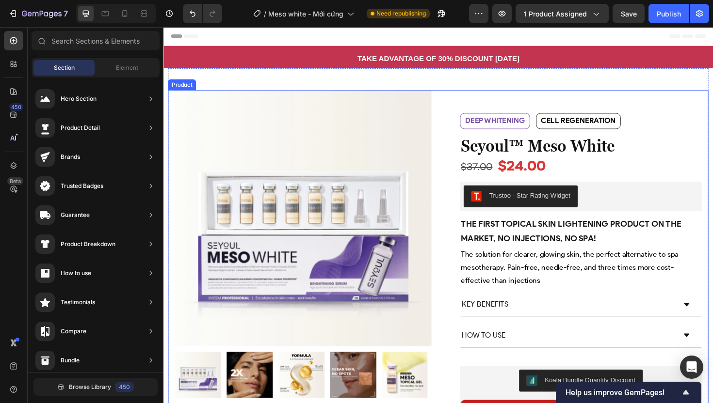
click at [462, 96] on div "Deep whitening Text Block Cell regeneration Text Block Row deep whitening Text …" at bounding box center [597, 269] width 271 height 351
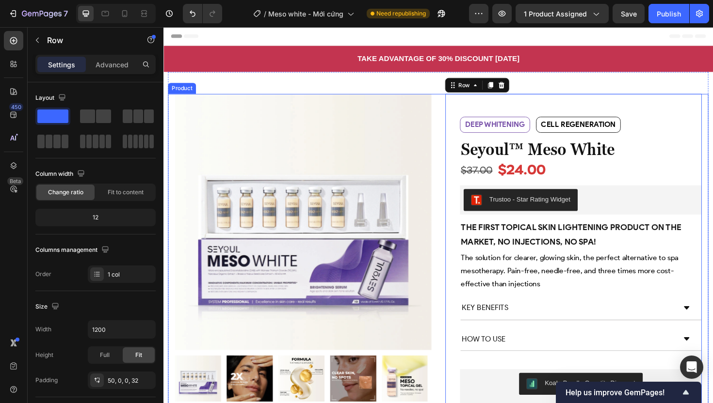
click at [452, 99] on div "Product Images Row Deep whitening Text Block Cell regeneration Text Block Row d…" at bounding box center [454, 273] width 572 height 351
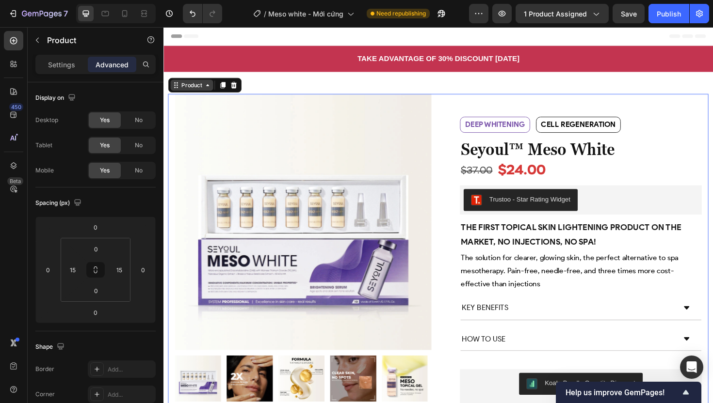
click at [195, 88] on div "Product" at bounding box center [193, 88] width 26 height 9
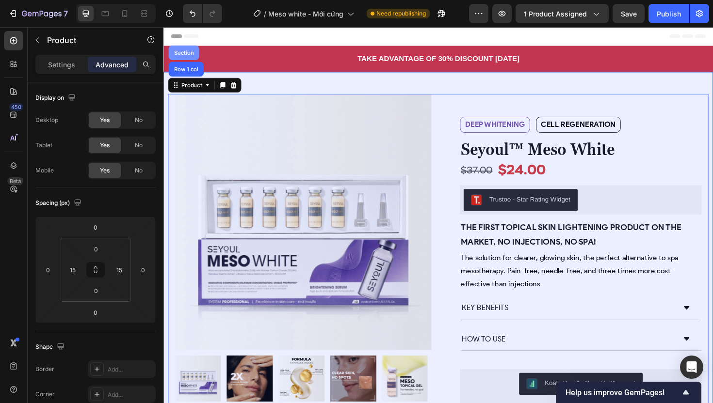
click at [187, 53] on div "Section" at bounding box center [185, 54] width 25 height 6
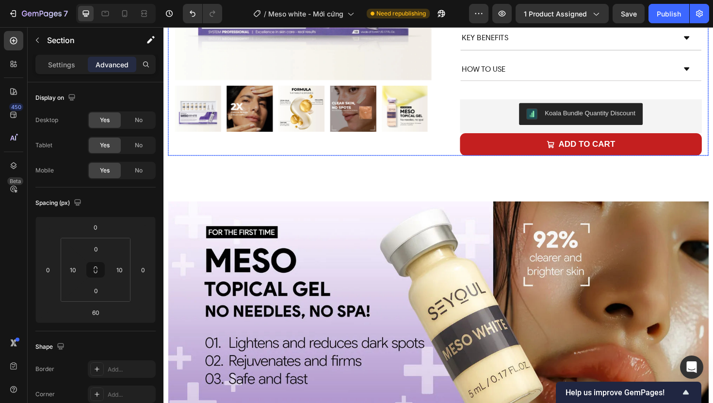
scroll to position [338, 0]
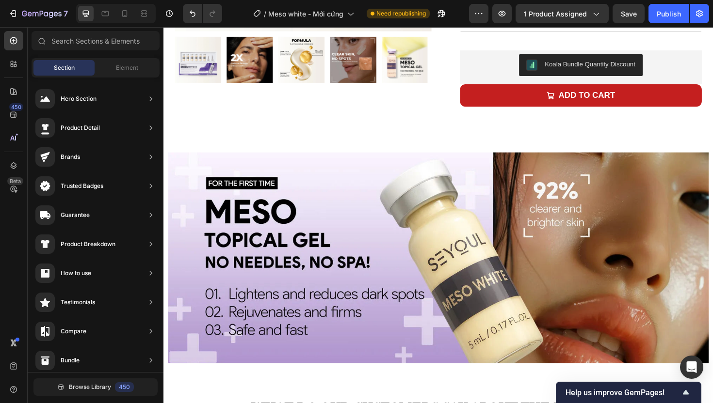
drag, startPoint x: 394, startPoint y: 151, endPoint x: 439, endPoint y: 154, distance: 45.2
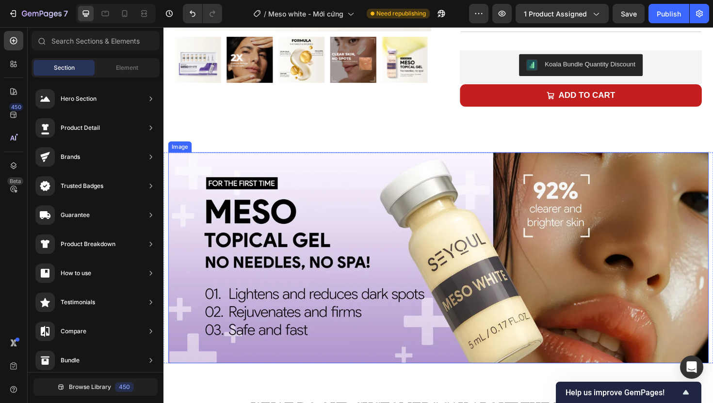
click at [513, 194] on img at bounding box center [454, 271] width 572 height 223
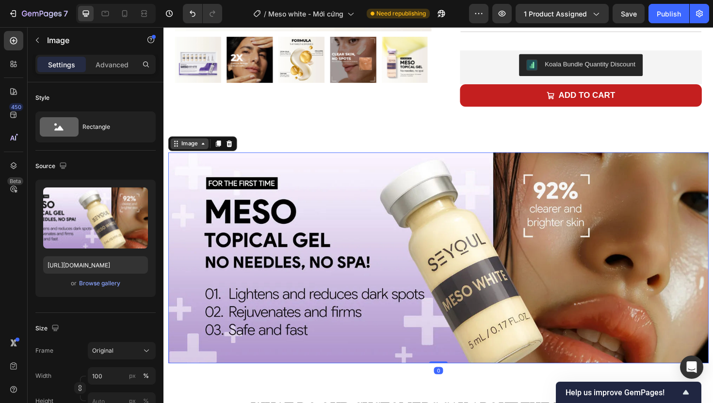
click at [196, 152] on div "Image" at bounding box center [190, 150] width 21 height 9
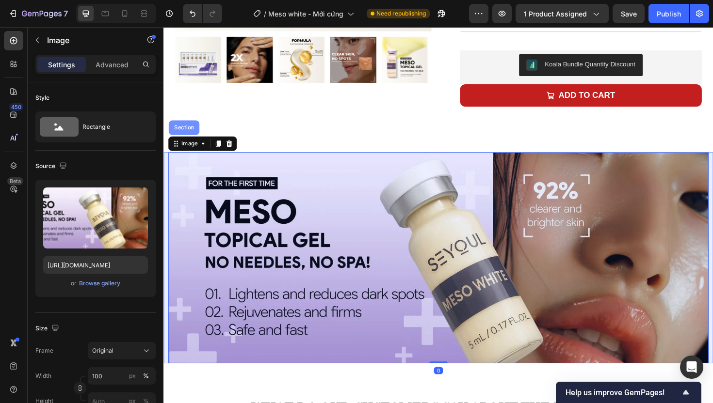
click at [180, 136] on div "Section" at bounding box center [185, 134] width 25 height 6
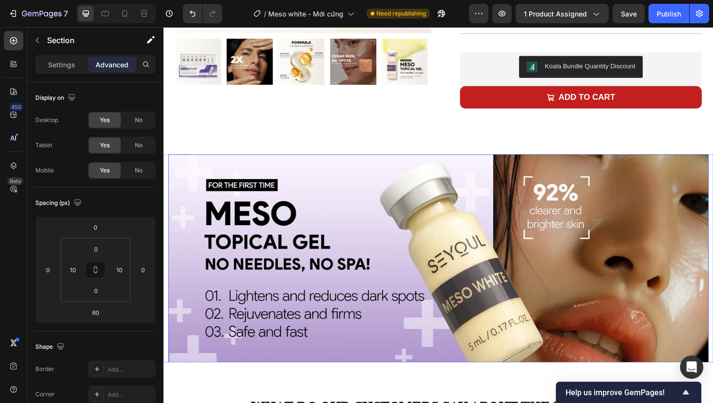
scroll to position [346, 0]
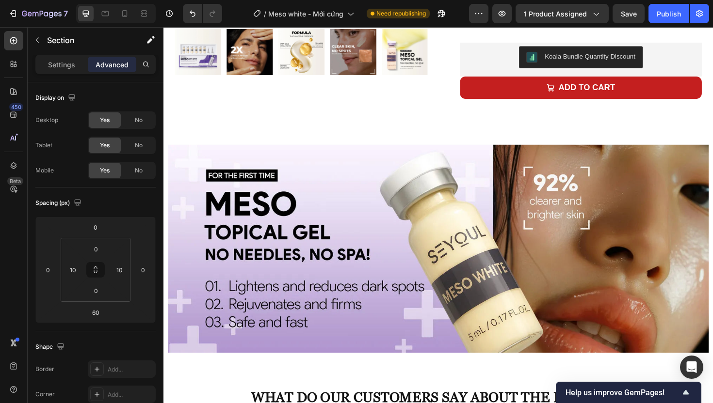
click at [165, 155] on div "Image Image Section 3" at bounding box center [454, 262] width 582 height 221
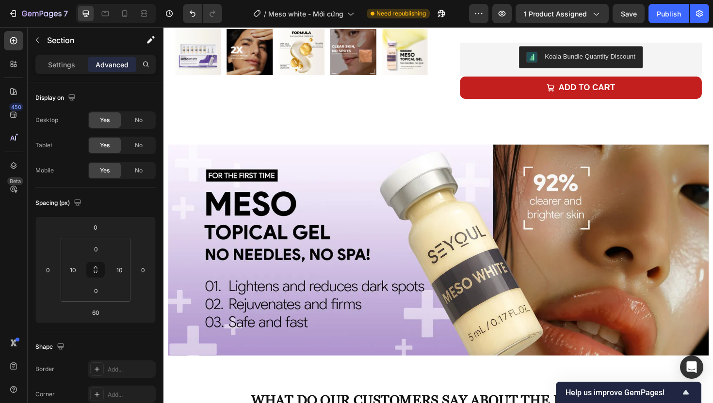
click at [168, 158] on img at bounding box center [454, 263] width 572 height 223
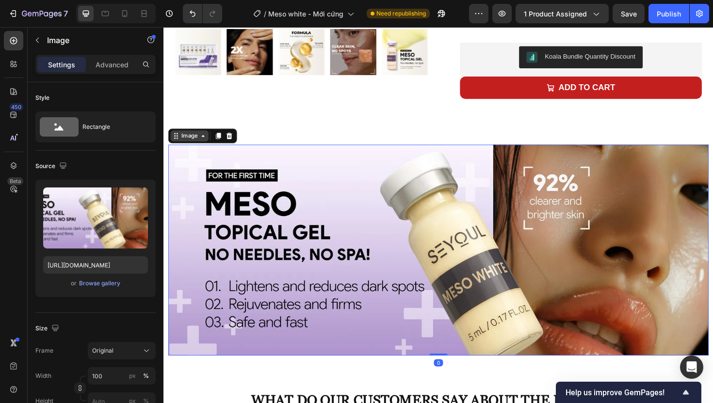
click at [182, 141] on div "Image" at bounding box center [190, 142] width 21 height 9
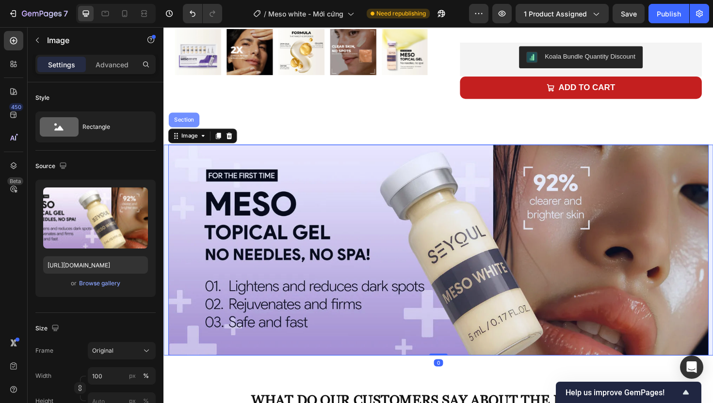
click at [187, 128] on div "Section" at bounding box center [185, 126] width 32 height 16
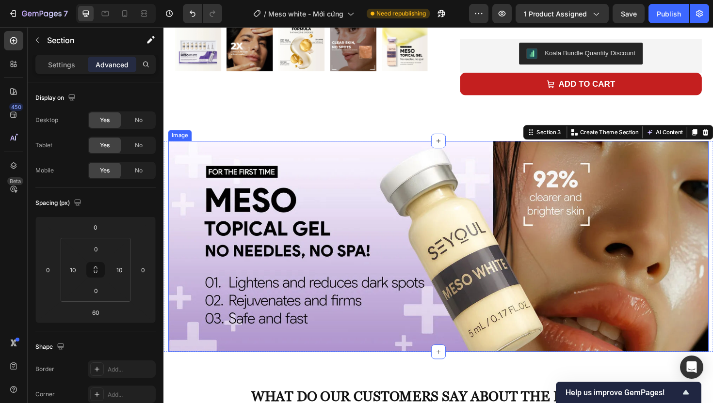
scroll to position [358, 0]
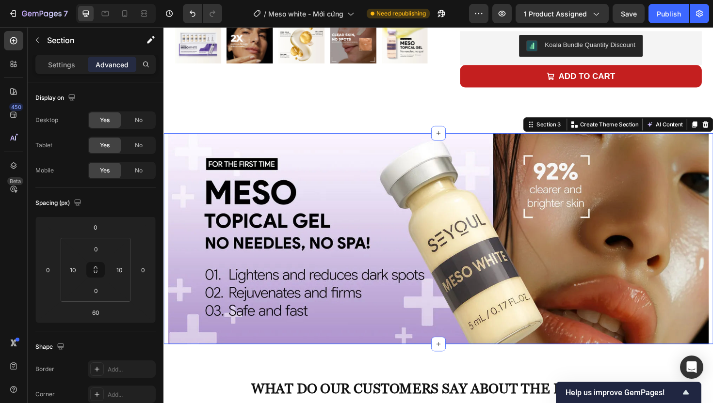
click at [165, 149] on div "Image Image Section 3 Create Theme Section AI Content Write with GemAI What wou…" at bounding box center [454, 251] width 582 height 223
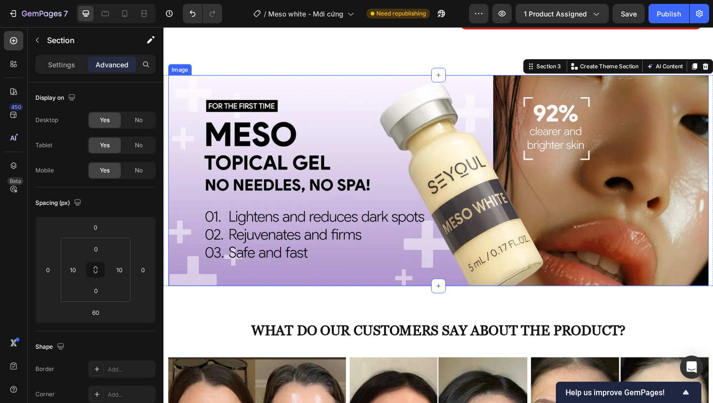
scroll to position [421, 0]
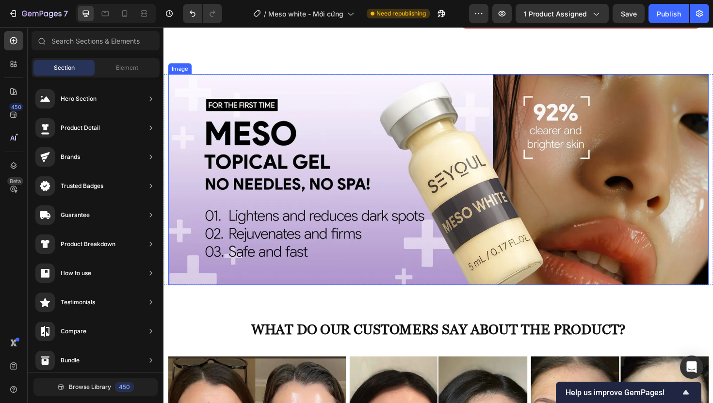
click at [206, 117] on img at bounding box center [454, 188] width 572 height 223
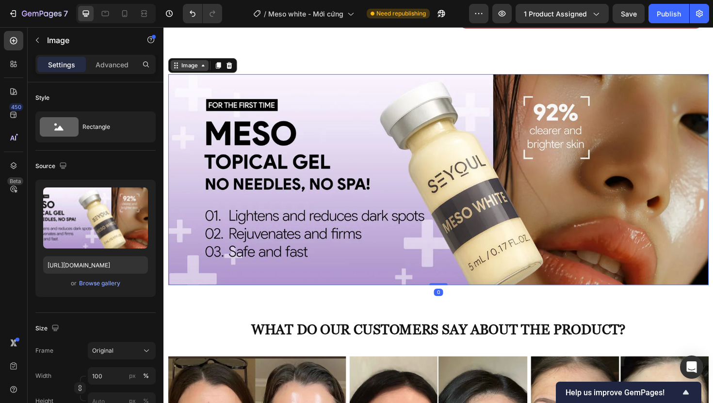
click at [196, 65] on div "Image" at bounding box center [190, 68] width 21 height 9
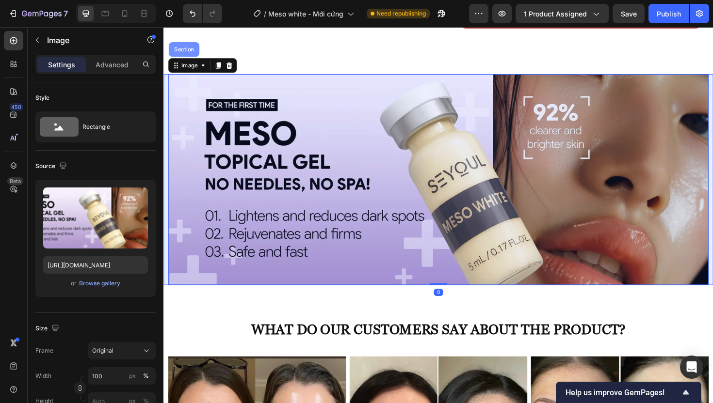
click at [189, 50] on div "Section" at bounding box center [185, 51] width 25 height 6
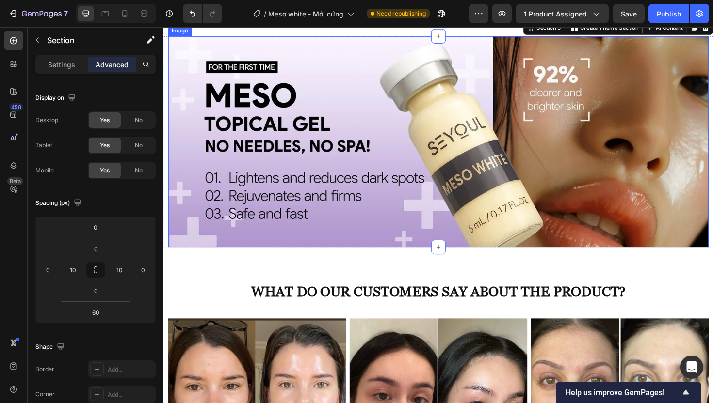
scroll to position [476, 0]
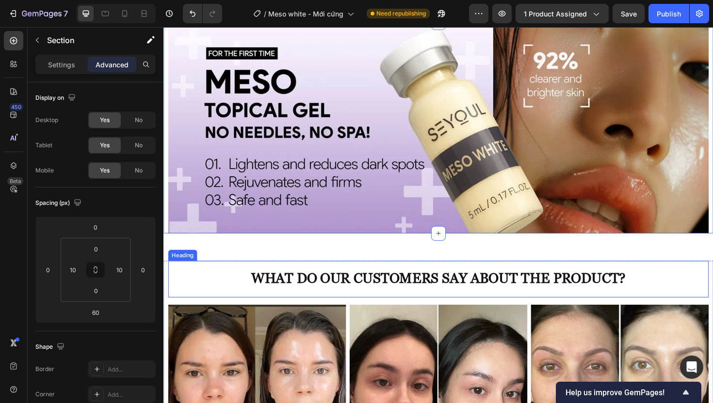
click at [179, 282] on h2 "What do our customers say about the product?" at bounding box center [454, 292] width 572 height 34
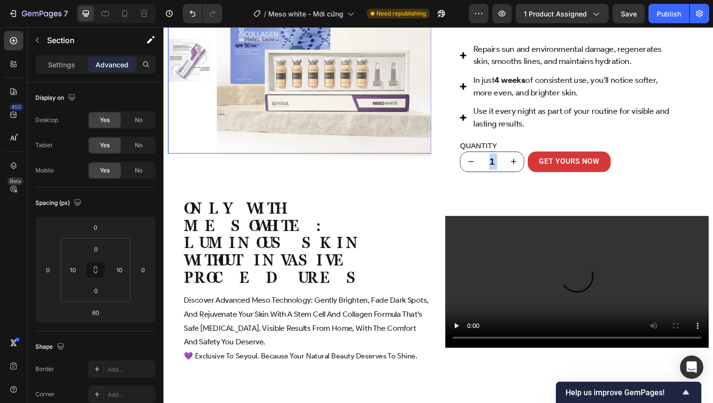
scroll to position [1203, 0]
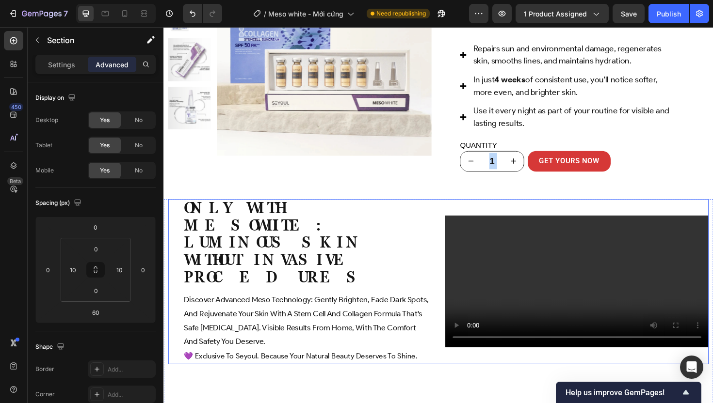
click at [237, 220] on div "Only with Mesowhite: luminous skin without invasive procedures Heading discover…" at bounding box center [307, 296] width 279 height 175
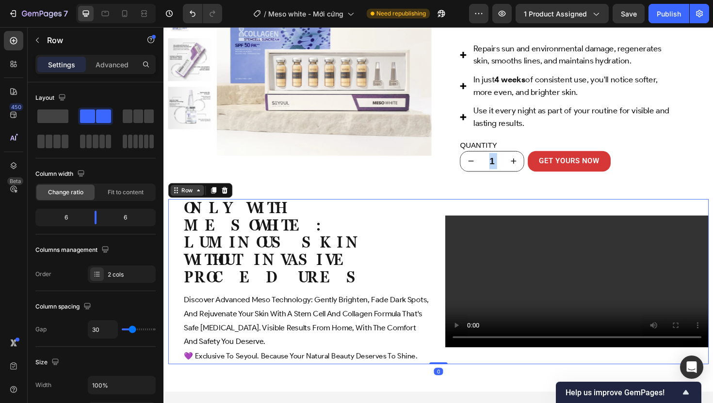
click at [187, 204] on div "Row" at bounding box center [188, 200] width 16 height 9
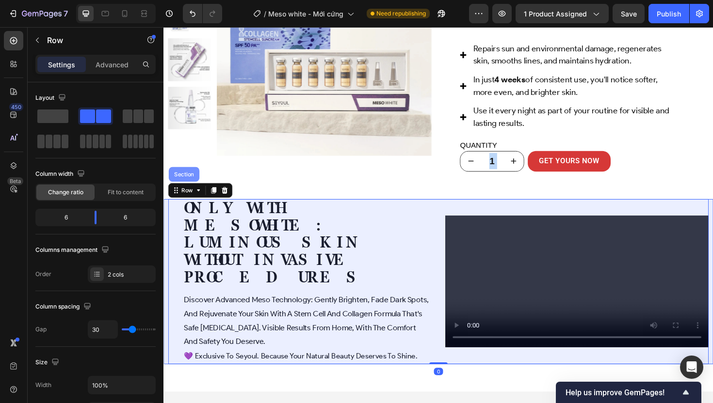
click at [186, 182] on div "Section" at bounding box center [185, 183] width 25 height 6
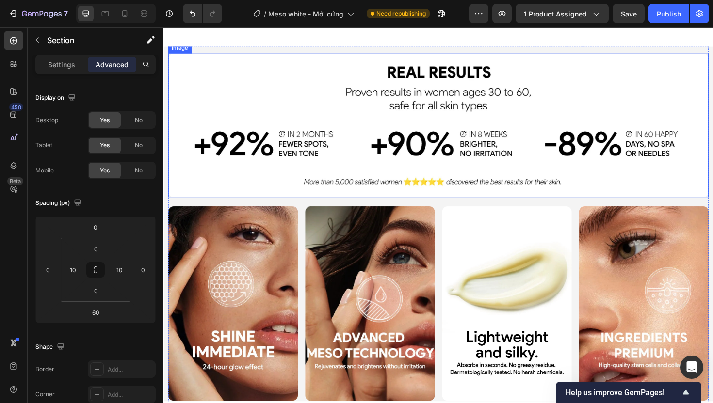
scroll to position [1576, 0]
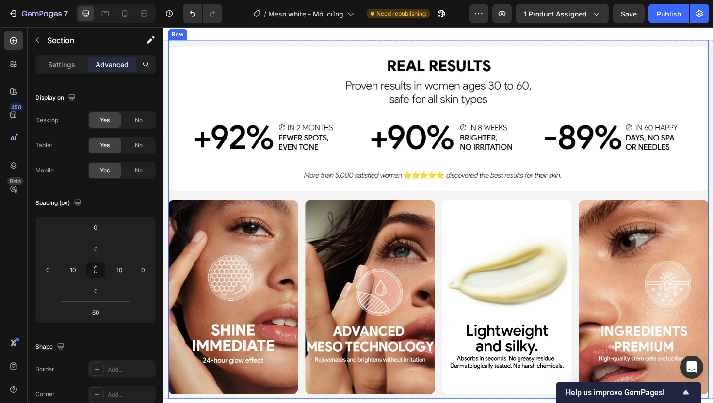
click at [183, 143] on div "Image Image Image Image Image Row Row" at bounding box center [454, 231] width 572 height 381
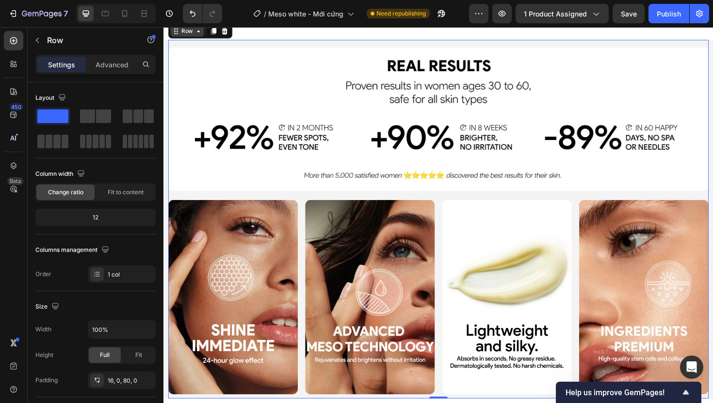
click at [184, 36] on div "Row" at bounding box center [188, 31] width 16 height 9
click at [182, 22] on div "Section" at bounding box center [185, 15] width 32 height 16
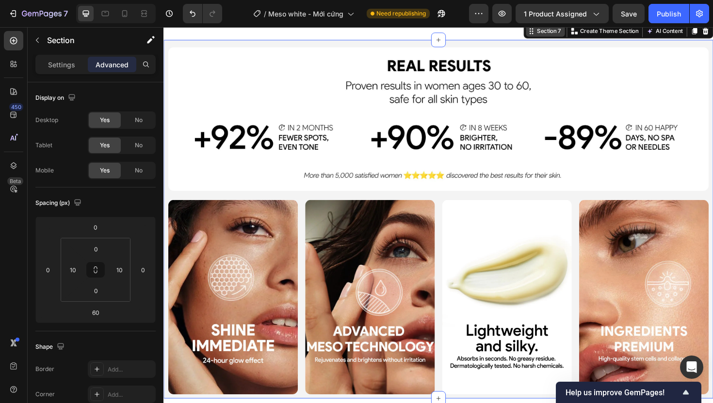
click at [558, 37] on div "Section 7" at bounding box center [567, 32] width 41 height 12
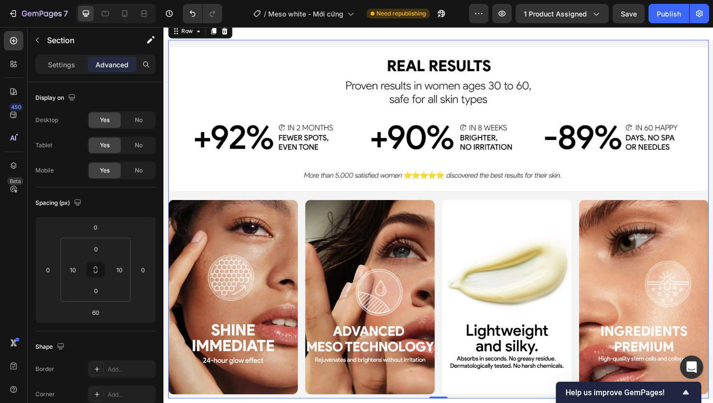
click at [219, 143] on div "Image Image Image Image Image Row Row 0" at bounding box center [454, 231] width 572 height 381
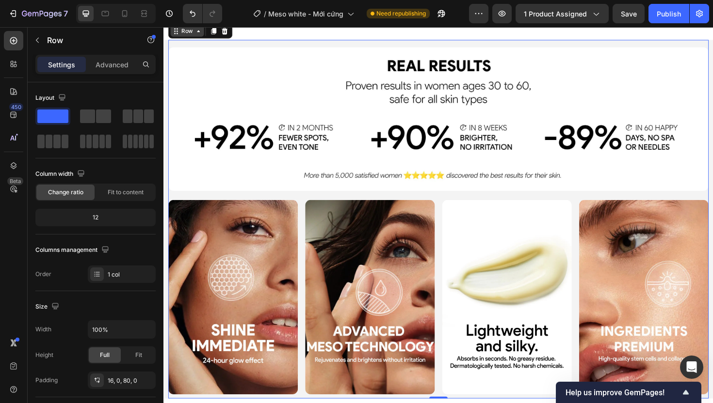
click at [184, 36] on div "Row" at bounding box center [188, 31] width 16 height 9
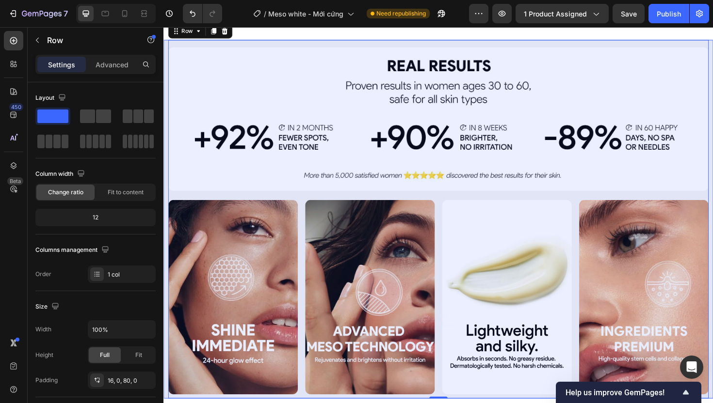
click at [189, 17] on div "Section" at bounding box center [185, 15] width 25 height 6
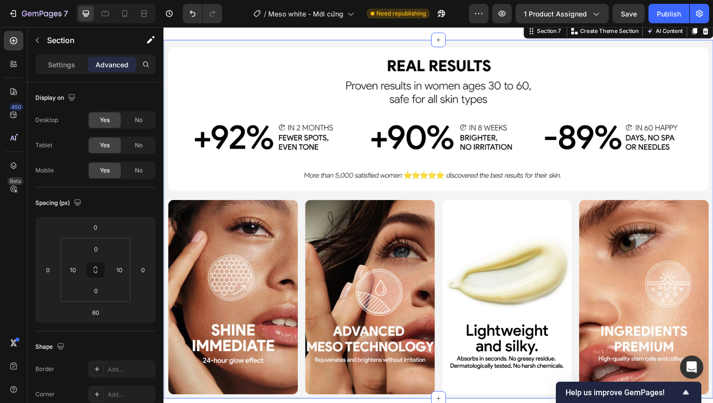
click at [166, 144] on div "Image Row Image Image Image Image Image Row Row Image Image Image Carousel Sect…" at bounding box center [454, 231] width 582 height 381
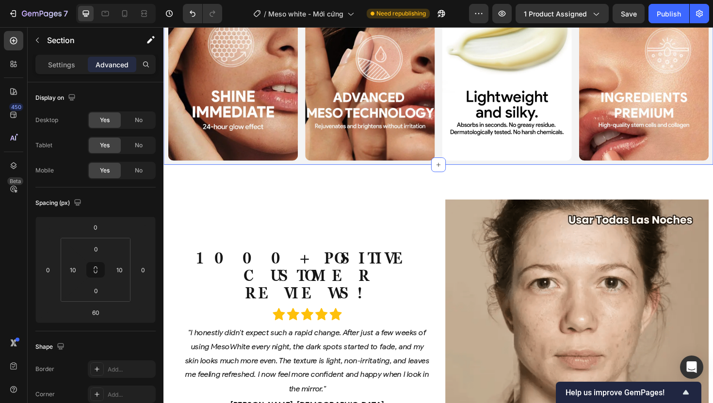
scroll to position [1929, 0]
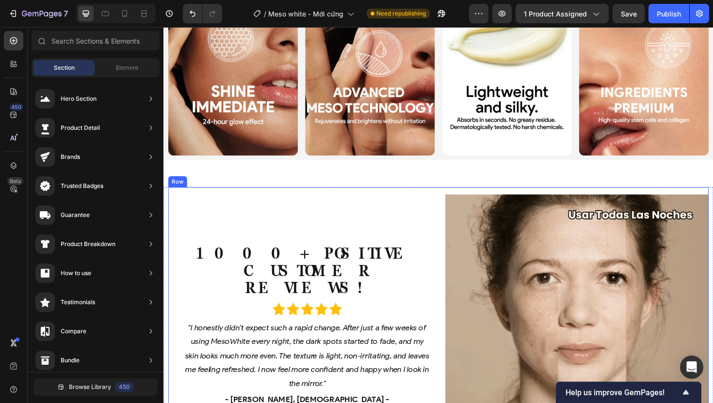
click at [430, 205] on div "1000+ POSITIVE CUSTOMER REVIEWS! Heading Icon Icon Icon Icon Icon Icon List "I …" at bounding box center [307, 344] width 279 height 279
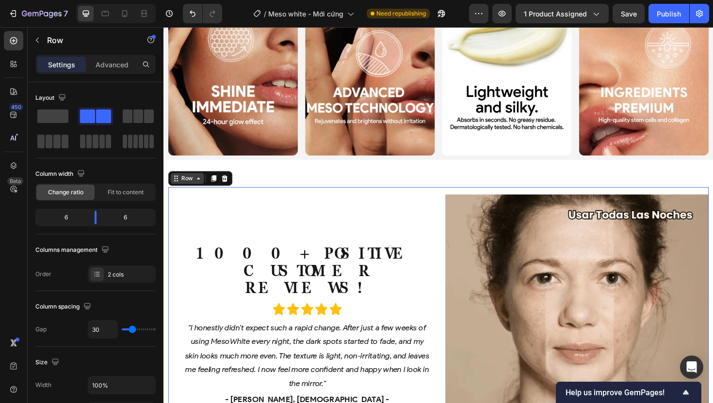
click at [185, 185] on div "Row" at bounding box center [188, 187] width 16 height 9
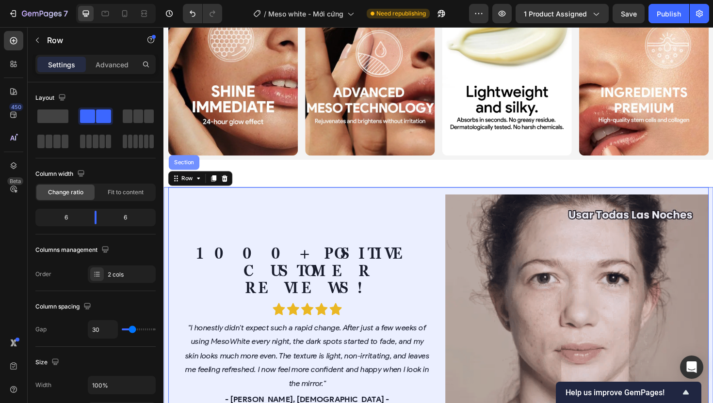
click at [188, 168] on div "Section" at bounding box center [185, 171] width 25 height 6
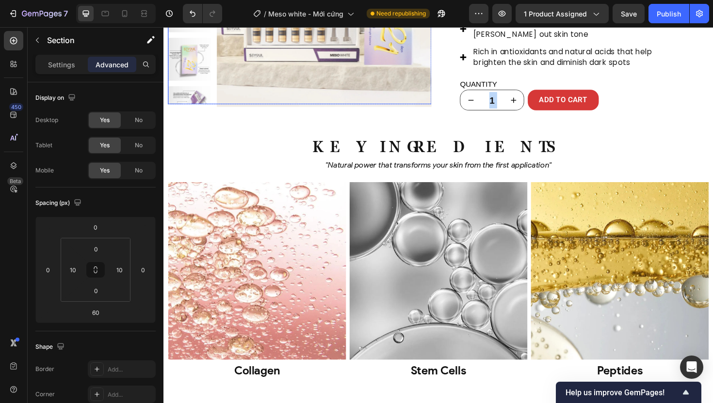
scroll to position [2858, 0]
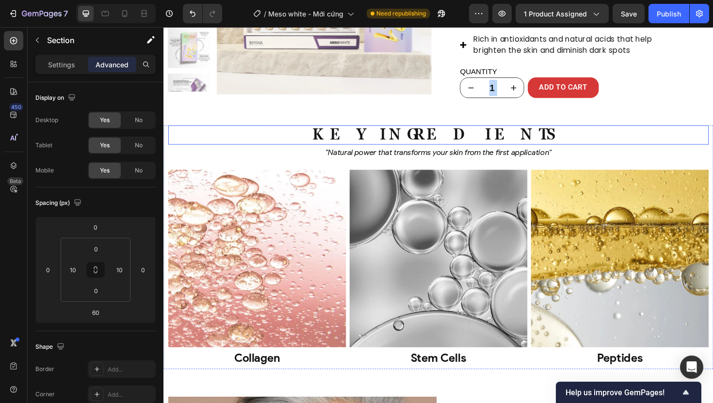
click at [231, 142] on h2 "Key Ingredients" at bounding box center [454, 141] width 572 height 20
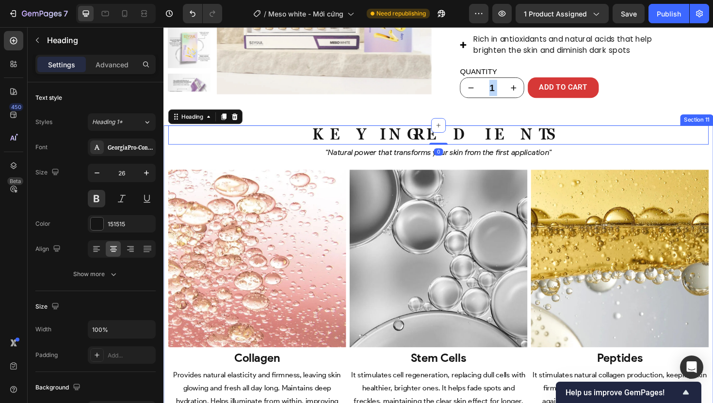
click at [166, 138] on div "Key Ingredients Heading 0 Key Ingredients Heading "Natural power that transform…" at bounding box center [454, 288] width 582 height 315
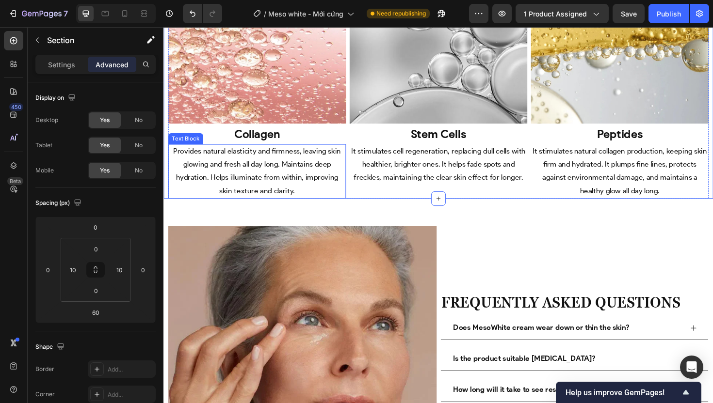
scroll to position [3197, 0]
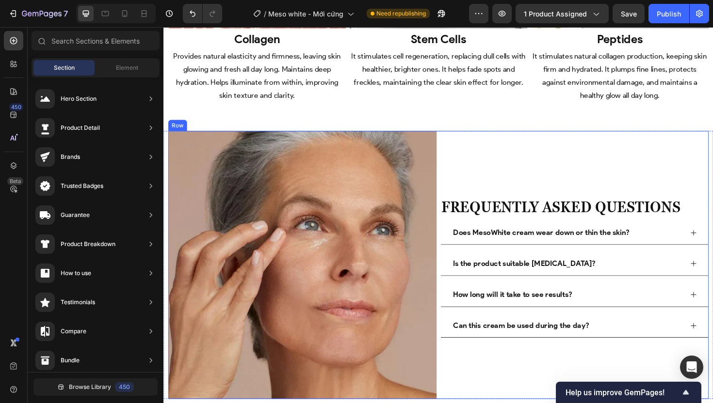
click at [459, 151] on div "Preguntas Frecuentes Heading Frequently Asked Questions Heading Does MesoWhite …" at bounding box center [598, 279] width 284 height 284
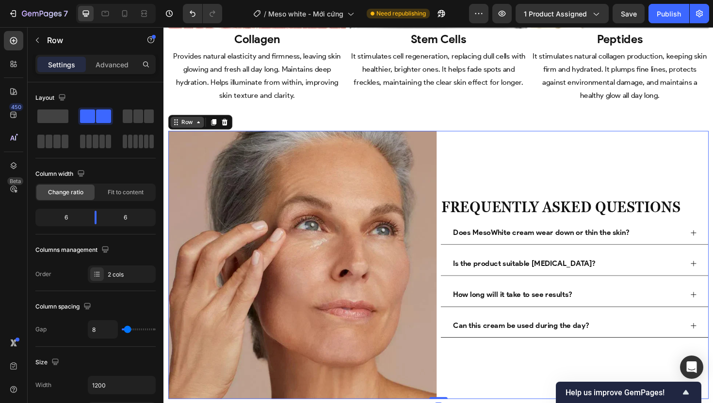
click at [186, 122] on div "Row" at bounding box center [188, 128] width 35 height 12
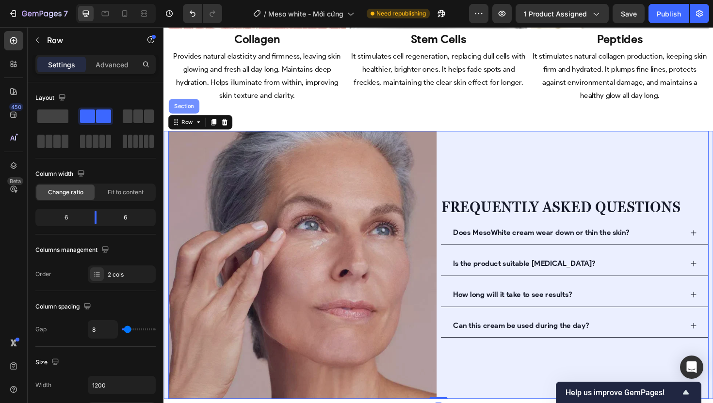
click at [186, 108] on div "Section" at bounding box center [185, 111] width 25 height 6
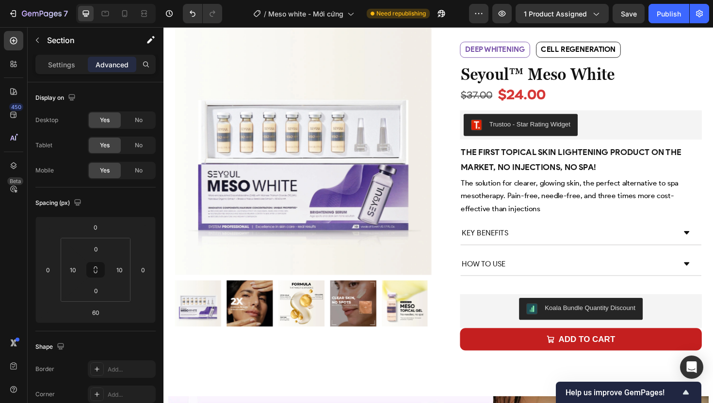
scroll to position [0, 0]
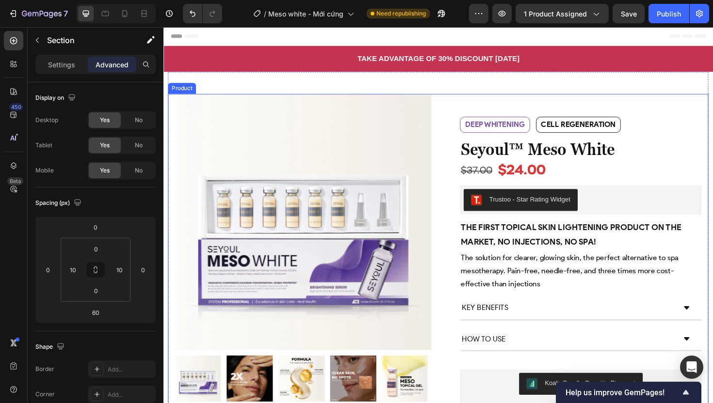
click at [450, 108] on div "Product Images Row Deep [MEDICAL_DATA] Text Block Cell regeneration Text Block …" at bounding box center [454, 273] width 572 height 351
click at [196, 90] on div "Product" at bounding box center [193, 88] width 26 height 9
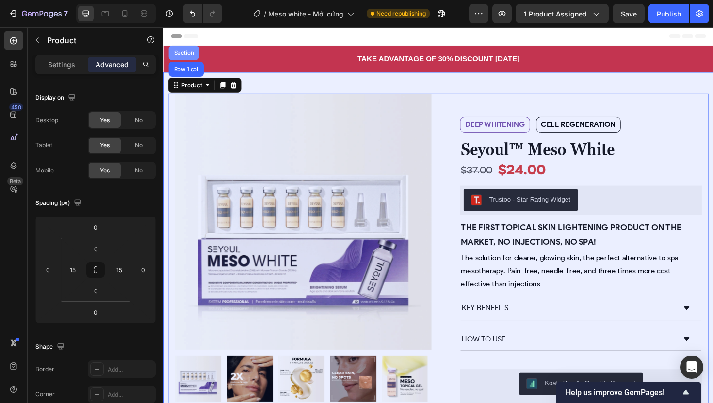
click at [185, 55] on div "Section" at bounding box center [185, 54] width 25 height 6
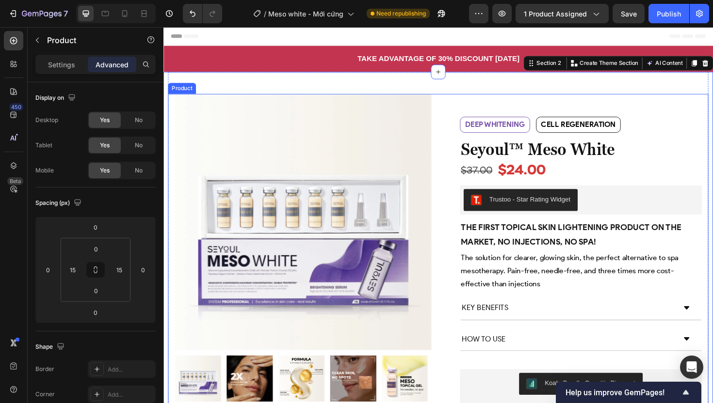
click at [447, 194] on div "Product Images Row Deep [MEDICAL_DATA] Text Block Cell regeneration Text Block …" at bounding box center [454, 273] width 572 height 351
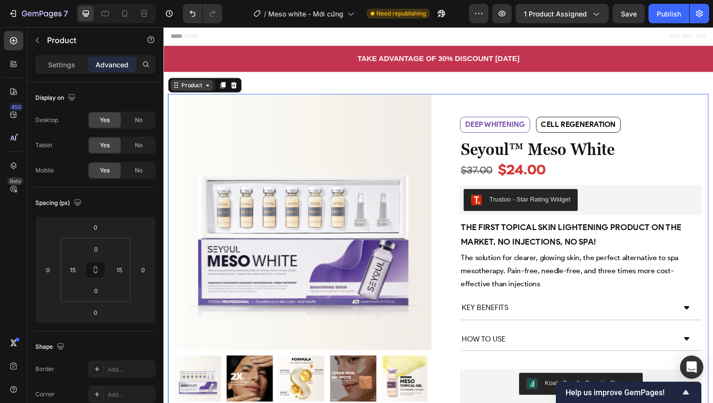
click at [199, 86] on div "Product" at bounding box center [193, 88] width 26 height 9
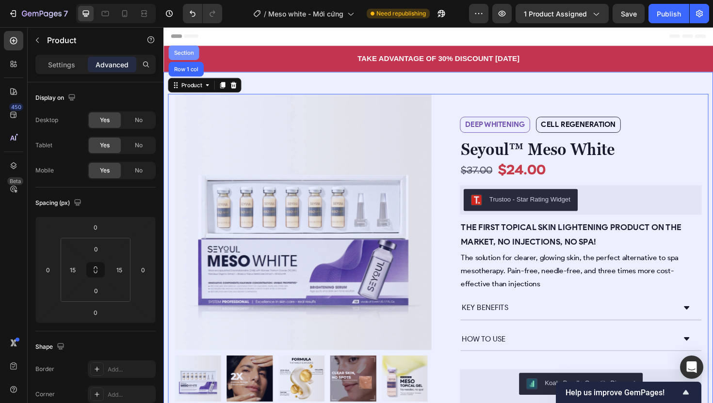
click at [184, 58] on div "Section" at bounding box center [185, 55] width 32 height 16
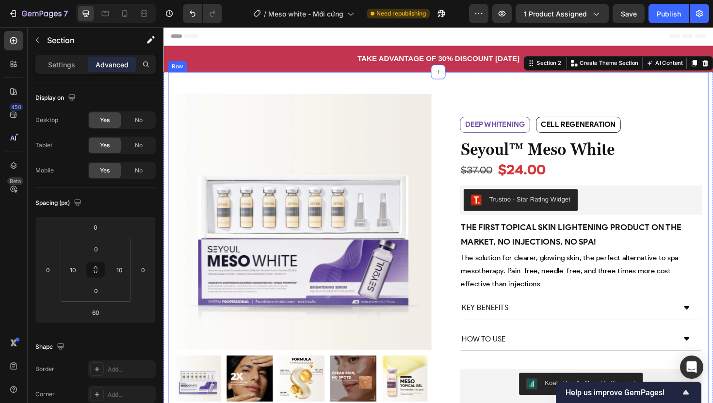
click at [446, 90] on div "Product Images Row Deep [MEDICAL_DATA] Text Block Cell regeneration Text Block …" at bounding box center [454, 262] width 572 height 375
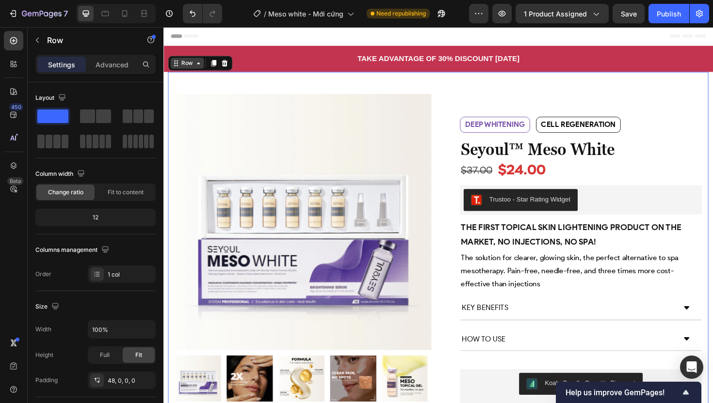
click at [190, 65] on div "Row" at bounding box center [188, 65] width 16 height 9
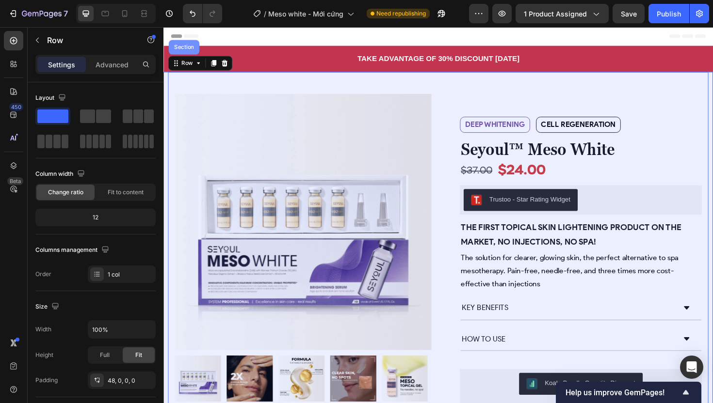
click at [181, 47] on div "Section" at bounding box center [185, 49] width 25 height 6
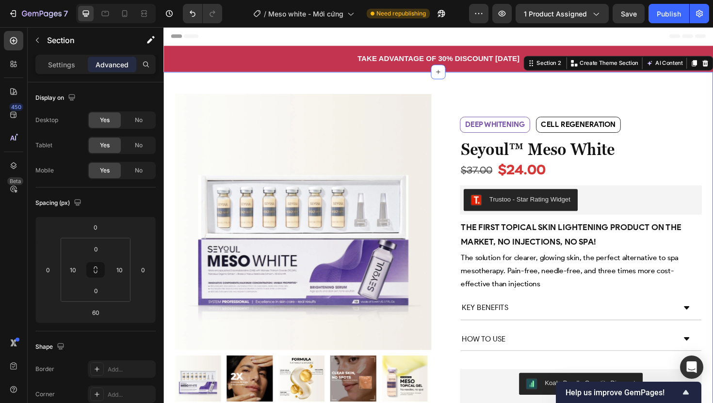
click at [166, 80] on div "Product Images Row Deep whitening Text Block Cell regeneration Text Block Row d…" at bounding box center [454, 272] width 582 height 394
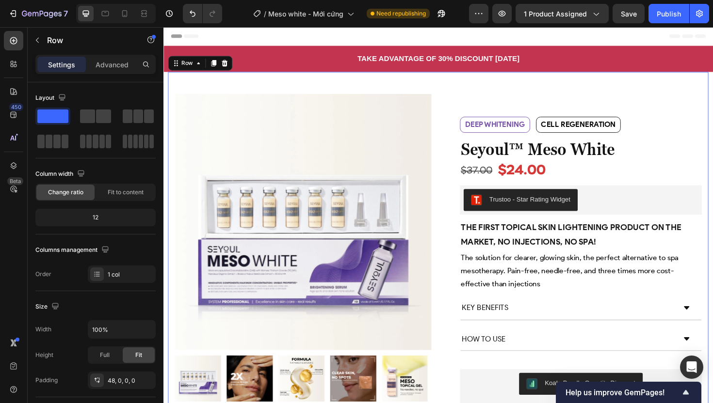
click at [368, 92] on div "Product Images Row Deep whitening Text Block Cell regeneration Text Block Row d…" at bounding box center [454, 262] width 572 height 375
click at [179, 66] on icon at bounding box center [177, 66] width 8 height 8
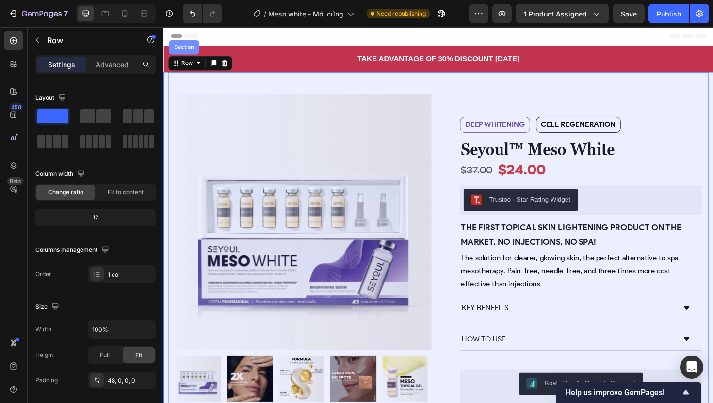
click at [182, 45] on div "Section" at bounding box center [185, 49] width 32 height 16
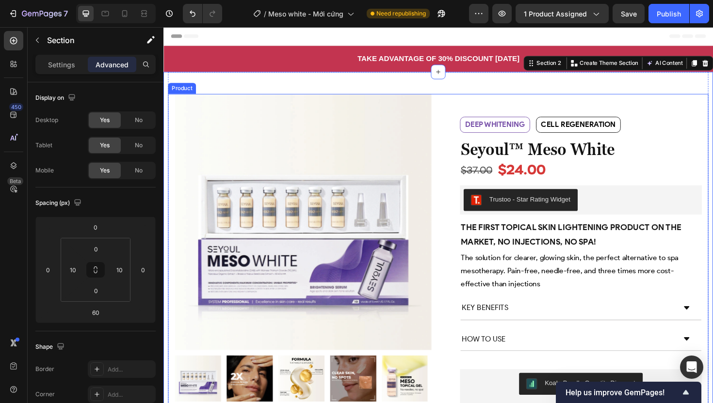
click at [451, 112] on div "Product Images Row Deep whitening Text Block Cell regeneration Text Block Row d…" at bounding box center [454, 273] width 572 height 351
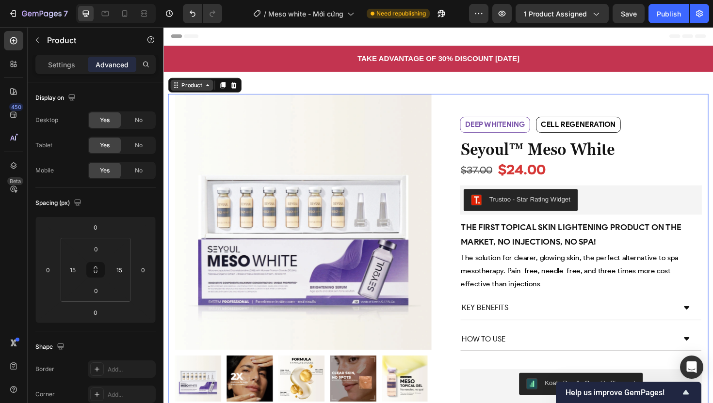
click at [195, 87] on div "Product" at bounding box center [193, 88] width 26 height 9
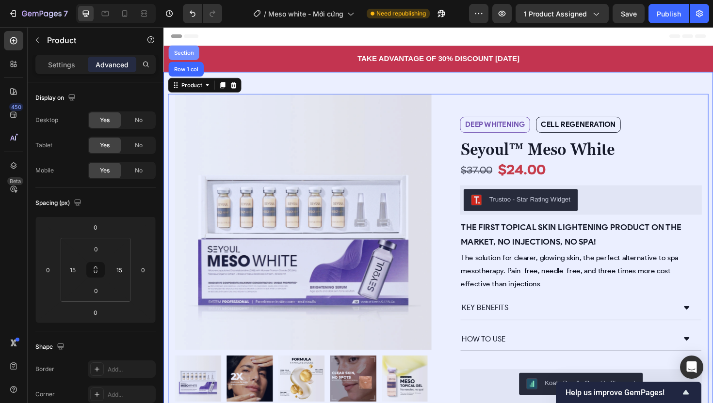
click at [186, 57] on div "Section" at bounding box center [185, 54] width 25 height 6
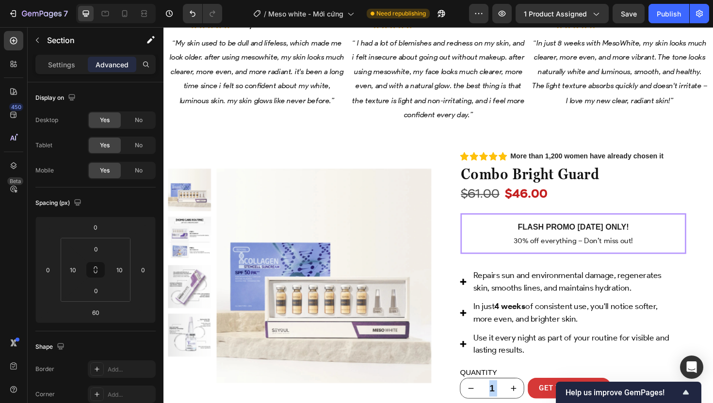
scroll to position [968, 0]
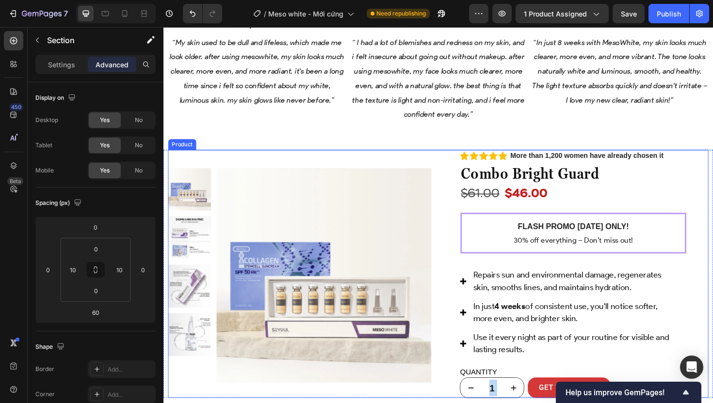
click at [334, 159] on div "Product Images Row" at bounding box center [307, 289] width 279 height 263
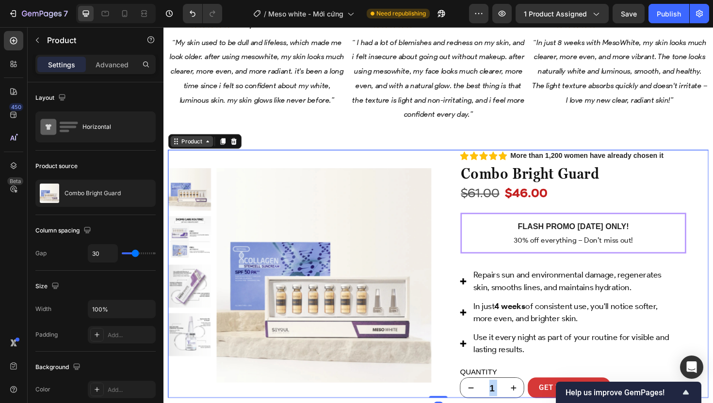
click at [188, 144] on div "Product" at bounding box center [193, 148] width 26 height 9
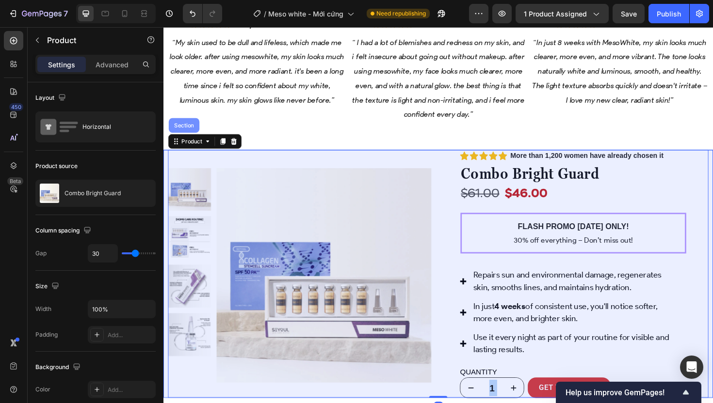
click at [185, 128] on div "Section" at bounding box center [185, 131] width 25 height 6
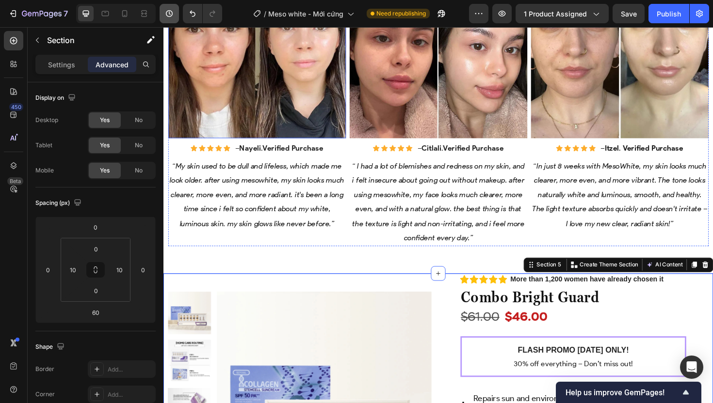
scroll to position [896, 0]
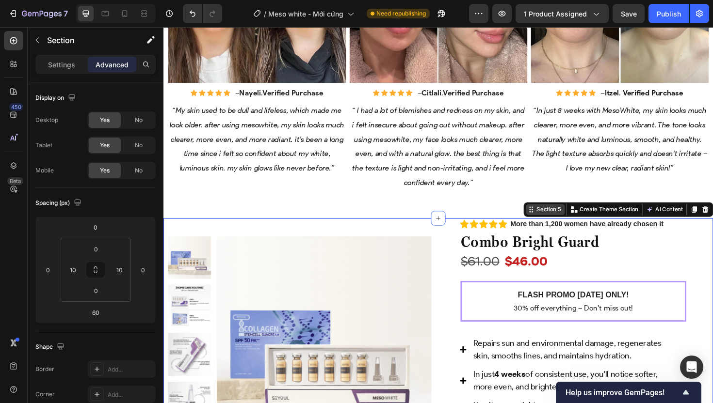
click at [557, 217] on div "Section 5" at bounding box center [572, 220] width 30 height 9
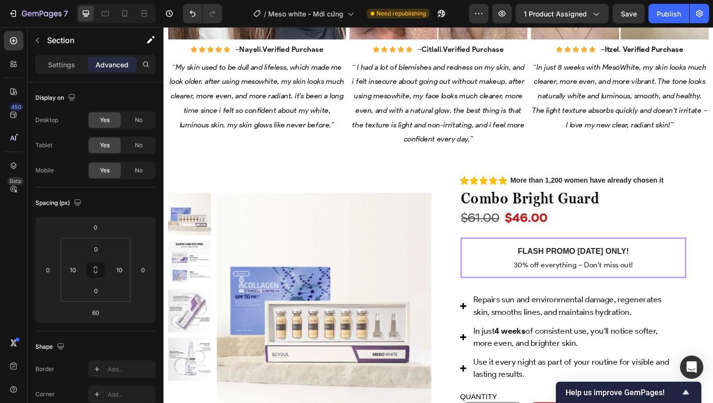
scroll to position [942, 0]
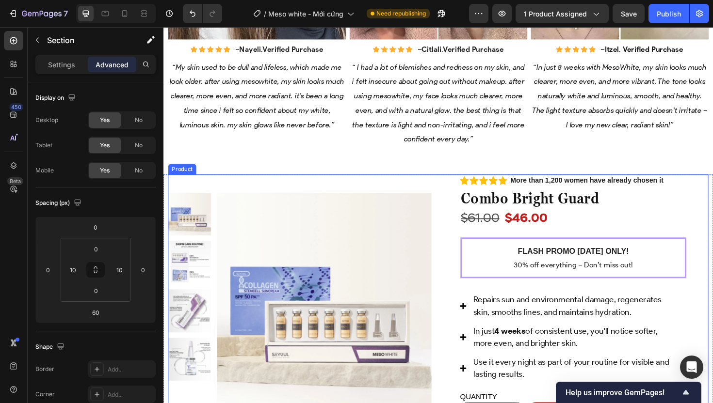
click at [443, 184] on div "Product Images Row" at bounding box center [307, 315] width 279 height 263
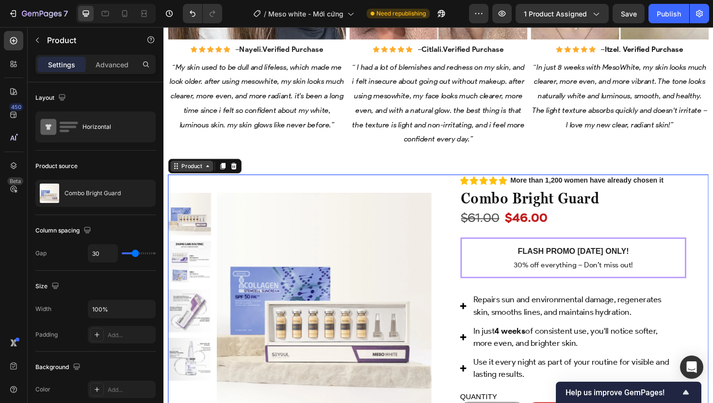
click at [193, 170] on div "Product" at bounding box center [193, 174] width 26 height 9
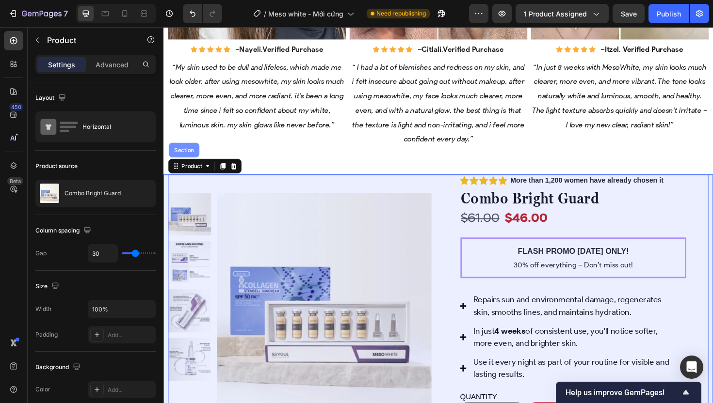
click at [188, 155] on div "Section" at bounding box center [185, 158] width 25 height 6
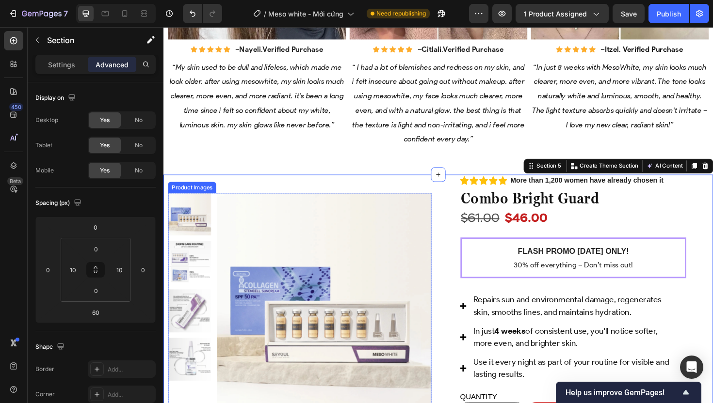
scroll to position [944, 0]
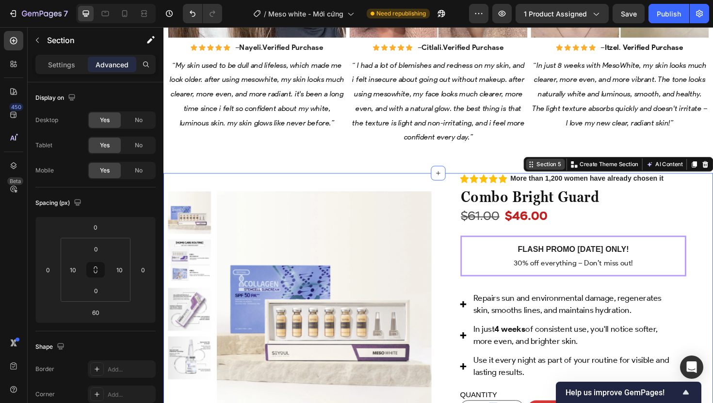
click at [557, 168] on div "Section 5" at bounding box center [572, 172] width 30 height 9
click at [185, 172] on div "Product" at bounding box center [183, 176] width 26 height 9
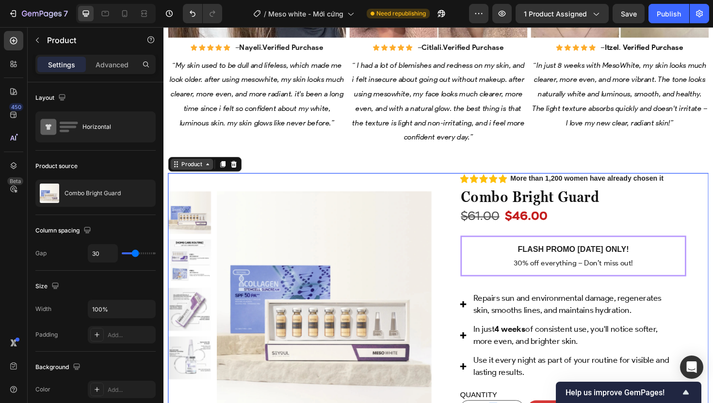
click at [186, 168] on div "Product" at bounding box center [193, 172] width 26 height 9
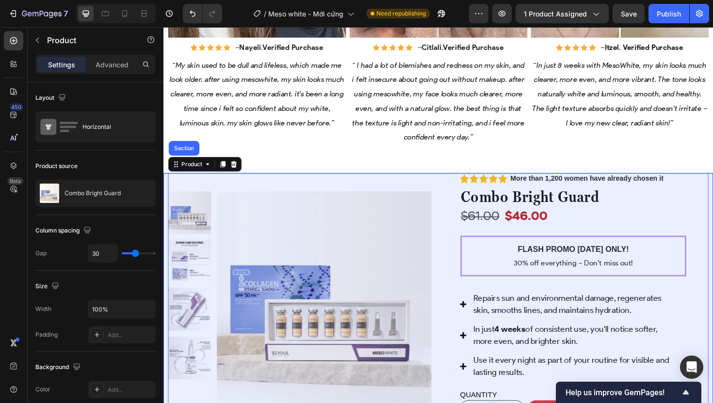
click at [184, 148] on div "Section" at bounding box center [185, 156] width 32 height 16
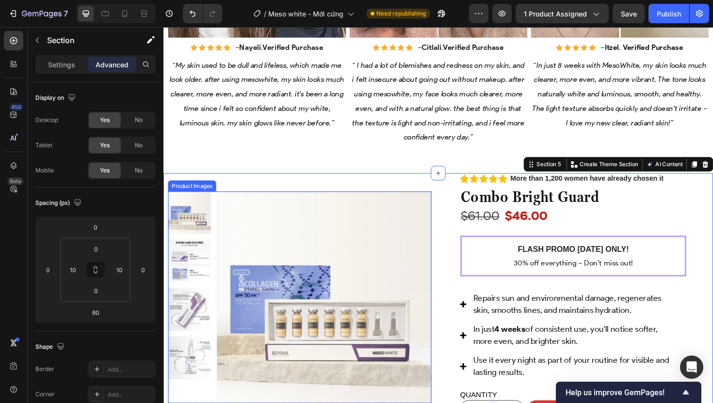
scroll to position [946, 0]
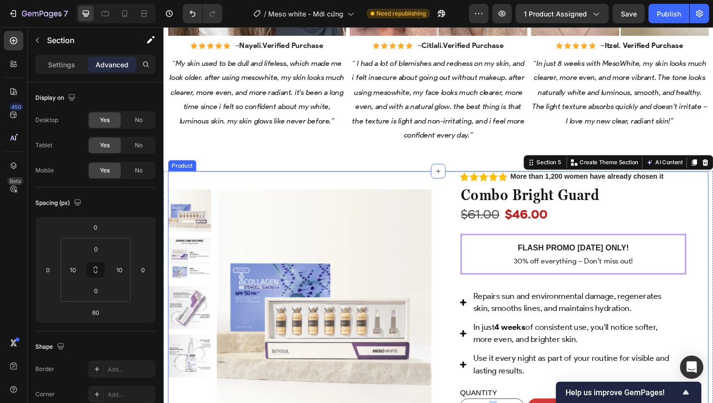
click at [300, 181] on div "Product Images Row" at bounding box center [307, 311] width 279 height 263
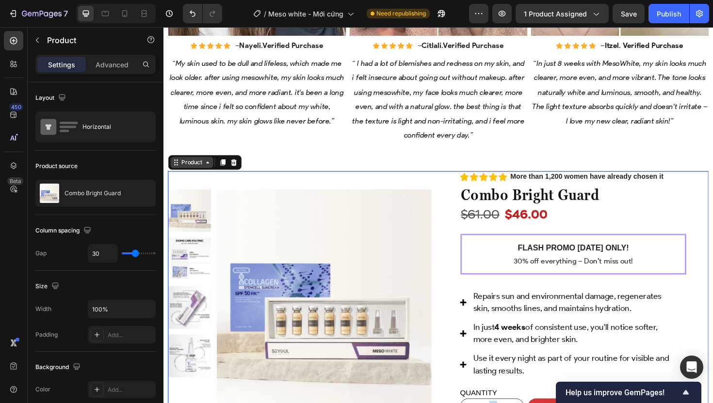
click at [195, 166] on div "Product" at bounding box center [193, 170] width 26 height 9
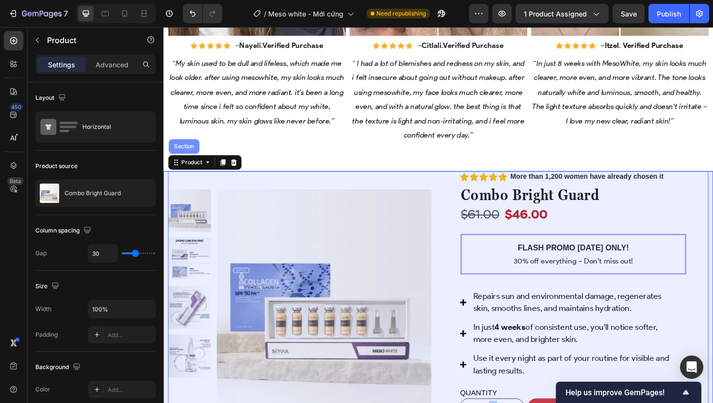
click at [194, 151] on div "Section" at bounding box center [185, 154] width 25 height 6
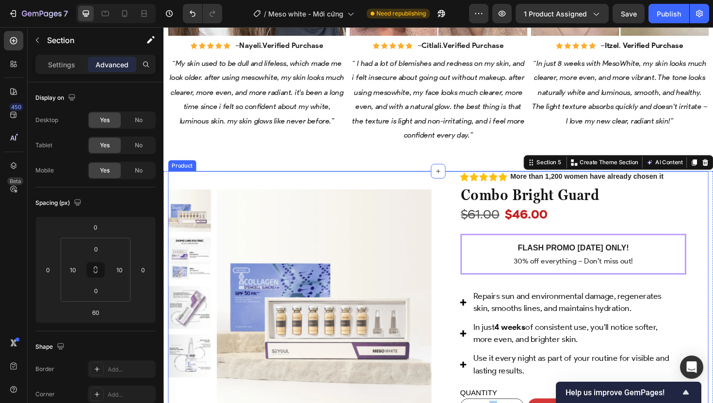
click at [223, 180] on div "Product Images Row" at bounding box center [307, 311] width 279 height 263
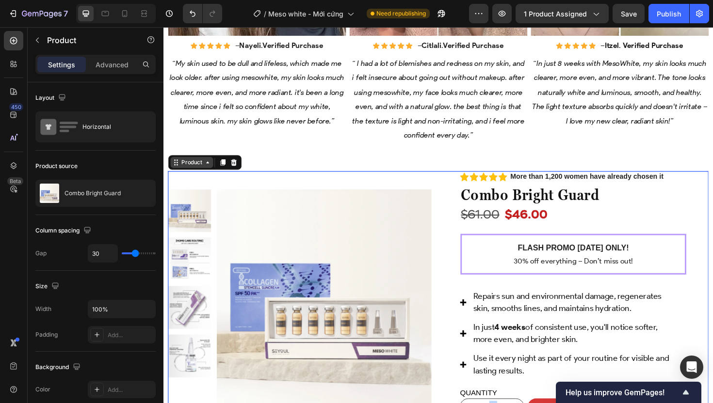
click at [194, 168] on div "Product" at bounding box center [193, 170] width 26 height 9
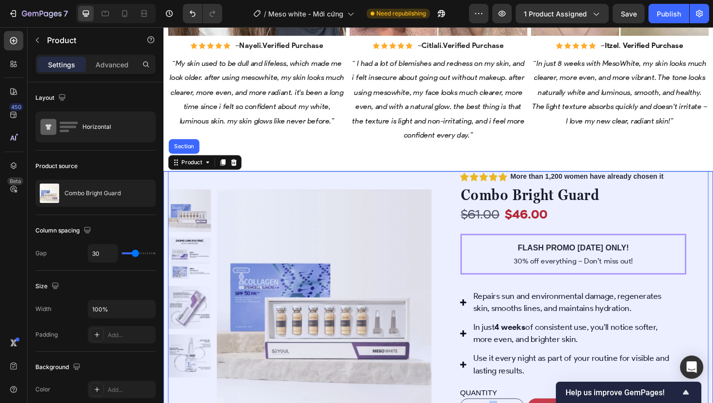
click at [188, 151] on div "Section" at bounding box center [185, 154] width 25 height 6
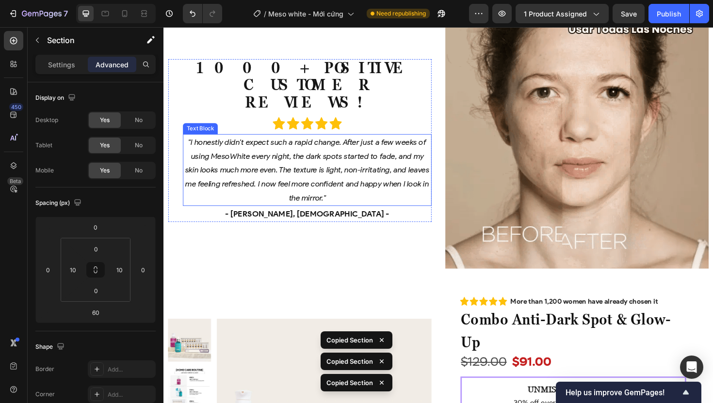
scroll to position [2282, 0]
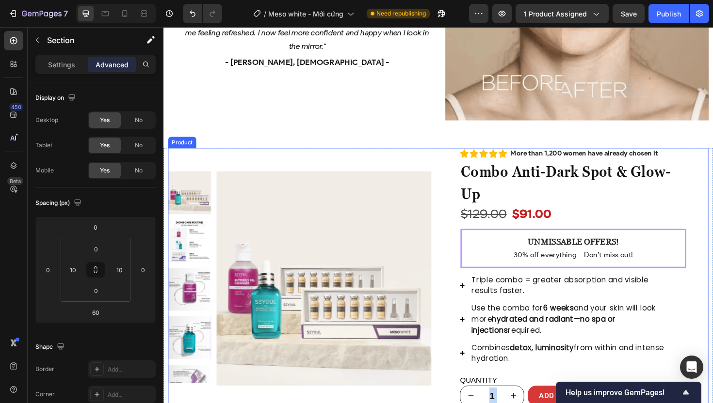
click at [193, 159] on div "Product Images Row" at bounding box center [307, 292] width 279 height 274
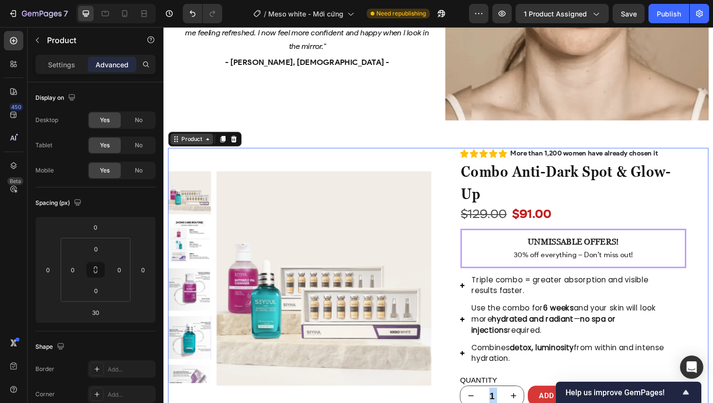
click at [180, 144] on div "Product" at bounding box center [193, 146] width 26 height 9
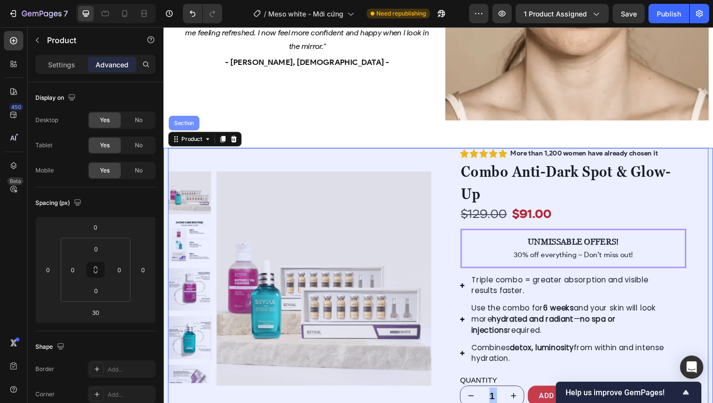
click at [181, 129] on div "Section" at bounding box center [185, 129] width 32 height 16
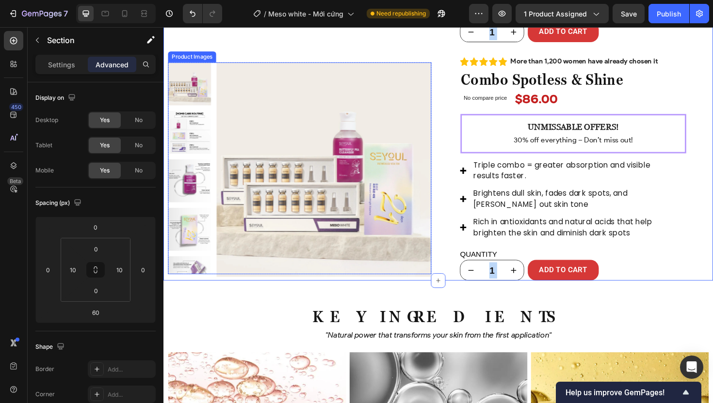
scroll to position [2646, 0]
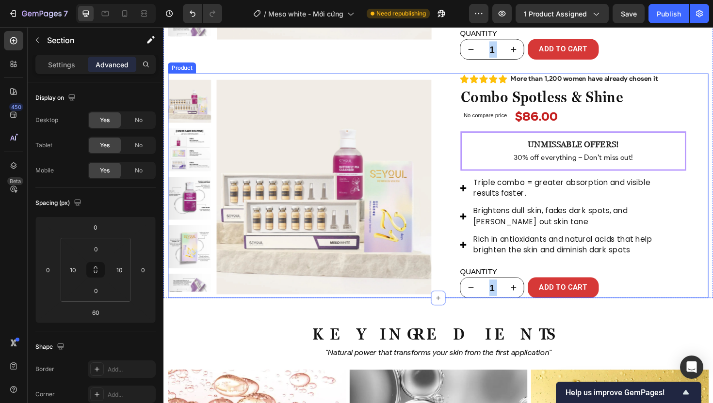
click at [447, 91] on div "Product Images Row Icon Icon Icon Icon Icon Icon List Más de 1.200 mujeres ya l…" at bounding box center [454, 195] width 572 height 238
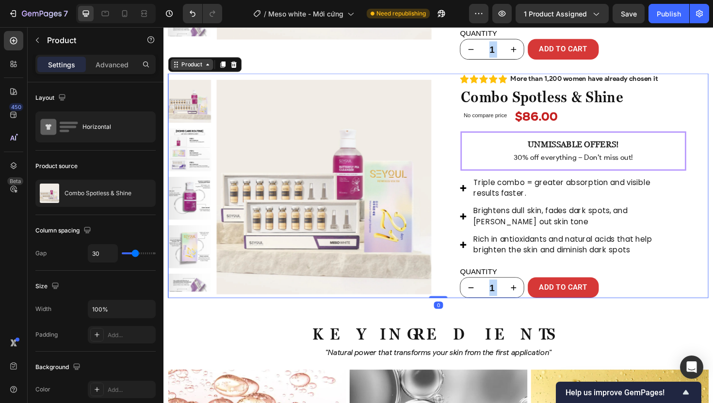
click at [176, 64] on icon at bounding box center [177, 67] width 8 height 8
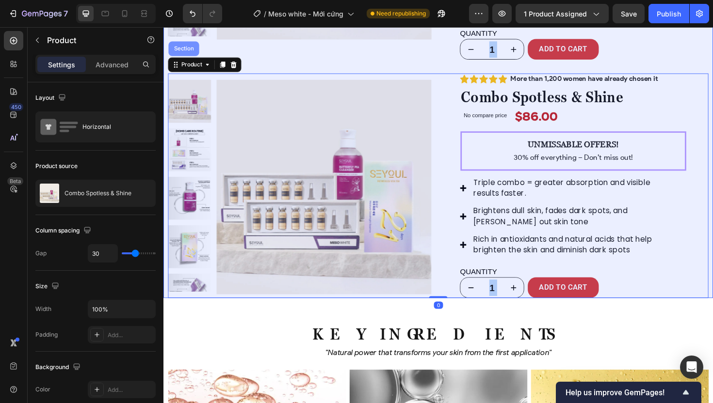
click at [188, 52] on div "Section" at bounding box center [185, 50] width 25 height 6
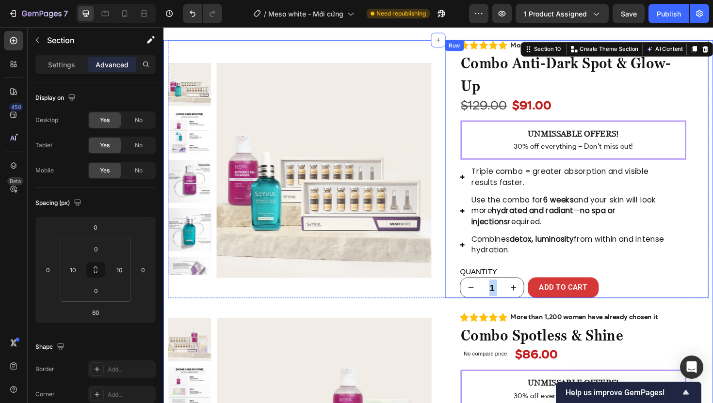
scroll to position [2382, 0]
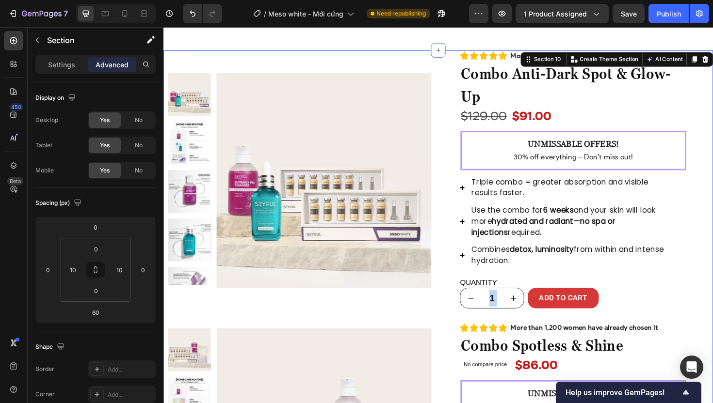
click at [166, 56] on div "Product Images Row Icon Icon Icon Icon Icon Icon List Más de 1.200 mujeres ya l…" at bounding box center [454, 315] width 582 height 526
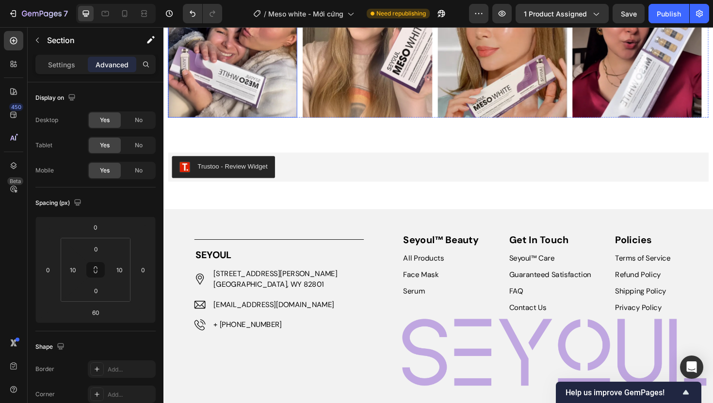
scroll to position [3855, 0]
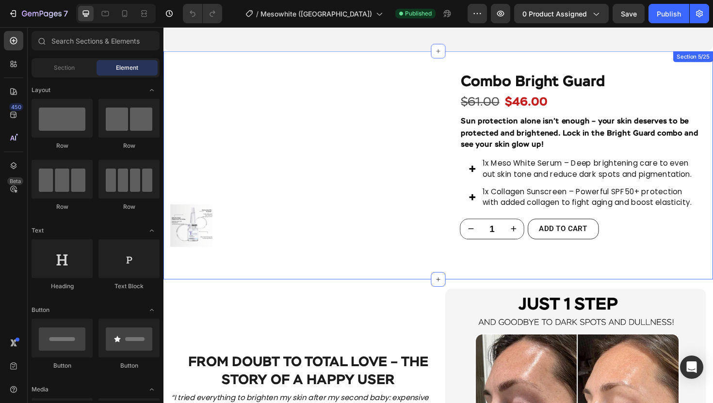
scroll to position [639, 0]
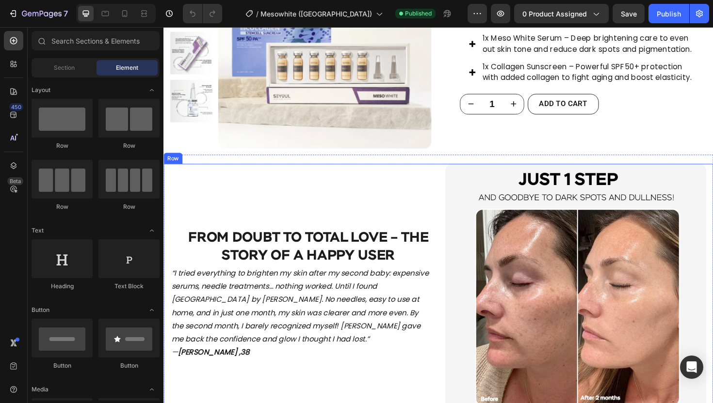
click at [410, 191] on div "From Doubt to Total Love – The Story of a Happy User Heading Row “I tried every…" at bounding box center [309, 310] width 276 height 276
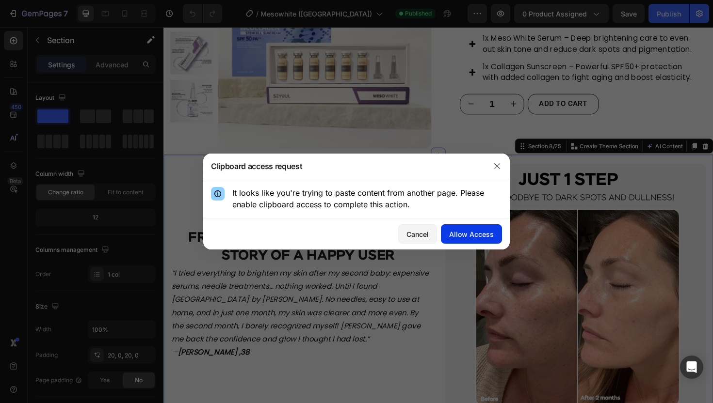
click at [471, 230] on div "Allow Access" at bounding box center [471, 234] width 45 height 10
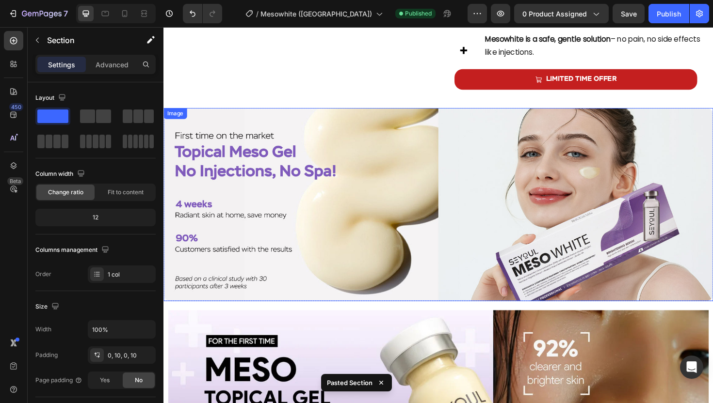
scroll to position [1242, 0]
click at [195, 164] on img at bounding box center [454, 215] width 582 height 205
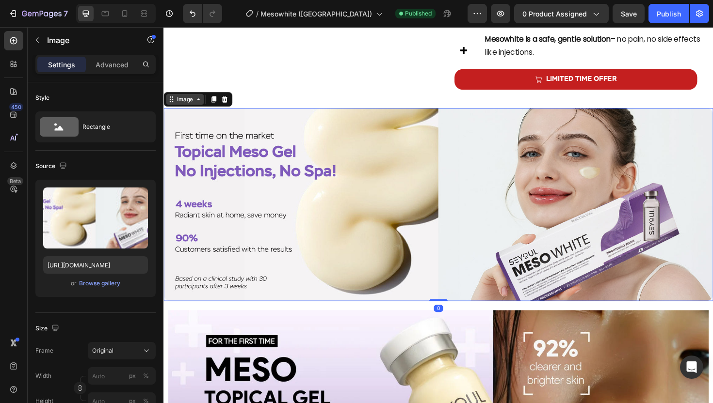
click at [188, 108] on div "Image" at bounding box center [185, 103] width 21 height 9
click at [227, 108] on icon at bounding box center [228, 104] width 8 height 8
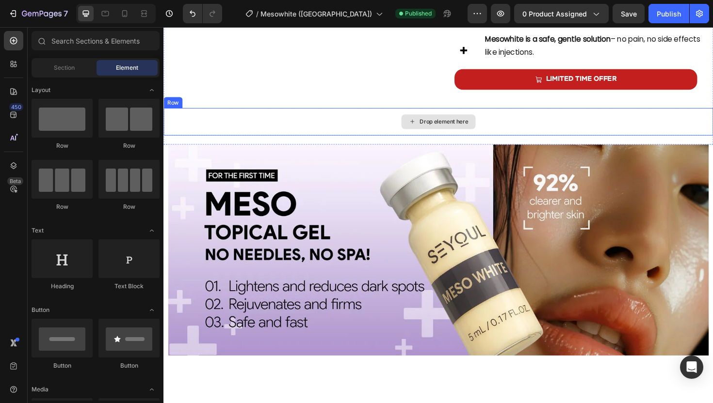
click at [283, 142] on div "Drop element here" at bounding box center [454, 127] width 582 height 29
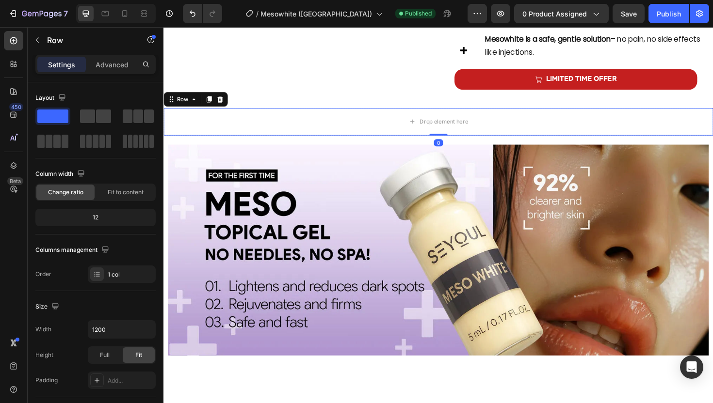
click at [229, 112] on div "Row" at bounding box center [197, 104] width 68 height 16
click at [225, 110] on div at bounding box center [223, 104] width 12 height 12
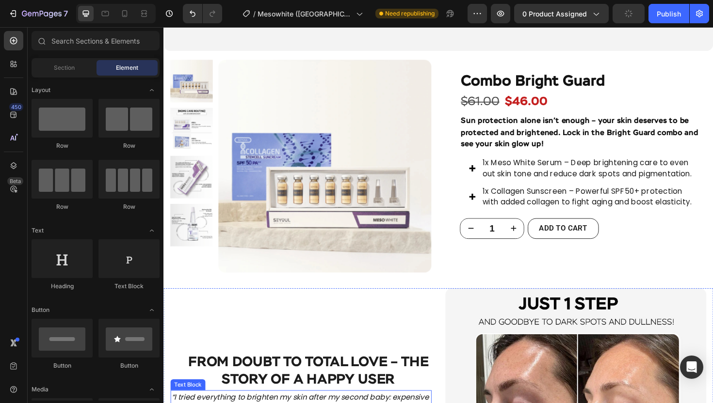
scroll to position [714, 0]
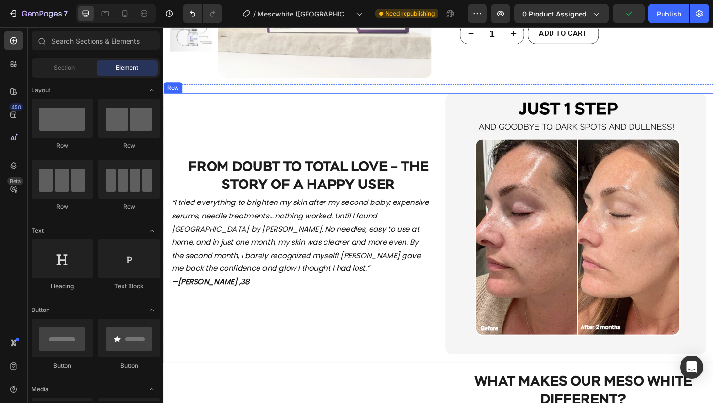
click at [324, 139] on div "From Doubt to Total Love – The Story of a Happy User Heading Row “I tried every…" at bounding box center [309, 235] width 276 height 276
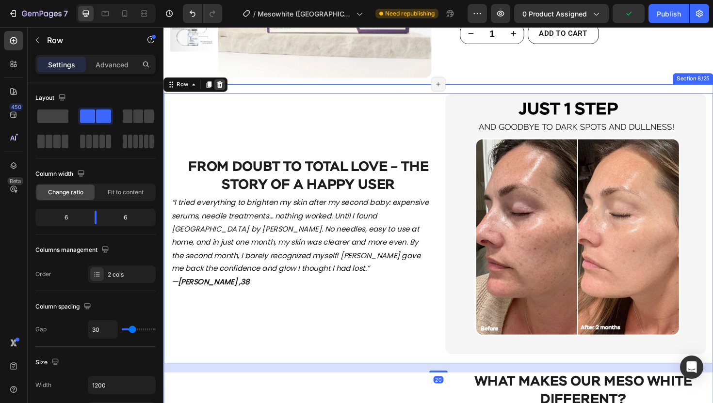
click at [223, 87] on icon at bounding box center [223, 88] width 6 height 7
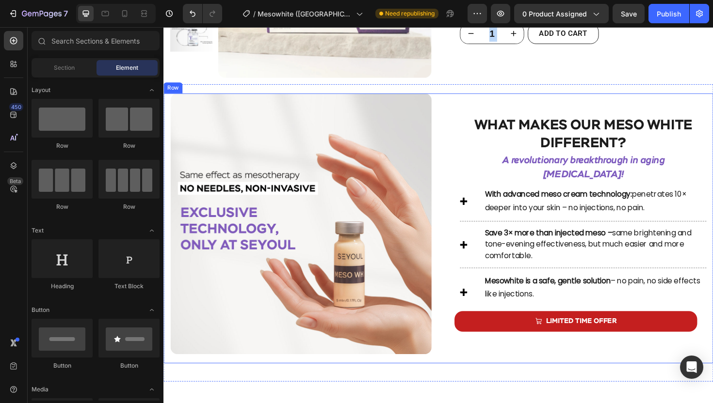
click at [456, 114] on div "What makes our Meso White different? Heading A revolutionary breakthrough in ag…" at bounding box center [454, 240] width 582 height 286
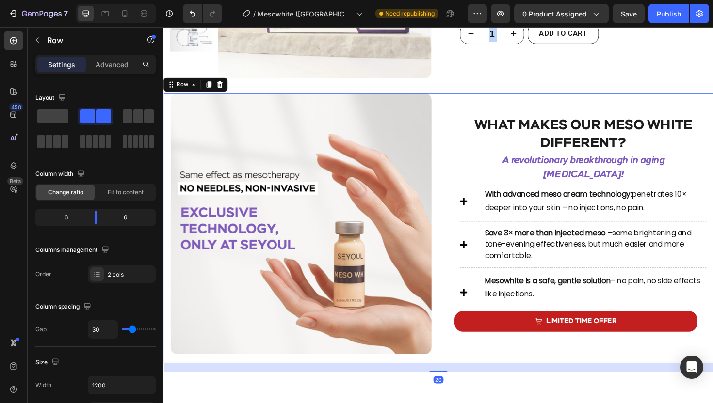
click at [224, 88] on icon at bounding box center [223, 88] width 8 height 8
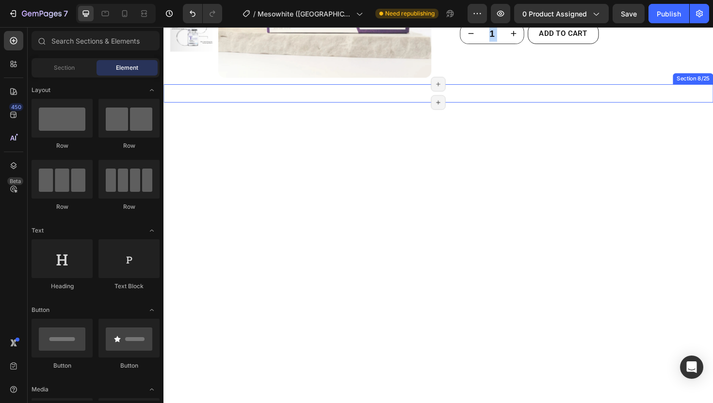
click at [405, 100] on div "Image Row Image Row SAVE 3× more than injected meso Heading same brightening an…" at bounding box center [454, 97] width 582 height 19
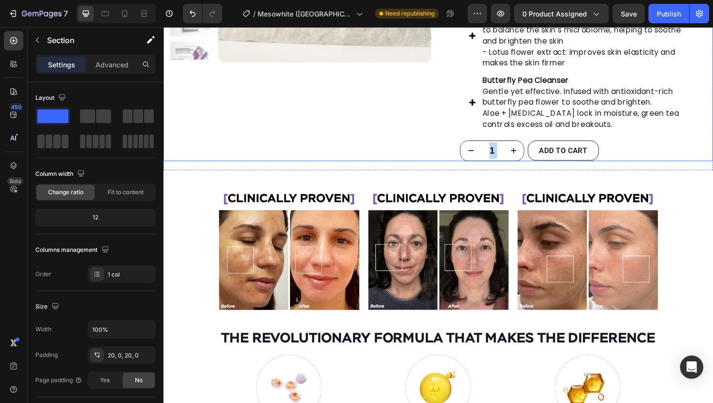
scroll to position [1358, 0]
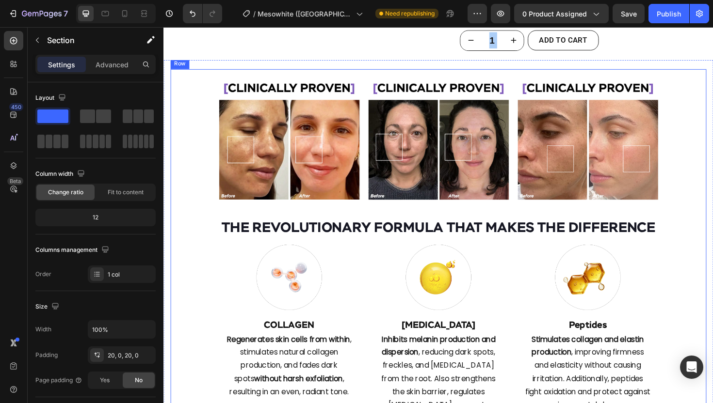
click at [227, 60] on icon at bounding box center [230, 63] width 8 height 8
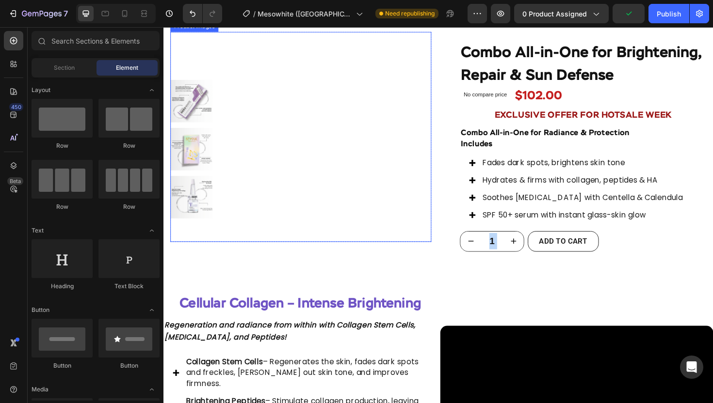
scroll to position [1573, 0]
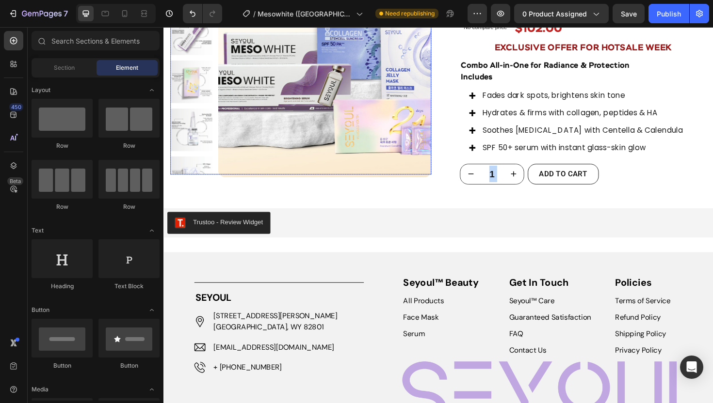
scroll to position [1517, 0]
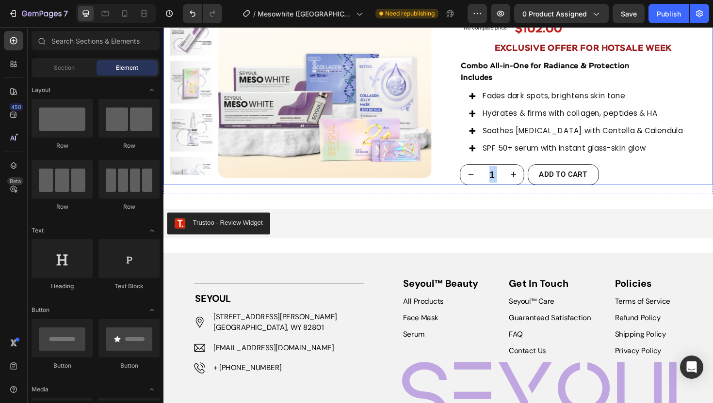
click at [366, 194] on div "Product Images Row" at bounding box center [309, 77] width 276 height 233
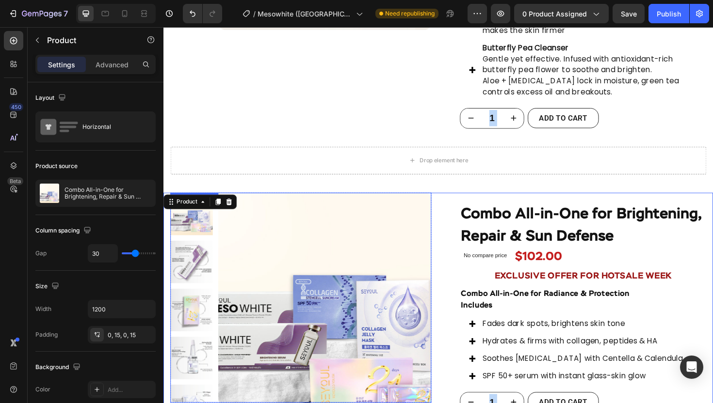
scroll to position [1235, 0]
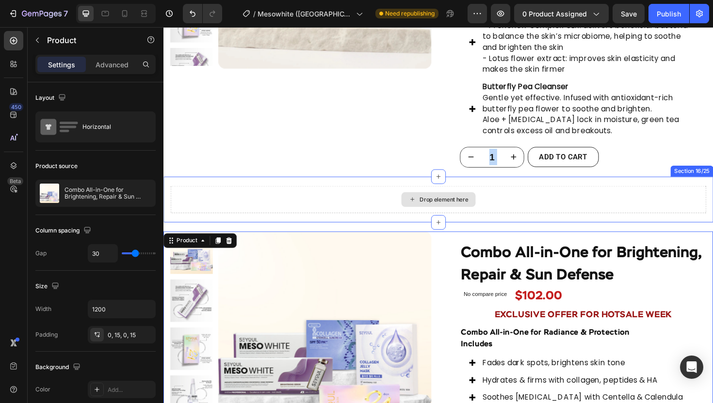
click at [344, 200] on div "Drop element here" at bounding box center [454, 209] width 567 height 29
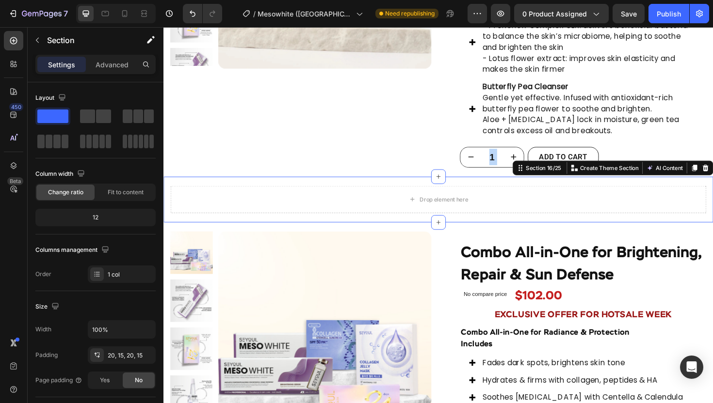
drag, startPoint x: 727, startPoint y: 175, endPoint x: 638, endPoint y: 179, distance: 88.8
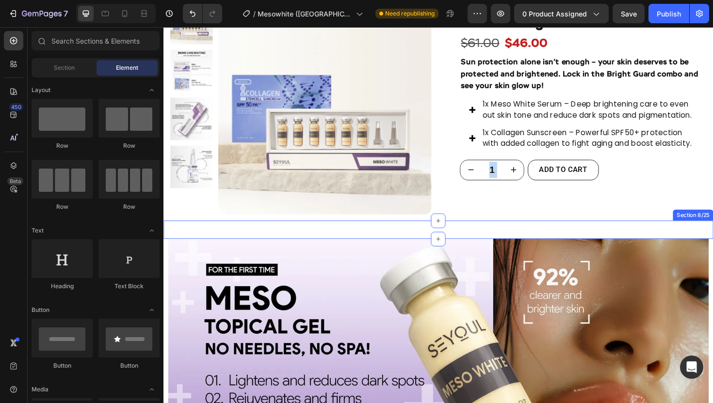
scroll to position [570, 0]
click at [378, 247] on div "Image Row Image Row SAVE 3× more than injected meso Heading same brightening an…" at bounding box center [454, 241] width 582 height 19
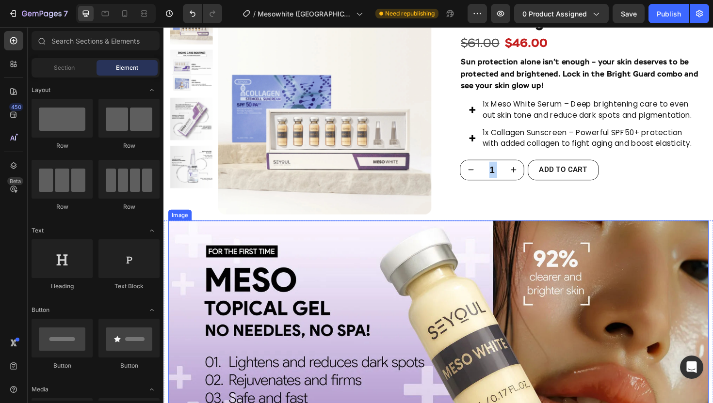
click at [190, 239] on img at bounding box center [454, 343] width 572 height 223
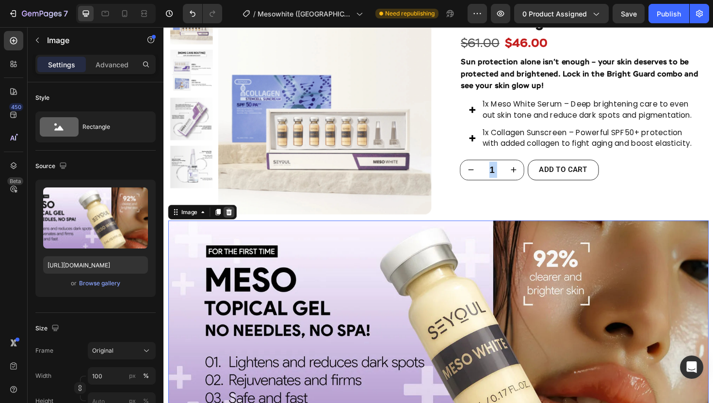
click at [234, 226] on icon at bounding box center [233, 223] width 6 height 7
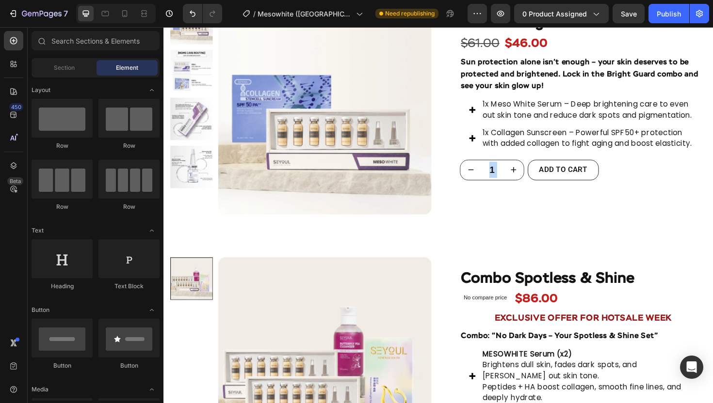
scroll to position [613, 0]
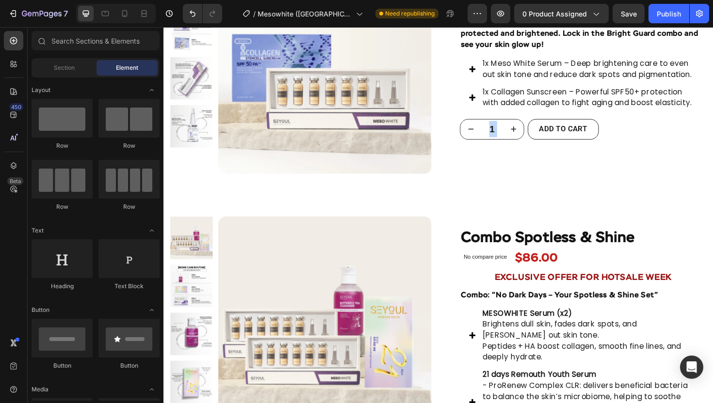
click at [330, 208] on div "Product Images COMBO Brightening & Recovery Product Title $93.00 Product Price …" at bounding box center [454, 299] width 582 height 1730
click at [452, 194] on div "Product Images COMBO Brightening & Recovery Product Title $93.00 Product Price …" at bounding box center [454, 299] width 582 height 1730
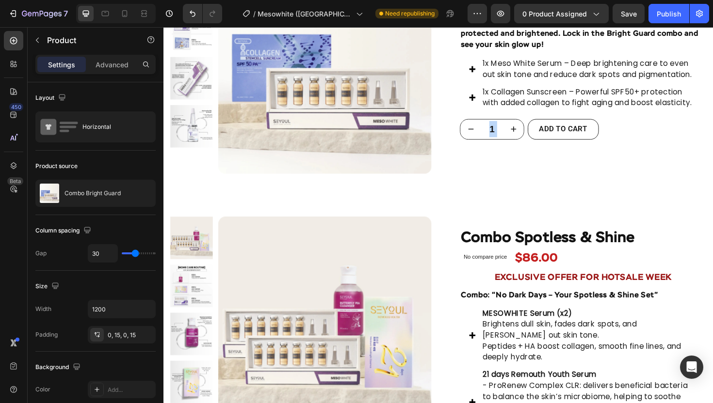
click at [446, 208] on div "Product Images COMBO Brightening & Recovery Product Title $93.00 Product Price …" at bounding box center [454, 299] width 582 height 1730
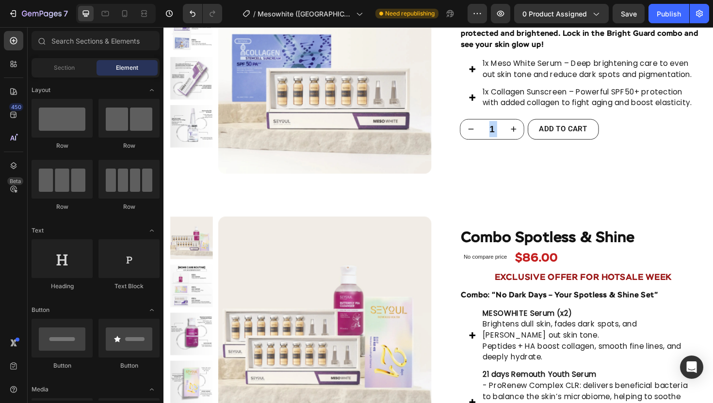
click at [411, 217] on div "Product Images COMBO Brightening & Recovery Product Title $93.00 Product Price …" at bounding box center [454, 299] width 582 height 1730
click at [473, 208] on div "Product Images COMBO Brightening & Recovery Product Title $93.00 Product Price …" at bounding box center [454, 299] width 582 height 1730
click at [463, 192] on div "Product Images COMBO Brightening & Recovery Product Title $93.00 Product Price …" at bounding box center [454, 299] width 582 height 1730
click at [444, 212] on div "Product Images COMBO Brightening & Recovery Product Title $93.00 Product Price …" at bounding box center [454, 299] width 582 height 1730
click at [413, 192] on div "Product Images COMBO Brightening & Recovery Product Title $93.00 Product Price …" at bounding box center [454, 299] width 582 height 1730
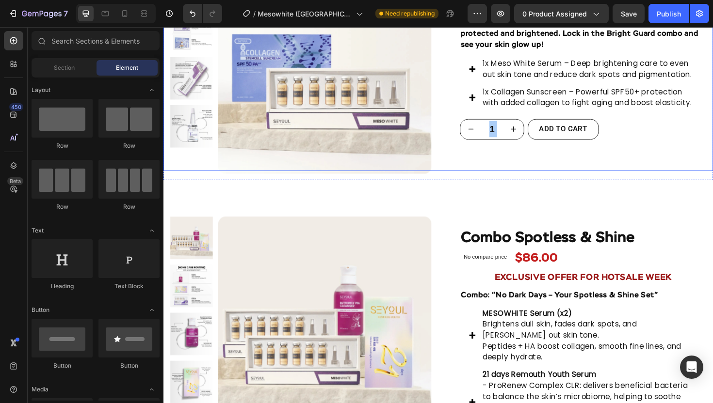
click at [456, 171] on div "Product Images Row Icon Icon Icon Icon Icon Icon List More than 1,200 women hav…" at bounding box center [454, 68] width 582 height 223
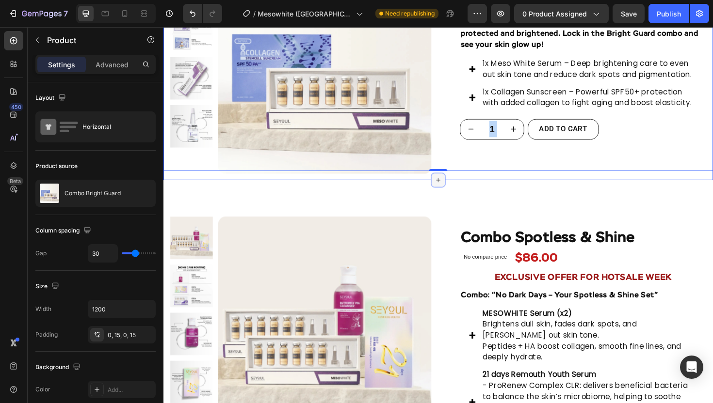
click at [452, 187] on icon at bounding box center [454, 189] width 8 height 8
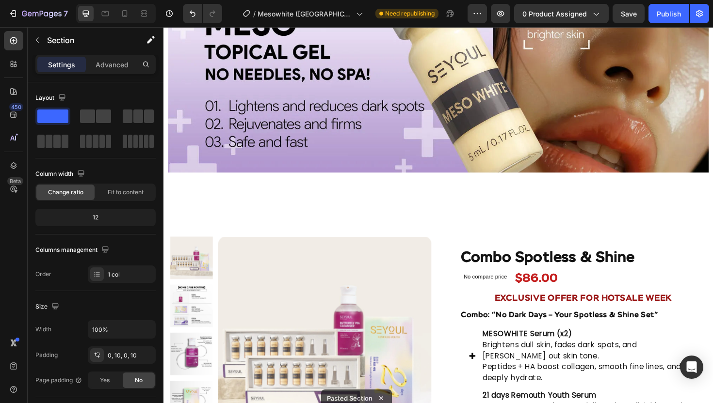
scroll to position [841, 0]
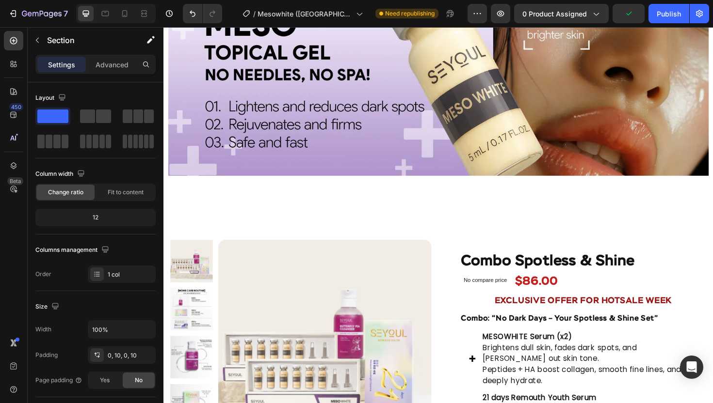
click at [208, 218] on div "Product Images COMBO Brightening & Recovery Product Title $93.00 Product Price …" at bounding box center [454, 197] width 582 height 1983
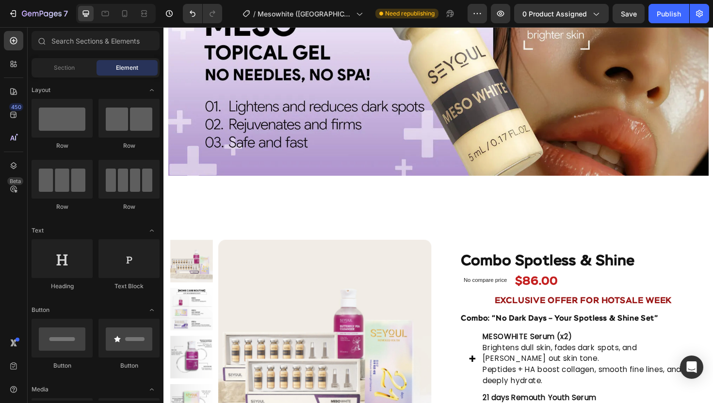
click at [286, 191] on div "Product Images COMBO Brightening & Recovery Product Title $93.00 Product Price …" at bounding box center [454, 197] width 582 height 1983
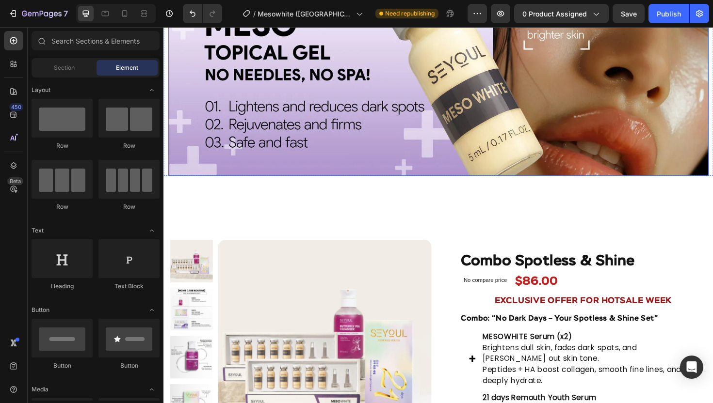
click at [276, 178] on img at bounding box center [454, 72] width 572 height 223
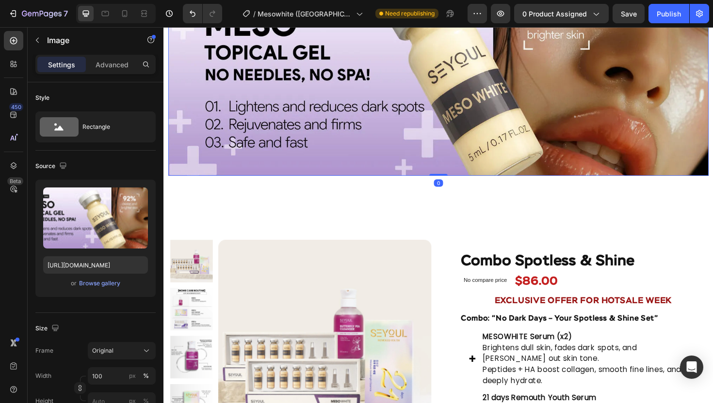
click at [271, 195] on div "Product Images COMBO Brightening & Recovery Product Title $93.00 Product Price …" at bounding box center [454, 197] width 582 height 1983
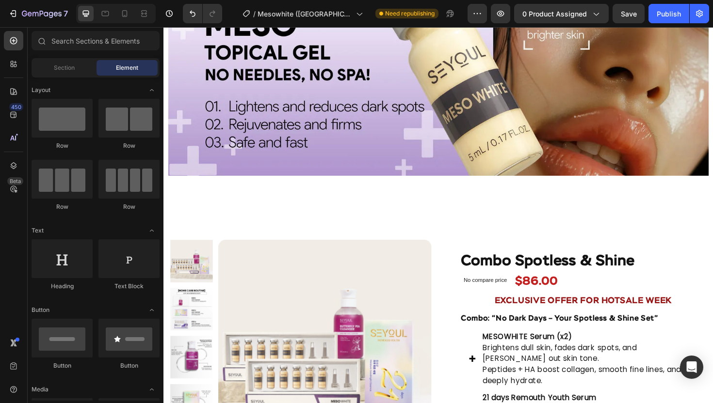
click at [281, 209] on div "Product Images COMBO Brightening & Recovery Product Title $93.00 Product Price …" at bounding box center [454, 197] width 582 height 1983
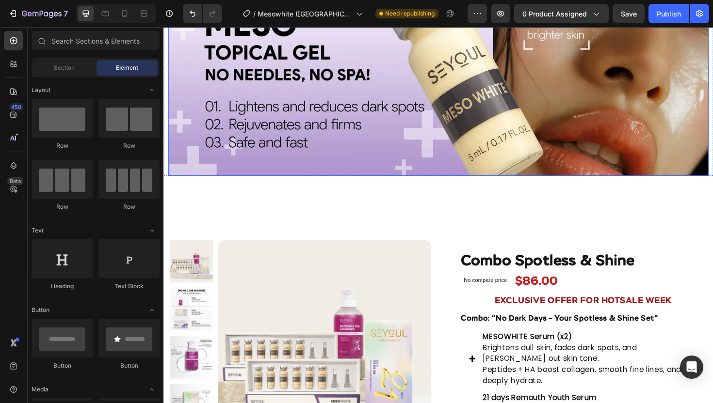
click at [379, 172] on img at bounding box center [454, 72] width 572 height 223
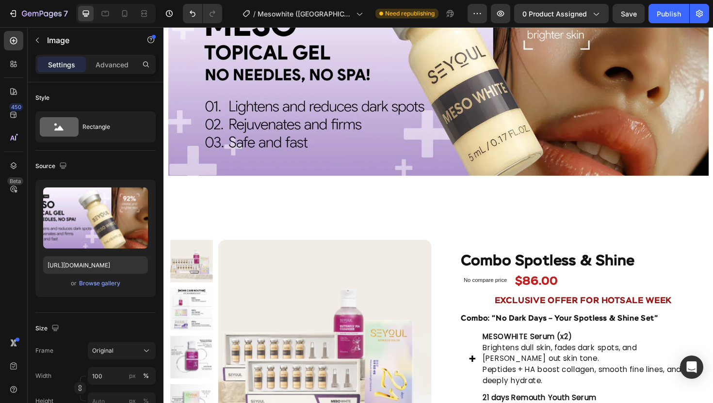
click at [475, 191] on div "Product Images COMBO Brightening & Recovery Product Title $93.00 Product Price …" at bounding box center [454, 197] width 582 height 1983
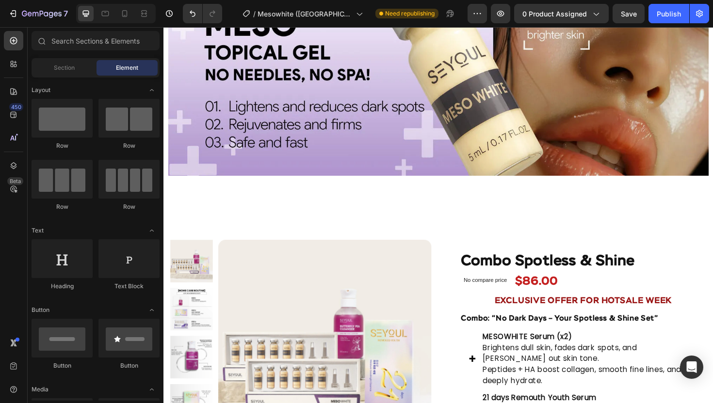
click at [279, 207] on div "Product Images COMBO Brightening & Recovery Product Title $93.00 Product Price …" at bounding box center [454, 197] width 582 height 1983
click at [244, 236] on div "Product Images COMBO Brightening & Recovery Product Title $93.00 Product Price …" at bounding box center [454, 197] width 582 height 1983
click at [228, 218] on div "Product Images COMBO Brightening & Recovery Product Title $93.00 Product Price …" at bounding box center [454, 197] width 582 height 1983
click at [198, 161] on img at bounding box center [454, 72] width 572 height 223
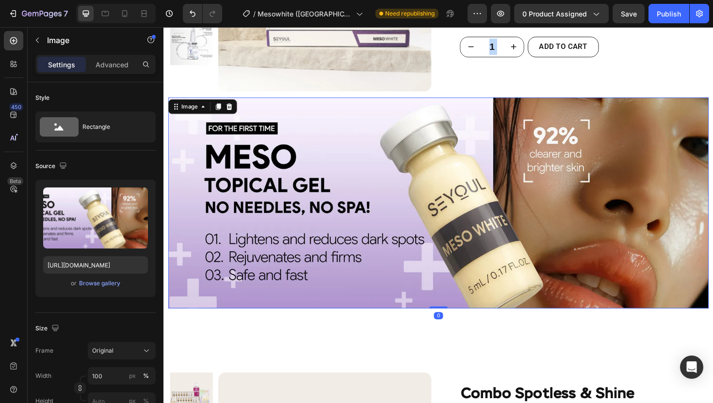
scroll to position [690, 0]
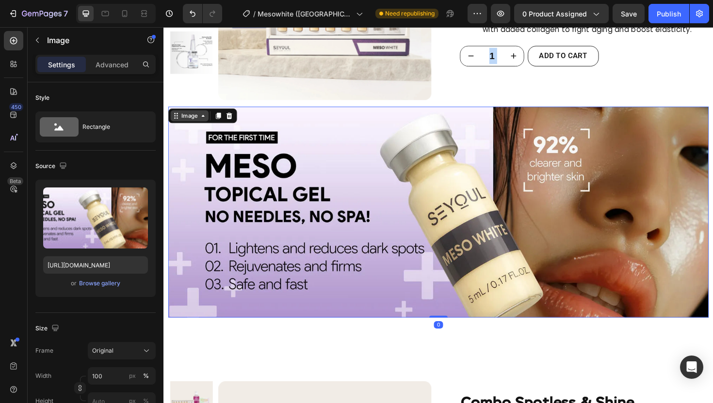
click at [189, 125] on div "Image" at bounding box center [190, 121] width 21 height 9
click at [190, 110] on div "Section" at bounding box center [185, 104] width 32 height 16
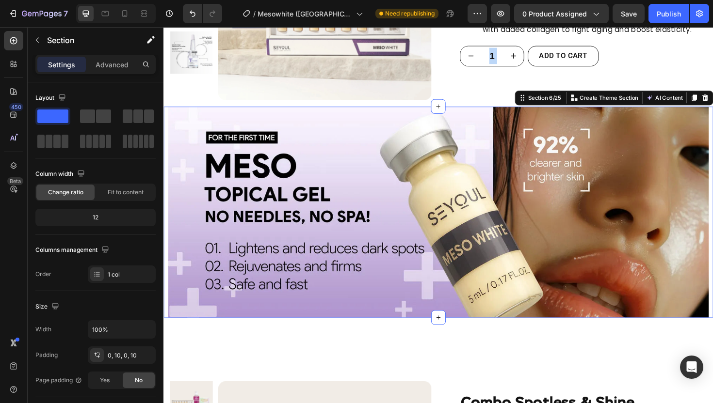
click at [239, 345] on div "Product Images COMBO Brightening & Recovery Product Title $93.00 Product Price …" at bounding box center [454, 348] width 582 height 1983
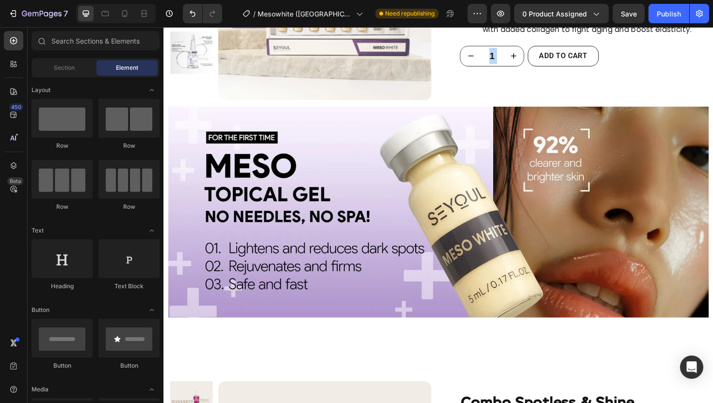
click at [474, 337] on div "Product Images COMBO Brightening & Recovery Product Title $93.00 Product Price …" at bounding box center [454, 348] width 582 height 1983
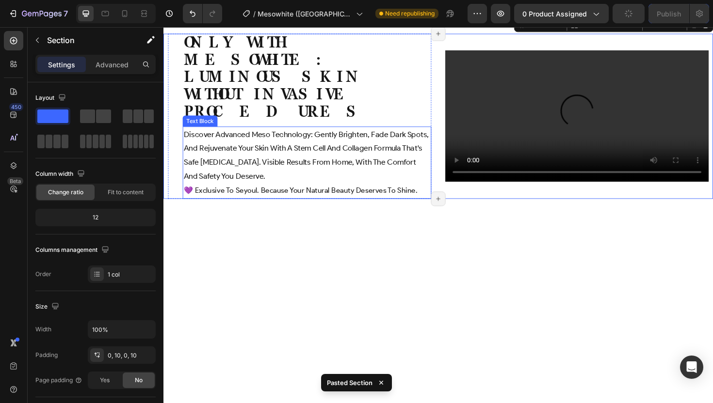
scroll to position [1571, 0]
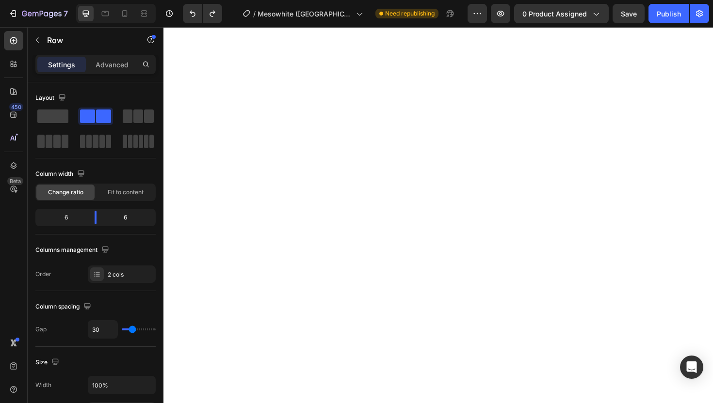
click at [449, 40] on div "0" at bounding box center [454, 36] width 10 height 8
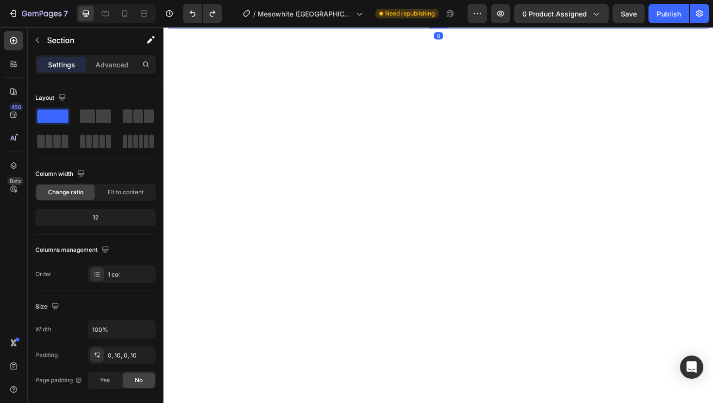
click at [265, 159] on div at bounding box center [454, 179] width 582 height 242
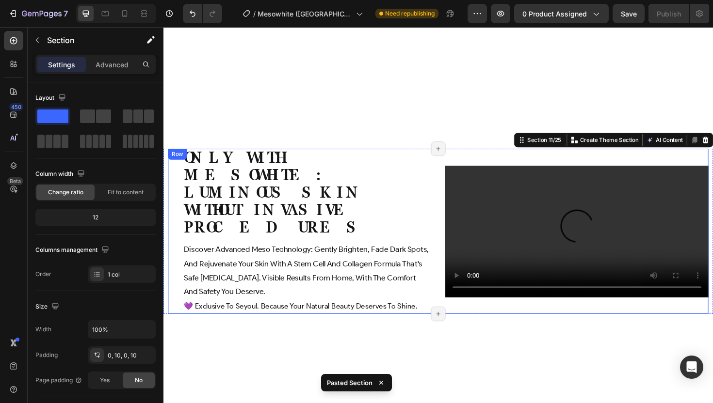
scroll to position [1482, 0]
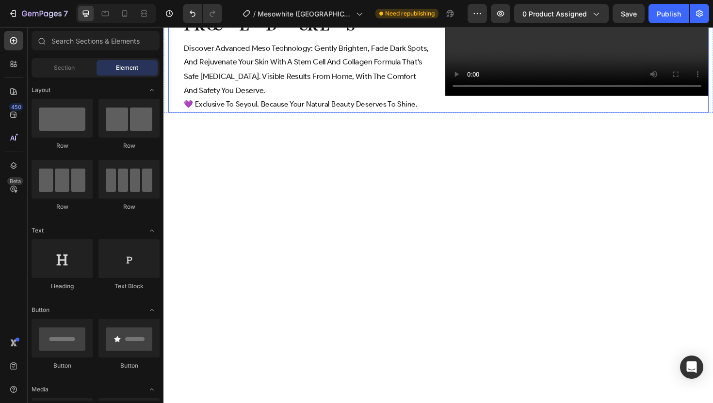
click at [232, 118] on div "Only with Mesowhite: luminous skin without invasive procedures Heading discover…" at bounding box center [307, 30] width 279 height 175
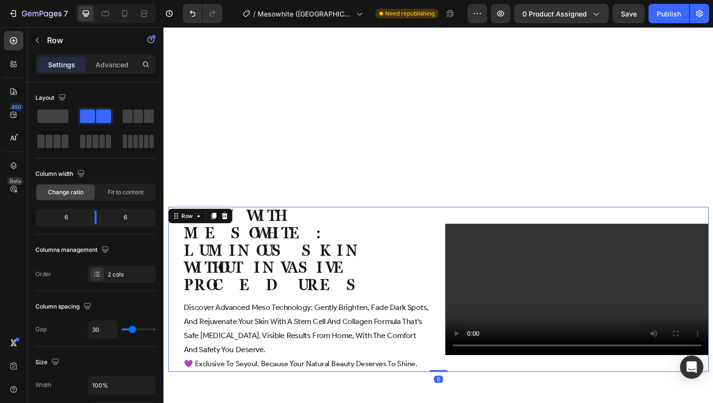
scroll to position [1195, 0]
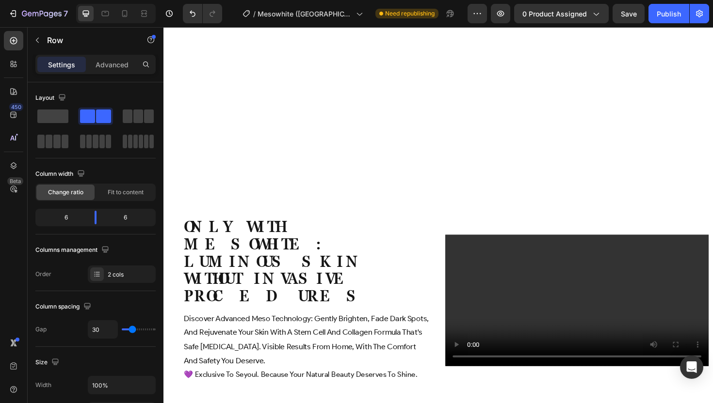
click at [309, 217] on div "Product Images COMBO Brightening & Recovery Product Title $93.00 Product Price …" at bounding box center [454, 251] width 582 height 2799
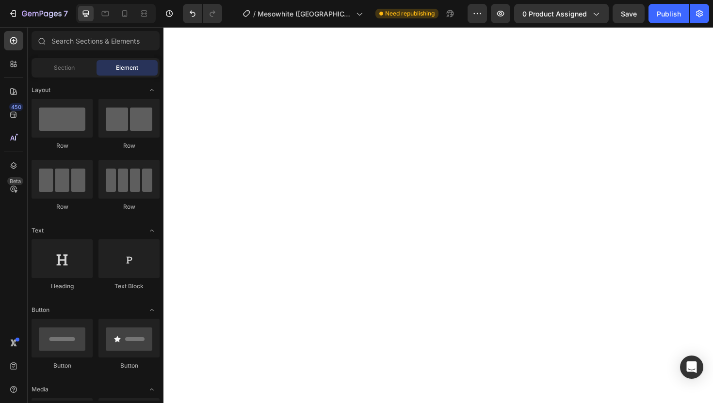
scroll to position [1748, 0]
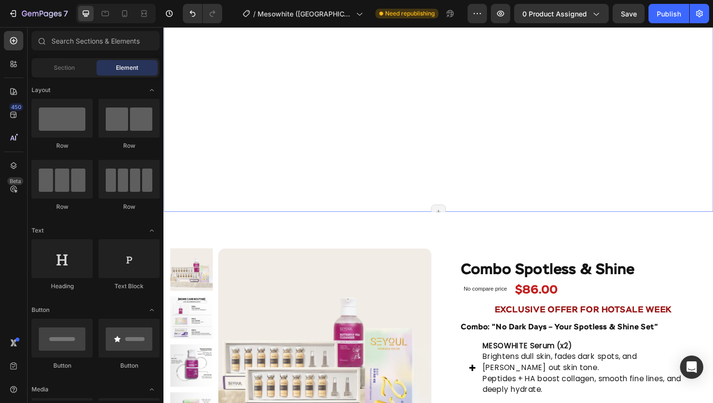
click at [381, 211] on div "Image" at bounding box center [454, 102] width 572 height 242
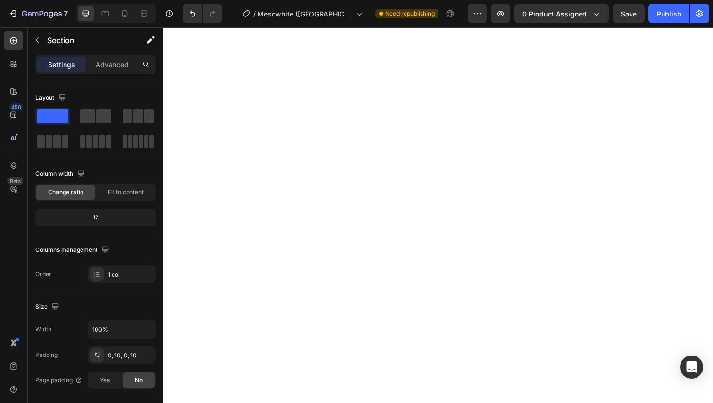
scroll to position [1759, 0]
click at [440, 236] on div "Image" at bounding box center [454, 289] width 572 height 242
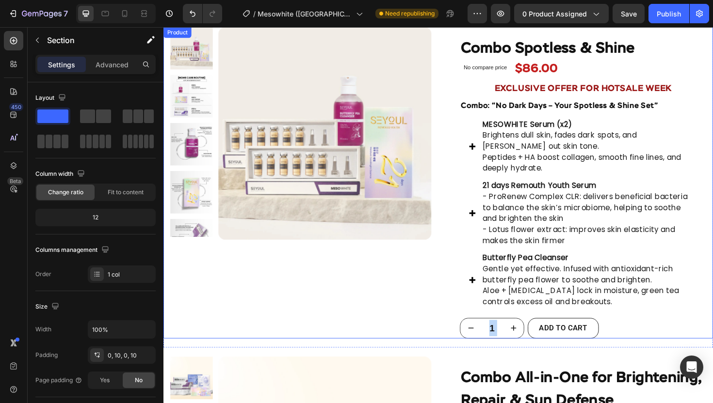
scroll to position [1793, 0]
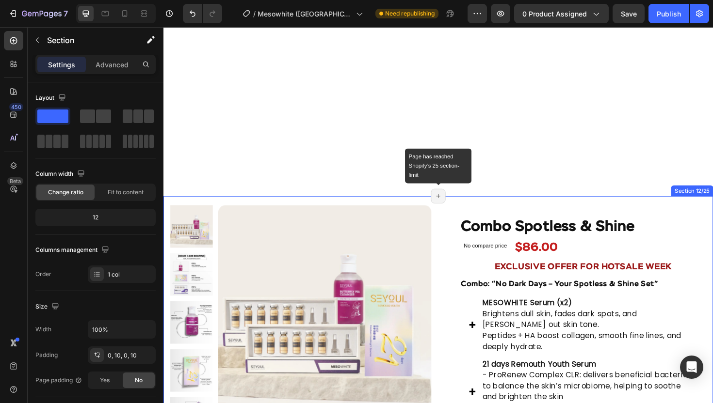
click at [451, 207] on icon at bounding box center [454, 207] width 8 height 8
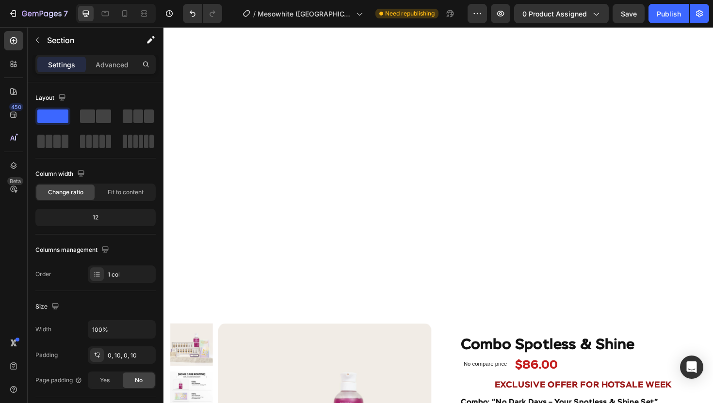
scroll to position [1677, 0]
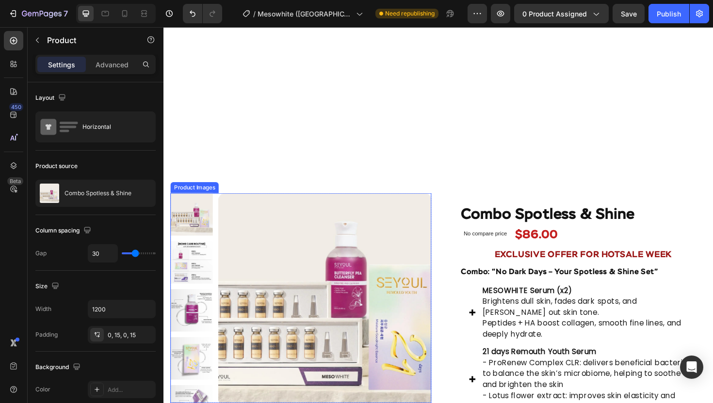
scroll to position [1824, 0]
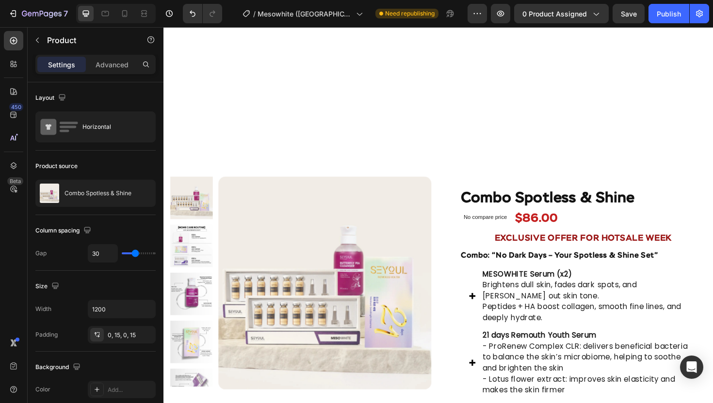
click at [454, 282] on div "Product Images Row Icon Icon Icon Icon Icon Icon List More than 1,200 women hav…" at bounding box center [454, 351] width 582 height 330
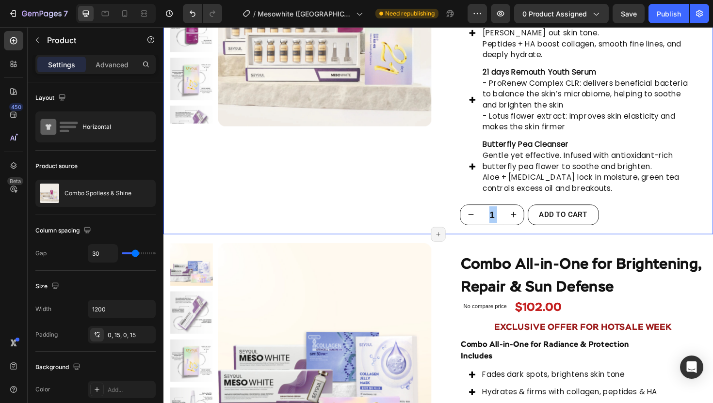
click at [358, 246] on div "Product Images Row Icon Icon Icon Icon Icon Icon List More than 1,200 women hav…" at bounding box center [454, 71] width 582 height 349
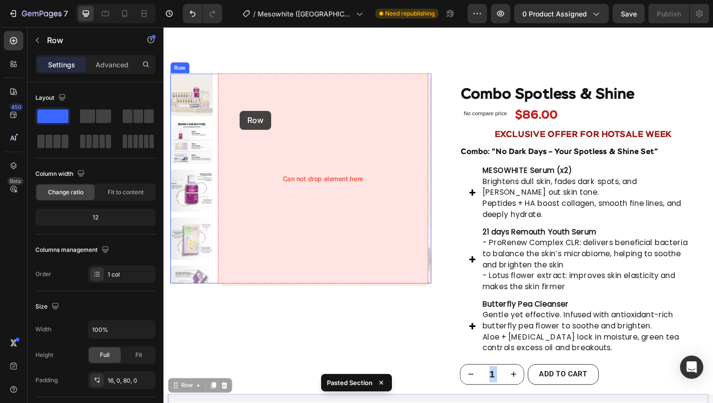
scroll to position [1758, 0]
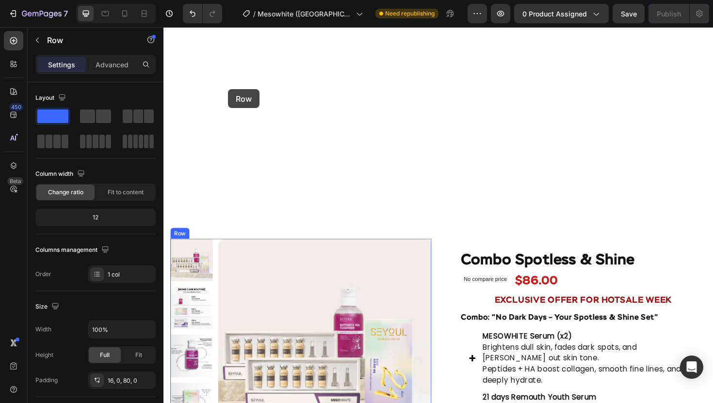
drag, startPoint x: 235, startPoint y: 174, endPoint x: 232, endPoint y: 92, distance: 82.0
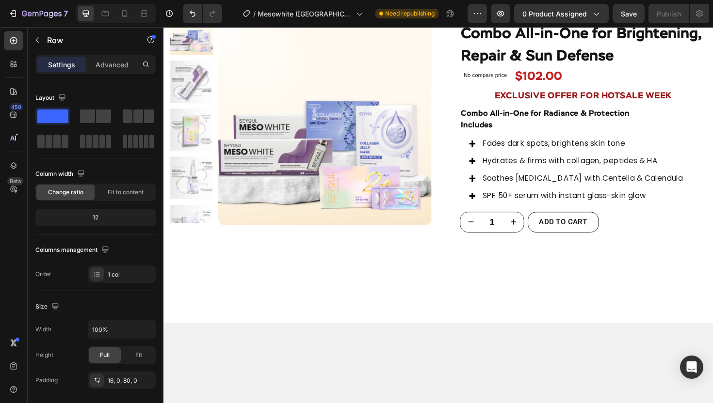
scroll to position [2590, 0]
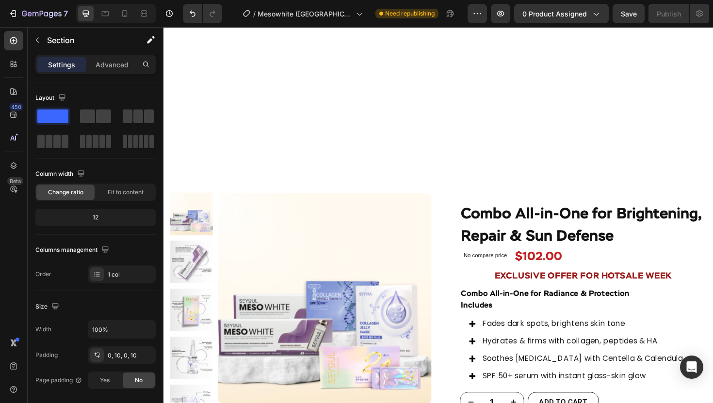
scroll to position [3177, 0]
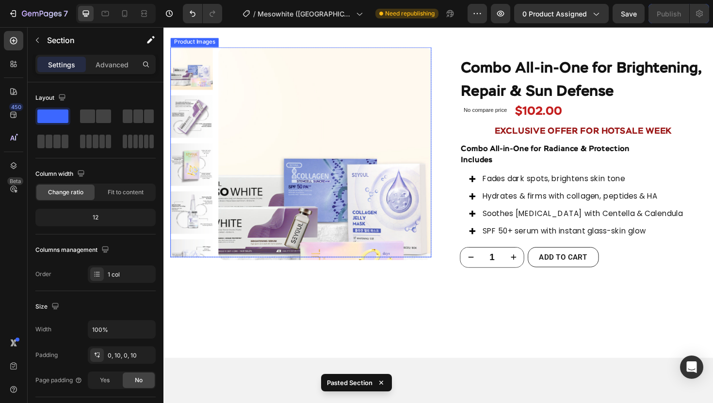
scroll to position [3524, 0]
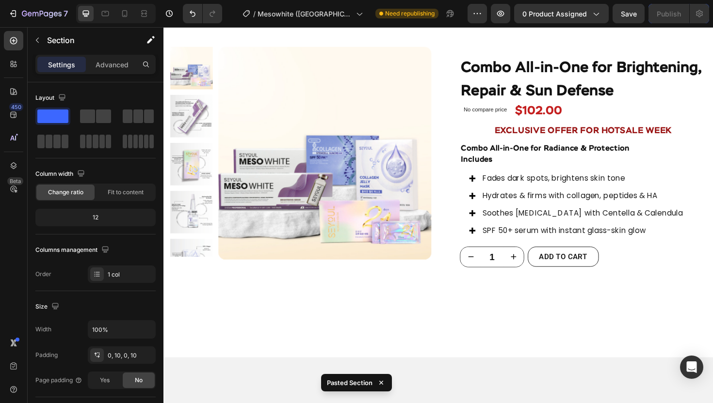
click at [466, 227] on div "Product Images Row Icon Icon Icon Icon Icon Icon List More than 1,200 women hav…" at bounding box center [454, 176] width 582 height 277
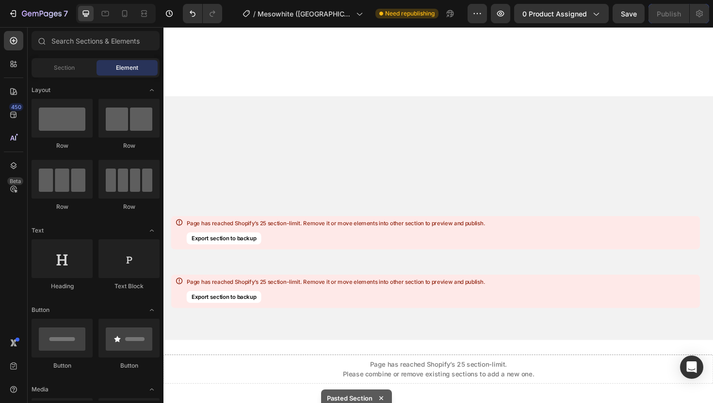
click at [296, 236] on div "Page has reached Shopify’s 25 section-limit. Remove it or move elements into ot…" at bounding box center [335, 233] width 299 height 26
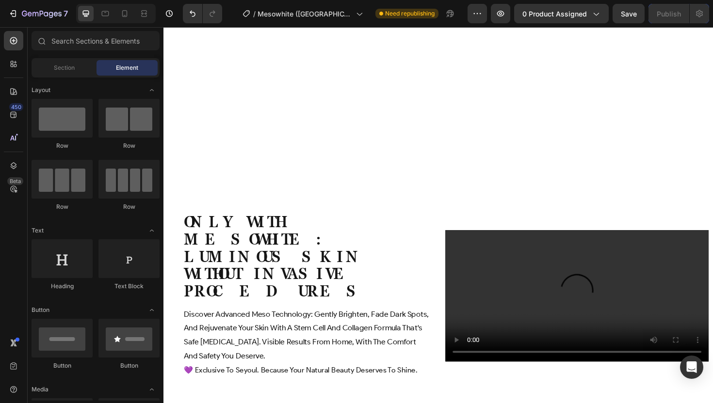
scroll to position [1505, 0]
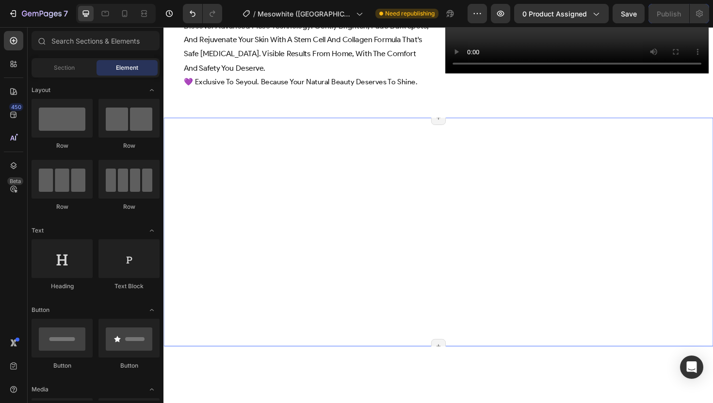
click at [433, 293] on div "Image" at bounding box center [454, 244] width 572 height 242
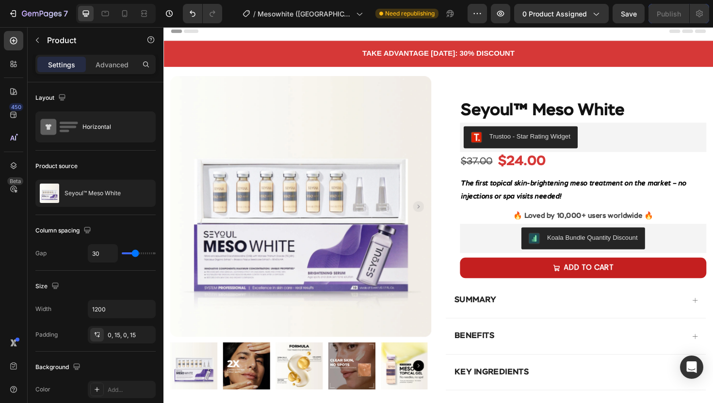
scroll to position [0, 0]
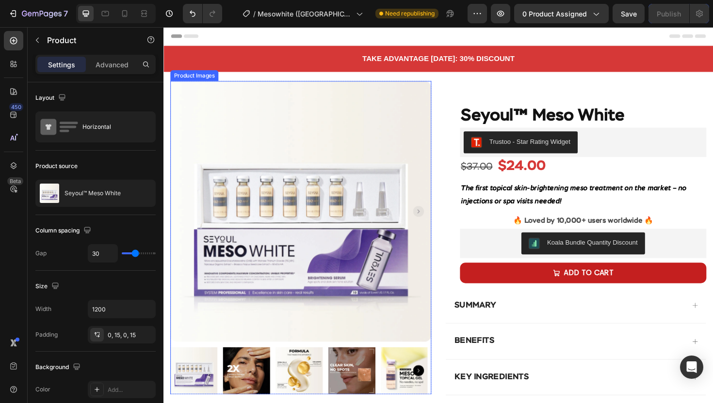
click at [462, 119] on div "Seyoul™ Meso White Product Title Trustoo - Star Rating Widget Trustoo $37.00 Pr…" at bounding box center [600, 191] width 276 height 214
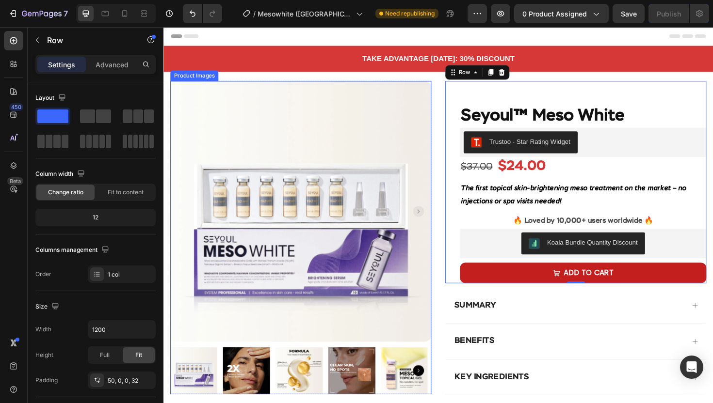
scroll to position [118, 0]
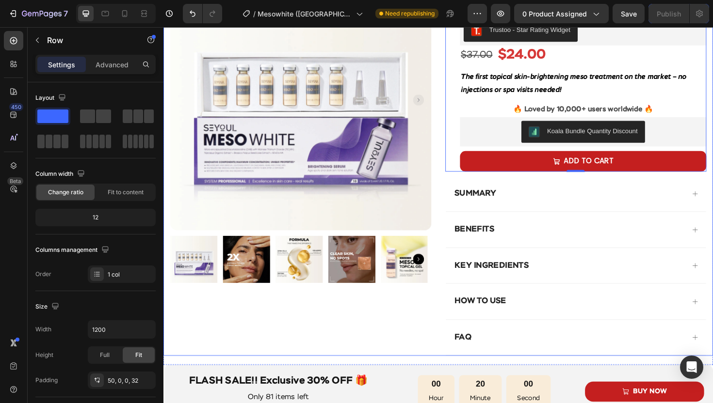
click at [217, 345] on div "Product Images Row" at bounding box center [309, 170] width 276 height 409
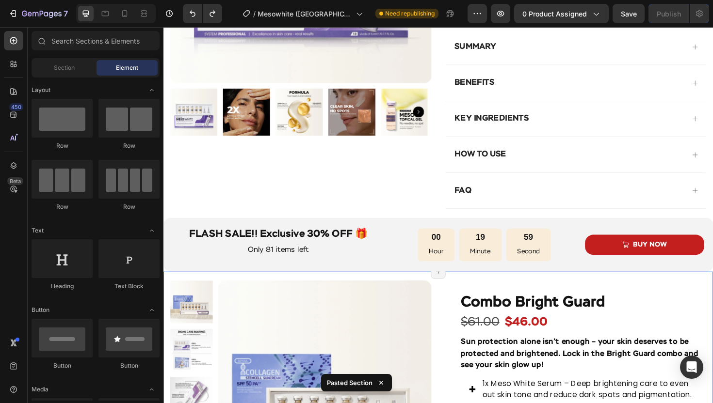
scroll to position [267, 0]
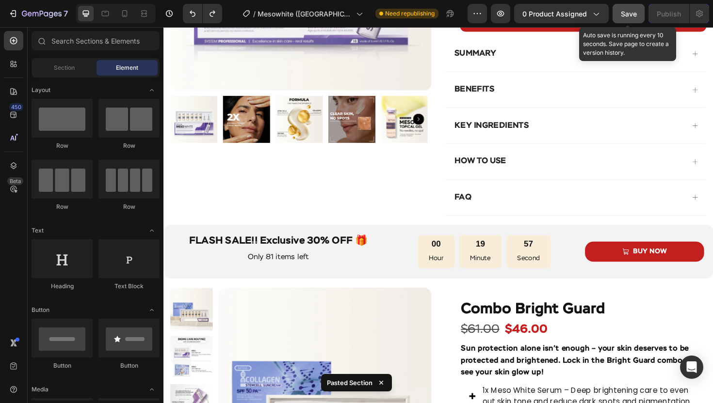
click at [625, 11] on span "Save" at bounding box center [629, 14] width 16 height 8
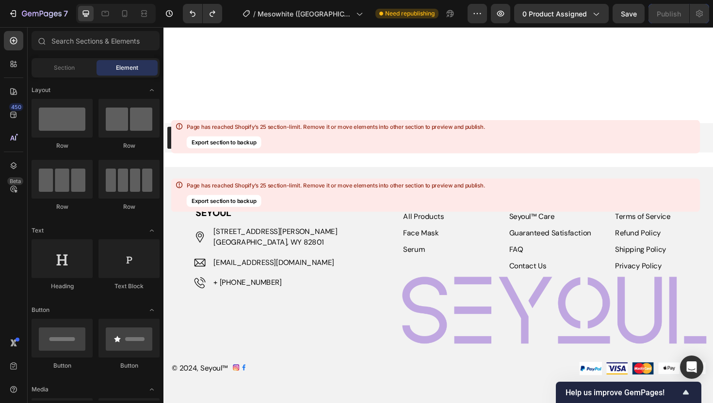
scroll to position [3624, 0]
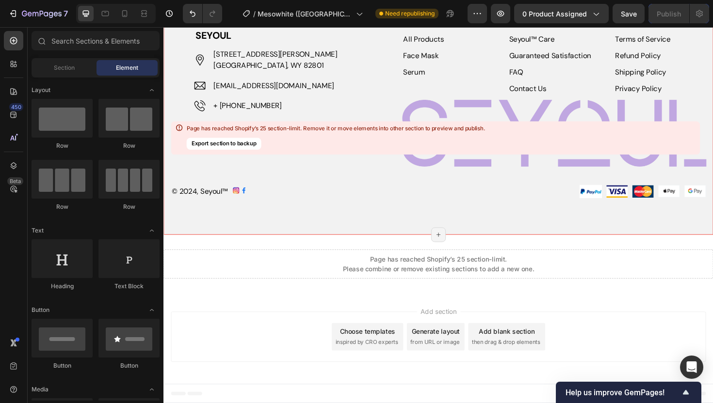
click at [608, 132] on div "Page has reached Shopify’s 25 section-limit. Remove it or move elements into ot…" at bounding box center [435, 138] width 529 height 33
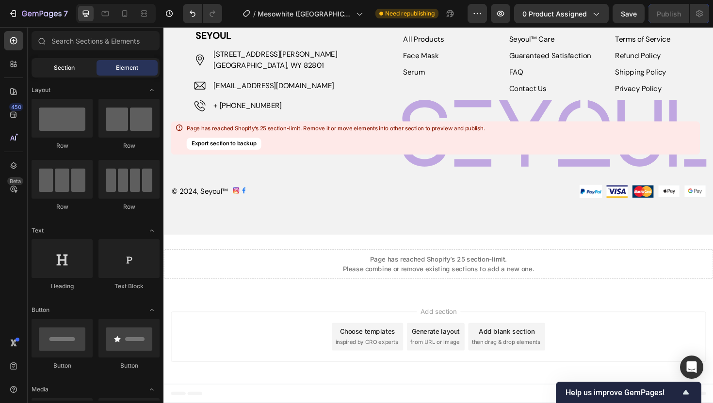
click at [61, 73] on div "Section" at bounding box center [63, 68] width 61 height 16
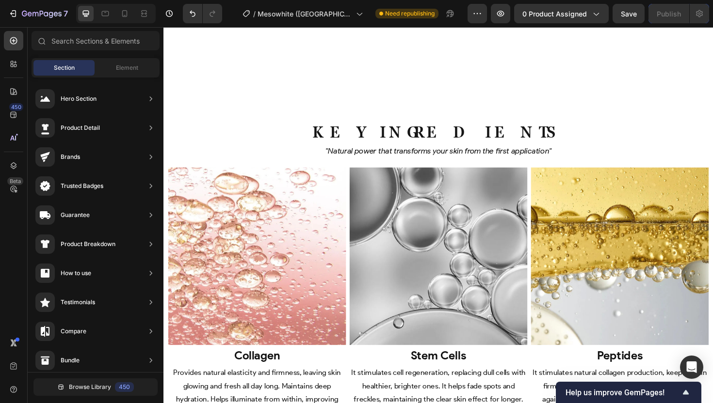
scroll to position [2942, 0]
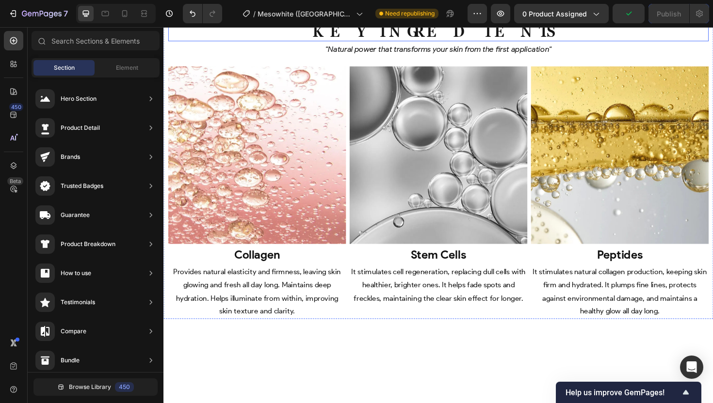
click at [310, 43] on h2 "Key Ingredients" at bounding box center [454, 32] width 572 height 20
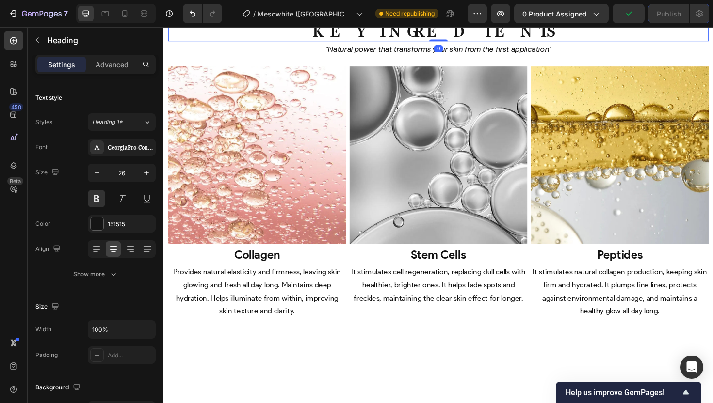
click at [205, 17] on div "Heading" at bounding box center [193, 13] width 27 height 9
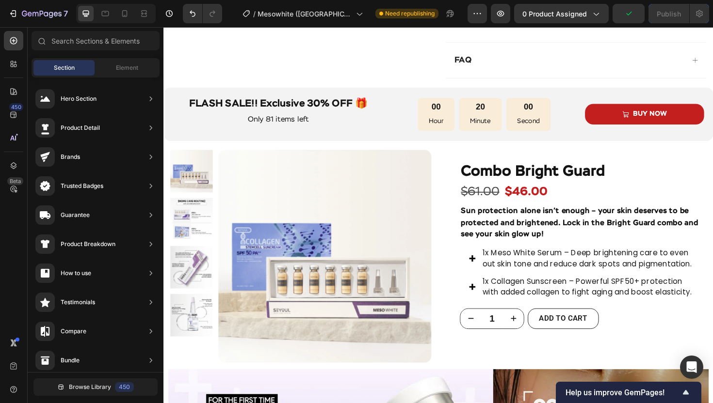
scroll to position [411, 0]
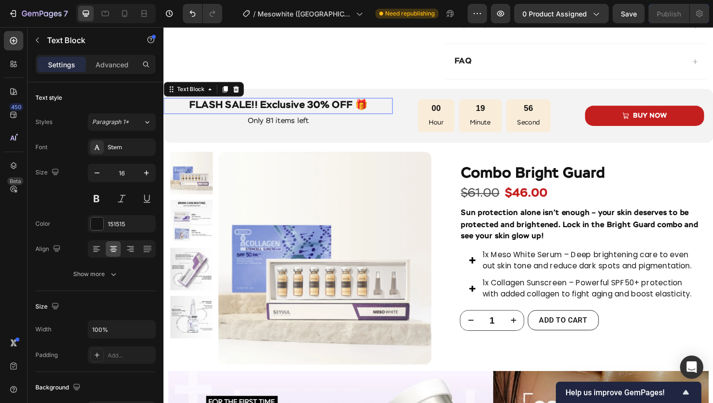
click at [394, 111] on p "FLASH SALE!! Exclusive 30% OFF 🎁" at bounding box center [284, 110] width 240 height 15
click at [382, 127] on p "Only 81 items left" at bounding box center [284, 127] width 240 height 14
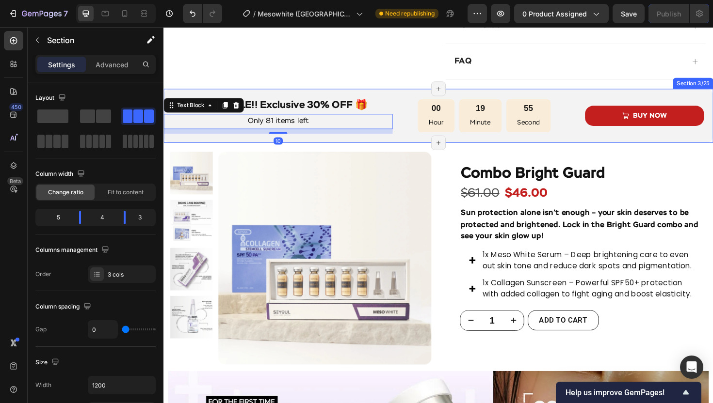
click at [223, 95] on div "FLASH SALE!! Exclusive 30% OFF 🎁 Text Block Only 81 items left Text Block 10 00…" at bounding box center [454, 121] width 582 height 57
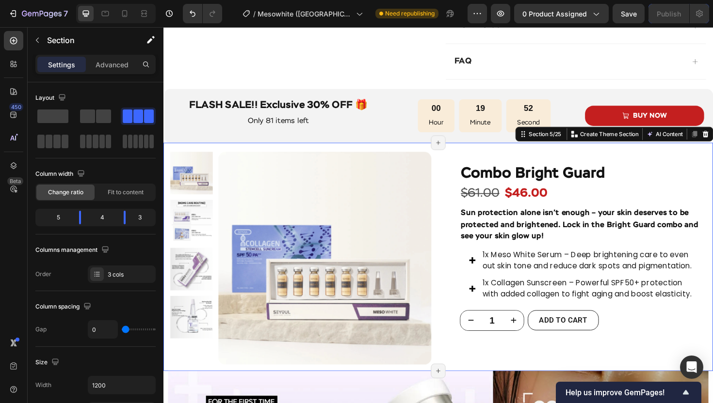
click at [484, 157] on div "Product Images Row Icon Icon Icon Icon Icon Icon List More than 1,200 women hav…" at bounding box center [454, 271] width 582 height 242
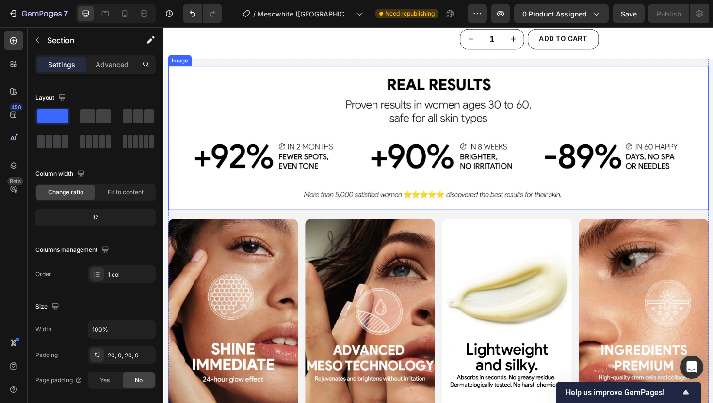
scroll to position [2286, 0]
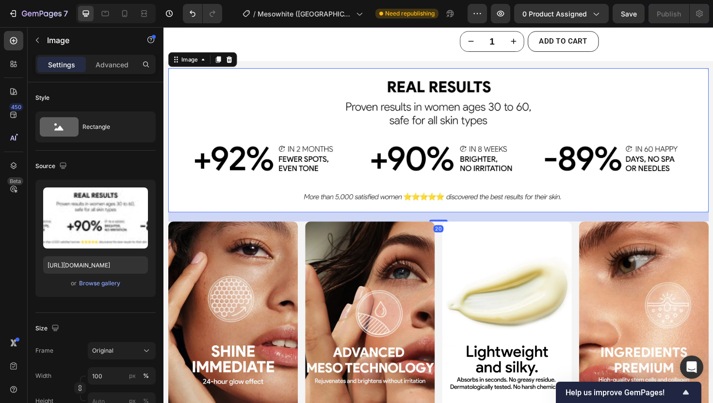
click at [354, 90] on img at bounding box center [454, 147] width 572 height 153
click at [181, 56] on div "Image" at bounding box center [191, 62] width 40 height 12
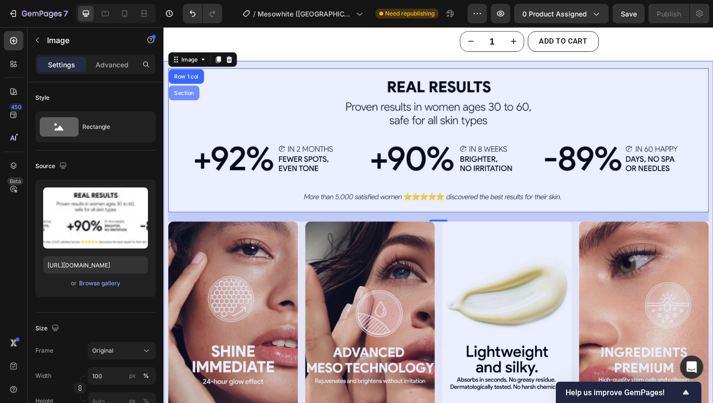
click at [185, 98] on div "Section" at bounding box center [185, 97] width 25 height 6
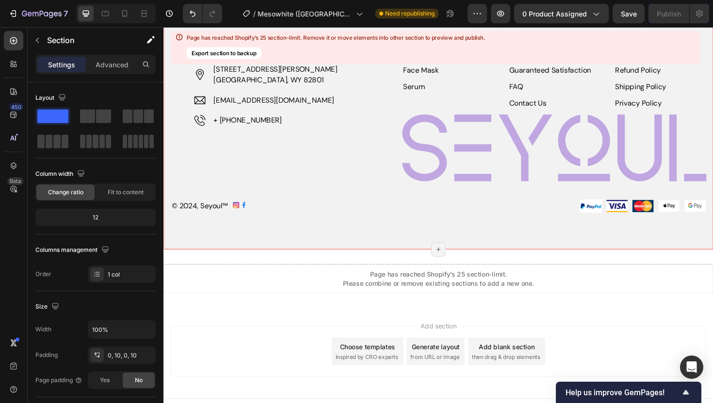
scroll to position [3418, 0]
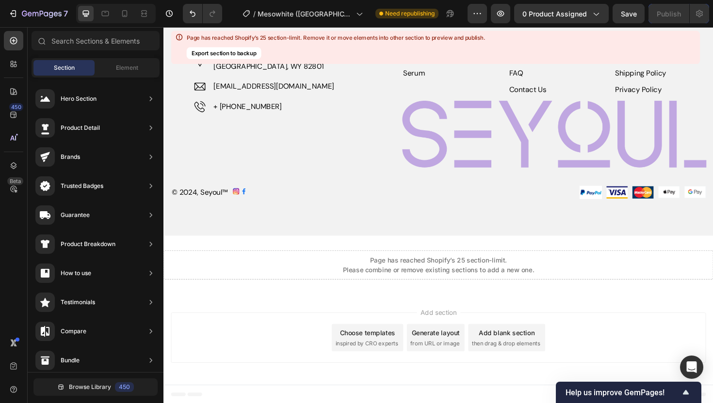
click at [357, 273] on div "Page has reached Shopify’s 25 section-limit. Please combine or remove existing …" at bounding box center [454, 279] width 203 height 20
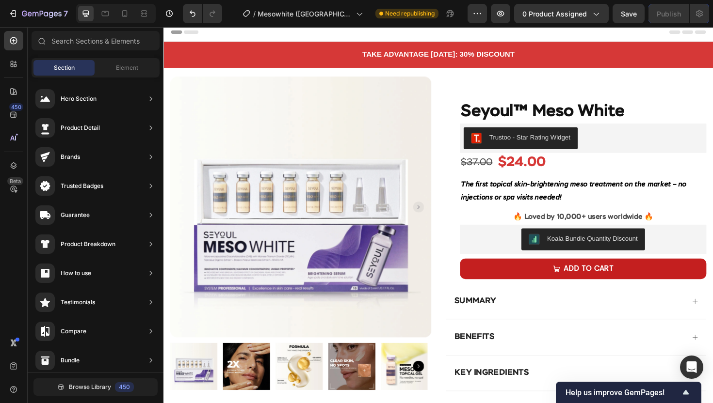
scroll to position [5, 0]
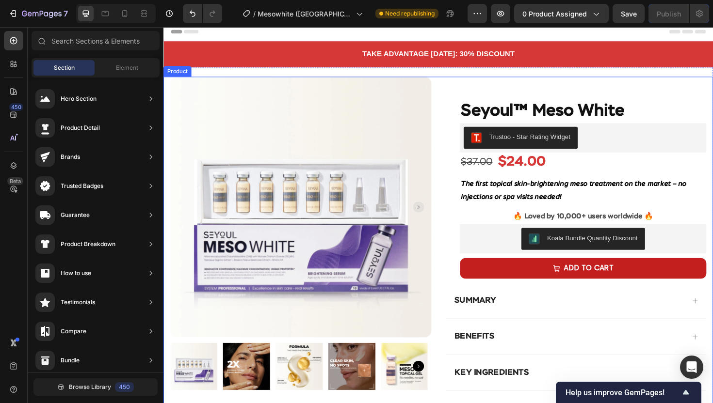
click at [447, 93] on div "Product Images Row Seyoul™ Meso White Product Title Trustoo - Star Rating Widge…" at bounding box center [454, 284] width 582 height 409
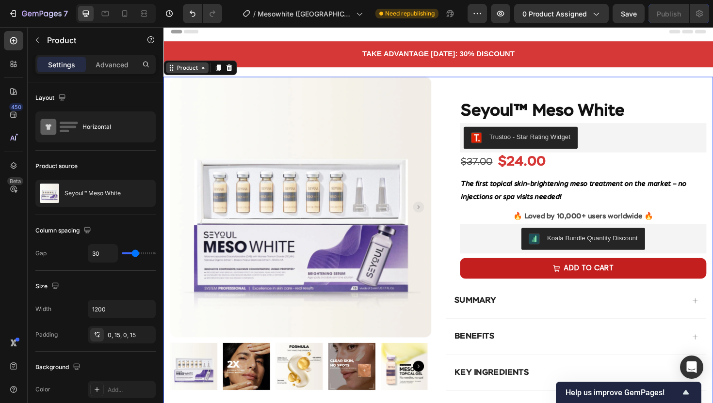
click at [188, 73] on div "Product" at bounding box center [188, 70] width 26 height 9
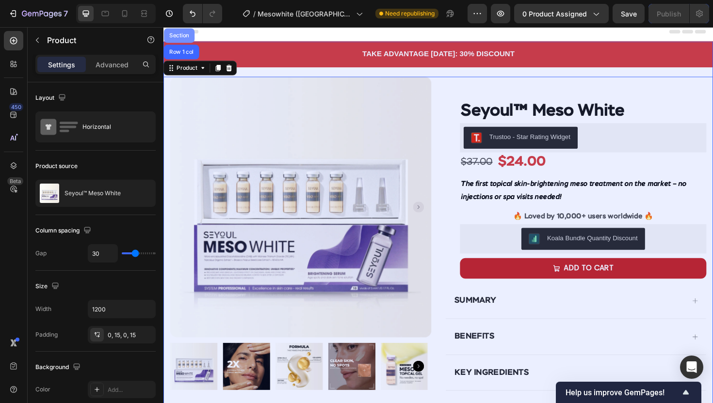
click at [178, 37] on div "Section" at bounding box center [180, 36] width 25 height 6
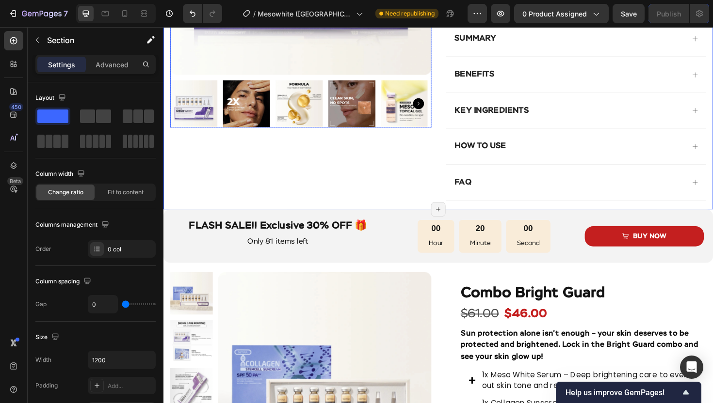
scroll to position [291, 0]
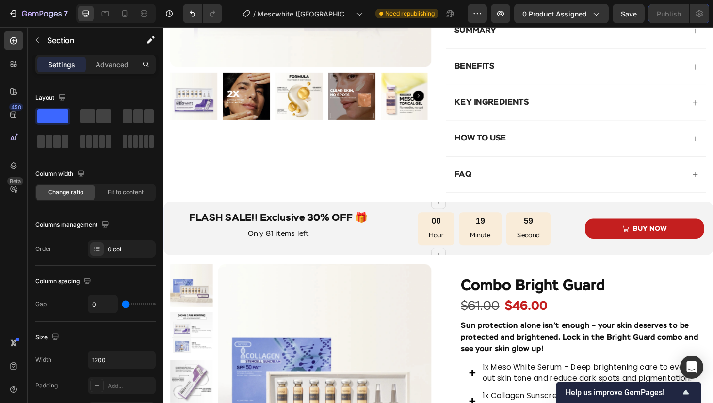
click at [242, 215] on div "FLASH SALE!! Exclusive 30% OFF 🎁 Text Block Only 81 items left Text Block 00 Ho…" at bounding box center [454, 240] width 582 height 57
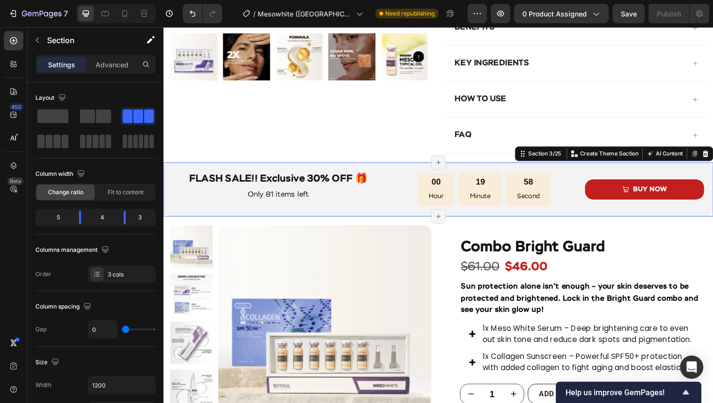
scroll to position [342, 0]
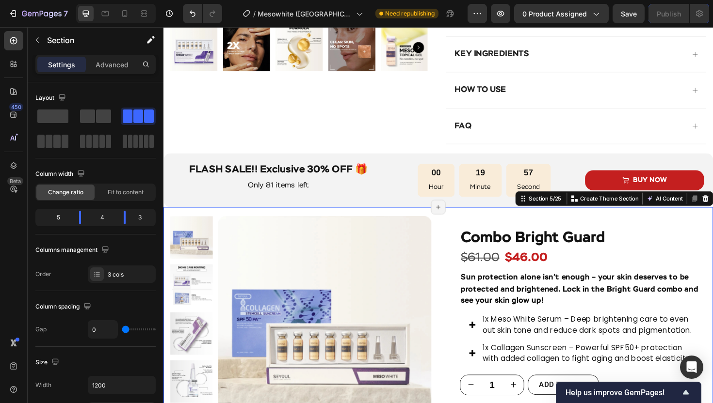
click at [216, 223] on div "Product Images Row Icon Icon Icon Icon Icon Icon List More than 1,200 women hav…" at bounding box center [454, 339] width 582 height 242
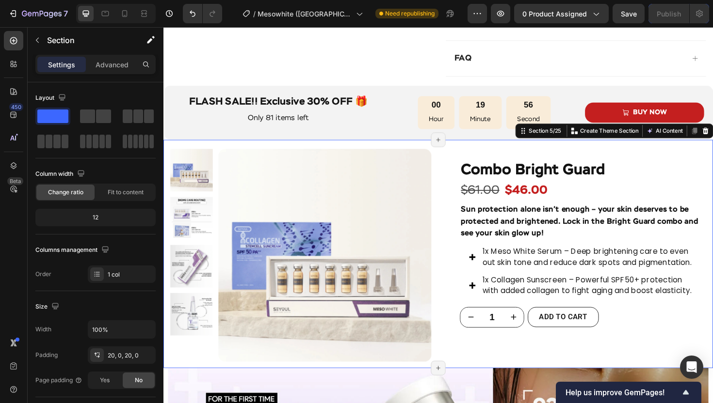
scroll to position [414, 0]
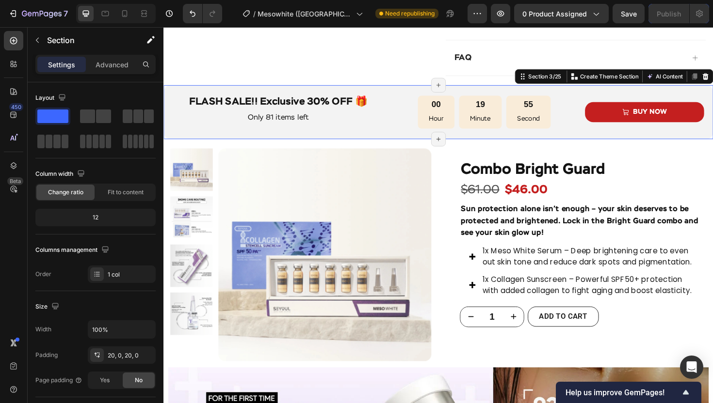
click at [225, 137] on div "FLASH SALE!! Exclusive 30% OFF 🎁 Text Block Only 81 items left Text Block 00 Ho…" at bounding box center [454, 117] width 582 height 57
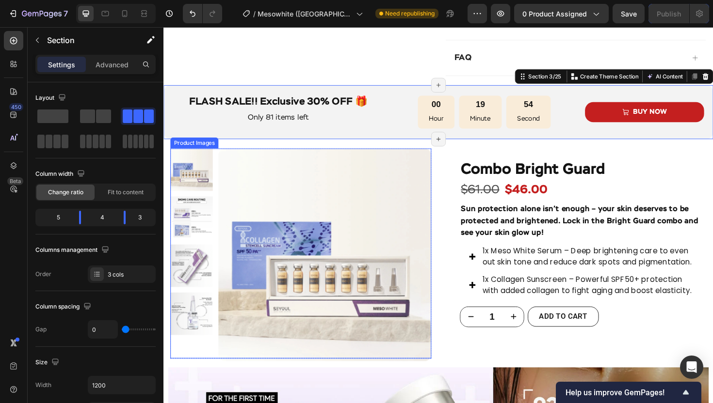
click at [215, 158] on div at bounding box center [309, 267] width 276 height 223
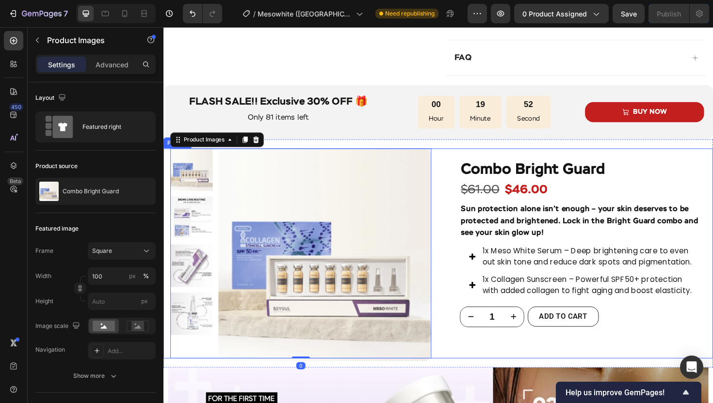
click at [454, 160] on div "Product Images 0 Row Icon Icon Icon Icon Icon Icon List More than 1,200 women h…" at bounding box center [454, 267] width 582 height 223
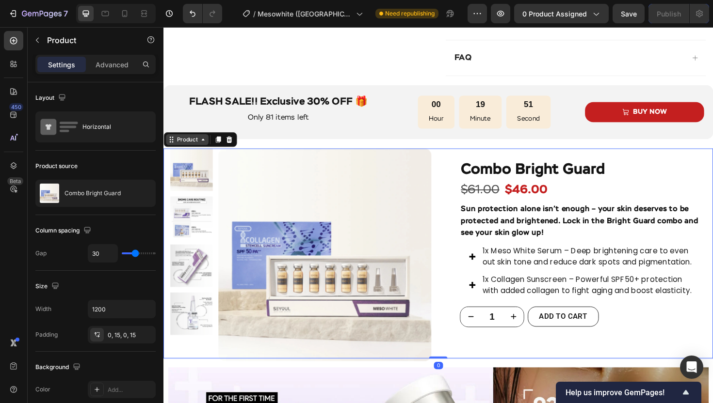
click at [181, 145] on div "Product" at bounding box center [188, 146] width 26 height 9
click at [182, 132] on div "Section" at bounding box center [180, 130] width 32 height 16
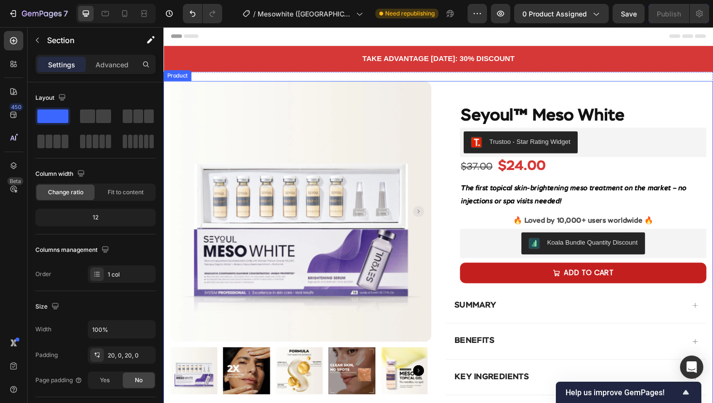
click at [450, 96] on div "Product Images Row Seyoul™ Meso White Product Title Trustoo - Star Rating Widge…" at bounding box center [454, 288] width 582 height 409
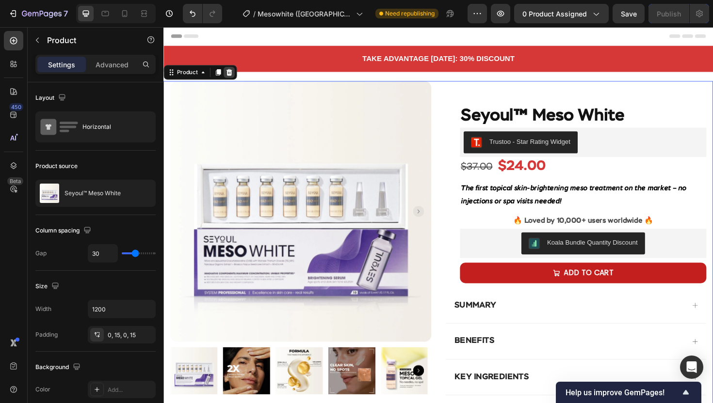
click at [229, 78] on icon at bounding box center [233, 75] width 8 height 8
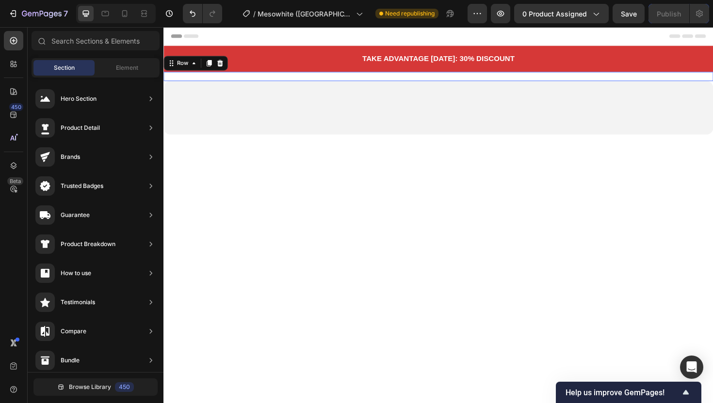
click at [367, 80] on div "SUMMARY benefits KEY Ingredients How to use FAQ Accordion Row 0" at bounding box center [454, 80] width 582 height 10
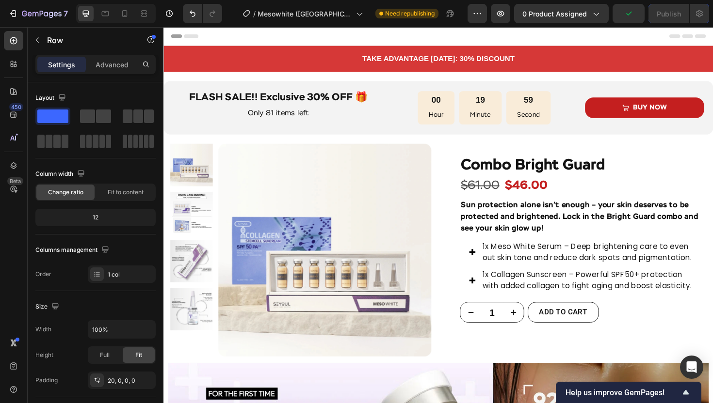
click at [308, 80] on div "SUMMARY benefits KEY Ingredients How to use FAQ Accordion Row" at bounding box center [454, 80] width 582 height 10
click at [338, 73] on div "TAKE ADVANTAGE [DATE]: 30% DISCOUNT Text Block Row" at bounding box center [454, 61] width 582 height 28
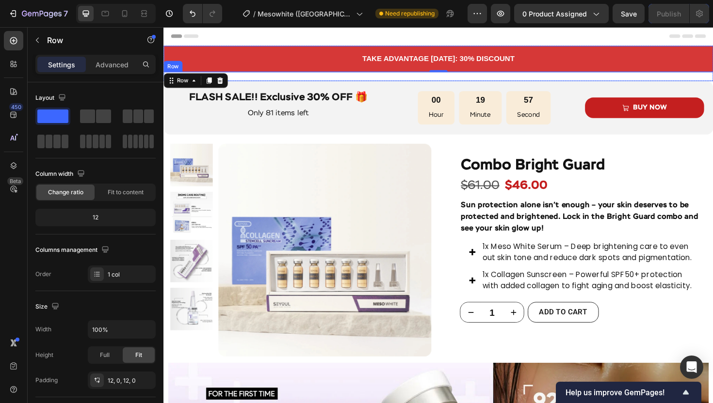
click at [435, 79] on div "SUMMARY benefits KEY Ingredients How to use FAQ Accordion Row" at bounding box center [454, 80] width 582 height 10
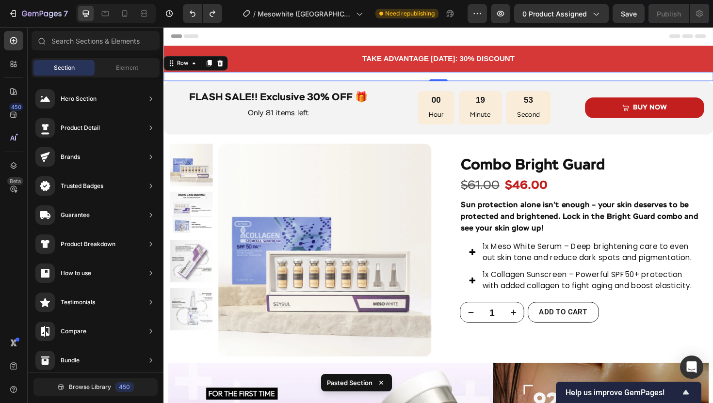
click at [331, 81] on div "SUMMARY benefits KEY Ingredients How to use FAQ Accordion Row 0" at bounding box center [454, 80] width 582 height 10
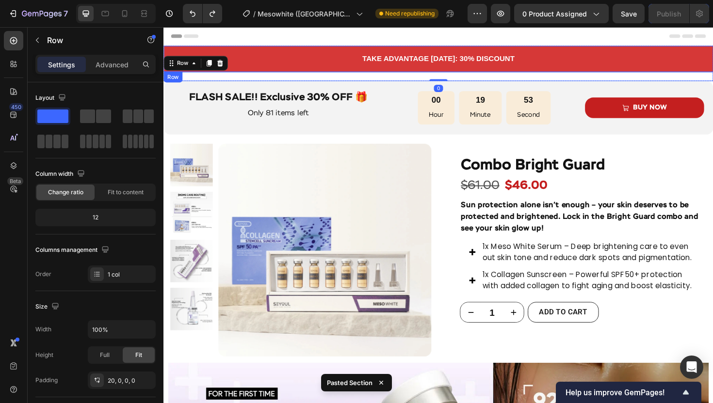
click at [343, 70] on div "TAKE ADVANTAGE TODAY: 30% DISCOUNT Text Block Row" at bounding box center [454, 61] width 582 height 28
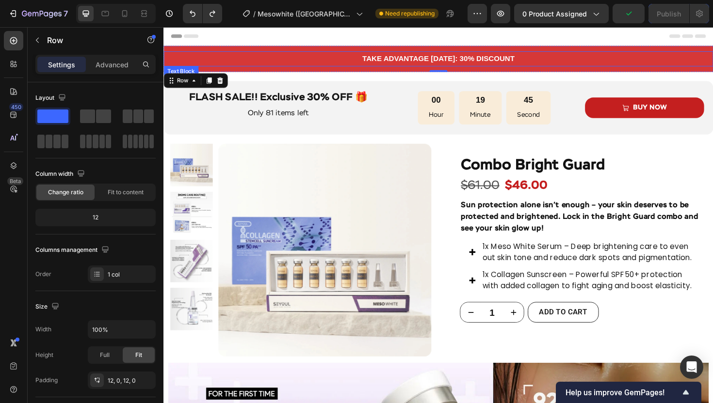
click at [205, 56] on p "TAKE ADVANTAGE [DATE]: 30% DISCOUNT" at bounding box center [454, 61] width 580 height 14
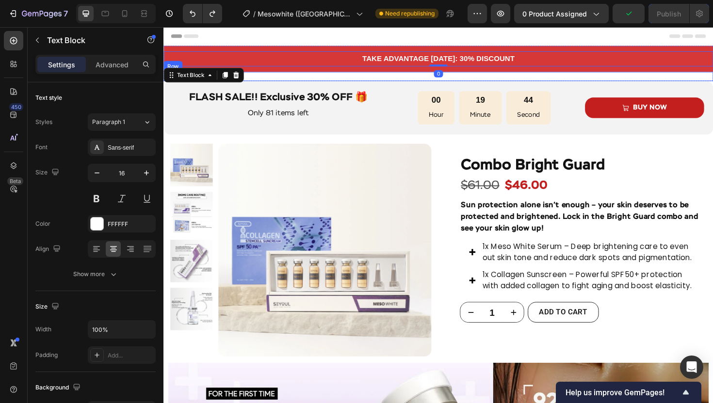
click at [284, 80] on div "SUMMARY benefits KEY Ingredients How to use FAQ Accordion Row" at bounding box center [454, 80] width 582 height 10
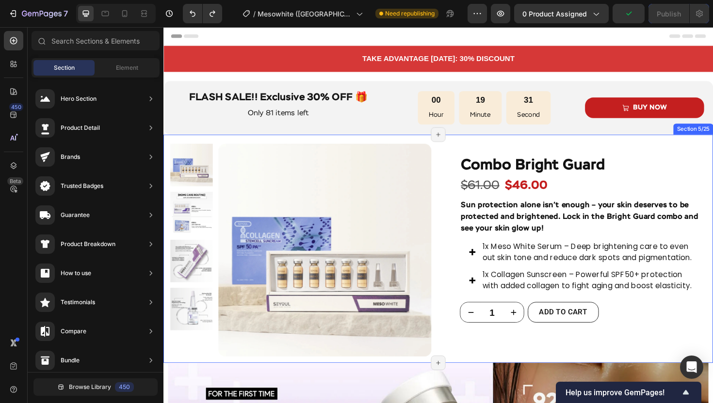
click at [170, 144] on div "Product Images Row Icon Icon Icon Icon Icon Icon List More than 1,200 women hav…" at bounding box center [454, 262] width 582 height 242
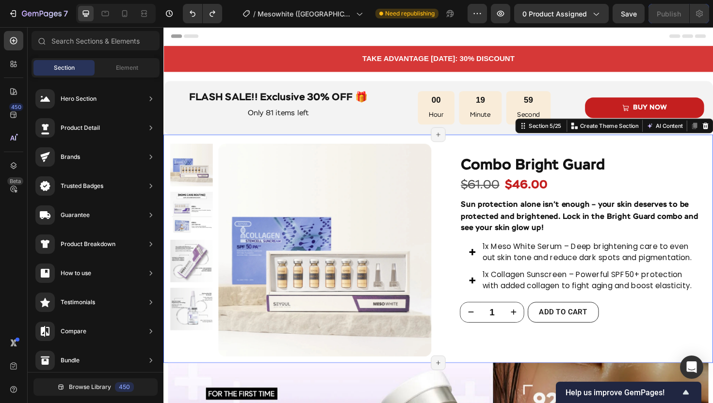
click at [241, 145] on div "Product Images Row Icon Icon Icon Icon Icon Icon List More than 1,200 women hav…" at bounding box center [454, 262] width 582 height 242
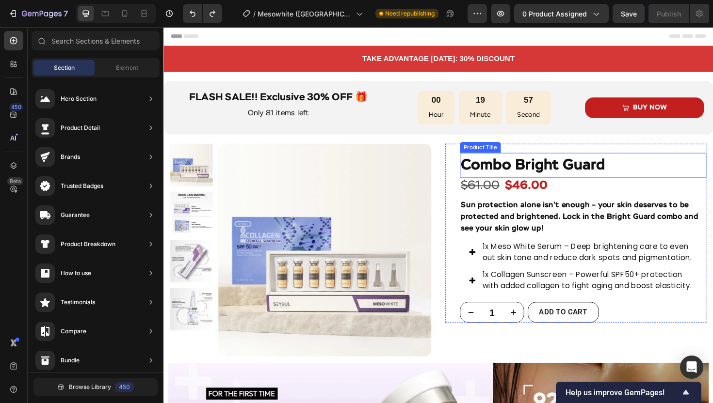
click at [492, 174] on h1 "Combo Bright Guard" at bounding box center [607, 173] width 261 height 26
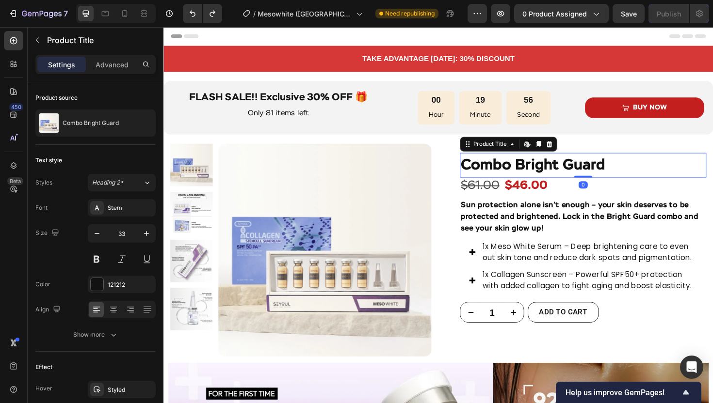
click at [542, 175] on h1 "Combo Bright Guard" at bounding box center [607, 173] width 261 height 26
click at [504, 150] on div "Product Title" at bounding box center [508, 151] width 39 height 9
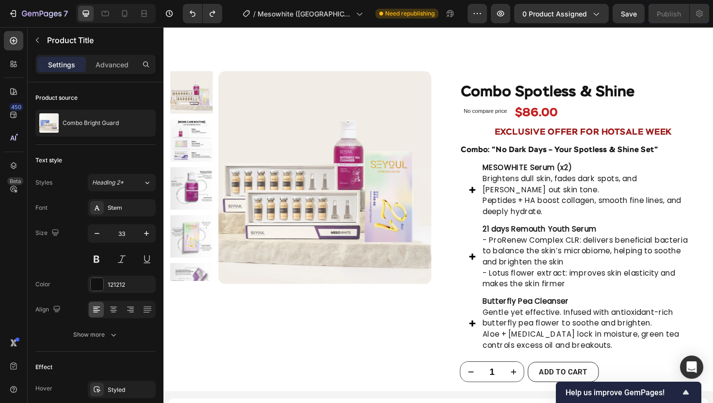
scroll to position [1512, 0]
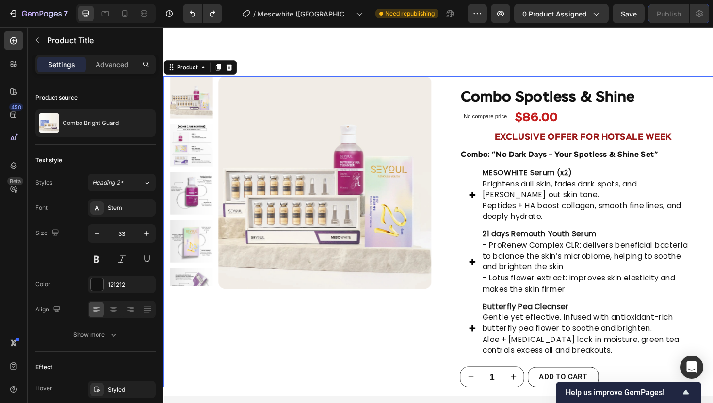
click at [379, 336] on div "Product Images Row" at bounding box center [309, 244] width 276 height 330
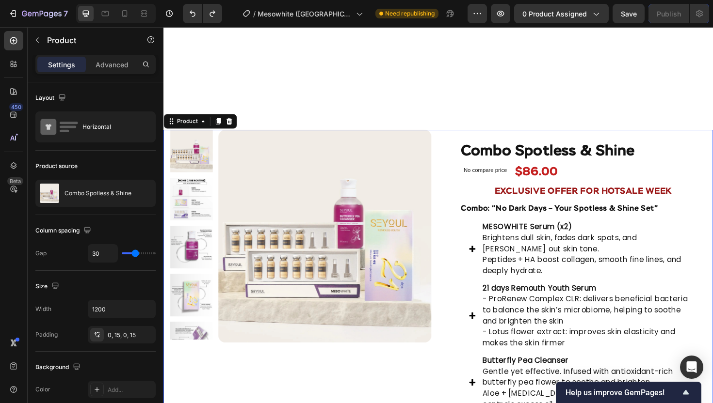
scroll to position [1453, 0]
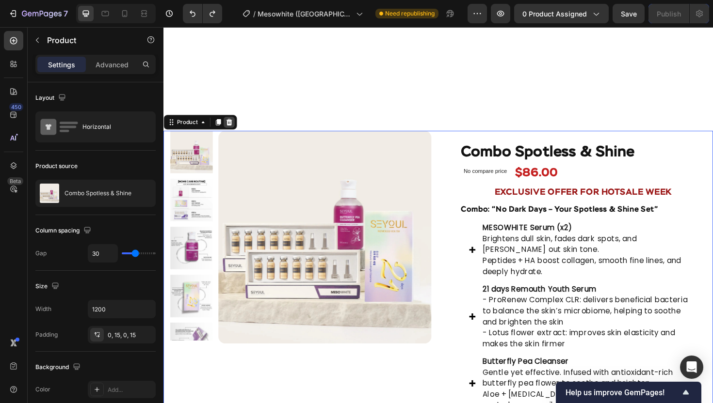
click at [233, 130] on icon at bounding box center [233, 128] width 6 height 7
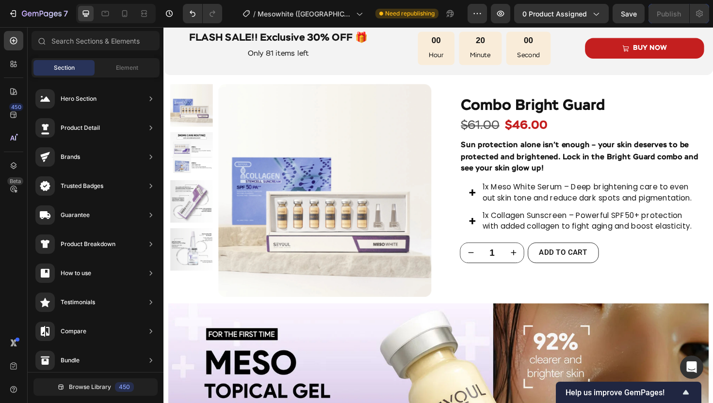
scroll to position [0, 0]
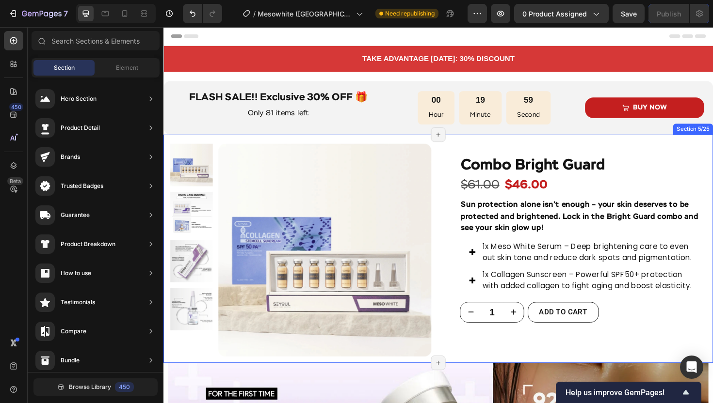
click at [325, 146] on div "Product Images Row Icon Icon Icon Icon Icon Icon List More than 1,200 women hav…" at bounding box center [454, 262] width 582 height 242
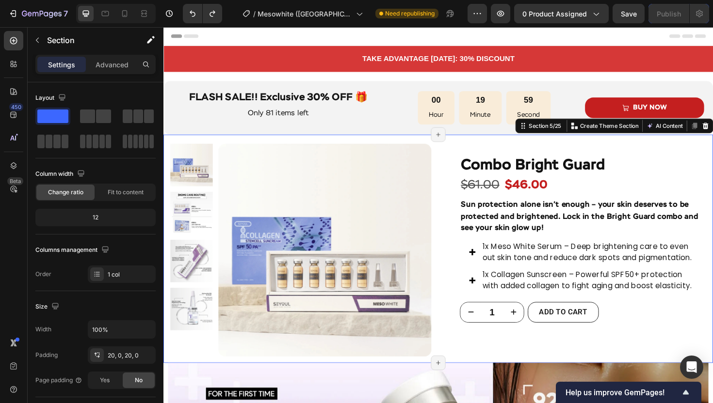
click at [268, 143] on div "Product Images Row Icon Icon Icon Icon Icon Icon List More than 1,200 women hav…" at bounding box center [454, 262] width 582 height 242
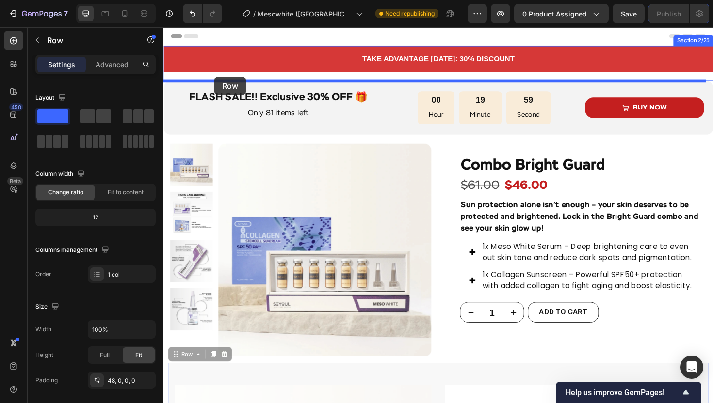
drag, startPoint x: 257, startPoint y: 227, endPoint x: 217, endPoint y: 80, distance: 152.2
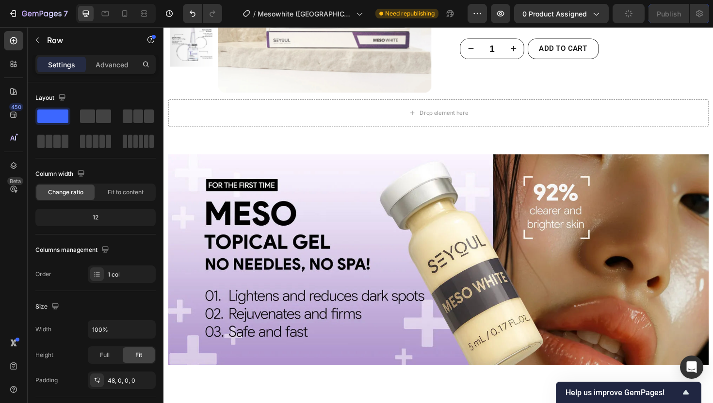
scroll to position [671, 0]
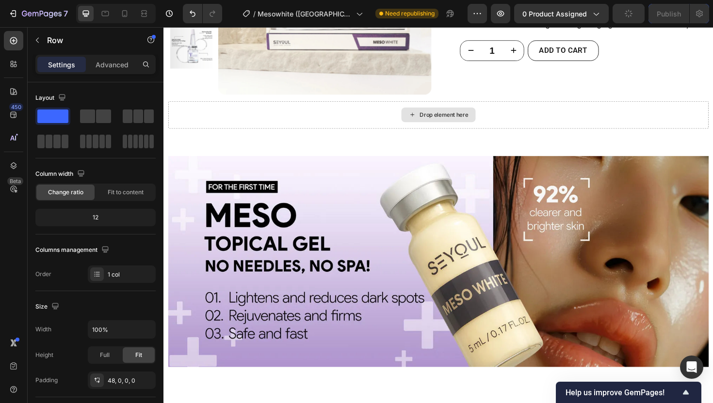
click at [271, 115] on div "Drop element here" at bounding box center [454, 120] width 572 height 29
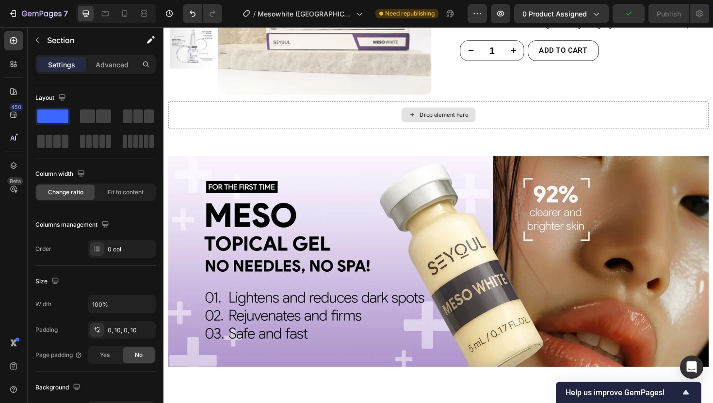
click at [181, 123] on div "Drop element here" at bounding box center [454, 120] width 572 height 29
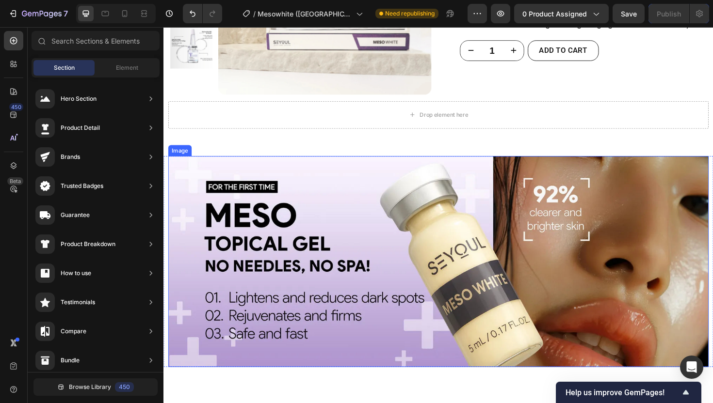
click at [206, 164] on img at bounding box center [454, 275] width 572 height 223
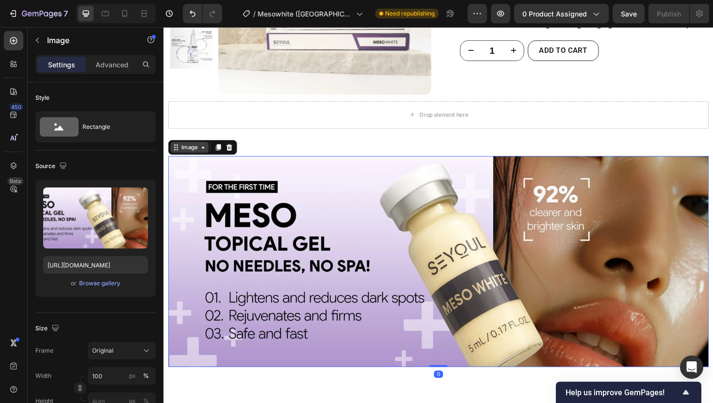
click at [179, 154] on icon at bounding box center [177, 155] width 8 height 8
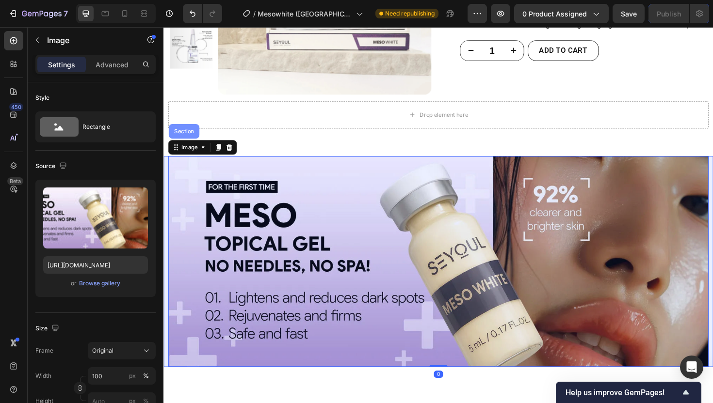
click at [179, 137] on div "Section" at bounding box center [185, 138] width 25 height 6
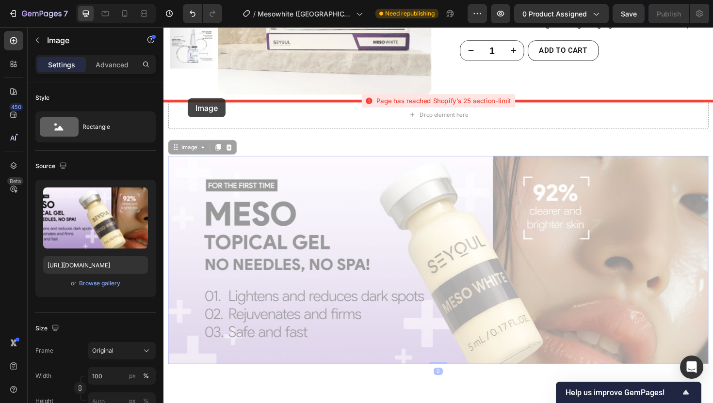
drag, startPoint x: 198, startPoint y: 163, endPoint x: 189, endPoint y: 103, distance: 60.8
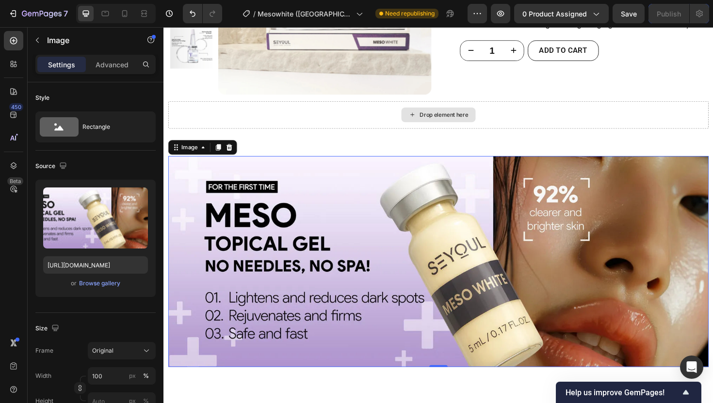
click at [378, 127] on div "Drop element here" at bounding box center [454, 120] width 572 height 29
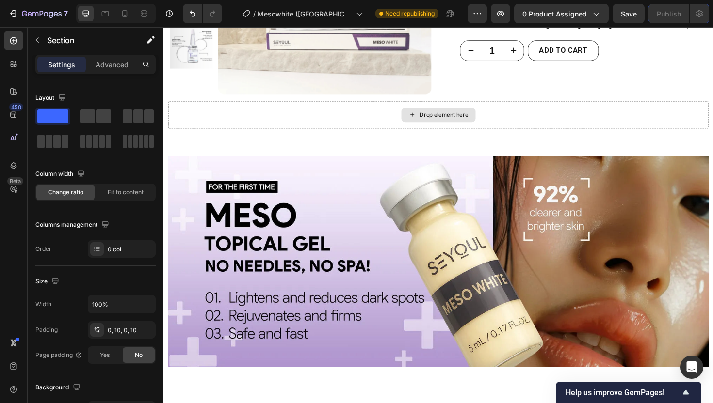
click at [346, 125] on div "Drop element here" at bounding box center [454, 120] width 572 height 29
click at [319, 115] on div "Drop element here" at bounding box center [454, 120] width 572 height 29
click at [619, 129] on div "Drop element here" at bounding box center [454, 120] width 572 height 29
click at [647, 116] on div "Drop element here" at bounding box center [454, 120] width 572 height 29
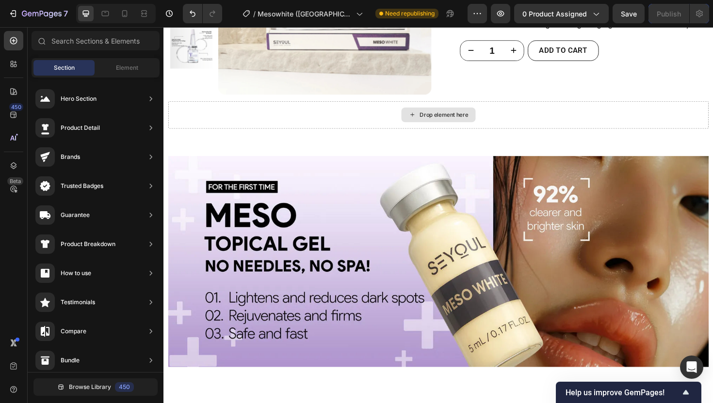
click at [207, 125] on div "Drop element here" at bounding box center [454, 120] width 572 height 29
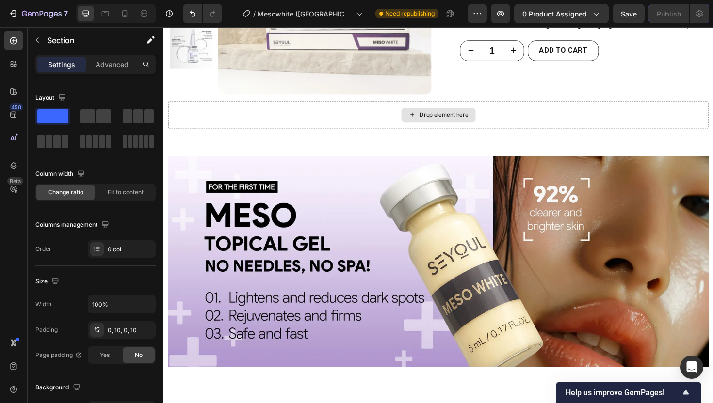
click at [574, 120] on div "Drop element here" at bounding box center [454, 120] width 572 height 29
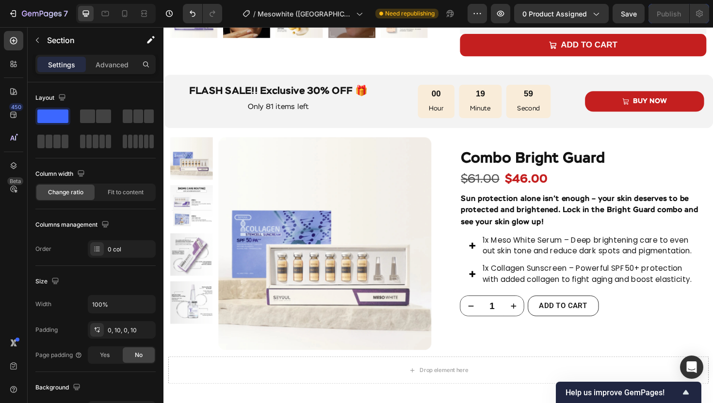
scroll to position [402, 0]
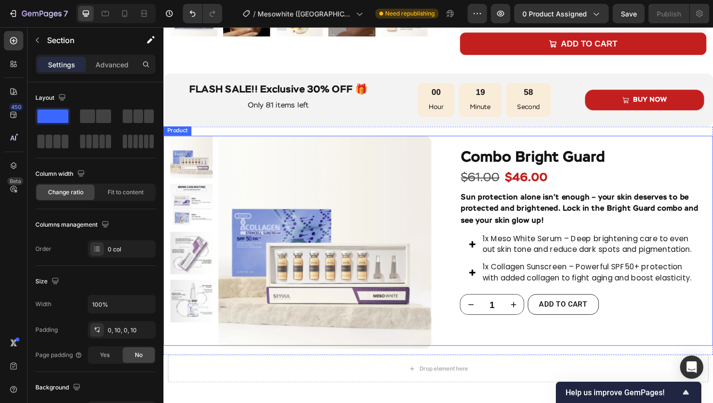
click at [450, 152] on div "Product Images Row Icon Icon Icon Icon Icon Icon List More than 1,200 women hav…" at bounding box center [454, 254] width 582 height 223
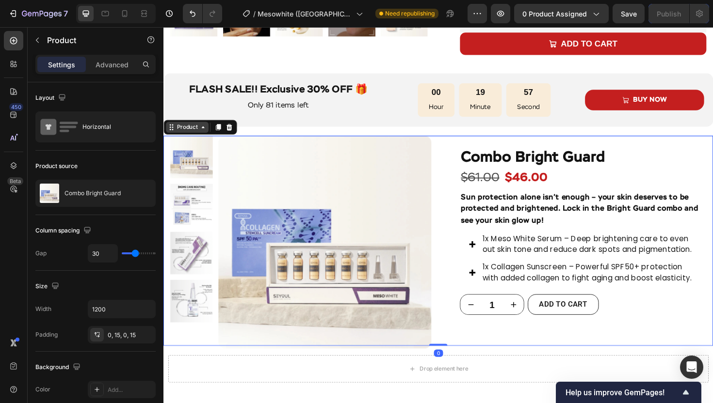
click at [190, 136] on div "Product" at bounding box center [188, 133] width 26 height 9
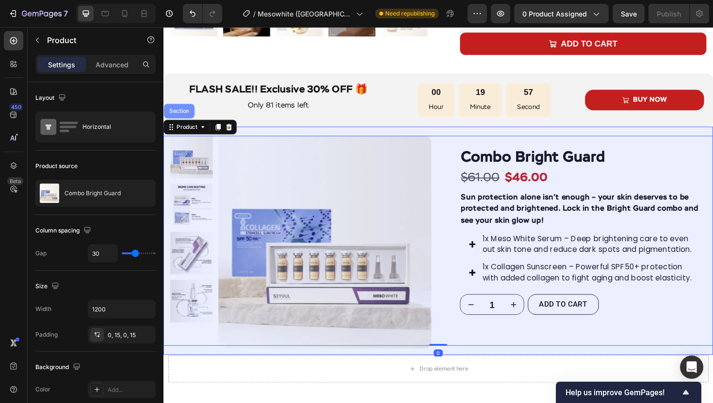
click at [185, 123] on div "Section" at bounding box center [180, 117] width 32 height 16
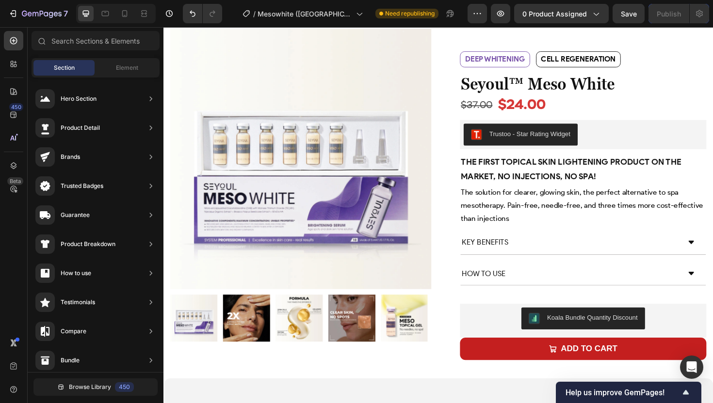
scroll to position [0, 0]
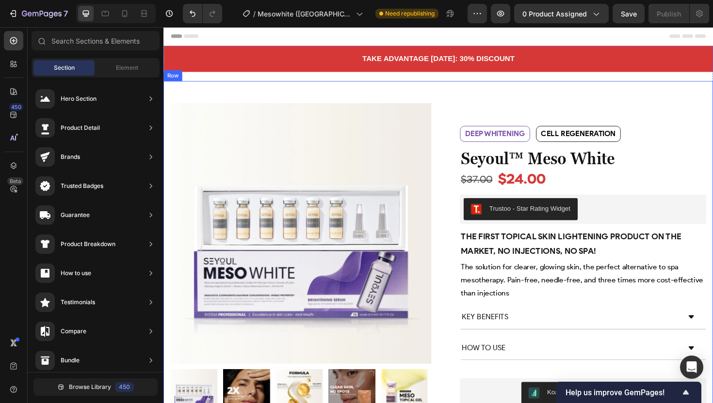
click at [390, 94] on div "Product Images Row Deep whitening Text Block Cell regeneration Text Block Row d…" at bounding box center [454, 271] width 582 height 375
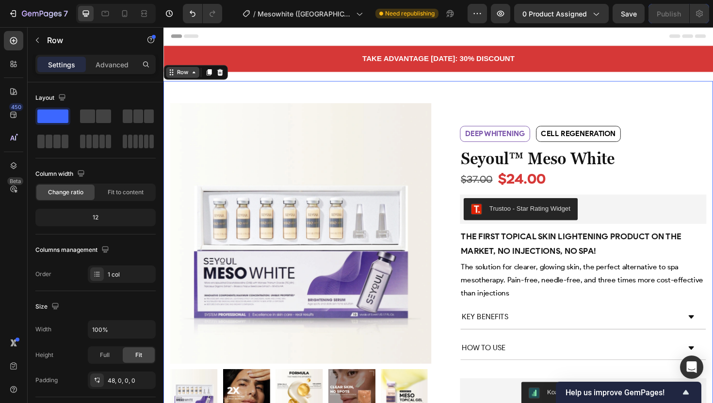
click at [188, 75] on div "Row" at bounding box center [183, 75] width 16 height 9
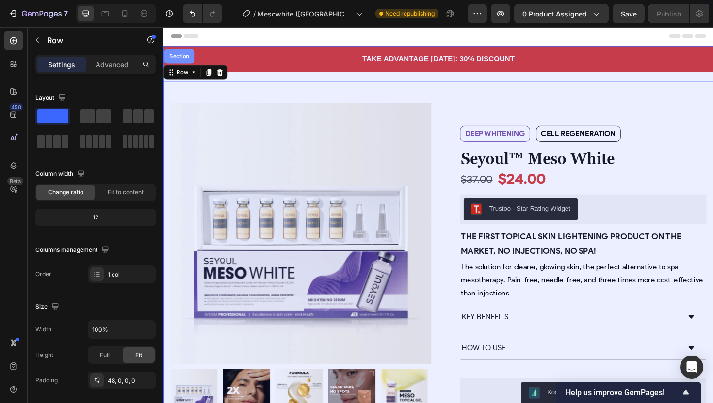
click at [176, 61] on div "Section" at bounding box center [180, 58] width 32 height 16
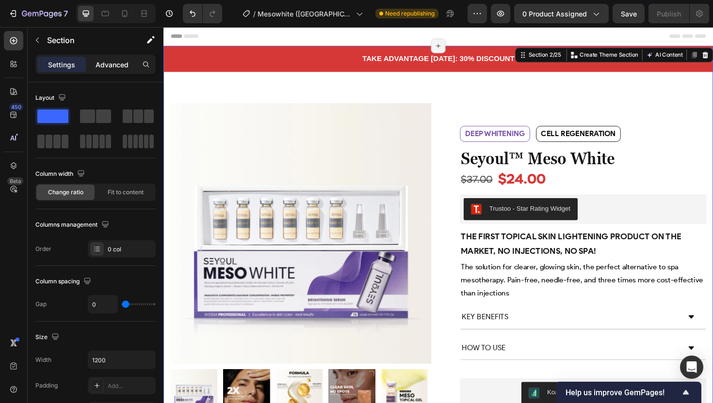
click at [101, 60] on p "Advanced" at bounding box center [112, 65] width 33 height 10
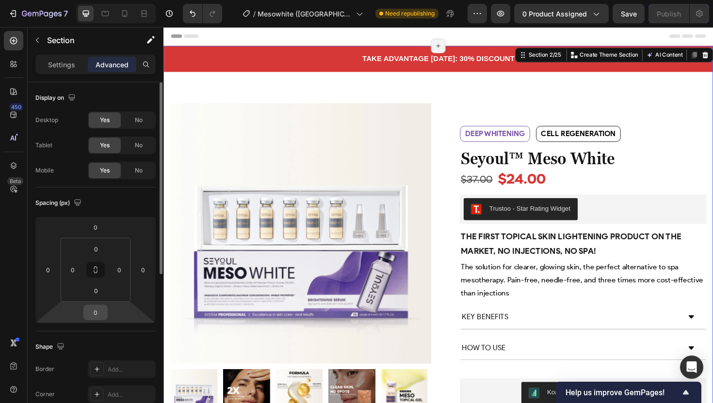
click at [97, 313] on input "0" at bounding box center [95, 312] width 19 height 15
type input "60"
click at [75, 271] on input "0" at bounding box center [72, 270] width 15 height 15
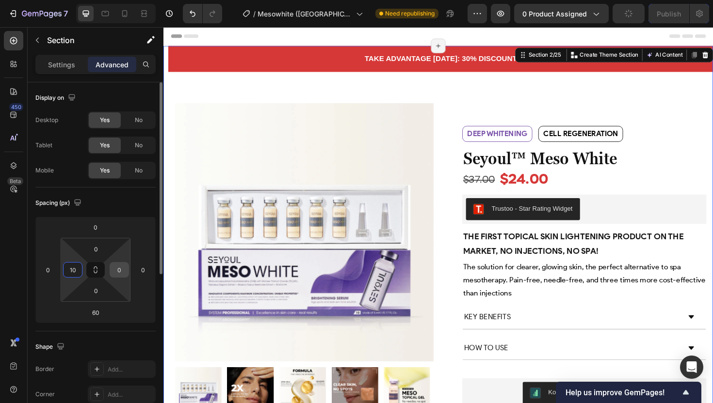
type input "10"
click at [121, 271] on input "0" at bounding box center [119, 270] width 15 height 15
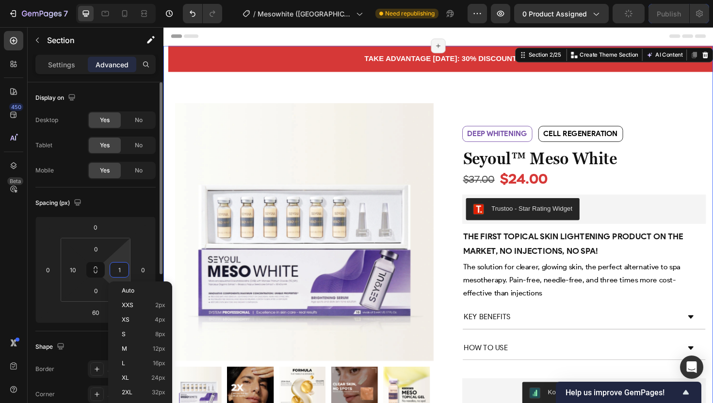
type input "10"
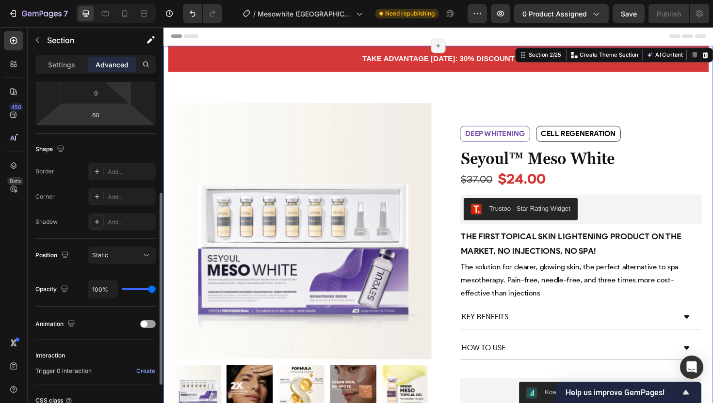
scroll to position [205, 0]
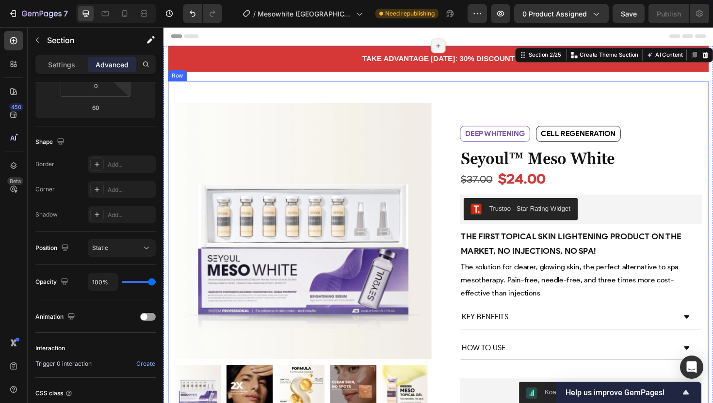
click at [502, 91] on div "Product Images Row Deep whitening Text Block Cell regeneration Text Block Row d…" at bounding box center [454, 271] width 572 height 375
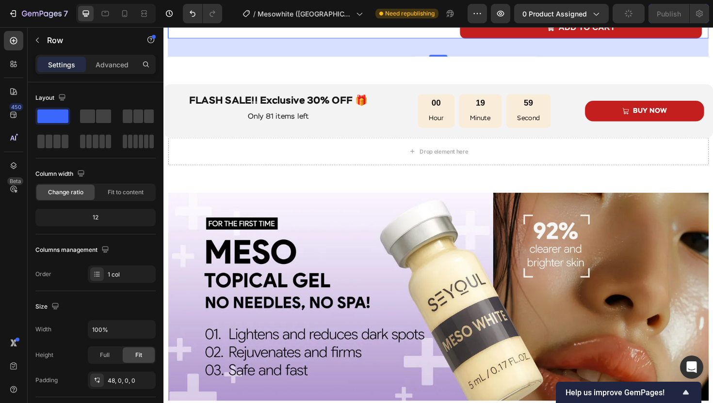
scroll to position [416, 0]
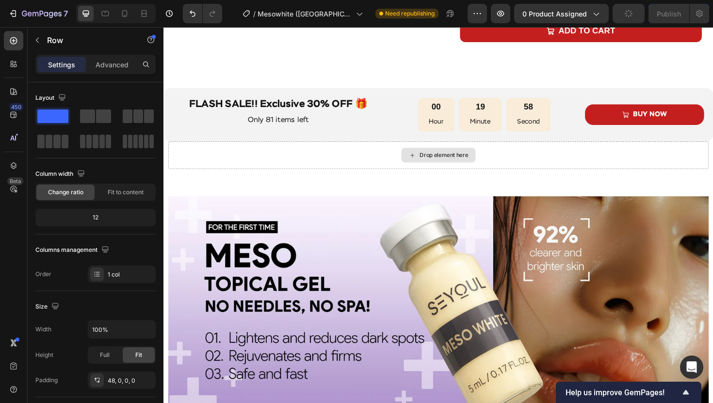
click at [350, 170] on div "Drop element here" at bounding box center [454, 162] width 572 height 29
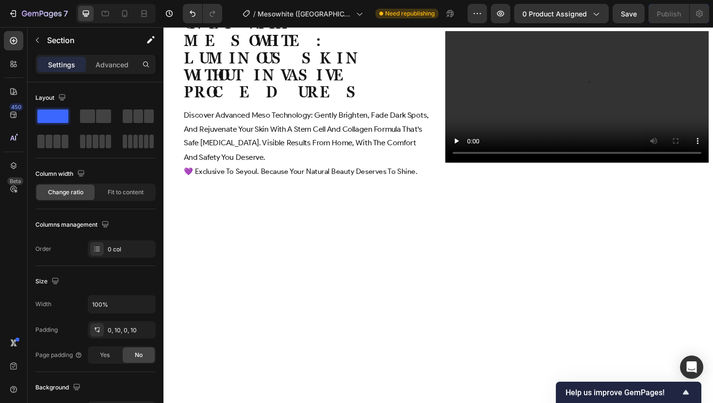
scroll to position [1102, 0]
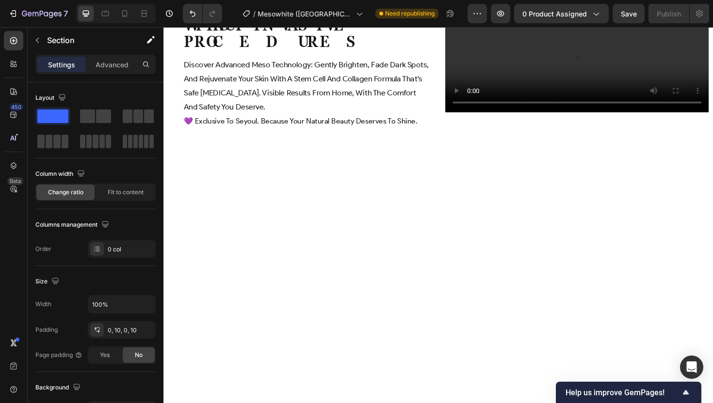
click at [284, 133] on div "Product Images COMBO Brightening & Recovery Product Title $93.00 Product Price …" at bounding box center [454, 372] width 582 height 2855
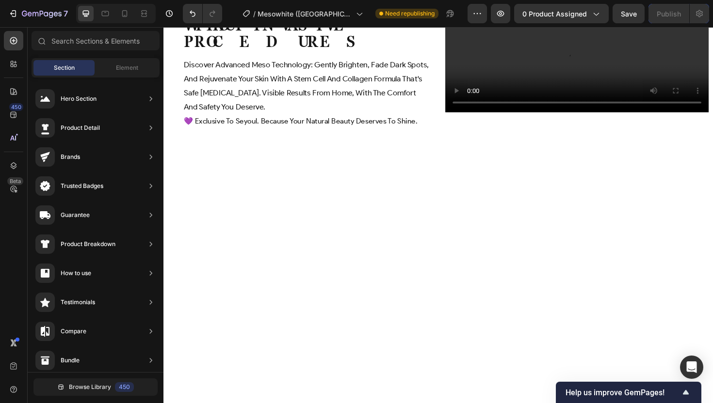
click at [296, 117] on div "Product Images COMBO Brightening & Recovery Product Title $93.00 Product Price …" at bounding box center [454, 372] width 582 height 2855
click at [413, 113] on div "Product Images COMBO Brightening & Recovery Product Title $93.00 Product Price …" at bounding box center [454, 372] width 582 height 2855
click at [436, 133] on div "Product Images COMBO Brightening & Recovery Product Title $93.00 Product Price …" at bounding box center [454, 372] width 582 height 2855
click at [369, 141] on div "Product Images COMBO Brightening & Recovery Product Title $93.00 Product Price …" at bounding box center [454, 372] width 582 height 2855
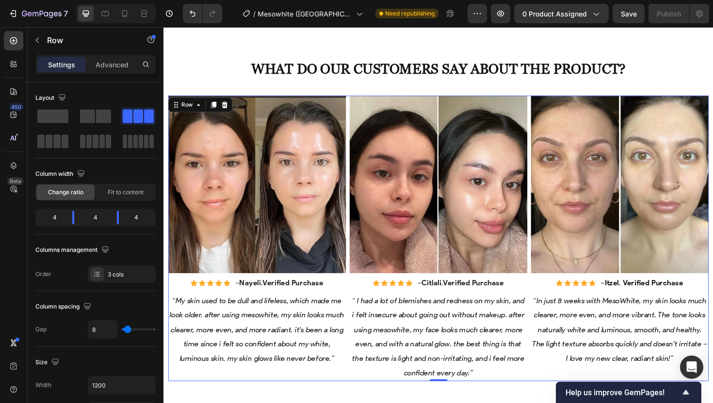
scroll to position [737, 0]
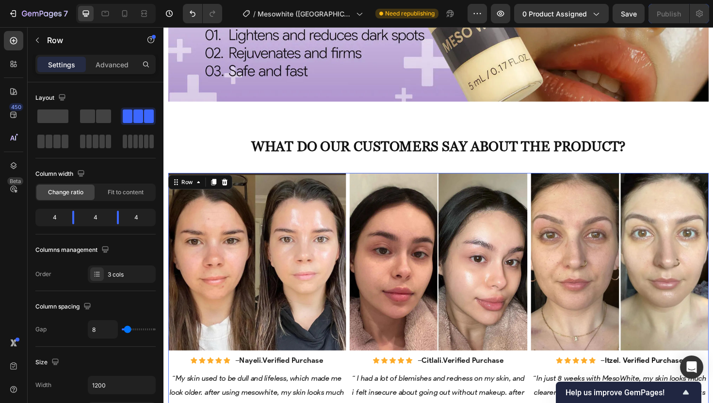
click at [188, 184] on div "Row" at bounding box center [202, 192] width 68 height 16
click at [187, 186] on div "Row" at bounding box center [188, 192] width 35 height 12
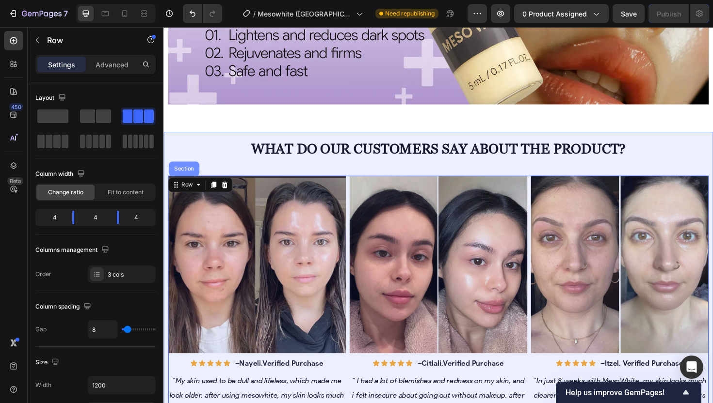
click at [181, 175] on div "Section" at bounding box center [185, 178] width 25 height 6
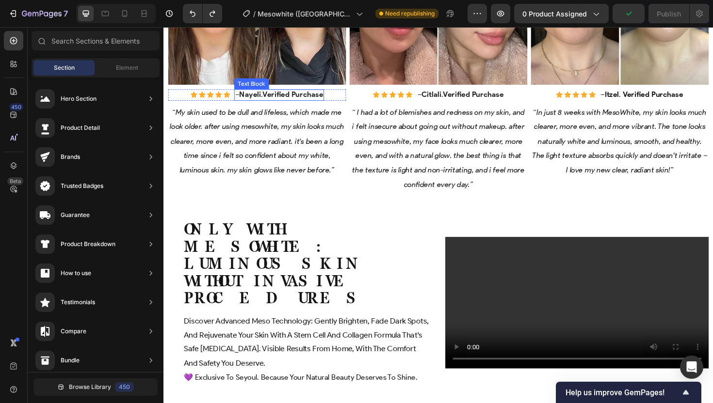
scroll to position [1080, 0]
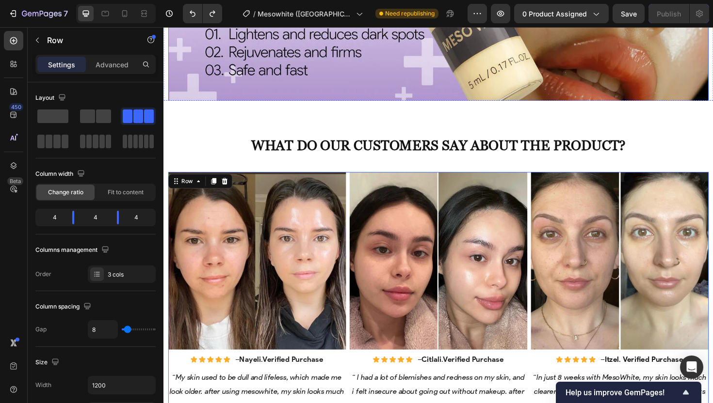
scroll to position [679, 0]
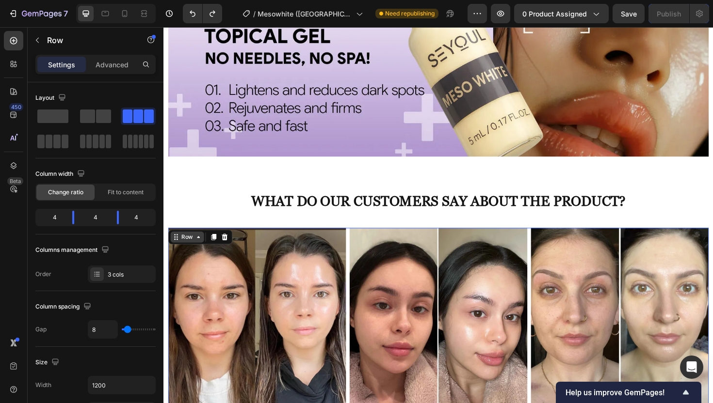
click at [194, 249] on div "Row" at bounding box center [188, 249] width 16 height 9
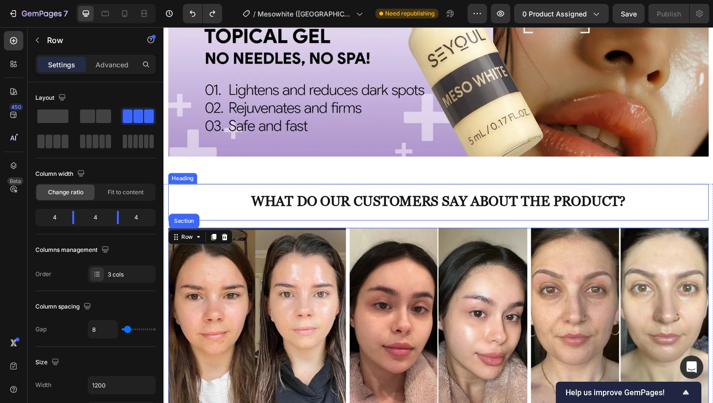
click at [181, 225] on div "Section" at bounding box center [185, 233] width 32 height 16
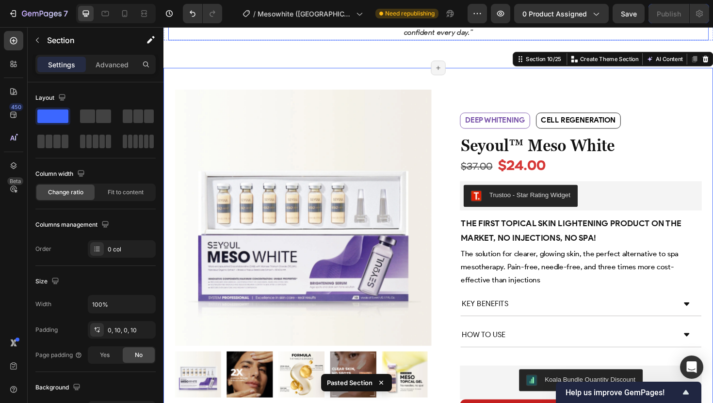
scroll to position [1184, 0]
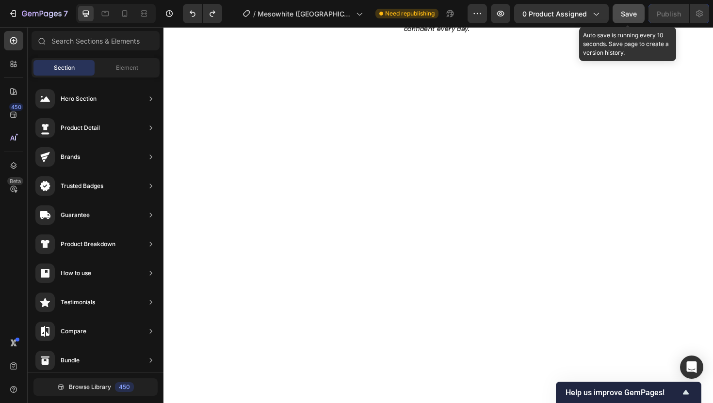
click at [626, 12] on span "Save" at bounding box center [629, 14] width 16 height 8
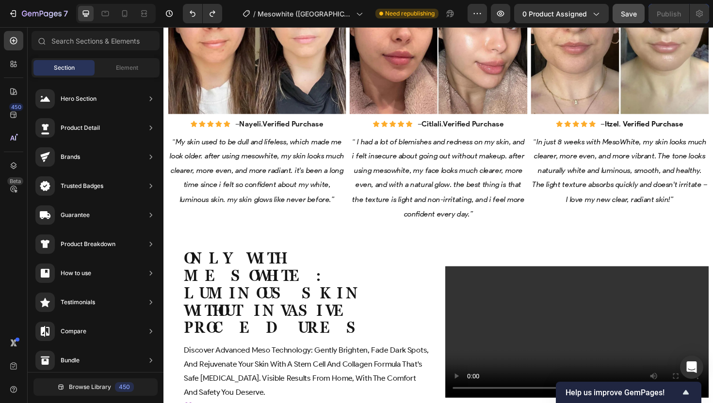
scroll to position [1040, 0]
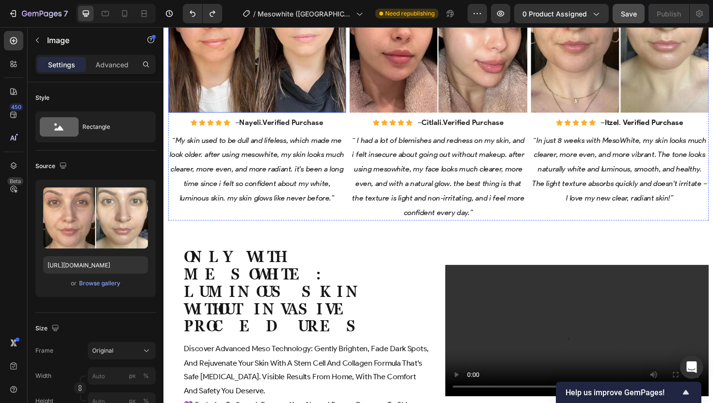
scroll to position [1008, 0]
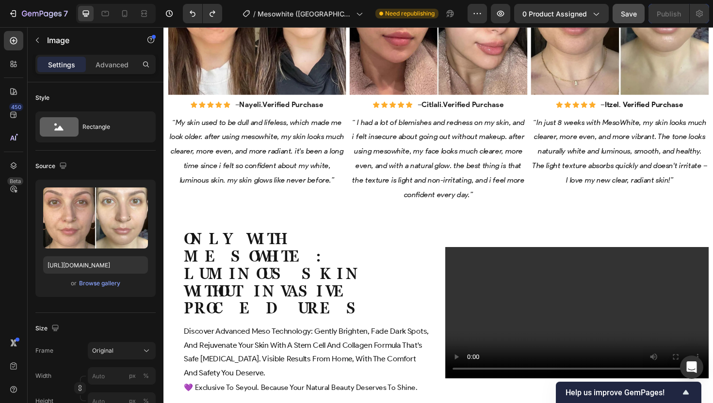
click at [375, 206] on p "“ I had a lot of blemishes and redness on my skin, and i felt insecure about go…" at bounding box center [454, 167] width 186 height 92
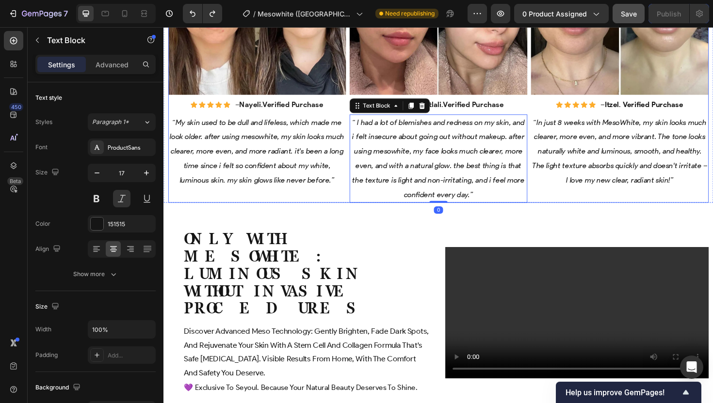
click at [303, 205] on div "Image Icon Icon Icon Icon Icon Icon List – Nayeli . Verified Purchase Text Bloc…" at bounding box center [262, 62] width 188 height 303
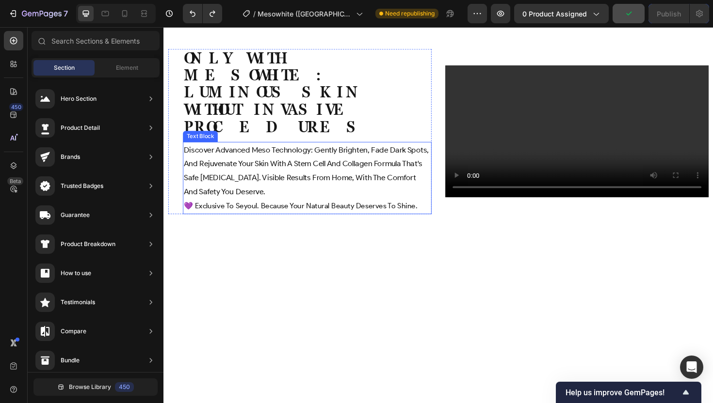
scroll to position [1111, 0]
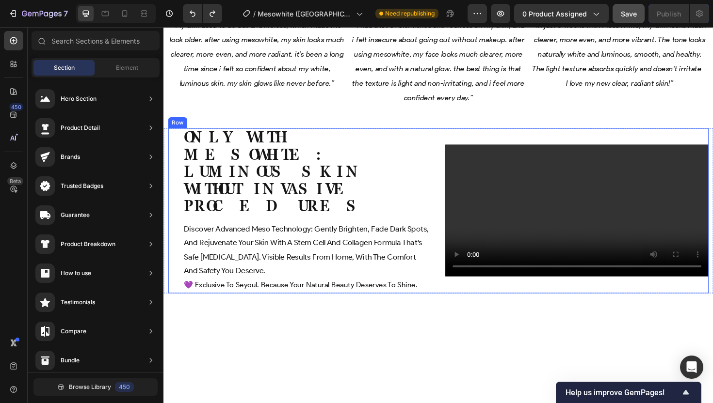
click at [396, 134] on div "Only with Mesowhite: luminous skin without invasive procedures Heading discover…" at bounding box center [307, 221] width 279 height 175
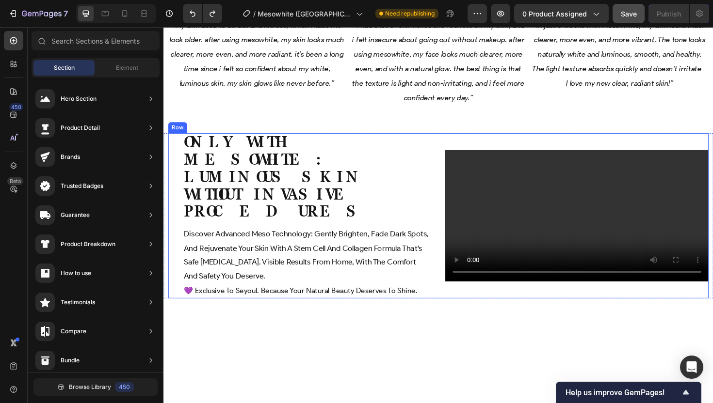
scroll to position [1033, 0]
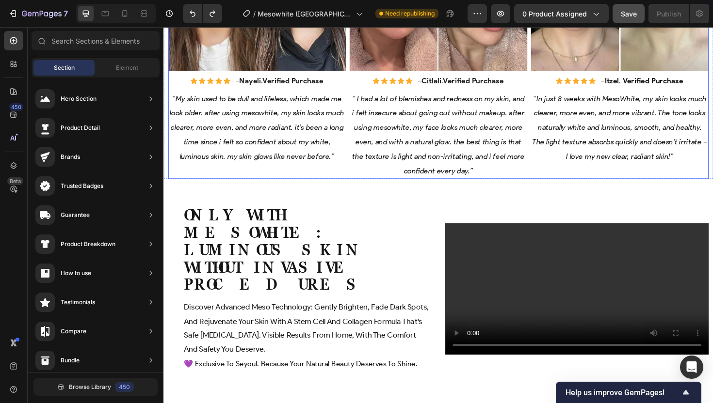
click at [347, 175] on div "Image Icon Icon Icon Icon Icon Icon List – Nayeli . Verified Purchase Text Bloc…" at bounding box center [262, 37] width 188 height 303
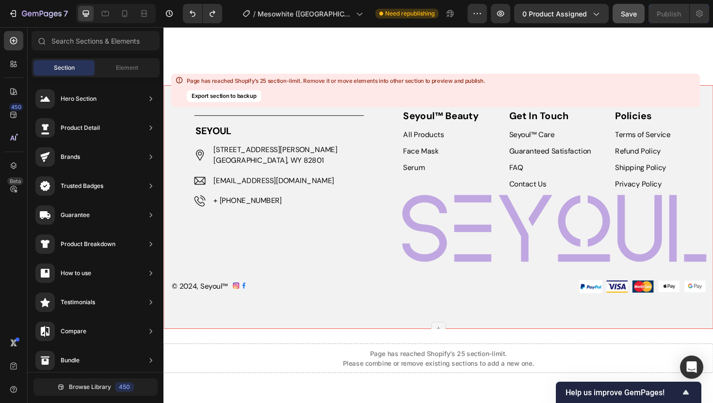
scroll to position [2837, 0]
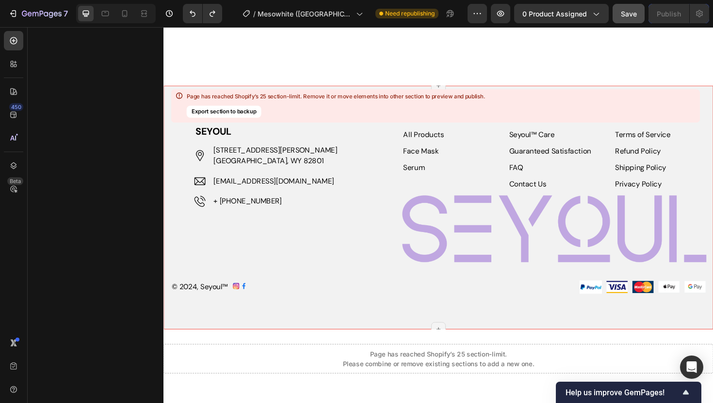
click at [488, 148] on div "Seyoul™ Beauty Text block all products Text block face mask Text block serum Te…" at bounding box center [464, 150] width 97 height 74
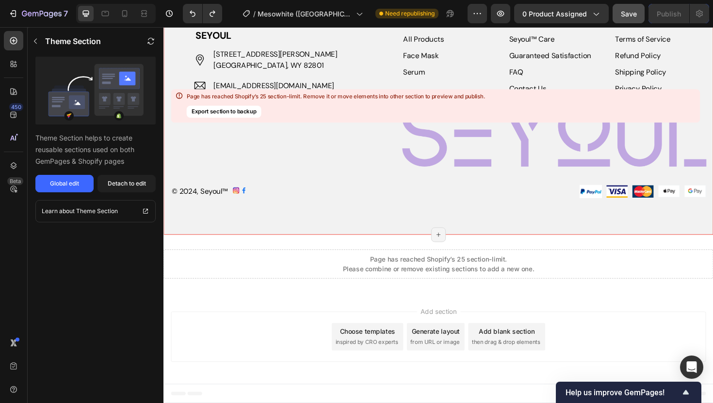
click at [481, 108] on div "Page has reached Shopify’s 25 section-limit. Remove it or move elements into ot…" at bounding box center [335, 106] width 299 height 26
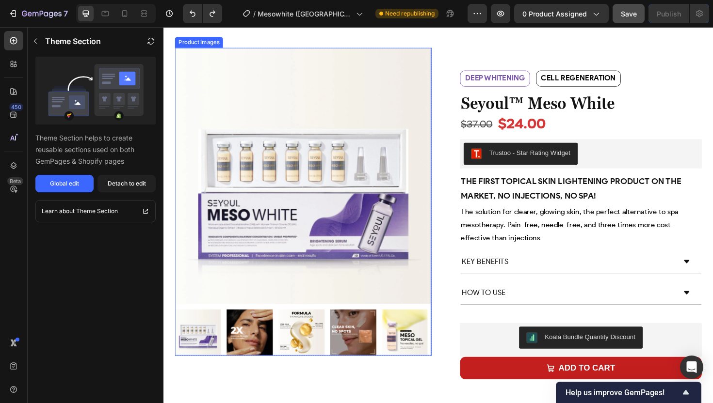
scroll to position [287, 0]
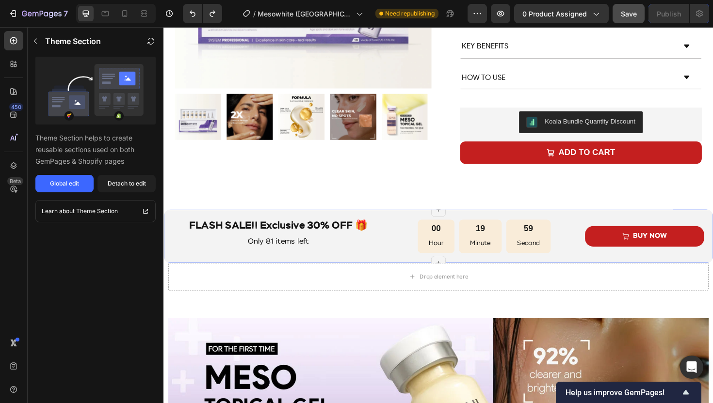
click at [394, 225] on div "FLASH SALE!! Exclusive 30% OFF 🎁 Text Block Only 81 items left Text Block 00 Ho…" at bounding box center [454, 249] width 582 height 57
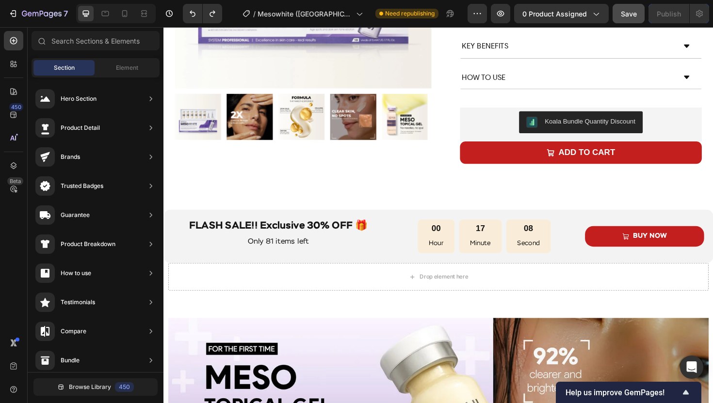
scroll to position [303, 0]
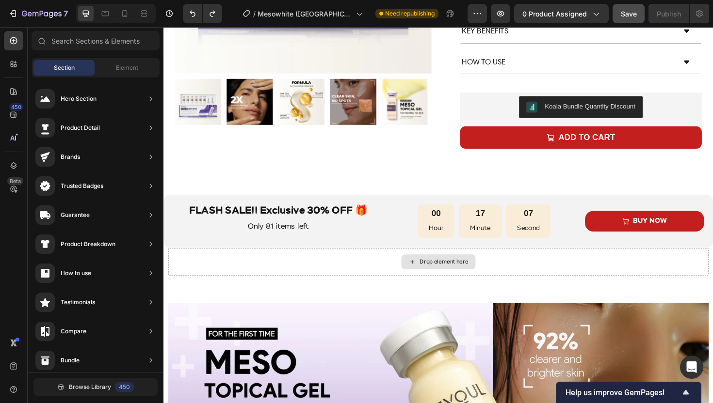
click at [207, 271] on div "Drop element here" at bounding box center [454, 275] width 572 height 29
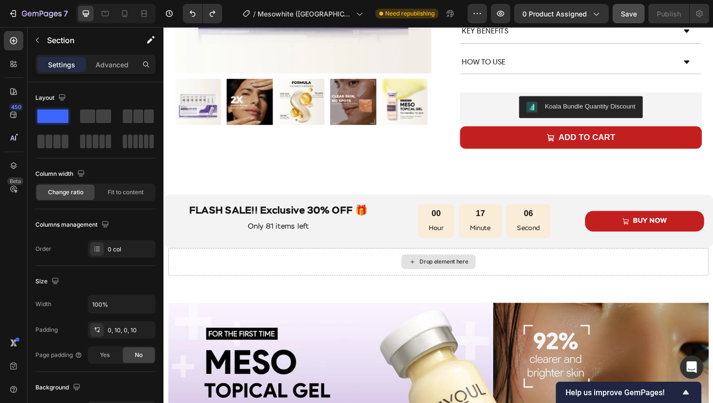
click at [195, 287] on div "Drop element here" at bounding box center [454, 275] width 572 height 29
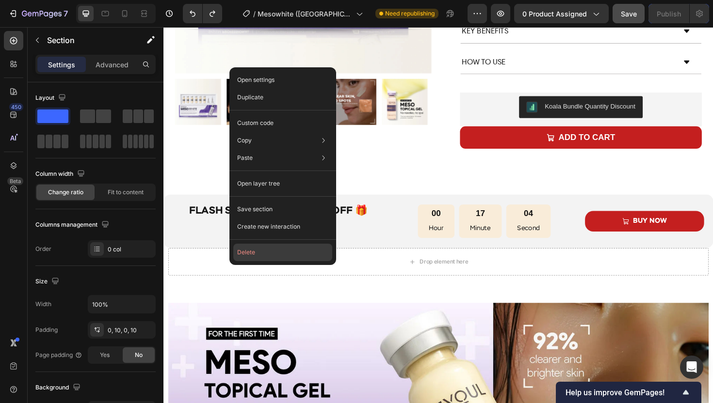
click at [249, 254] on button "Delete" at bounding box center [282, 252] width 99 height 17
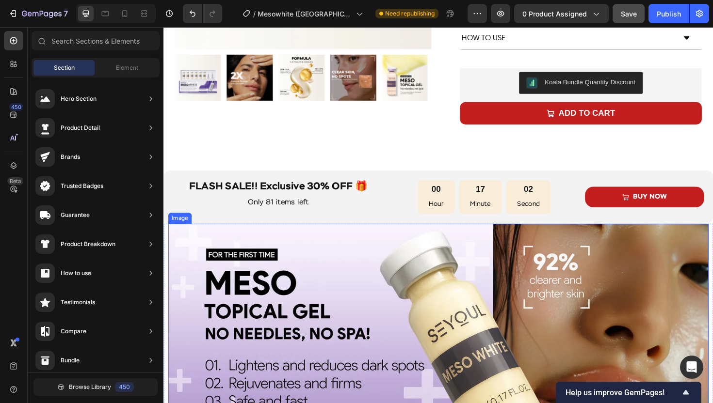
scroll to position [340, 0]
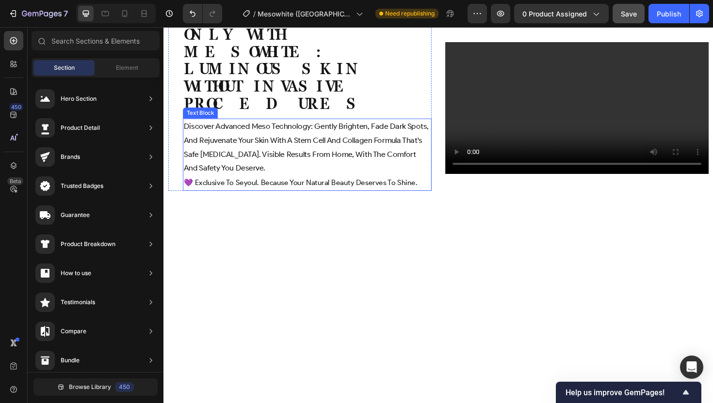
scroll to position [1287, 0]
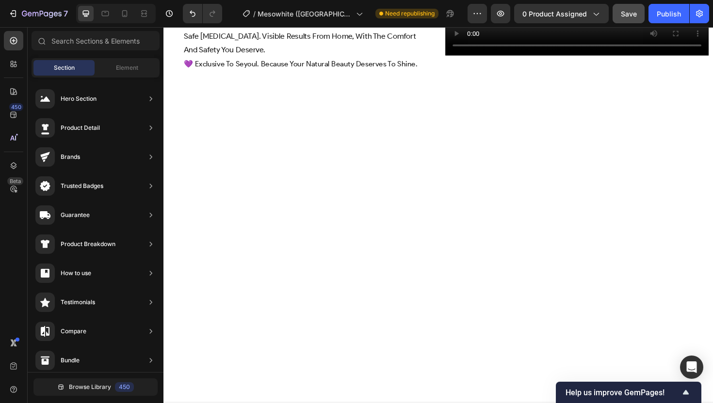
click at [269, 200] on div "Product Images COMBO Brightening & Recovery Product Title $93.00 Product Price …" at bounding box center [454, 250] width 582 height 2980
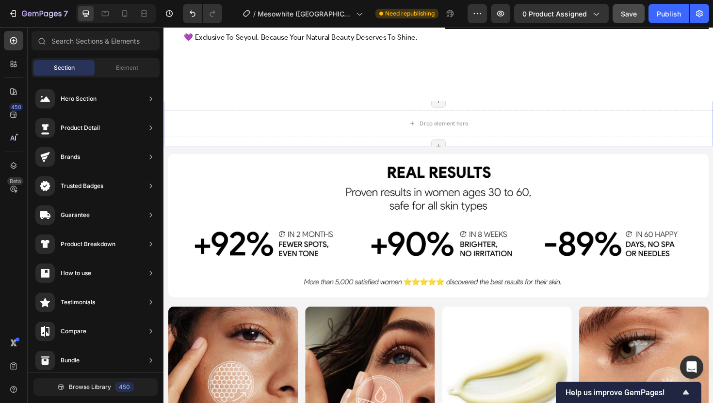
scroll to position [1442, 0]
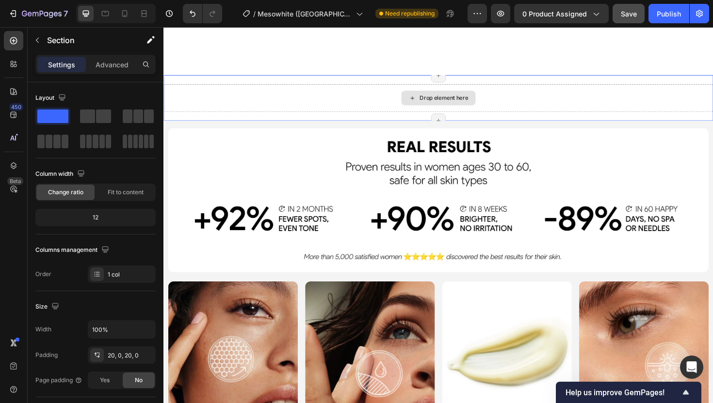
click at [235, 101] on div "Drop element here" at bounding box center [454, 102] width 582 height 29
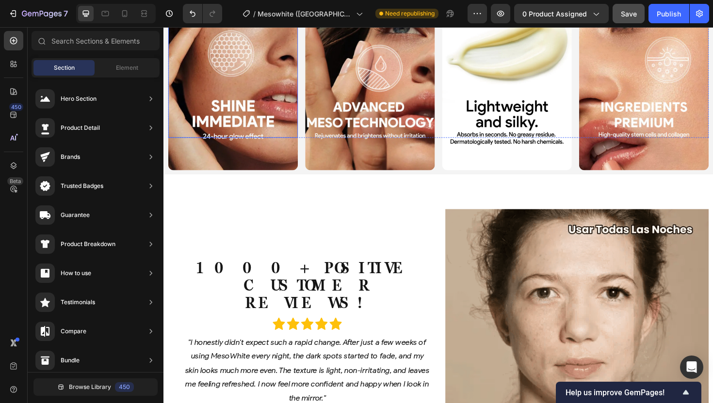
scroll to position [1964, 0]
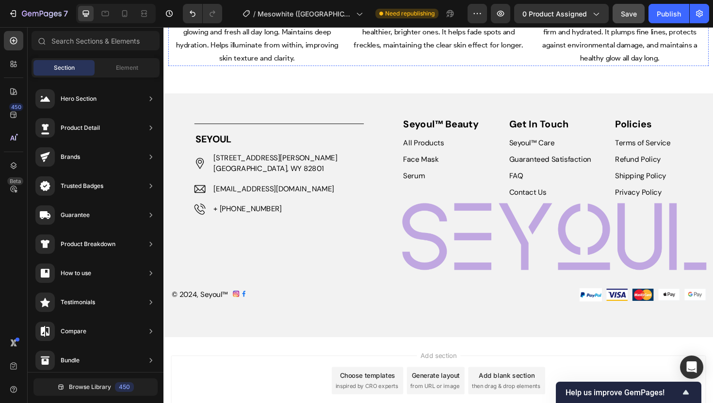
scroll to position [2667, 0]
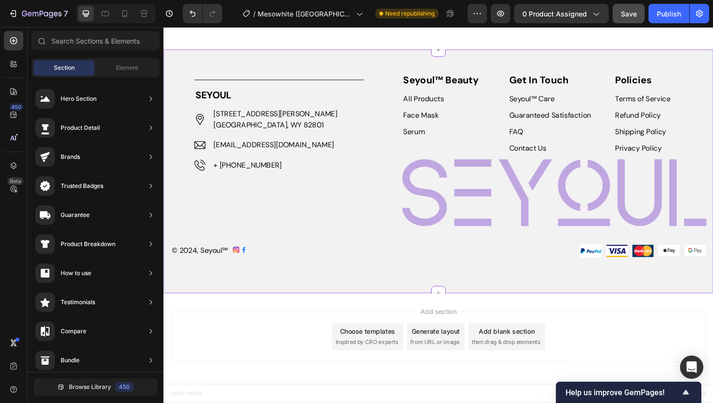
click at [272, 91] on div "Title Line" at bounding box center [285, 83] width 179 height 16
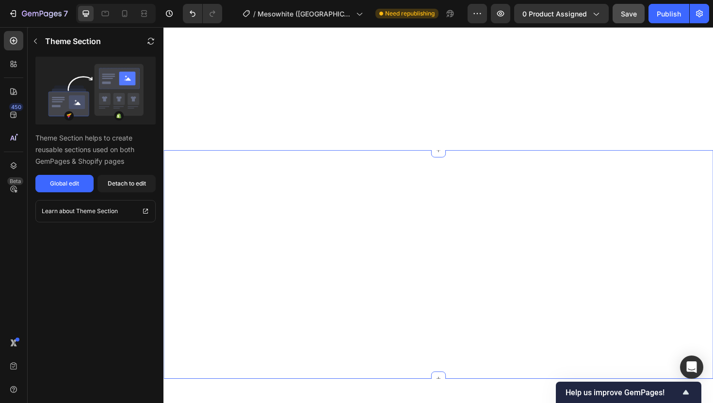
scroll to position [1338, 0]
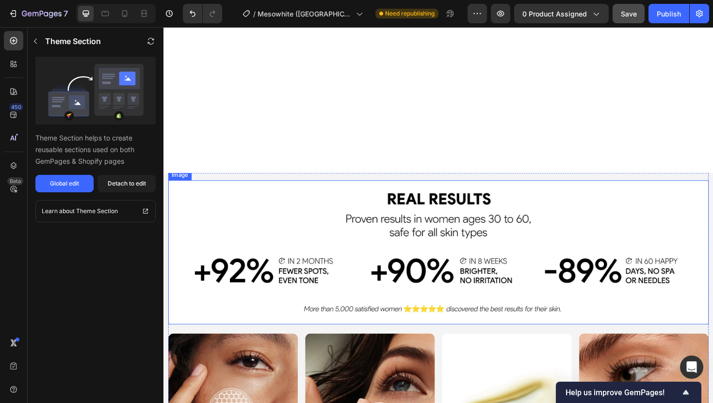
click at [290, 220] on img at bounding box center [454, 266] width 572 height 153
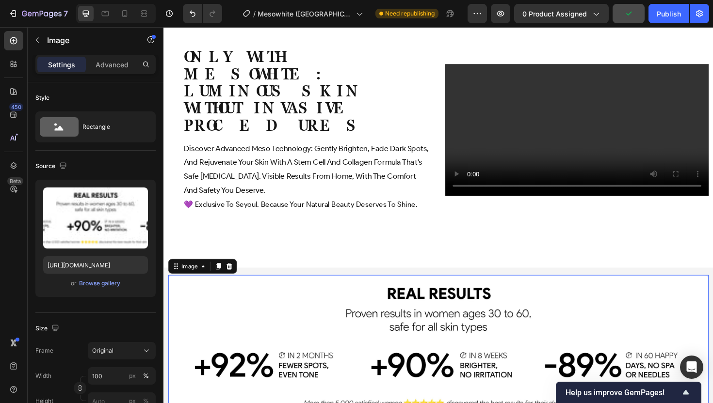
scroll to position [944, 0]
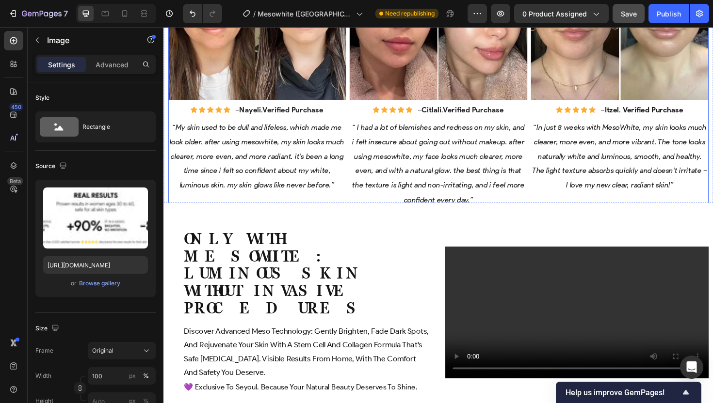
click at [343, 212] on div "Image Icon Icon Icon Icon Icon Icon List – Nayeli . Verified Purchase Text Bloc…" at bounding box center [262, 67] width 188 height 303
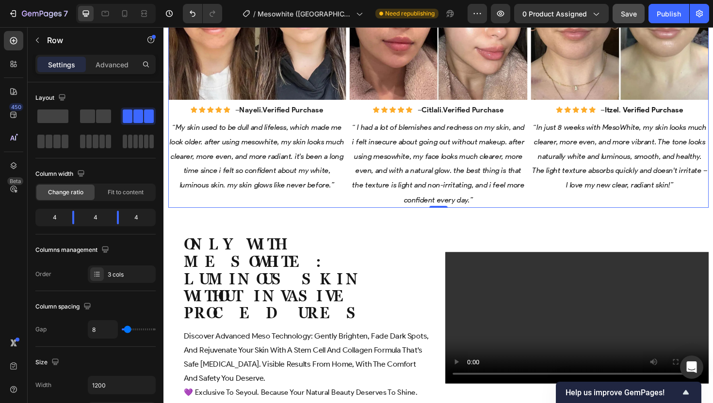
click at [173, 204] on div "Image Icon Icon Icon Icon Icon Icon List – Nayeli . Verified Purchase Text Bloc…" at bounding box center [262, 67] width 188 height 303
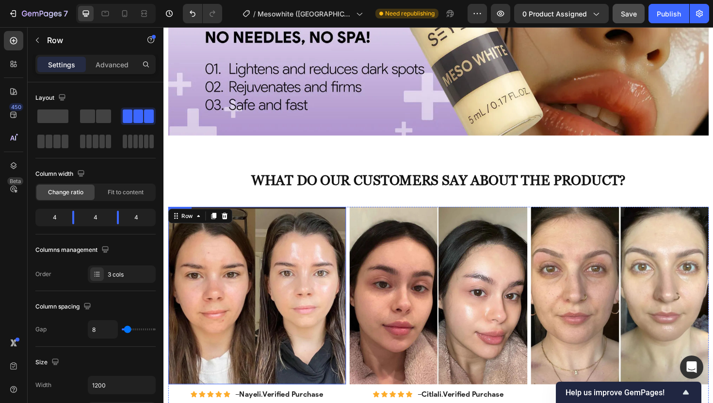
scroll to position [637, 0]
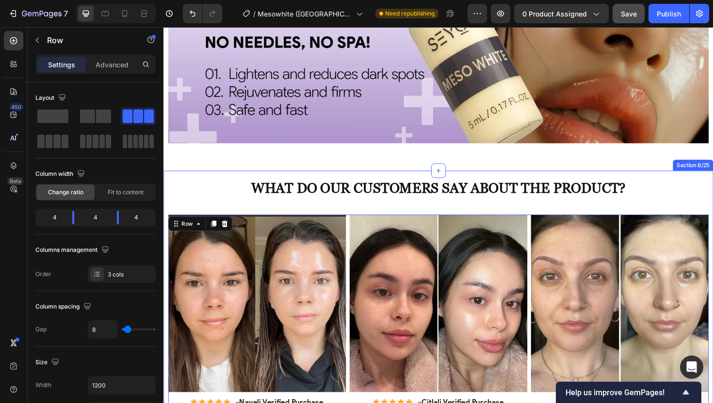
click at [166, 184] on div "What do our customers say about the product? Heading Image Icon Icon Icon Icon …" at bounding box center [454, 353] width 582 height 349
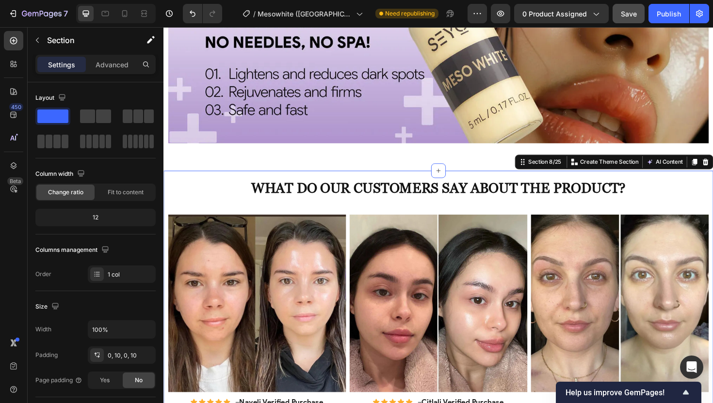
click at [165, 181] on div "What do our customers say about the product? Heading Image Icon Icon Icon Icon …" at bounding box center [454, 353] width 582 height 349
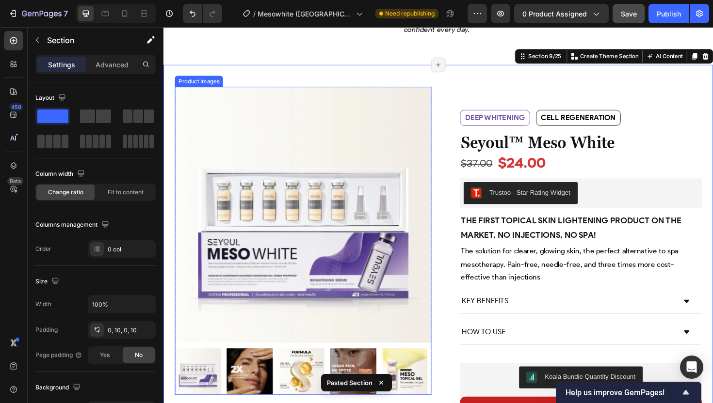
scroll to position [1126, 0]
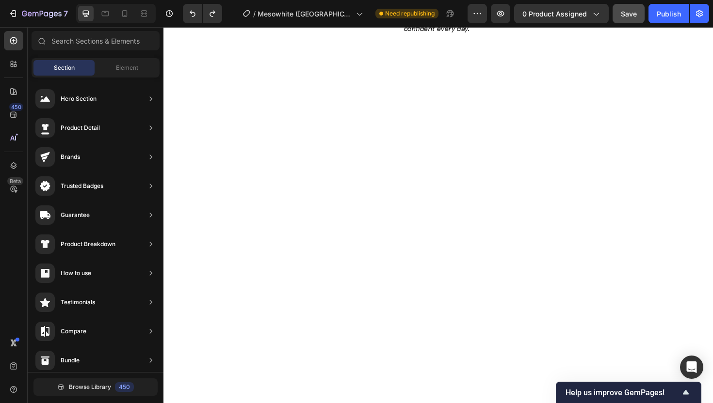
click at [633, 18] on div "Save" at bounding box center [629, 14] width 16 height 10
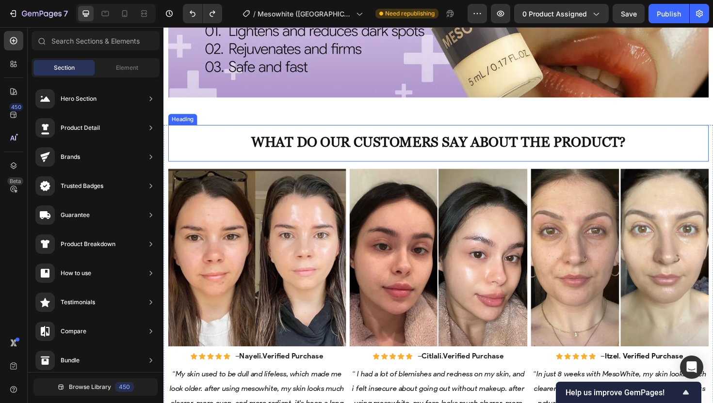
scroll to position [678, 0]
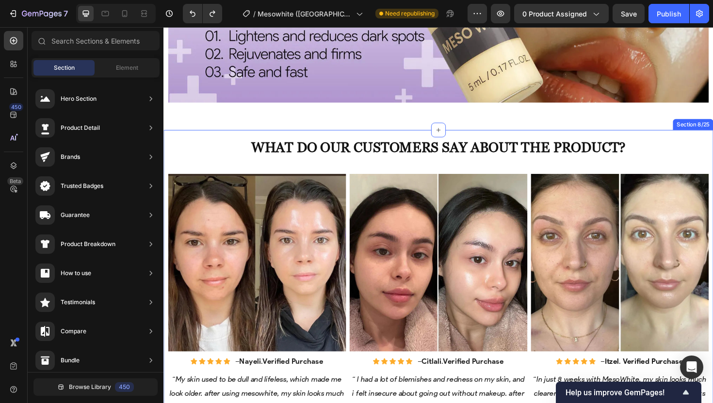
click at [165, 146] on div "What do our customers say about the product? Heading Image Icon Icon Icon Icon …" at bounding box center [454, 310] width 582 height 349
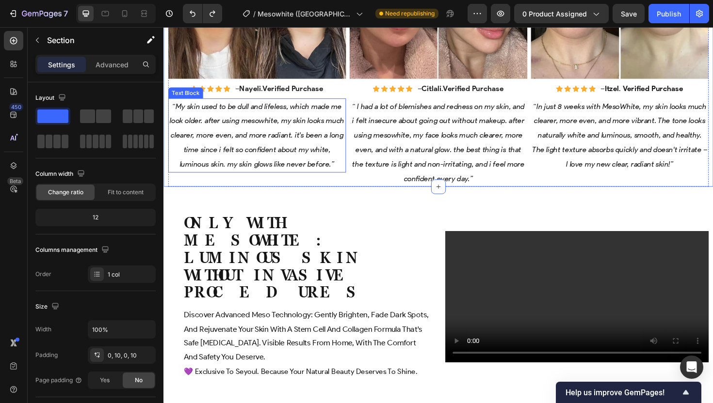
scroll to position [1025, 0]
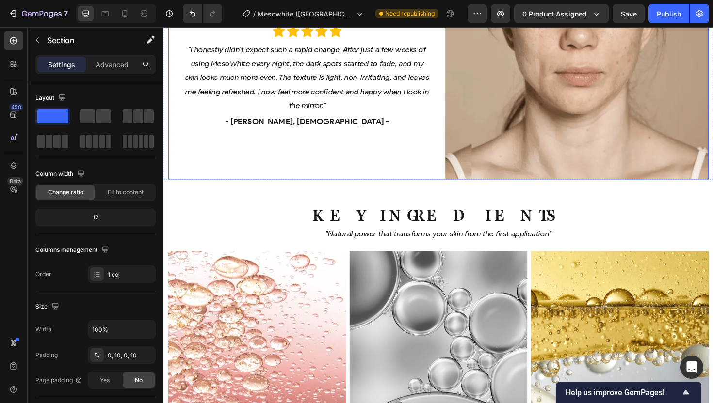
scroll to position [2558, 0]
click at [165, 171] on div "1000+ POSITIVE CUSTOMER REVIEWS! Heading Icon Icon Icon Icon Icon Icon List "I …" at bounding box center [454, 45] width 582 height 287
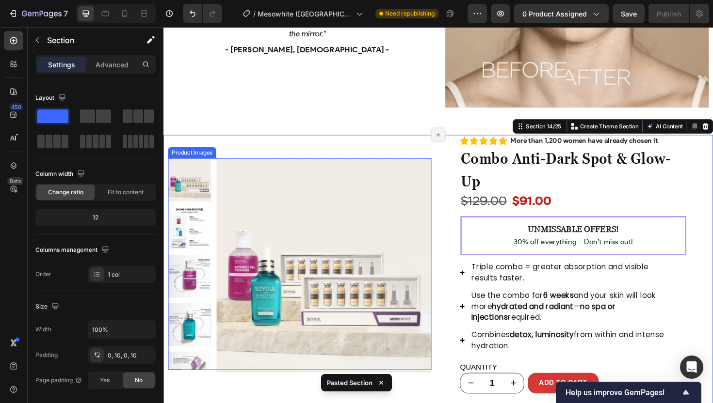
scroll to position [2652, 0]
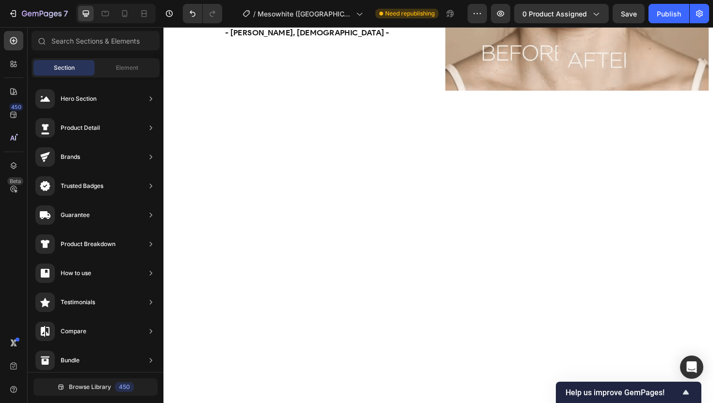
click at [214, 125] on div at bounding box center [454, 280] width 582 height 312
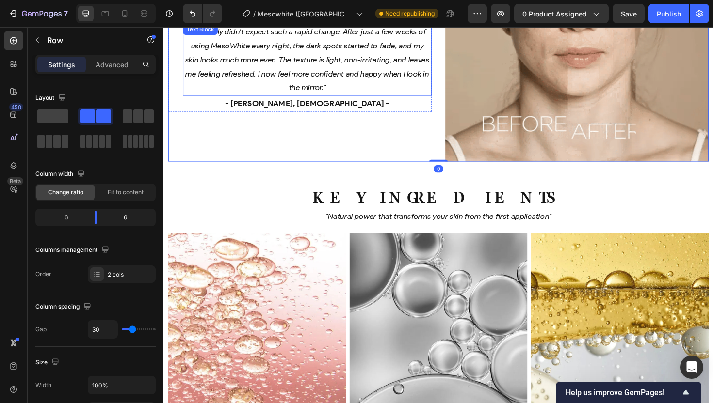
scroll to position [2497, 0]
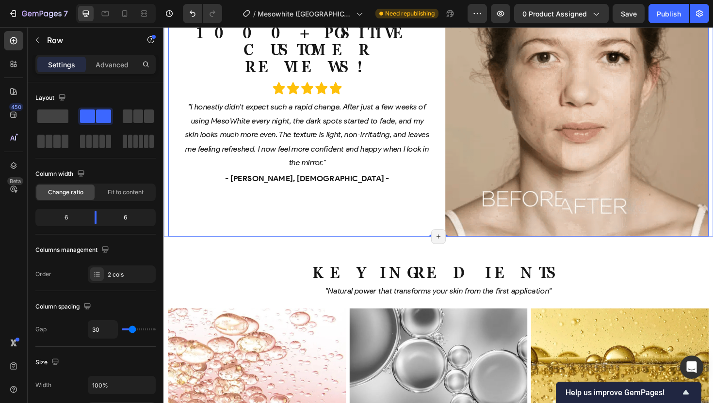
click at [165, 208] on div "1000+ POSITIVE CUSTOMER REVIEWS! Heading Icon Icon Icon Icon Icon Icon List "I …" at bounding box center [454, 106] width 582 height 287
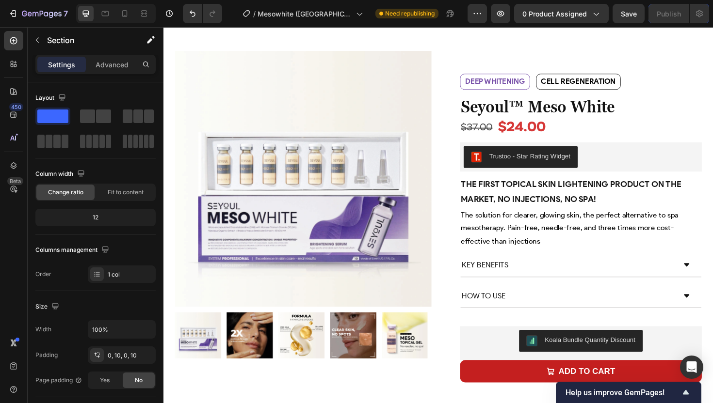
scroll to position [0, 0]
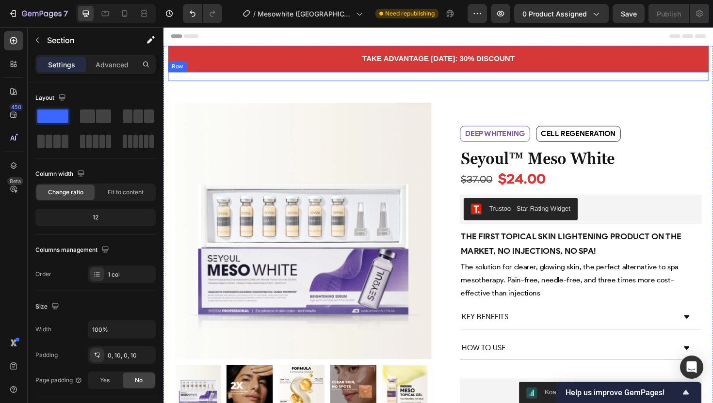
click at [345, 79] on div "SUMMARY benefits KEY Ingredients How to use FAQ Accordion Row" at bounding box center [454, 80] width 572 height 10
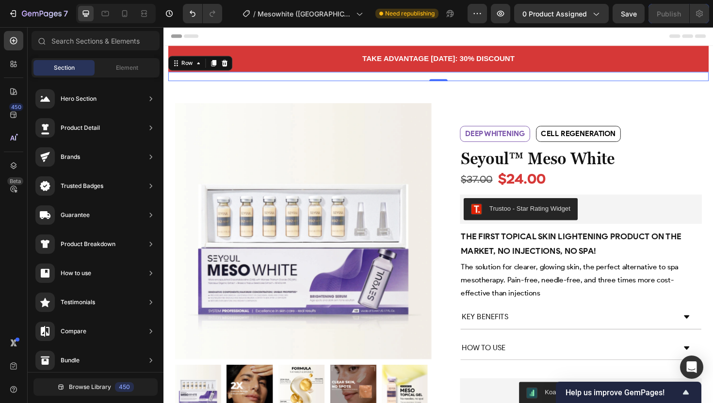
click at [700, 36] on icon at bounding box center [705, 37] width 12 height 4
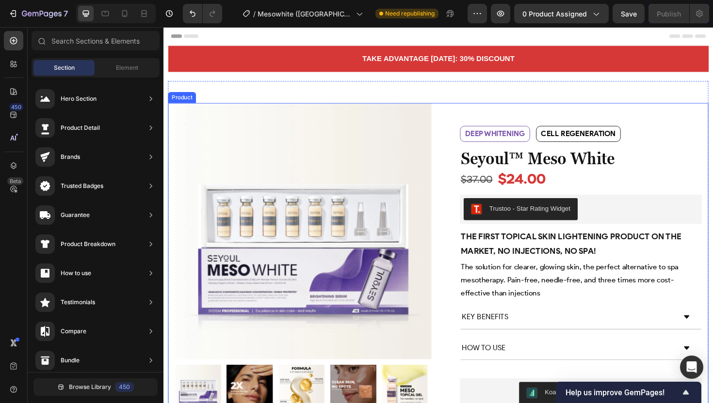
click at [172, 98] on div "Product" at bounding box center [183, 101] width 26 height 9
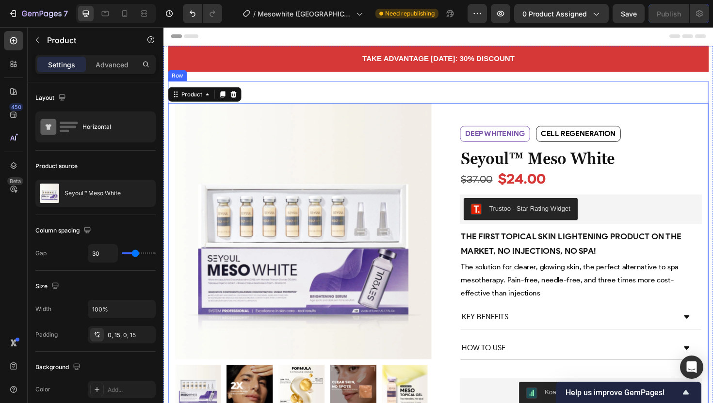
click at [367, 95] on div "Product Images Row Deep whitening Text Block Cell regeneration Text Block Row d…" at bounding box center [454, 271] width 572 height 375
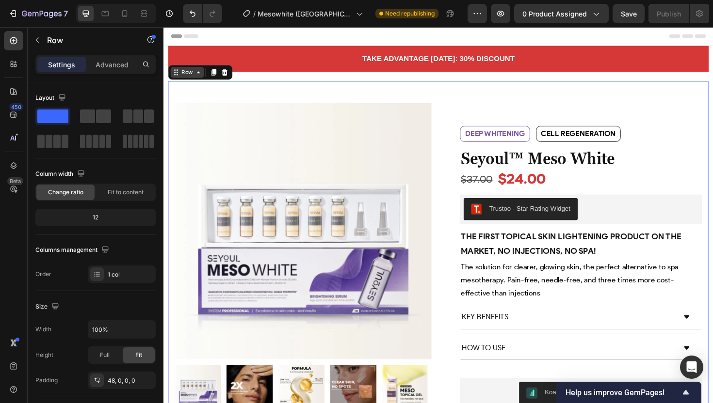
click at [191, 77] on div "Row" at bounding box center [188, 75] width 16 height 9
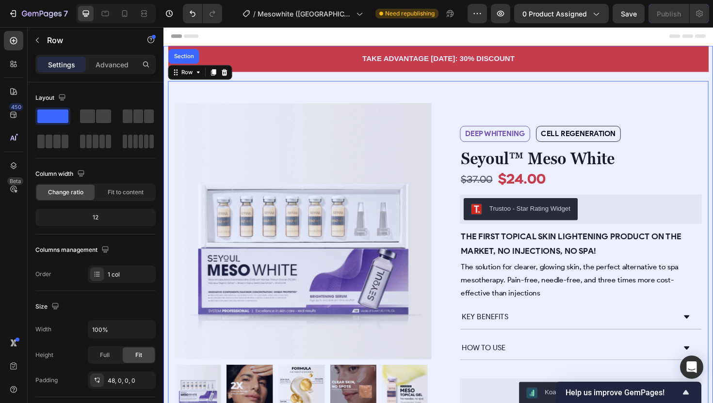
click at [182, 53] on div "Section" at bounding box center [185, 58] width 32 height 16
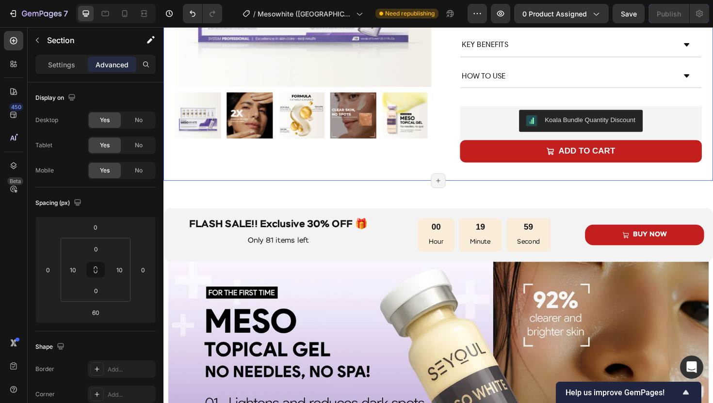
scroll to position [290, 0]
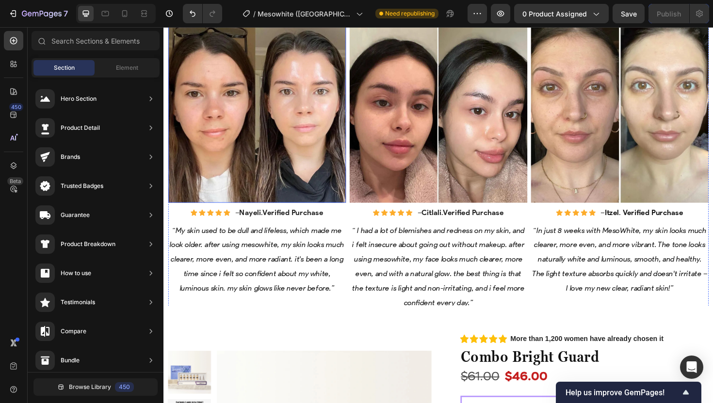
scroll to position [1013, 0]
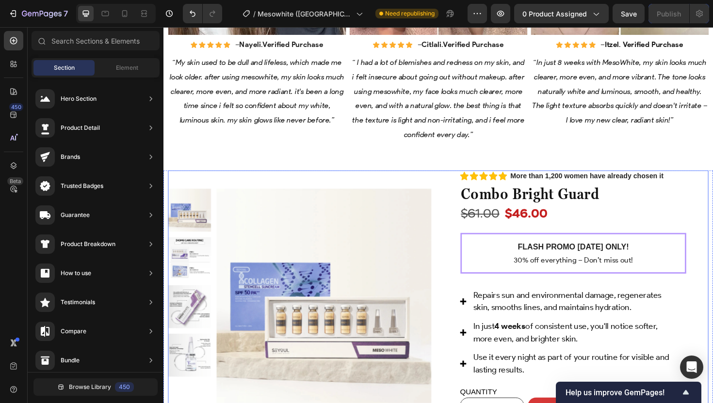
click at [312, 179] on div "Product Images Row" at bounding box center [307, 310] width 279 height 263
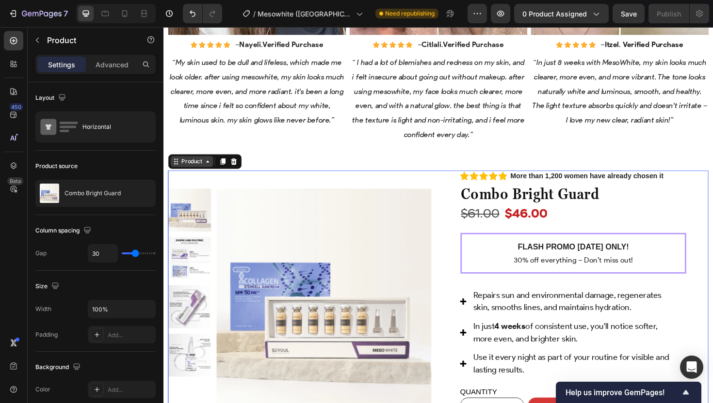
click at [188, 166] on div "Product" at bounding box center [193, 169] width 26 height 9
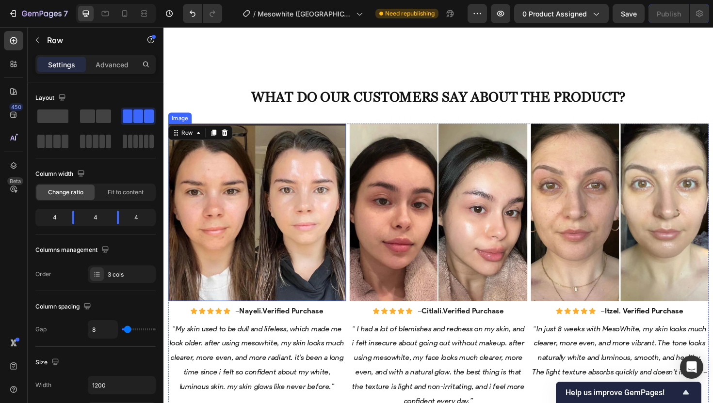
scroll to position [712, 0]
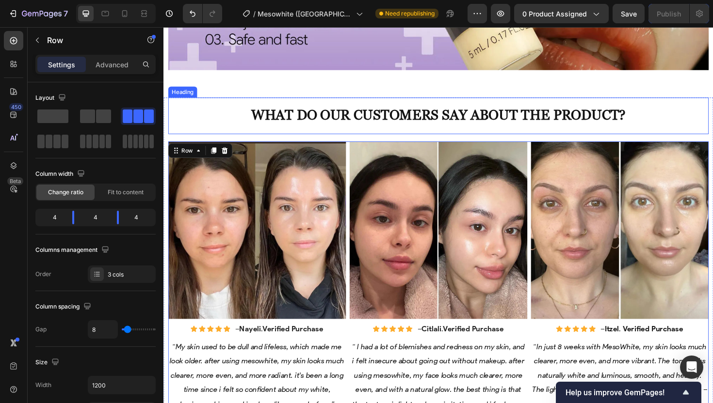
click at [217, 117] on h2 "What do our customers say about the product?" at bounding box center [454, 119] width 572 height 34
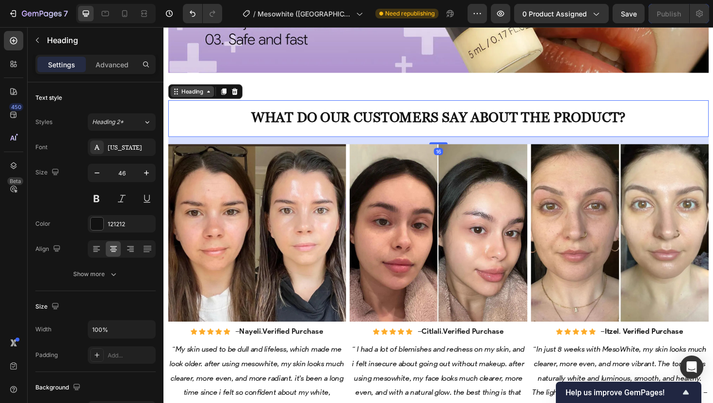
click at [180, 95] on div "Heading" at bounding box center [193, 95] width 27 height 9
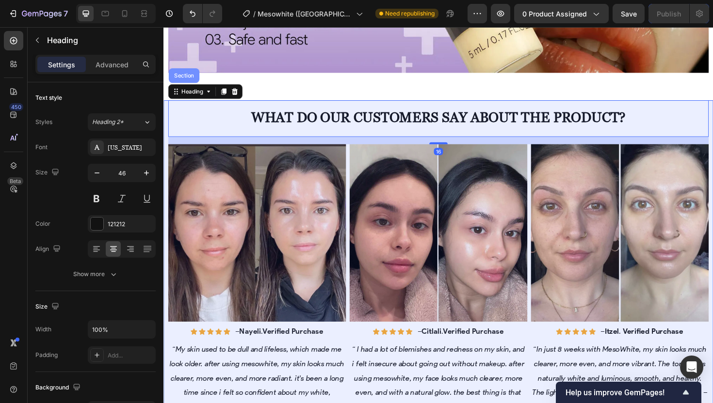
click at [181, 81] on div "Section" at bounding box center [185, 79] width 32 height 16
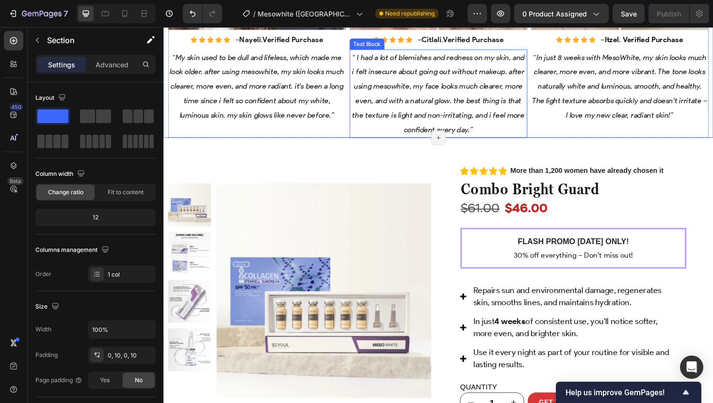
scroll to position [1033, 0]
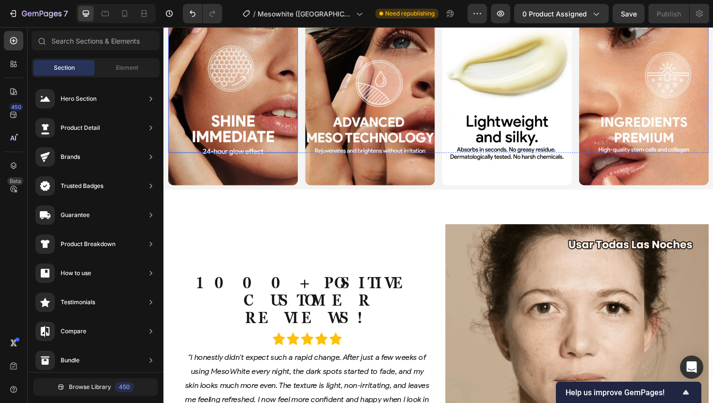
scroll to position [2300, 0]
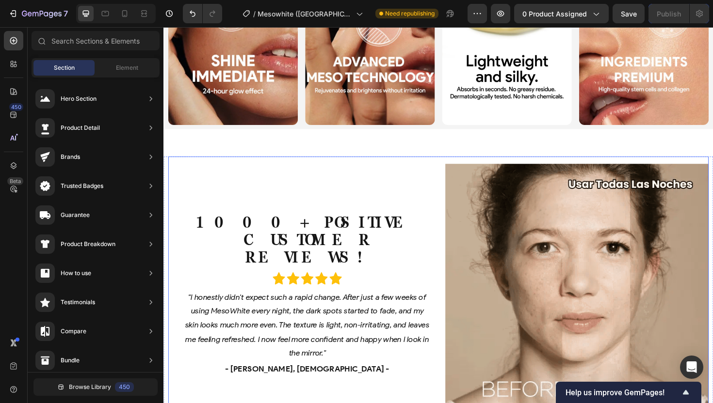
click at [259, 174] on div "1000+ POSITIVE CUSTOMER REVIEWS! Heading Icon Icon Icon Icon Icon Icon List "I …" at bounding box center [307, 311] width 279 height 279
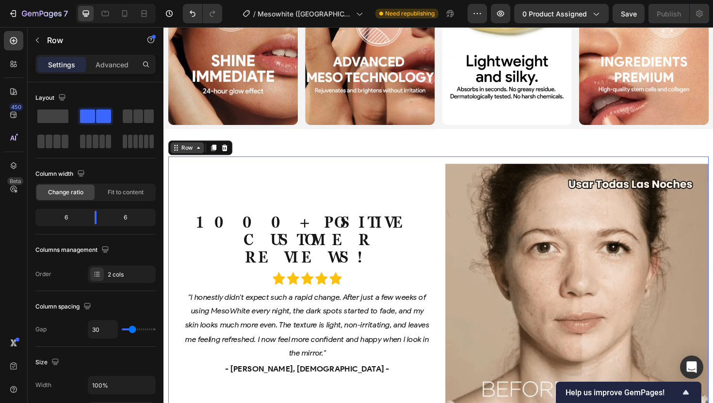
click at [184, 155] on div "Row" at bounding box center [188, 155] width 35 height 12
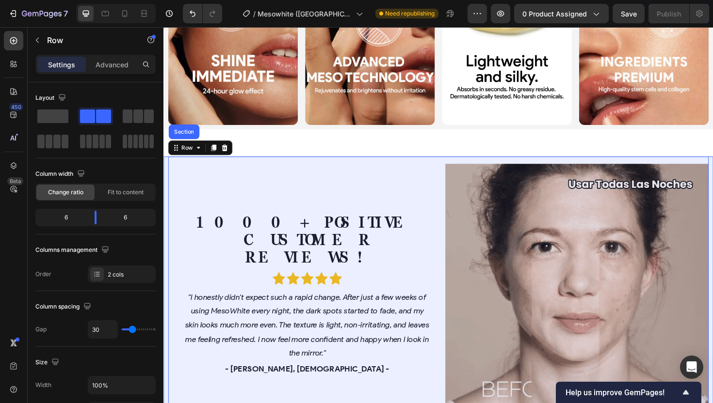
click at [181, 135] on div "Section" at bounding box center [185, 138] width 25 height 6
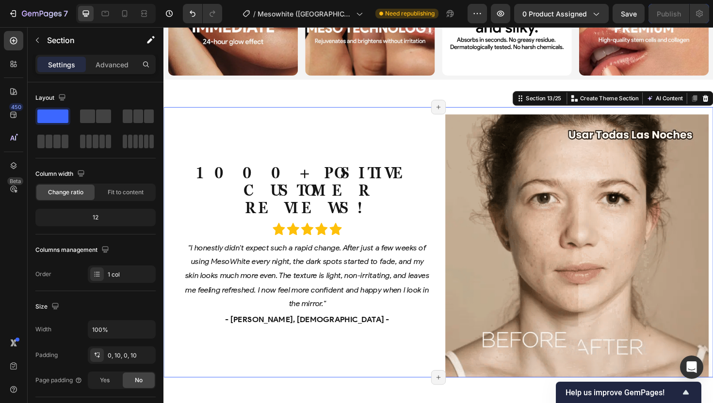
scroll to position [2344, 0]
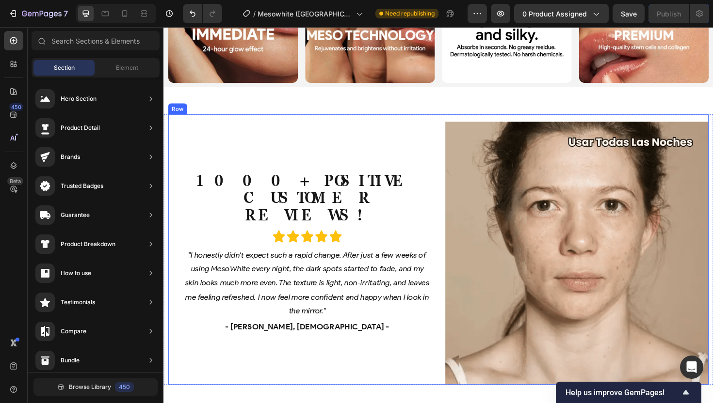
scroll to position [2194, 0]
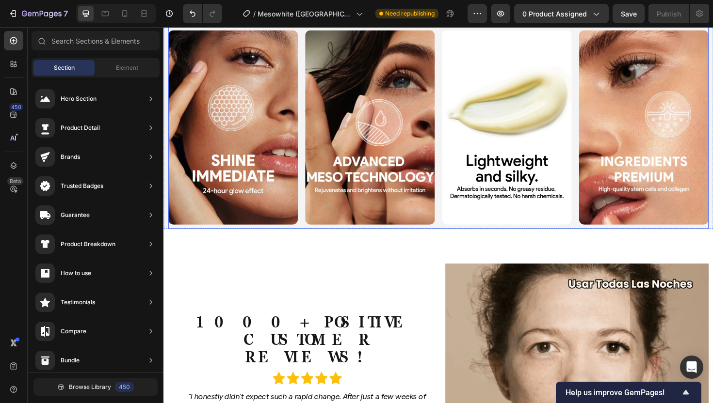
click at [449, 230] on div "Image Image Image Image Image Row Row" at bounding box center [454, 50] width 572 height 381
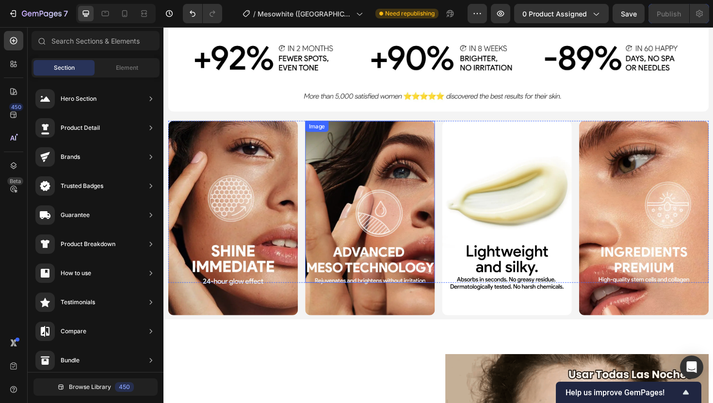
scroll to position [2045, 0]
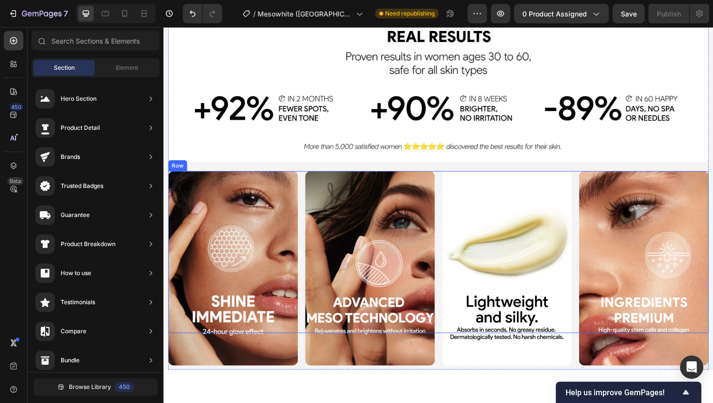
click at [451, 172] on div "Image Image Image Image Image Row" at bounding box center [454, 184] width 572 height 334
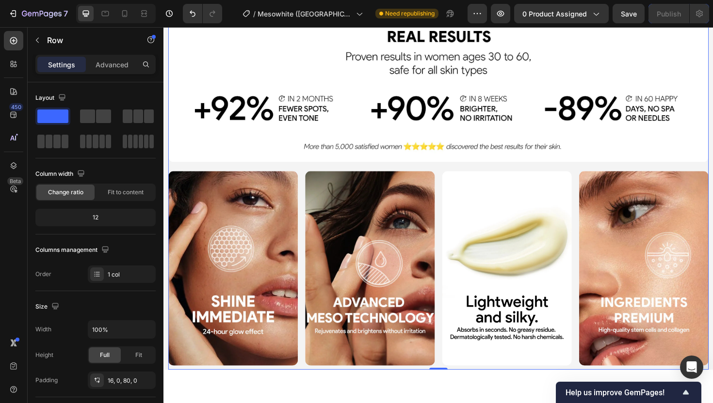
click at [441, 169] on div "Image Image Image Image Image Row" at bounding box center [454, 184] width 572 height 334
click at [327, 172] on div "Image Image Image Image Image Row" at bounding box center [454, 184] width 572 height 334
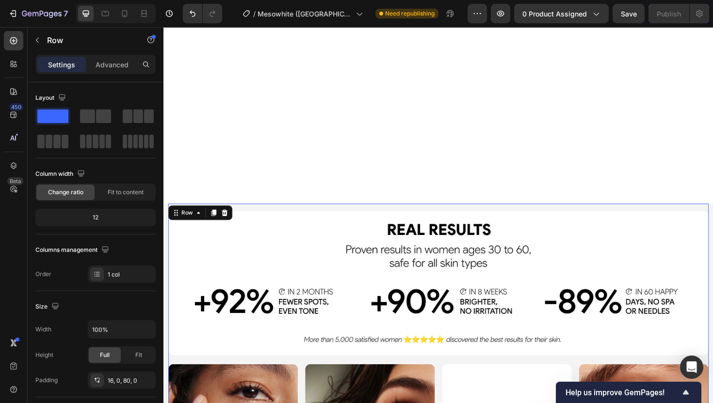
scroll to position [1841, 0]
click at [189, 222] on div "Row" at bounding box center [188, 223] width 16 height 9
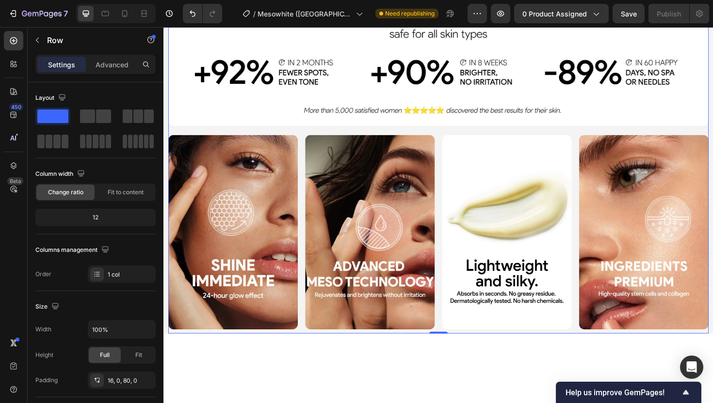
click at [187, 200] on img at bounding box center [236, 245] width 137 height 206
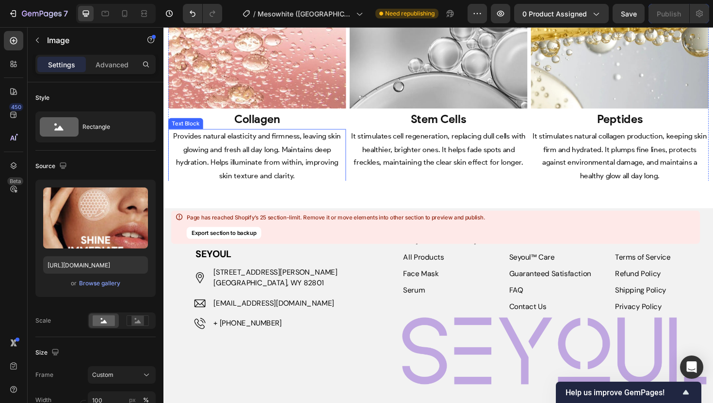
scroll to position [3451, 0]
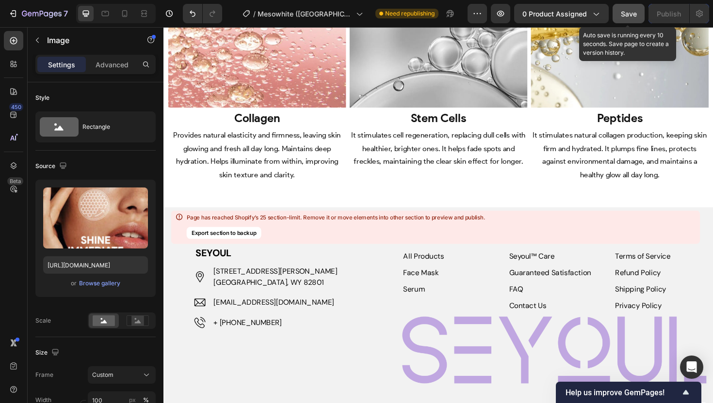
click at [623, 16] on span "Save" at bounding box center [629, 14] width 16 height 8
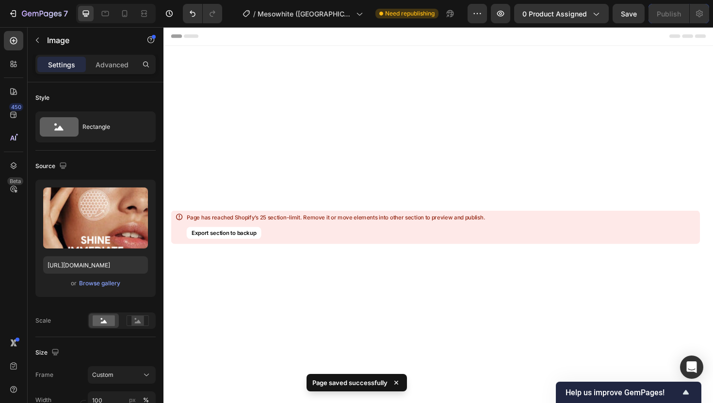
scroll to position [3451, 0]
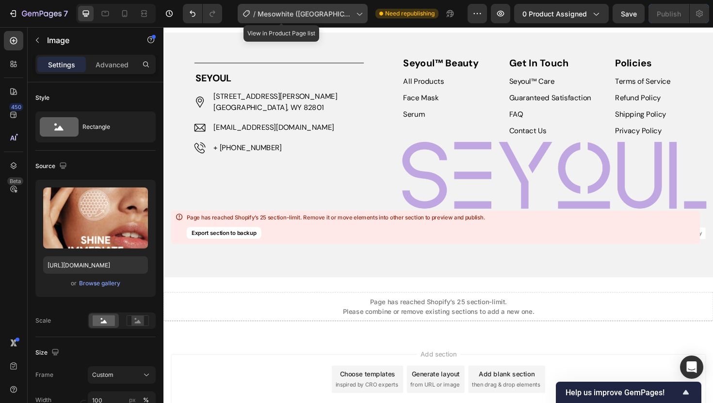
click at [354, 15] on icon at bounding box center [359, 14] width 10 height 10
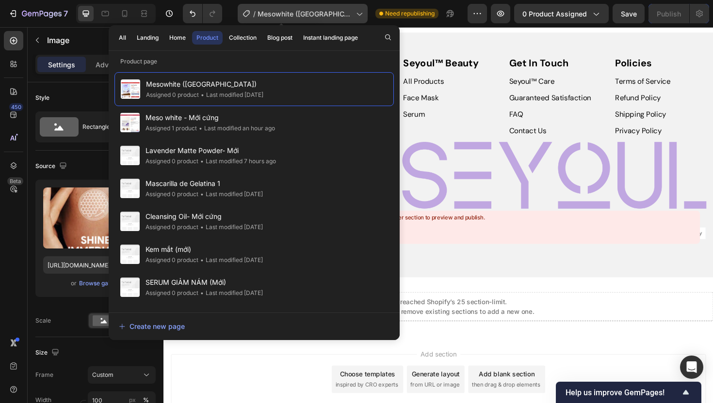
click at [316, 17] on span "Mesowhite ([GEOGRAPHIC_DATA])" at bounding box center [304, 14] width 95 height 10
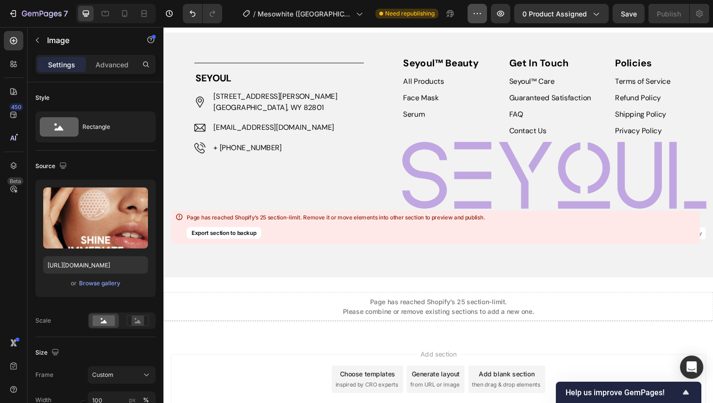
click at [473, 16] on button "button" at bounding box center [476, 13] width 19 height 19
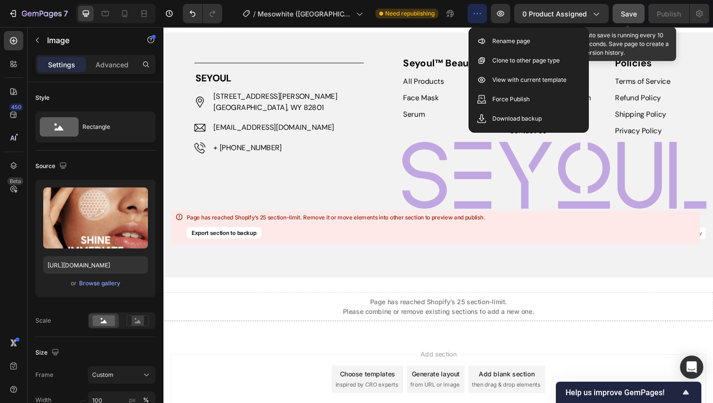
click at [637, 14] on span "Save" at bounding box center [629, 14] width 16 height 8
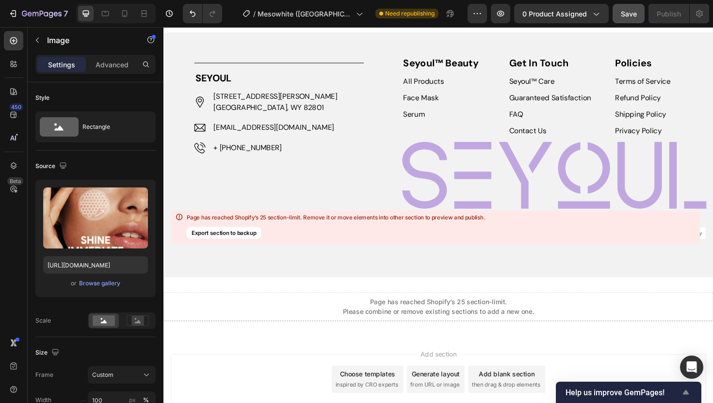
click at [685, 394] on icon "Show survey - Help us improve GemPages!" at bounding box center [686, 392] width 6 height 4
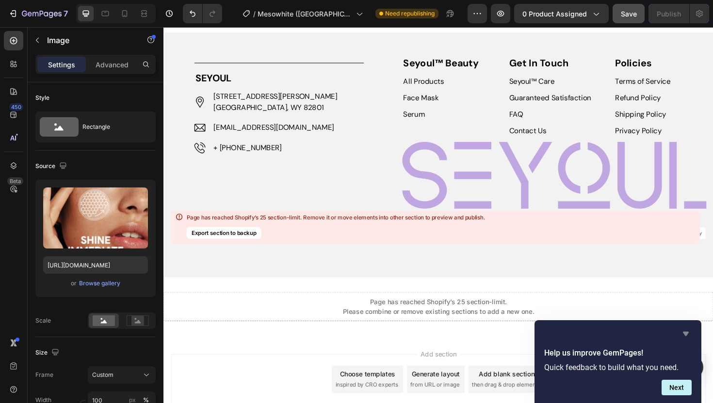
drag, startPoint x: 684, startPoint y: 329, endPoint x: 551, endPoint y: 320, distance: 132.7
click at [684, 329] on icon "Hide survey" at bounding box center [686, 334] width 12 height 12
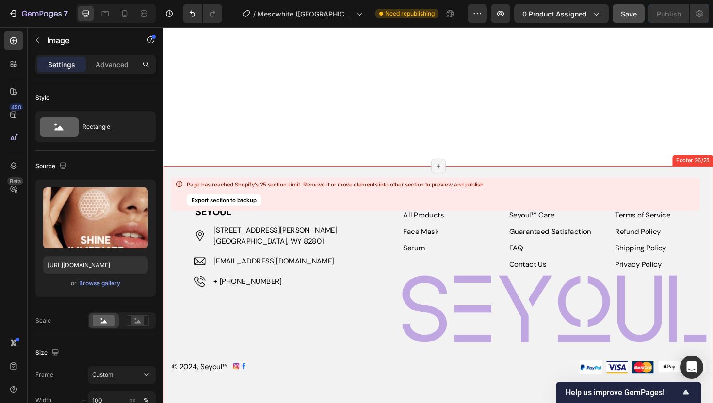
scroll to position [3486, 0]
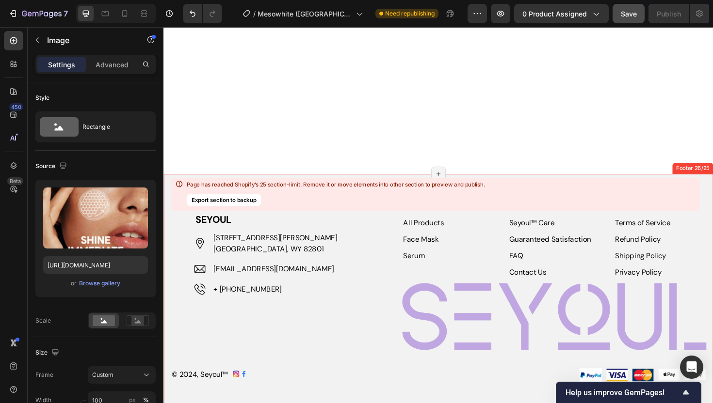
click at [319, 257] on div "Image [STREET_ADDRESS][PERSON_NAME] Text block Image [EMAIL_ADDRESS][DOMAIN_NAM…" at bounding box center [285, 278] width 179 height 68
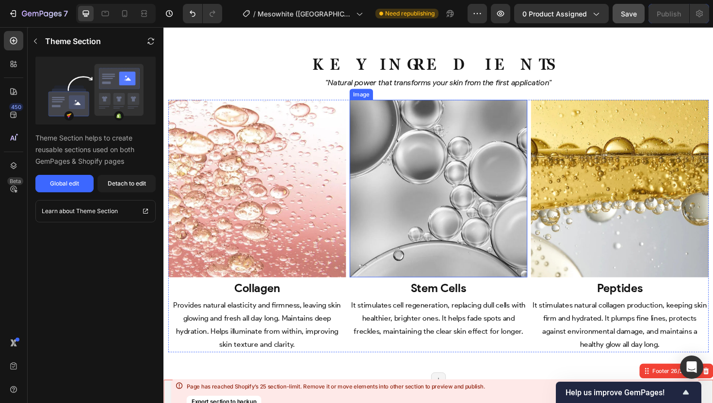
scroll to position [3174, 0]
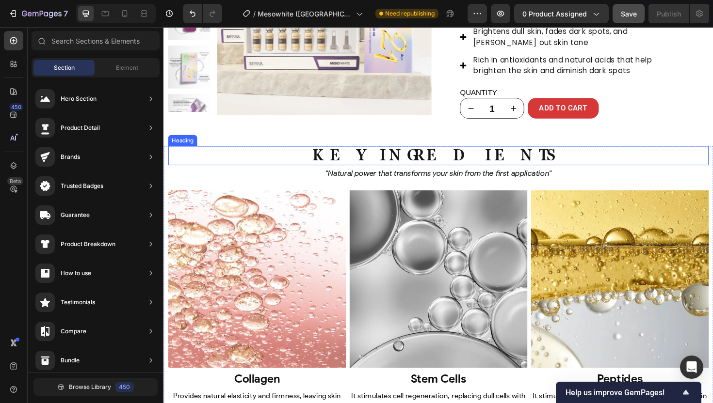
click at [284, 160] on h2 "Key Ingredients" at bounding box center [454, 163] width 572 height 20
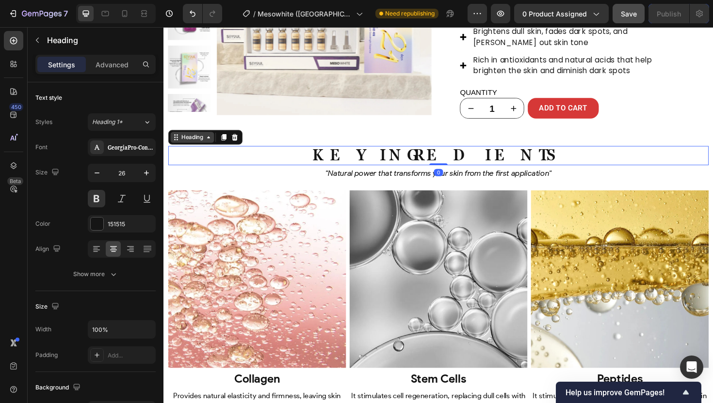
click at [191, 143] on div "Heading" at bounding box center [193, 144] width 27 height 9
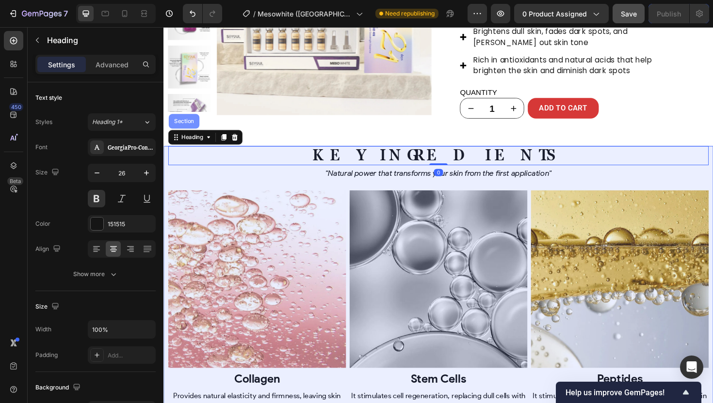
click at [190, 131] on div "Section" at bounding box center [185, 127] width 32 height 16
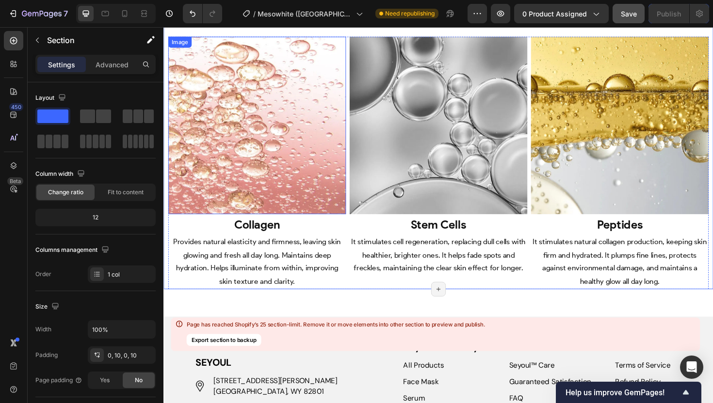
scroll to position [3426, 0]
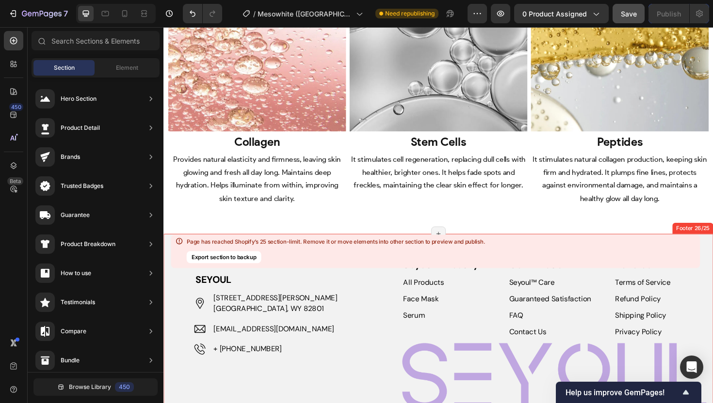
click at [292, 246] on div "Page has reached Shopify’s 25 section-limit. Remove it or move elements into ot…" at bounding box center [335, 252] width 299 height 26
click at [675, 240] on div "Page has reached Shopify’s 25 section-limit. Remove it or move elements into ot…" at bounding box center [435, 251] width 529 height 33
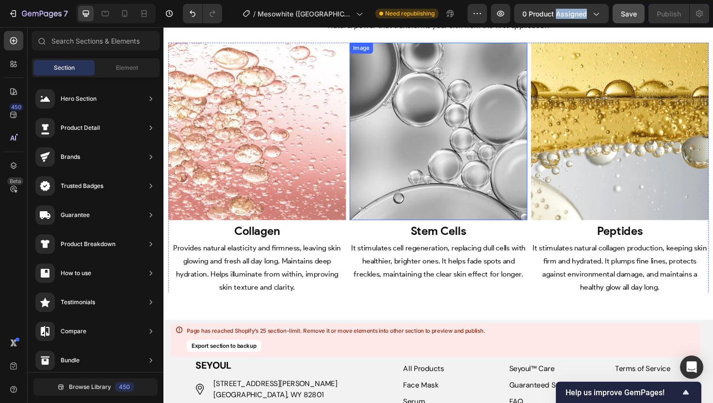
scroll to position [3512, 0]
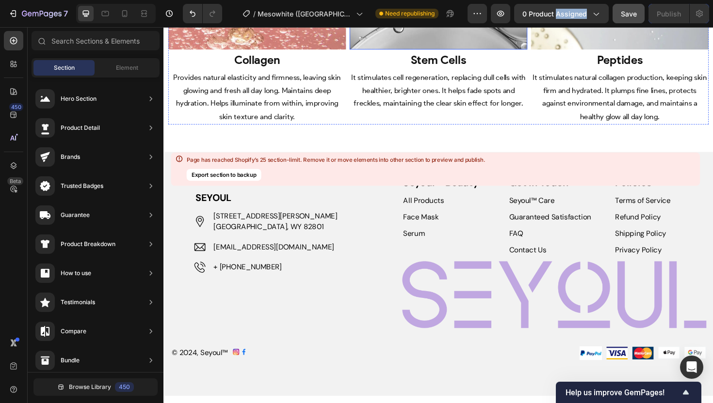
click at [337, 185] on div "Page has reached Shopify’s 25 section-limit. Remove it or move elements into ot…" at bounding box center [435, 169] width 529 height 33
click at [362, 159] on div "Image Title Line SEYOUL Text block Image [STREET_ADDRESS][PERSON_NAME] Text blo…" at bounding box center [454, 288] width 582 height 259
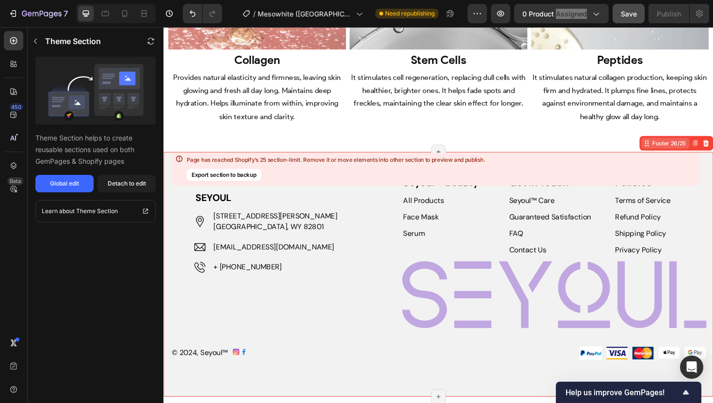
click at [679, 150] on div "Footer 26/25" at bounding box center [698, 150] width 39 height 9
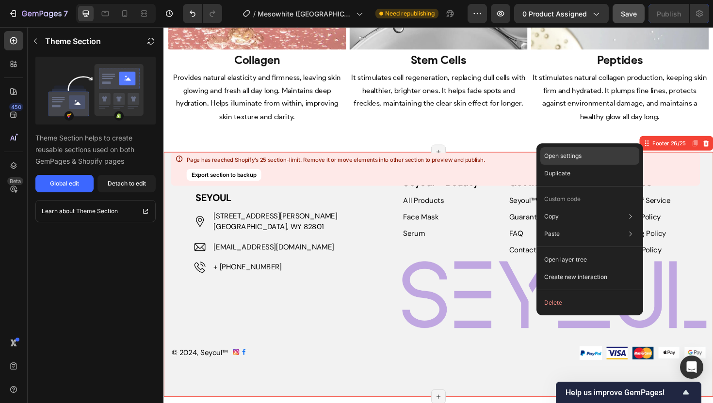
click at [565, 158] on p "Open settings" at bounding box center [562, 156] width 37 height 9
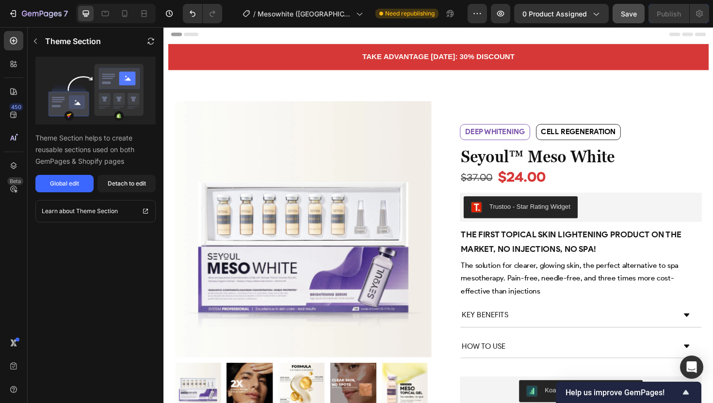
scroll to position [0, 0]
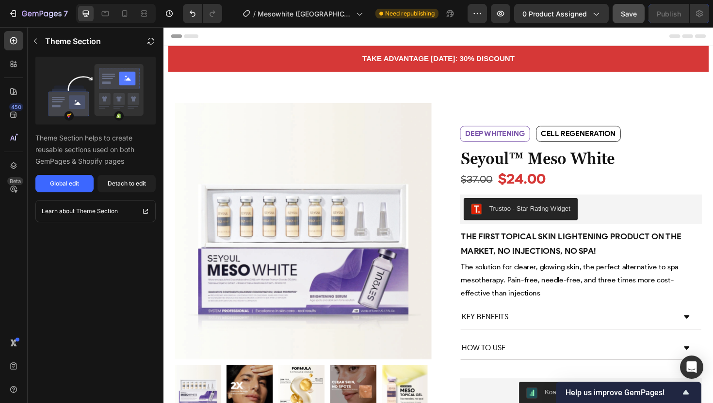
click at [192, 36] on span "Header" at bounding box center [192, 37] width 21 height 10
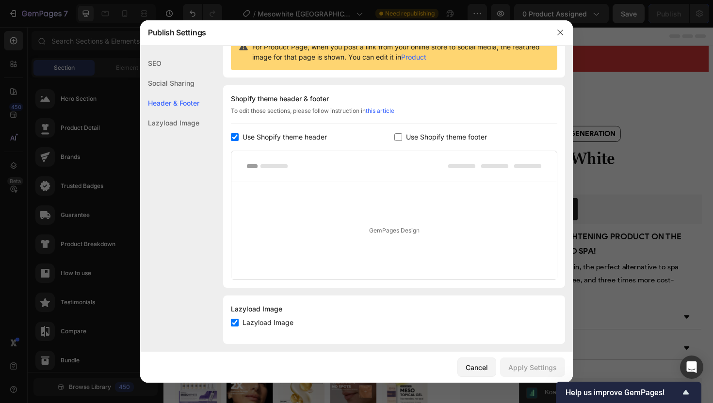
scroll to position [118, 0]
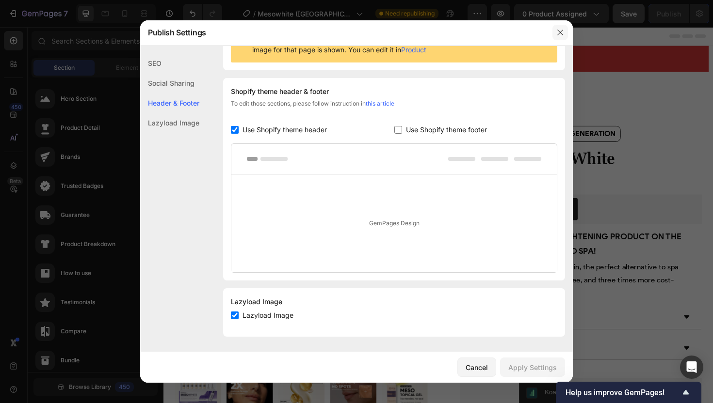
click at [563, 31] on icon "button" at bounding box center [560, 33] width 8 height 8
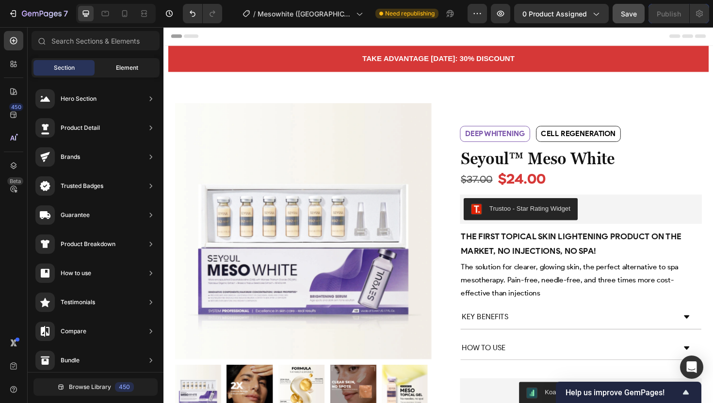
click at [126, 71] on span "Element" at bounding box center [127, 68] width 22 height 9
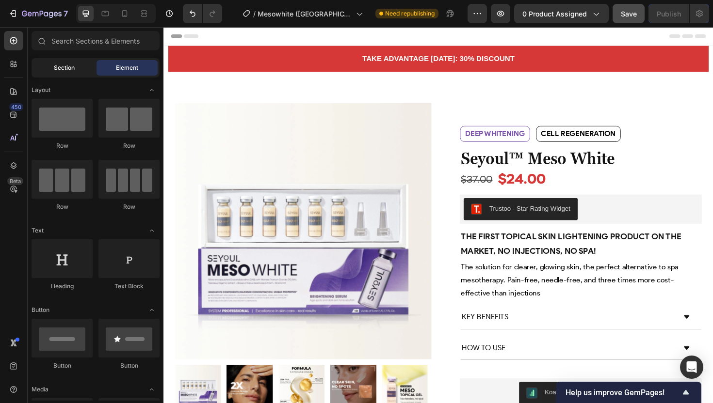
click at [61, 70] on span "Section" at bounding box center [64, 68] width 21 height 9
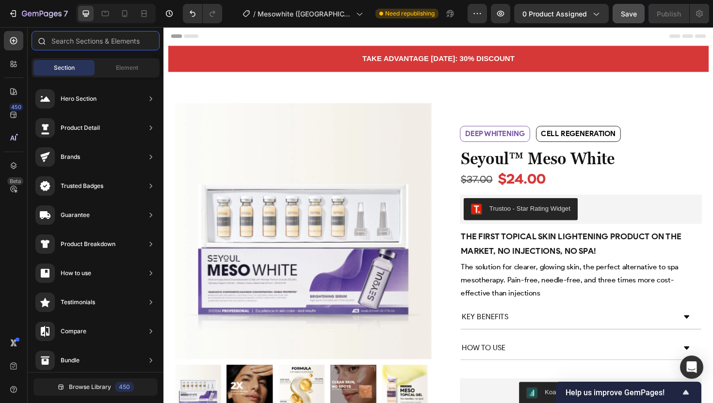
click at [79, 43] on input "text" at bounding box center [96, 40] width 128 height 19
click at [105, 13] on icon at bounding box center [105, 14] width 10 height 10
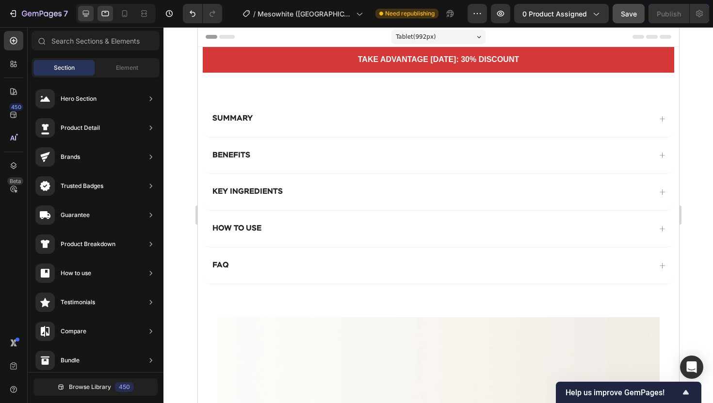
click at [86, 17] on icon at bounding box center [86, 14] width 10 height 10
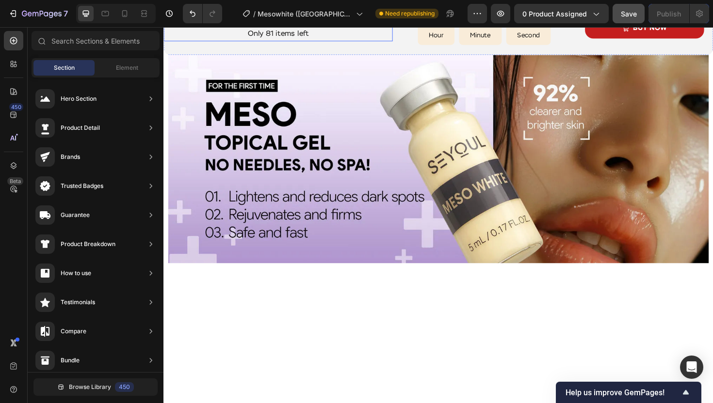
scroll to position [360, 0]
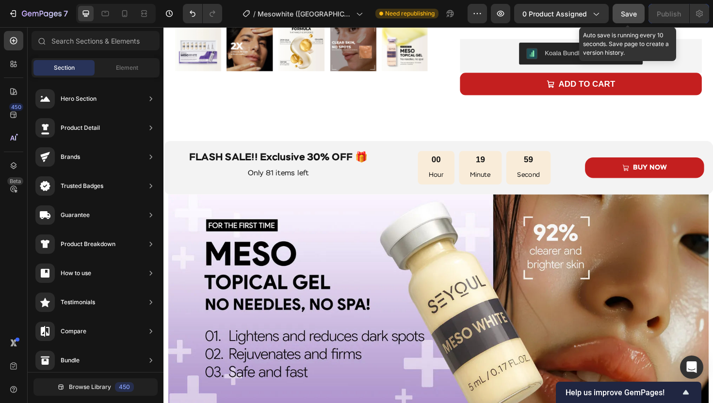
click at [618, 13] on button "Save" at bounding box center [628, 13] width 32 height 19
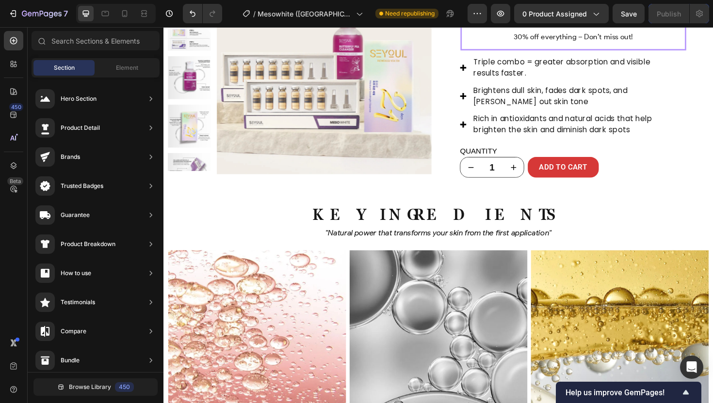
scroll to position [3076, 0]
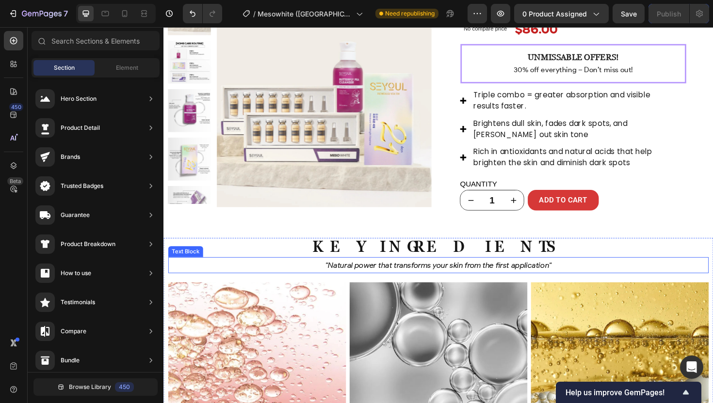
click at [597, 273] on p ""Natural power that transforms your skin from the first application"" at bounding box center [454, 279] width 570 height 15
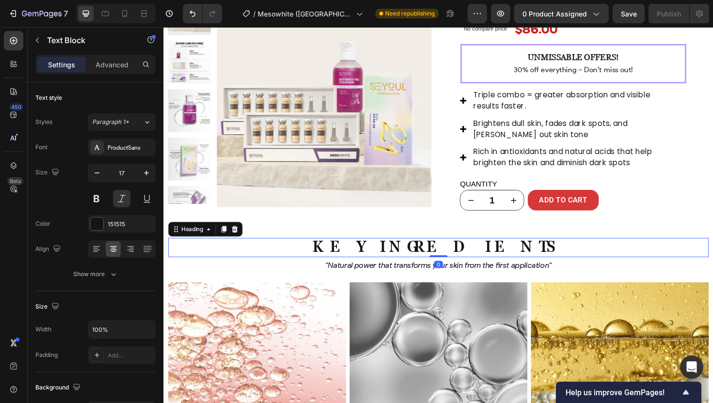
click at [597, 264] on h2 "Key Ingredients" at bounding box center [454, 261] width 572 height 20
click at [199, 249] on div "Heading" at bounding box center [207, 242] width 79 height 16
click at [189, 239] on div "Heading" at bounding box center [193, 241] width 27 height 9
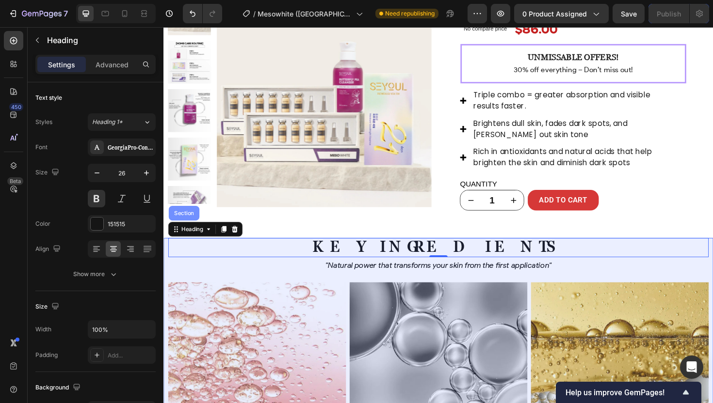
click at [186, 222] on div "Section" at bounding box center [185, 225] width 32 height 16
